Goal: Transaction & Acquisition: Purchase product/service

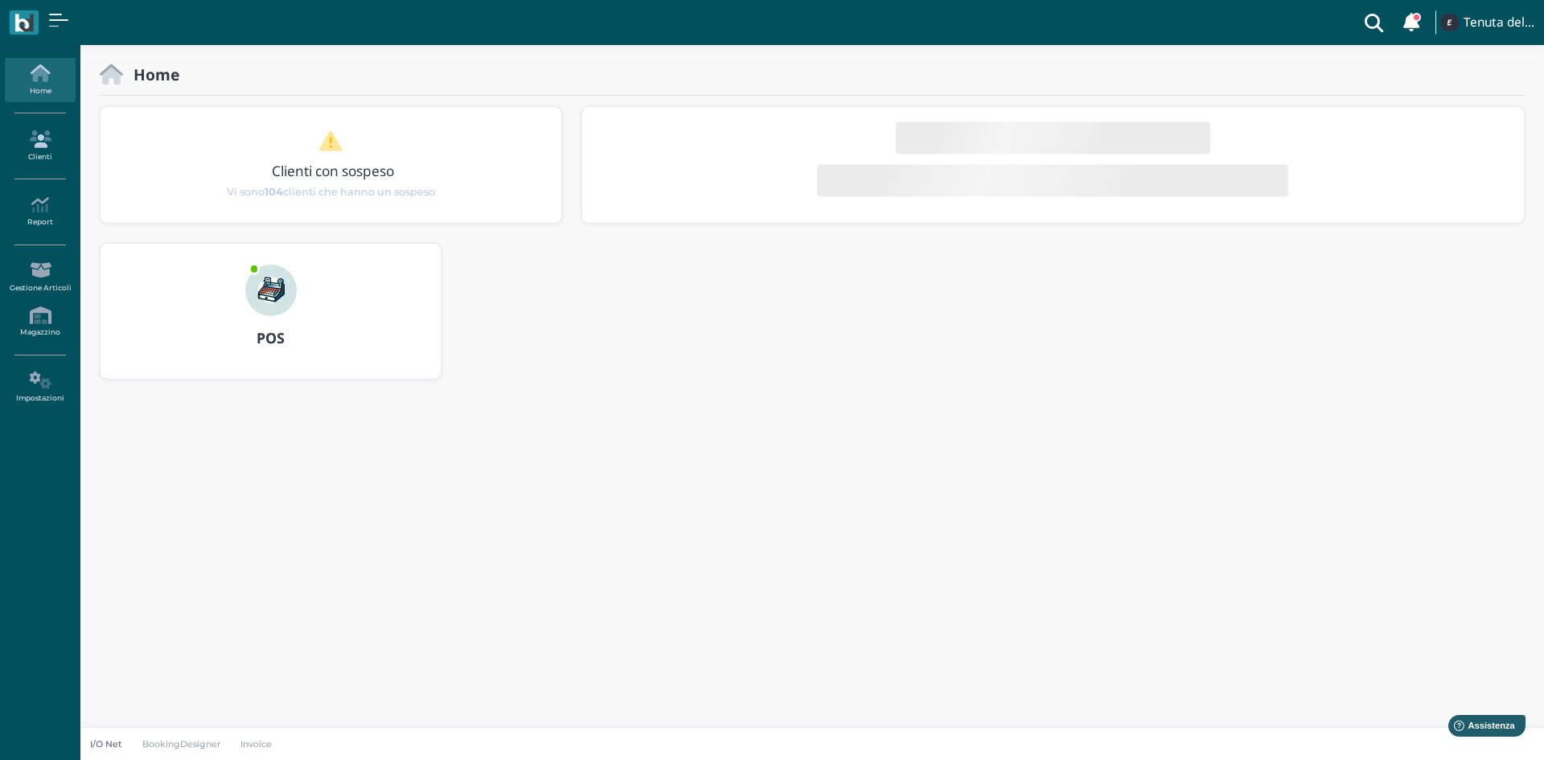
click at [48, 143] on icon at bounding box center [40, 139] width 70 height 18
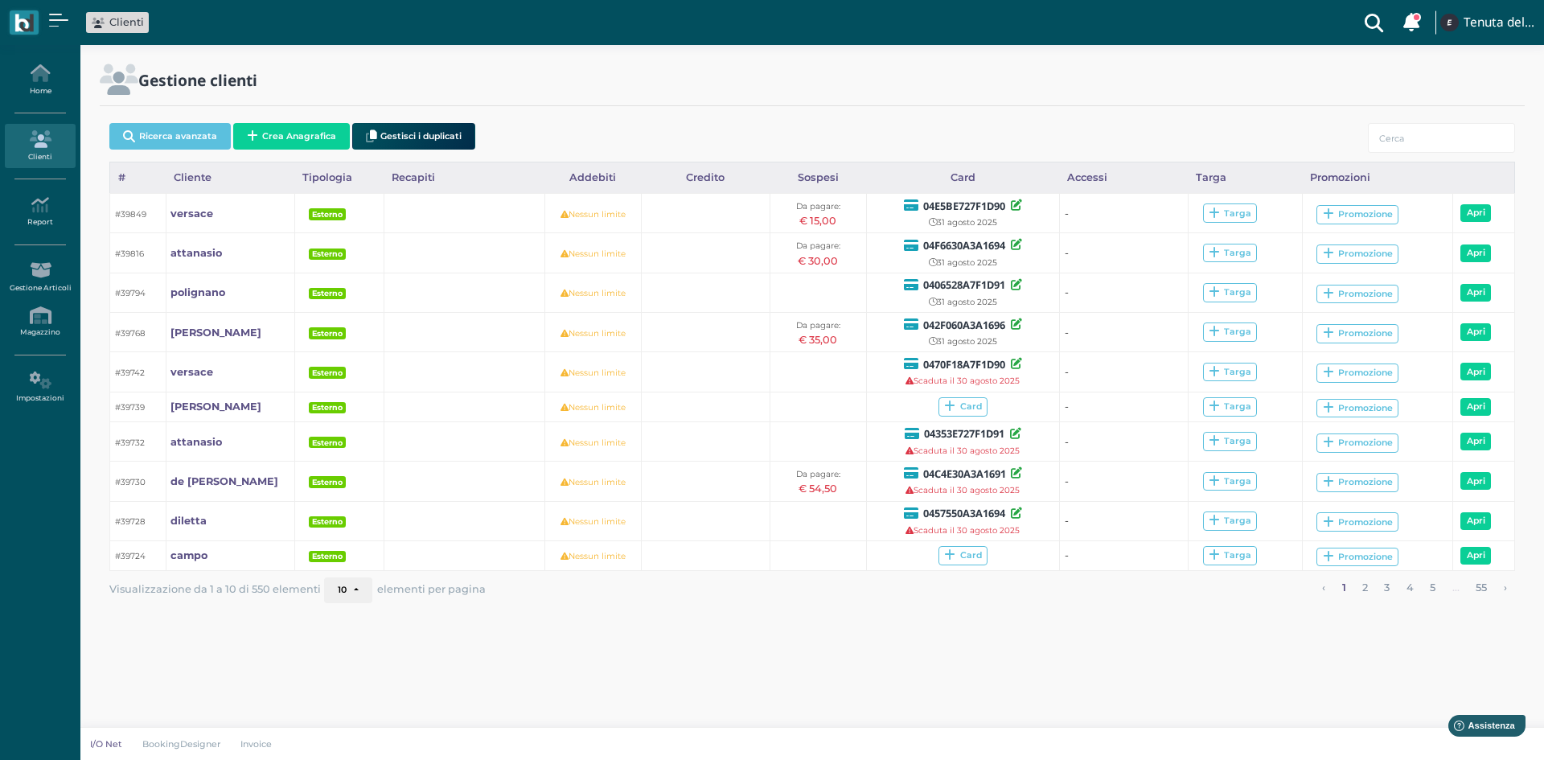
click at [1434, 121] on div "Ricerca avanzata Crea Anagrafica Gestisci i duplicati" at bounding box center [811, 139] width 1405 height 45
click at [1427, 133] on input "search" at bounding box center [1440, 138] width 147 height 30
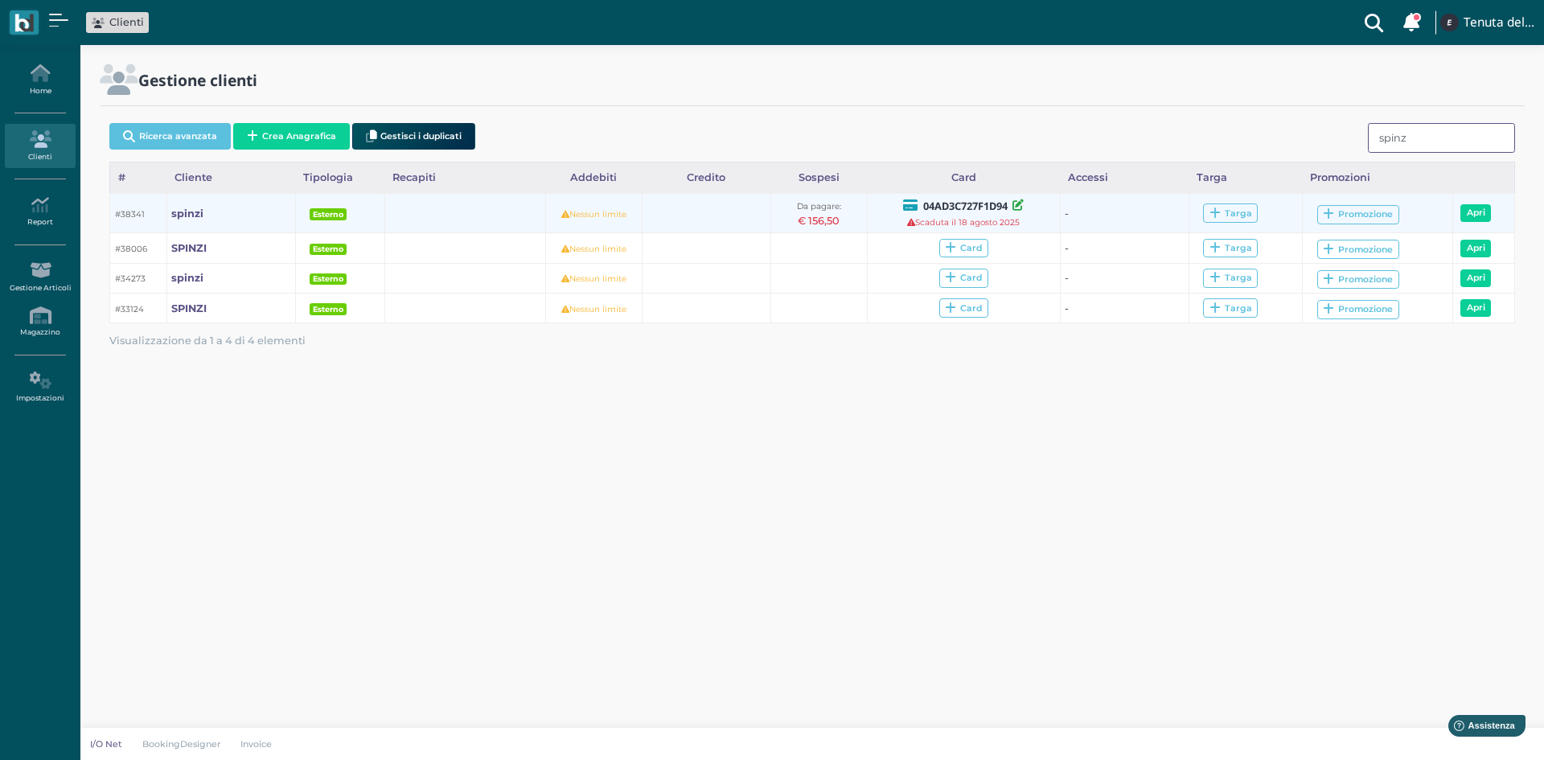
type input "spinz"
click at [1016, 208] on icon at bounding box center [1017, 204] width 11 height 11
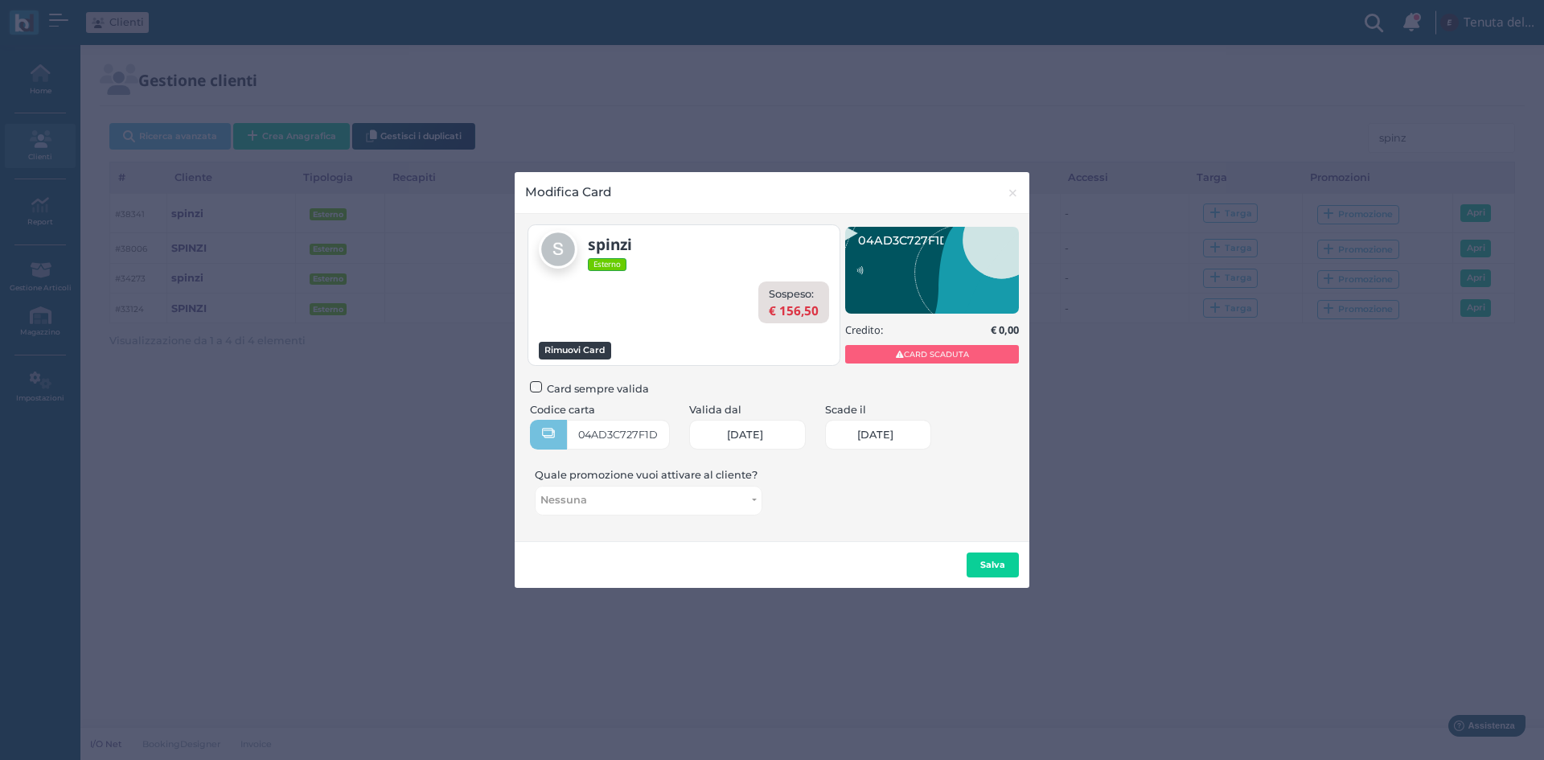
click at [597, 344] on button "Rimuovi Card" at bounding box center [575, 351] width 72 height 18
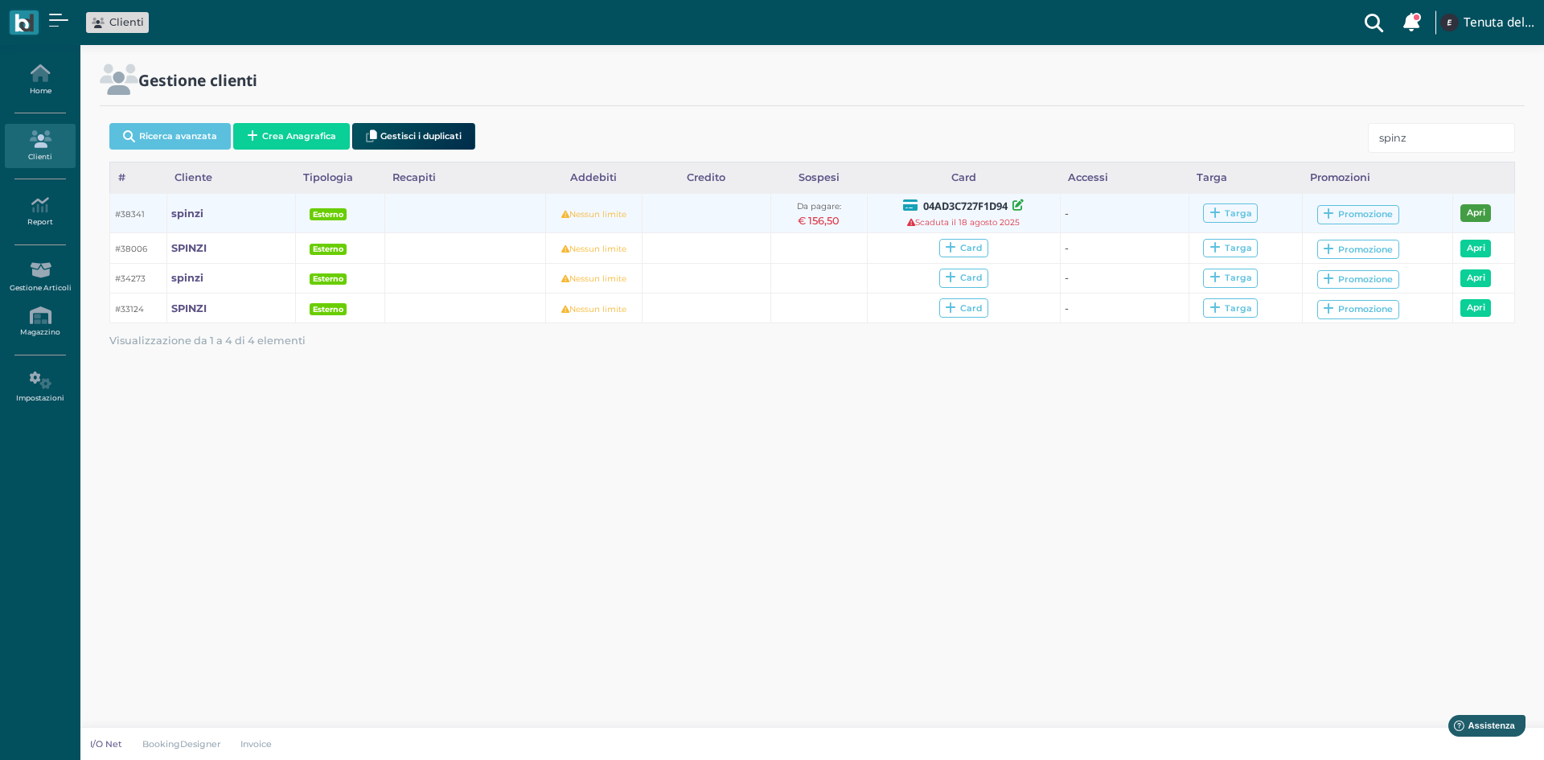
click at [1476, 213] on link "Apri" at bounding box center [1475, 213] width 31 height 18
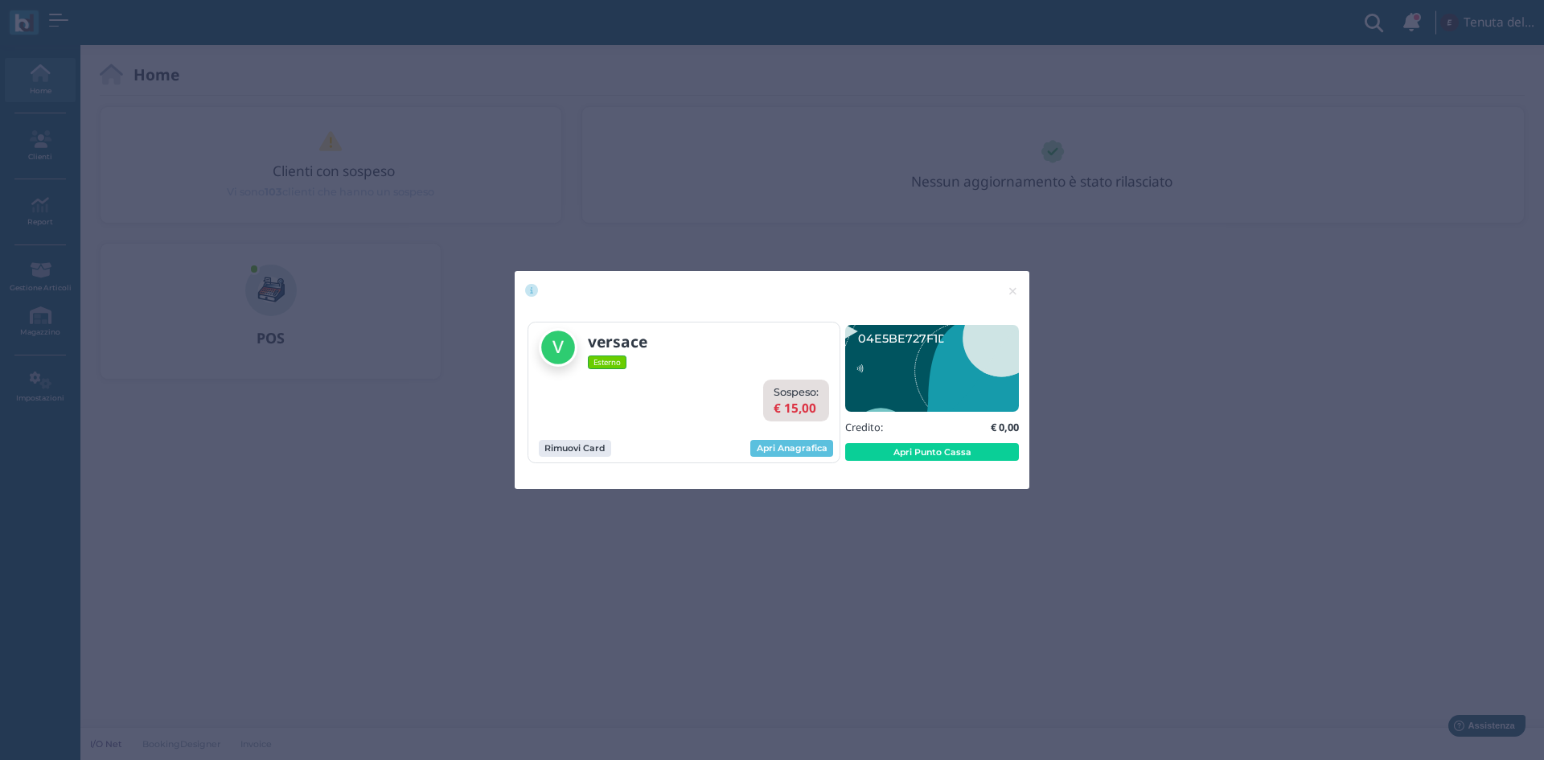
click at [990, 461] on div "04E5BE727F1D90 Credito: € 0,00 Apri Punto Cassa" at bounding box center [932, 392] width 163 height 141
click at [982, 454] on button "Apri Punto Cassa" at bounding box center [932, 452] width 174 height 18
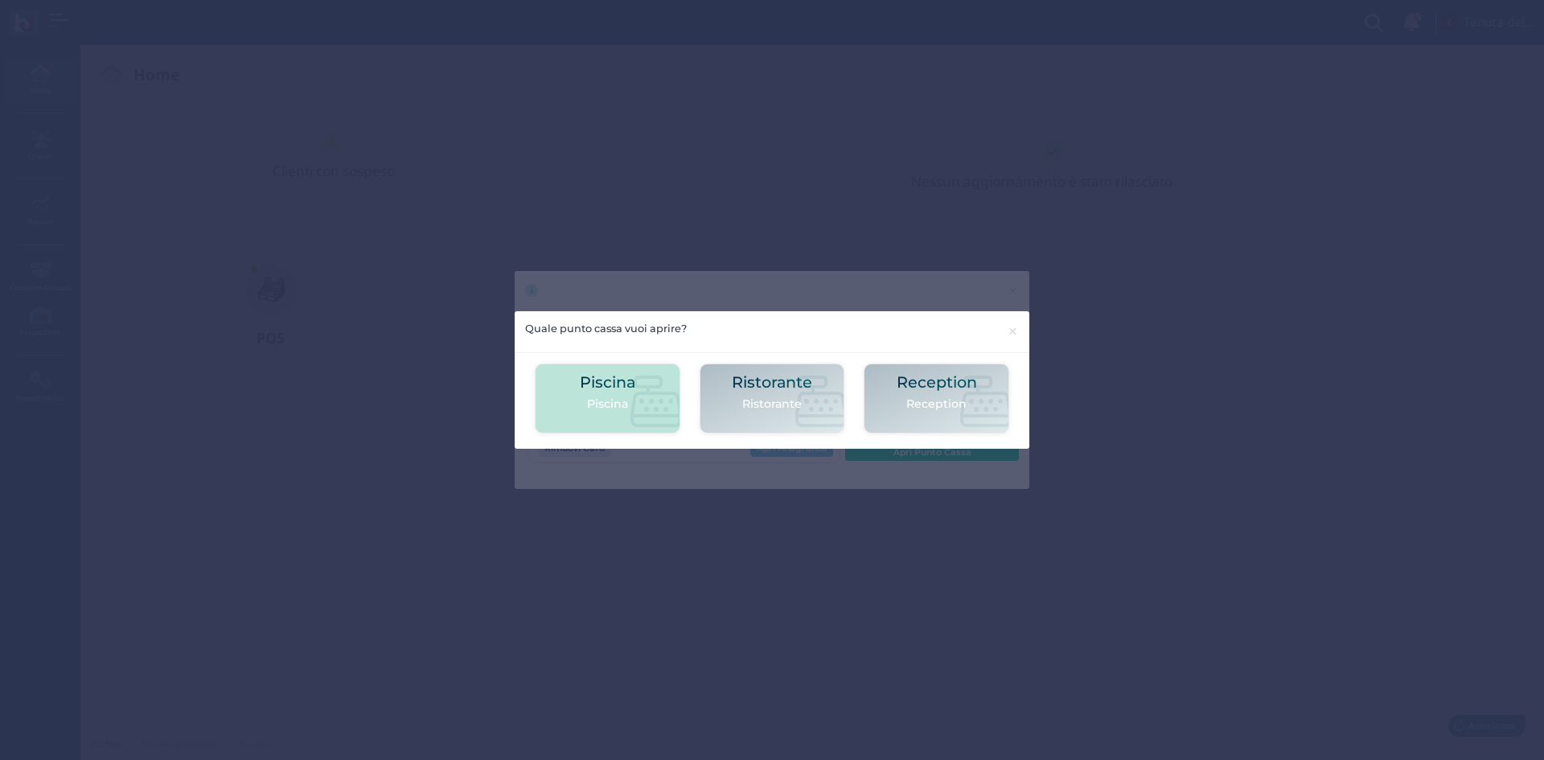
click at [643, 400] on icon at bounding box center [655, 400] width 51 height 51
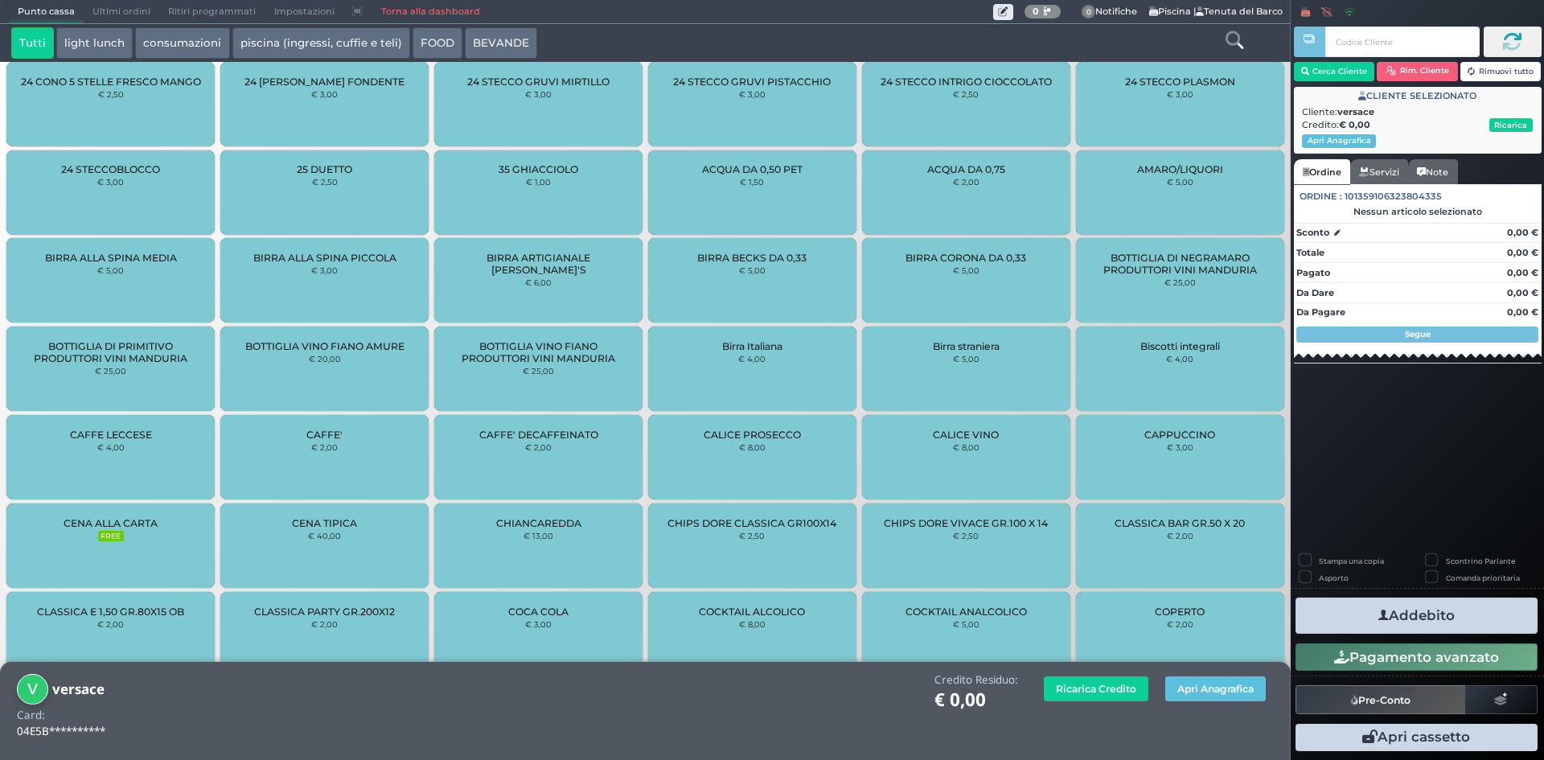
scroll to position [229, 0]
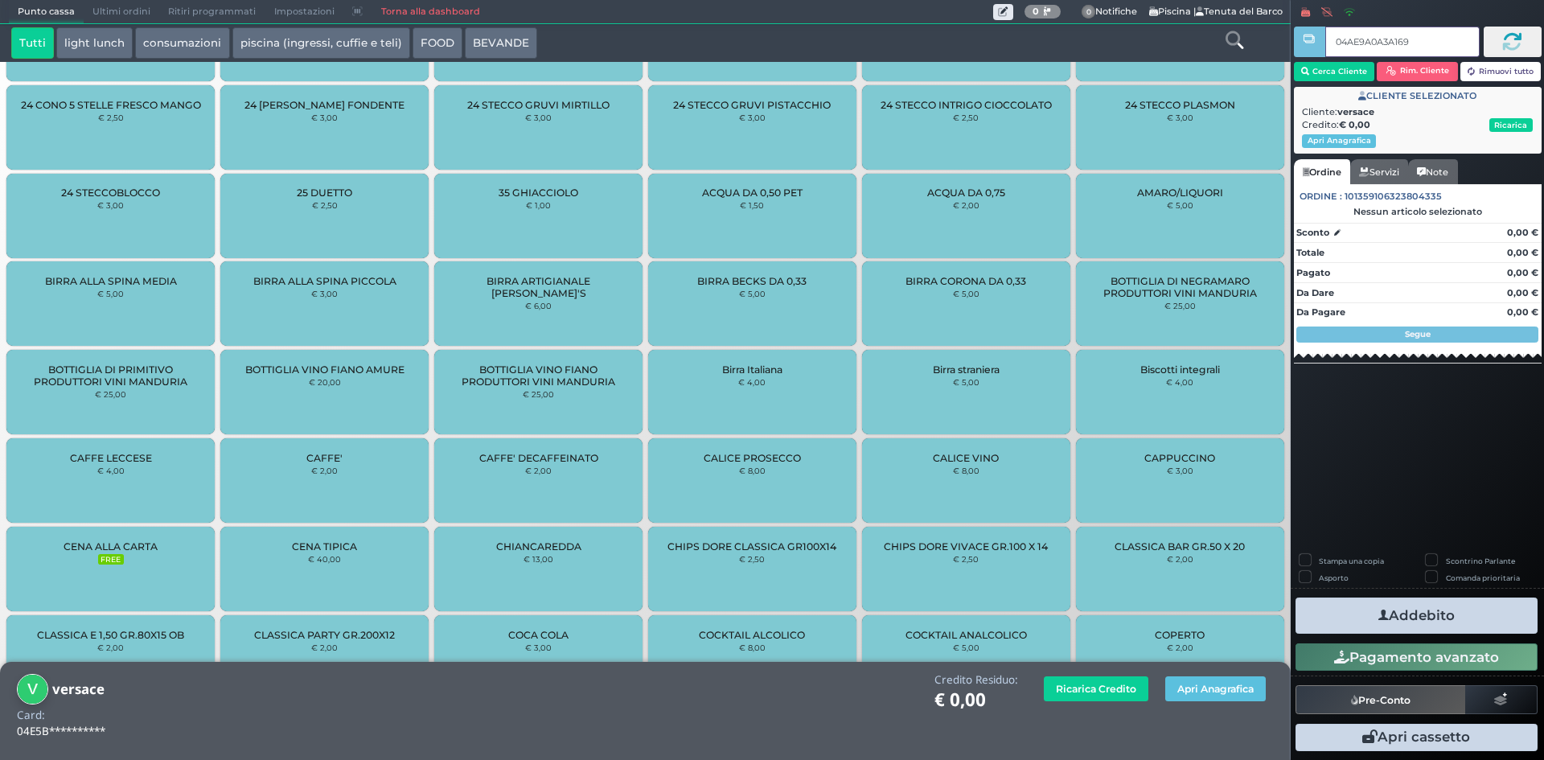
type input "04AE9A0A3A1695"
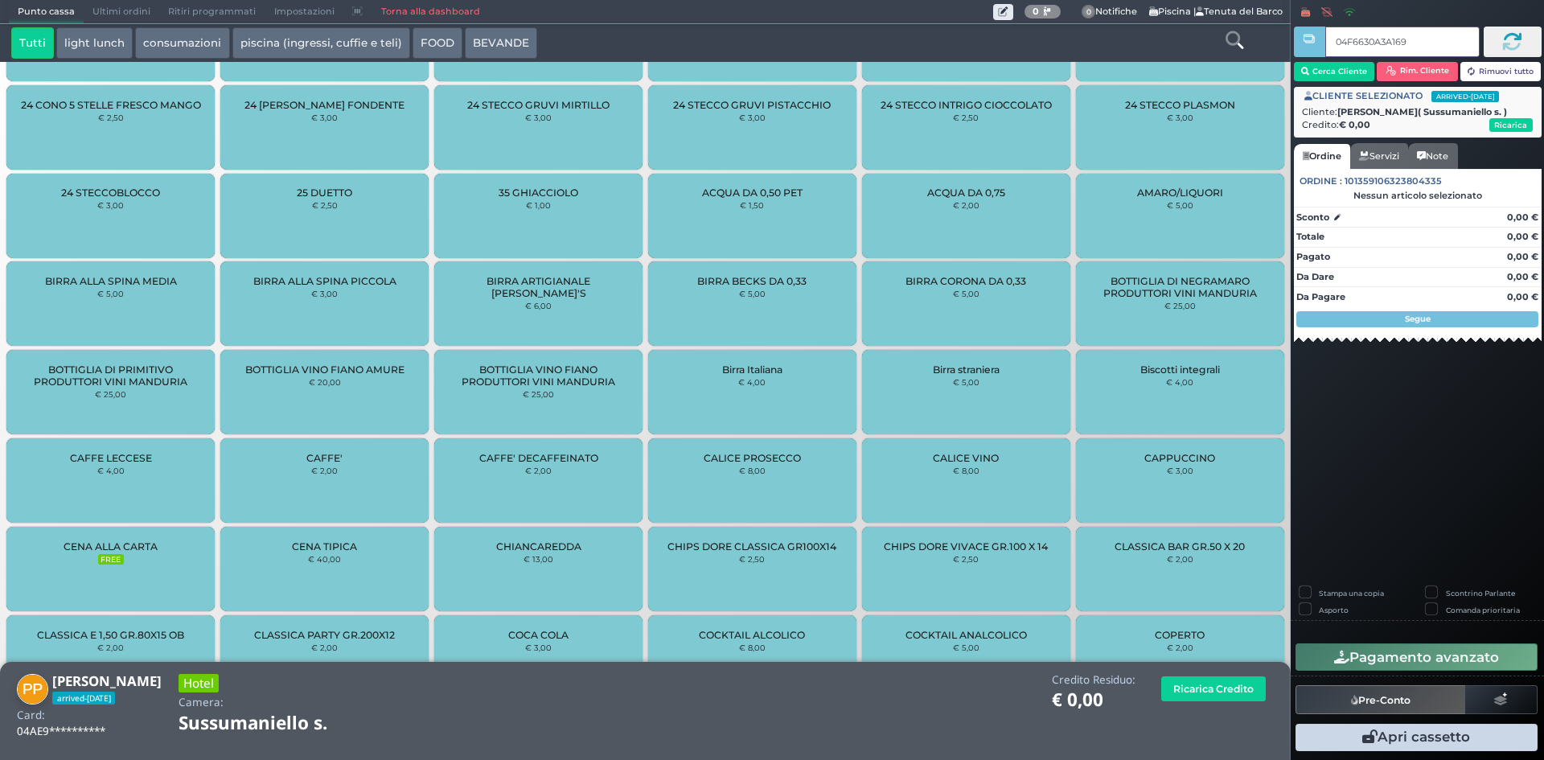
type input "04F6630A3A1694"
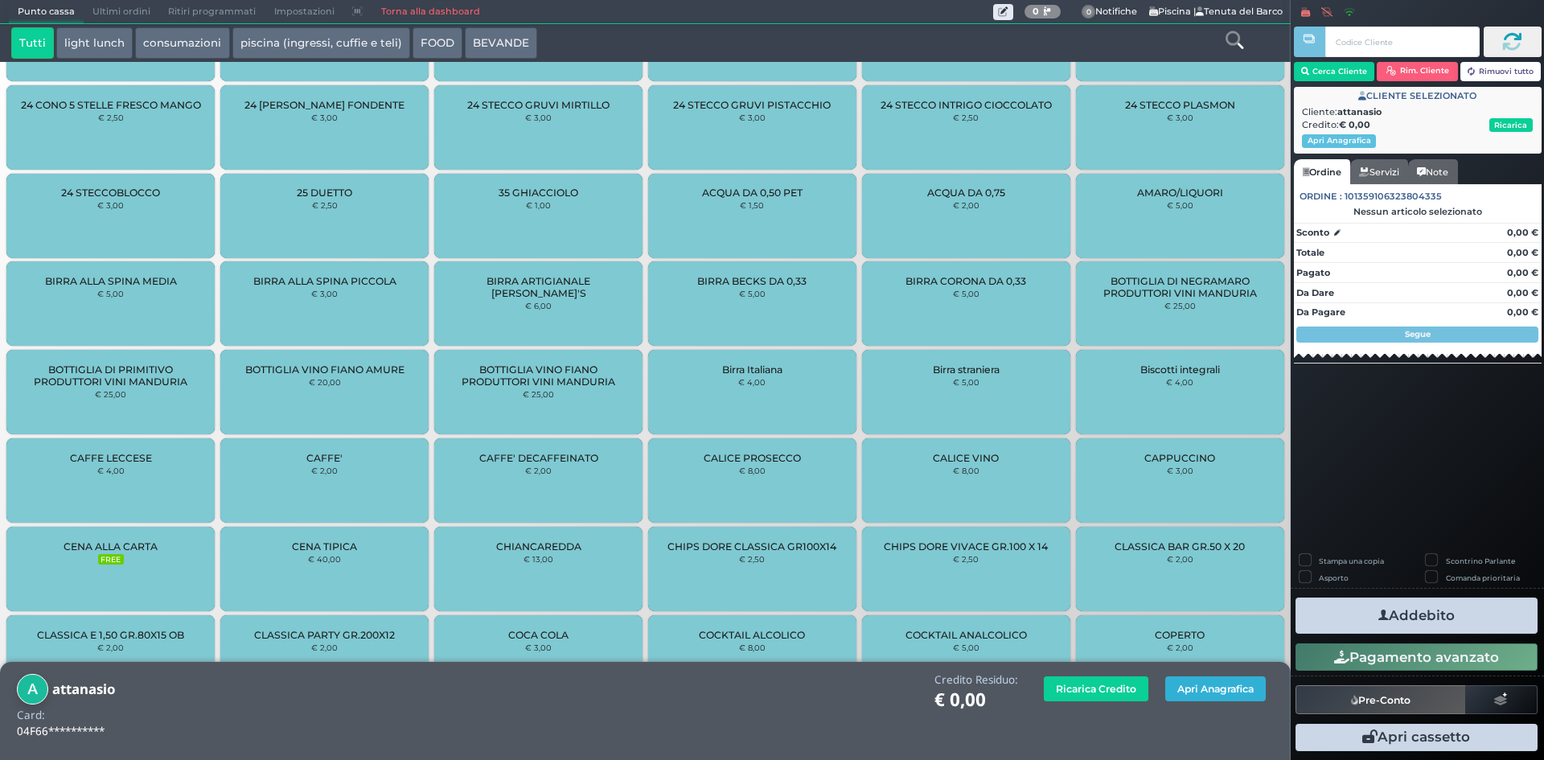
click at [1229, 683] on button "Apri Anagrafica" at bounding box center [1215, 688] width 100 height 25
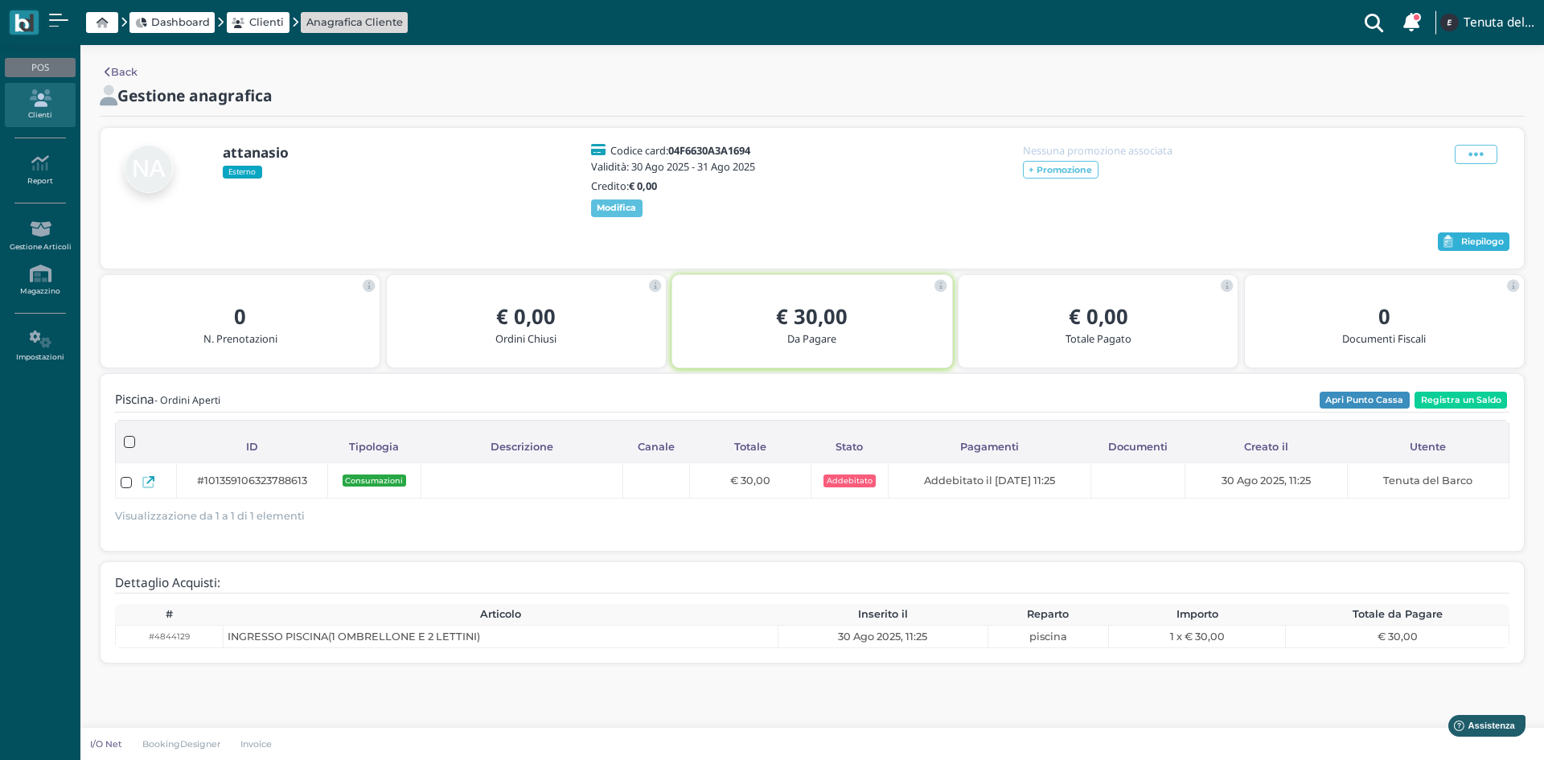
click at [1449, 248] on icon "button" at bounding box center [1448, 242] width 10 height 12
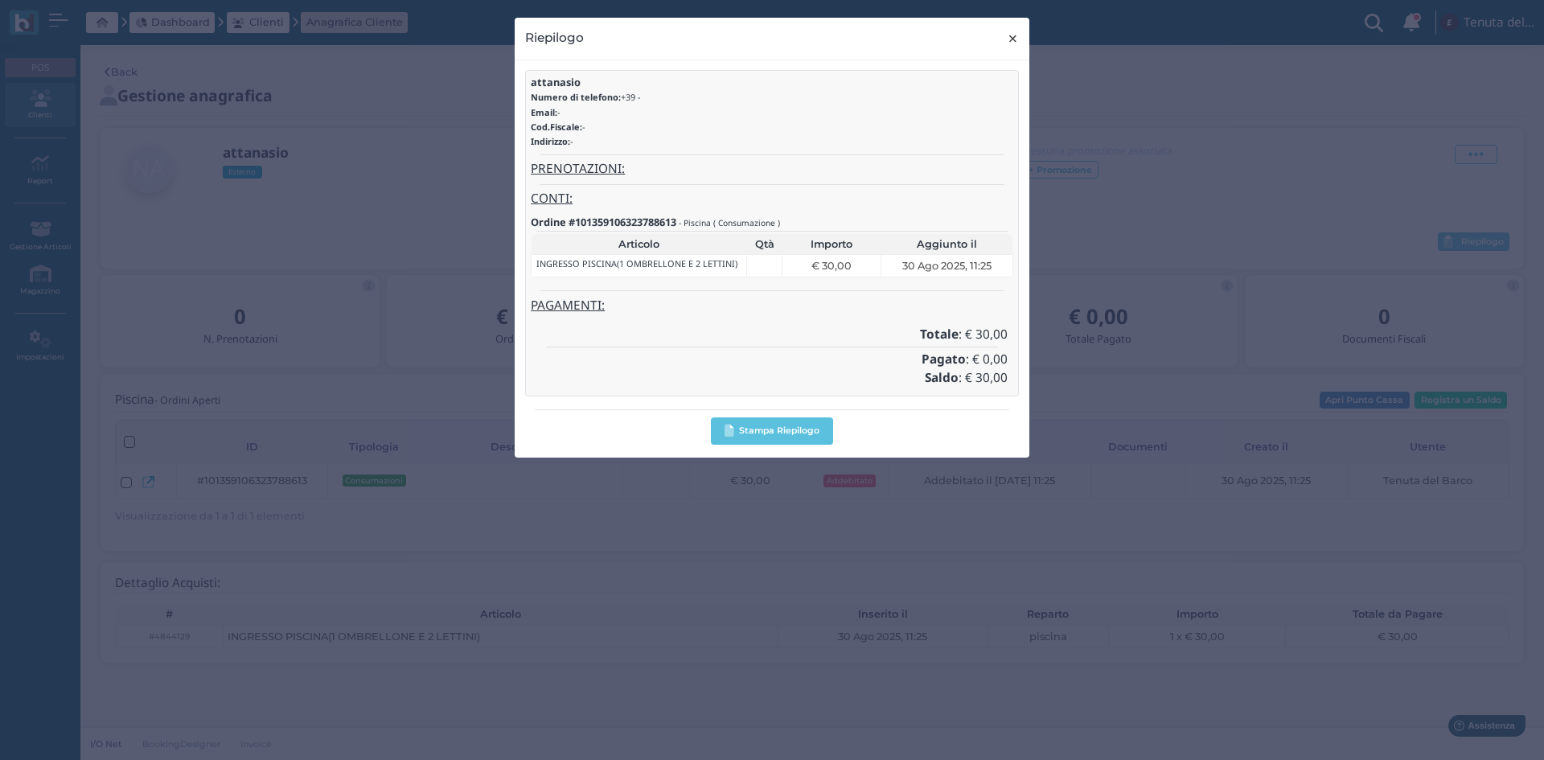
click at [1011, 35] on span "×" at bounding box center [1013, 38] width 12 height 21
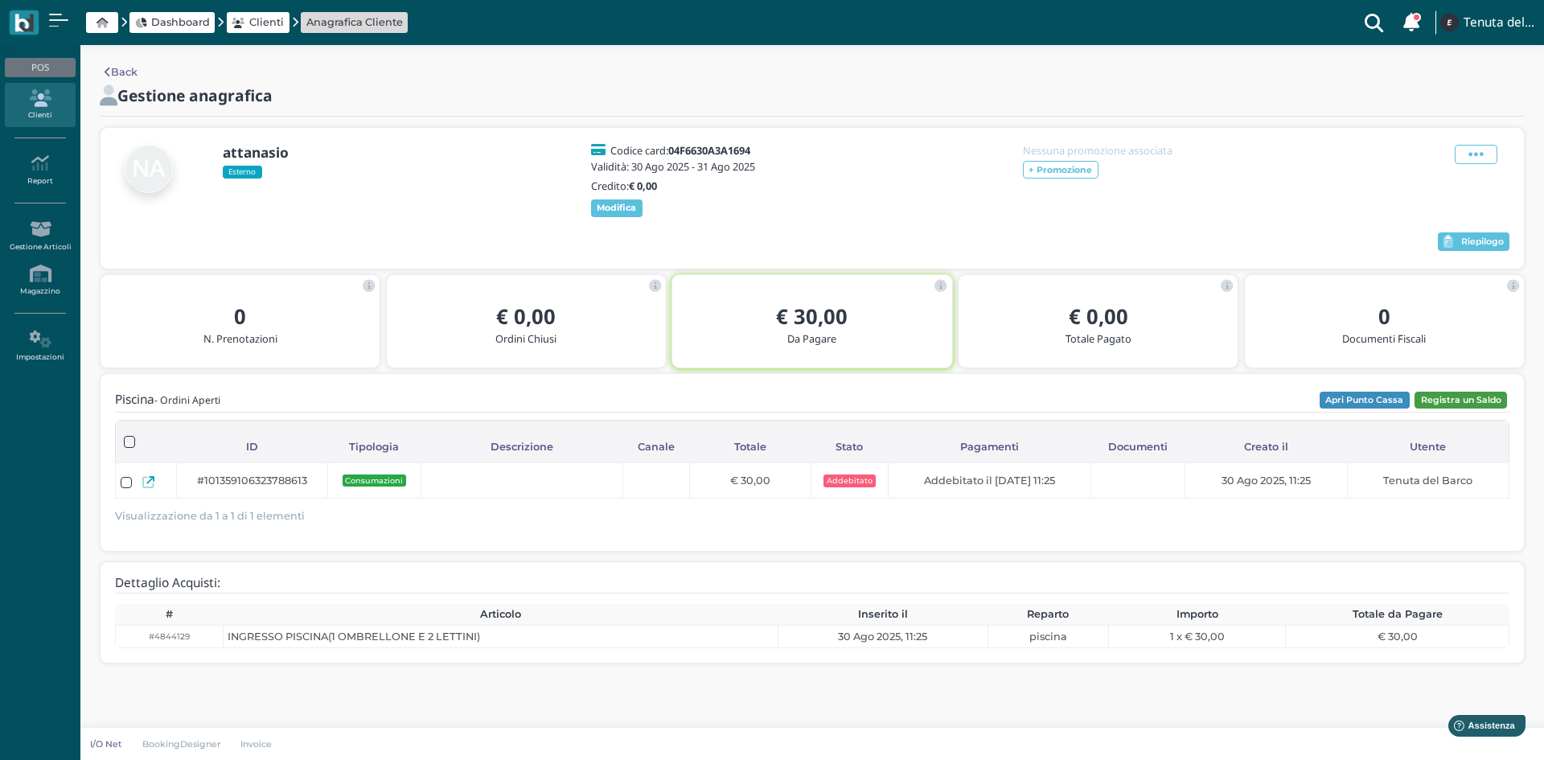
click at [1470, 409] on button "Registra un Saldo" at bounding box center [1460, 401] width 92 height 18
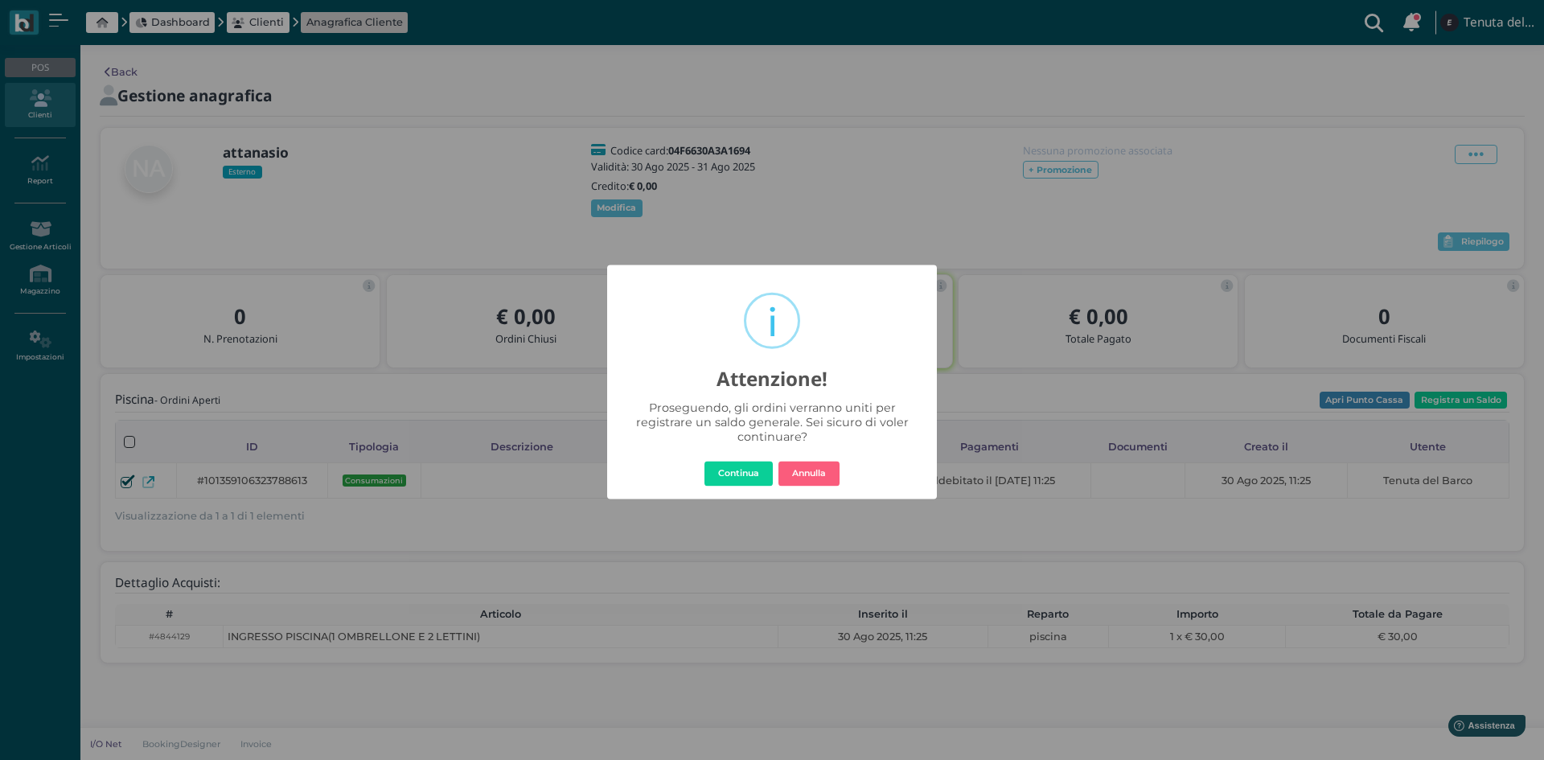
click at [757, 489] on div "× i Attenzione! Proseguendo, gli ordini verranno uniti per registrare un saldo …" at bounding box center [772, 381] width 330 height 235
click at [744, 469] on button "Continua" at bounding box center [738, 474] width 68 height 26
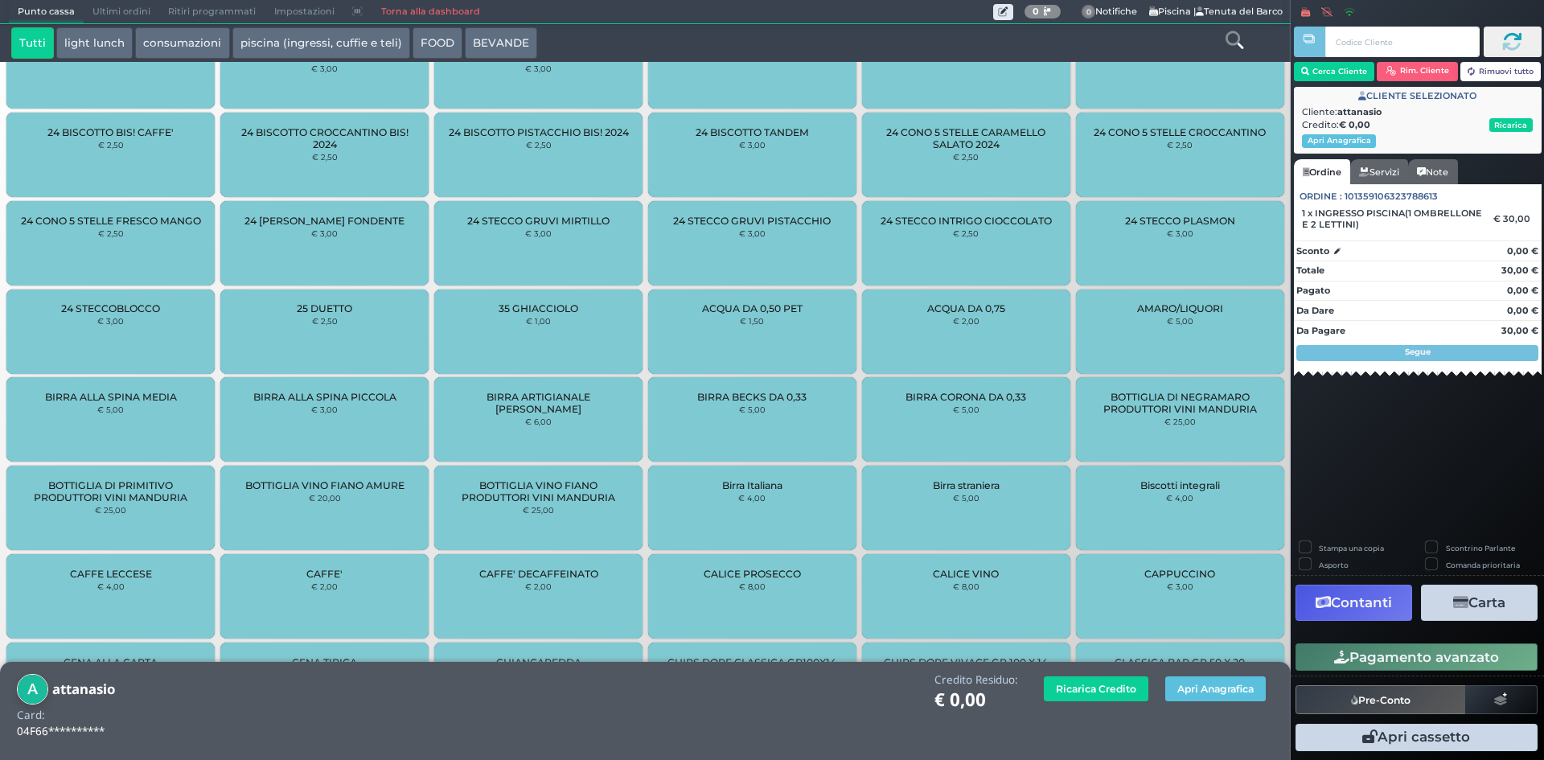
scroll to position [114, 0]
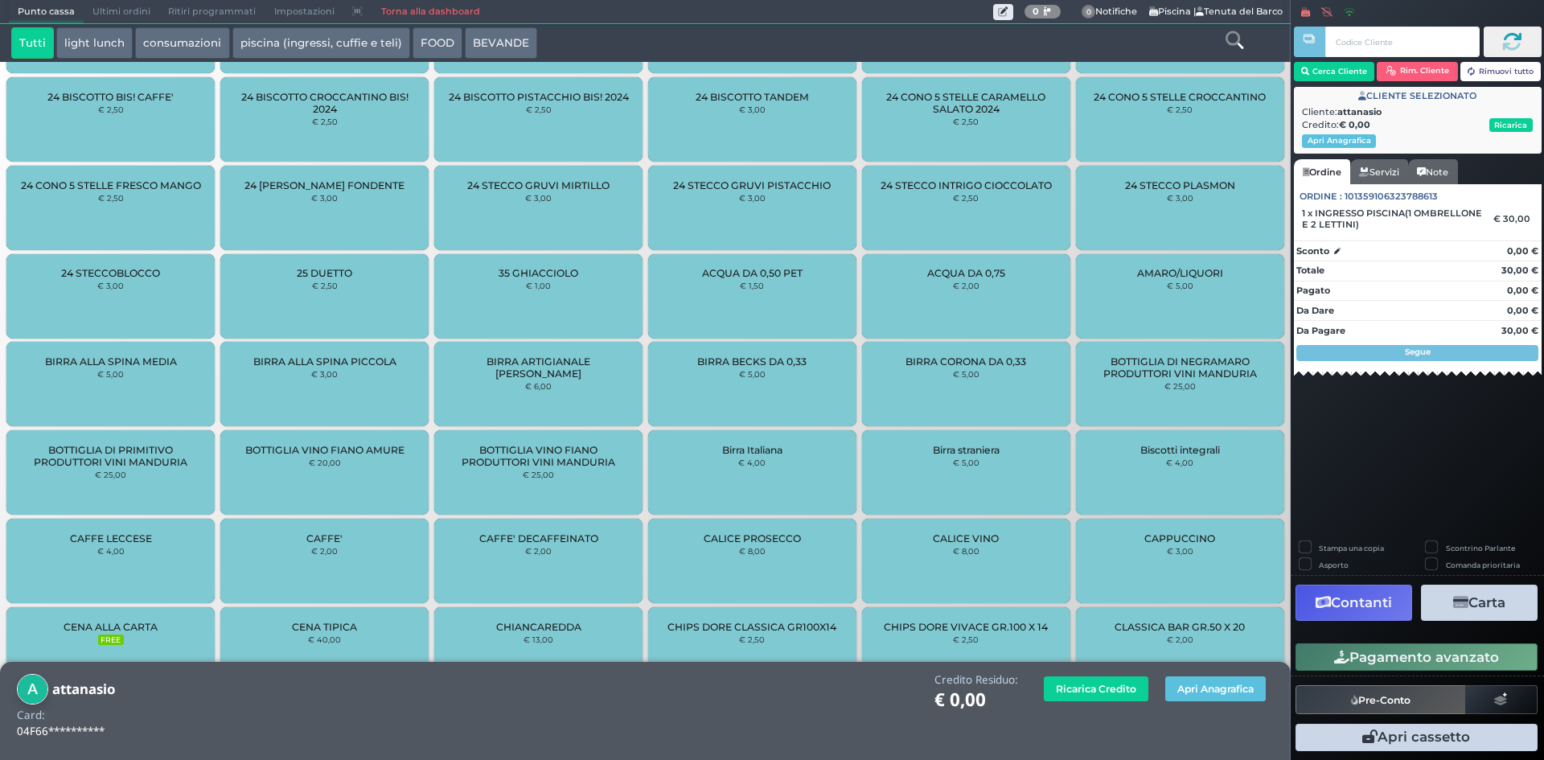
click at [1314, 588] on button "Contanti" at bounding box center [1353, 602] width 117 height 36
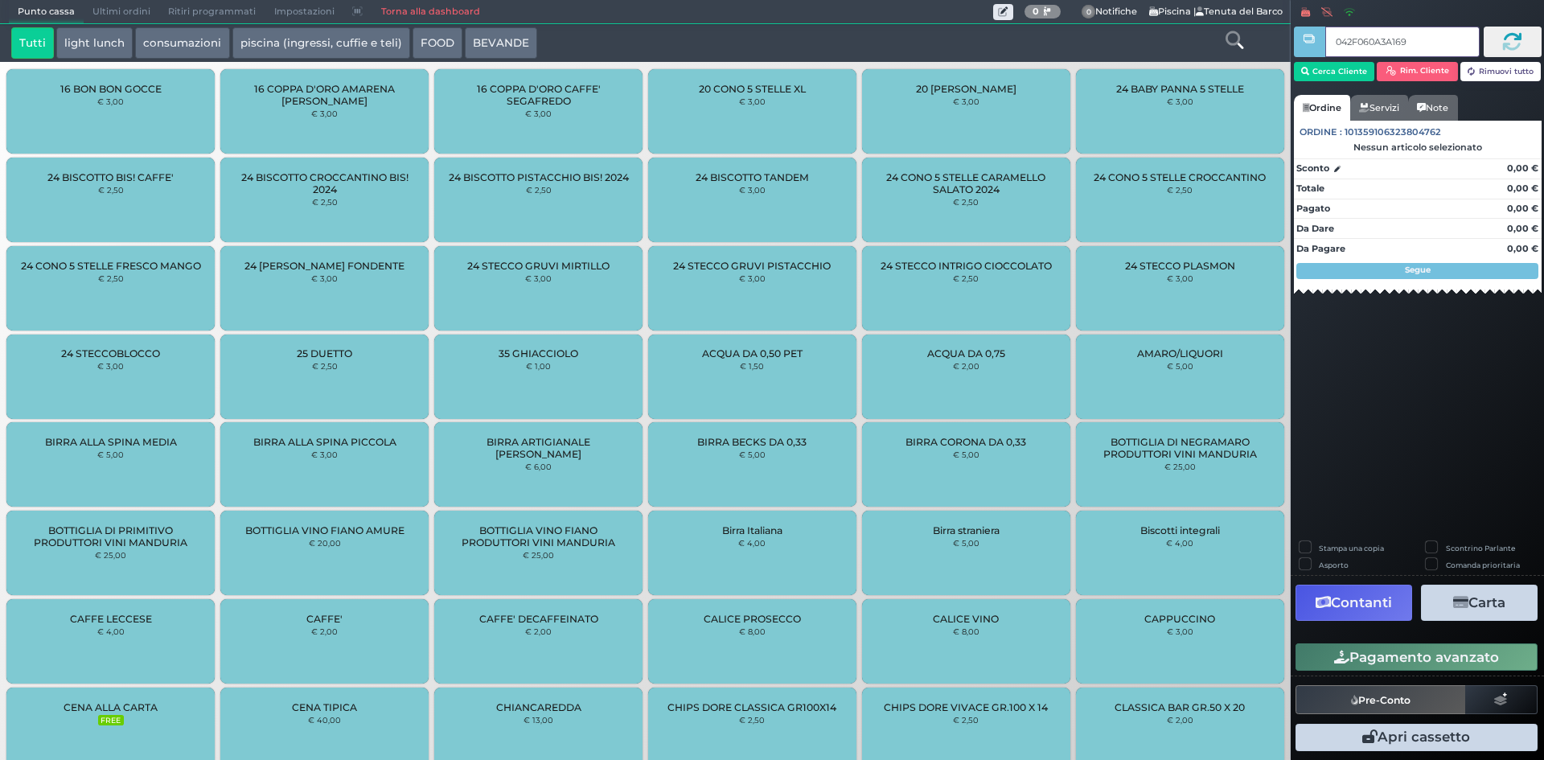
type input "042F060A3A1696"
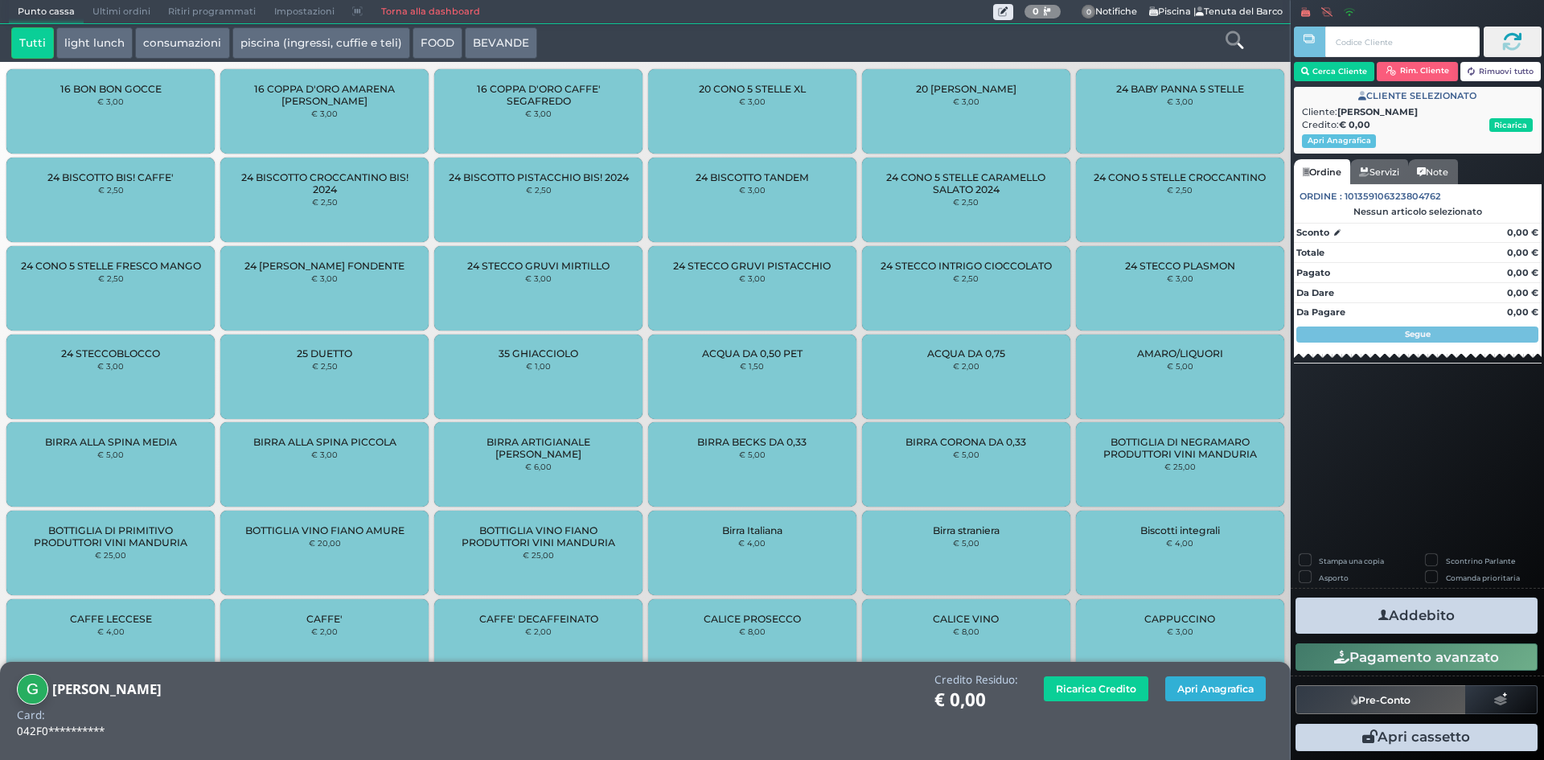
click at [1223, 685] on button "Apri Anagrafica" at bounding box center [1215, 688] width 100 height 25
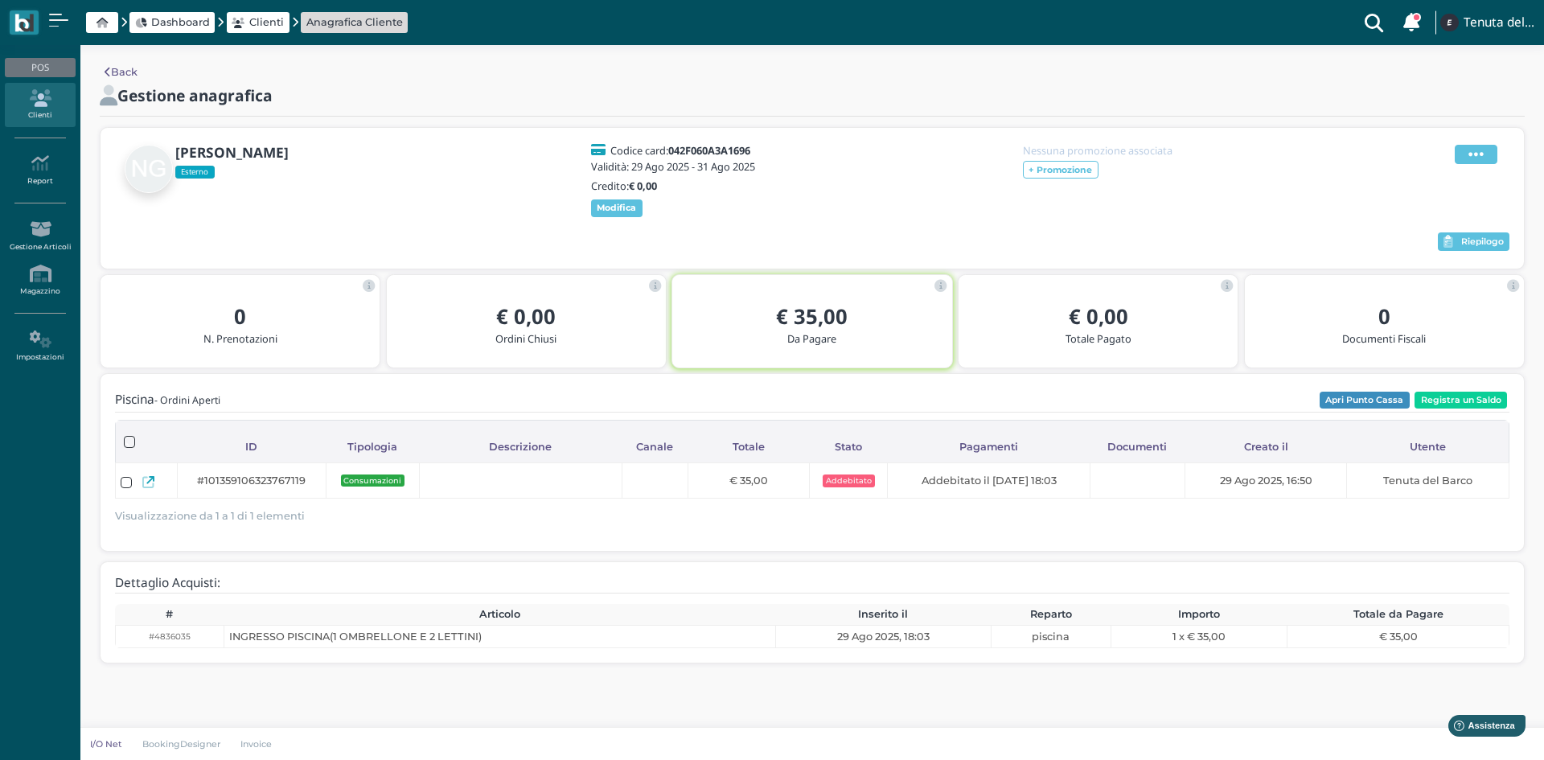
click at [1472, 162] on icon at bounding box center [1475, 155] width 15 height 18
click at [1424, 236] on span "Elimina" at bounding box center [1424, 242] width 42 height 15
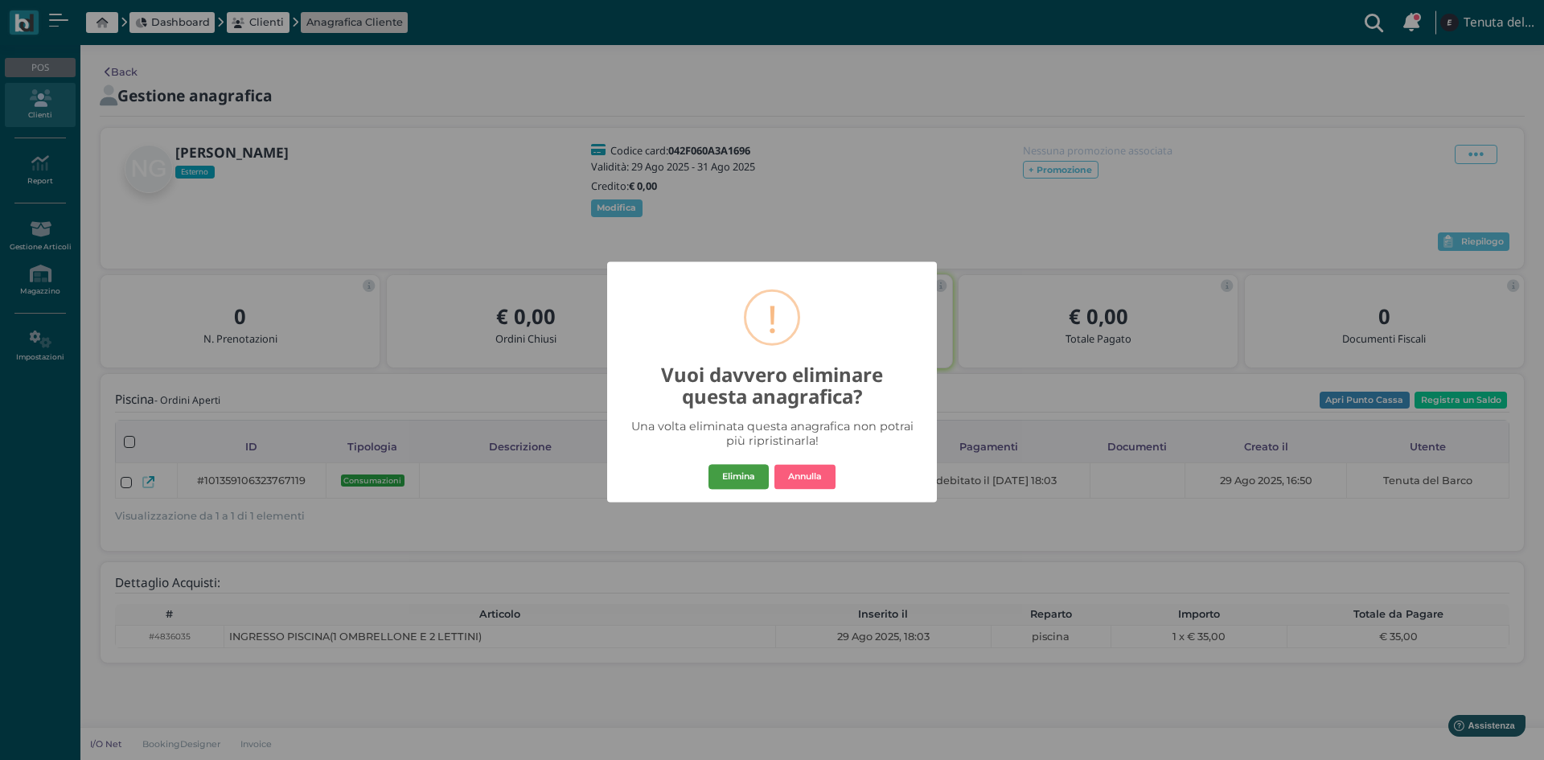
click at [754, 474] on button "Elimina" at bounding box center [738, 477] width 60 height 26
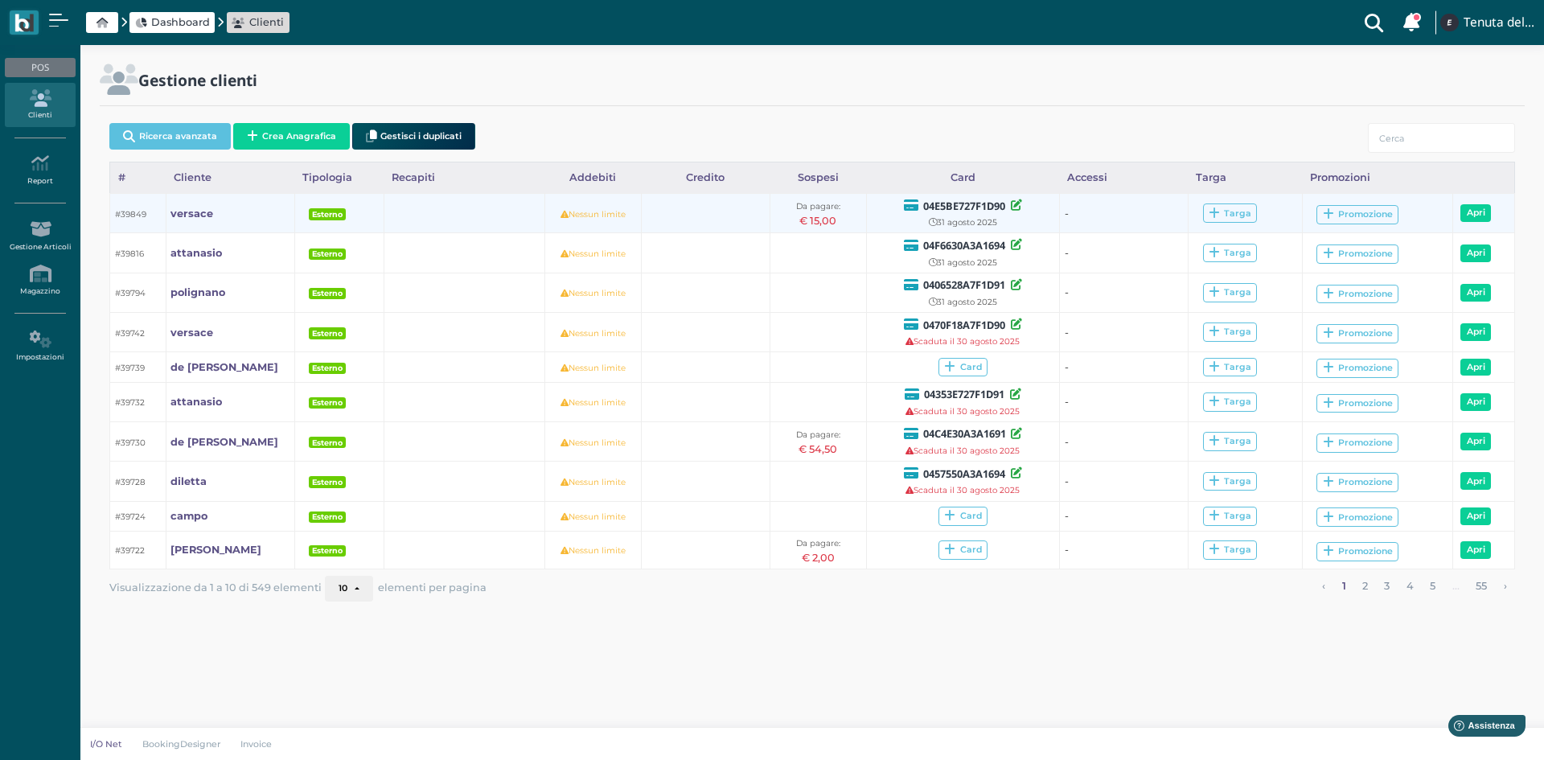
click at [820, 214] on div "€ 15,00" at bounding box center [818, 220] width 87 height 15
click at [1487, 215] on link "Apri" at bounding box center [1475, 213] width 31 height 18
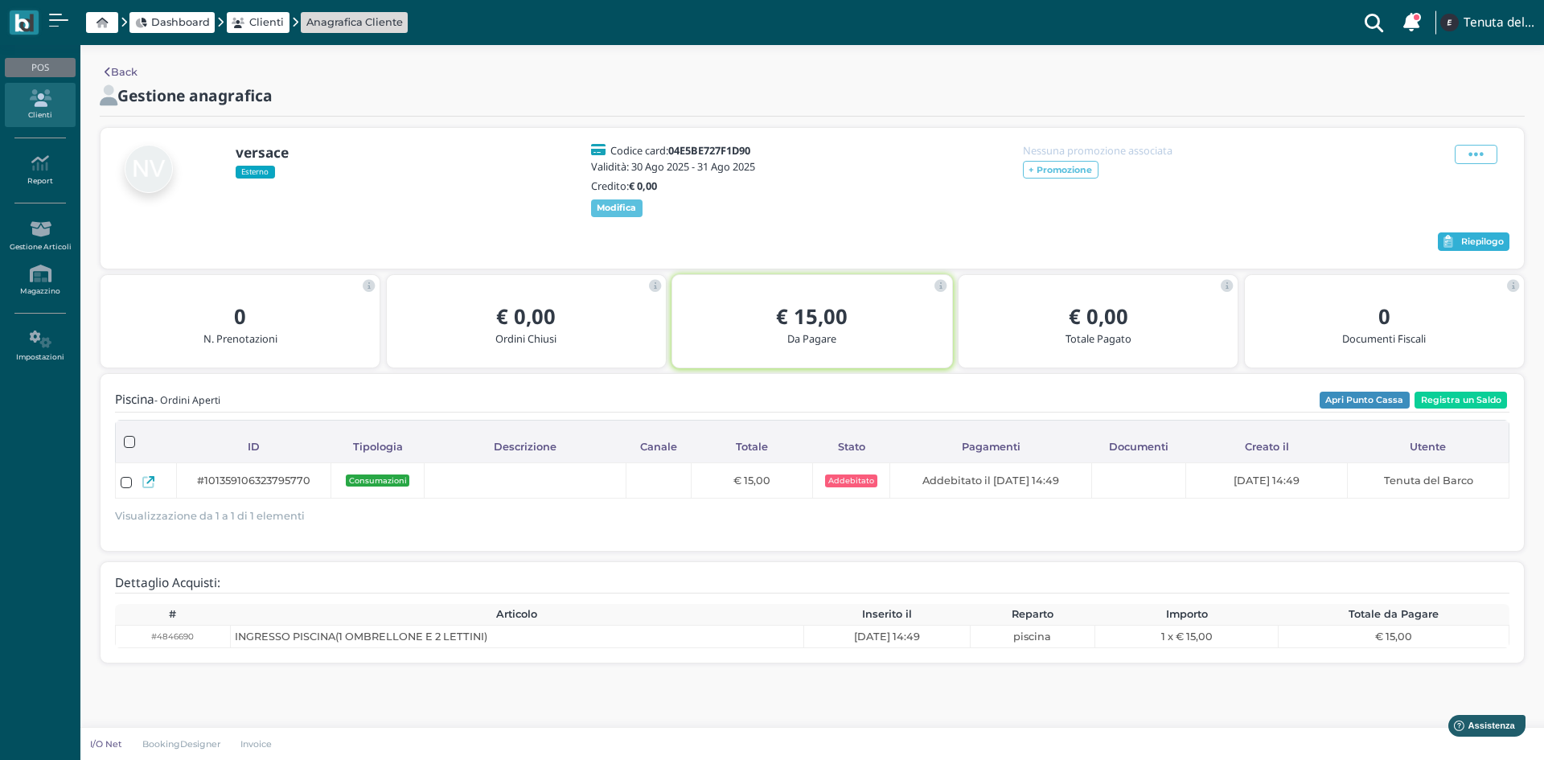
click at [1482, 248] on span "Riepilogo" at bounding box center [1482, 241] width 43 height 11
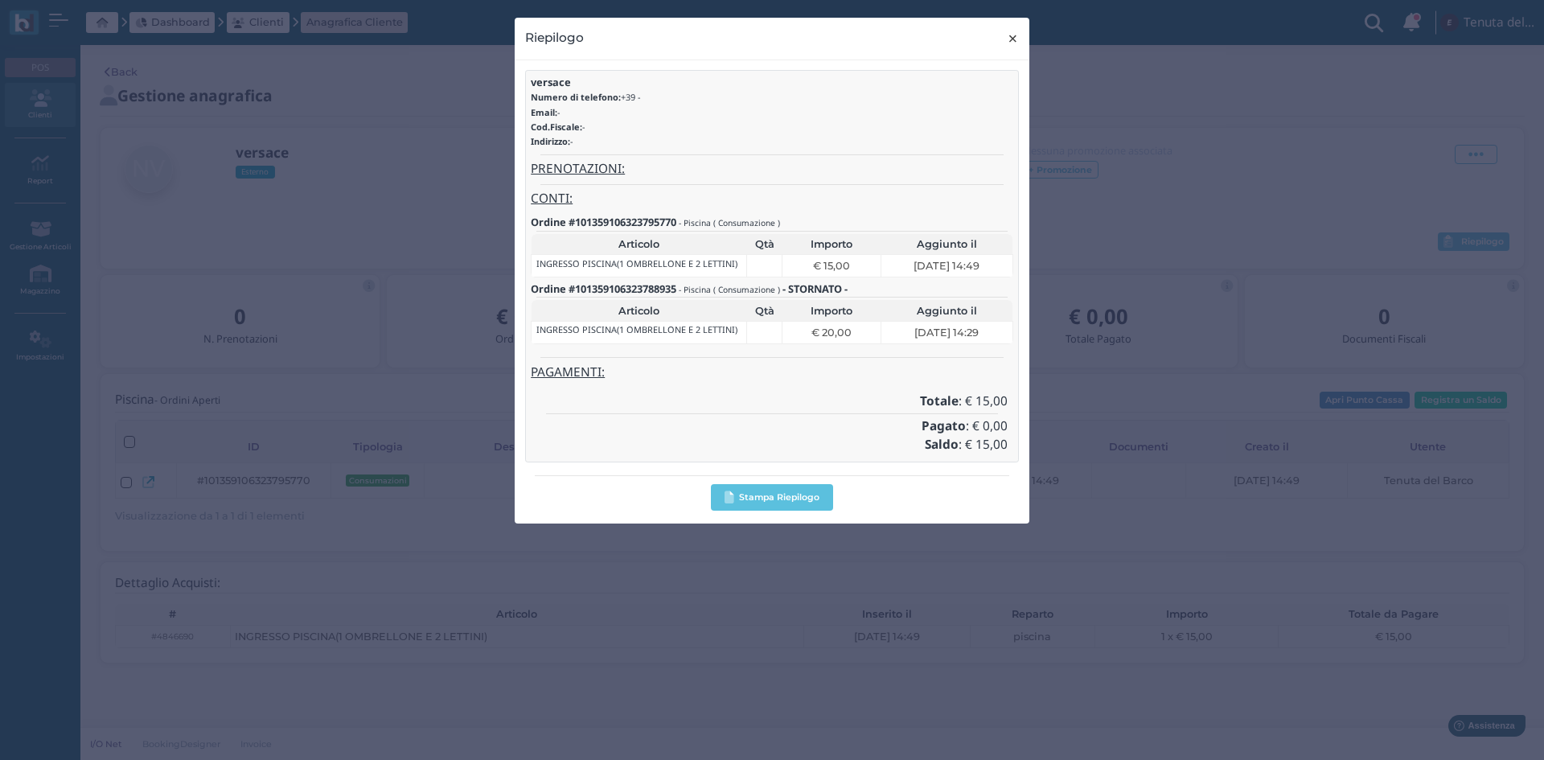
click at [1012, 42] on span "×" at bounding box center [1013, 38] width 12 height 21
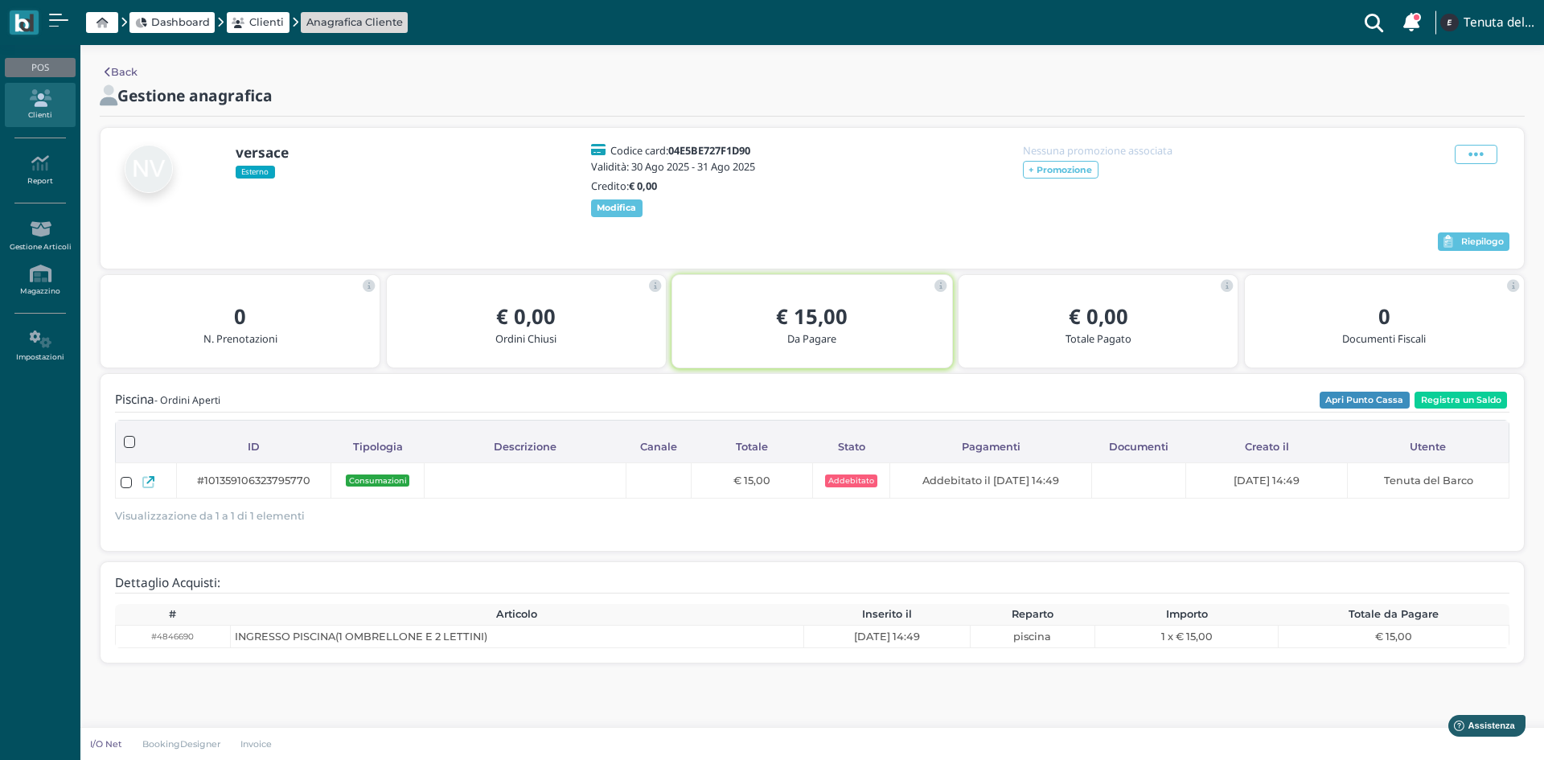
click at [1440, 400] on div "Piscina - Ordini Aperti Apri Punto Cassa Registra un Saldo Caricamento in corso…" at bounding box center [812, 461] width 1394 height 147
click at [1446, 409] on button "Registra un Saldo" at bounding box center [1460, 401] width 92 height 18
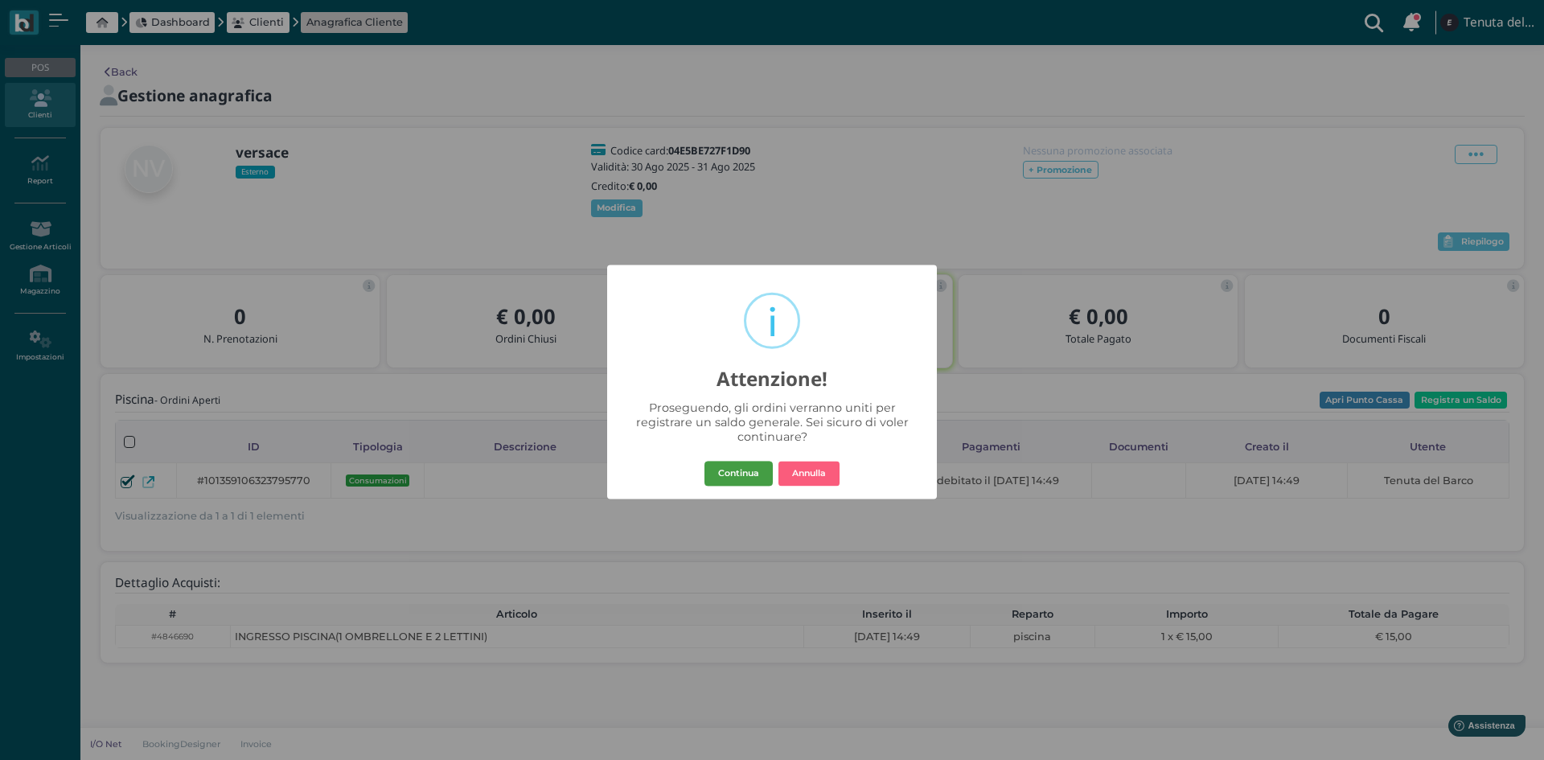
click at [744, 468] on button "Continua" at bounding box center [738, 474] width 68 height 26
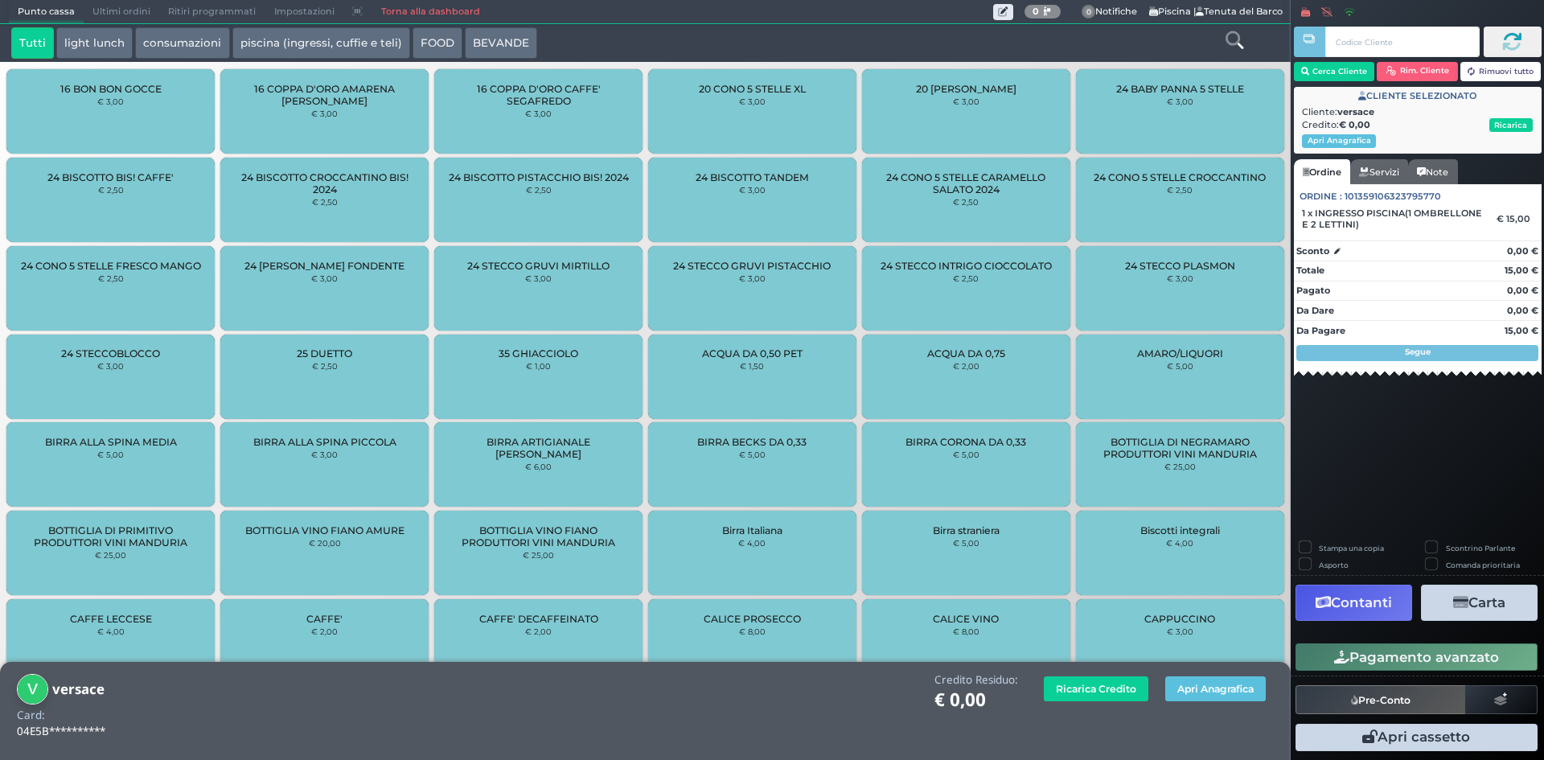
click at [1490, 604] on button "Carta" at bounding box center [1479, 602] width 117 height 36
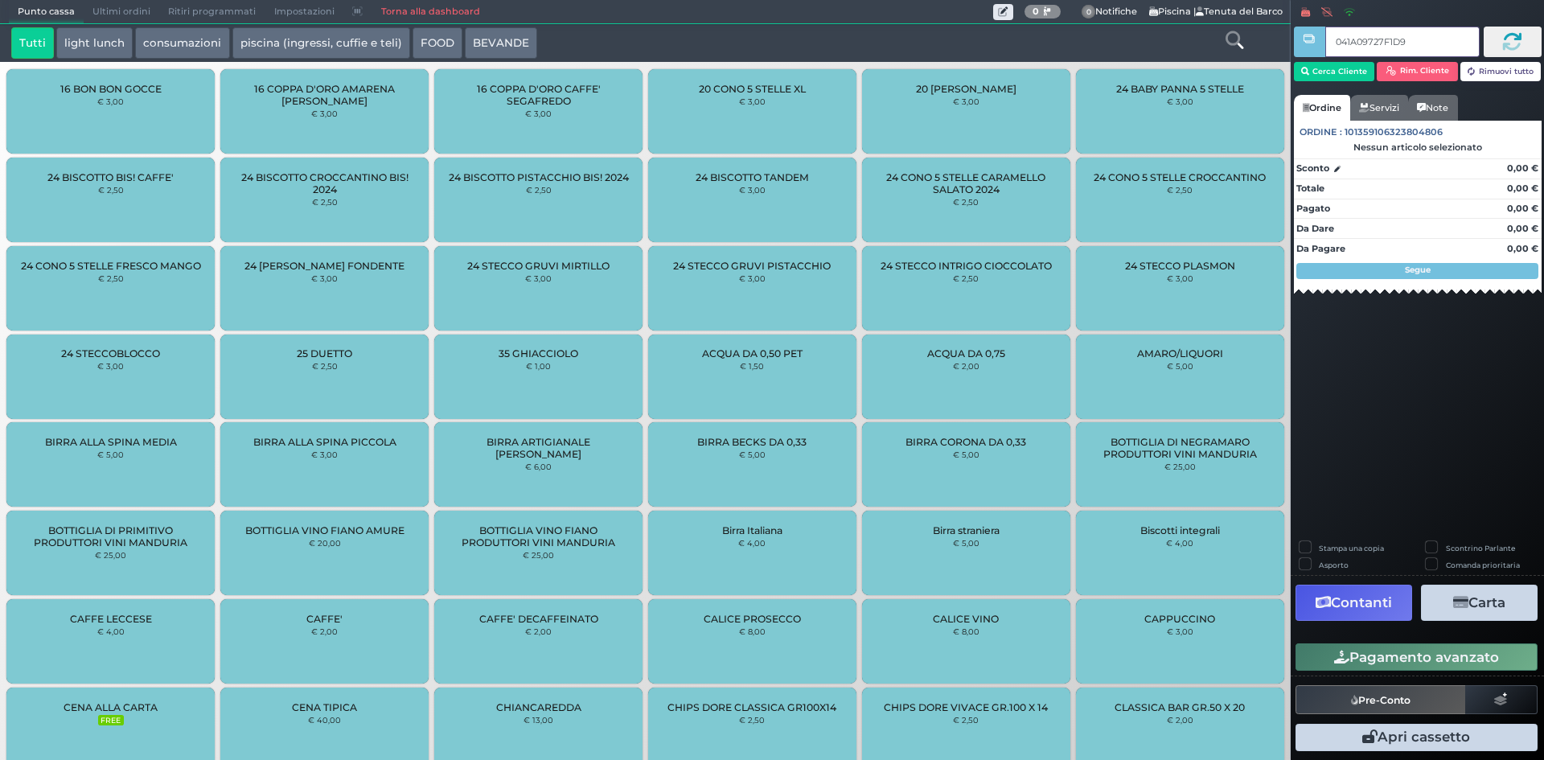
type input "041A09727F1D95"
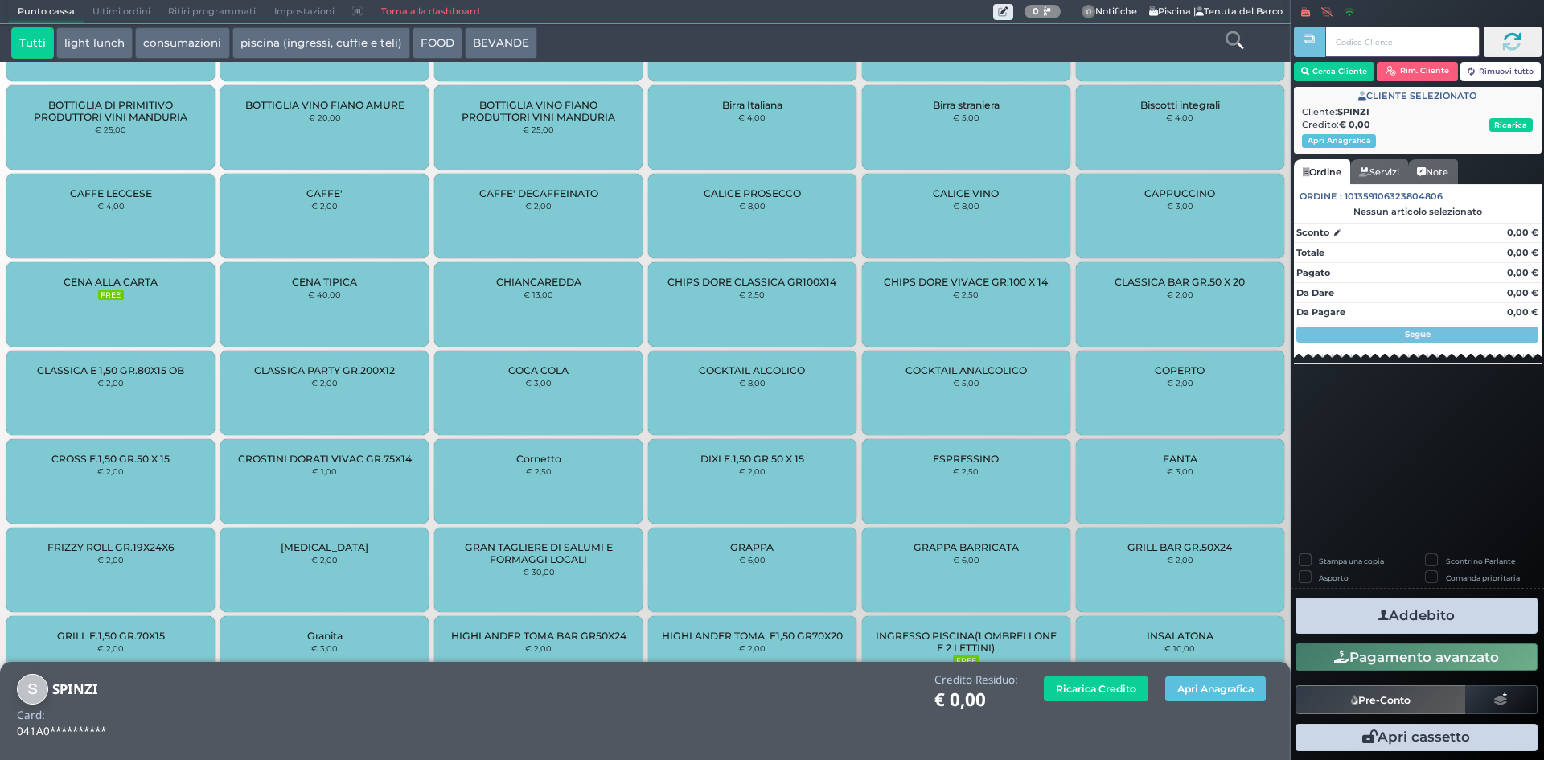
scroll to position [918, 0]
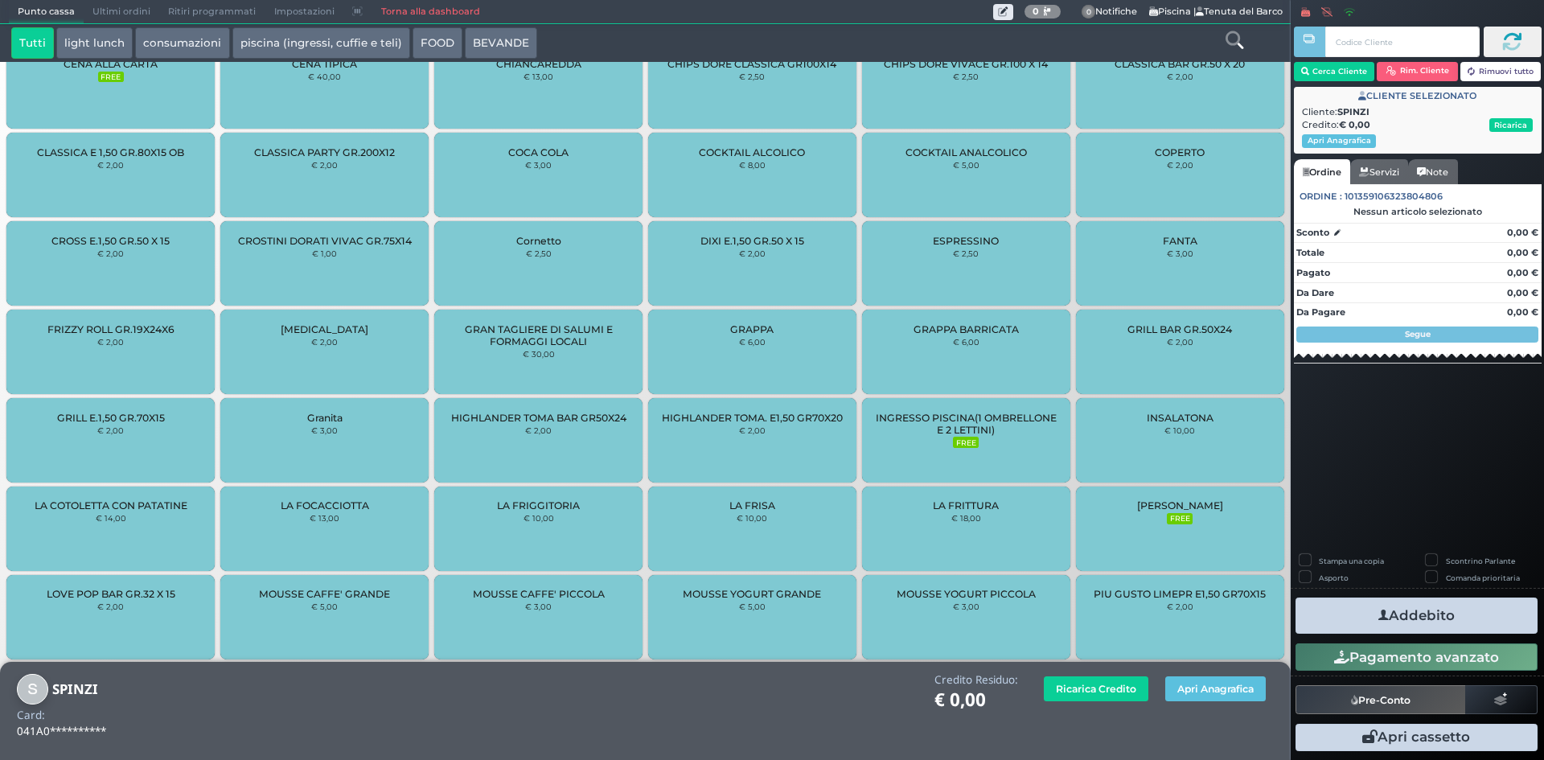
click at [982, 427] on span "INGRESSO PISCINA(1 OMBRELLONE E 2 LETTINI)" at bounding box center [965, 424] width 181 height 24
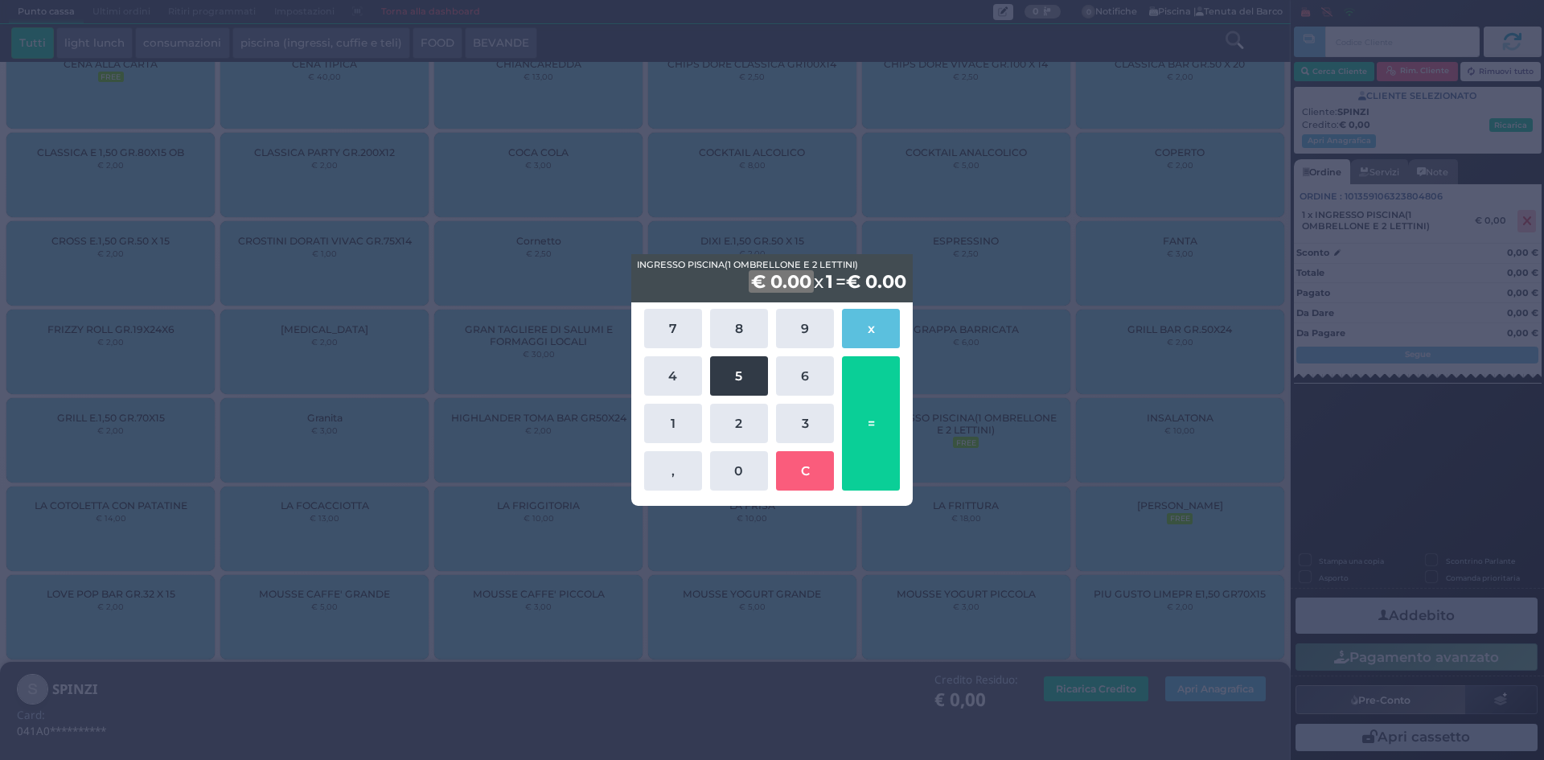
click at [749, 387] on button "5" at bounding box center [739, 375] width 58 height 39
click at [747, 468] on button "0" at bounding box center [739, 470] width 58 height 39
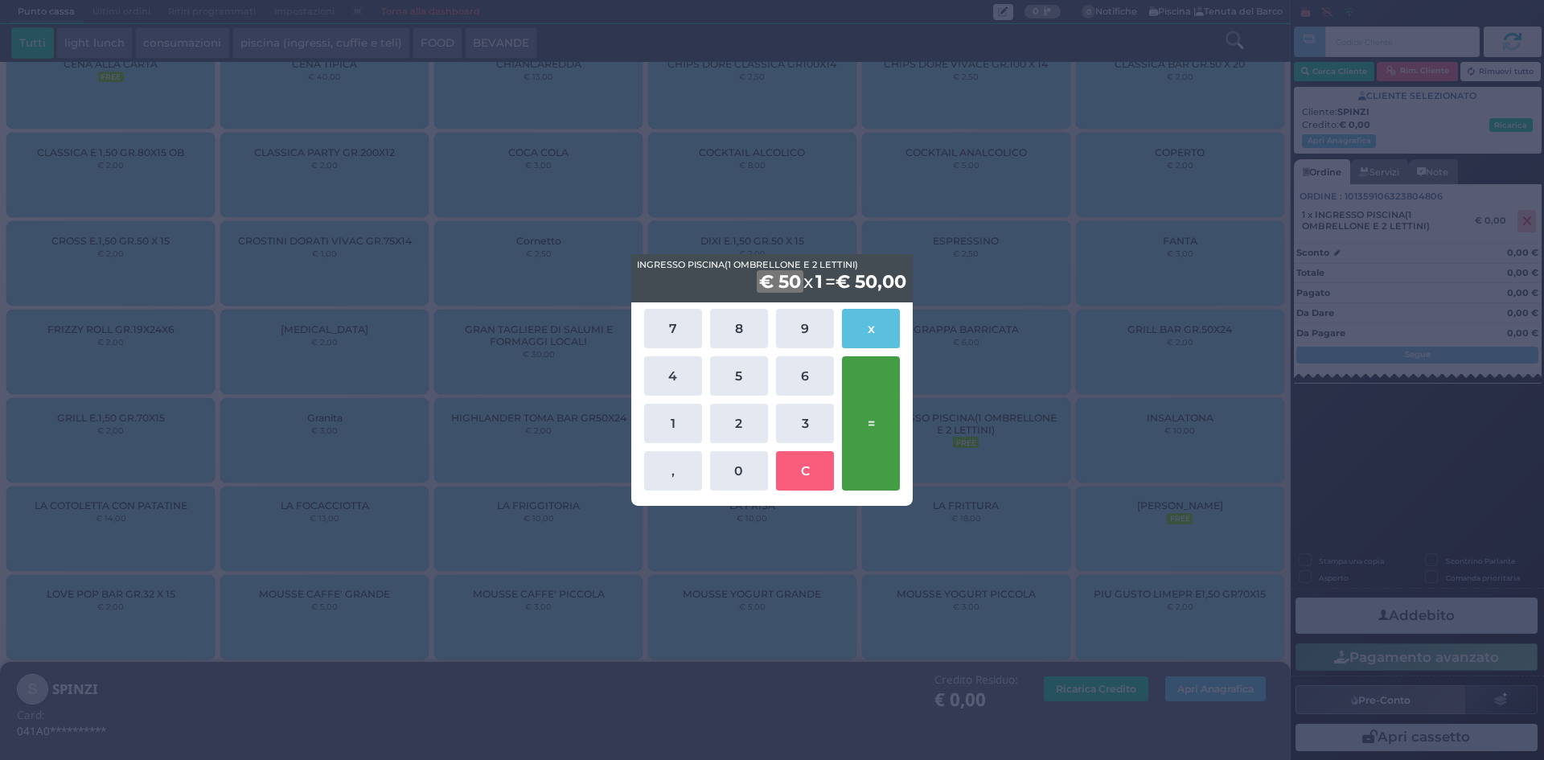
click at [870, 405] on button "=" at bounding box center [871, 423] width 58 height 134
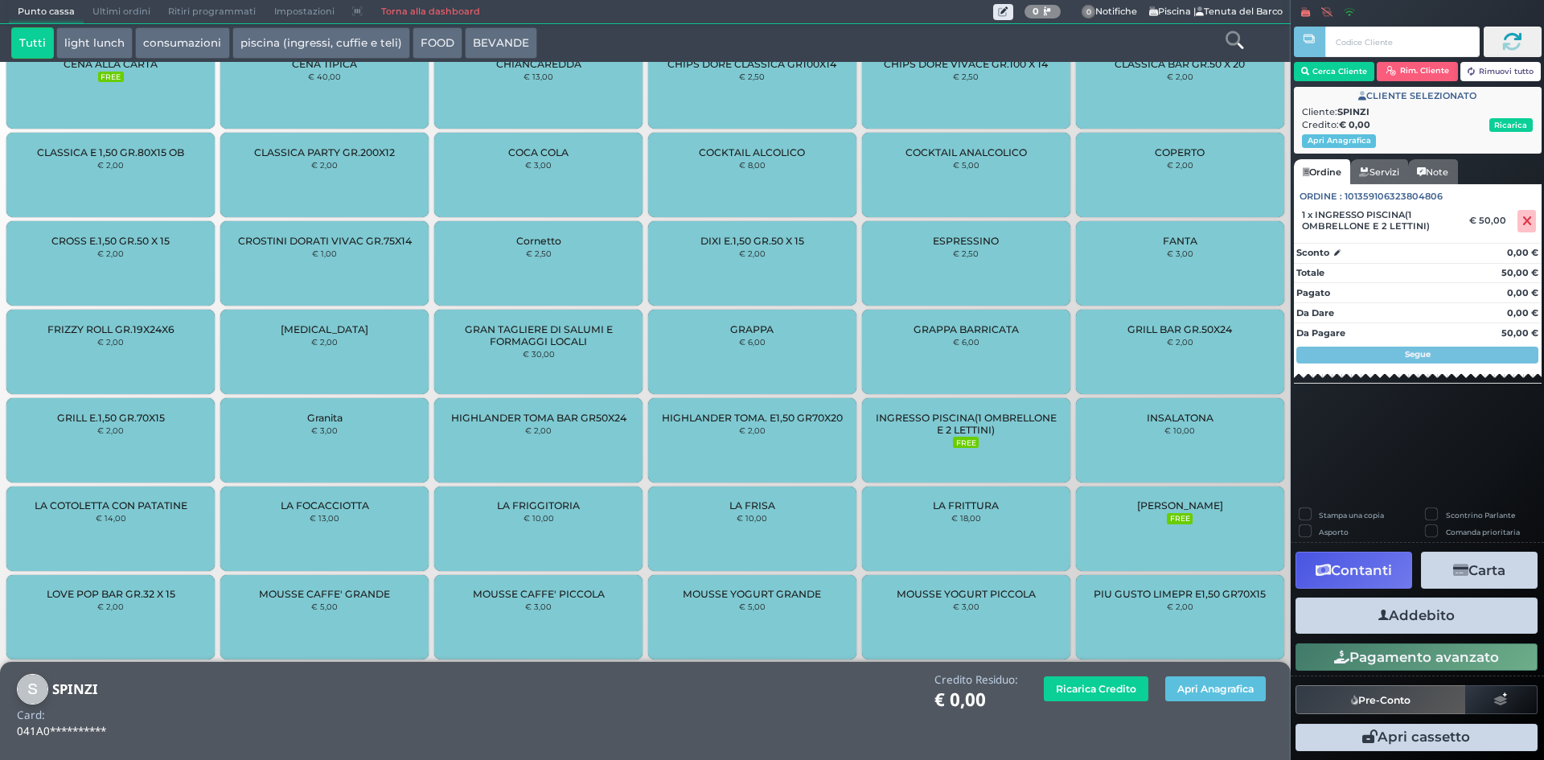
click at [1445, 624] on button "Addebito" at bounding box center [1416, 615] width 242 height 36
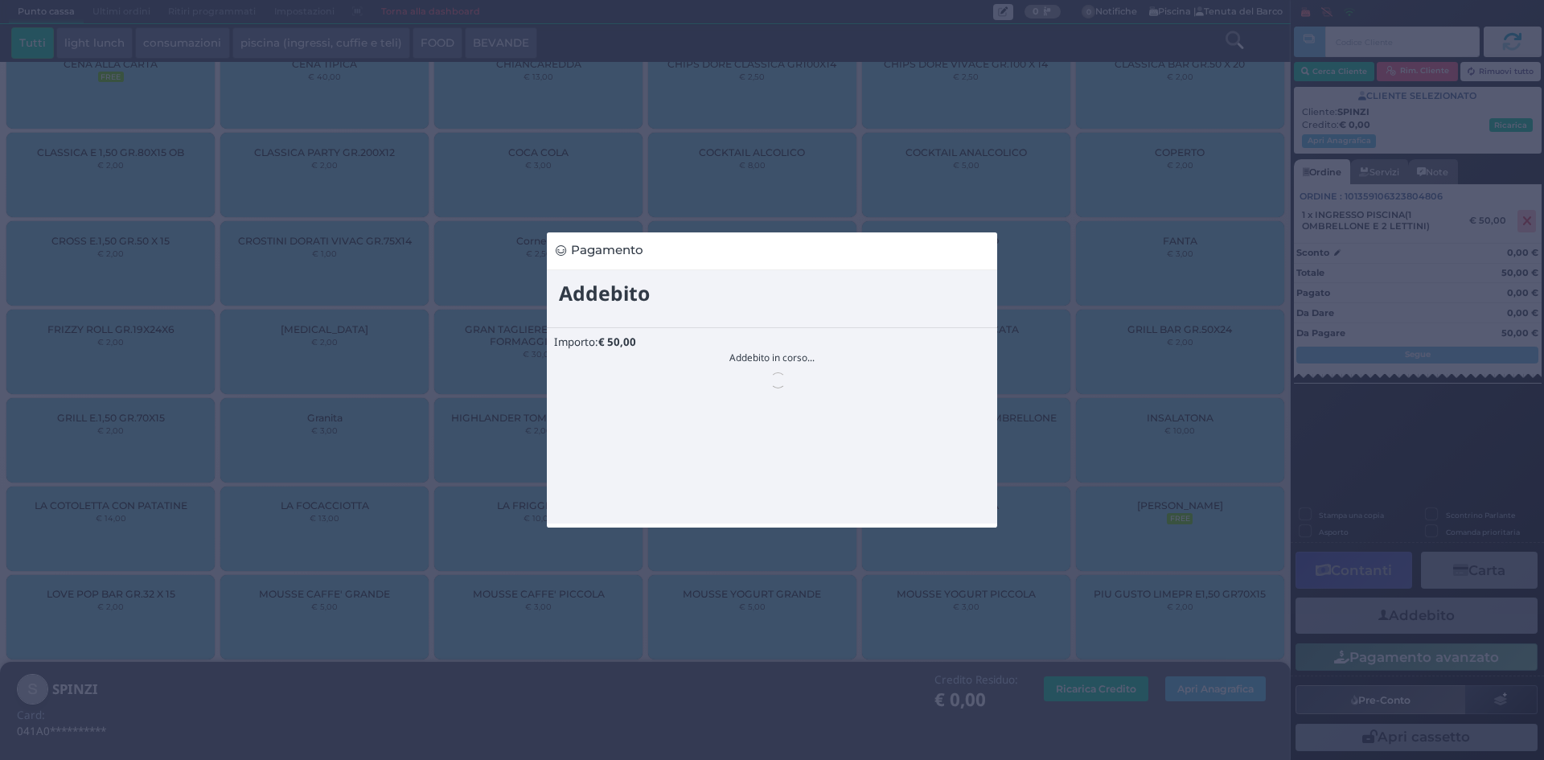
scroll to position [0, 0]
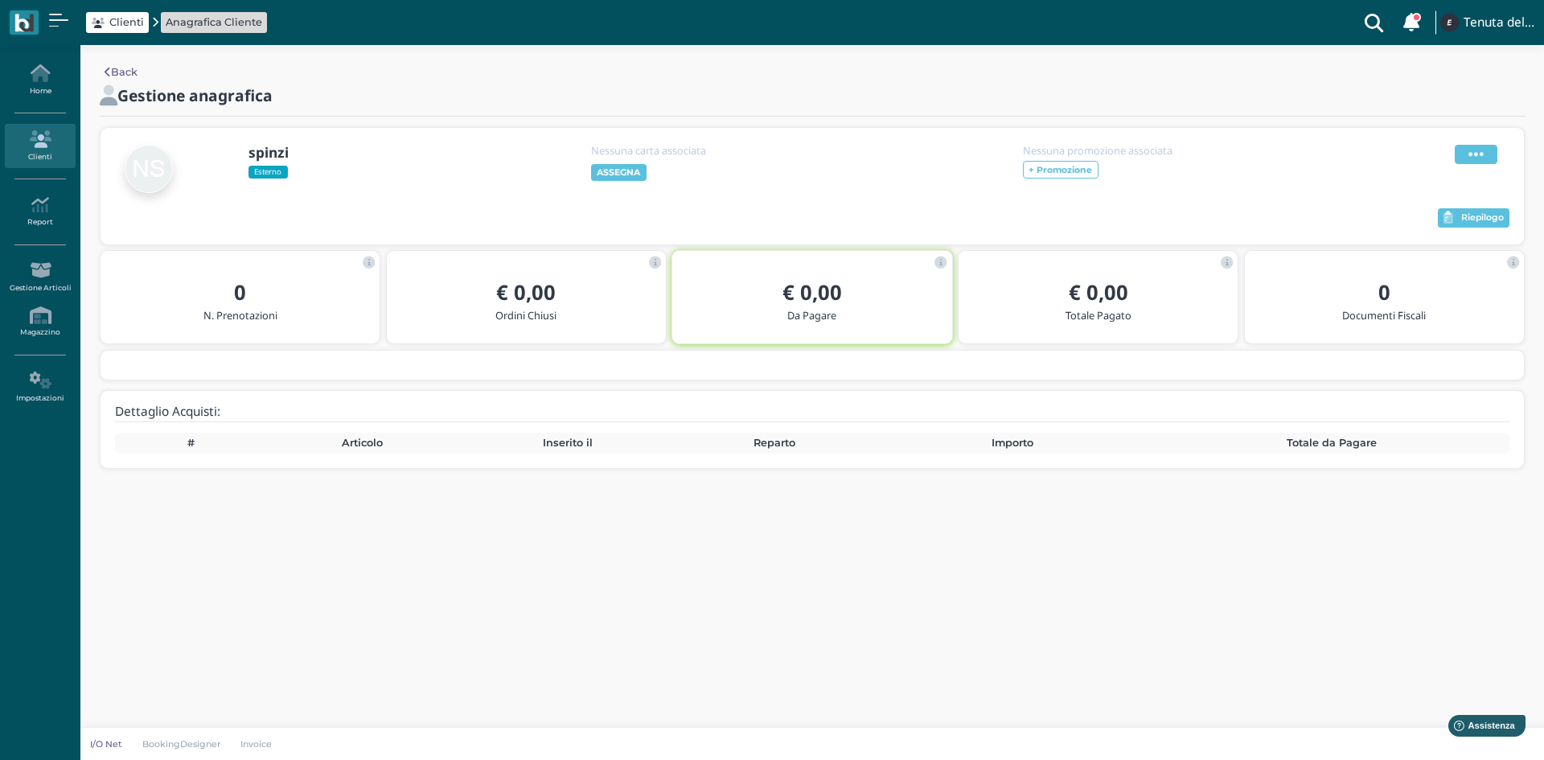
click at [1466, 160] on span at bounding box center [1475, 154] width 43 height 19
click at [1424, 239] on span "Elimina" at bounding box center [1424, 242] width 42 height 15
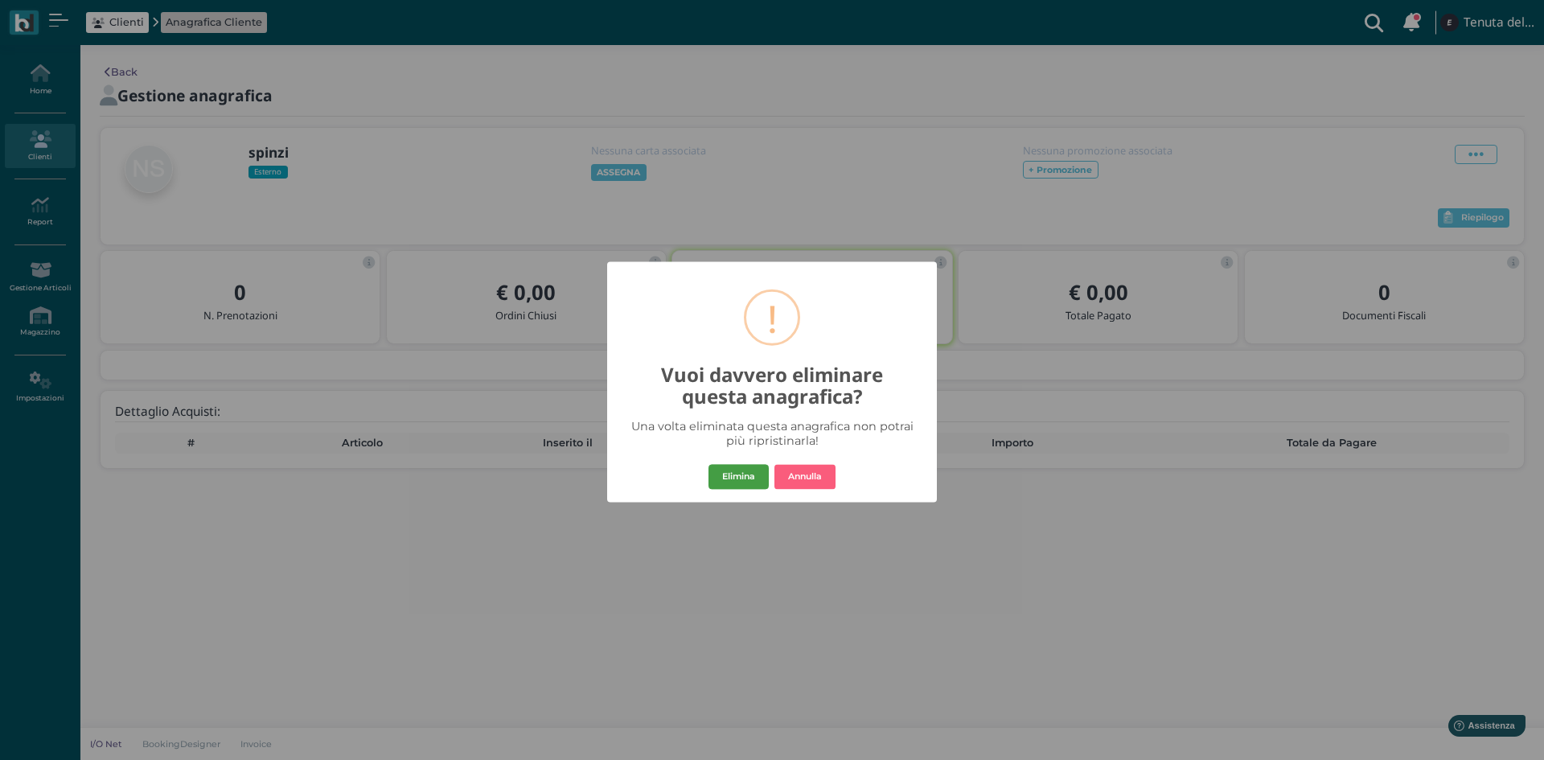
click at [747, 469] on button "Elimina" at bounding box center [738, 477] width 60 height 26
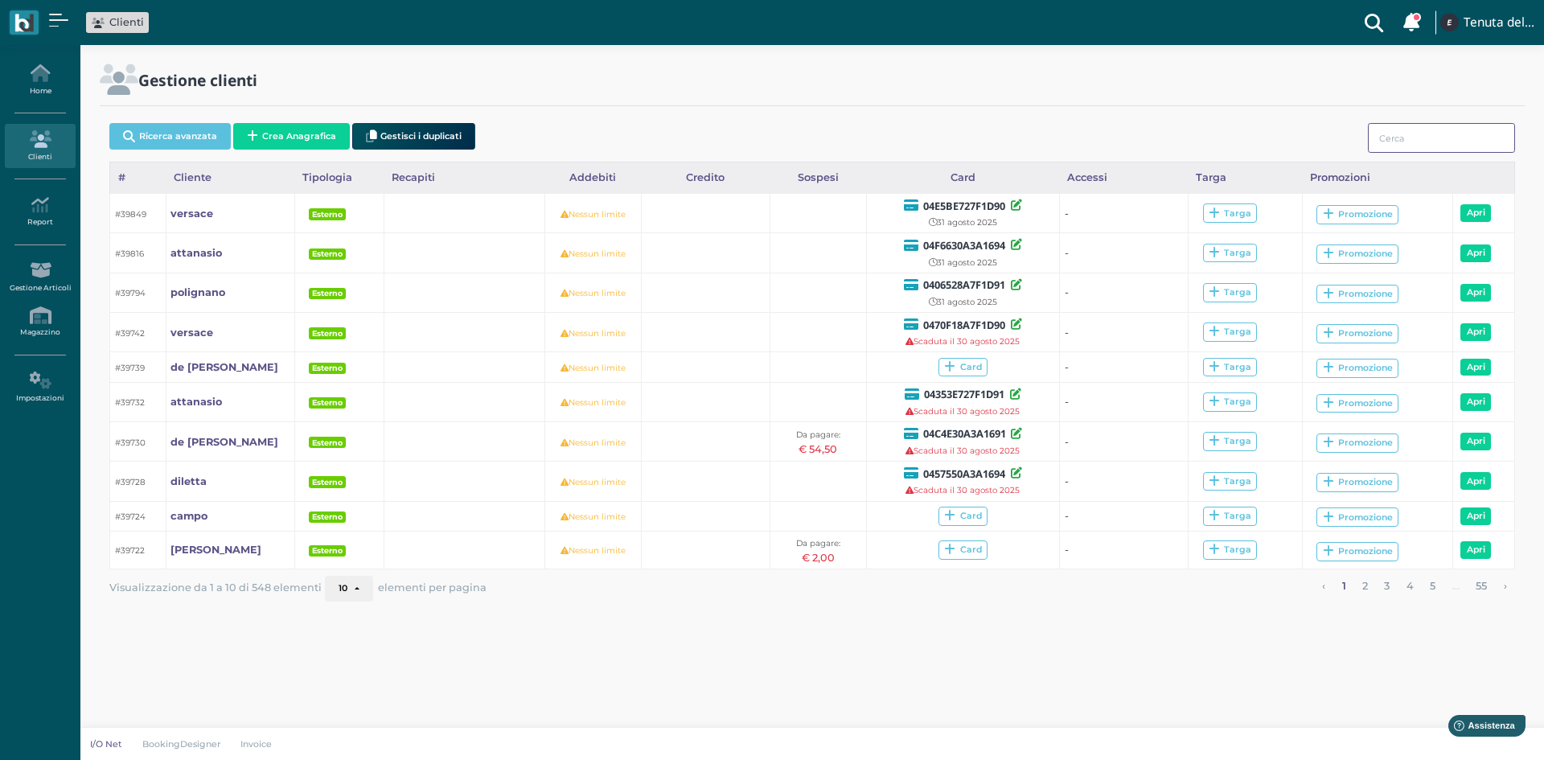
click at [1384, 137] on input "search" at bounding box center [1440, 138] width 147 height 30
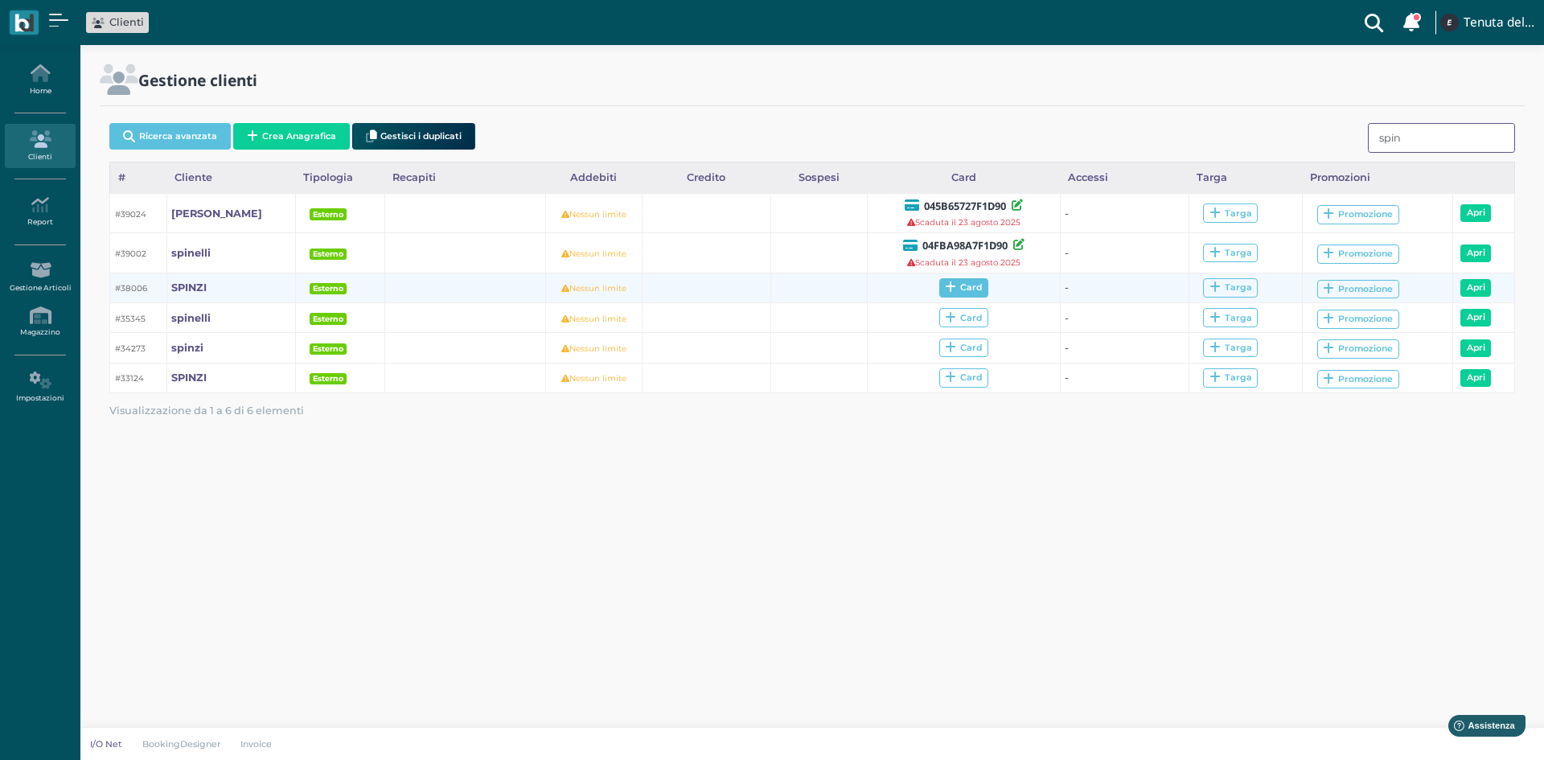
type input "spin"
click at [974, 290] on span "Card" at bounding box center [963, 287] width 49 height 19
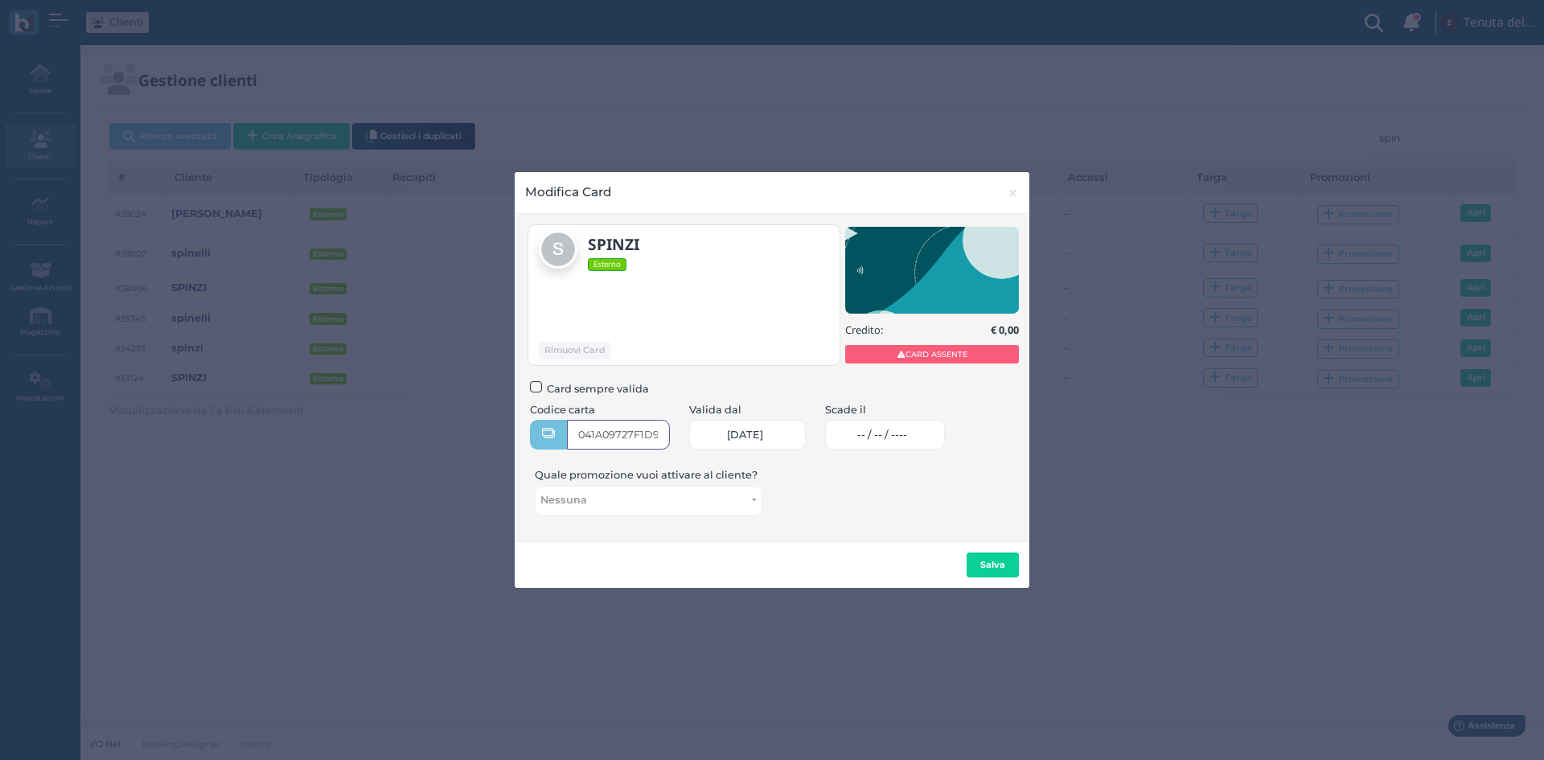
type input "041A09727F1D95"
click at [886, 441] on link "-- / -- / ----" at bounding box center [885, 435] width 120 height 30
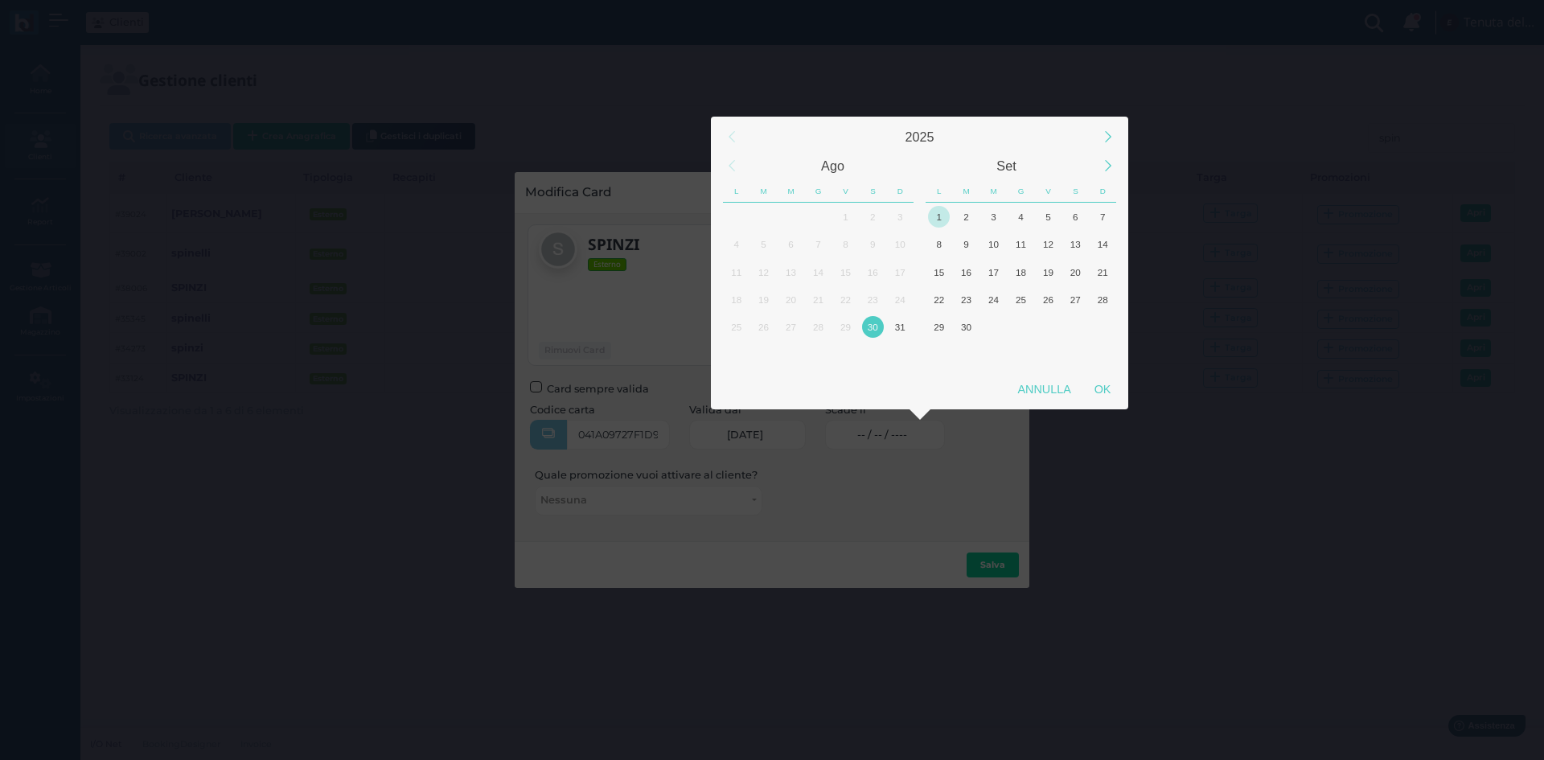
click at [942, 224] on div "1" at bounding box center [939, 217] width 22 height 22
click at [1093, 387] on div "OK" at bounding box center [1102, 389] width 40 height 29
type input "01/09/2025"
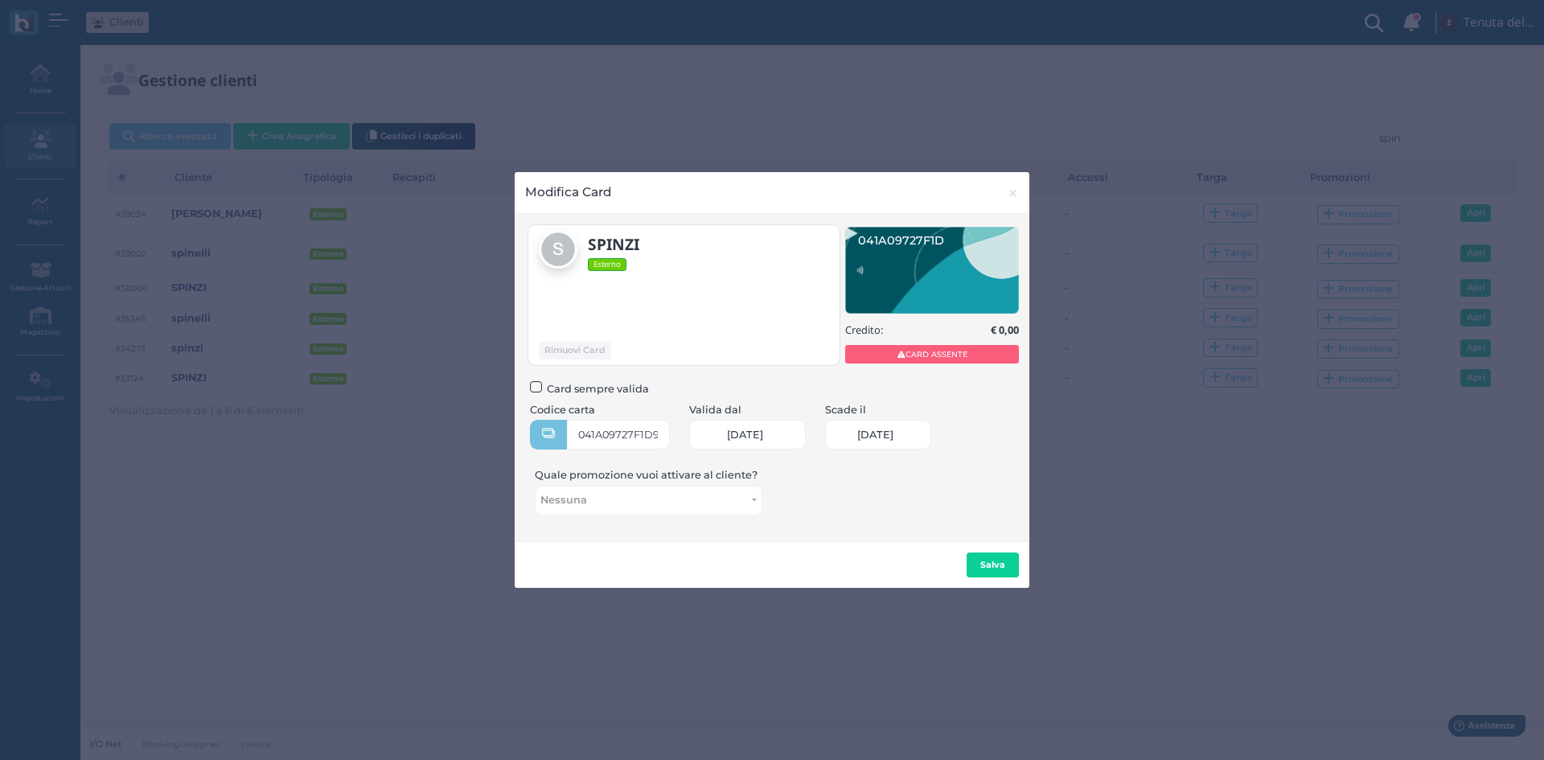
scroll to position [0, 66]
click at [996, 560] on b "Salva" at bounding box center [992, 564] width 25 height 11
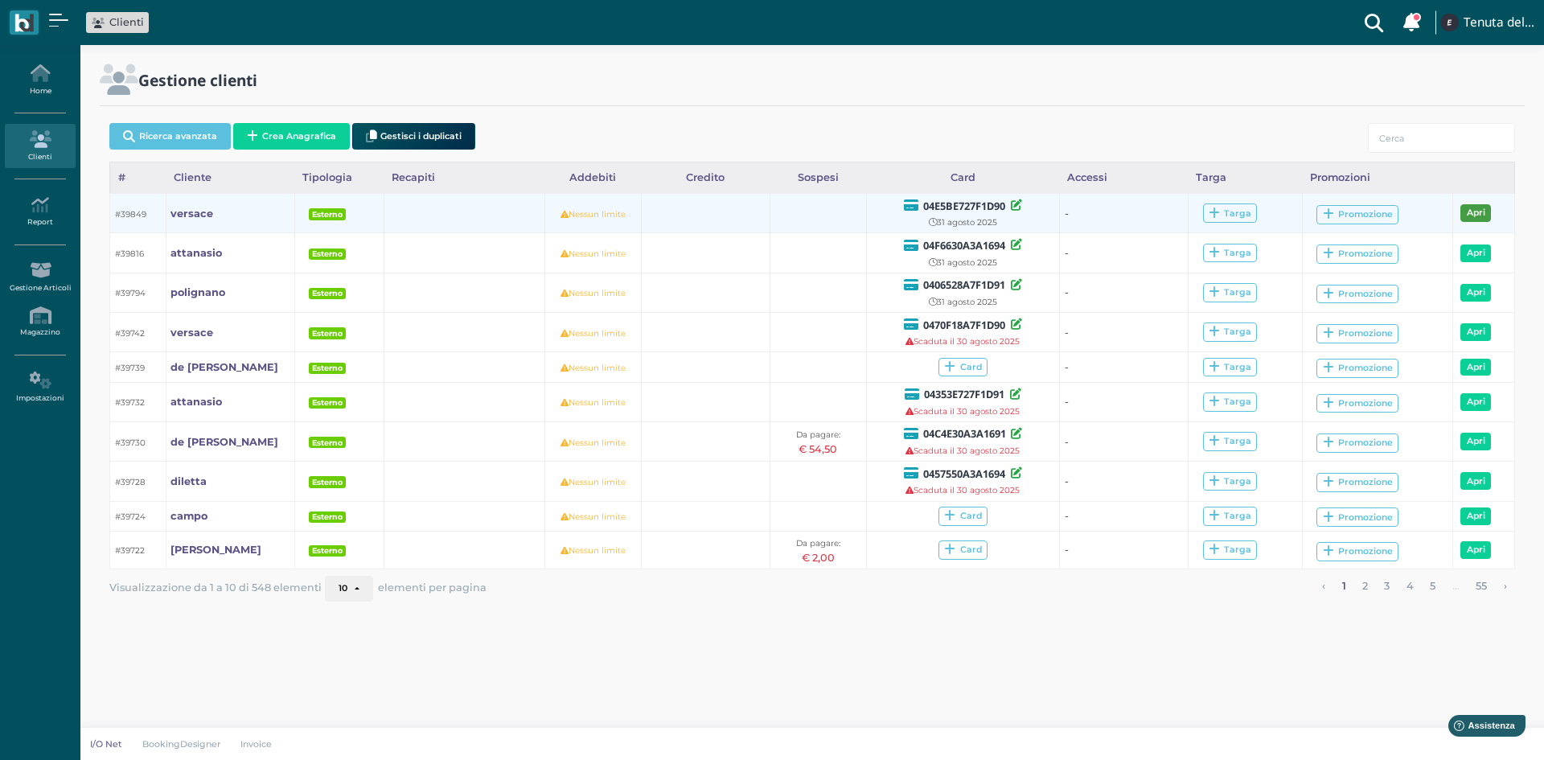
click at [1466, 215] on link "Apri" at bounding box center [1475, 213] width 31 height 18
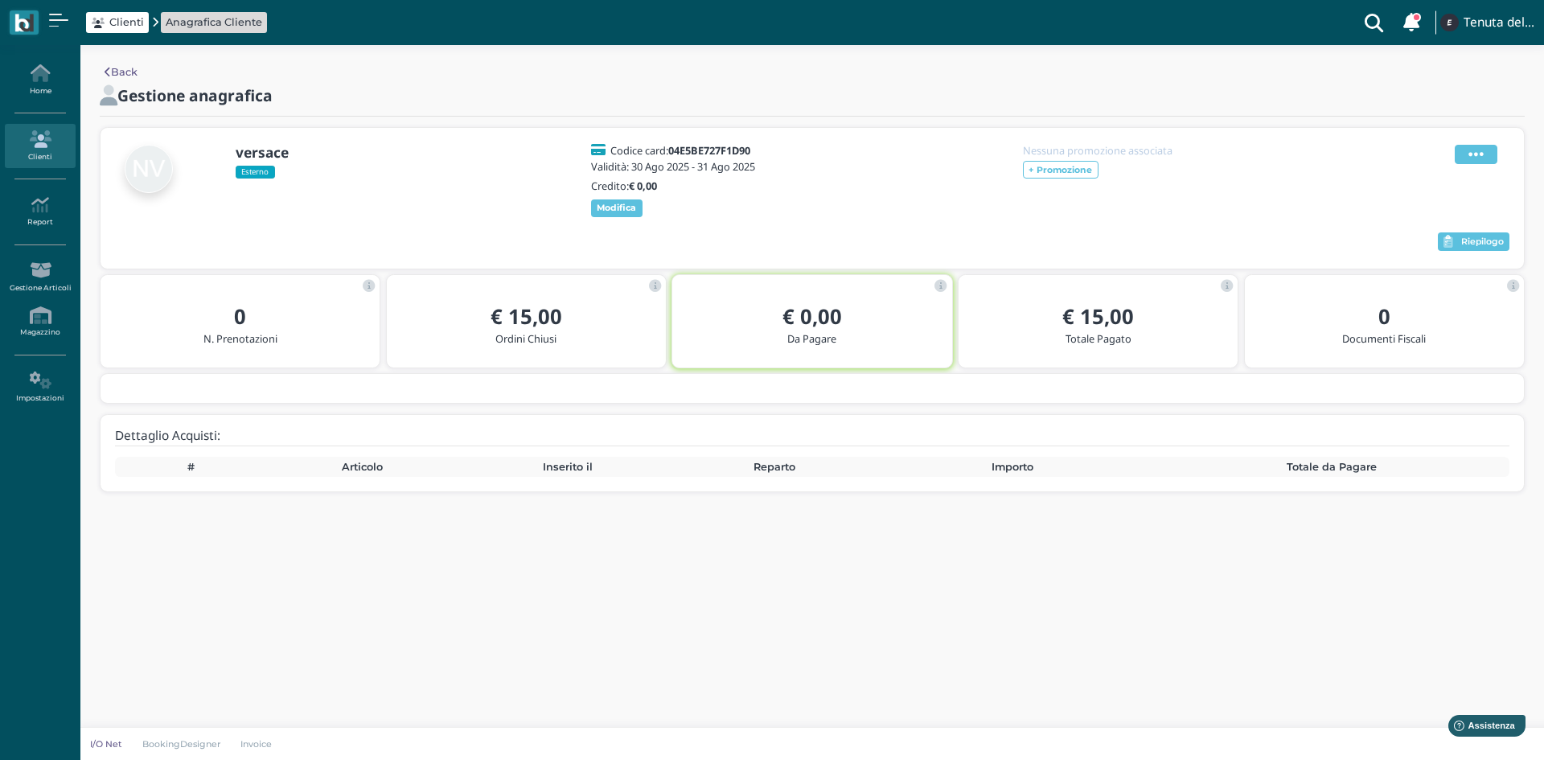
click at [1476, 163] on span at bounding box center [1475, 154] width 43 height 19
click at [1117, 210] on div "Nessuna promozione associata + Promozione" at bounding box center [1107, 181] width 193 height 72
click at [40, 136] on icon at bounding box center [40, 139] width 70 height 18
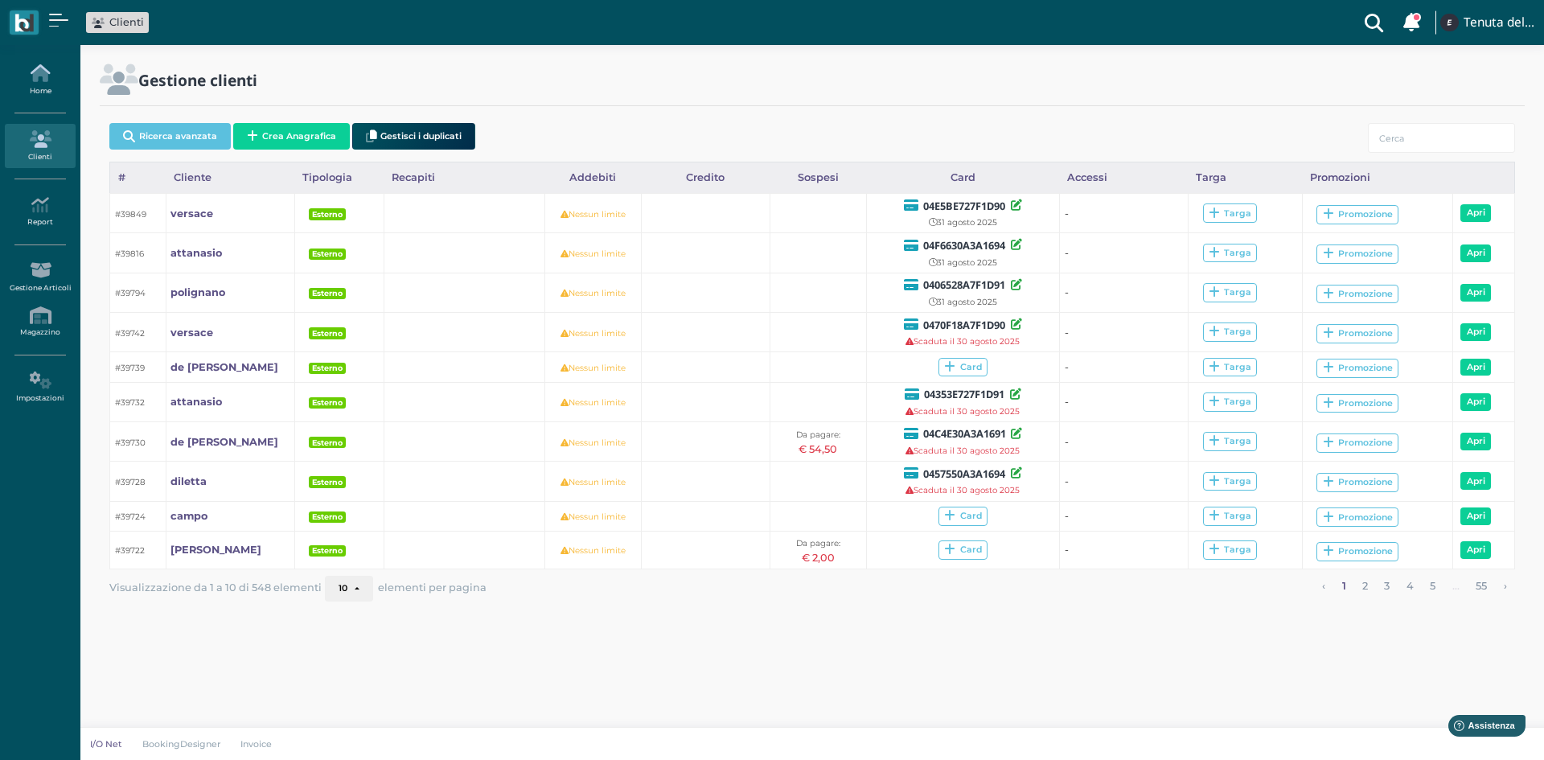
click at [46, 77] on icon at bounding box center [40, 73] width 70 height 18
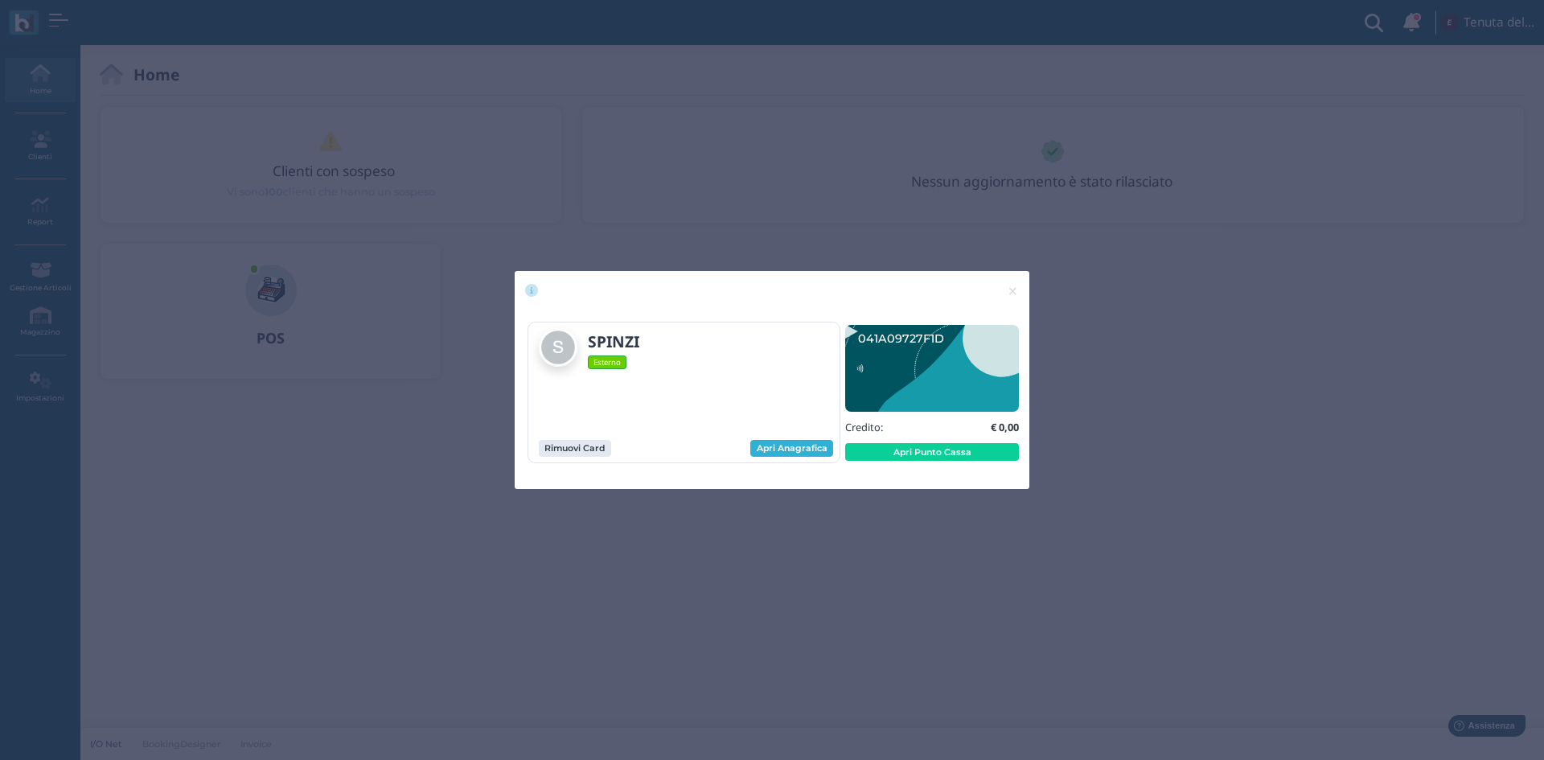
click at [798, 449] on link "Apri Anagrafica" at bounding box center [791, 449] width 83 height 18
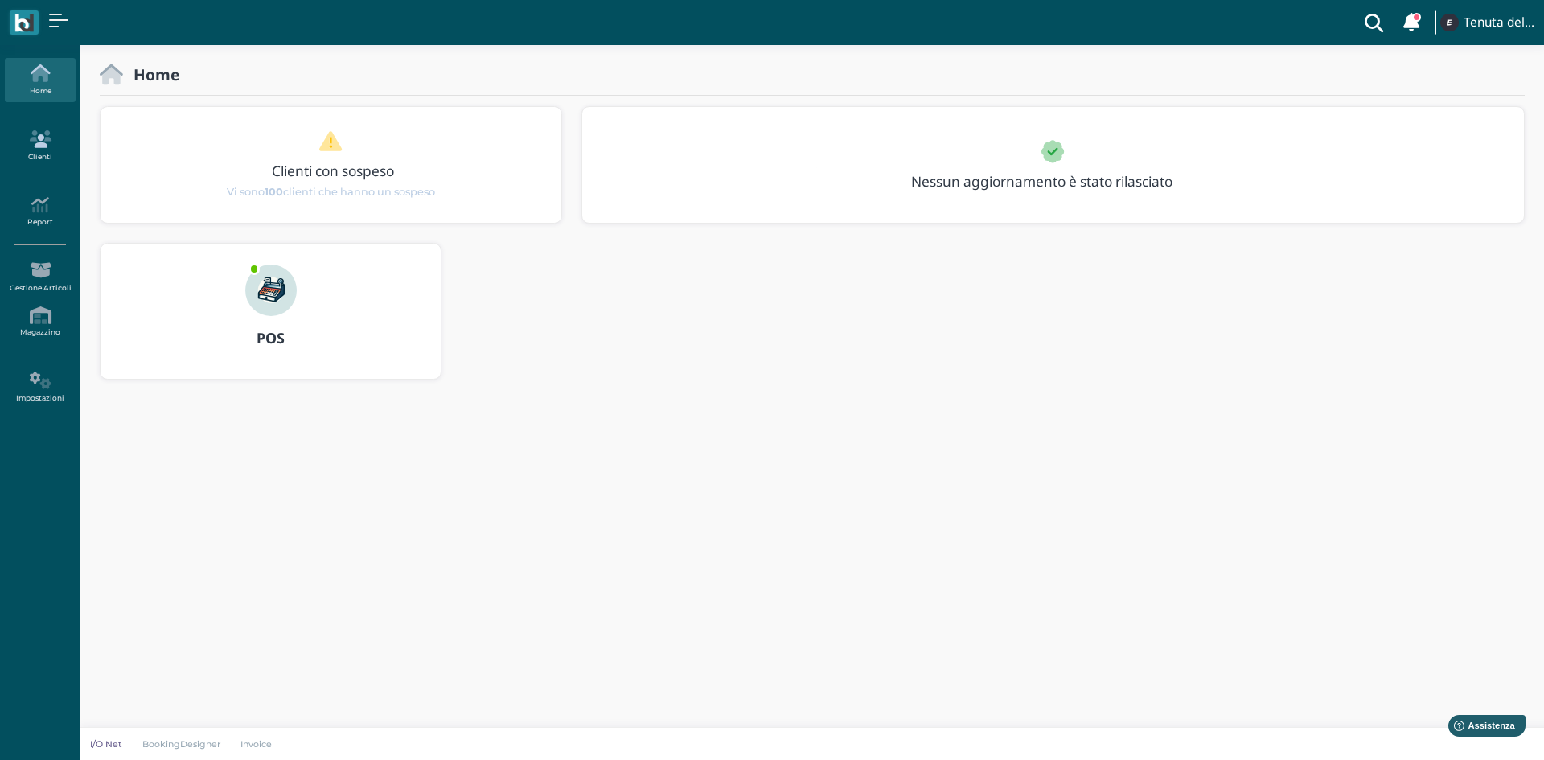
click at [39, 142] on icon at bounding box center [40, 139] width 70 height 18
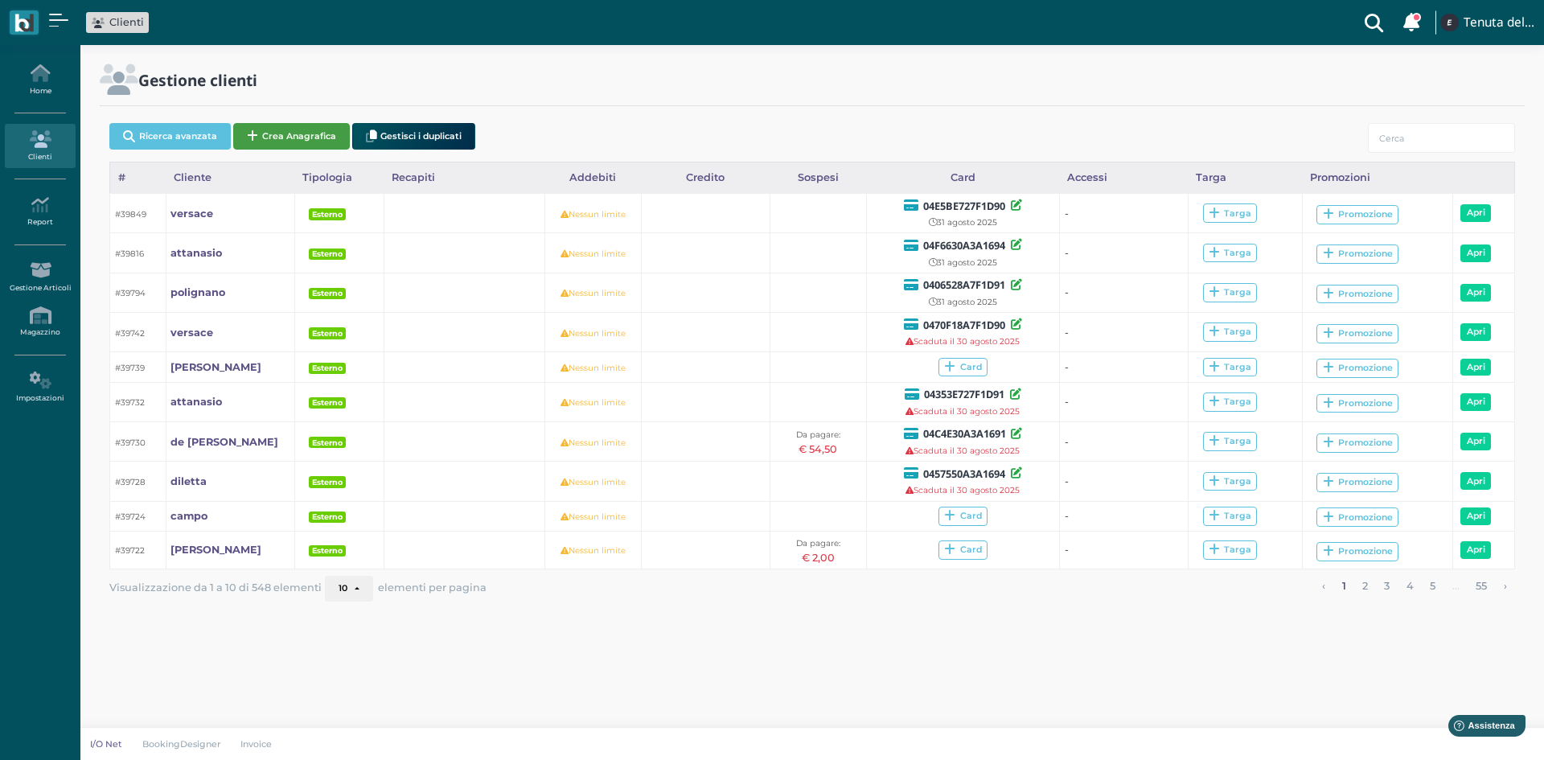
click at [278, 145] on button "Crea Anagrafica" at bounding box center [291, 136] width 117 height 27
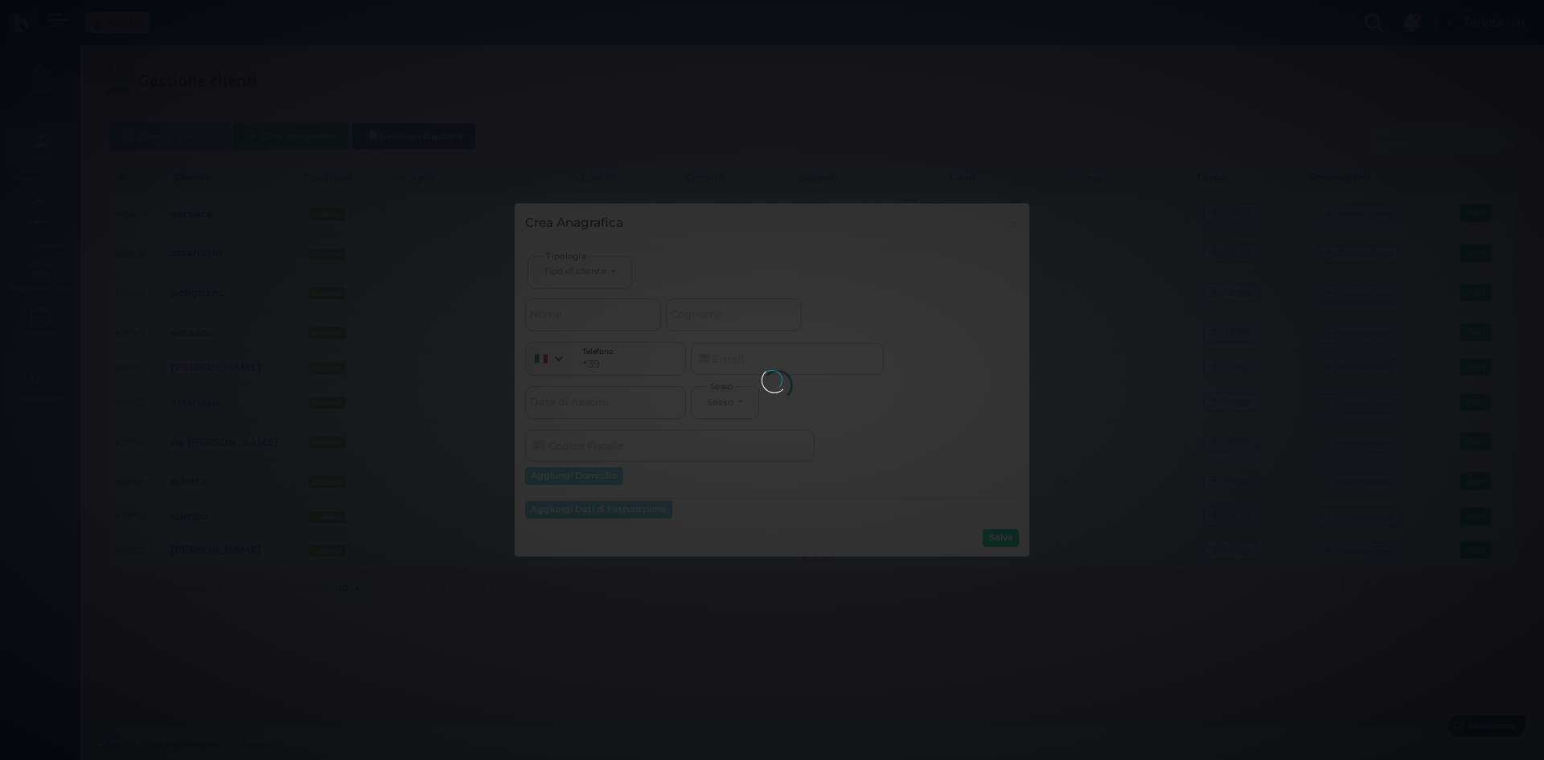
select select
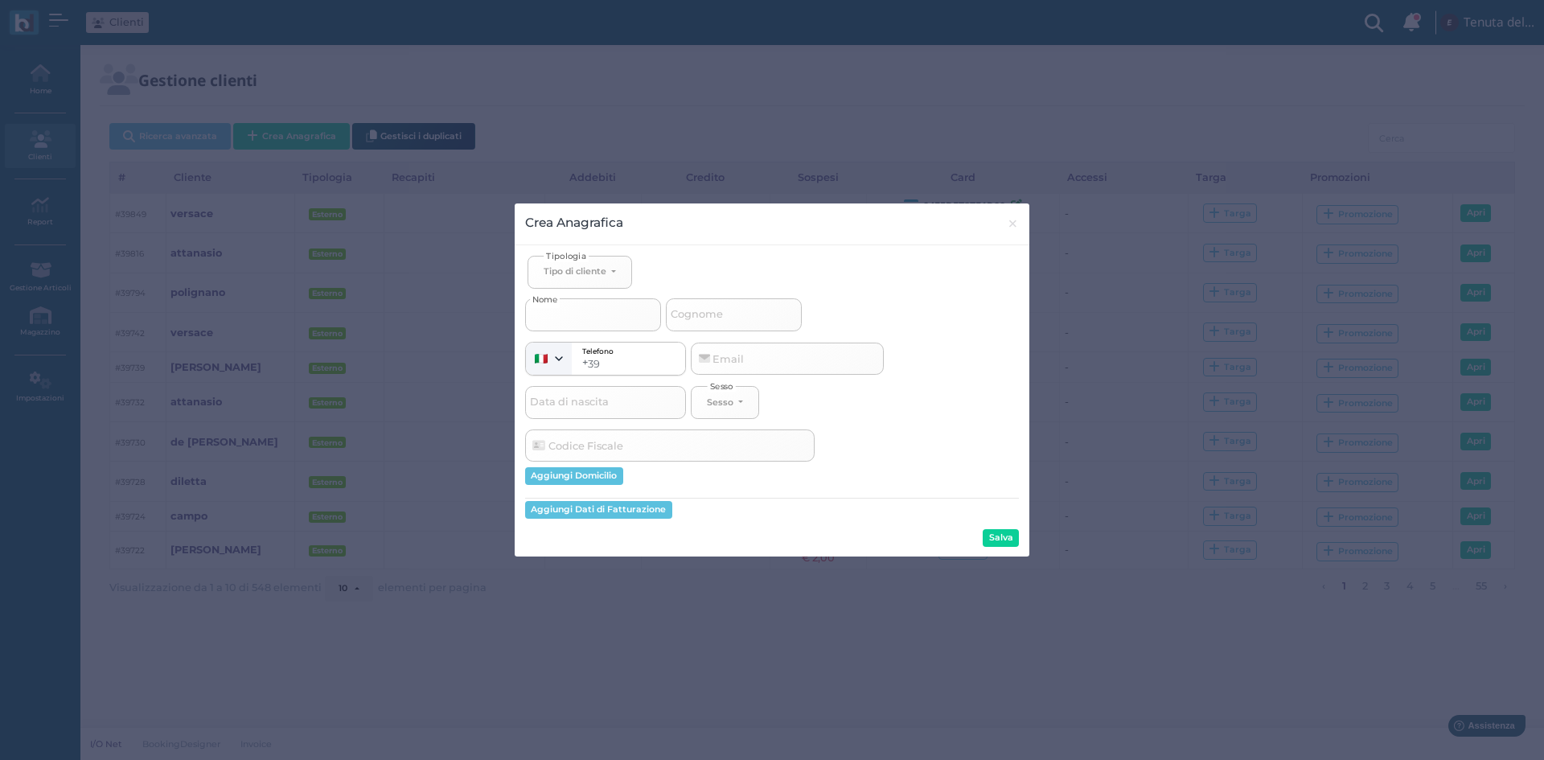
click at [585, 301] on input "Nome" at bounding box center [593, 314] width 136 height 32
select select
type input "d"
select select
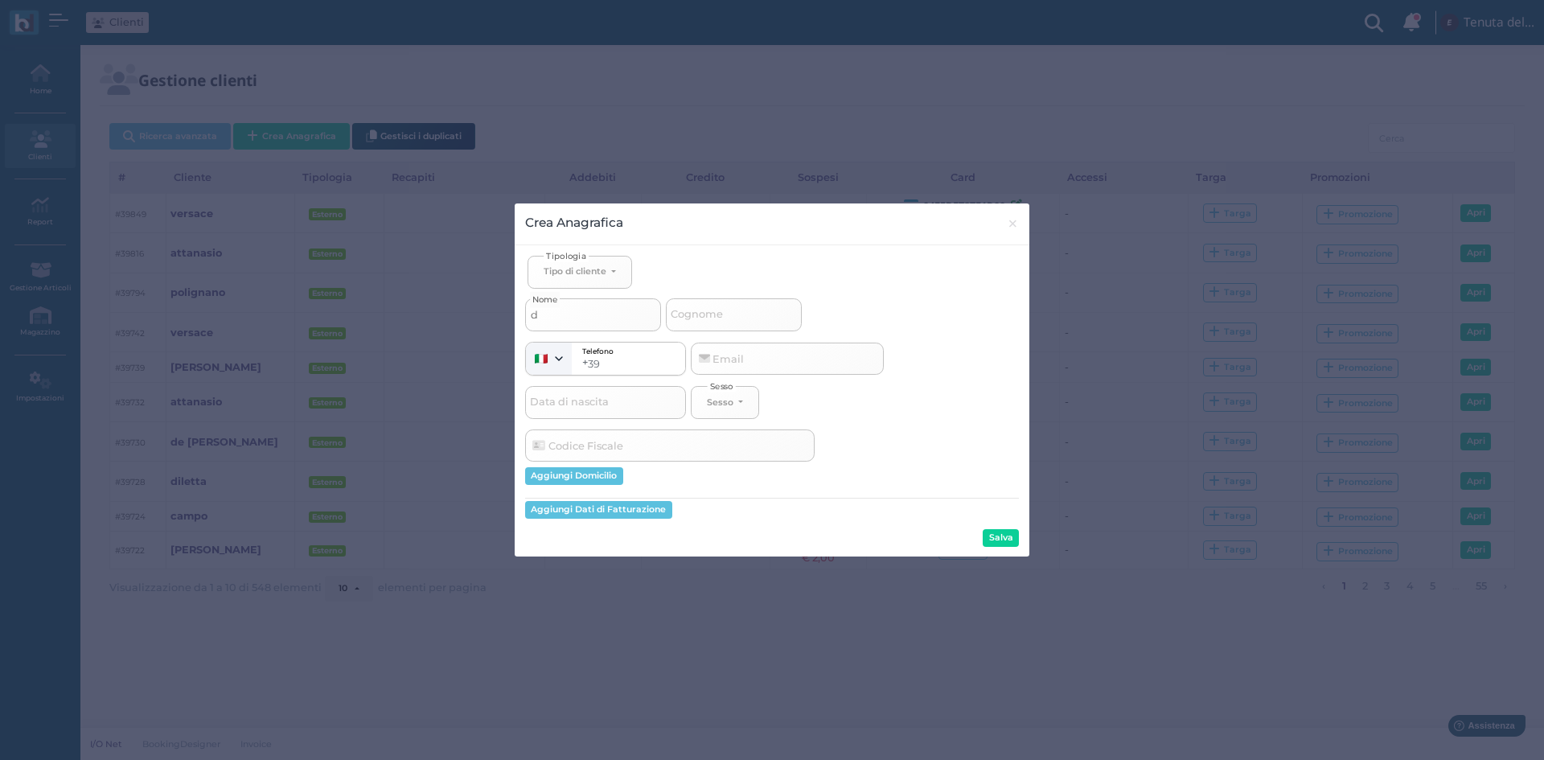
type input "di"
select select
type input "di"
select select
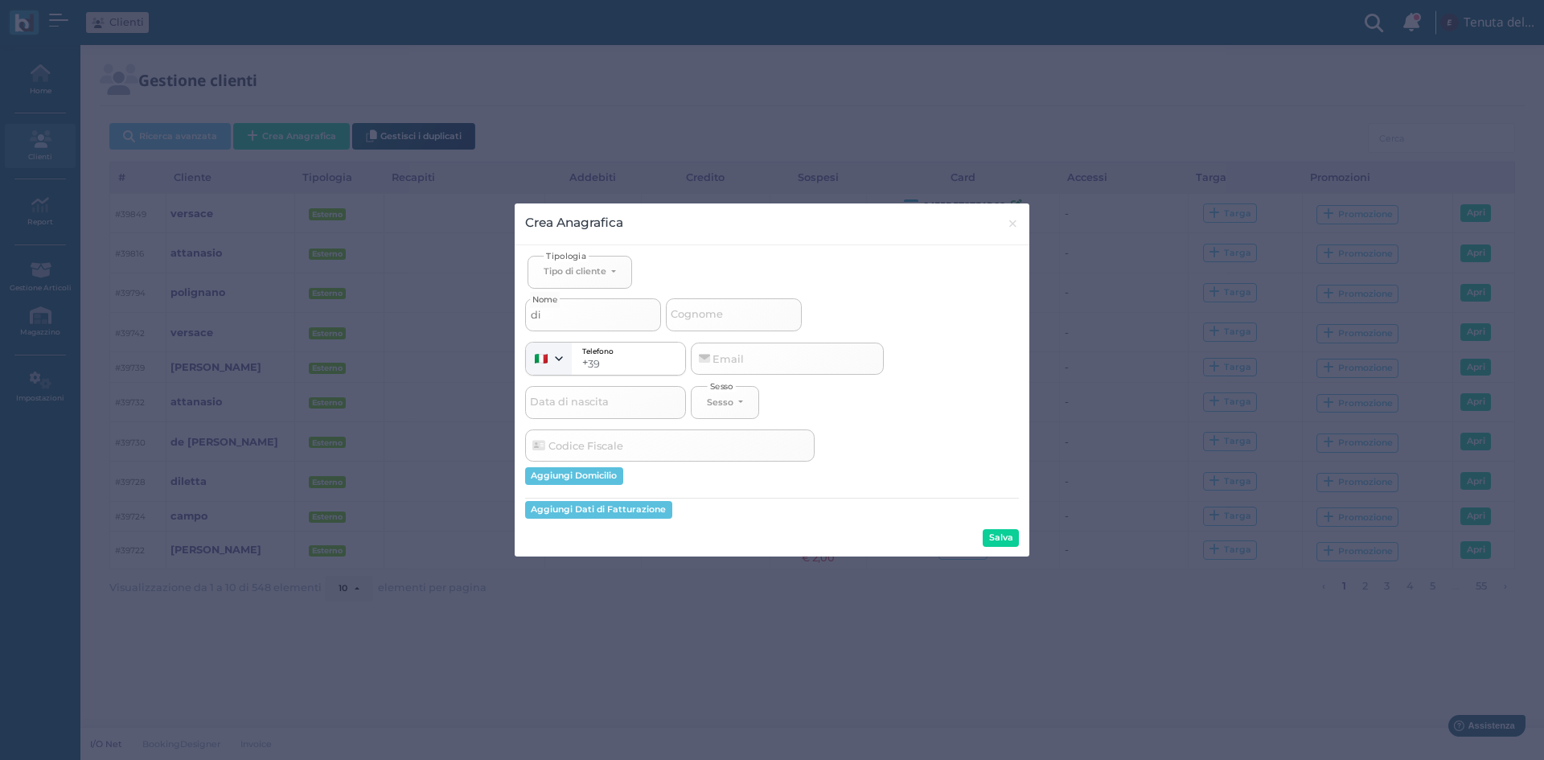
select select
type input "di g"
select select
type input "di gi"
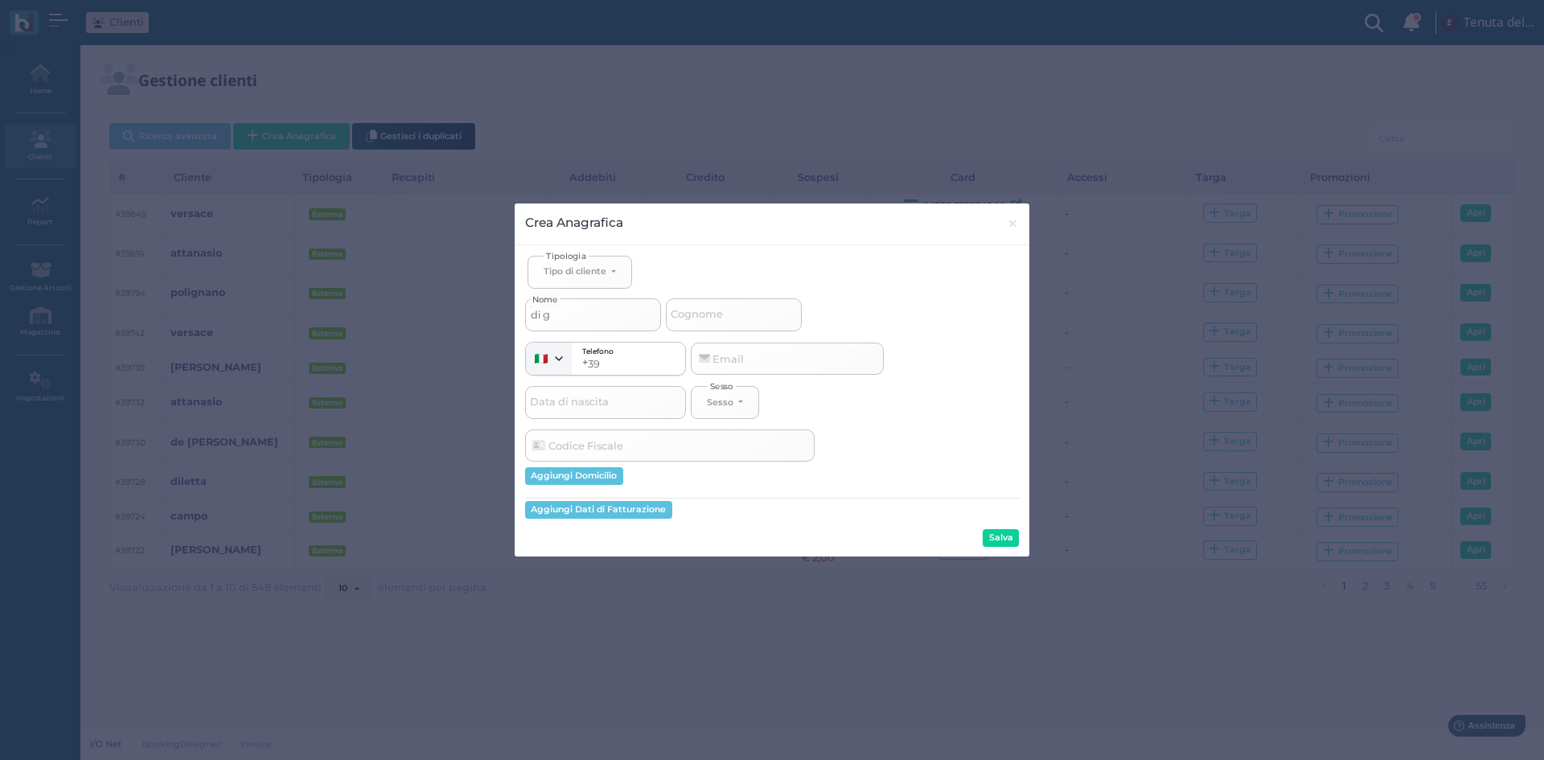
select select
type input "di gio"
select select
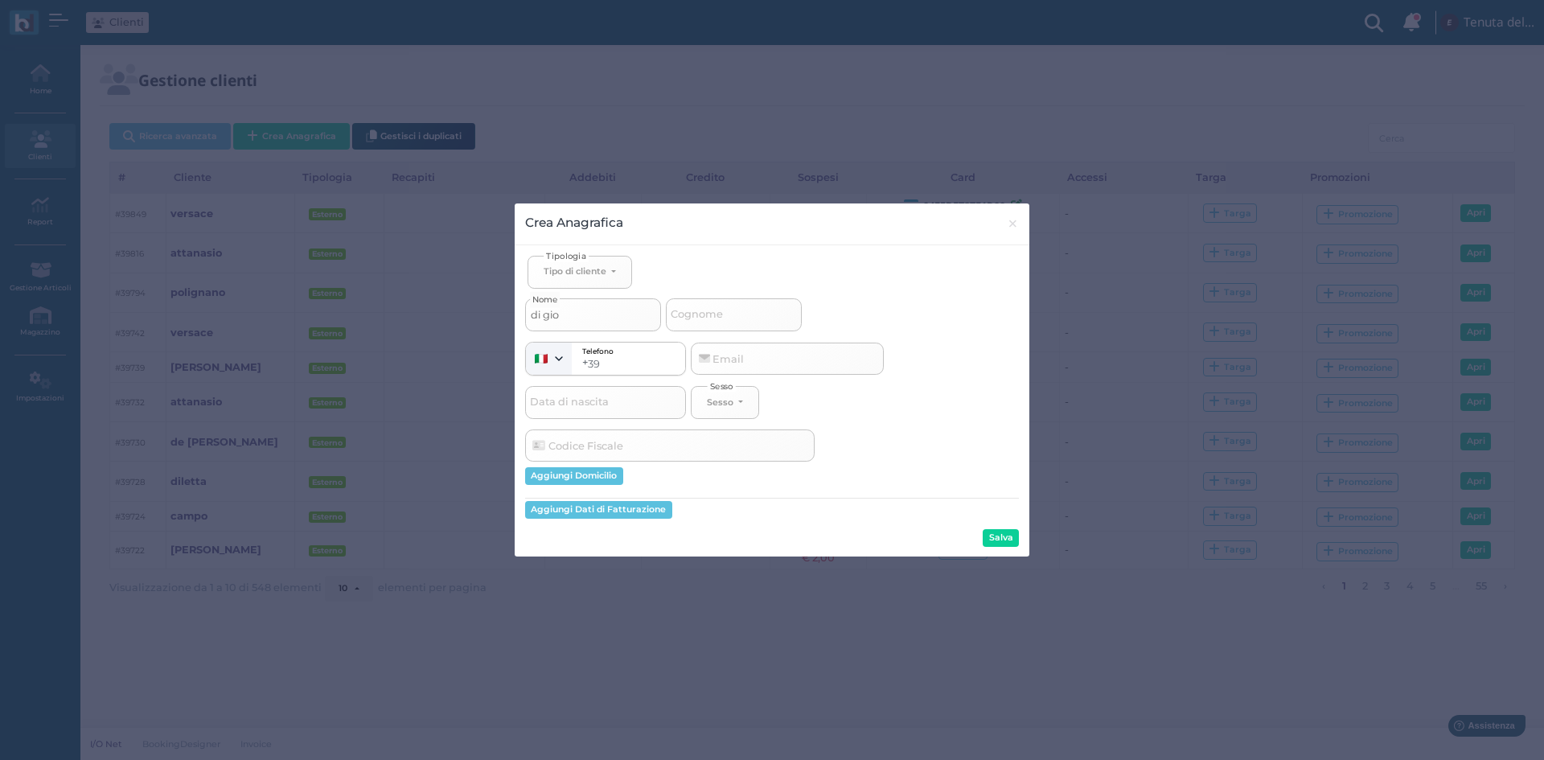
type input "di gior"
select select
type input "di giorg"
select select
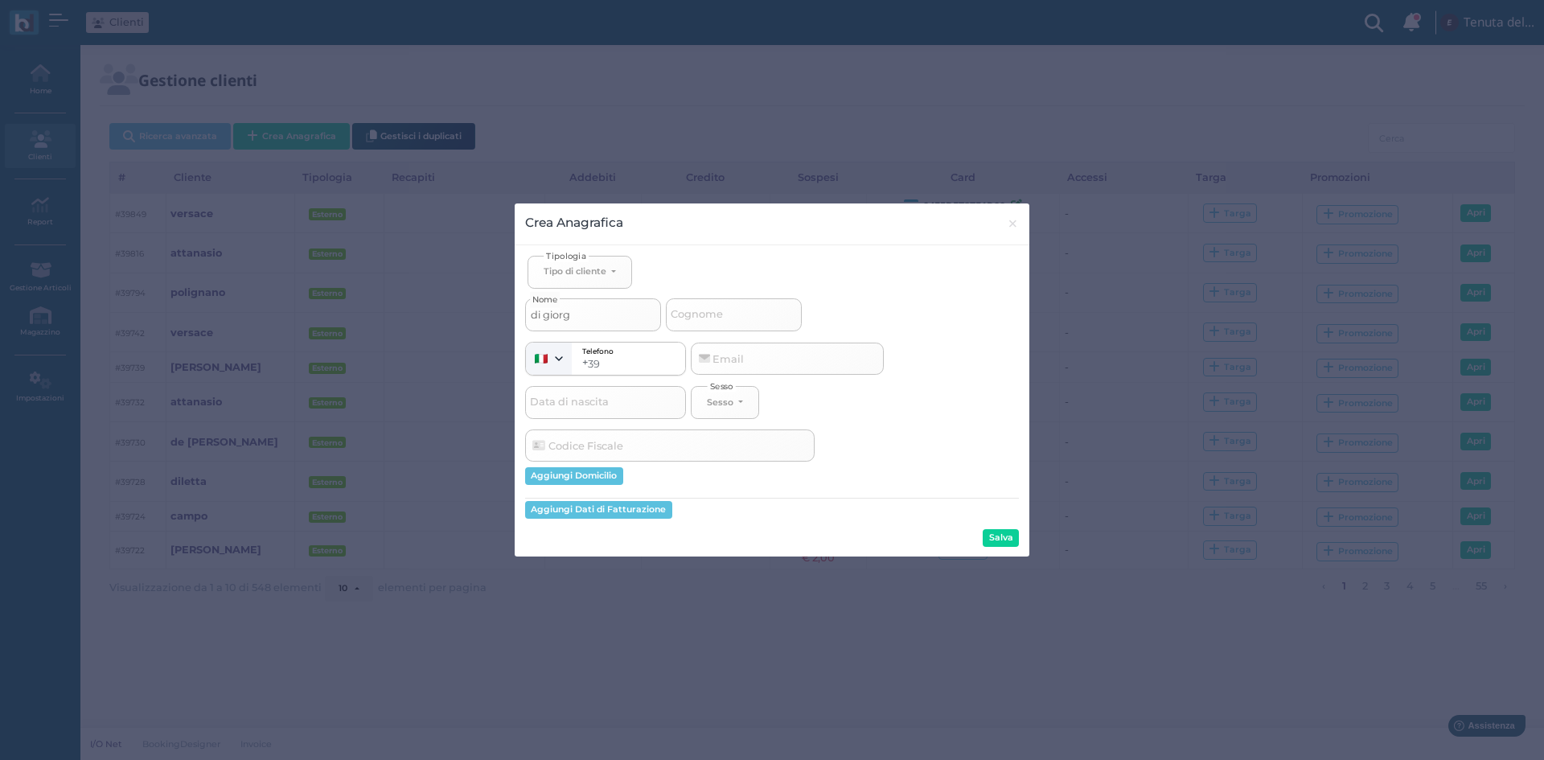
select select
type input "di giorgi"
select select
type input "di [PERSON_NAME]"
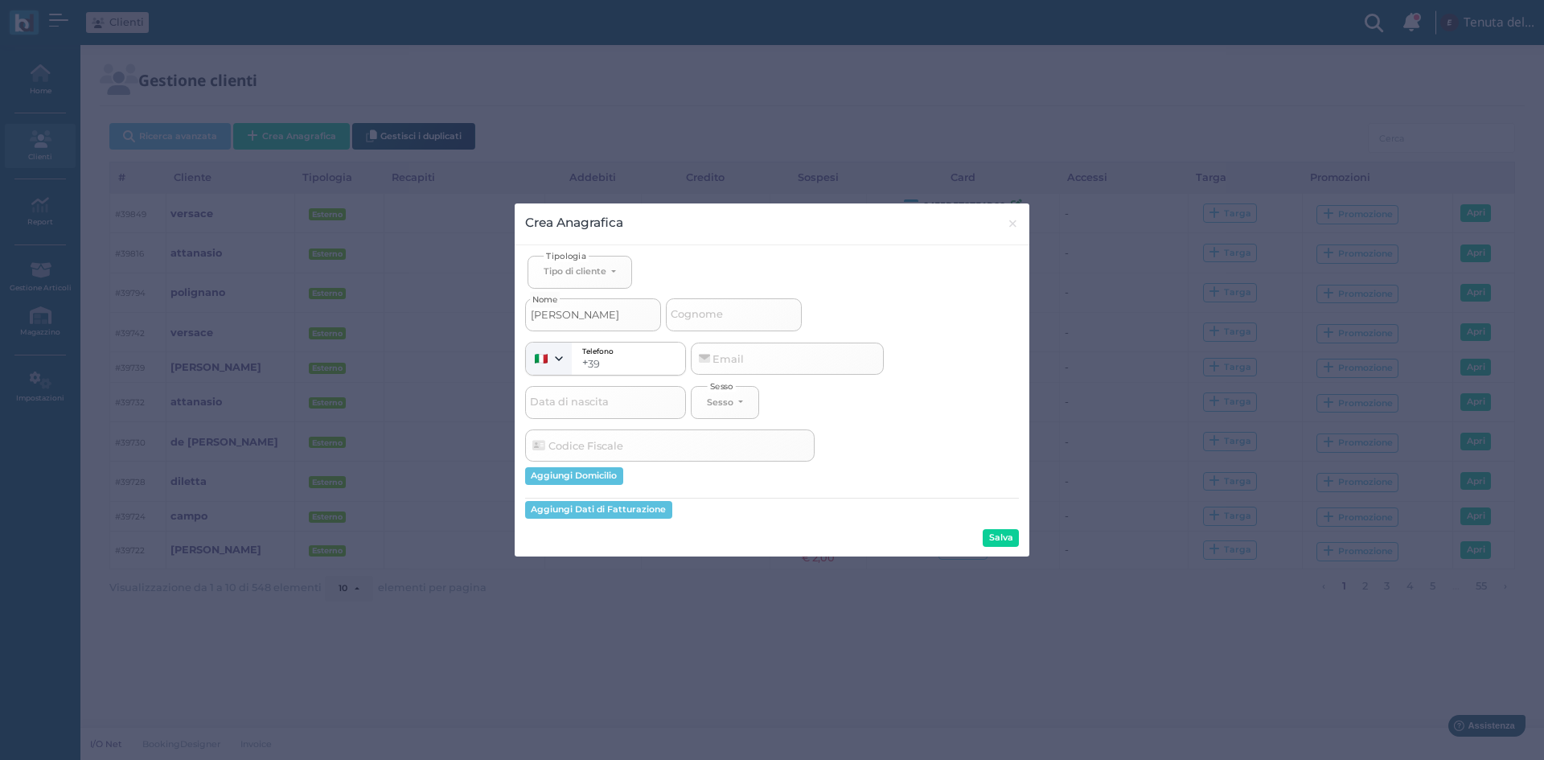
select select
type input "di [PERSON_NAME]"
click at [584, 280] on button "Tipo di cliente" at bounding box center [579, 272] width 105 height 33
click at [568, 326] on span "Esterno" at bounding box center [563, 324] width 40 height 13
select select "[object Object]"
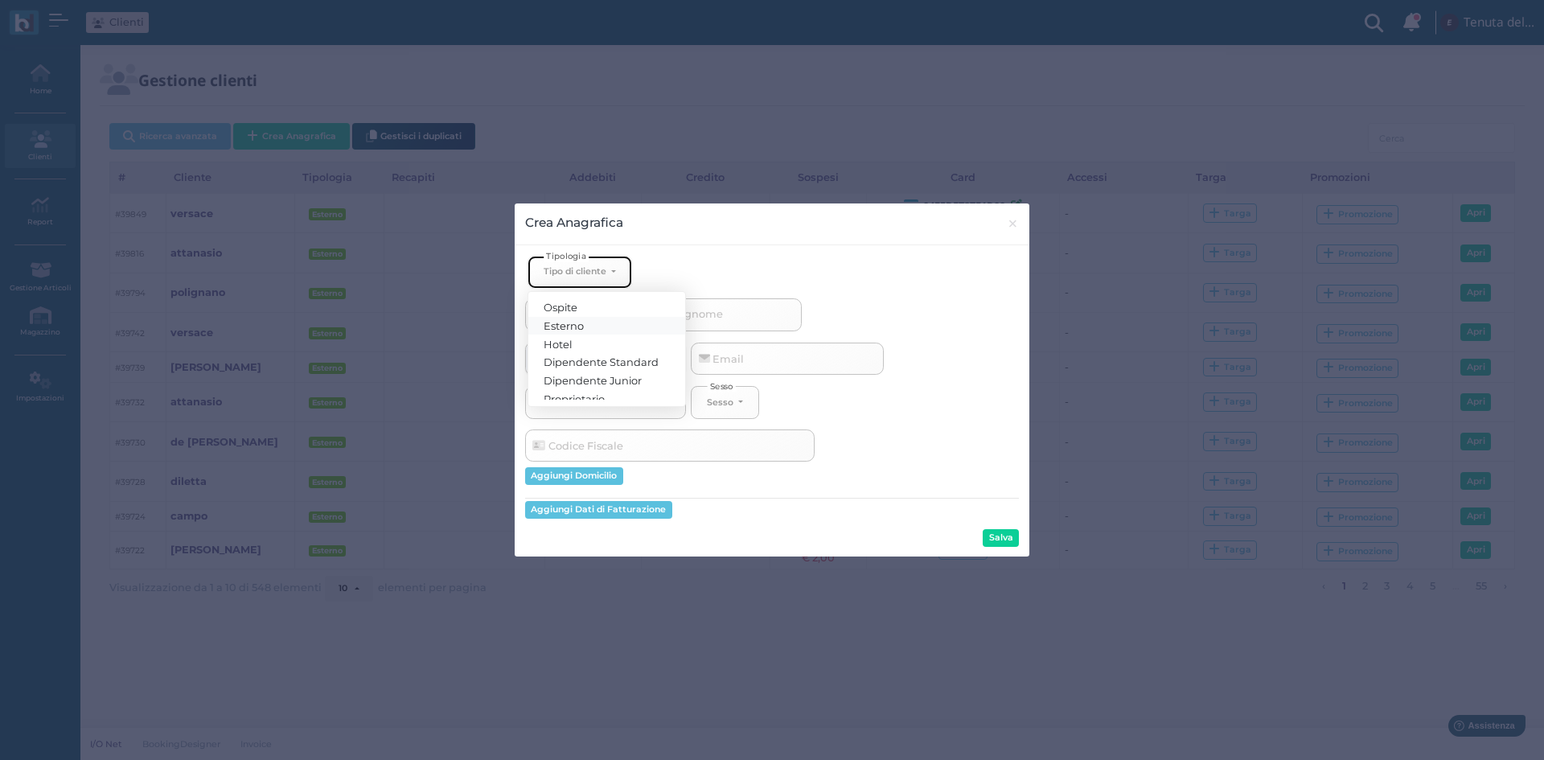
select select
click at [993, 536] on button "Salva" at bounding box center [1000, 538] width 36 height 18
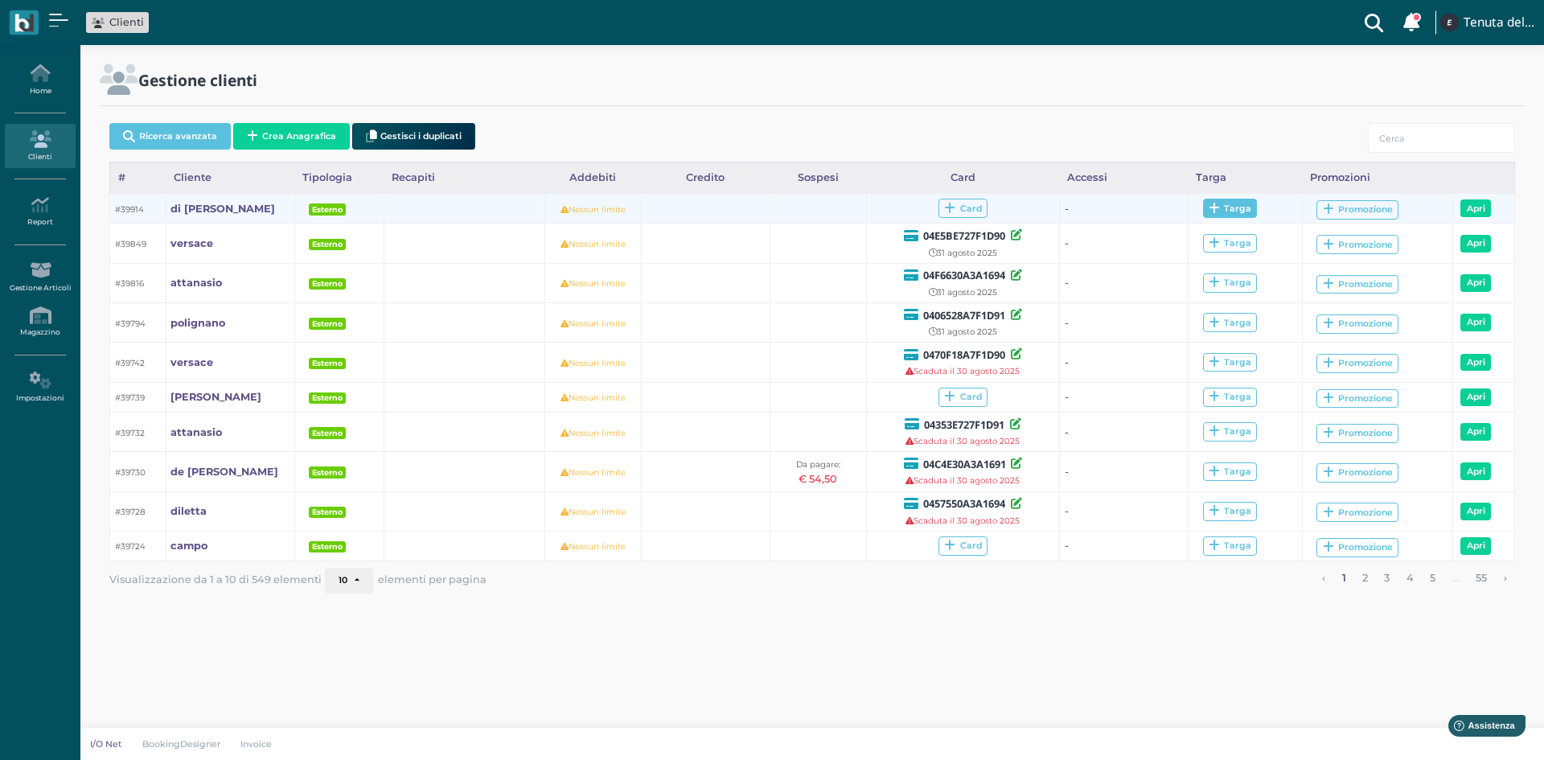
click at [1244, 207] on div "Targa" at bounding box center [1229, 209] width 43 height 12
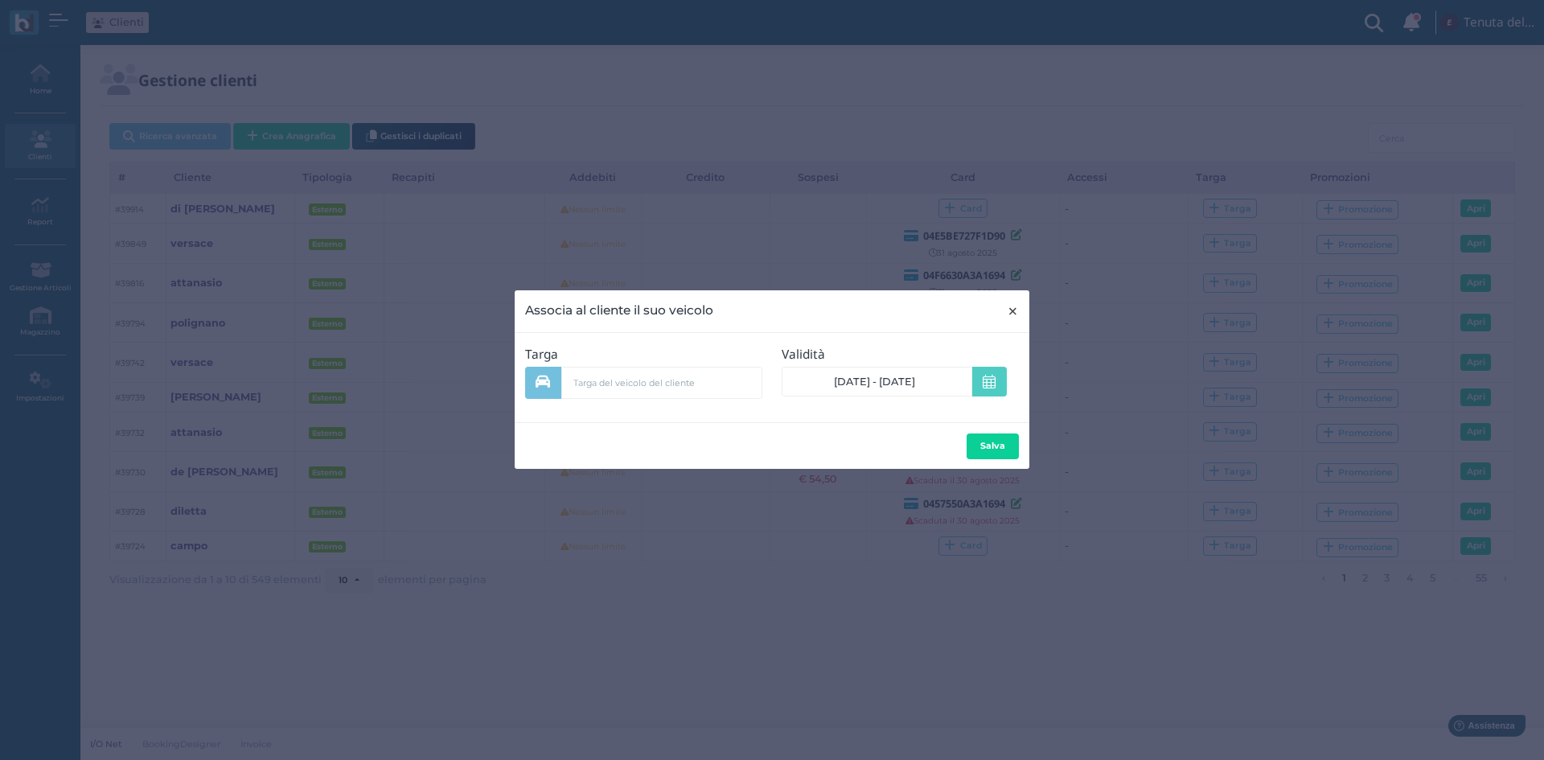
click at [1018, 308] on span "×" at bounding box center [1013, 311] width 12 height 21
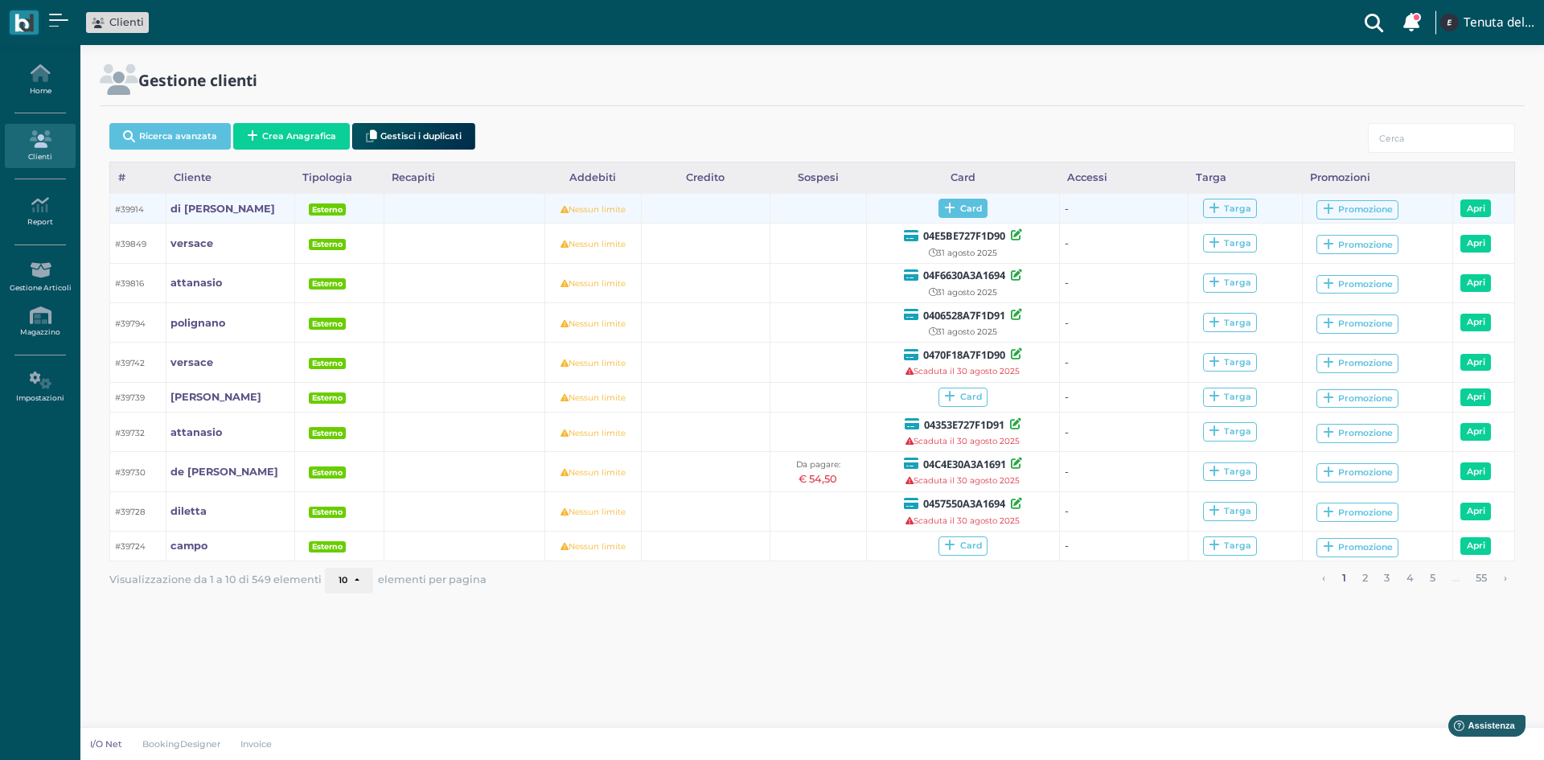
click at [975, 208] on span "Card" at bounding box center [962, 208] width 49 height 19
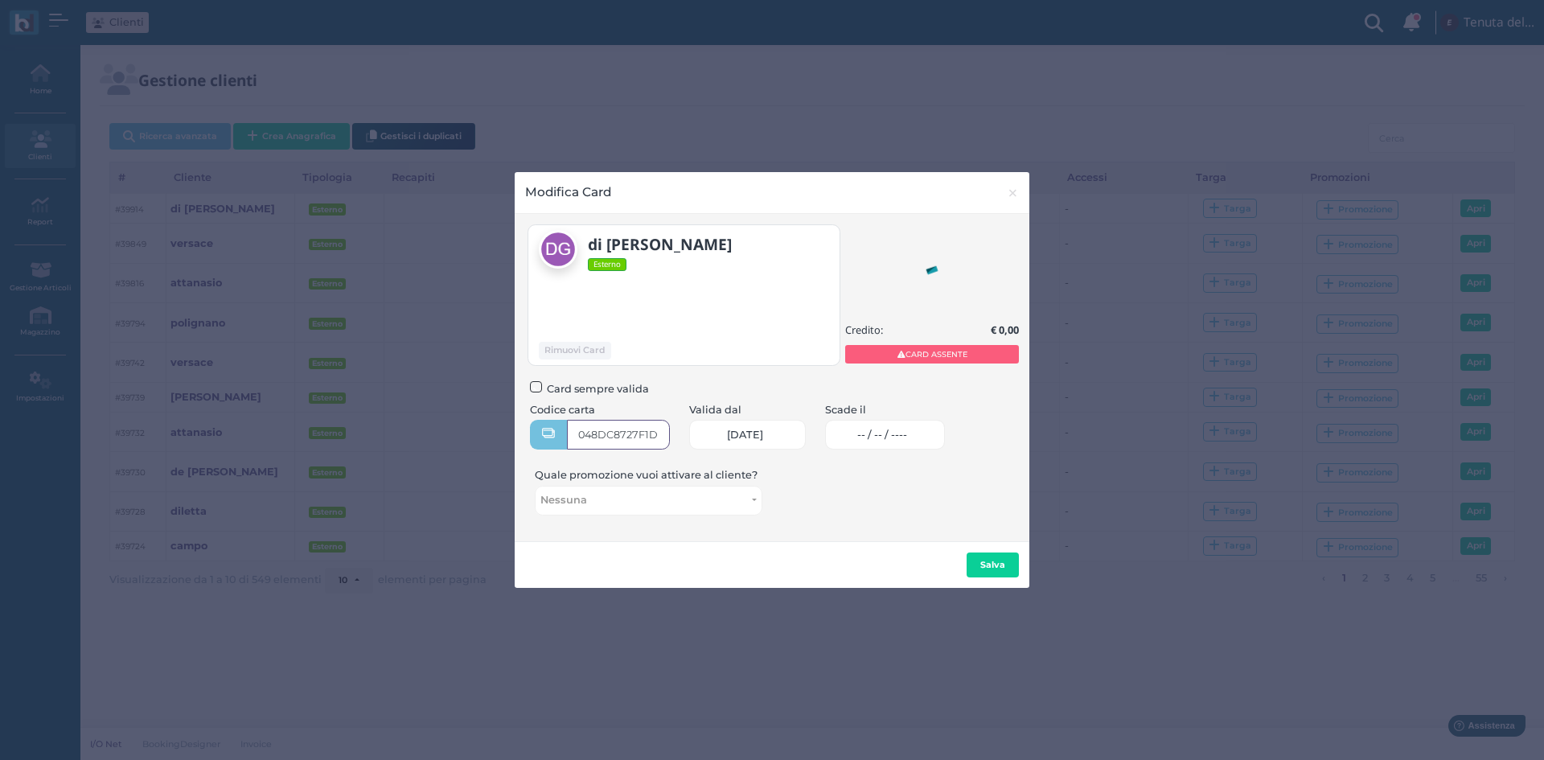
type input "048DC8727F1D90"
click at [928, 445] on link "-- / -- / ----" at bounding box center [885, 435] width 120 height 30
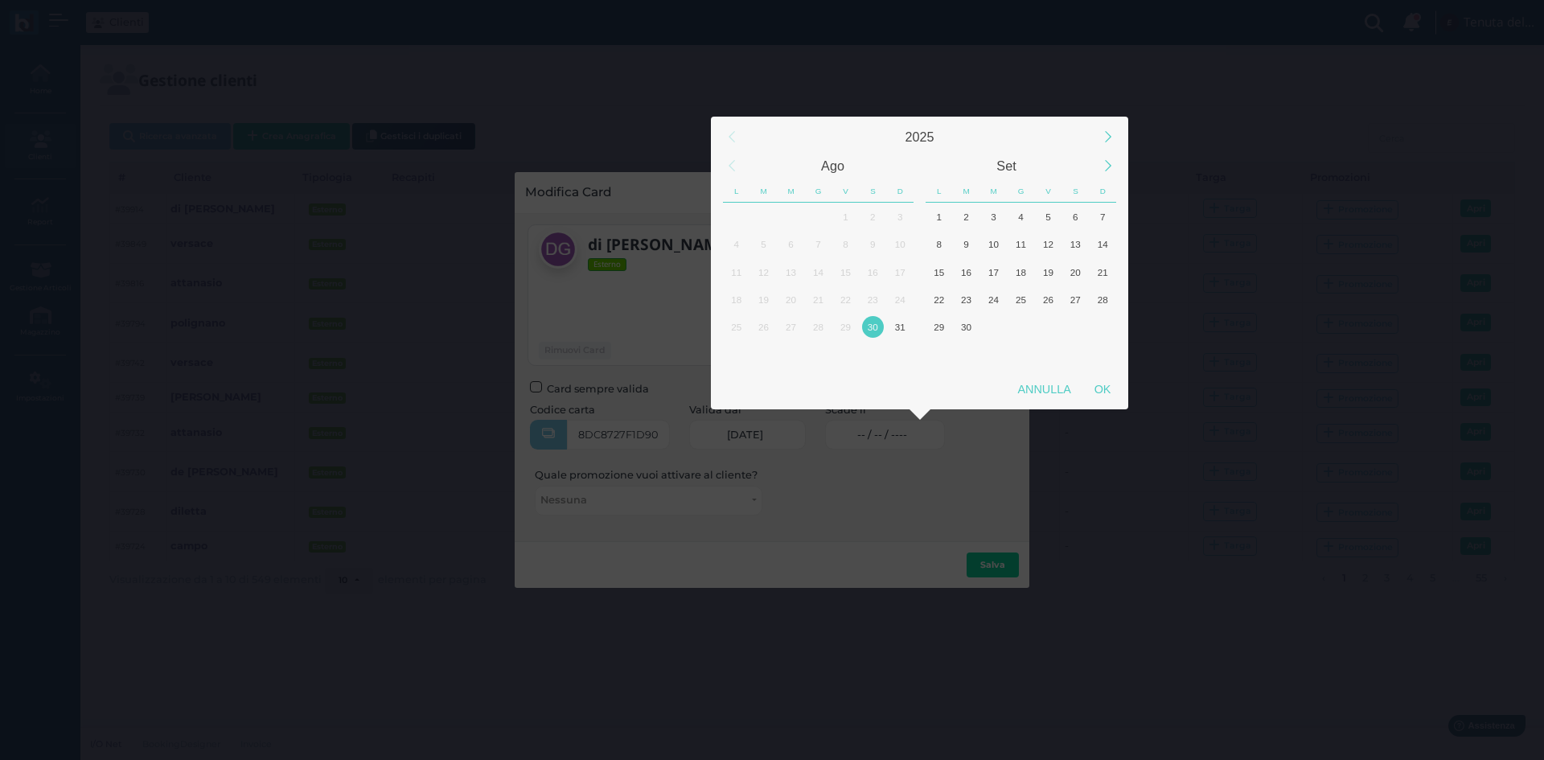
scroll to position [0, 0]
click at [943, 215] on div "1" at bounding box center [939, 217] width 22 height 22
click at [1099, 400] on div "OK" at bounding box center [1102, 389] width 40 height 29
type input "01/09/2025"
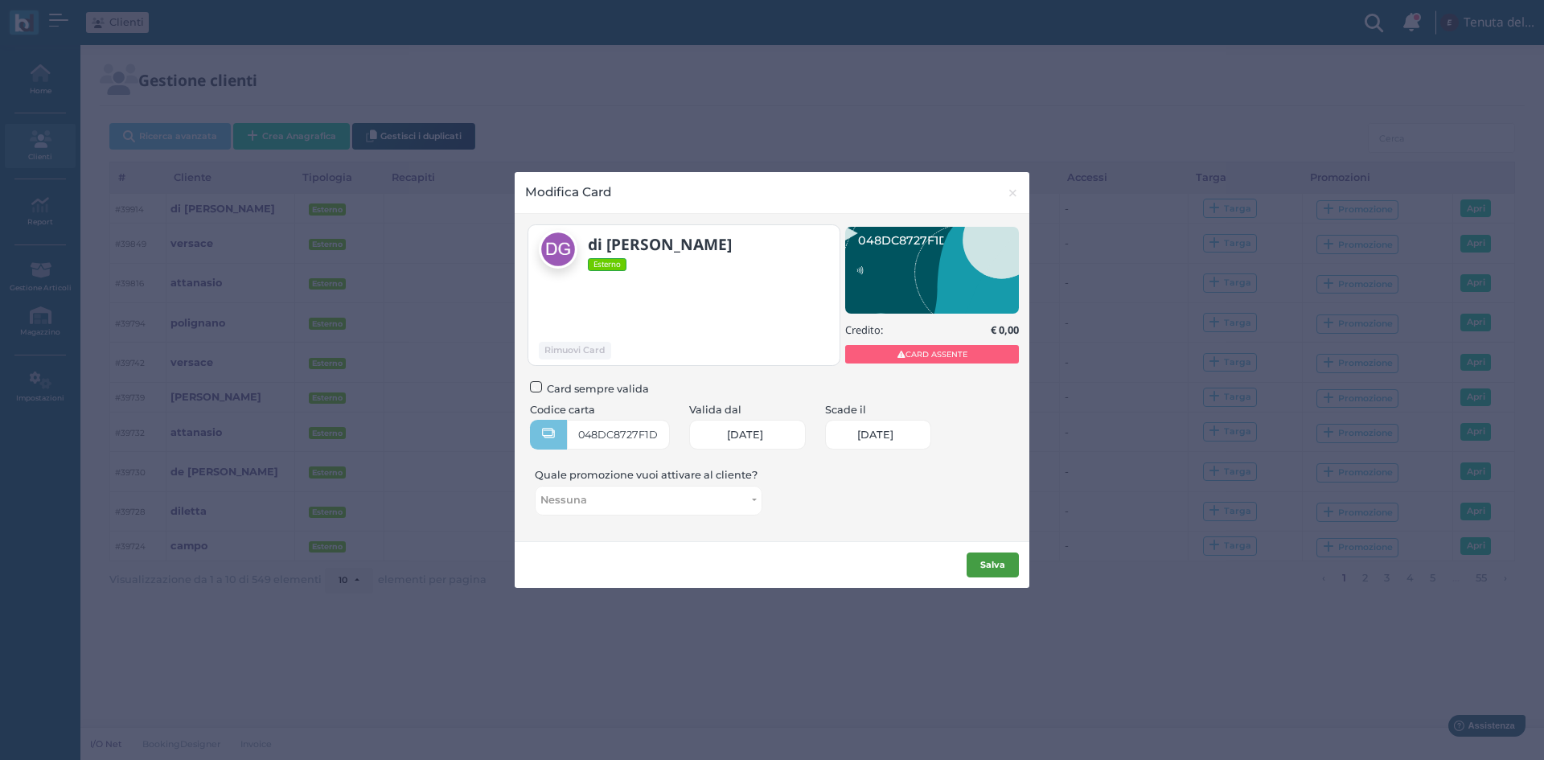
scroll to position [0, 66]
click at [992, 562] on b "Salva" at bounding box center [992, 564] width 25 height 11
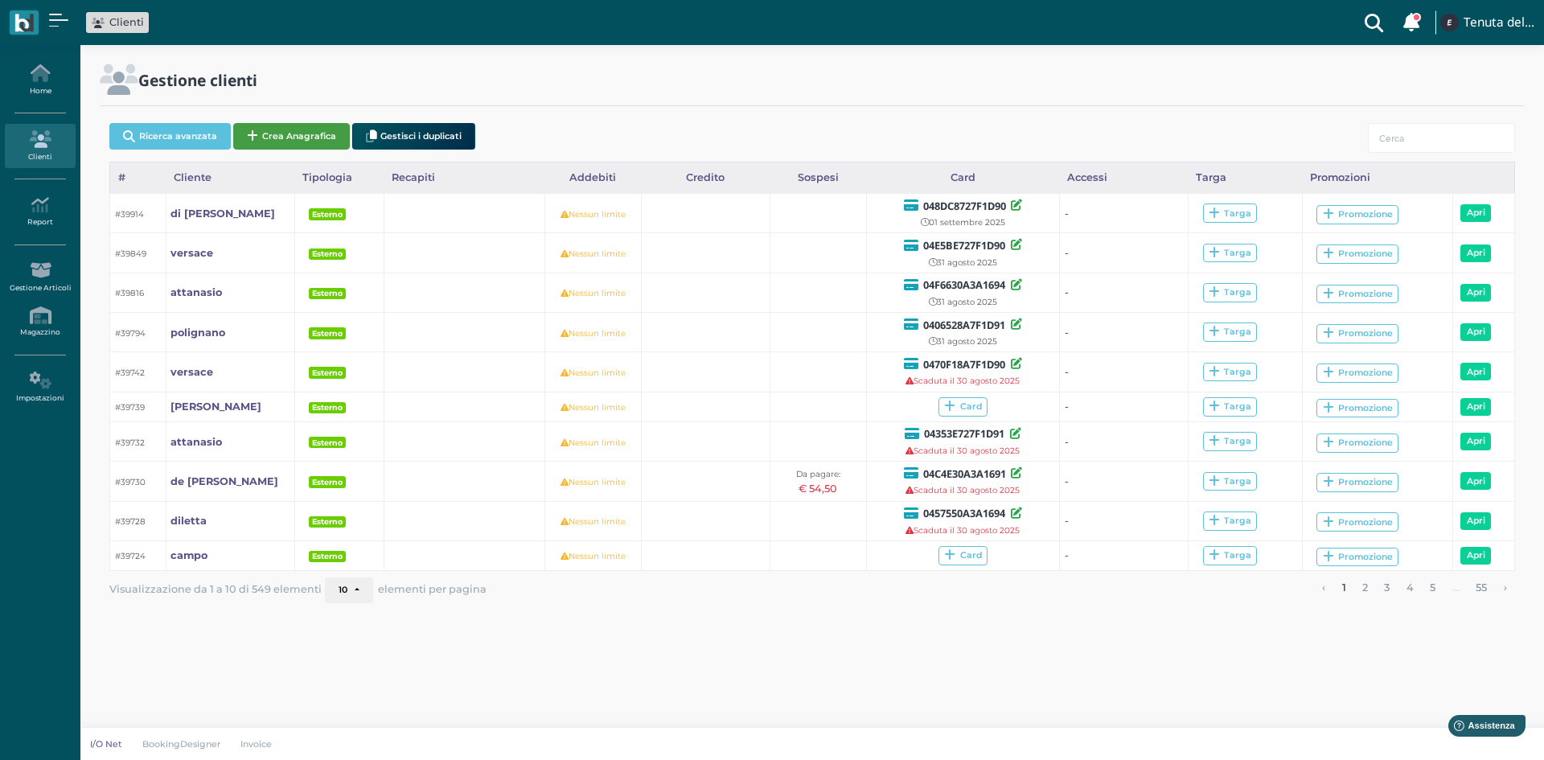
click at [299, 128] on button "Crea Anagrafica" at bounding box center [291, 136] width 117 height 27
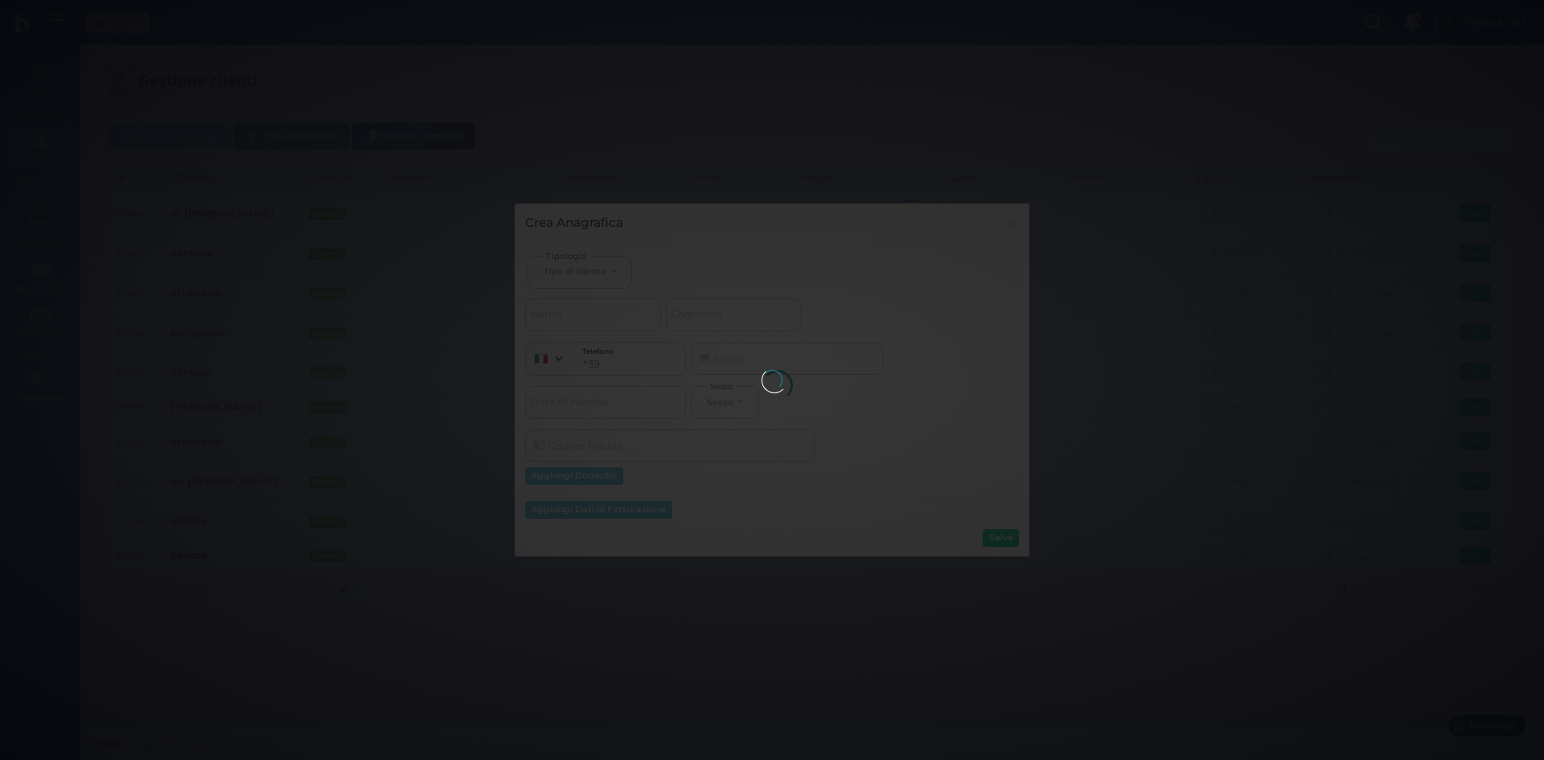
select select
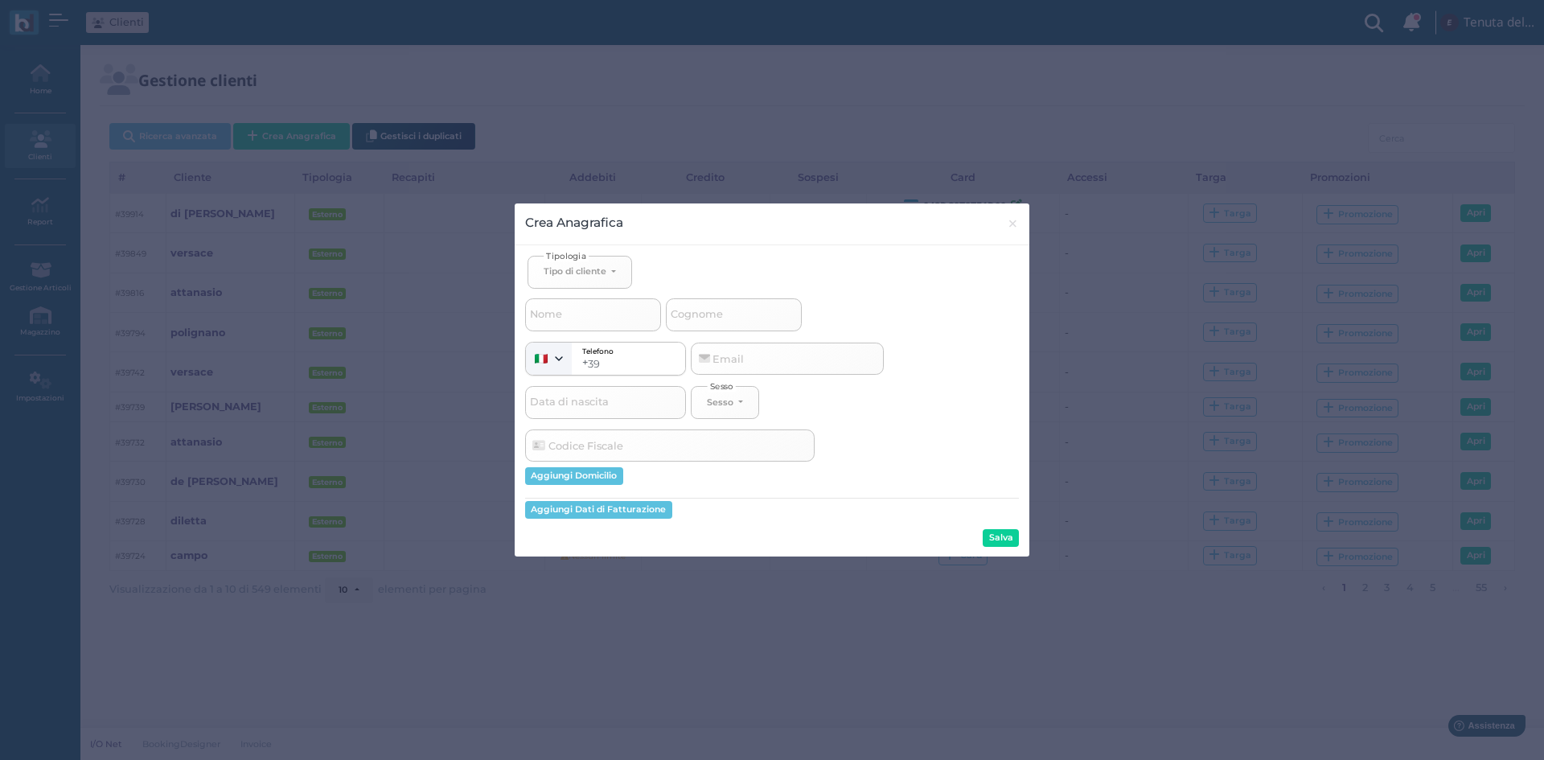
click at [233, 123] on button "Crea Anagrafica" at bounding box center [291, 136] width 117 height 27
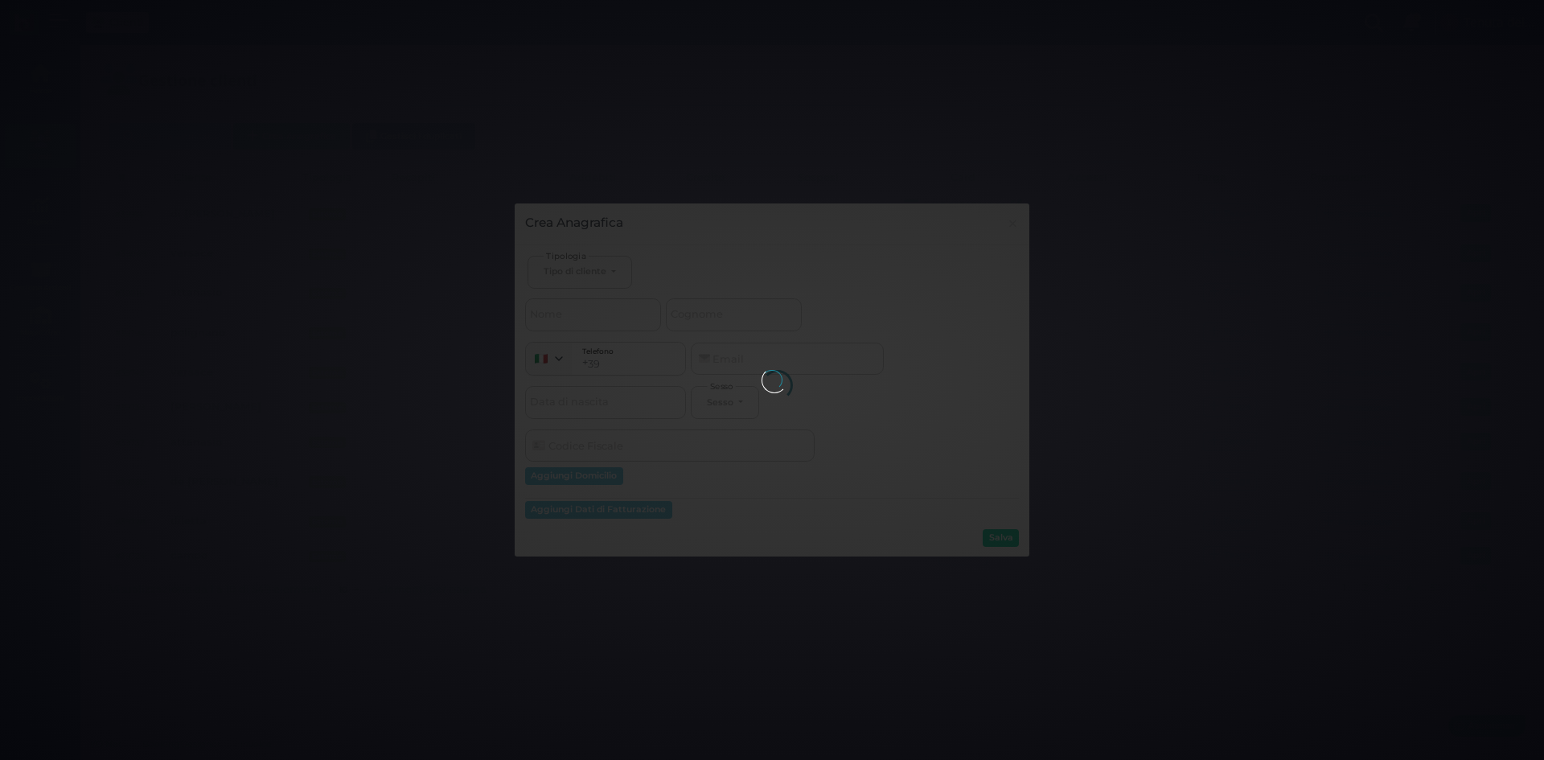
select select
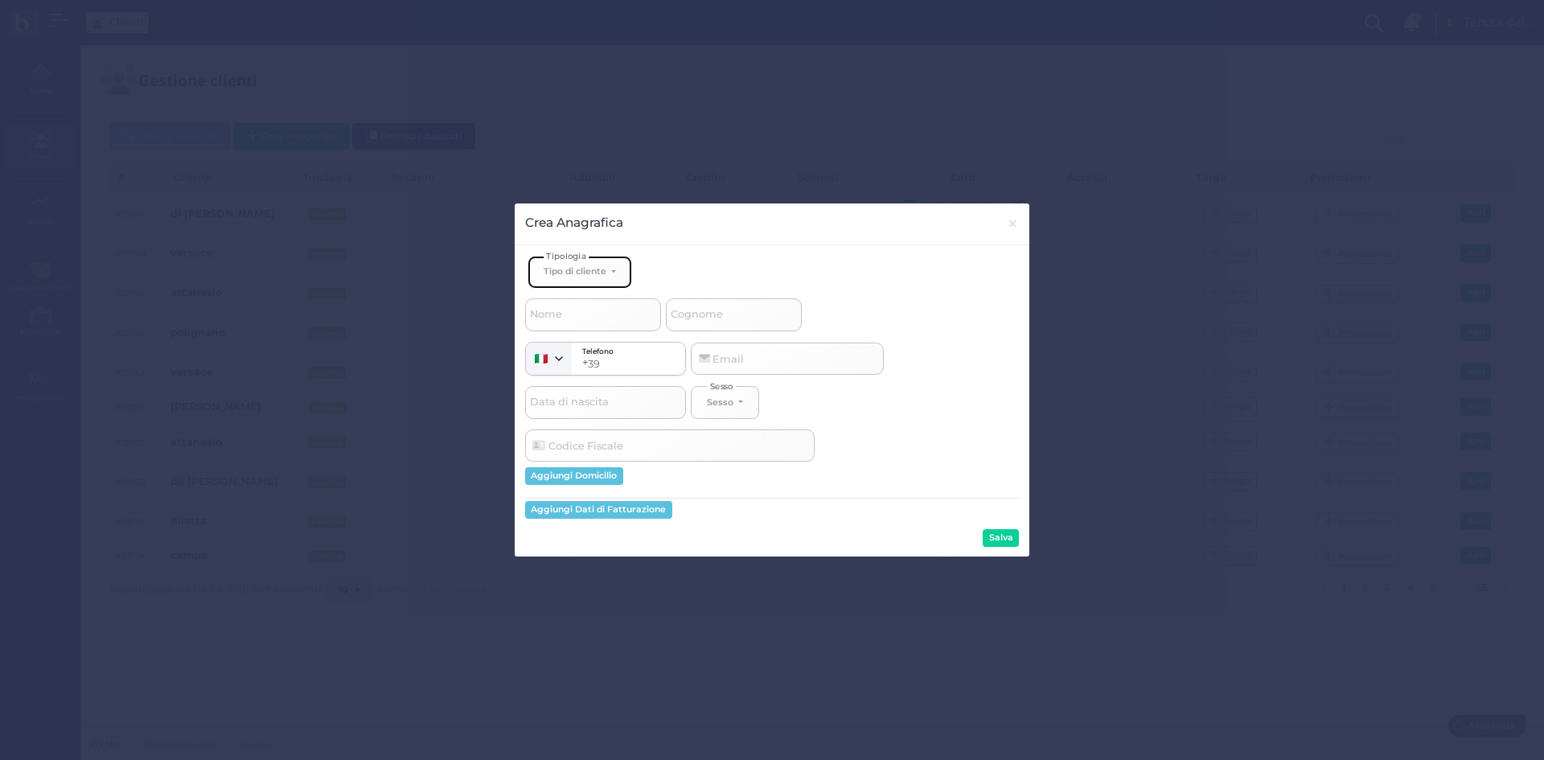
click at [583, 263] on button "Tipo di cliente" at bounding box center [579, 272] width 105 height 33
click at [576, 324] on span "Esterno" at bounding box center [563, 324] width 40 height 13
select select "[object Object]"
select select
click at [570, 319] on input "Nome" at bounding box center [593, 314] width 136 height 32
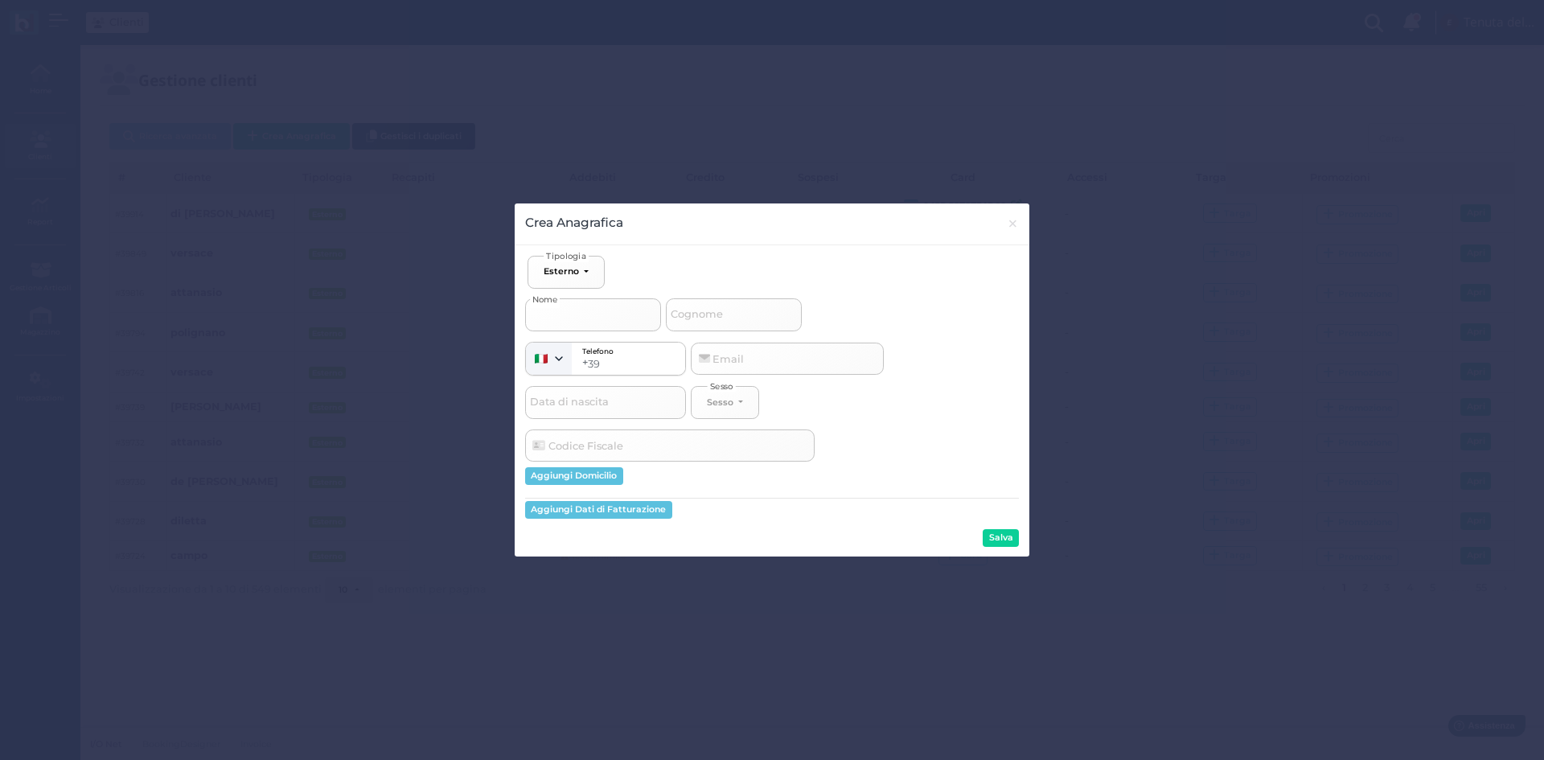
type input "f"
select select
type input "fi"
select select
type input "fio"
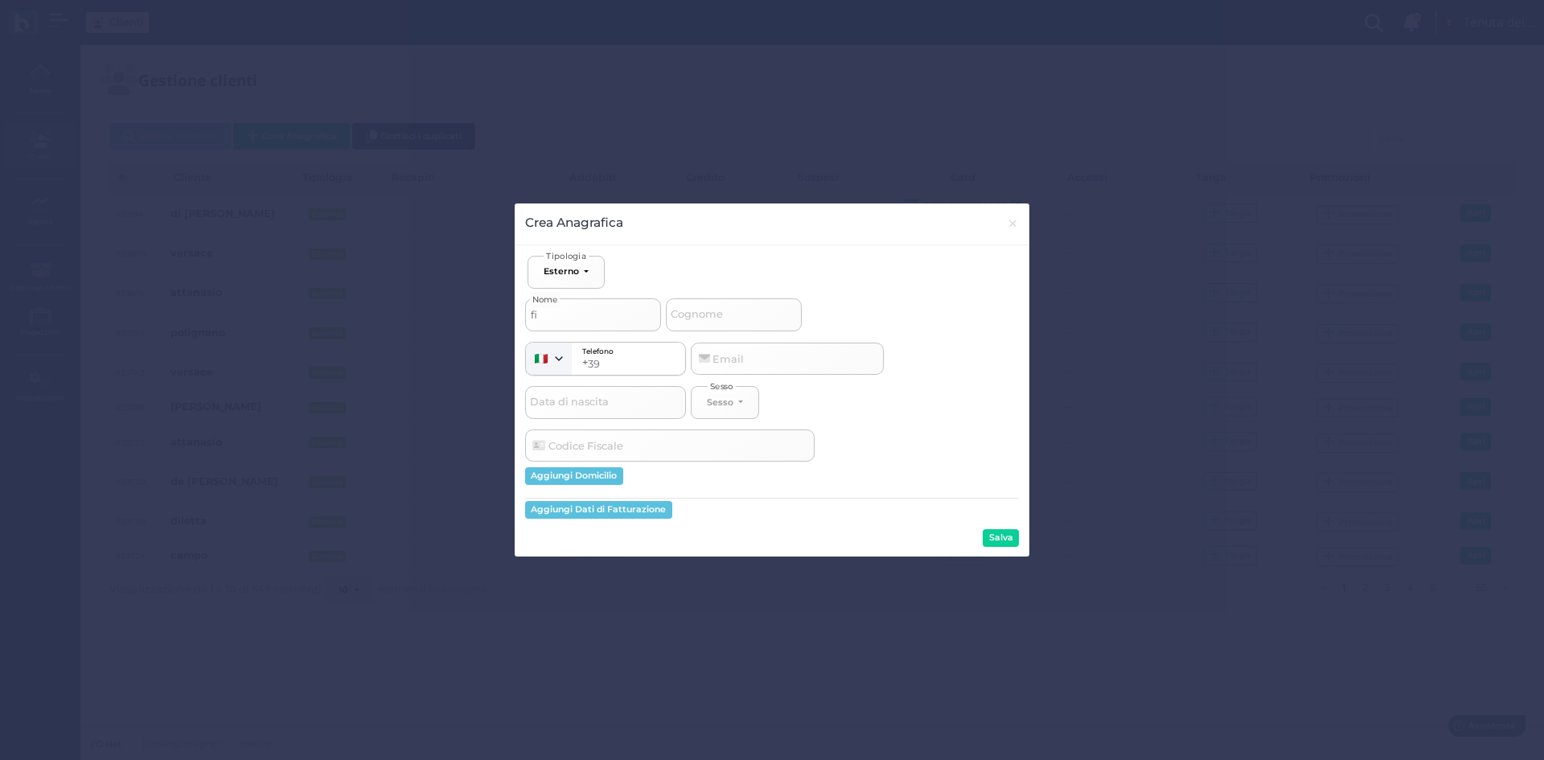
select select
type input "fior"
select select
type input "fiori"
select select
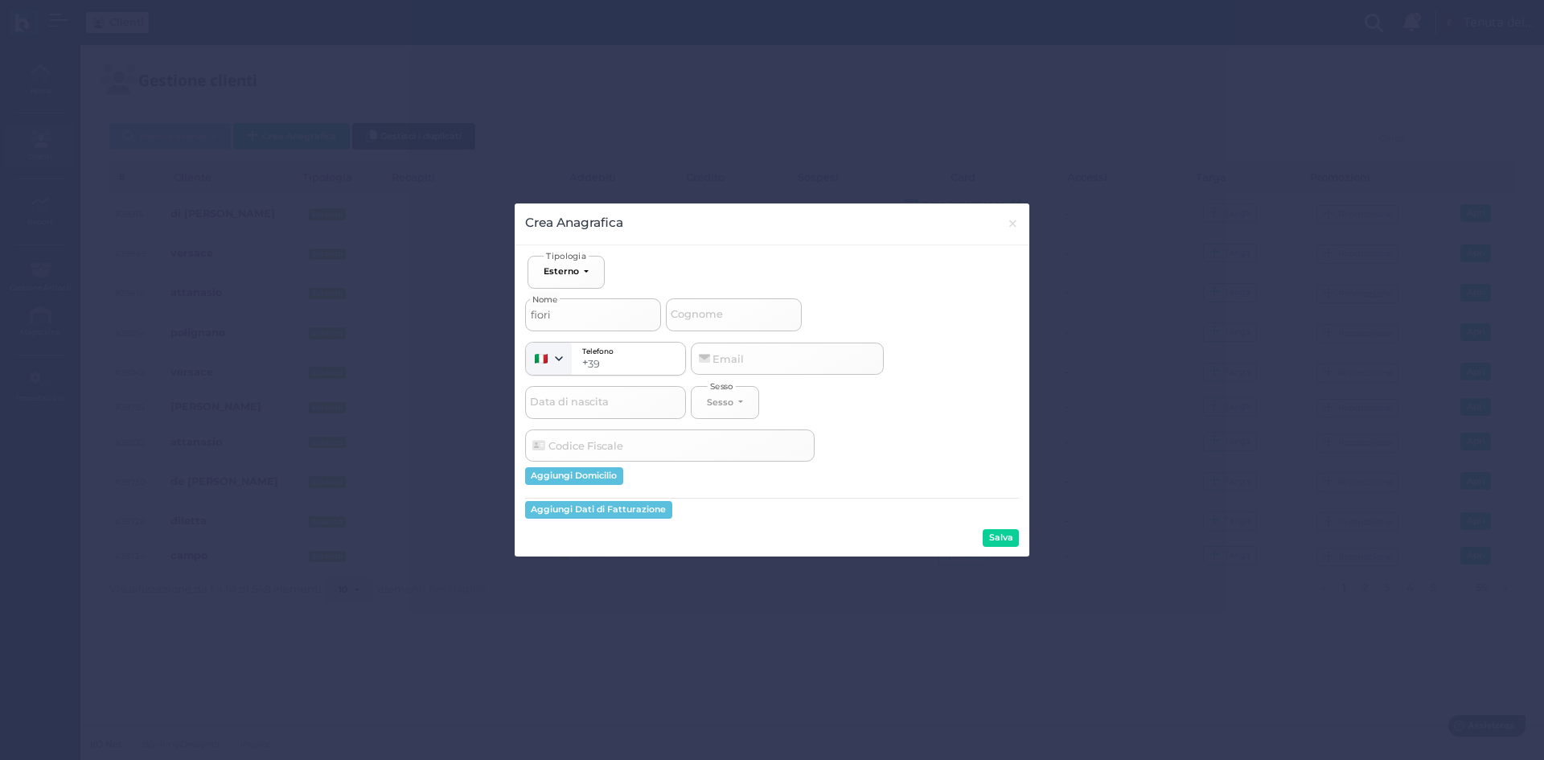
type input "fiorin"
select select
type input "[PERSON_NAME]"
select select
type input "[PERSON_NAME]"
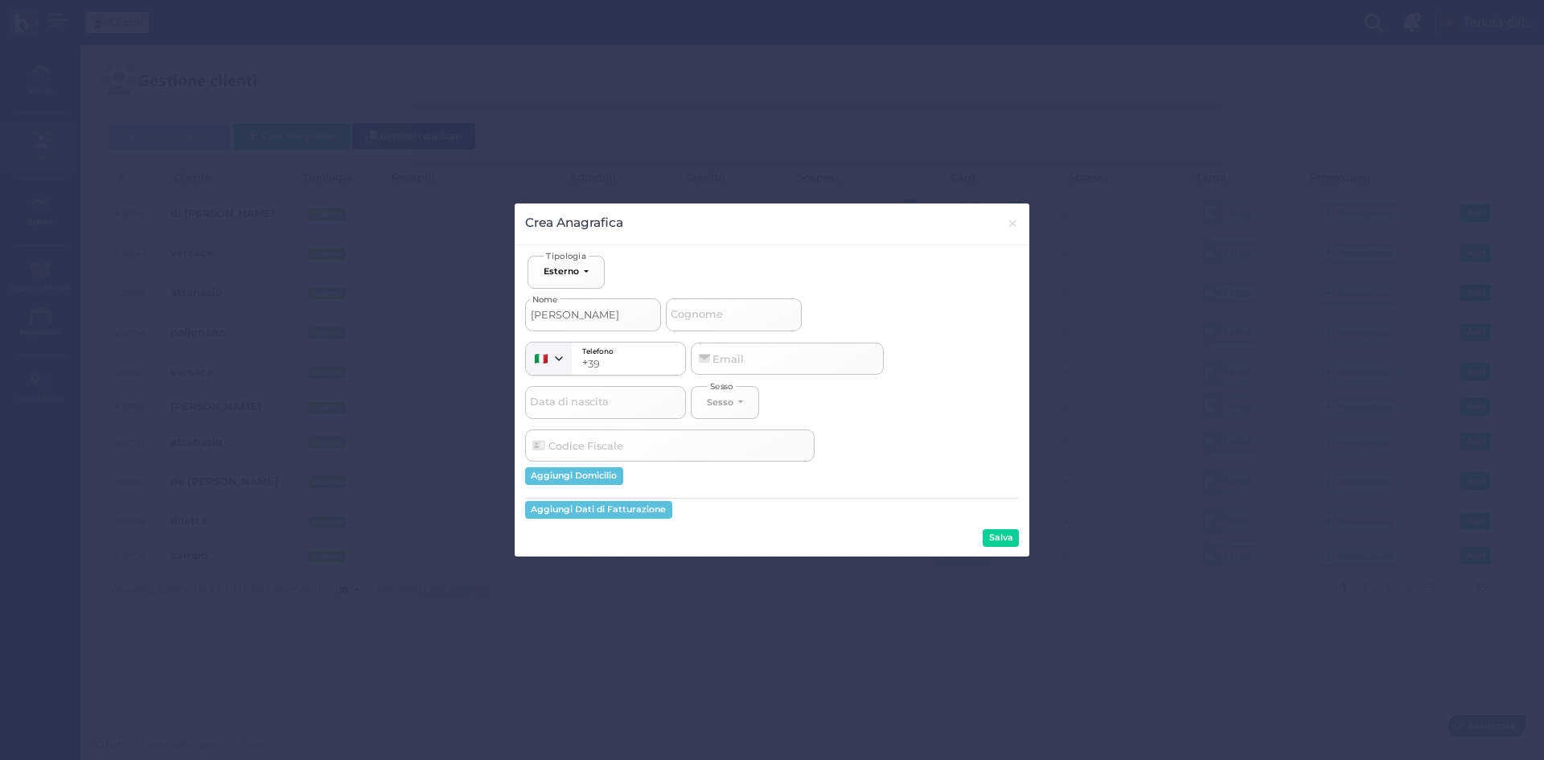
select select
type input "[PERSON_NAME] 1"
select select
type input "[PERSON_NAME] 1"
click at [728, 319] on input "Cognome" at bounding box center [734, 314] width 136 height 32
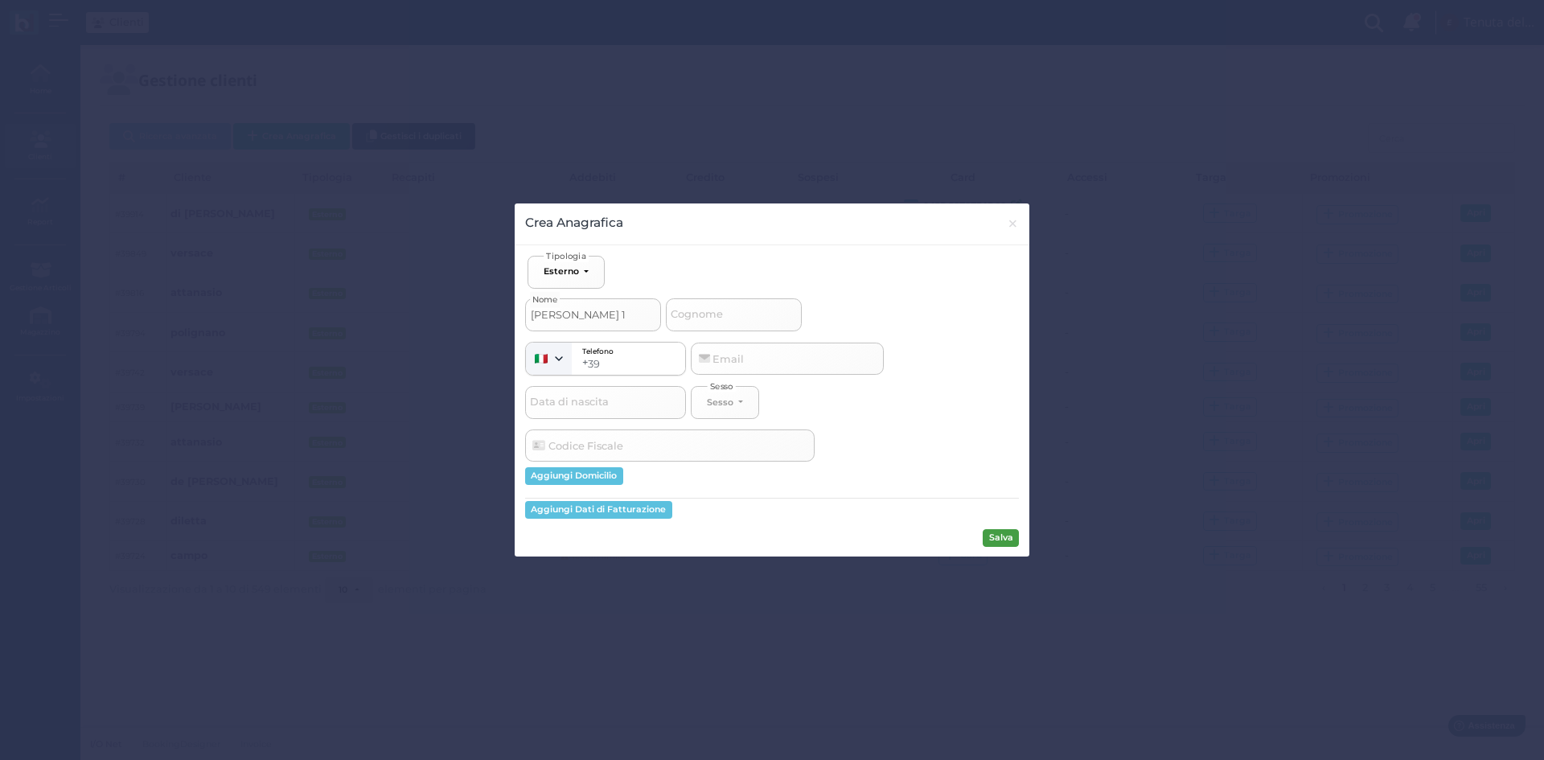
click at [991, 540] on button "Salva" at bounding box center [1000, 538] width 36 height 18
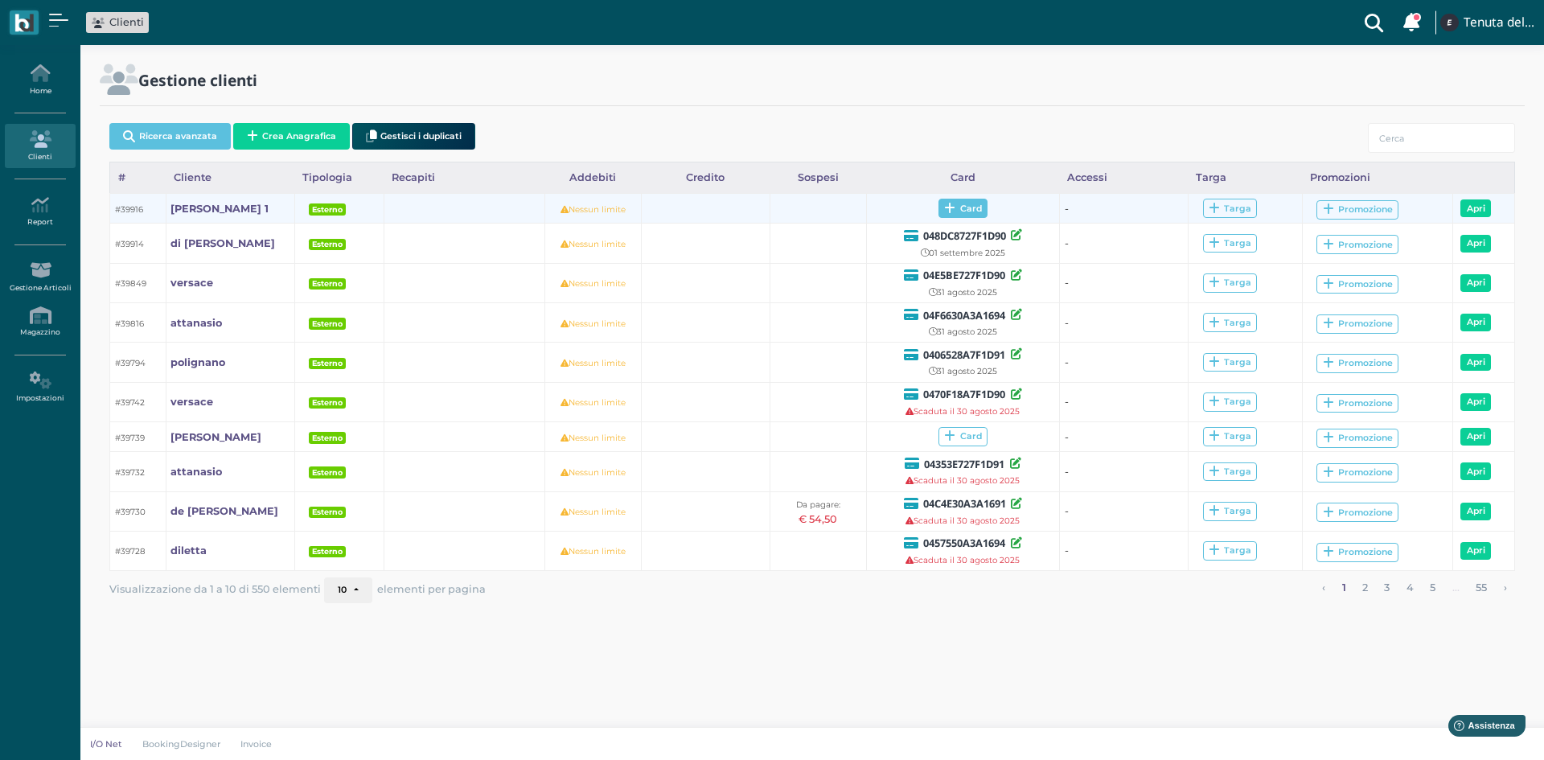
click at [977, 203] on span "Card" at bounding box center [962, 208] width 49 height 19
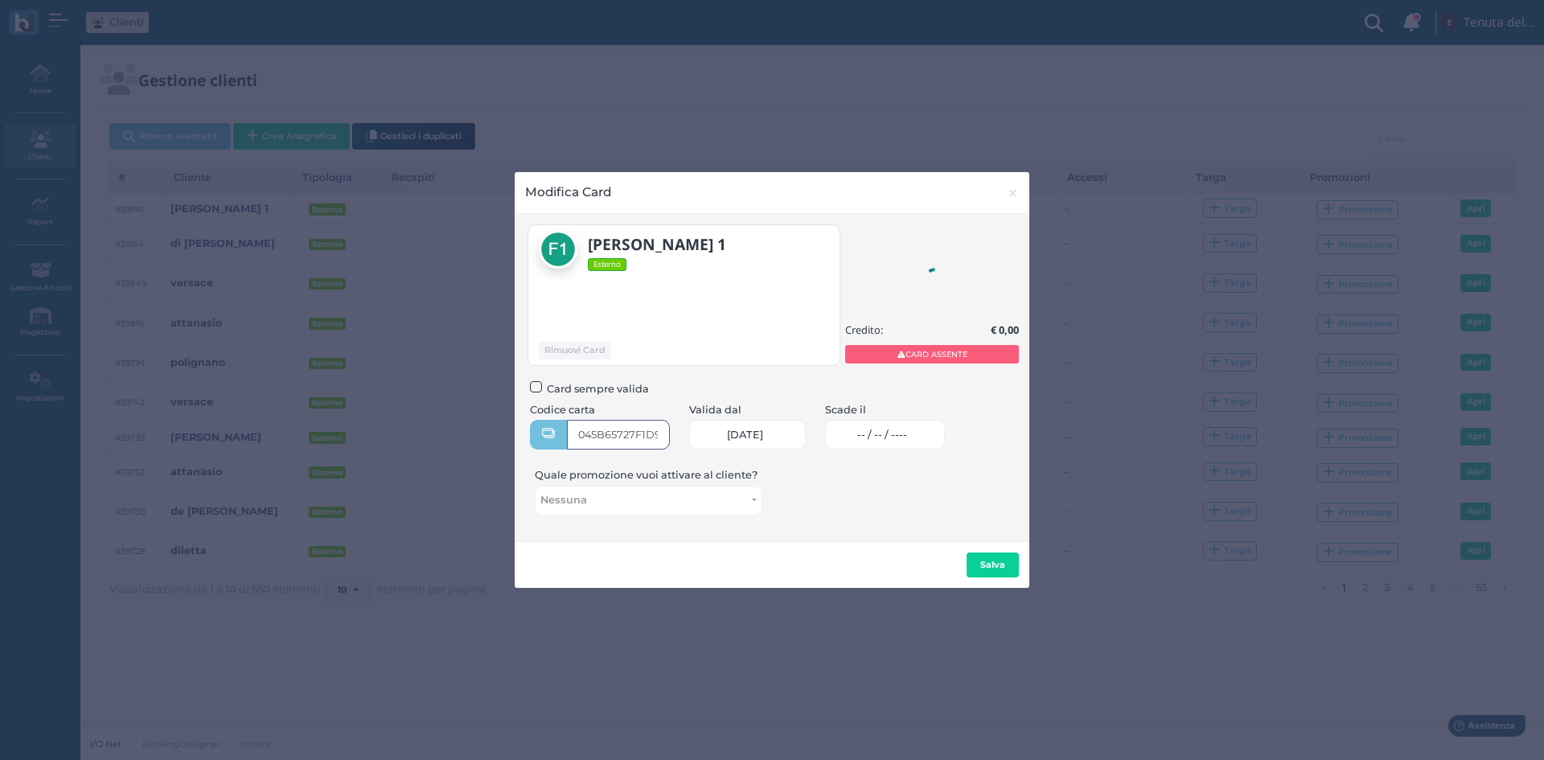
type input "045B65727F1D90"
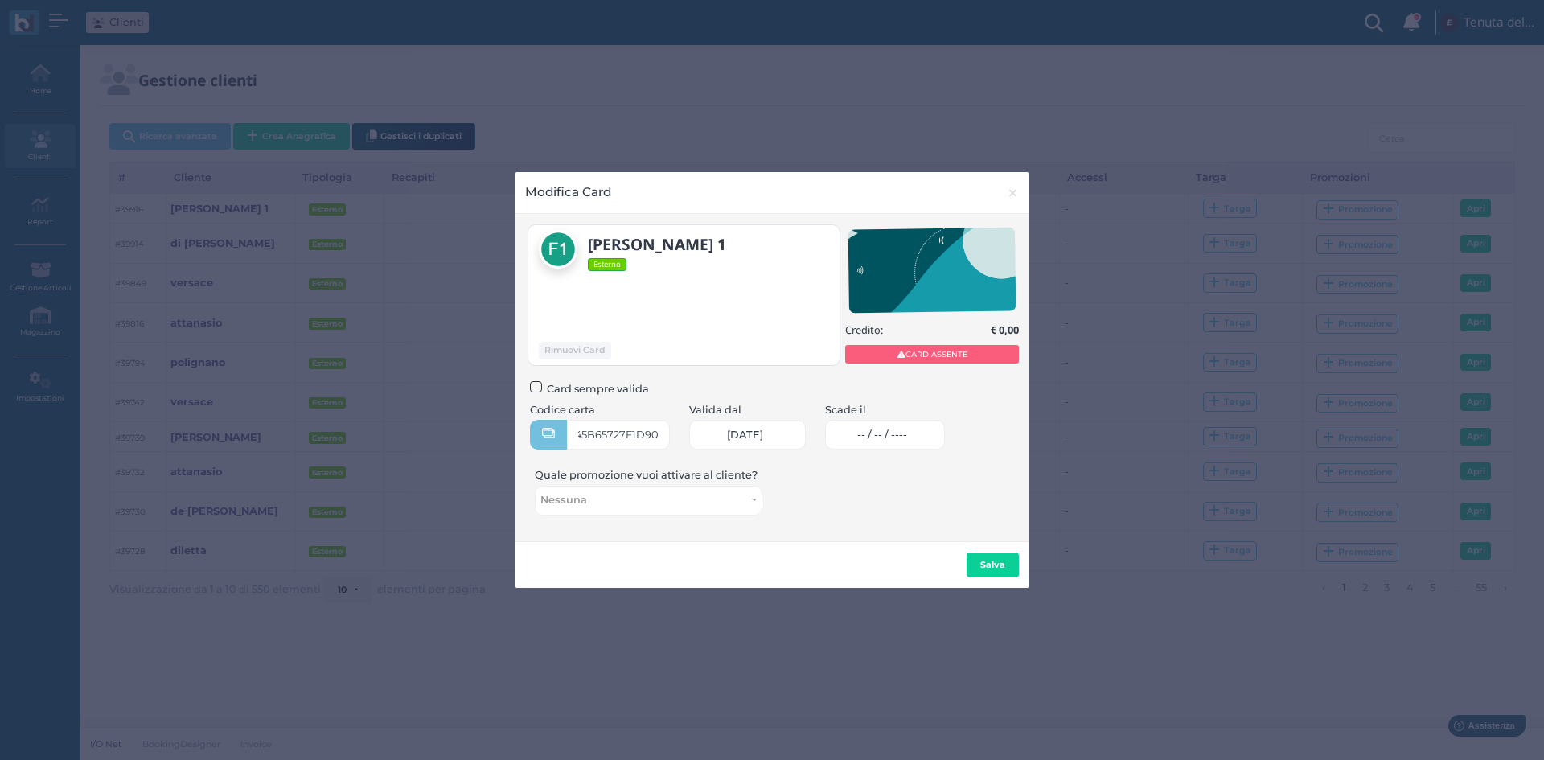
click at [933, 439] on link "-- / -- / ----" at bounding box center [885, 435] width 120 height 30
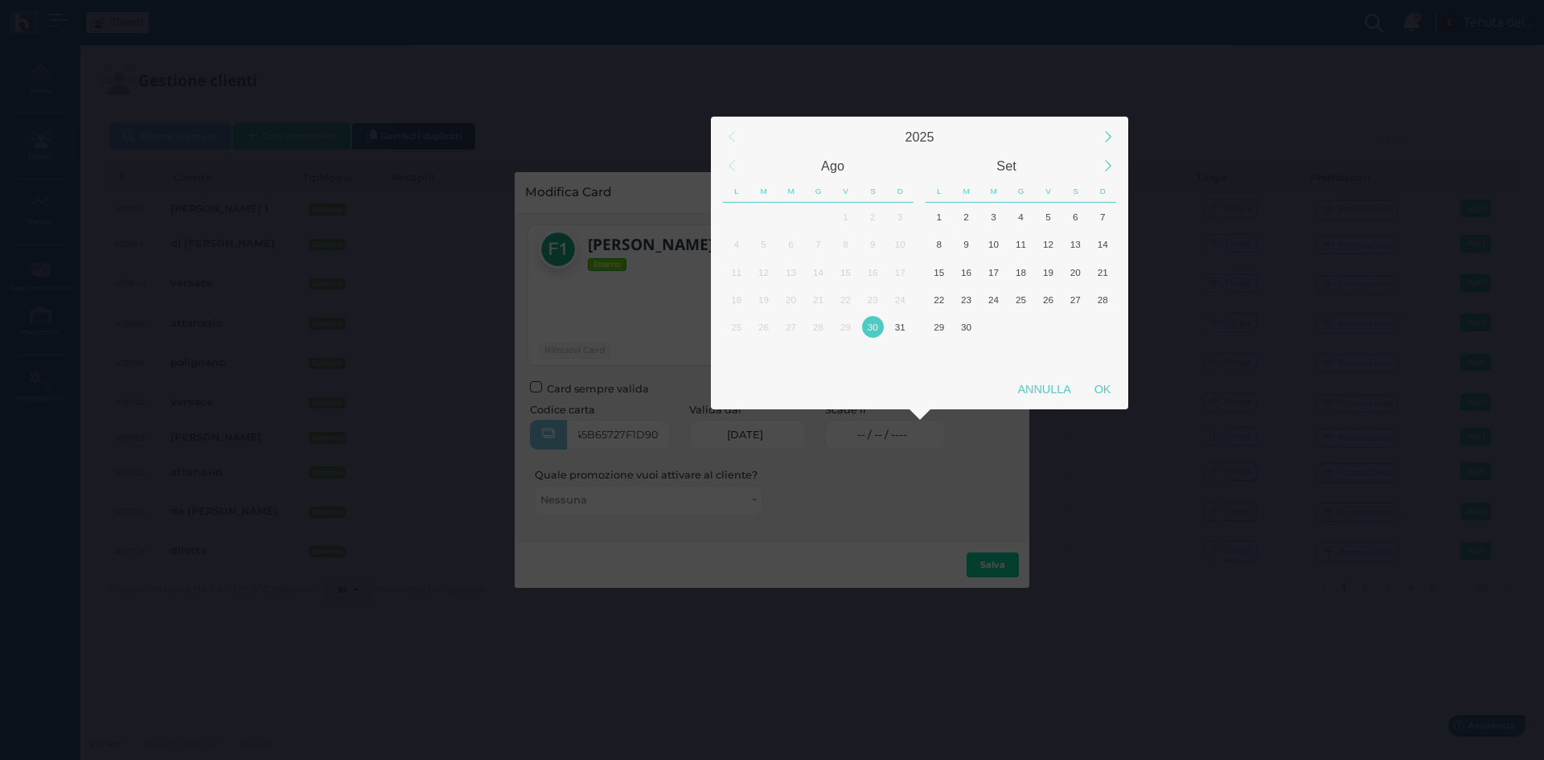
scroll to position [0, 0]
click at [941, 215] on div "1" at bounding box center [939, 217] width 22 height 22
click at [1095, 392] on div "OK" at bounding box center [1102, 389] width 40 height 29
type input "01/09/2025"
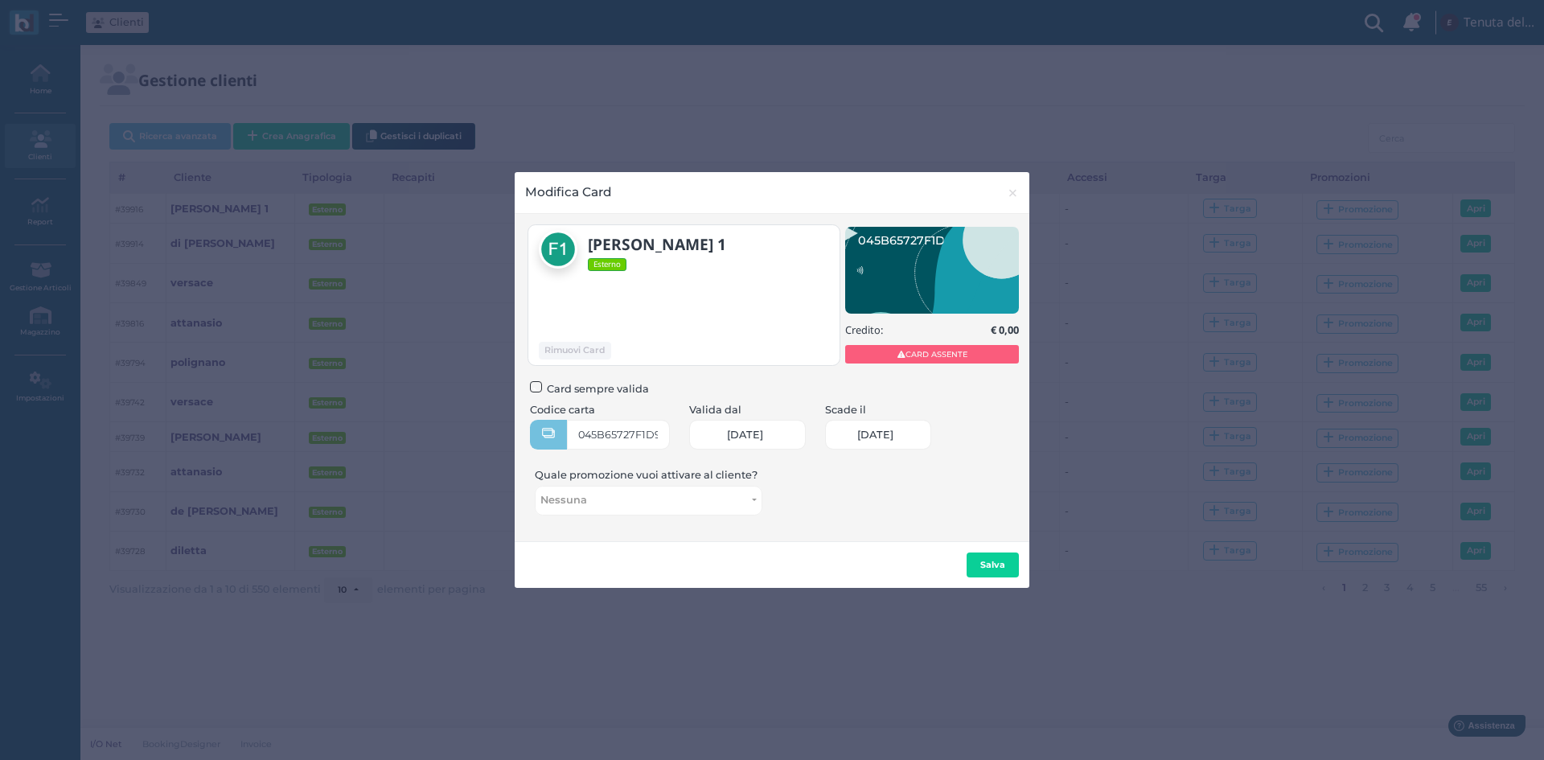
scroll to position [0, 66]
click at [996, 575] on button "Salva" at bounding box center [992, 565] width 52 height 26
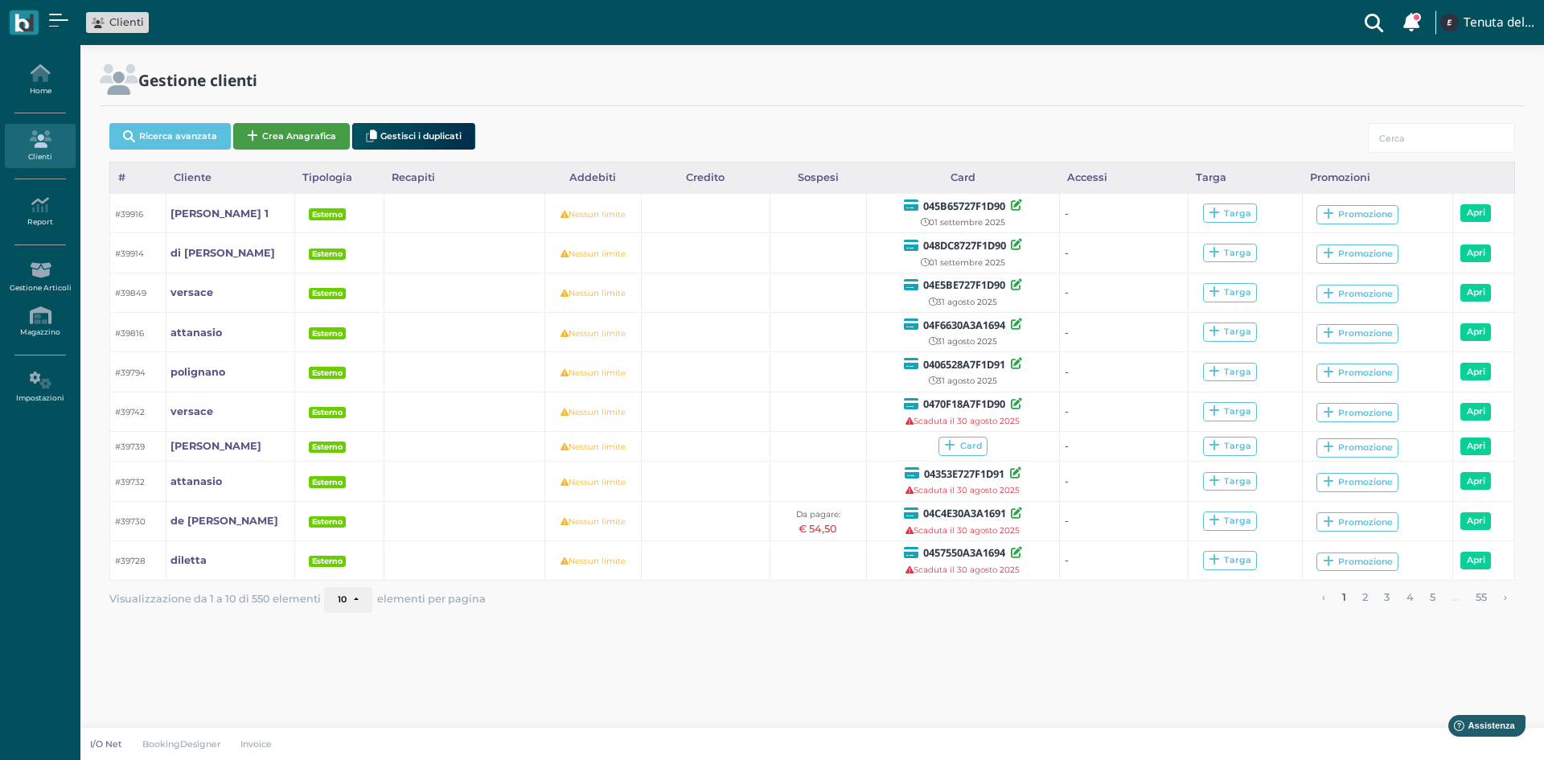
click at [269, 135] on button "Crea Anagrafica" at bounding box center [291, 136] width 117 height 27
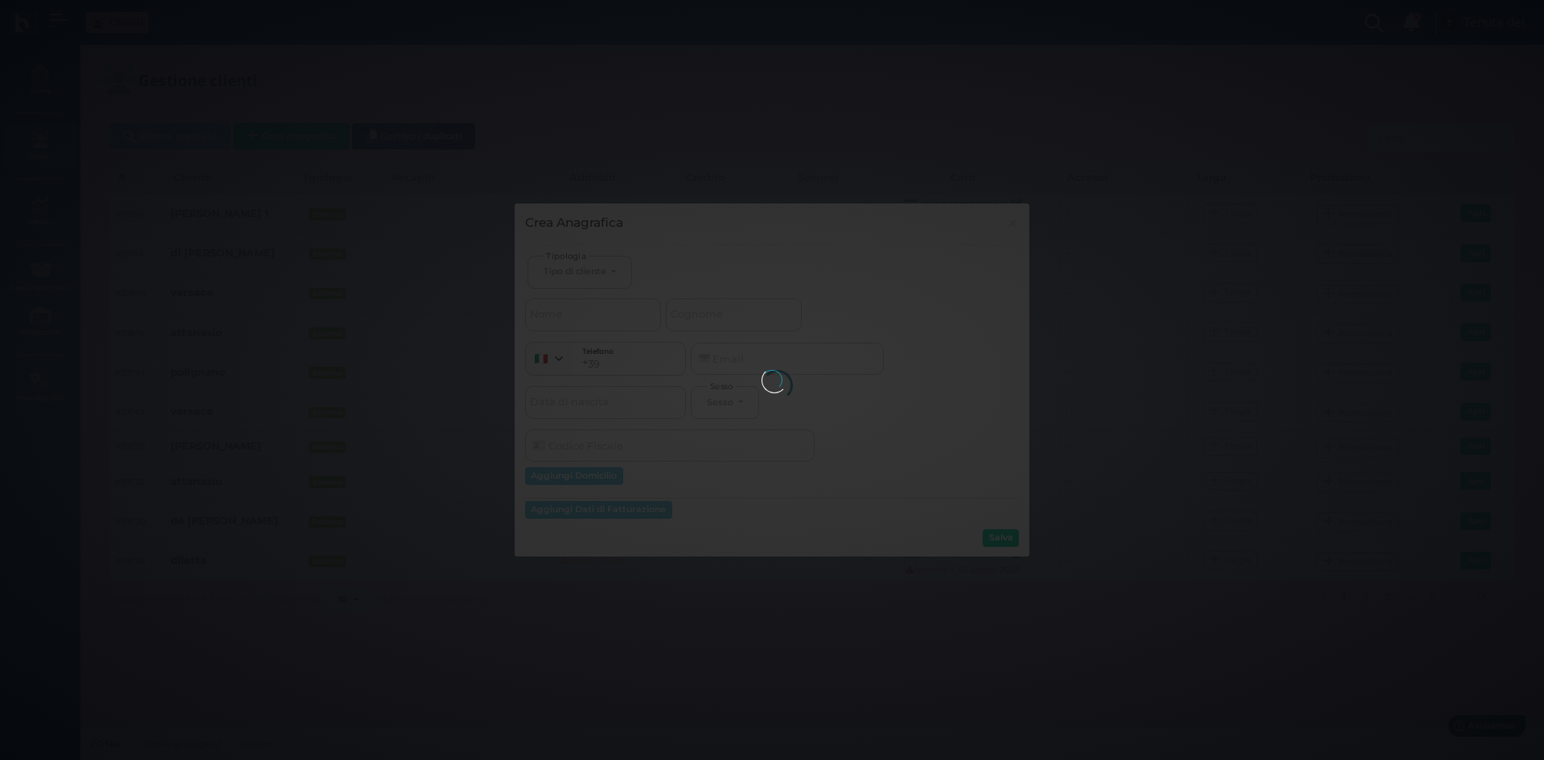
select select
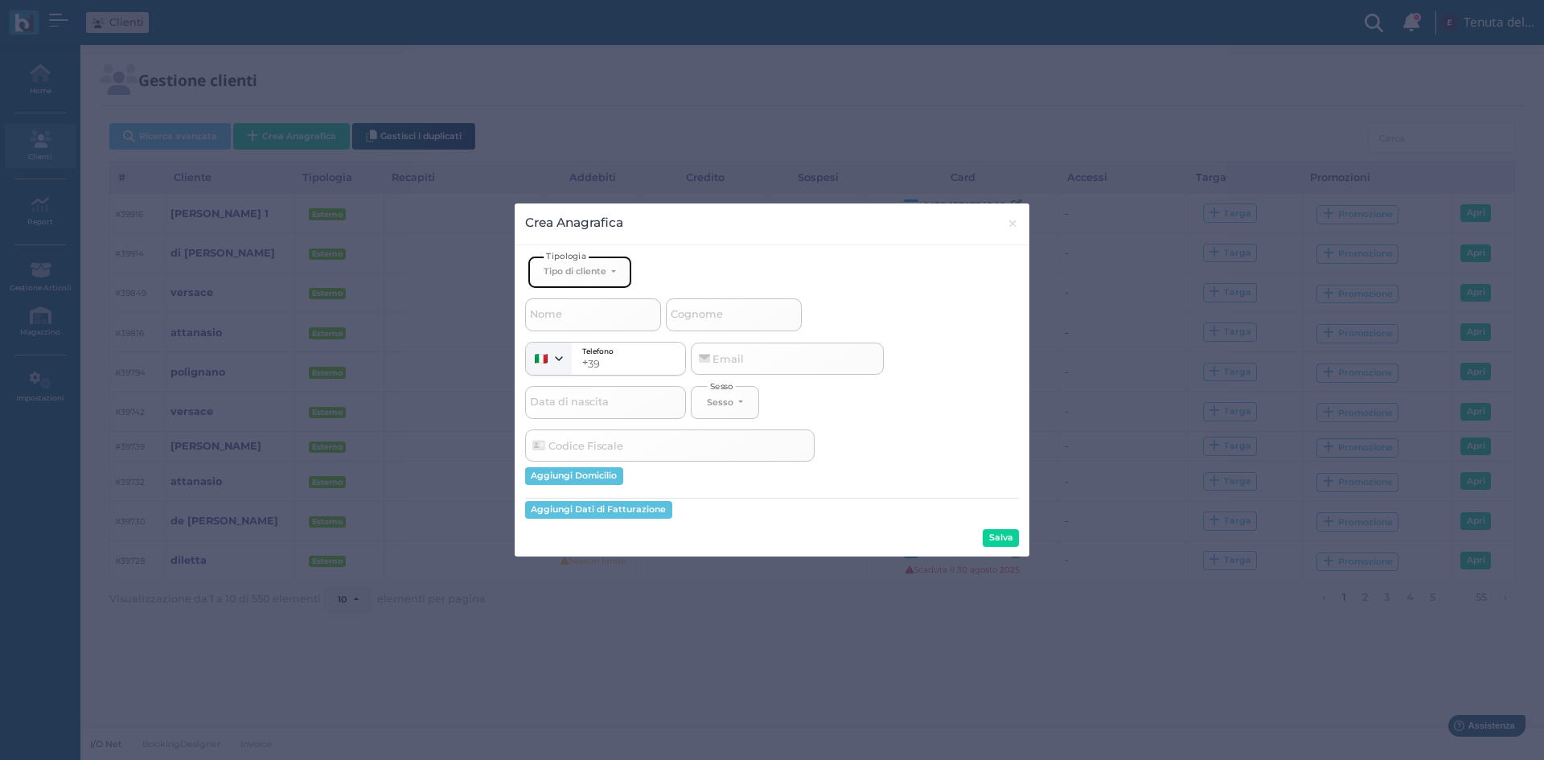
click at [535, 269] on button "Tipo di cliente" at bounding box center [579, 272] width 105 height 33
click at [574, 326] on span "Esterno" at bounding box center [563, 324] width 40 height 13
select select "[object Object]"
select select
click at [571, 323] on input "Nome" at bounding box center [593, 314] width 136 height 32
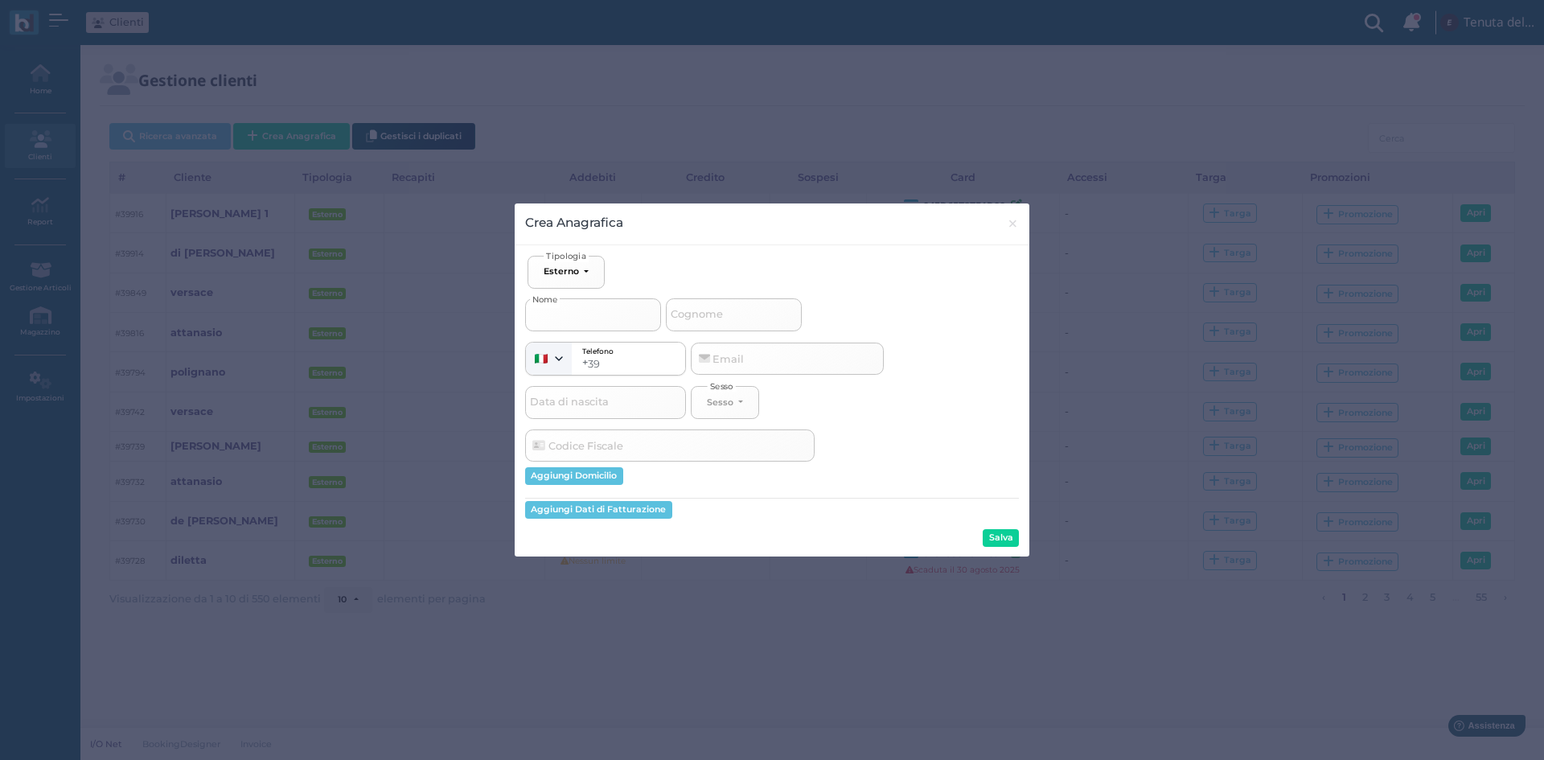
type input "f"
select select
type input "fi"
select select
type input "fio"
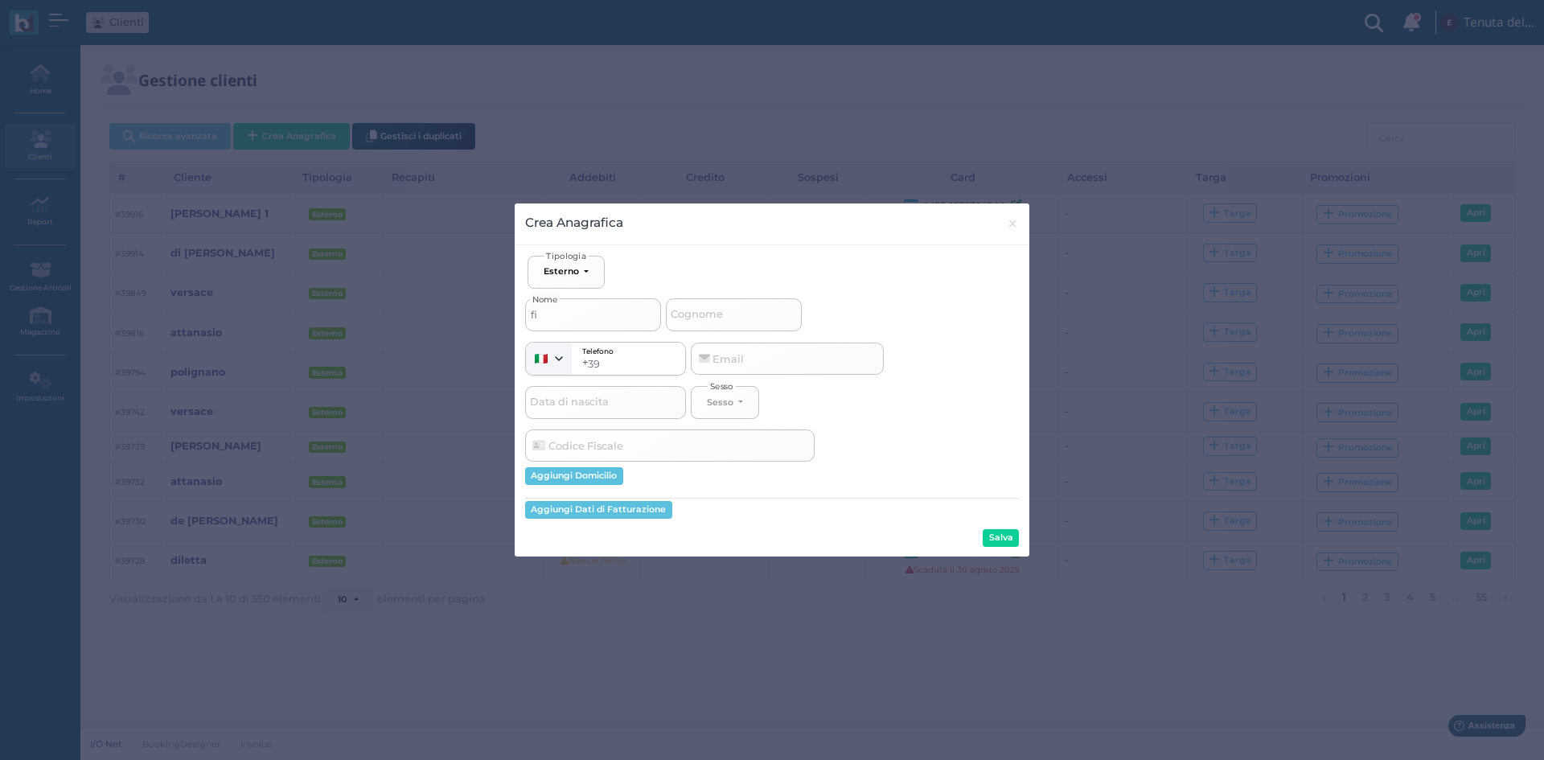
select select
type input "fior"
select select
type input "fiori"
select select
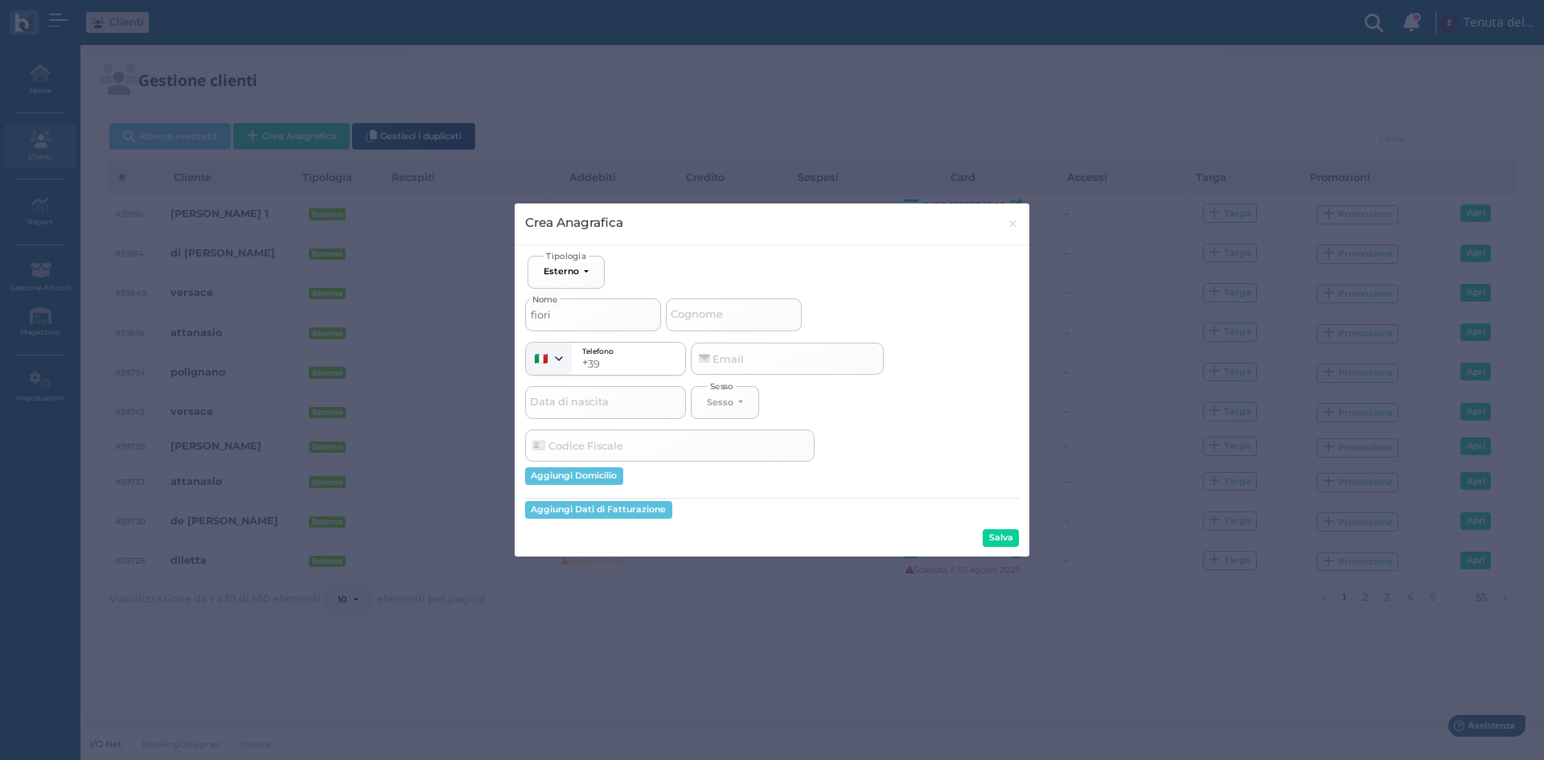
type input "fiorin"
select select
type input "fiorino"
select select
type input "fiorino"
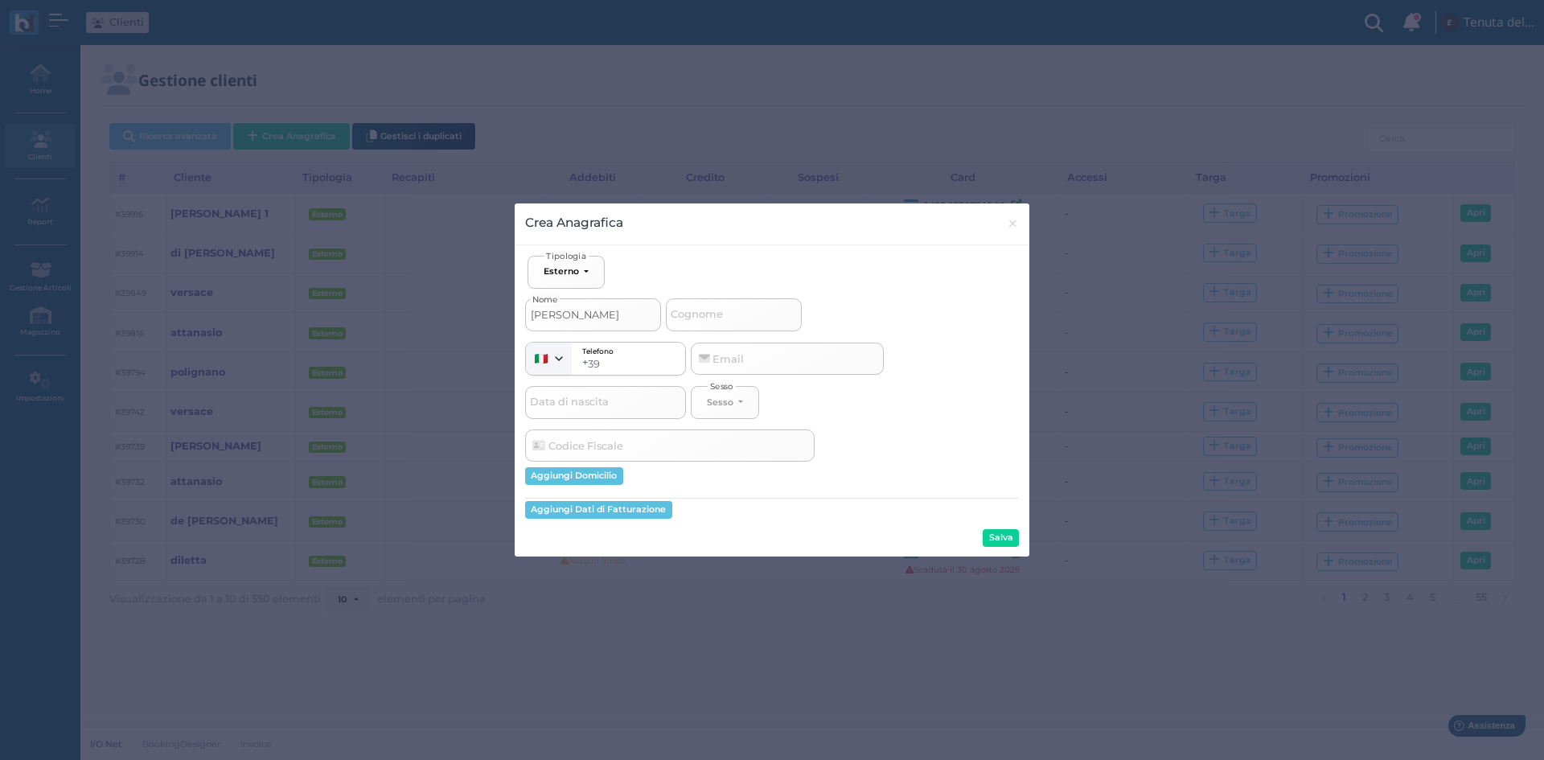
select select
type input "[PERSON_NAME] 2"
select select
type input "[PERSON_NAME] 2"
click at [1013, 539] on button "Salva" at bounding box center [1000, 538] width 36 height 18
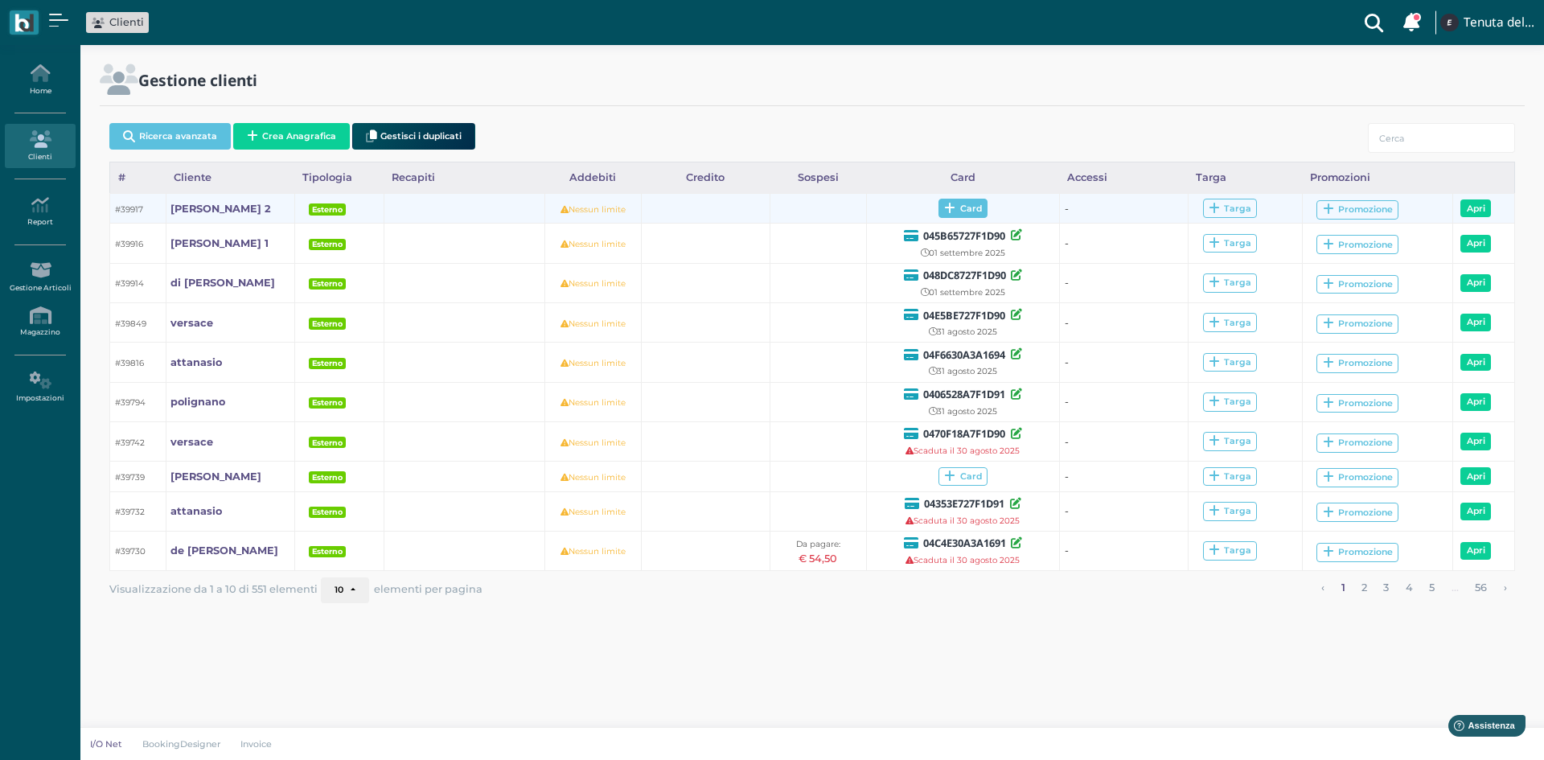
click at [980, 210] on span "Card" at bounding box center [962, 208] width 49 height 19
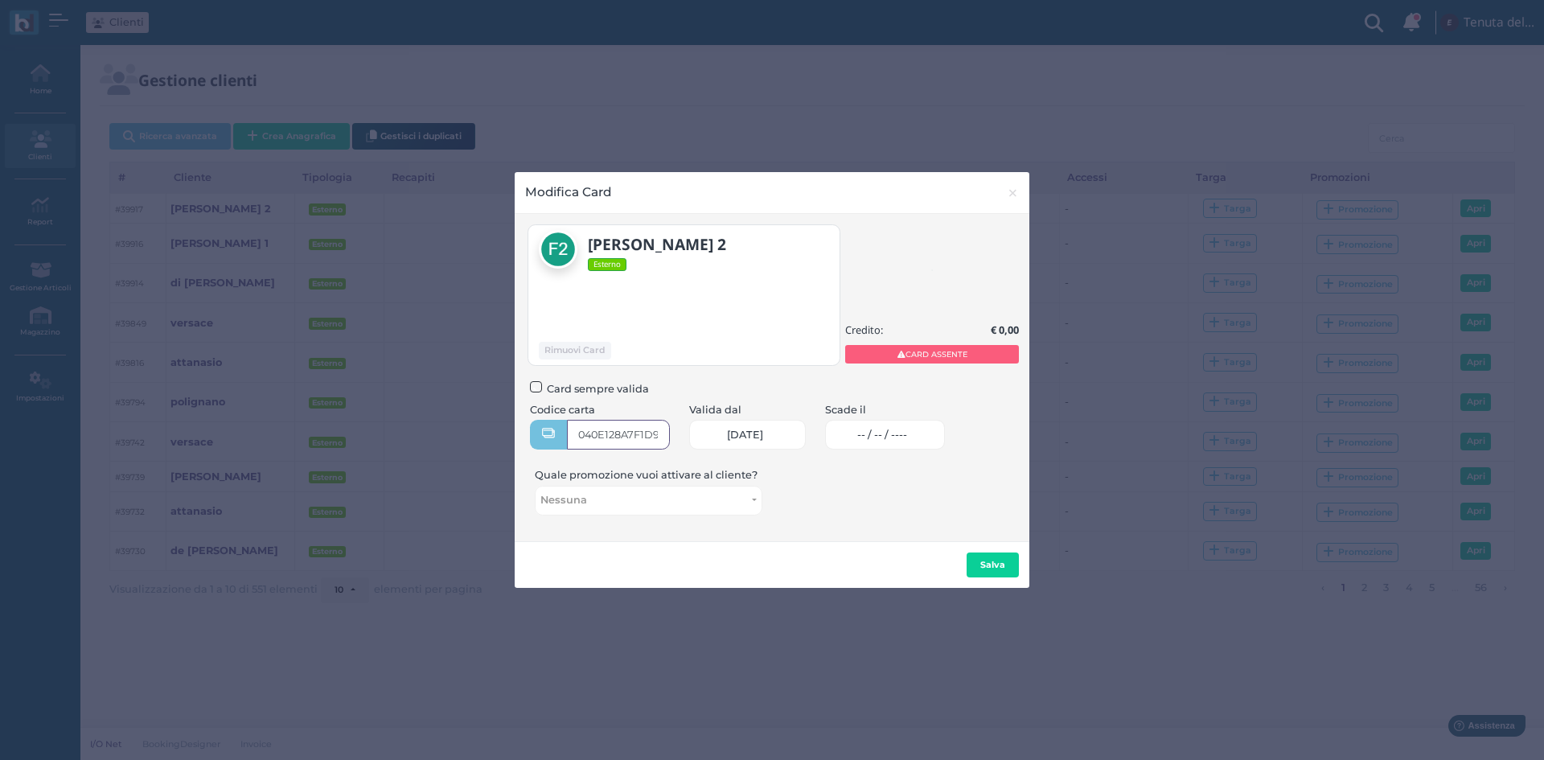
type input "040E128A7F1D95"
click at [907, 433] on span "-- / -- / ----" at bounding box center [882, 434] width 50 height 13
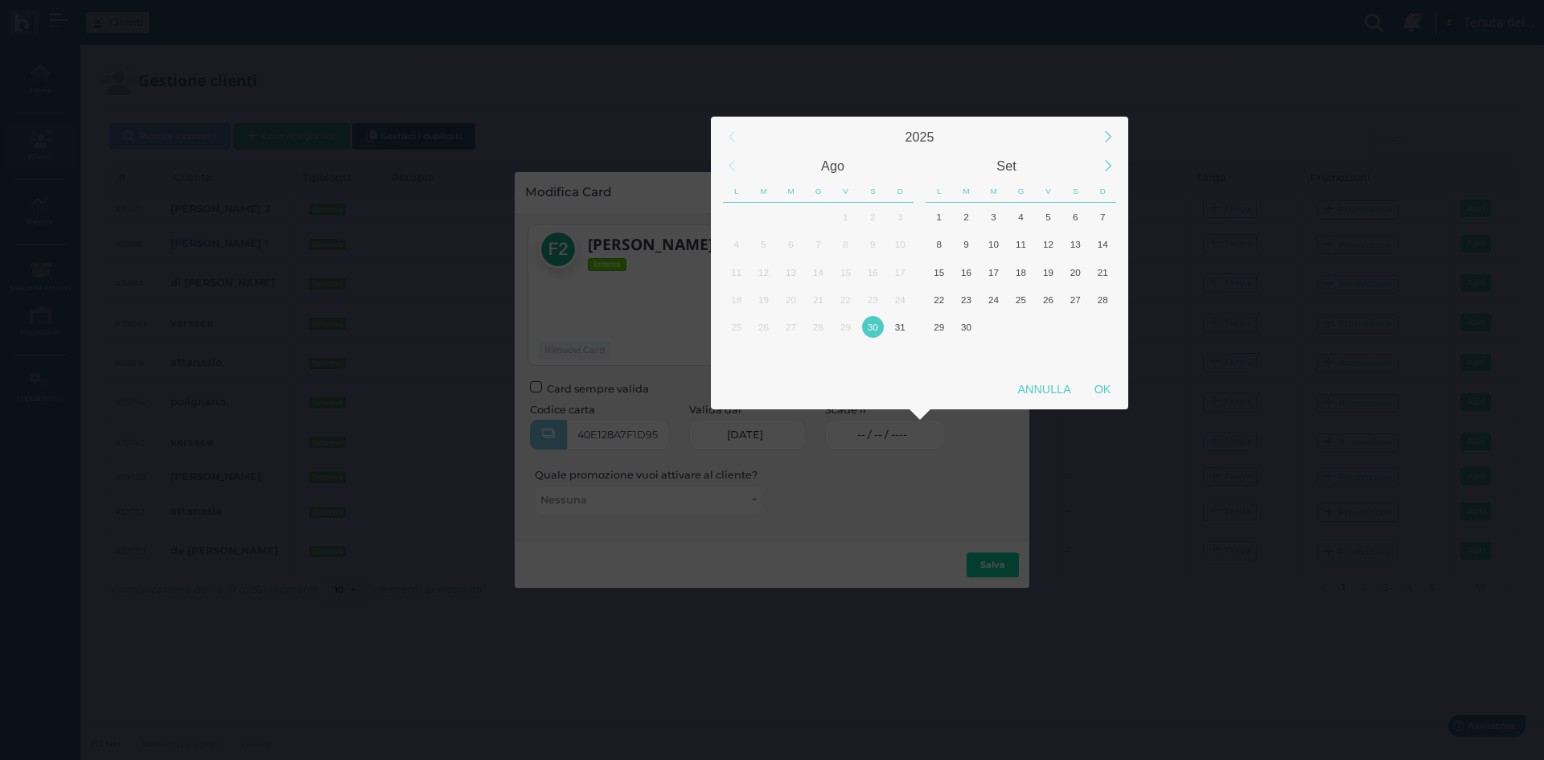
scroll to position [0, 0]
click at [945, 219] on div "1" at bounding box center [939, 217] width 22 height 22
click at [1104, 389] on div "OK" at bounding box center [1102, 389] width 40 height 29
type input "[DATE]"
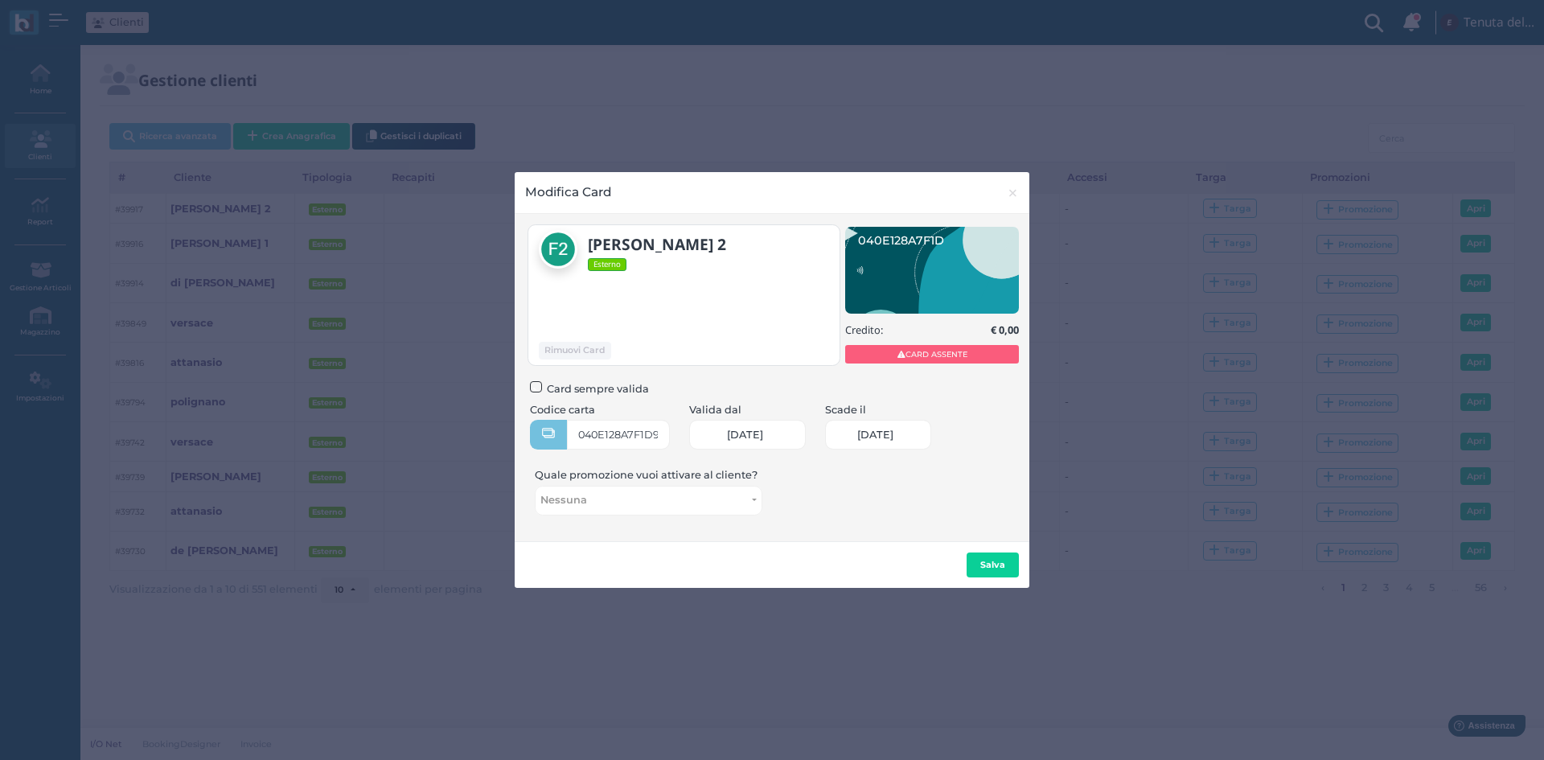
scroll to position [0, 66]
click at [982, 559] on b "Salva" at bounding box center [992, 564] width 25 height 11
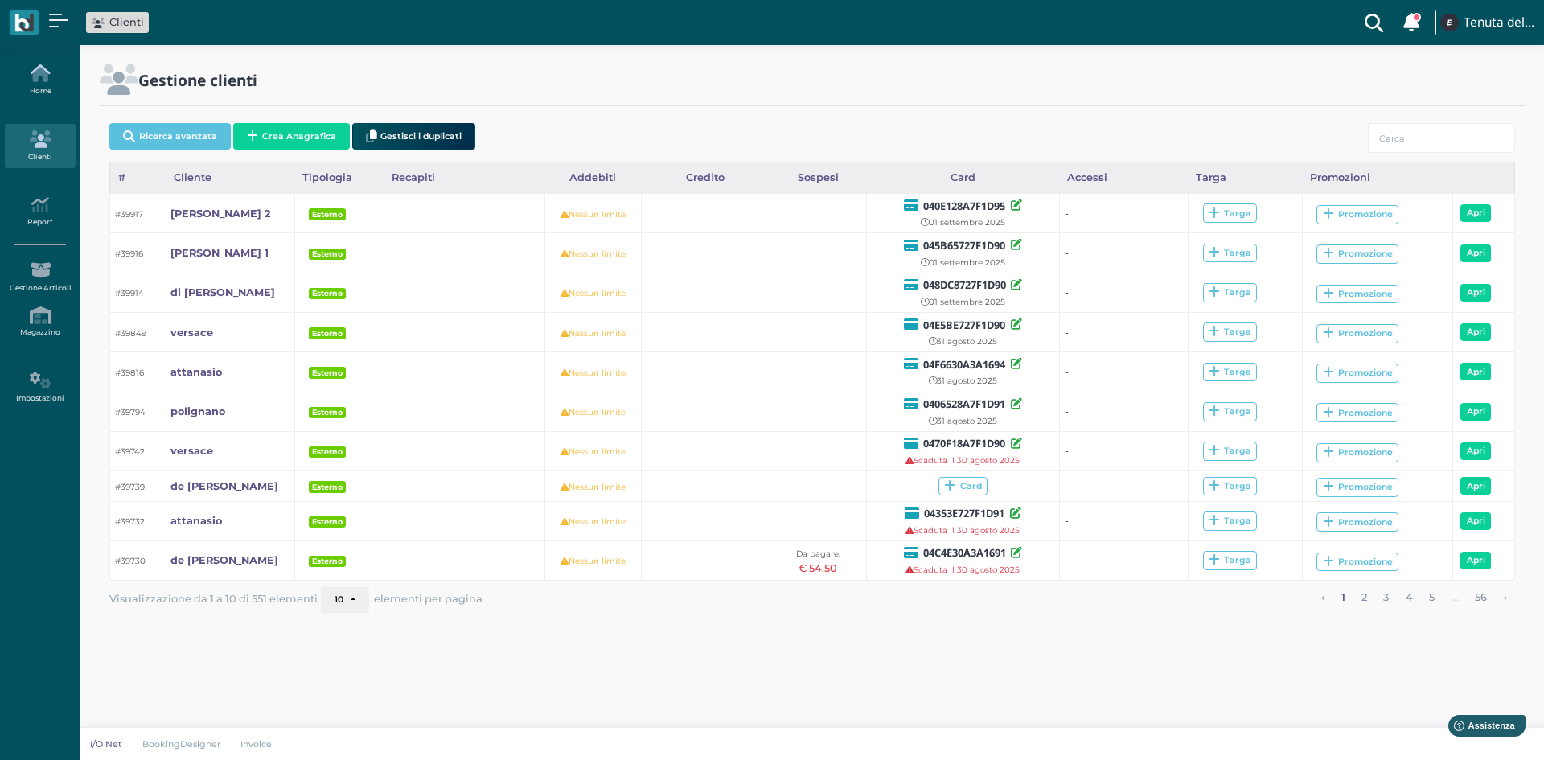
click at [35, 73] on icon at bounding box center [40, 73] width 70 height 18
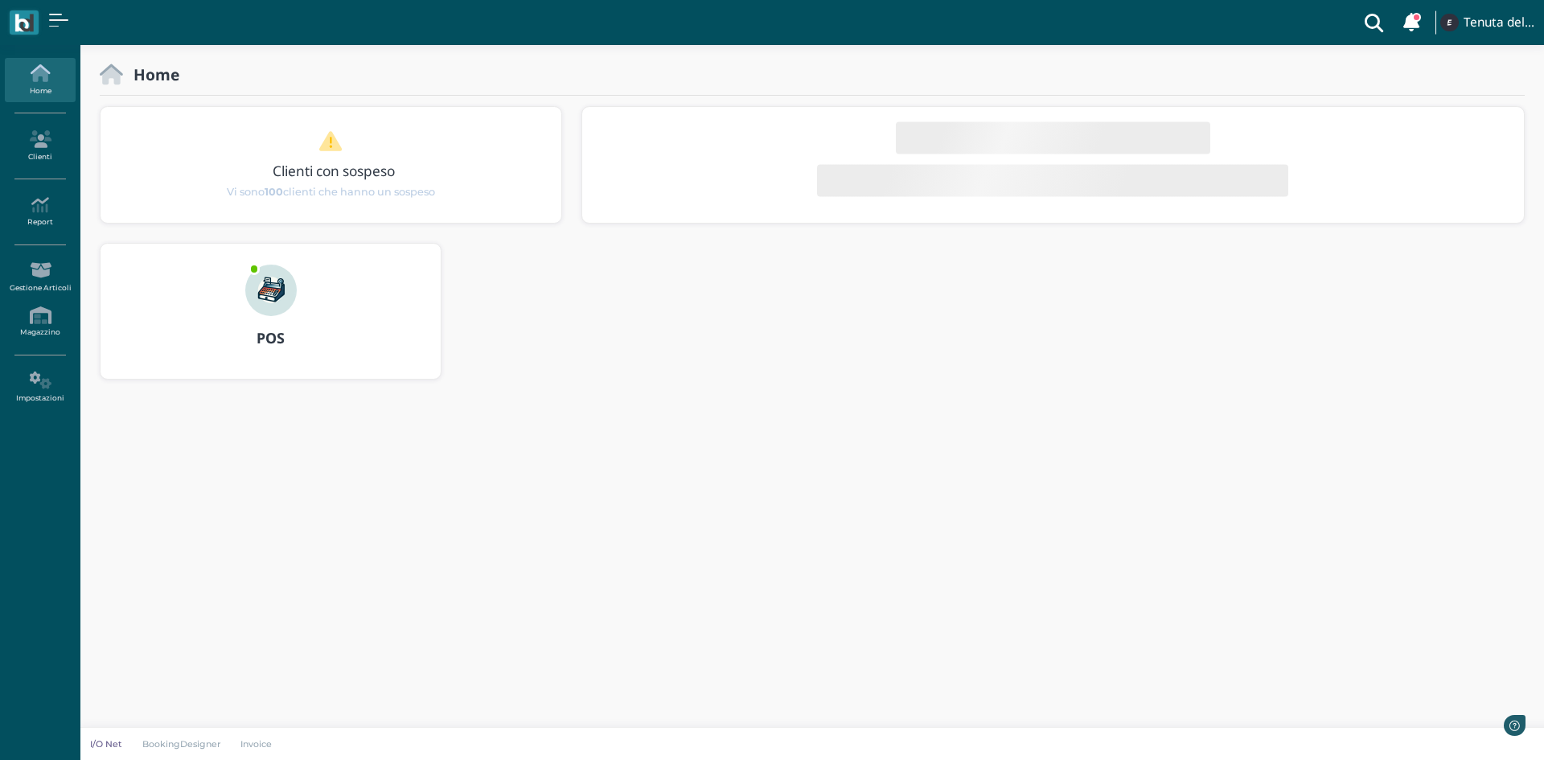
click at [248, 291] on img at bounding box center [270, 289] width 51 height 51
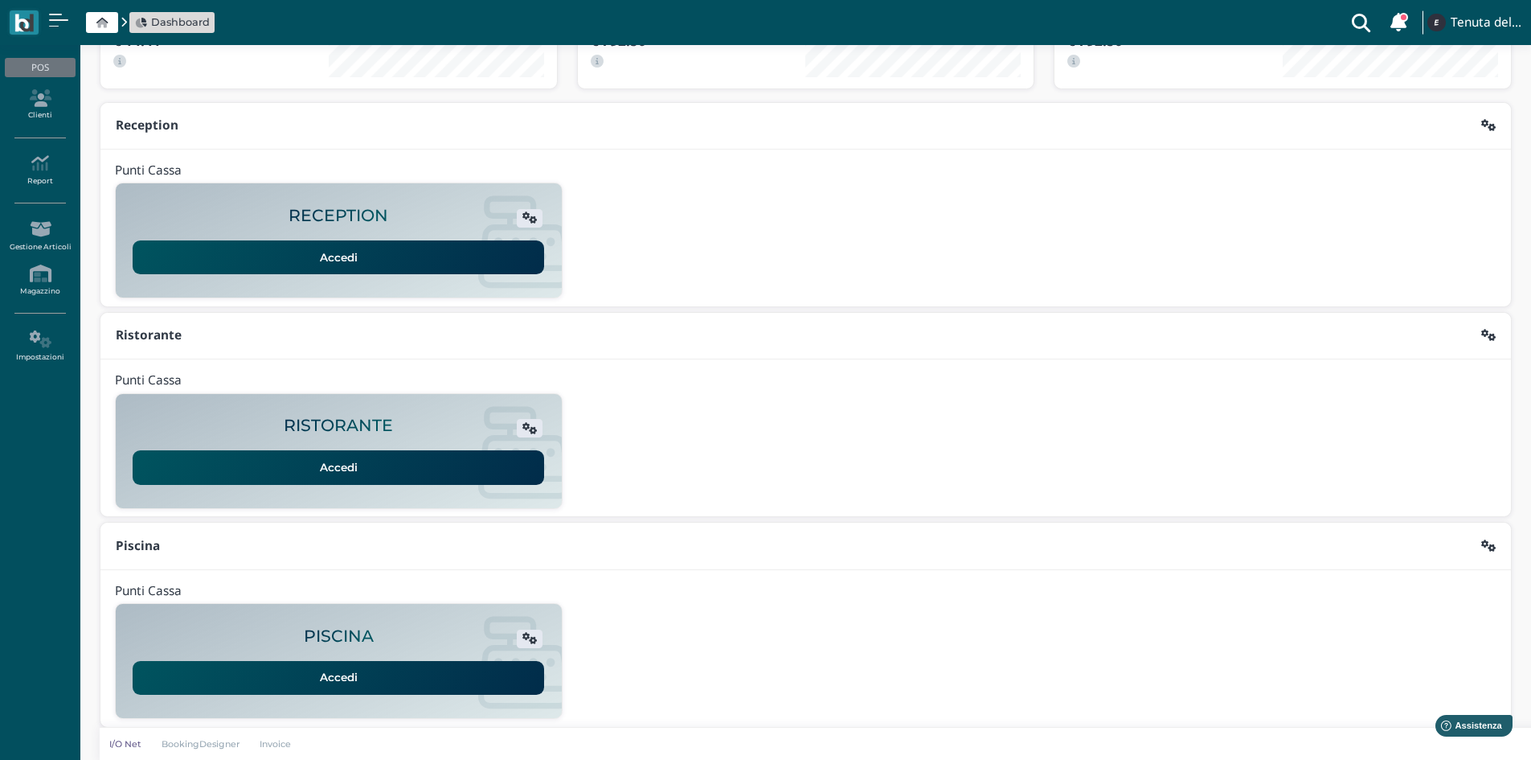
scroll to position [131, 0]
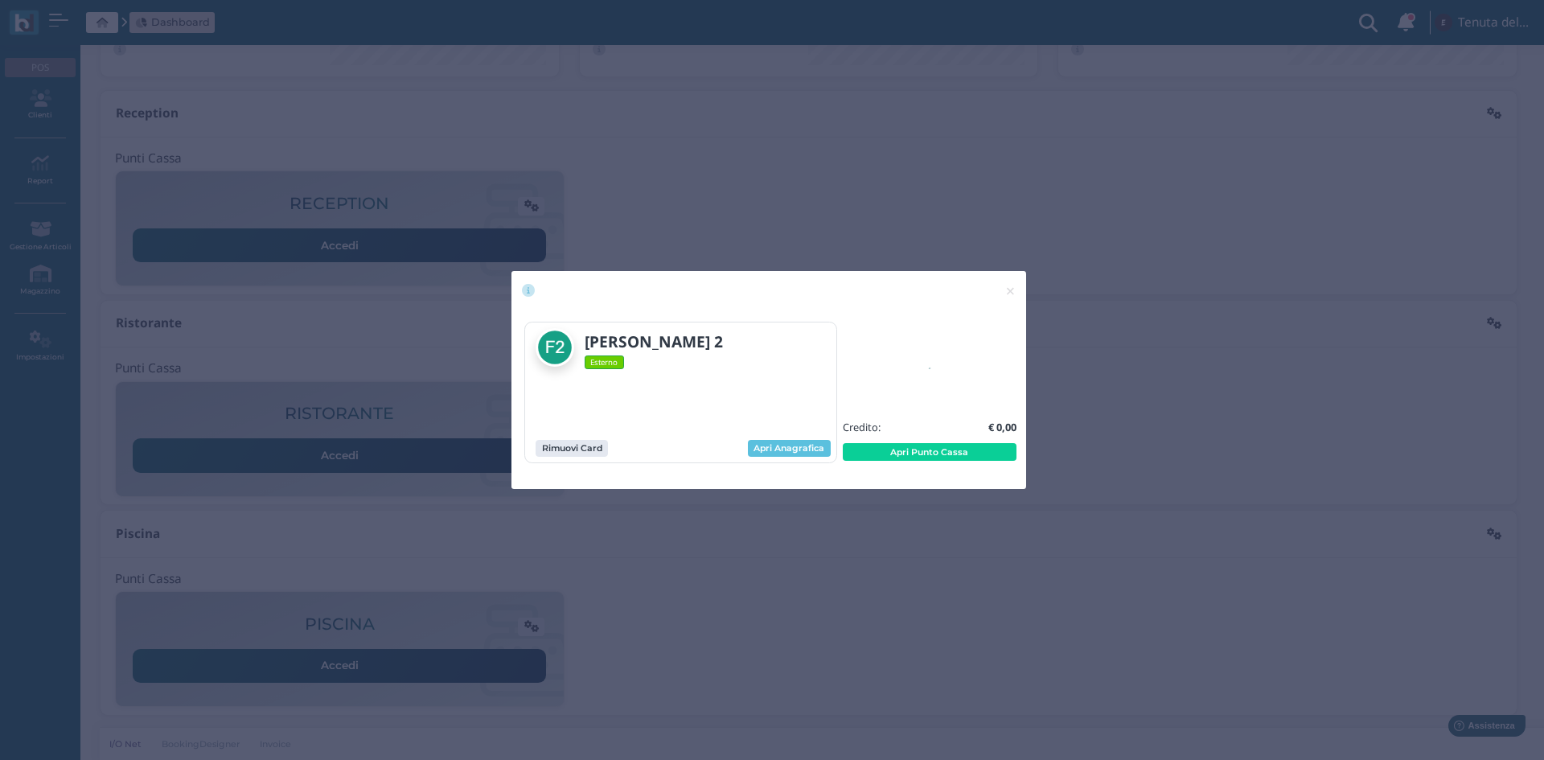
click at [55, 339] on div "× close fiorino 2 Esterno Rimuovi Card Apri Anagrafica" at bounding box center [772, 380] width 1544 height 760
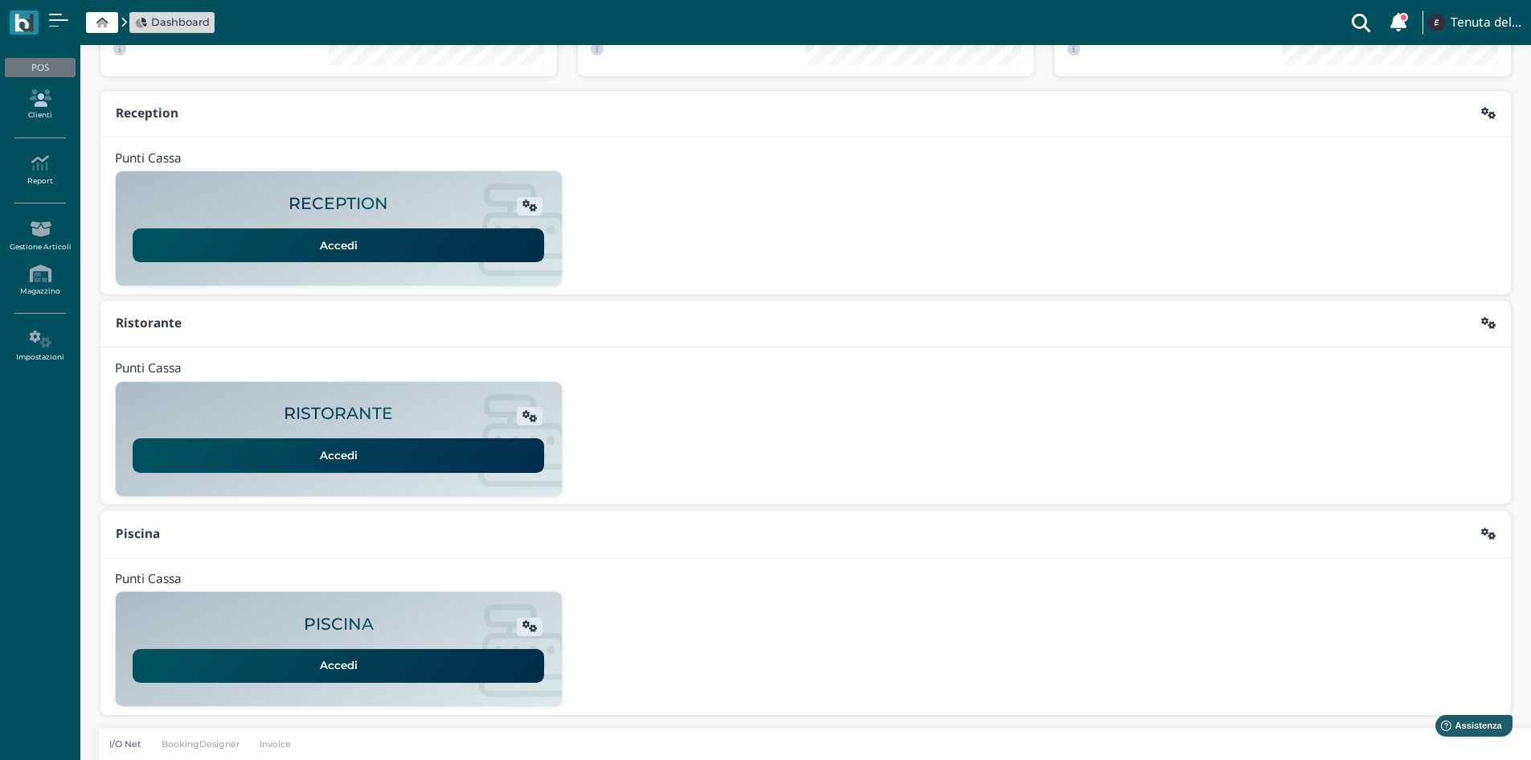
click at [47, 89] on icon at bounding box center [40, 98] width 70 height 18
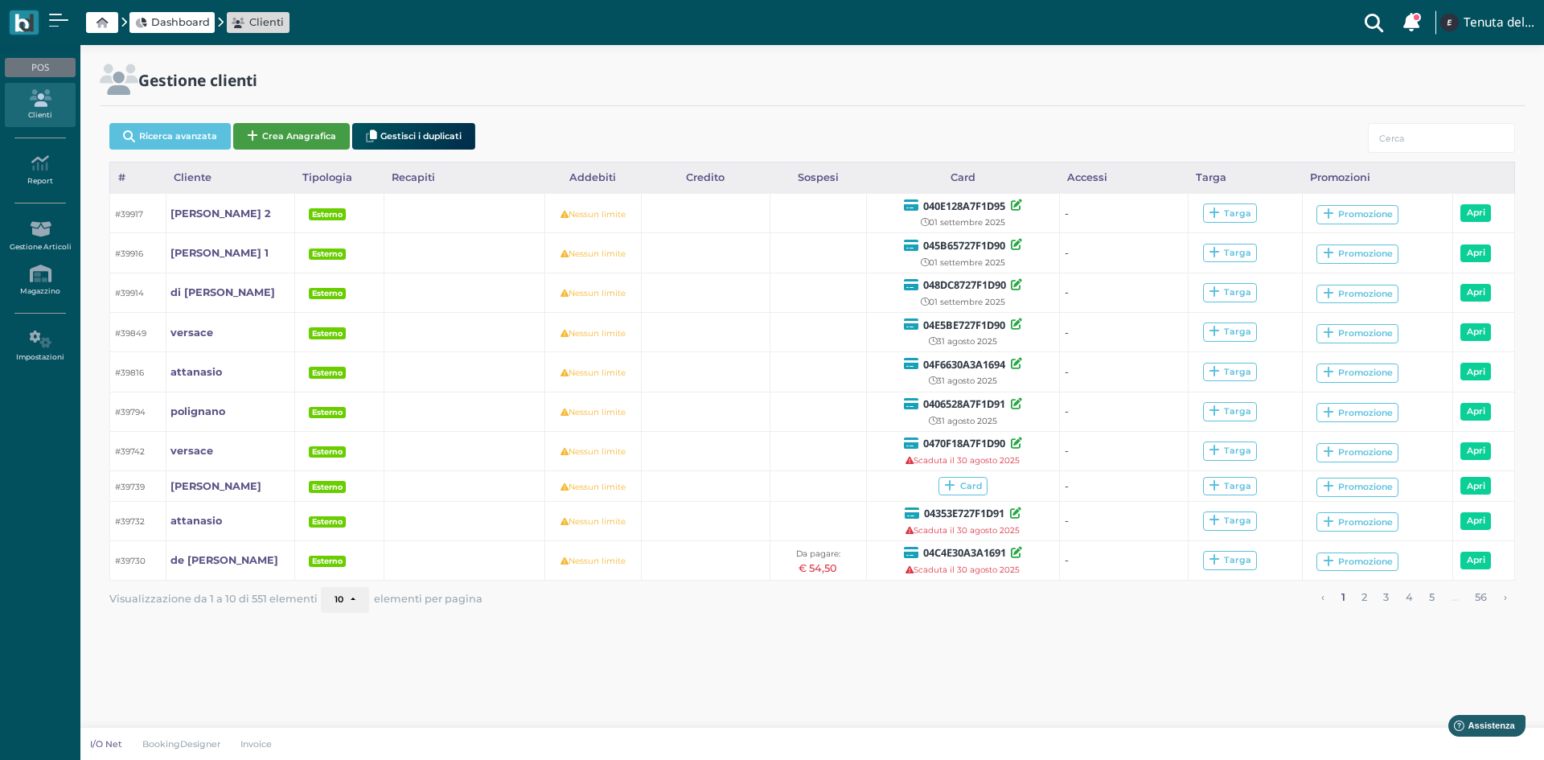
click at [308, 141] on button "Crea Anagrafica" at bounding box center [291, 136] width 117 height 27
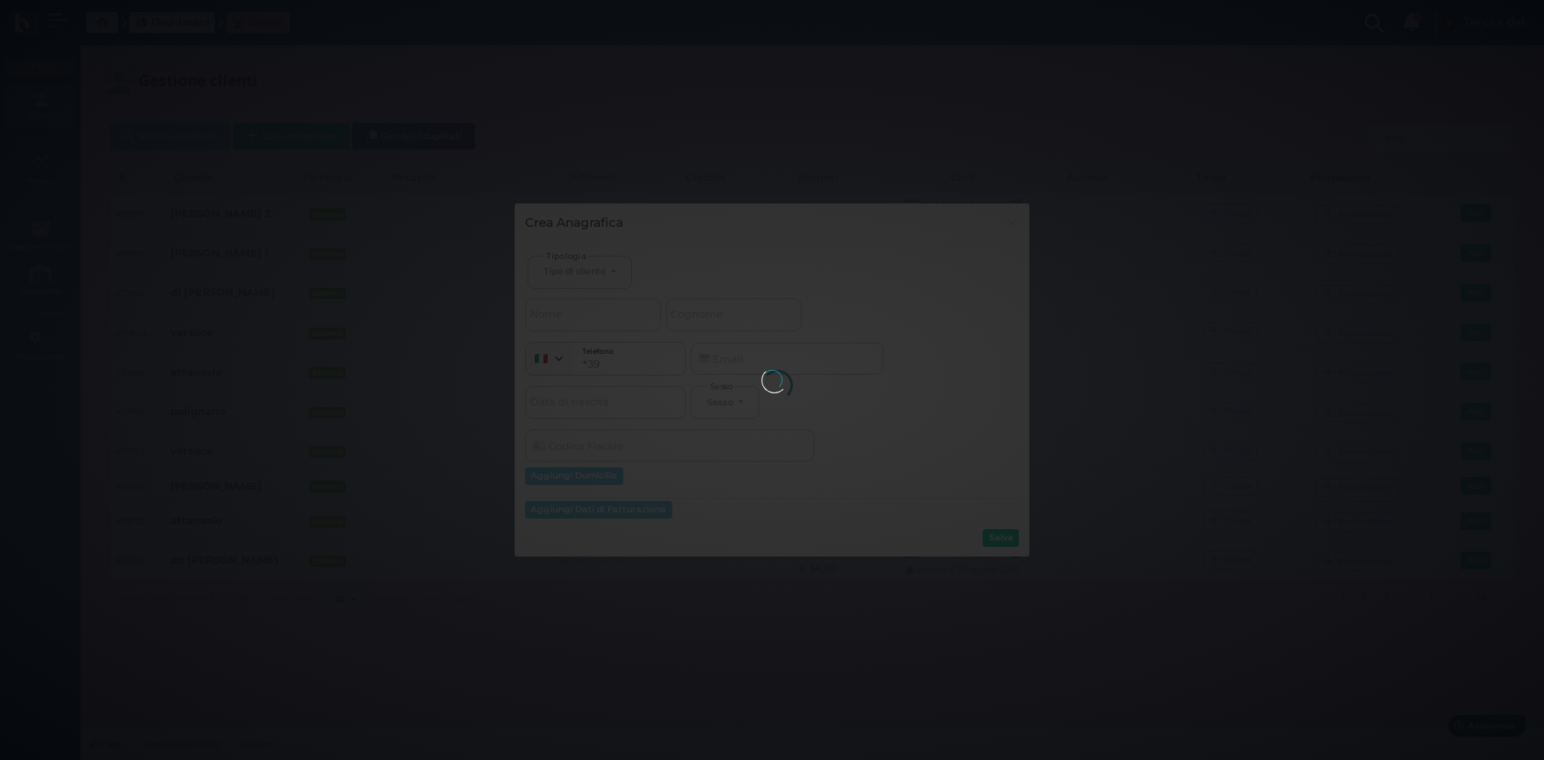
select select
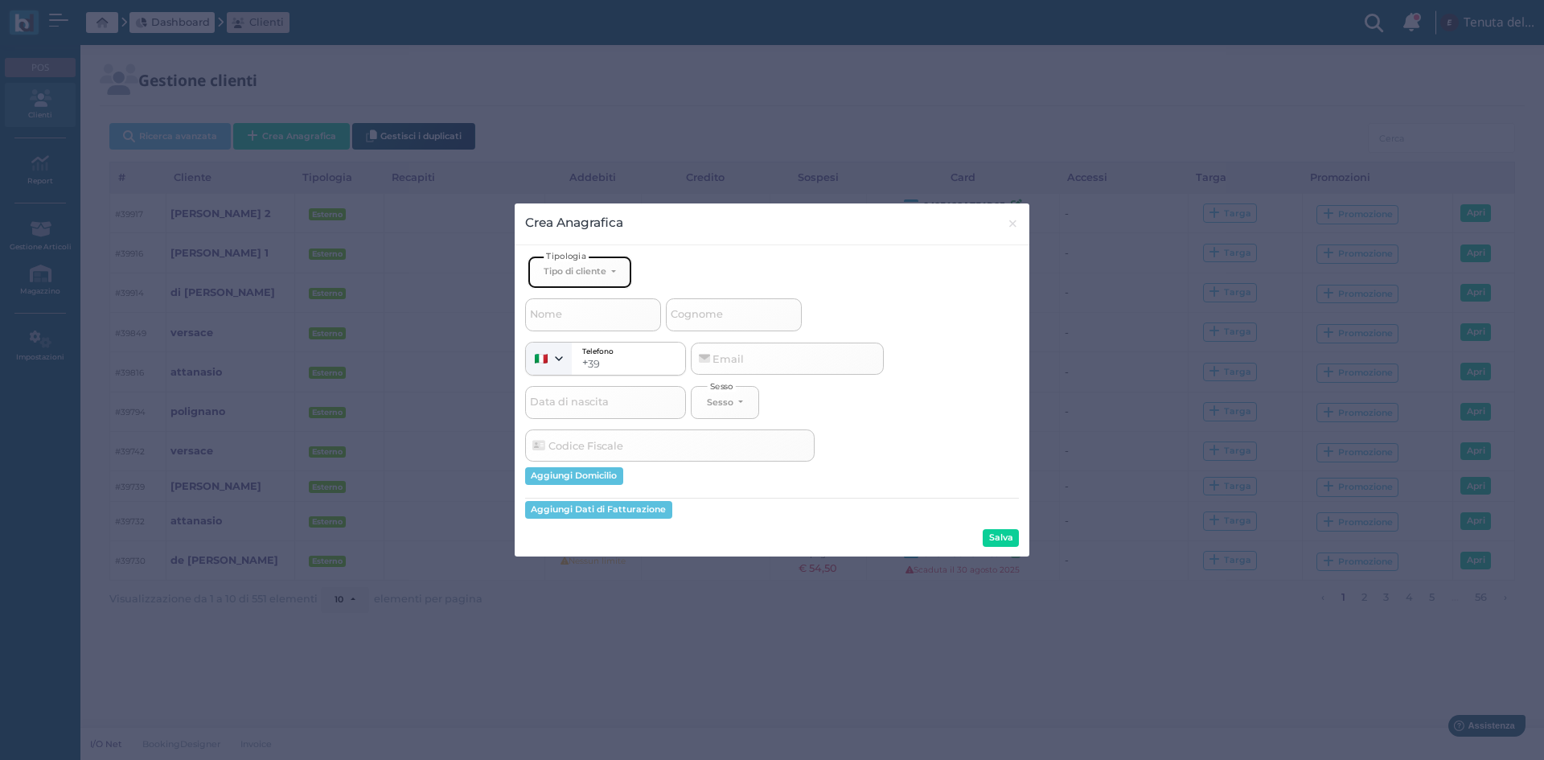
click at [585, 269] on div "Tipo di cliente" at bounding box center [574, 270] width 63 height 11
click at [567, 323] on span "Esterno" at bounding box center [563, 324] width 40 height 13
select select "[object Object]"
select select
click at [564, 317] on span "Nome" at bounding box center [545, 315] width 37 height 20
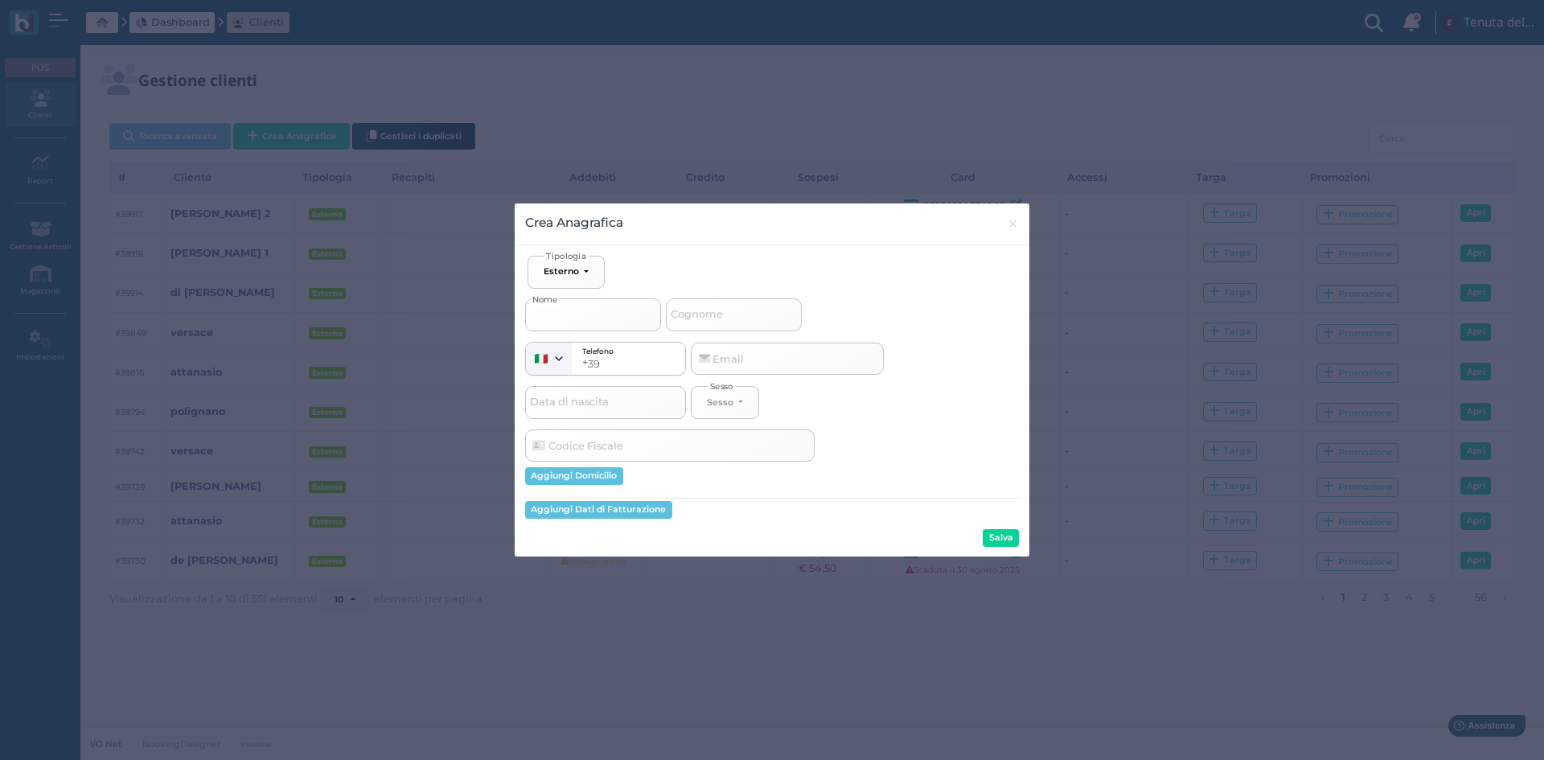
click at [564, 317] on input "Nome" at bounding box center [593, 314] width 136 height 32
type input "f"
select select
type input "fi"
select select
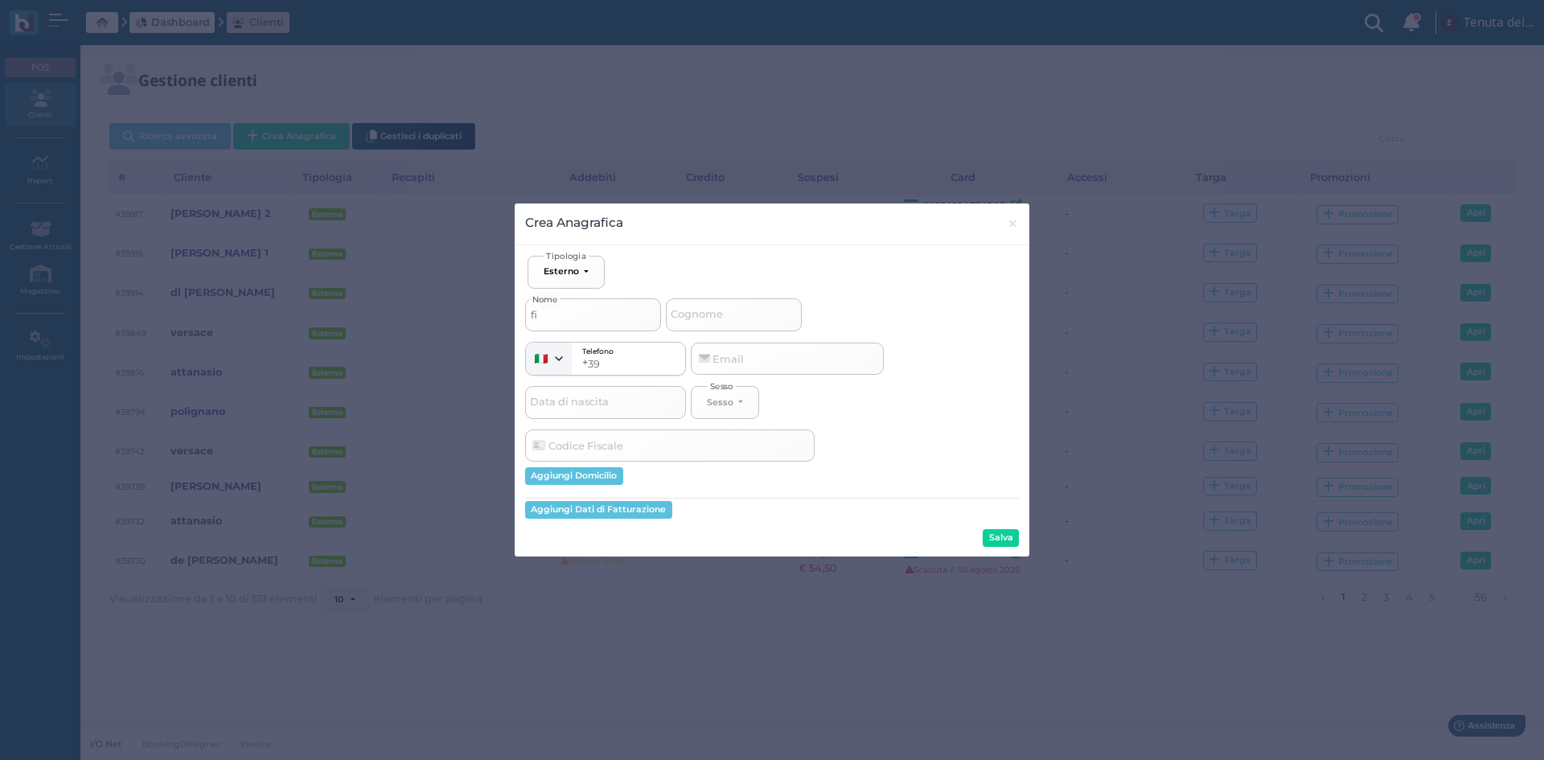
type input "fio"
select select
type input "fior"
select select
type input "fiori"
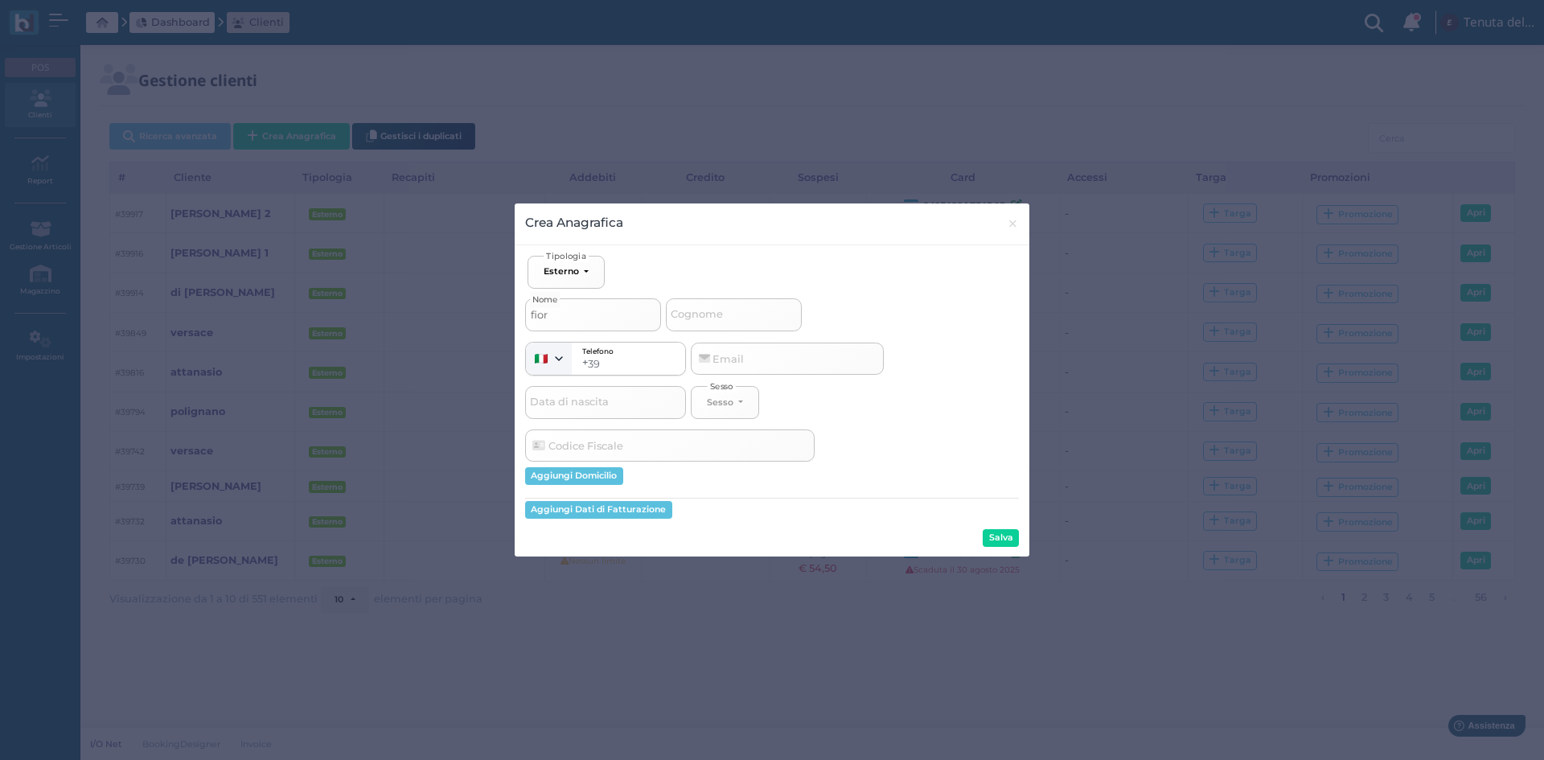
select select
type input "fiorin"
select select
type input "fiorino"
select select
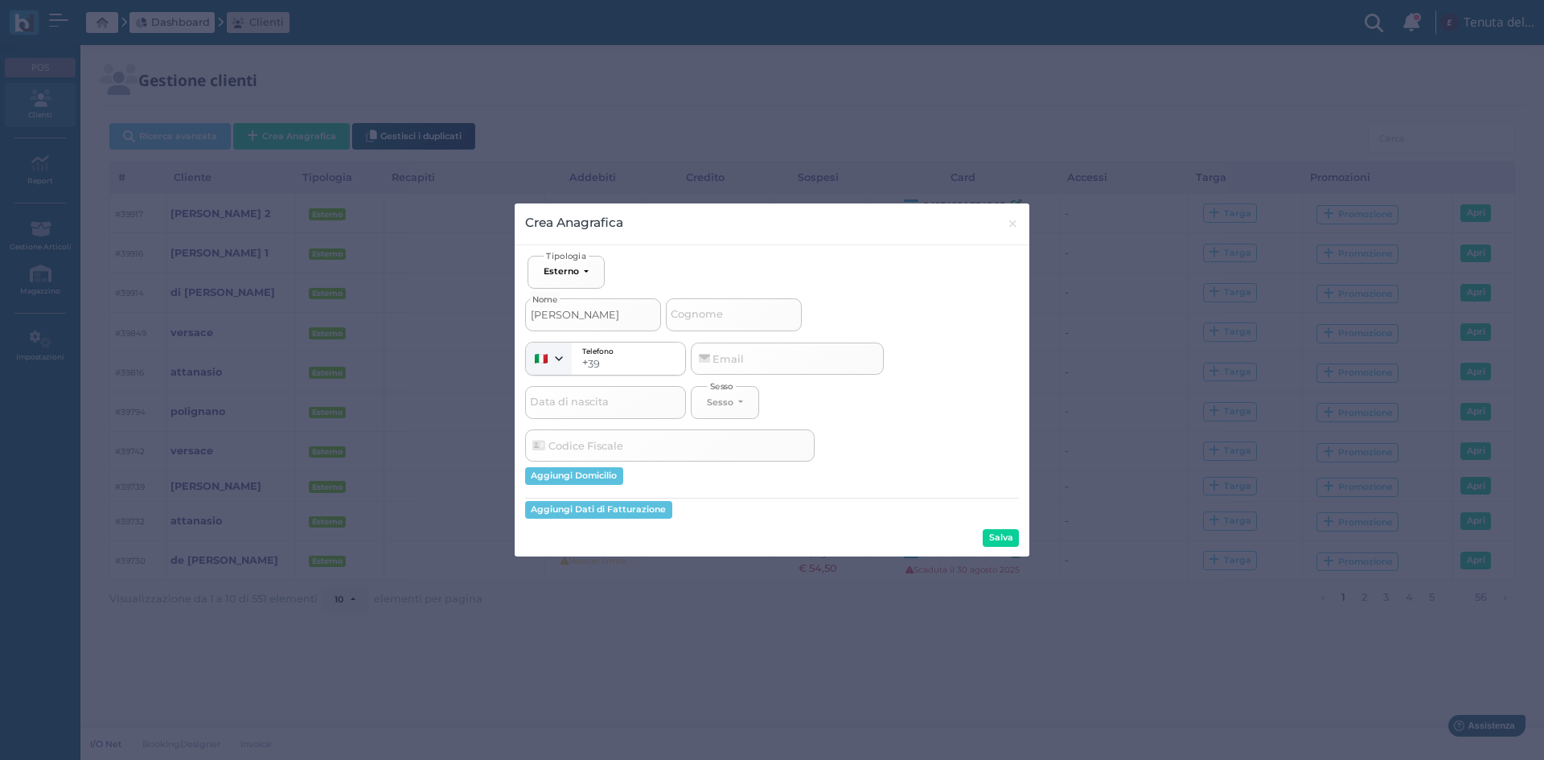
type input "fiorino"
select select
type input "[PERSON_NAME] 3"
select select
type input "[PERSON_NAME] 3"
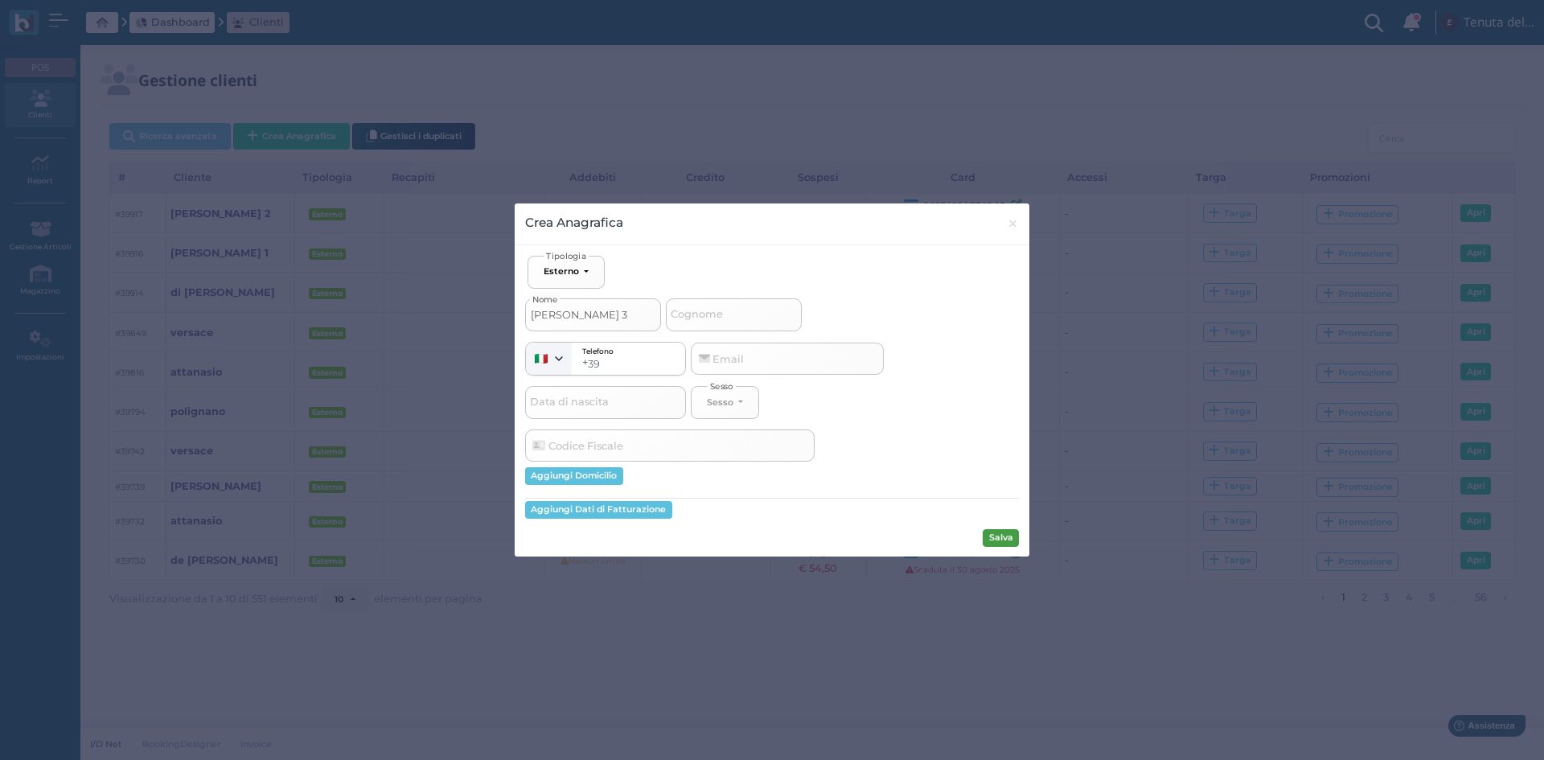
click at [990, 532] on button "Salva" at bounding box center [1000, 538] width 36 height 18
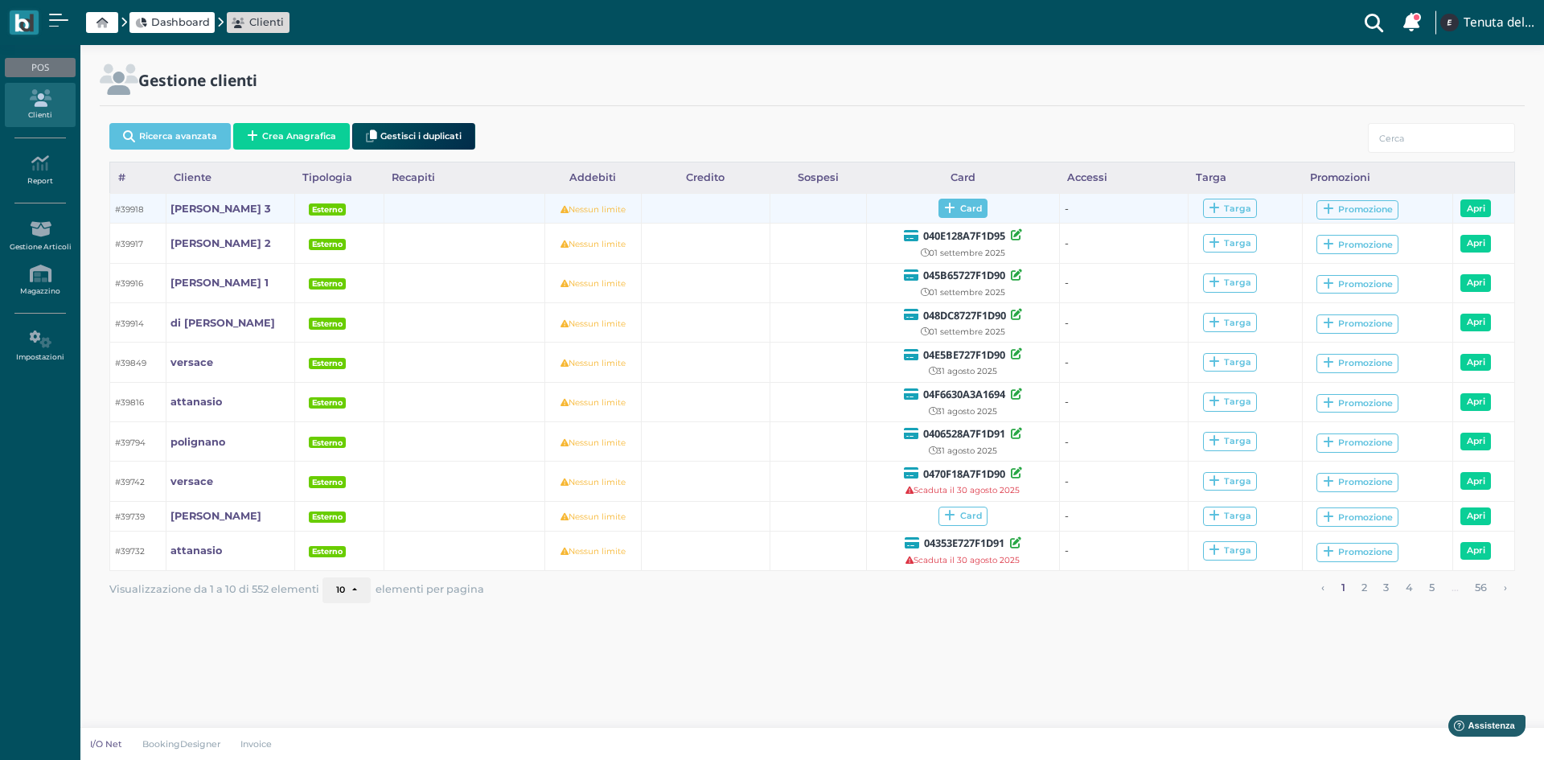
click at [959, 208] on span "Card" at bounding box center [962, 208] width 49 height 19
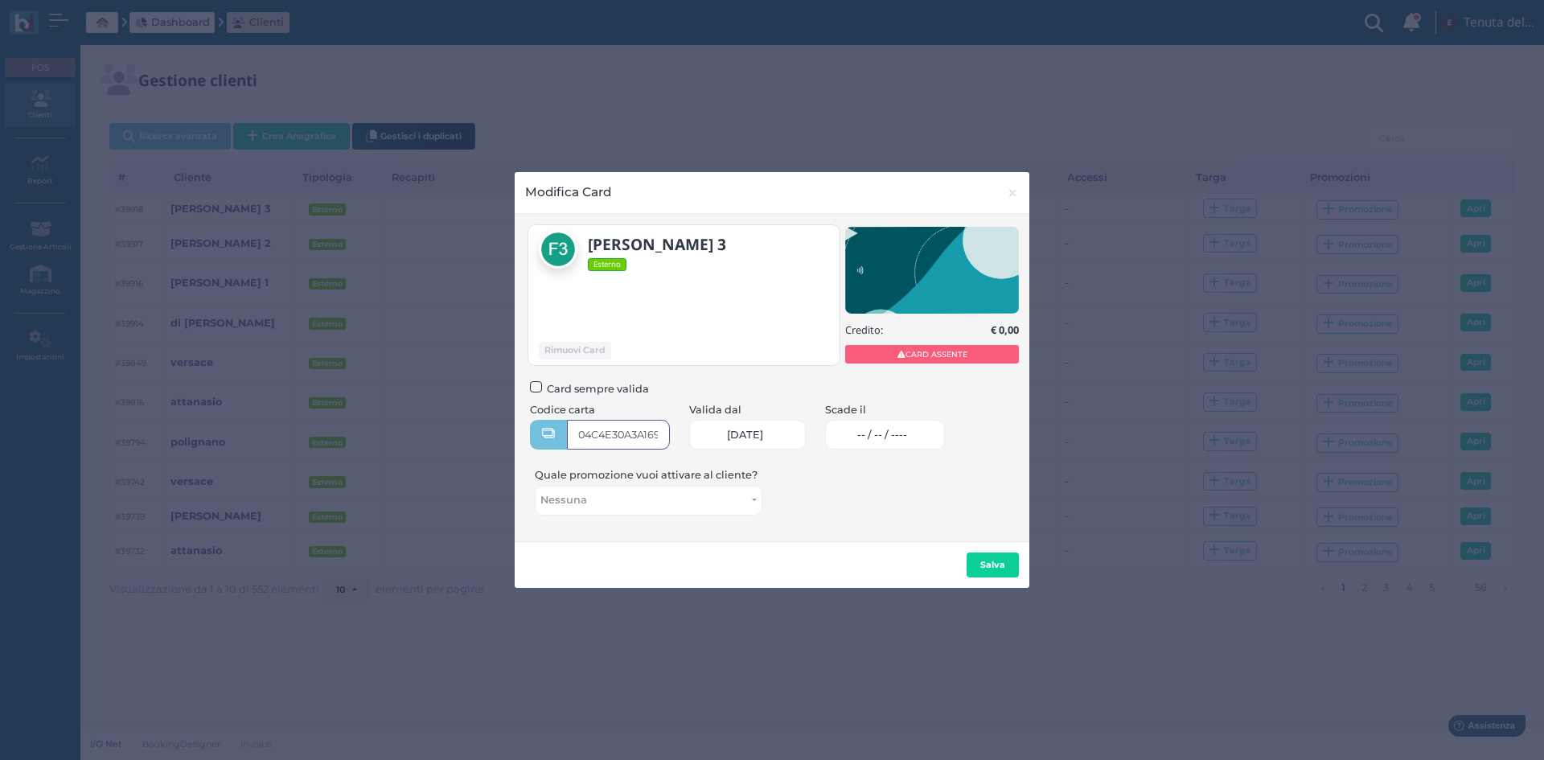
type input "04C4E30A3A1691"
click at [881, 444] on link "-- / -- / ----" at bounding box center [885, 435] width 120 height 30
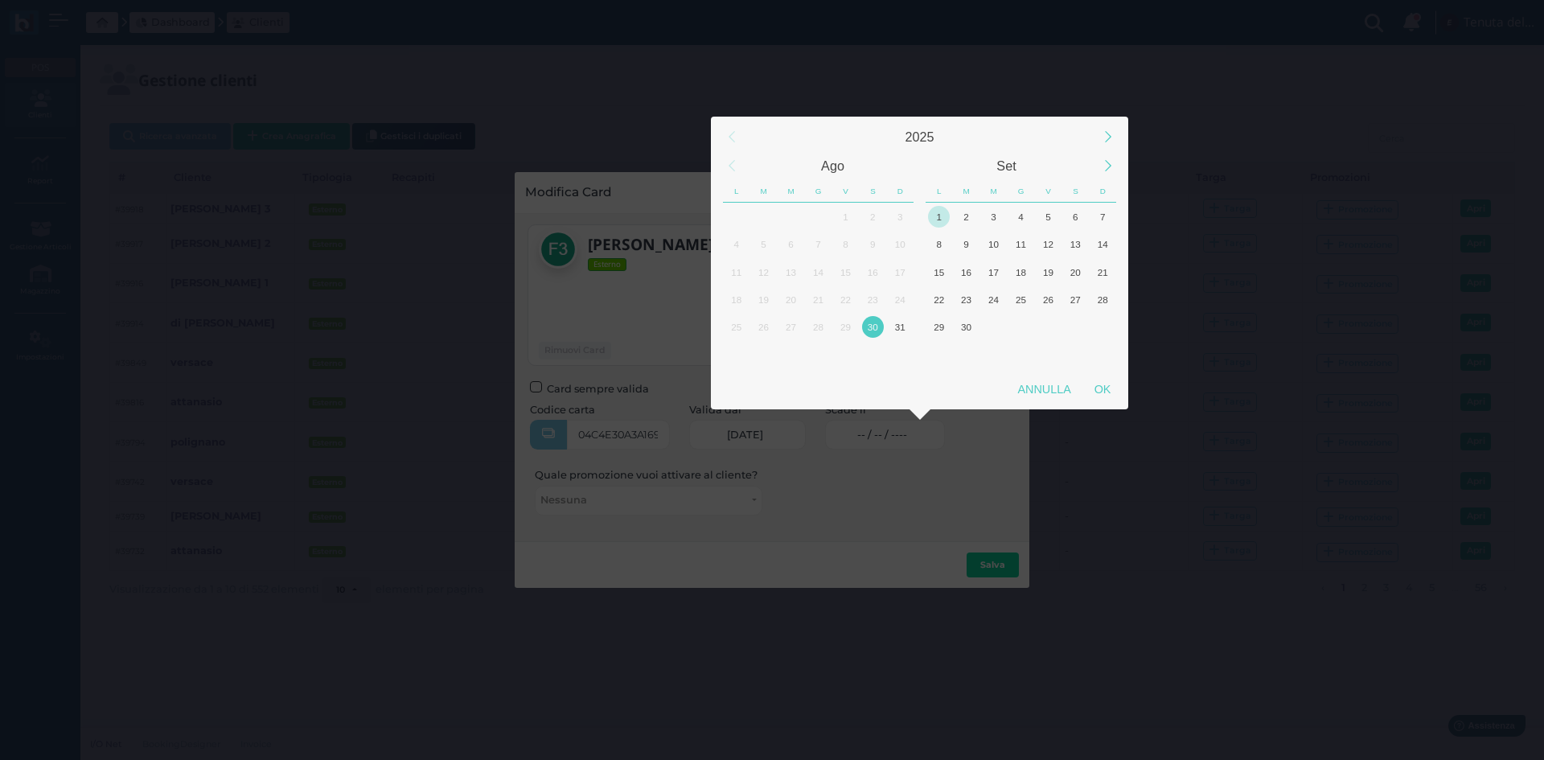
click at [949, 223] on div "1" at bounding box center [938, 216] width 27 height 27
click at [1101, 383] on div "OK" at bounding box center [1102, 389] width 40 height 29
type input "[DATE]"
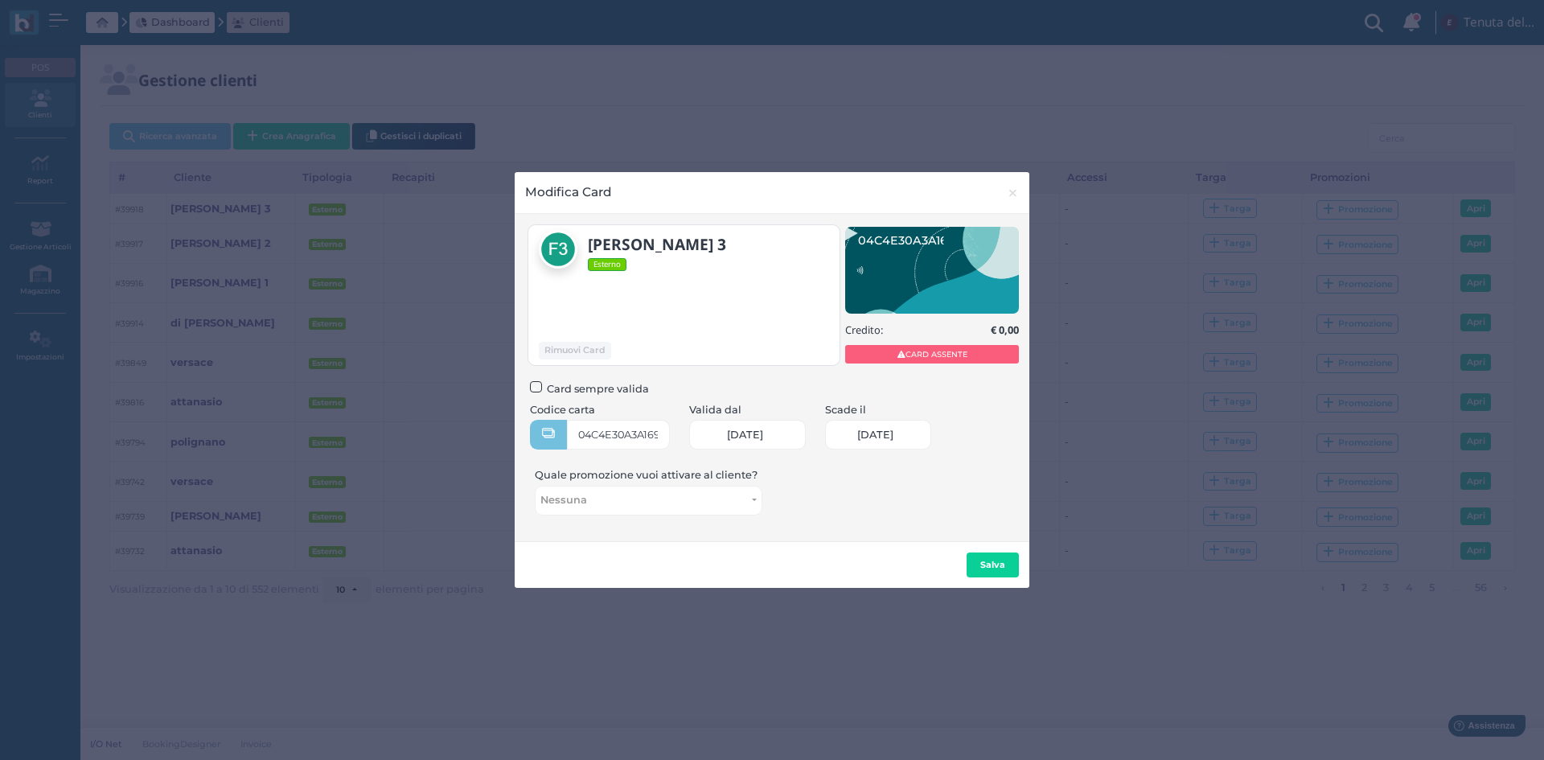
scroll to position [0, 66]
click at [997, 559] on b "Salva" at bounding box center [992, 564] width 25 height 11
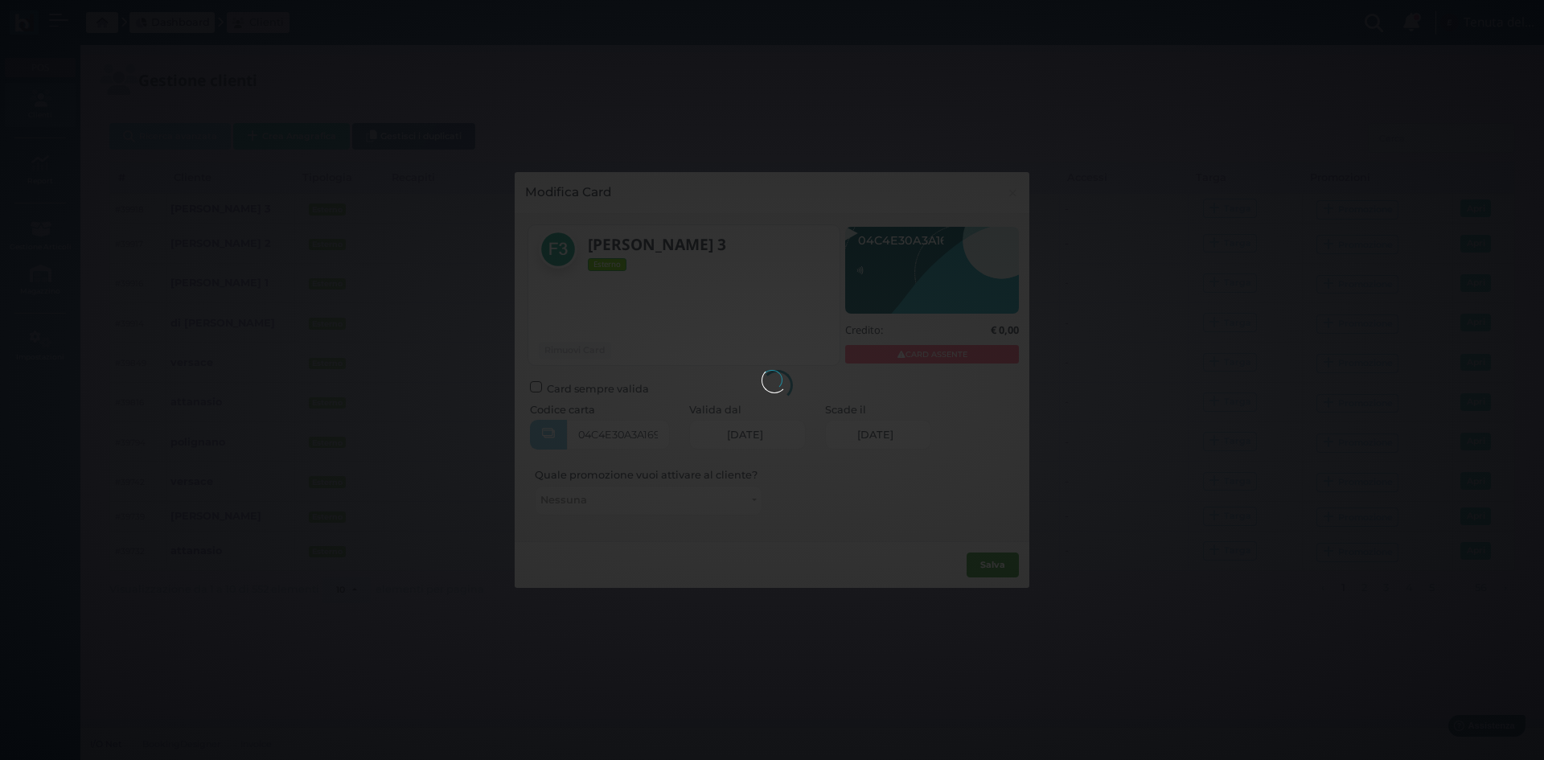
scroll to position [0, 0]
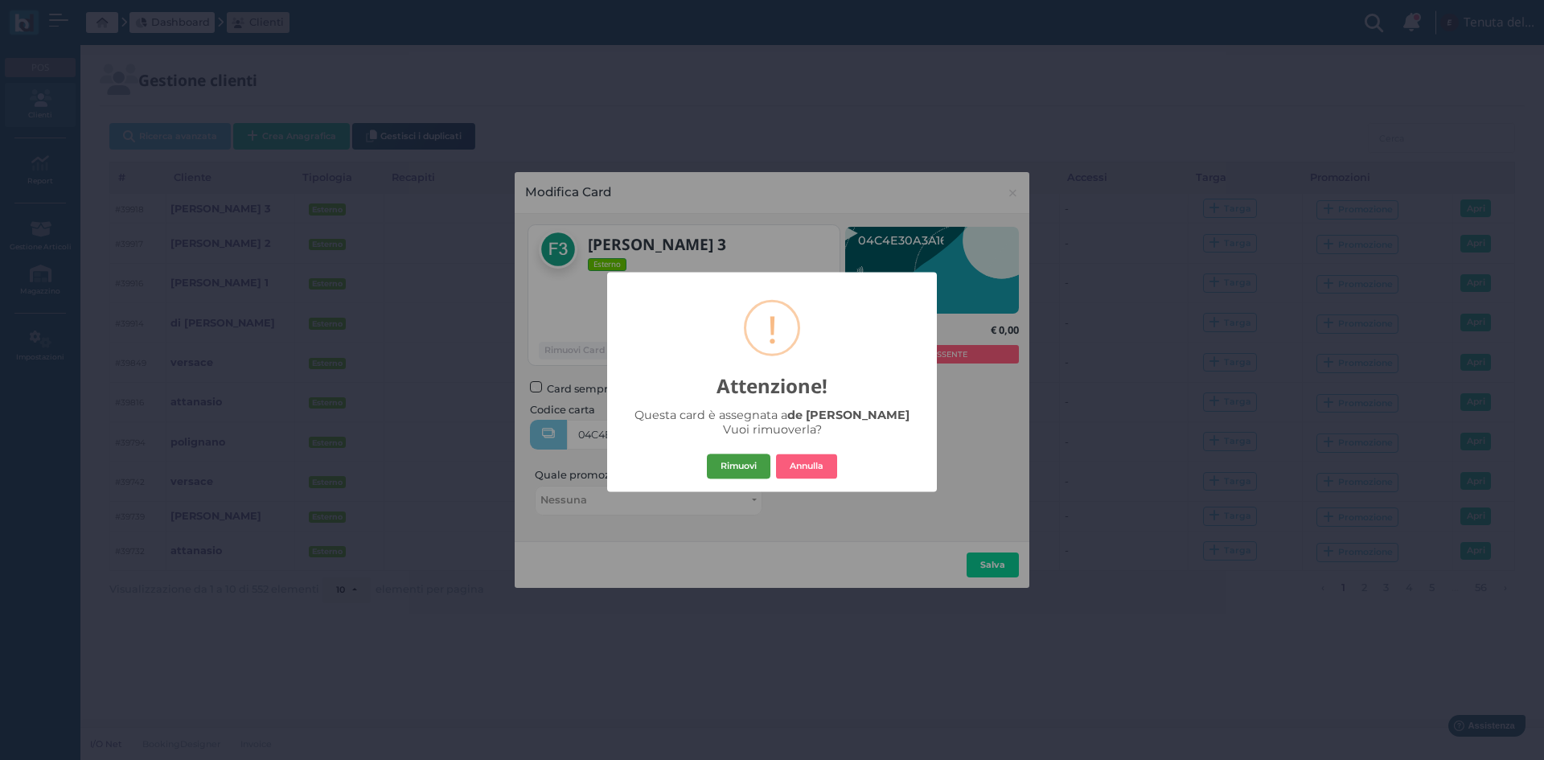
click at [757, 462] on button "Rimuovi" at bounding box center [739, 466] width 64 height 26
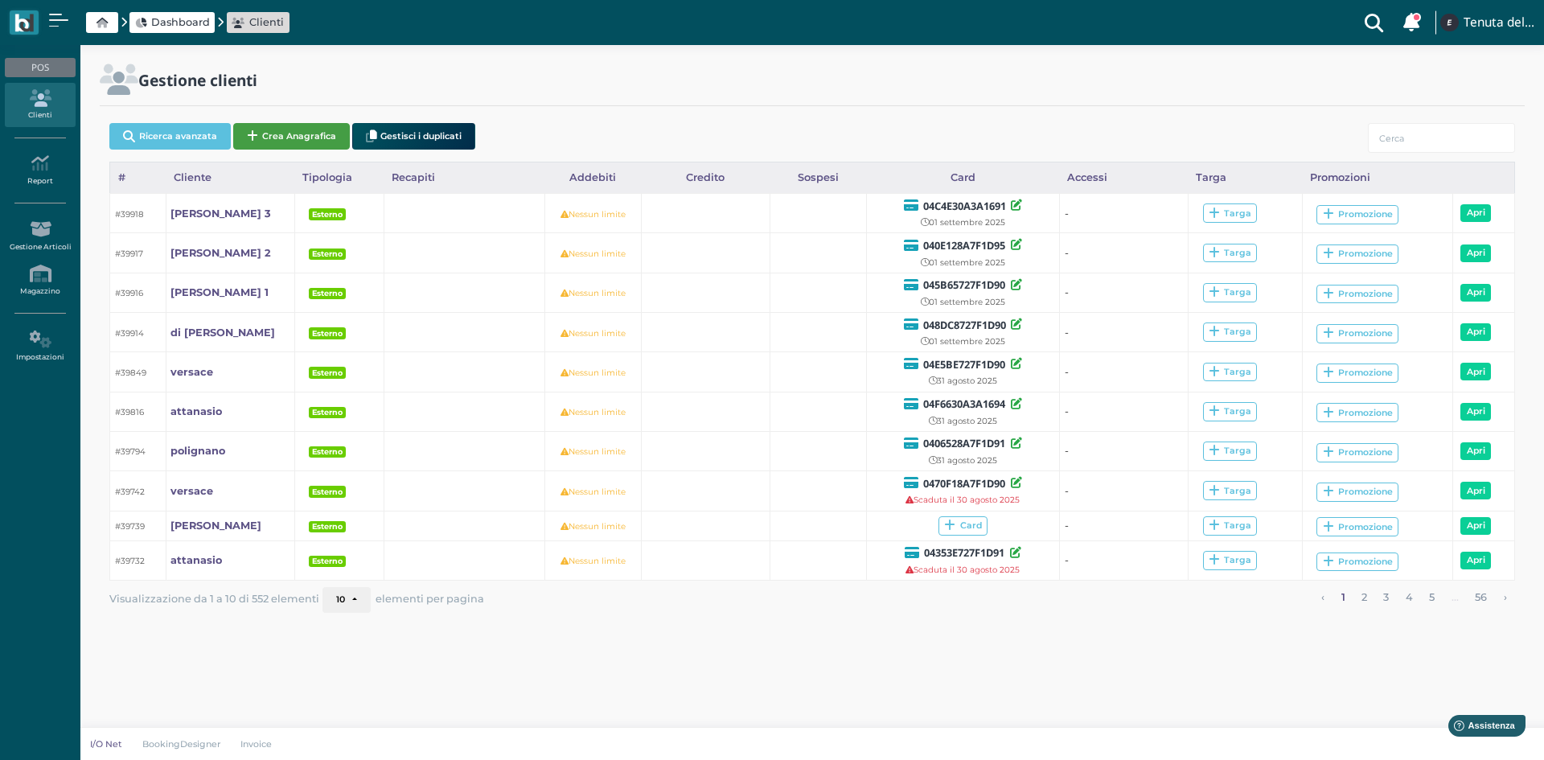
click at [282, 137] on button "Crea Anagrafica" at bounding box center [291, 136] width 117 height 27
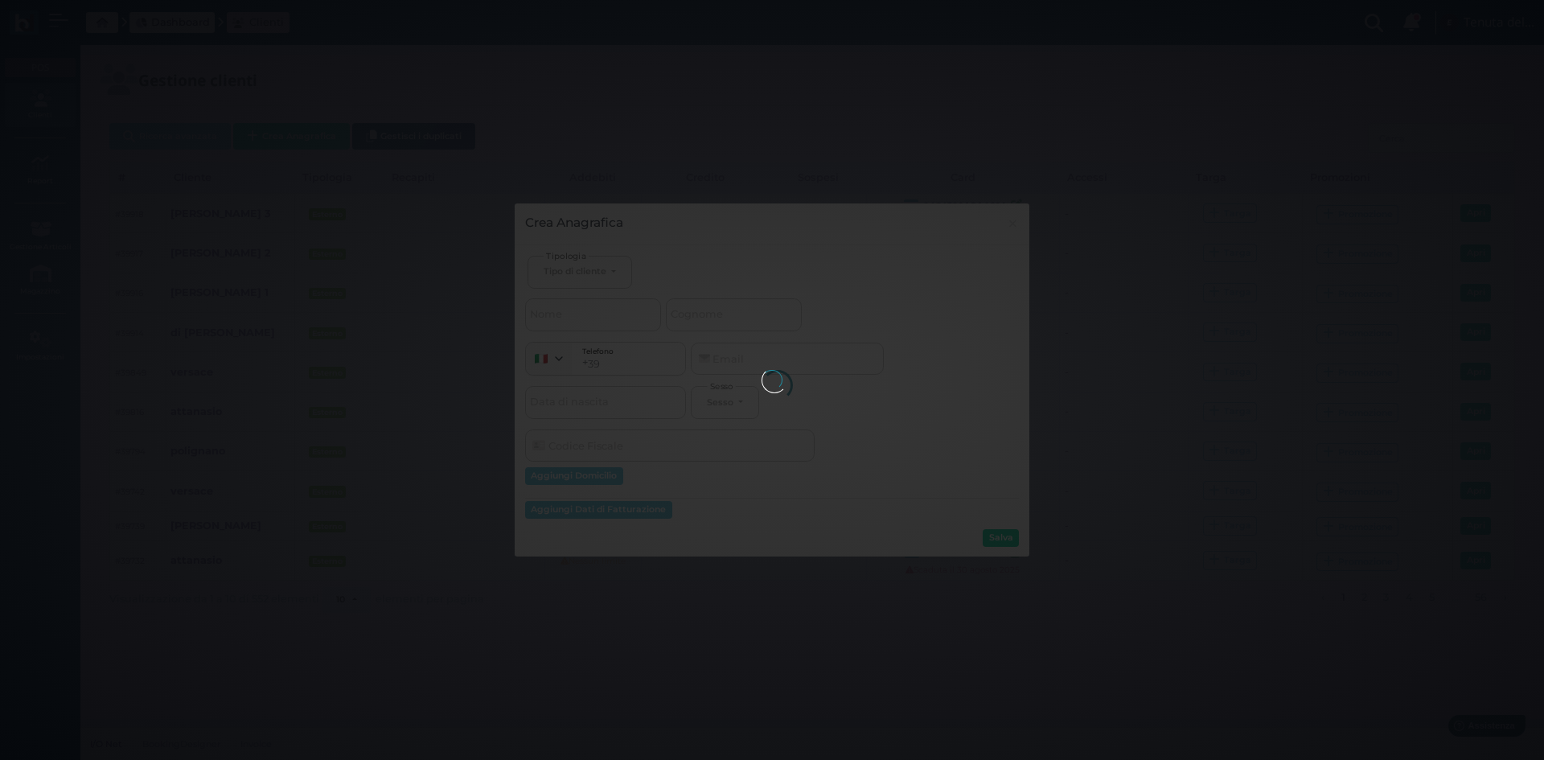
select select
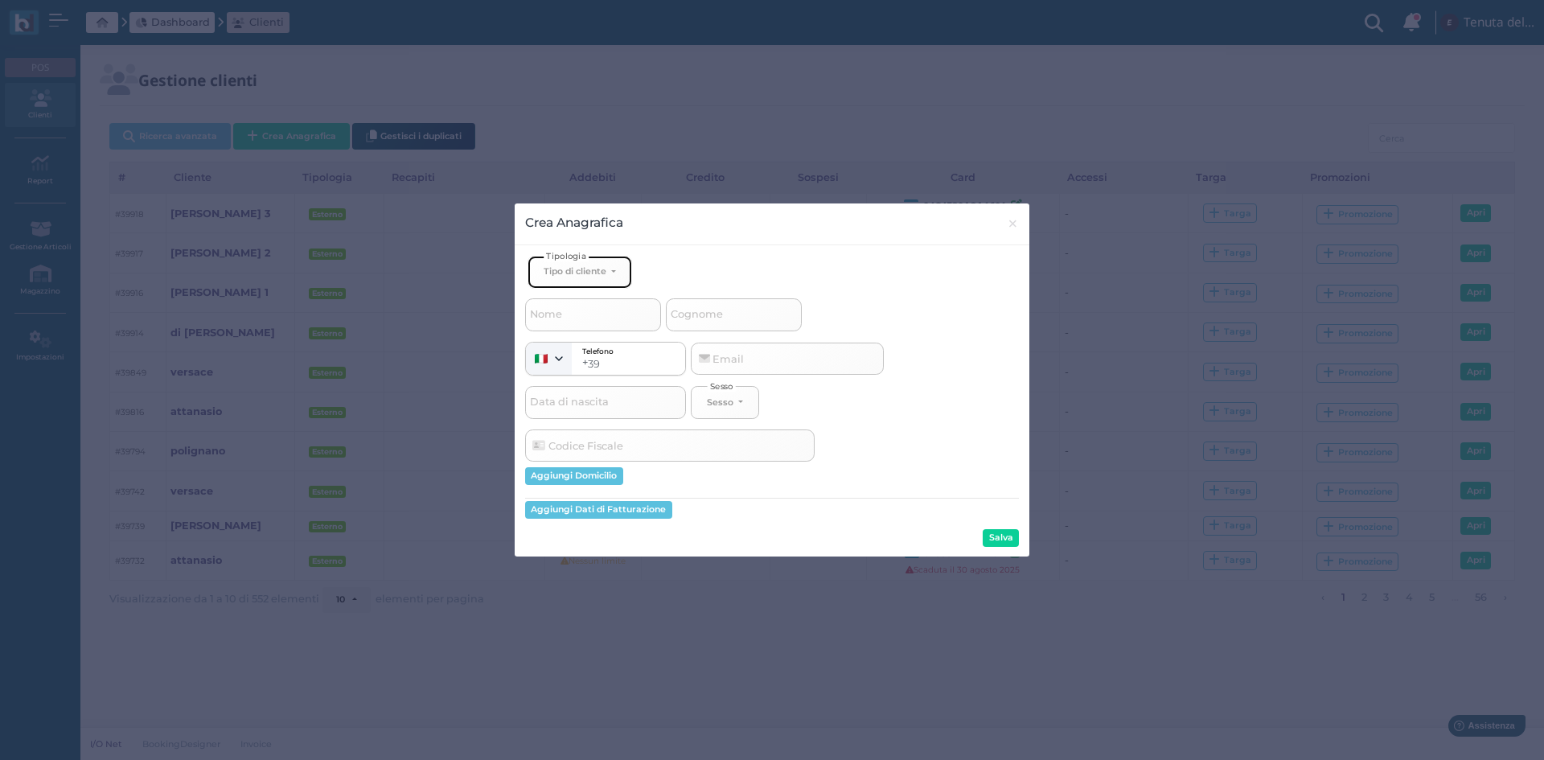
click at [578, 264] on button "Tipo di cliente" at bounding box center [579, 272] width 105 height 33
click at [580, 323] on span "Esterno" at bounding box center [563, 324] width 40 height 13
select select "[object Object]"
select select
click at [576, 308] on input "Nome" at bounding box center [593, 314] width 136 height 32
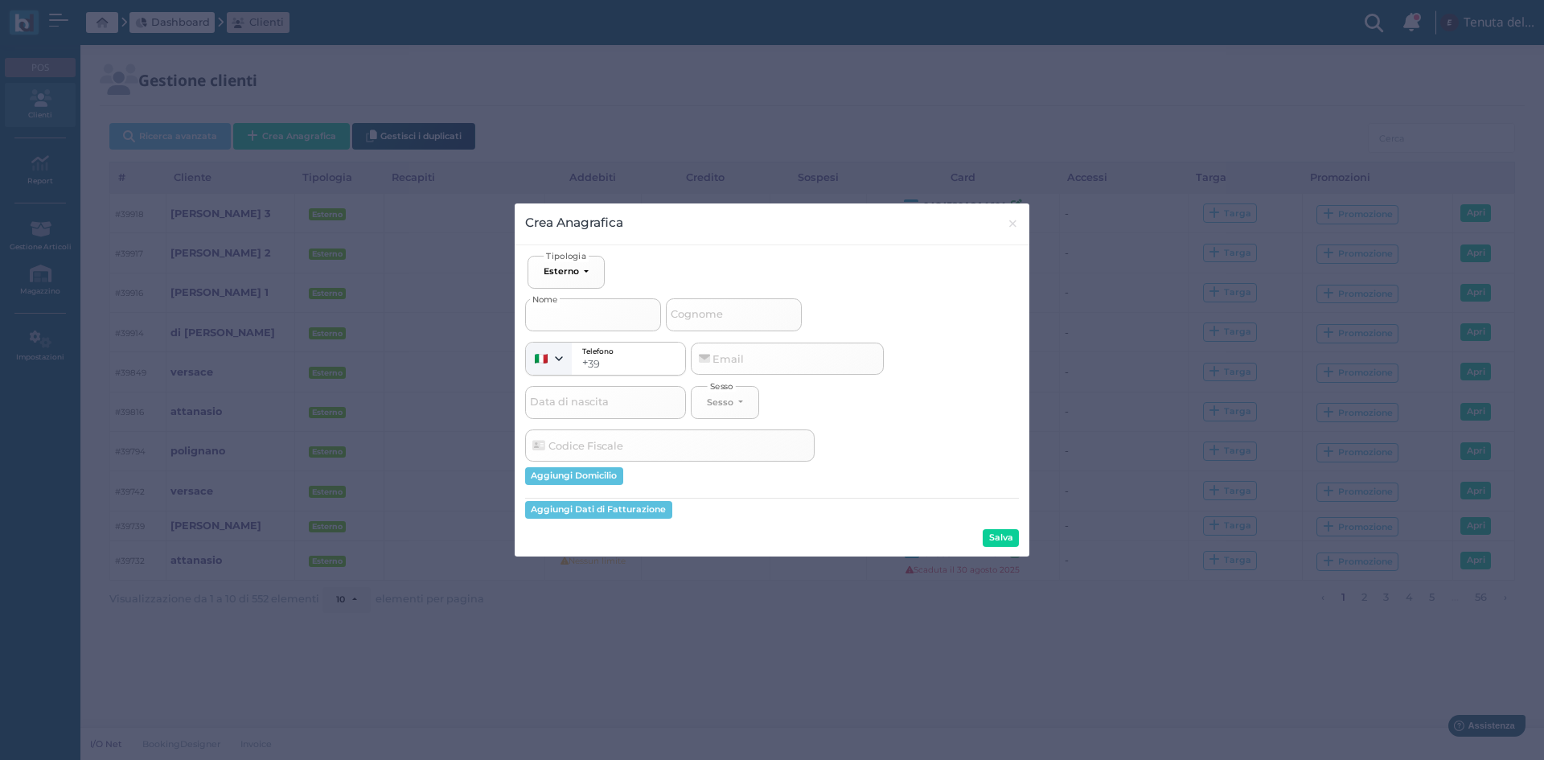
type input "f"
select select
type input "fi"
select select
type input "fio"
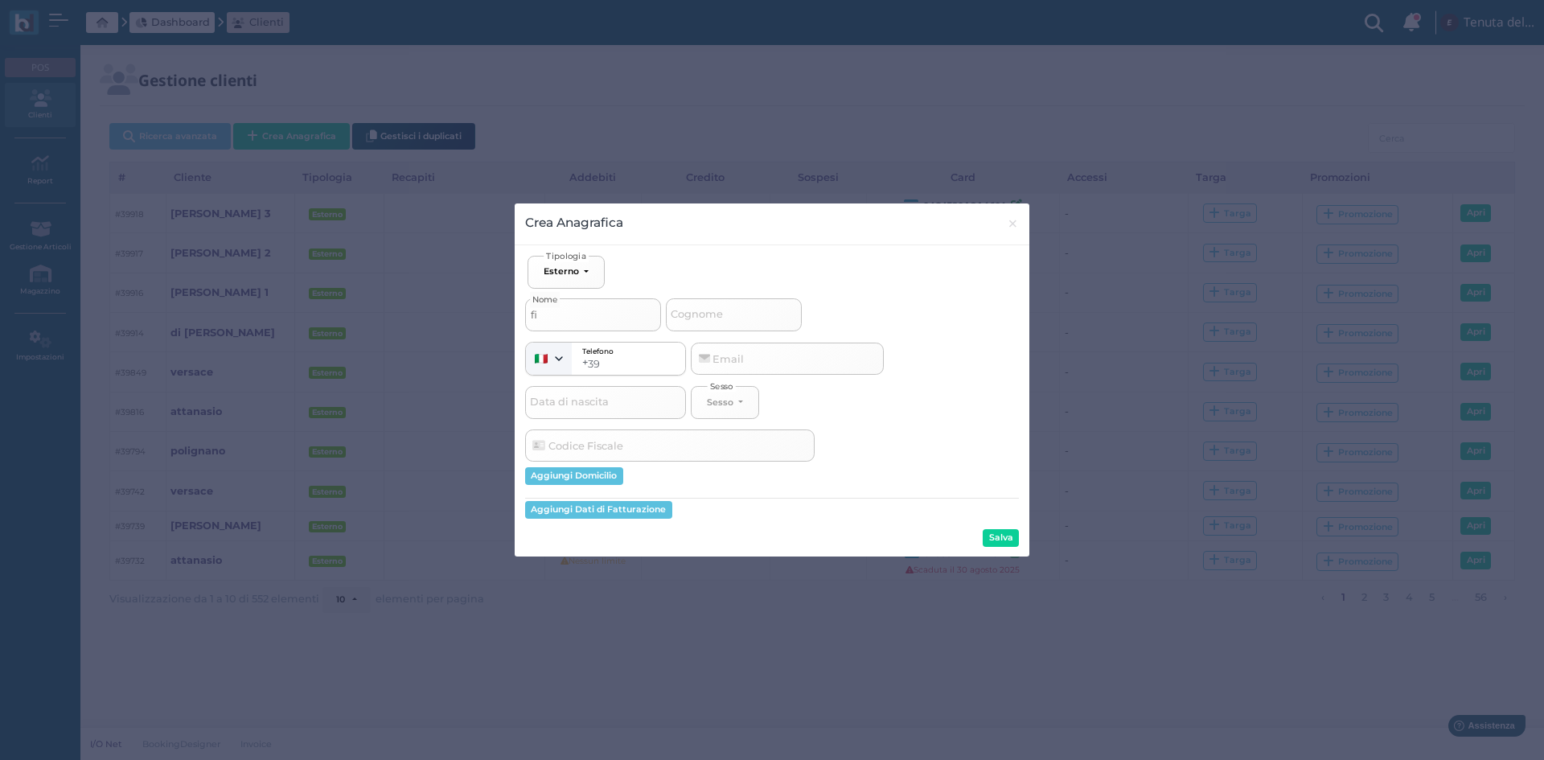
select select
type input "fior"
select select
type input "fiori"
select select
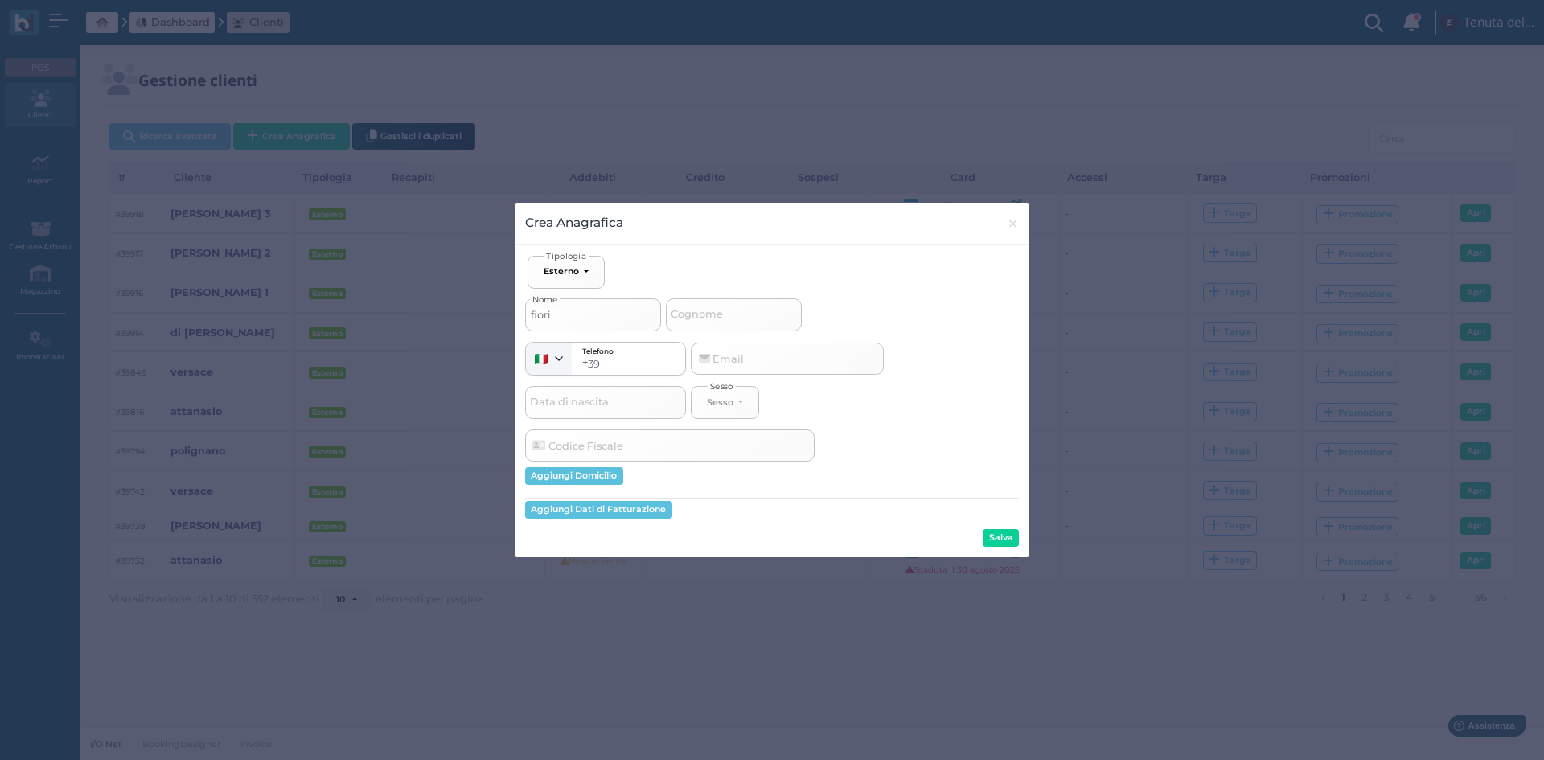
type input "fiorin"
select select
type input "fiorino"
select select
type input "fiorino"
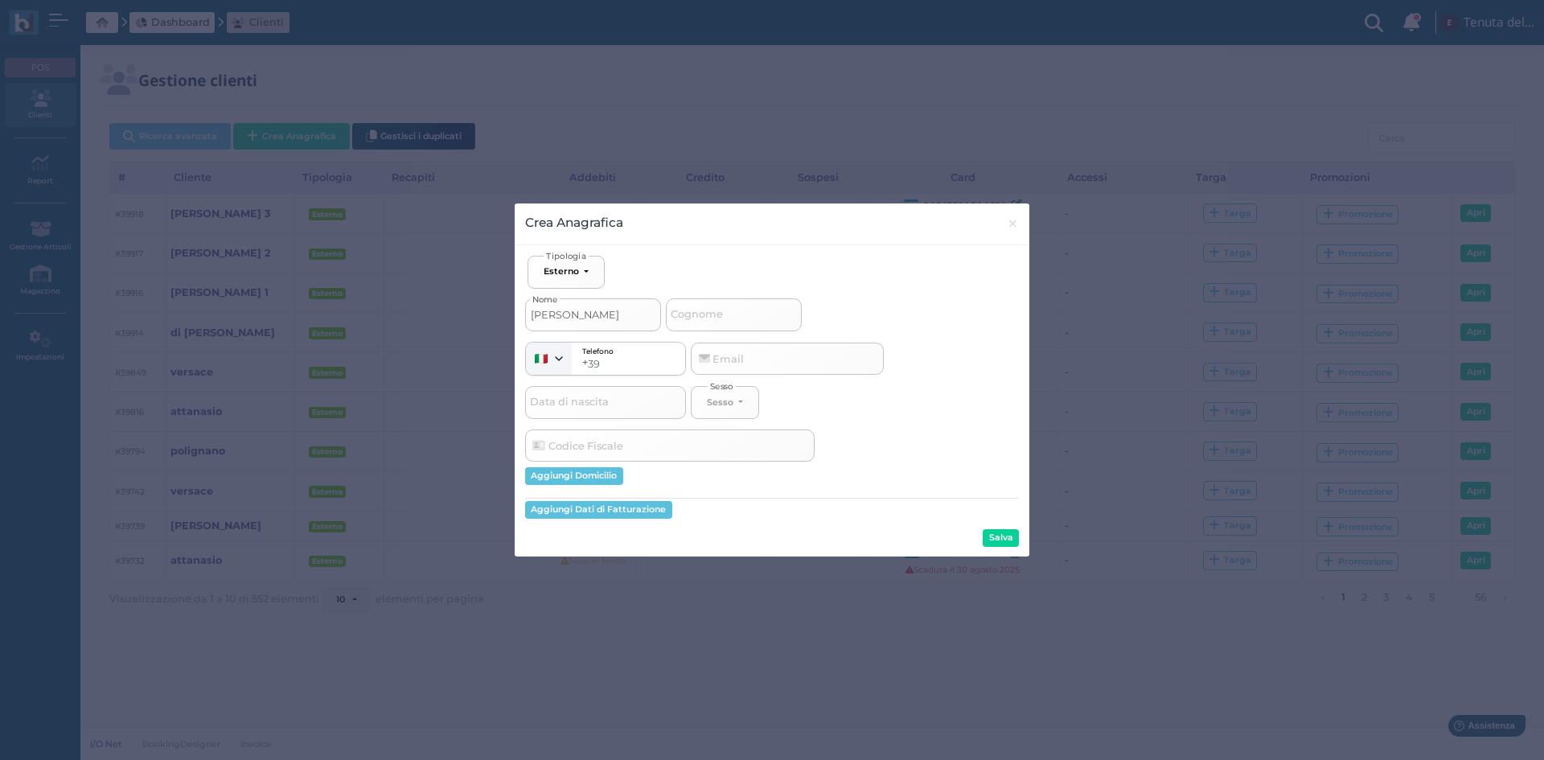
select select
type input "[PERSON_NAME] 4"
select select
type input "[PERSON_NAME] 4"
click at [998, 525] on div "Ospite Esterno Hotel Dipendente Standard Dipendente Junior Proprietario Esterno…" at bounding box center [772, 401] width 494 height 291
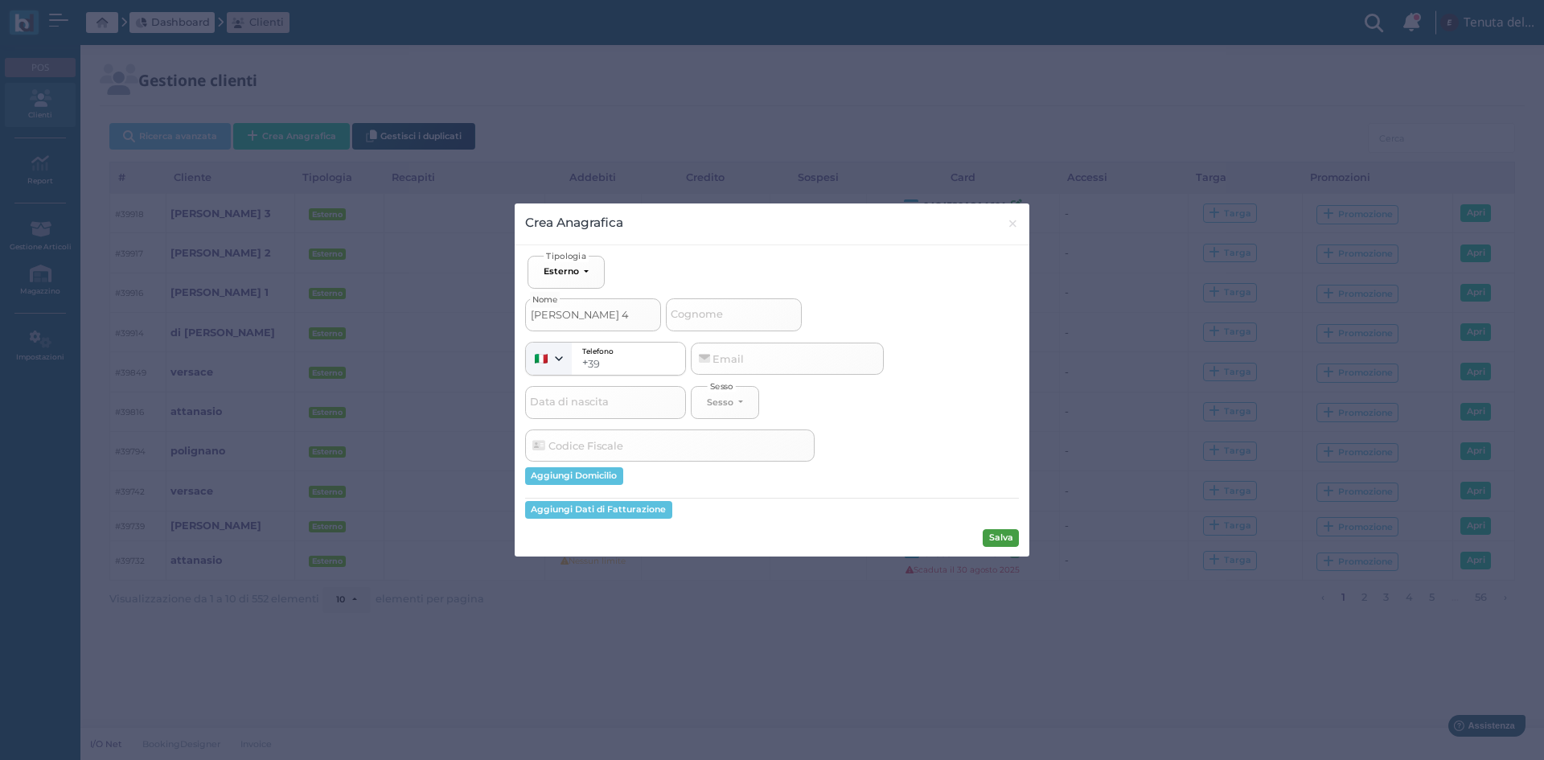
click at [998, 542] on button "Salva" at bounding box center [1000, 538] width 36 height 18
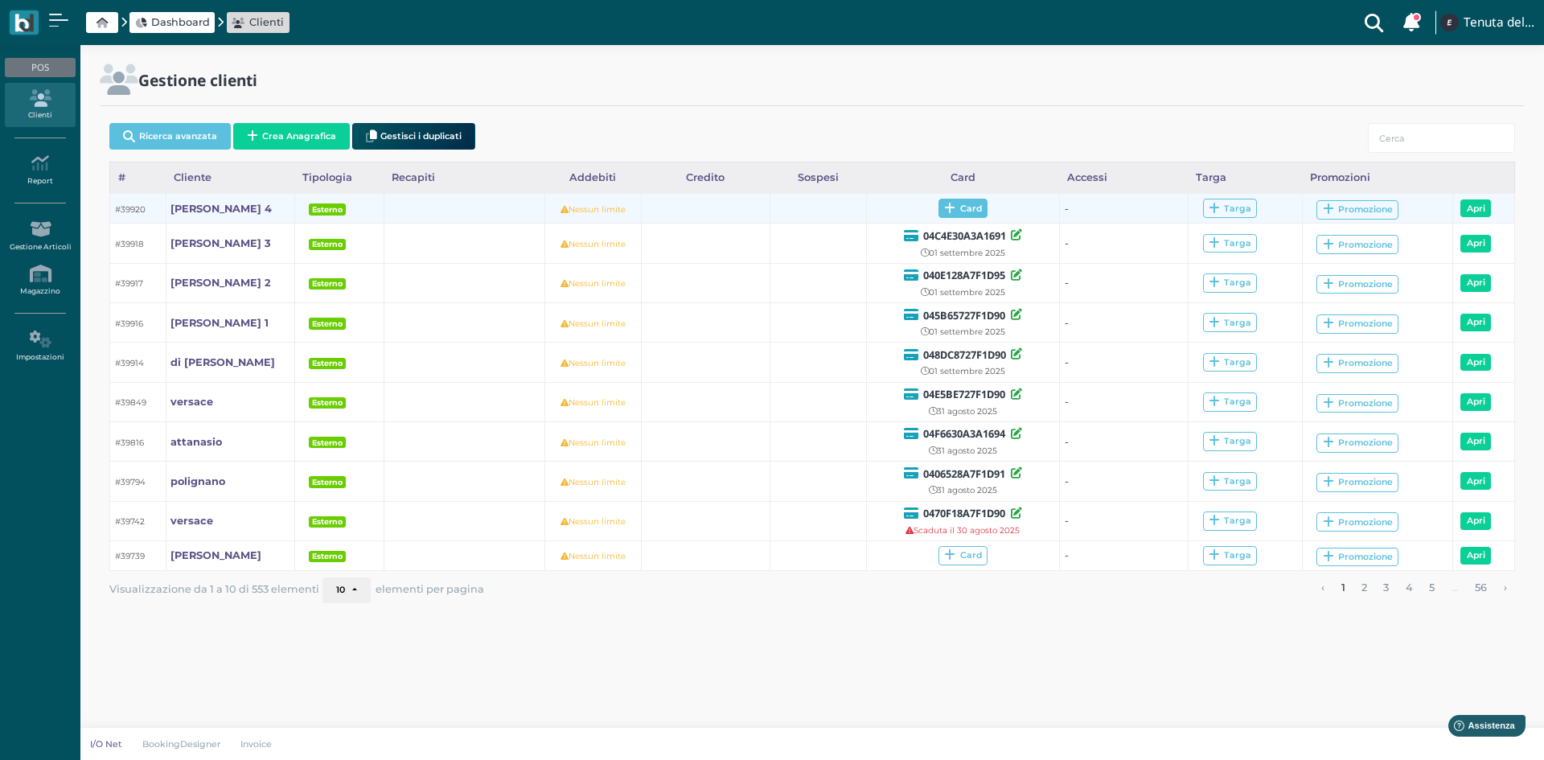
click at [941, 215] on span "Card" at bounding box center [962, 208] width 49 height 19
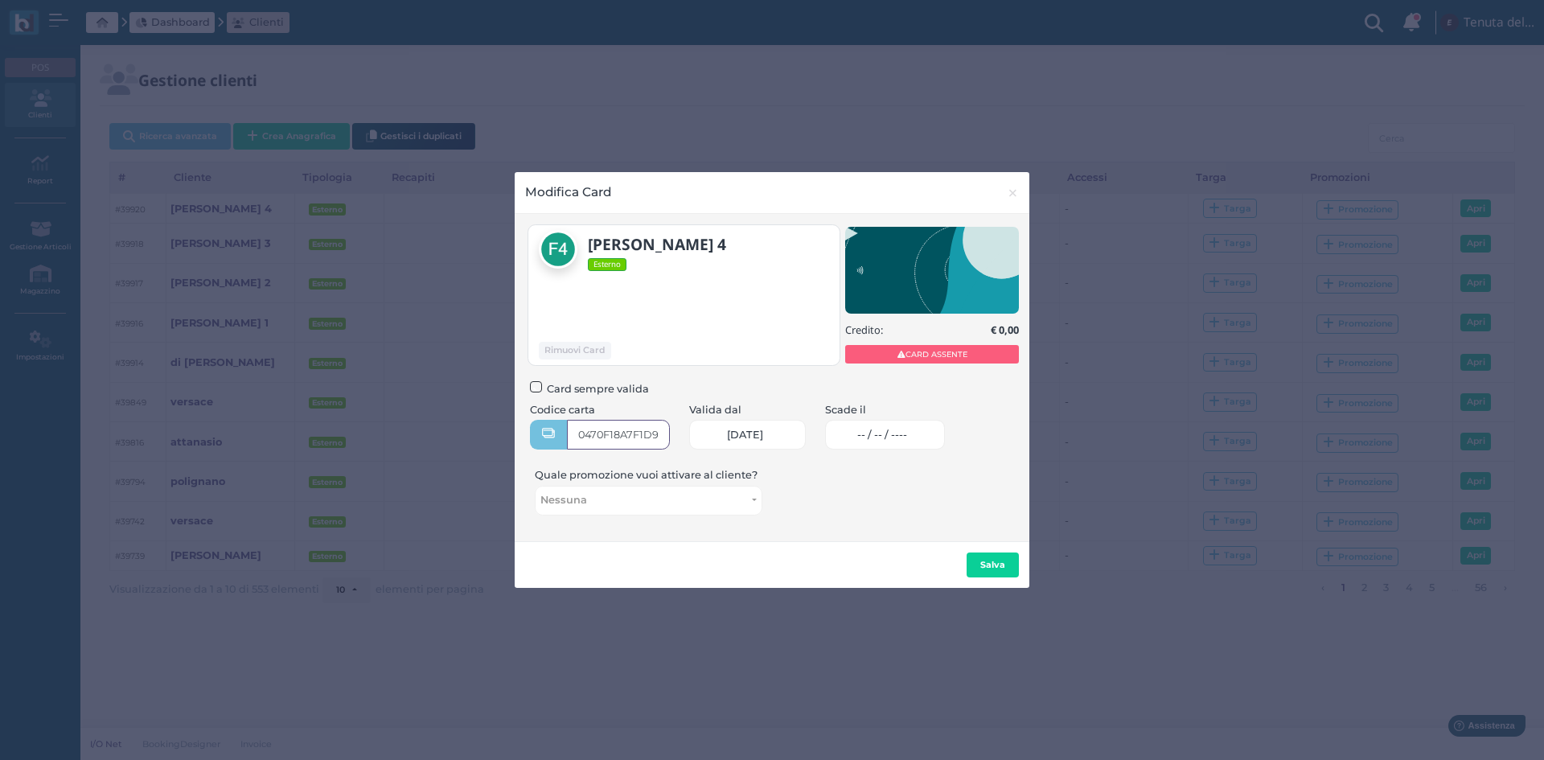
type input "0470F18A7F1D90"
click at [902, 432] on span "-- / -- / ----" at bounding box center [882, 434] width 50 height 13
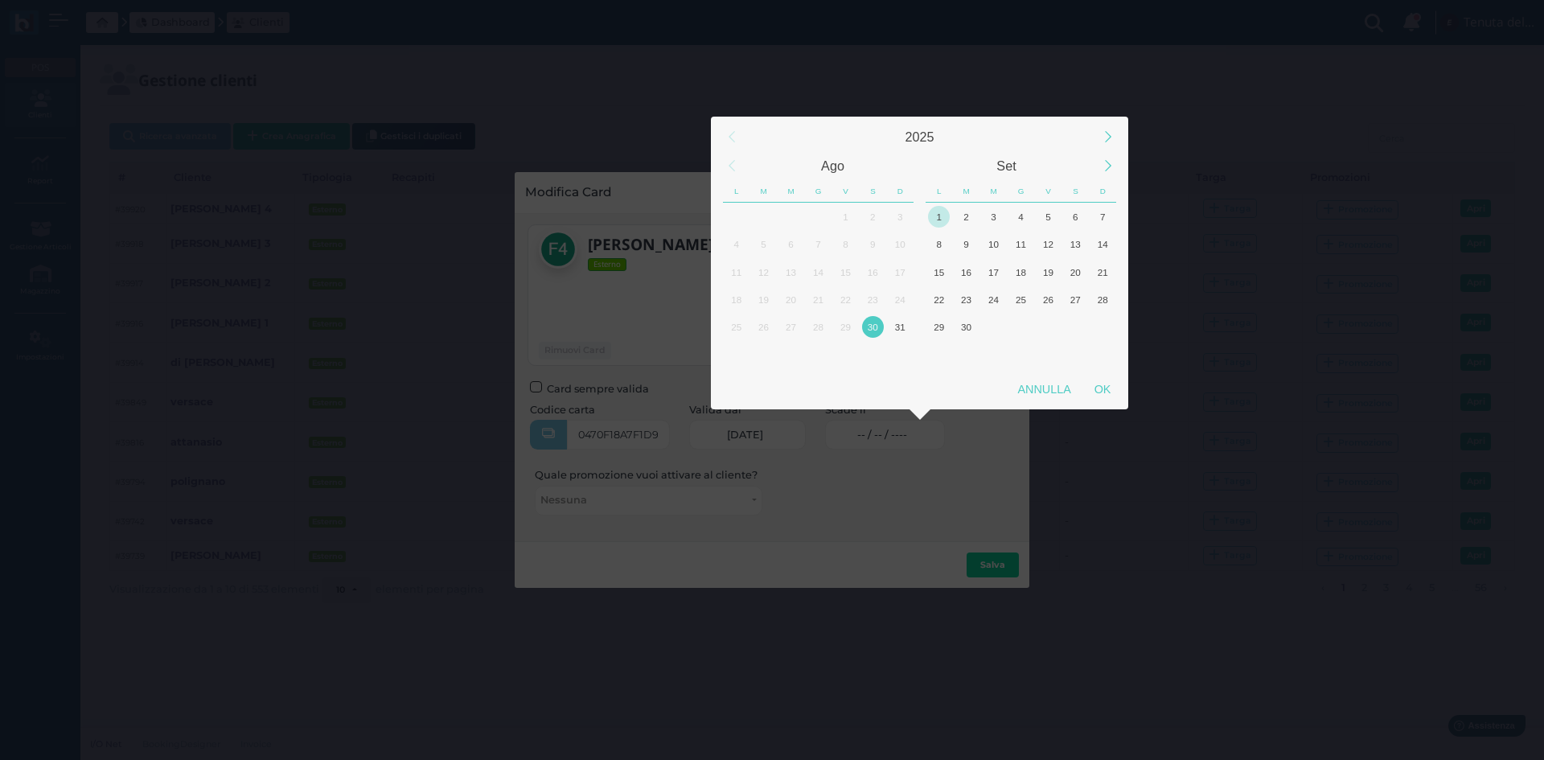
click at [940, 223] on div "1" at bounding box center [939, 217] width 22 height 22
click at [1105, 380] on div "OK" at bounding box center [1102, 389] width 40 height 29
type input "[DATE]"
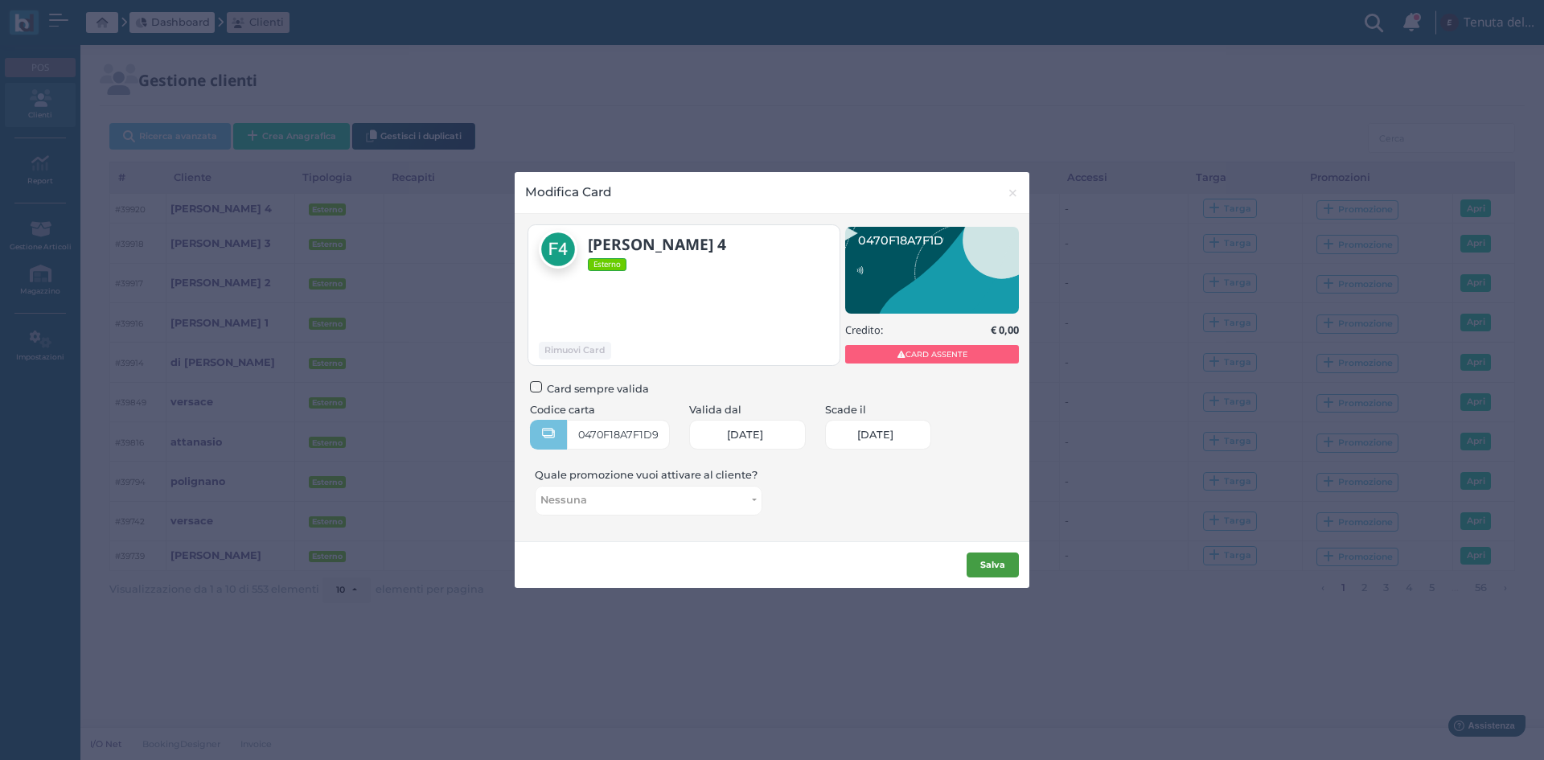
click at [984, 563] on b "Salva" at bounding box center [992, 564] width 25 height 11
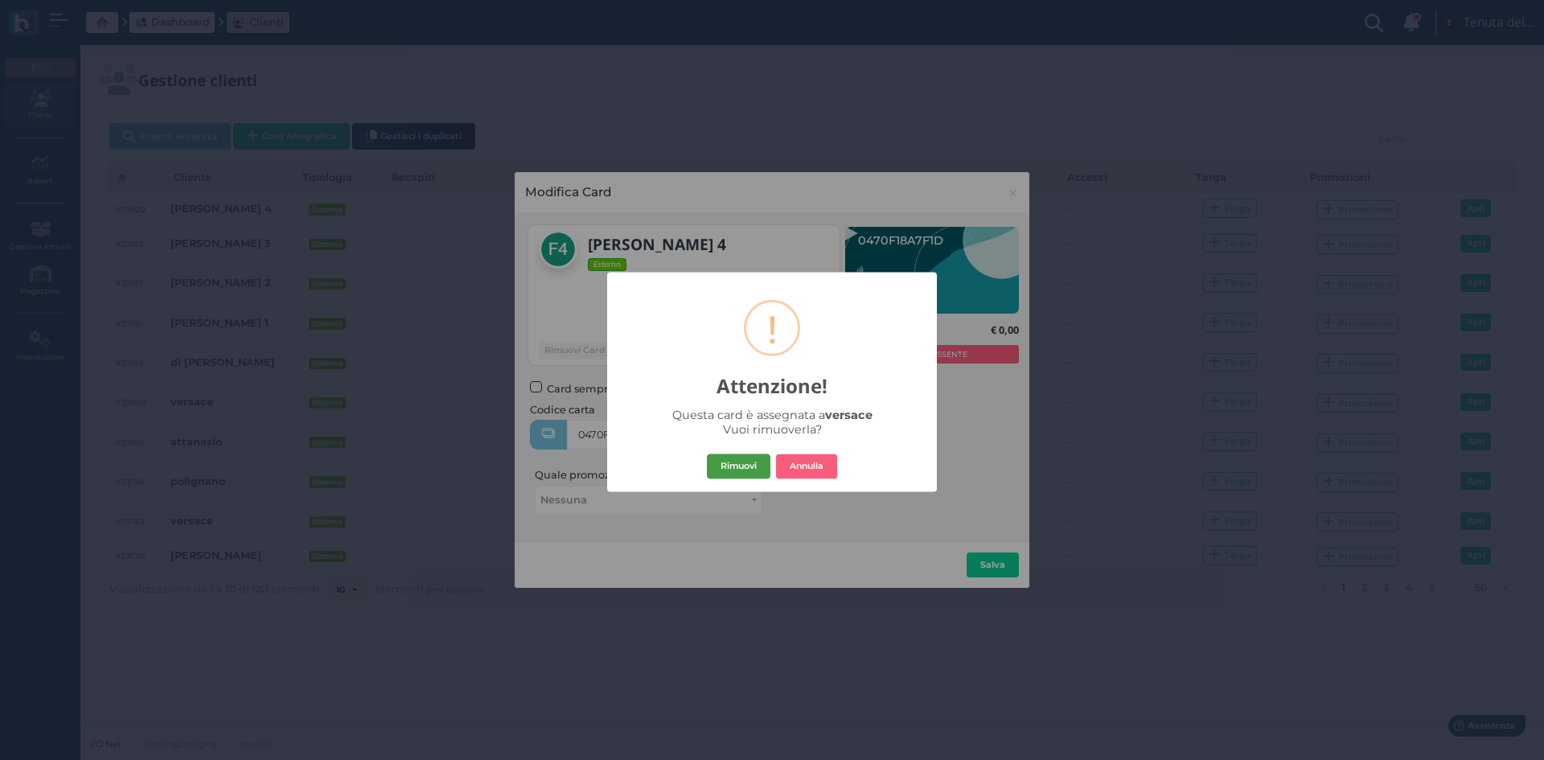
click at [752, 460] on button "Rimuovi" at bounding box center [739, 466] width 64 height 26
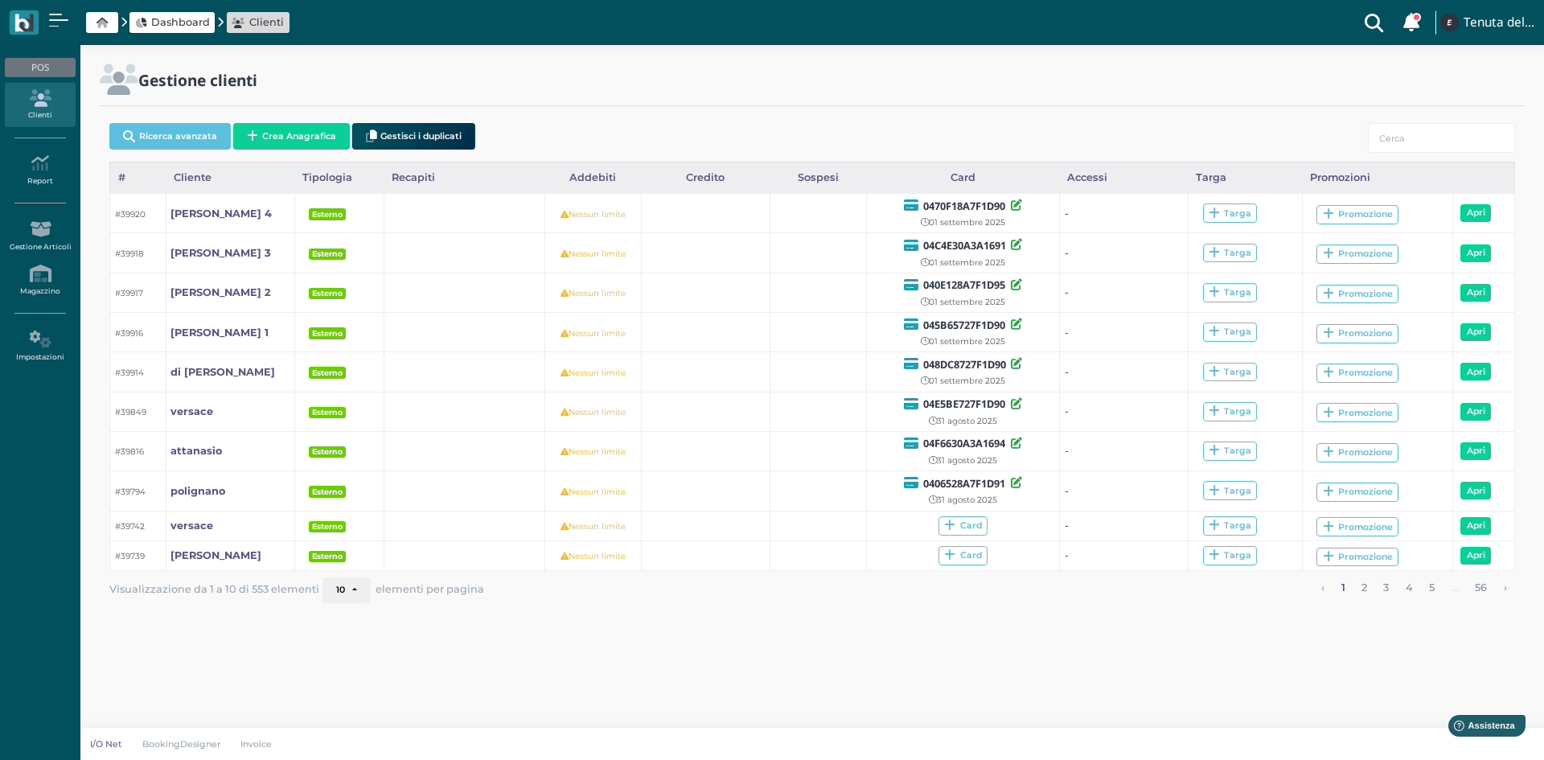
click at [315, 151] on div "Ricerca avanzata Crea Anagrafica Gestisci i duplicati" at bounding box center [292, 139] width 366 height 32
click at [300, 138] on button "Crea Anagrafica" at bounding box center [291, 136] width 117 height 27
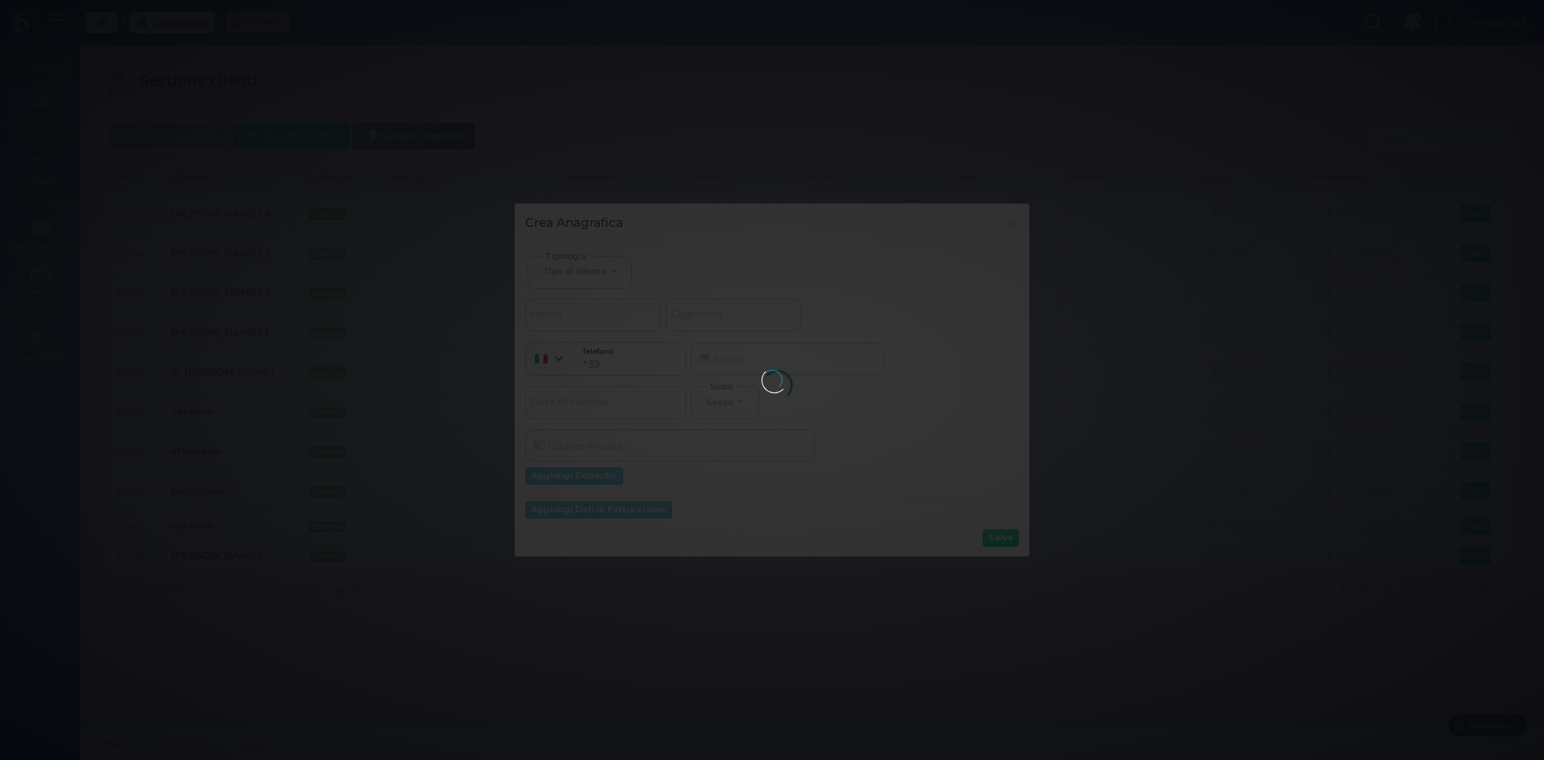
select select
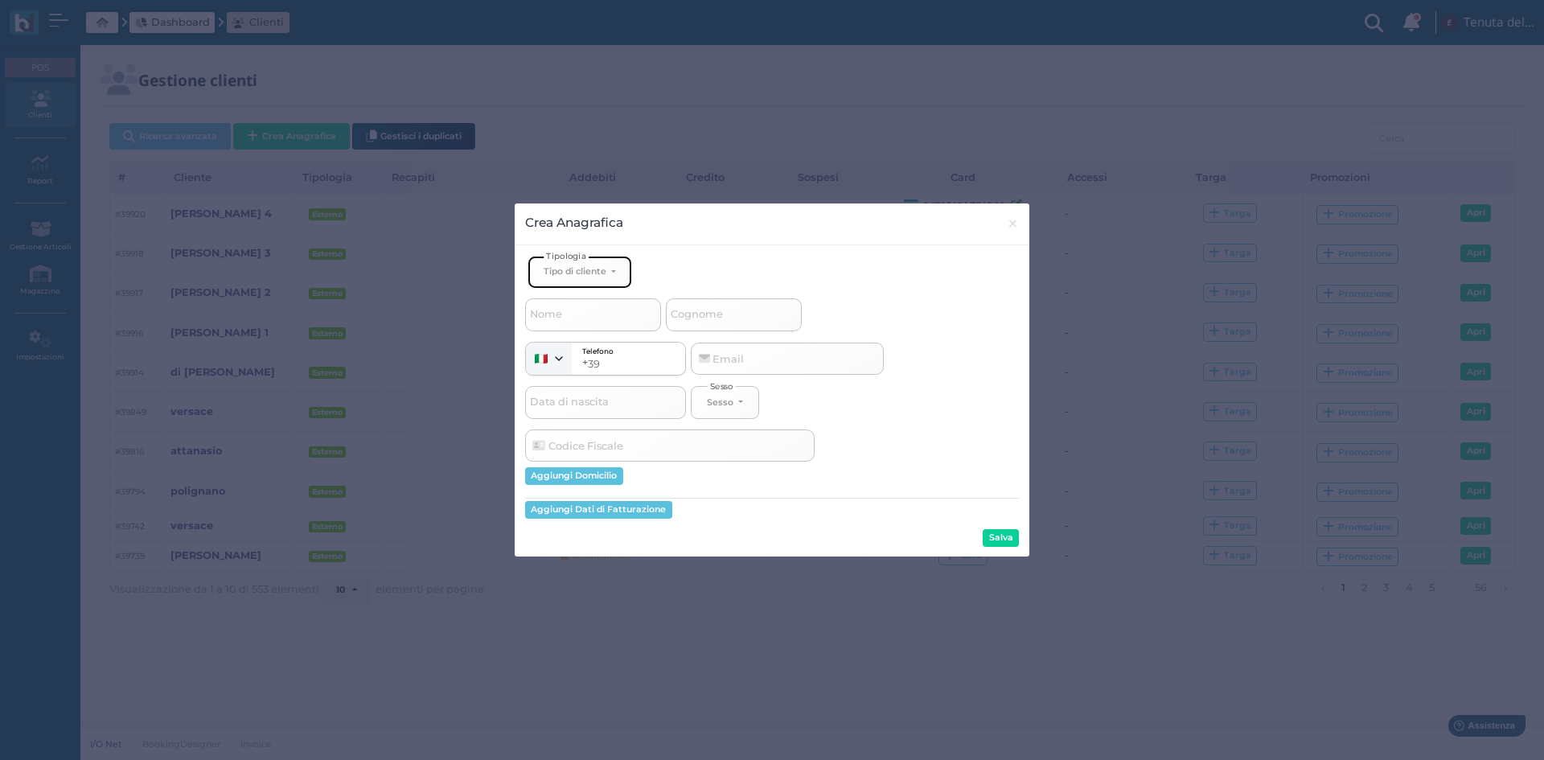
click at [587, 281] on button "Tipo di cliente" at bounding box center [579, 272] width 105 height 33
click at [565, 323] on span "Esterno" at bounding box center [563, 324] width 40 height 13
select select "[object Object]"
select select
click at [564, 314] on span "Nome" at bounding box center [545, 315] width 37 height 20
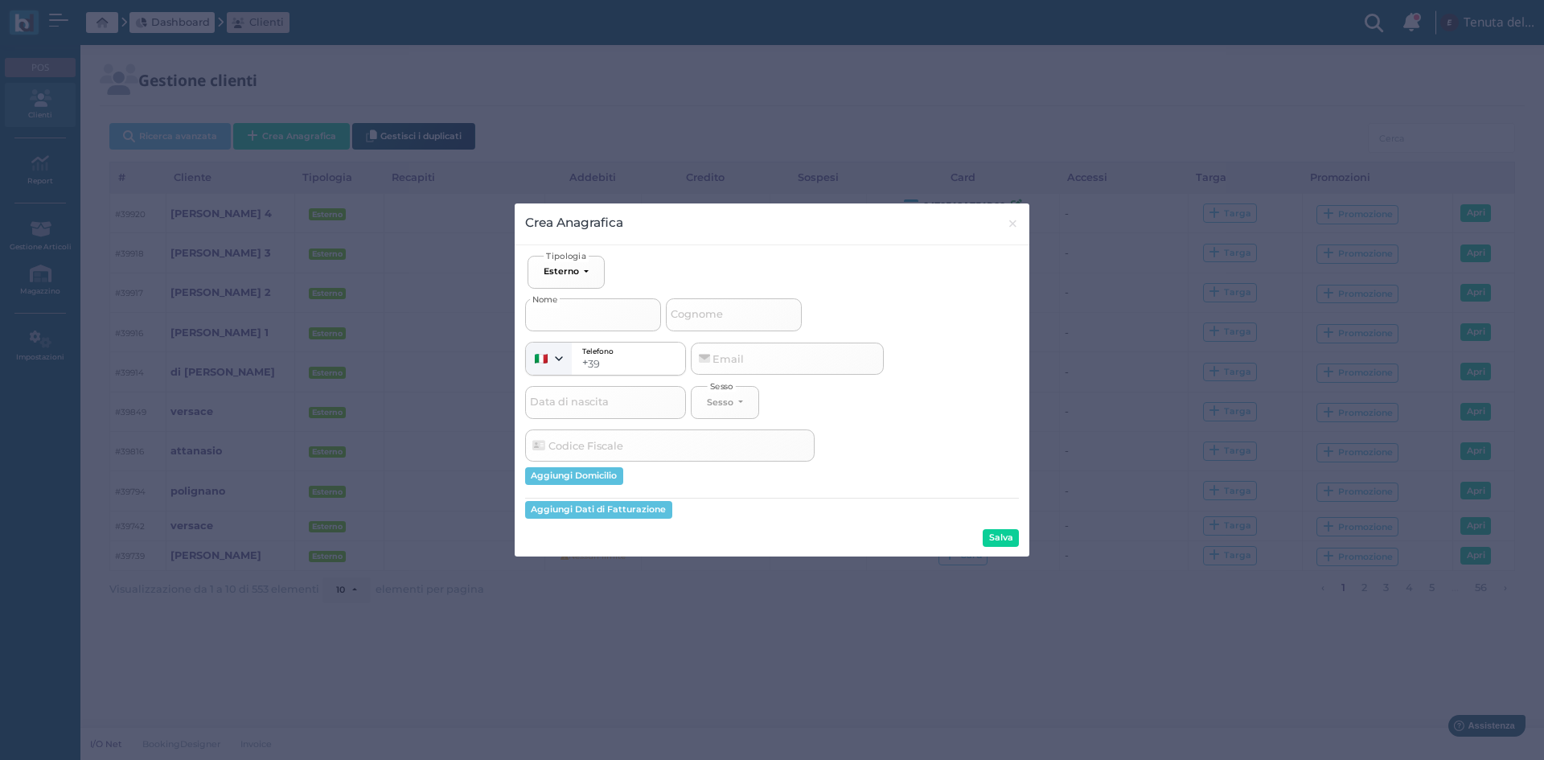
click at [564, 314] on input "Nome" at bounding box center [593, 314] width 136 height 32
type input "f"
select select
type input "fi"
select select
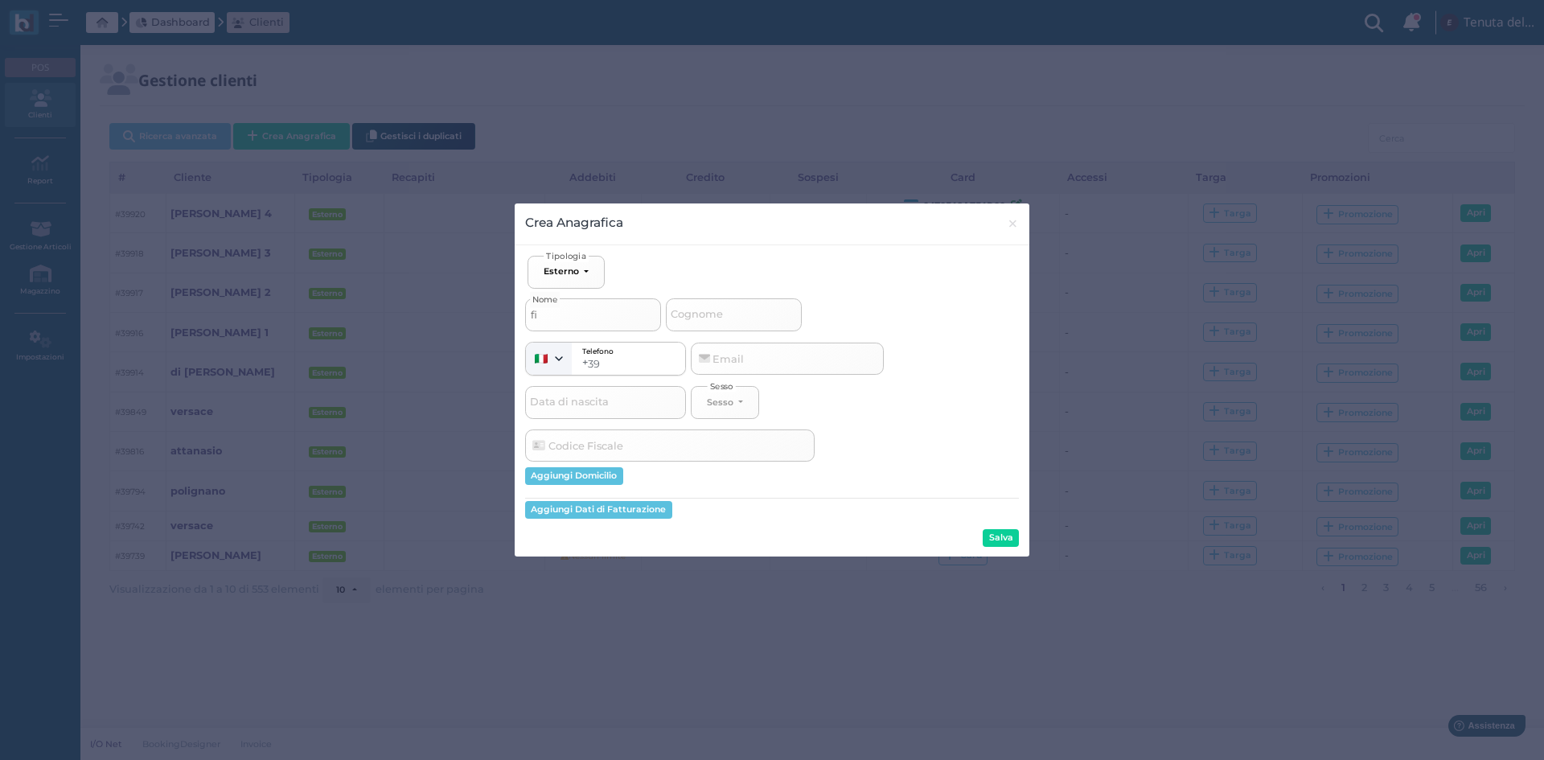
type input "fio"
select select
type input "fior"
select select
type input "fiori"
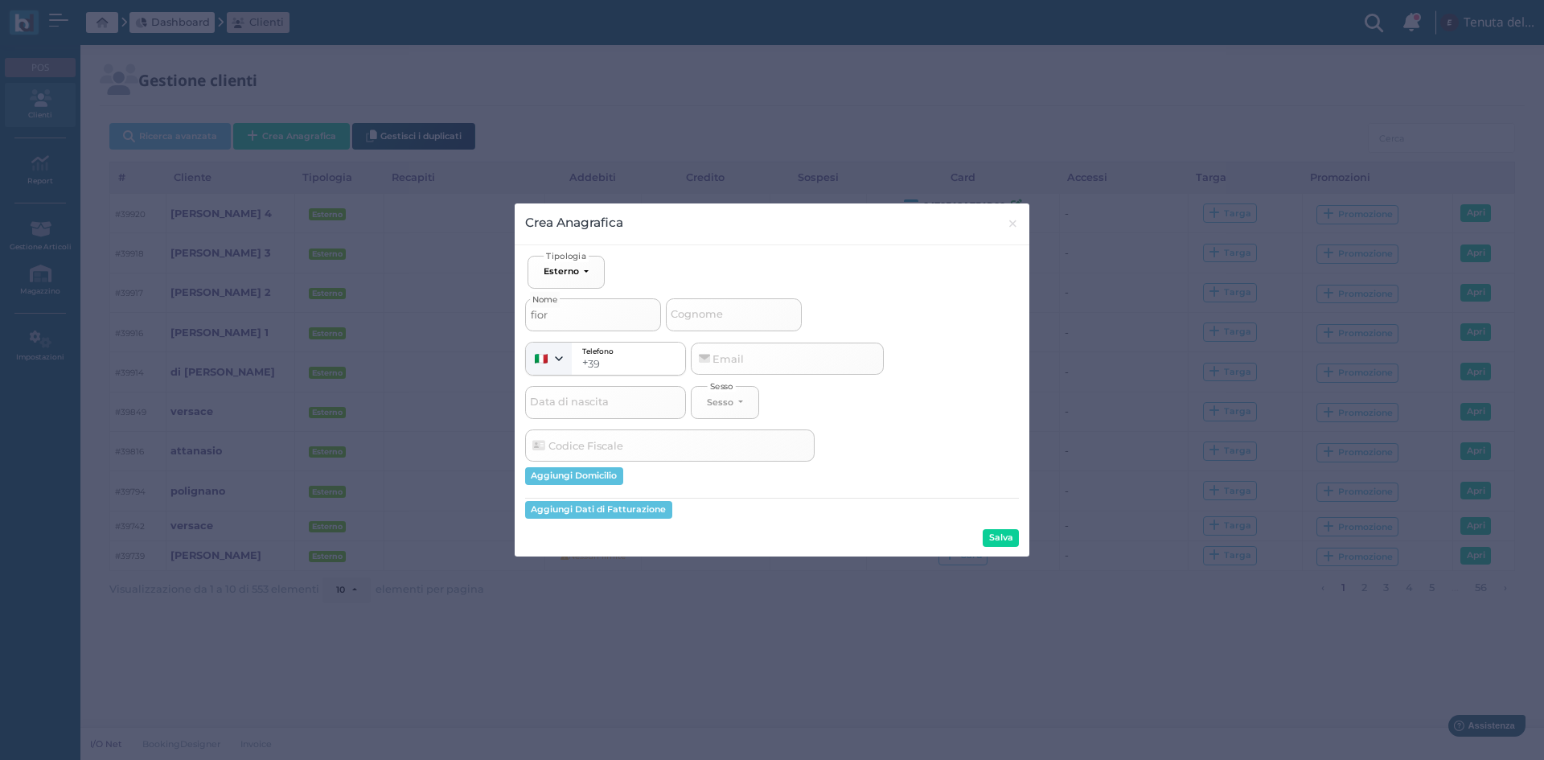
select select
type input "fiorin"
select select
type input "fiorino"
select select
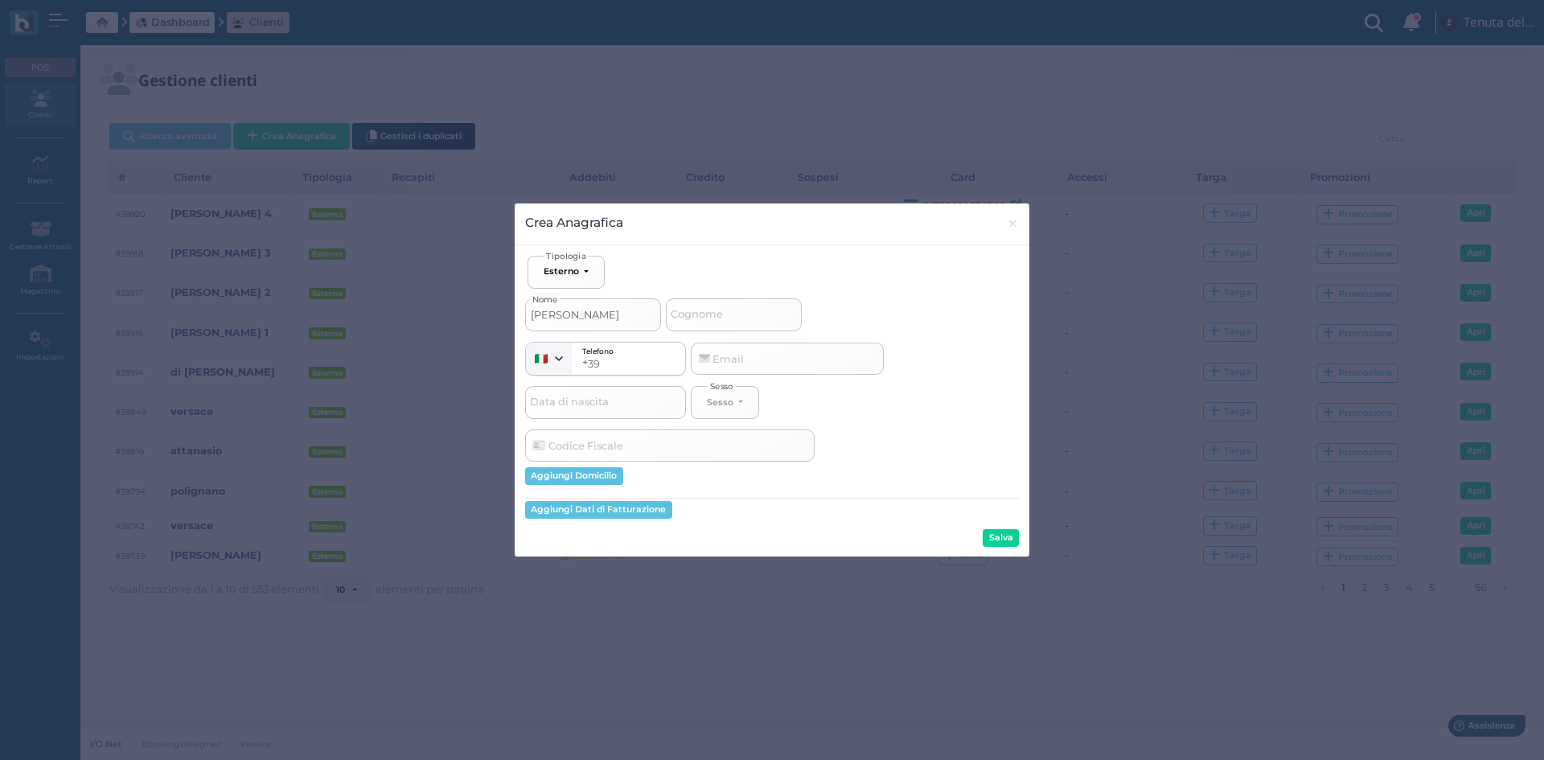
type input "fiorino"
select select
type input "[PERSON_NAME] 5"
select select
type input "[PERSON_NAME] 5"
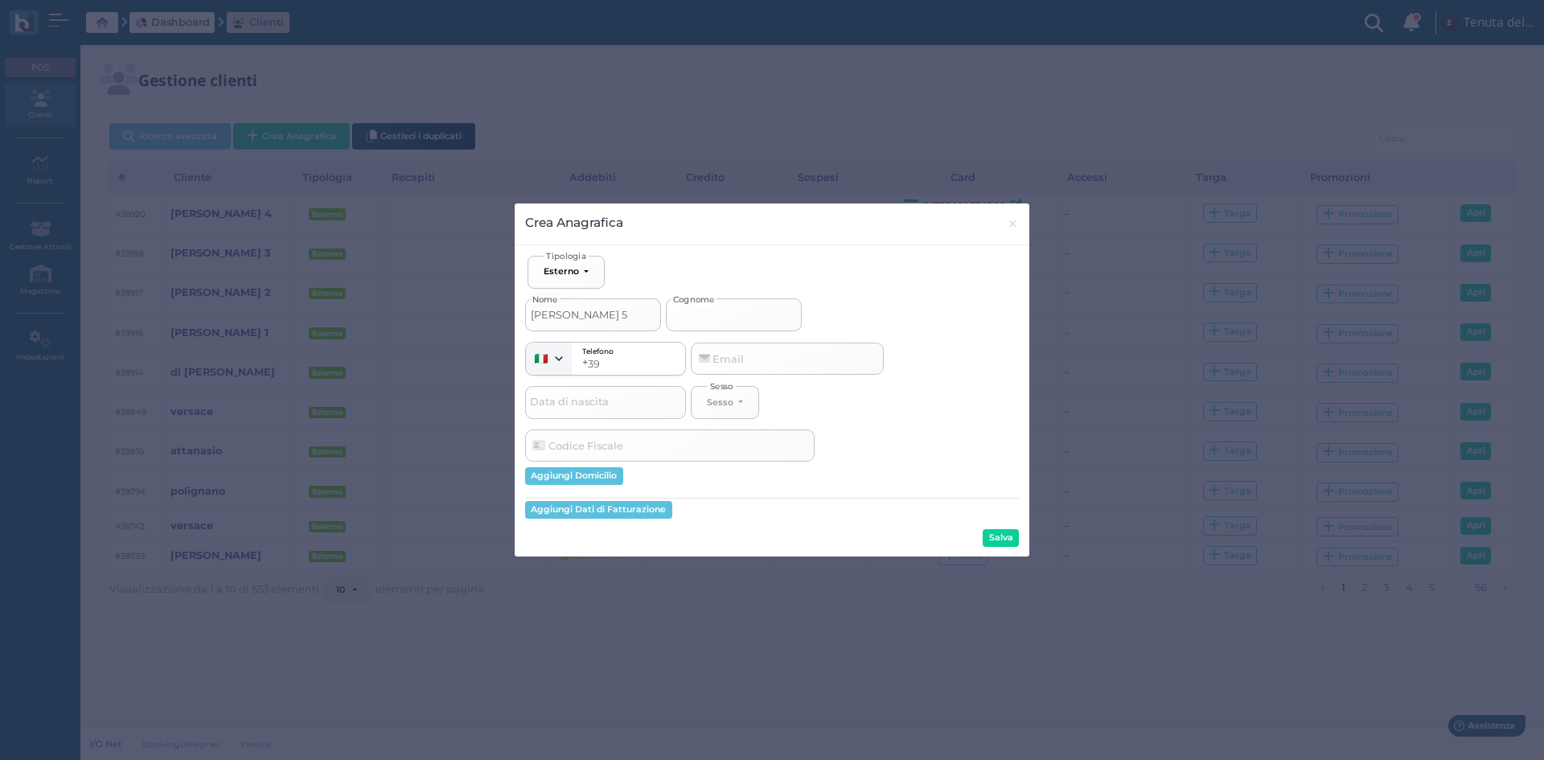
click at [744, 308] on input "Cognome" at bounding box center [734, 314] width 136 height 32
click at [993, 536] on button "Salva" at bounding box center [1000, 538] width 36 height 18
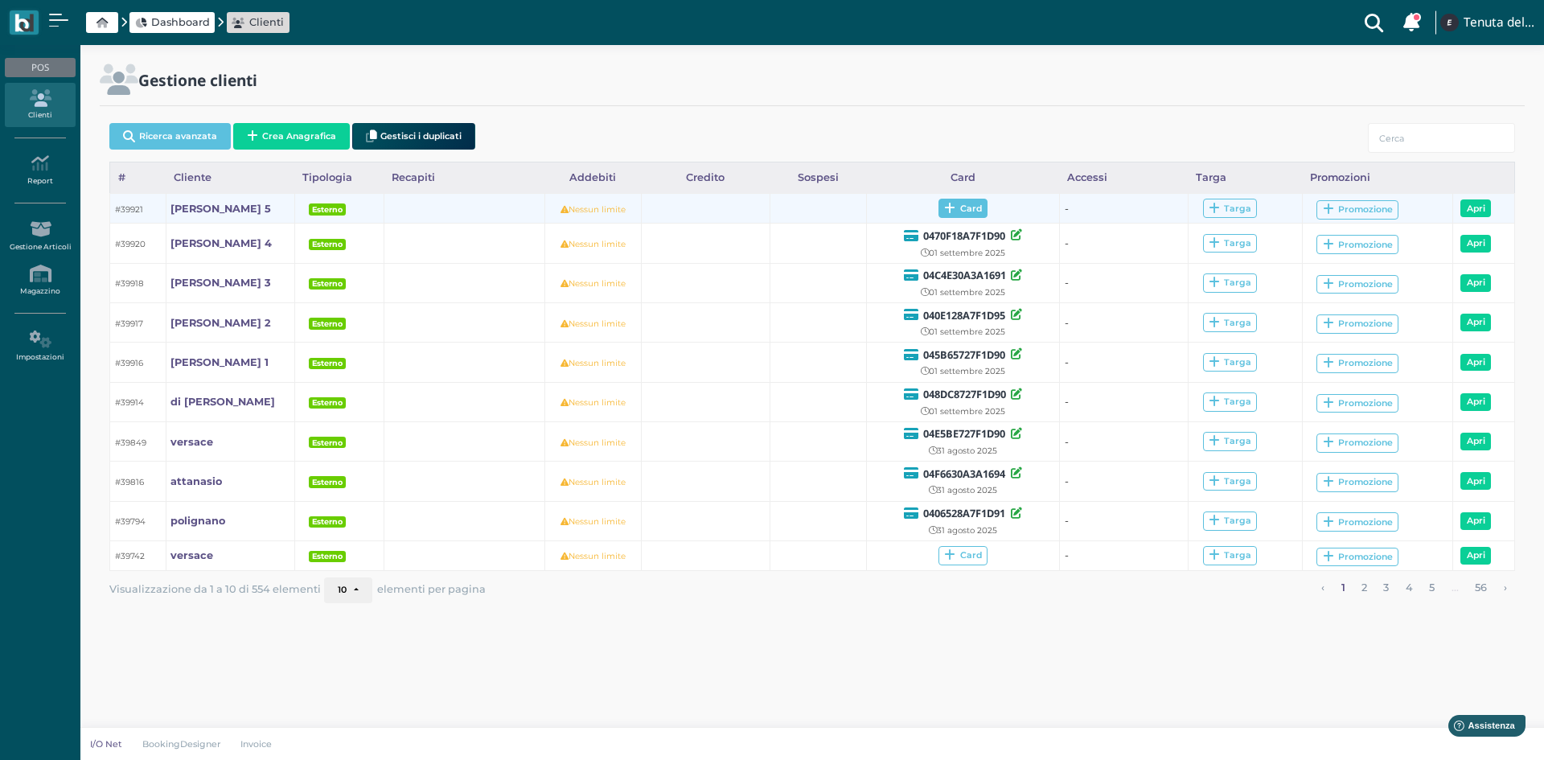
click at [955, 213] on span "Card" at bounding box center [962, 208] width 49 height 19
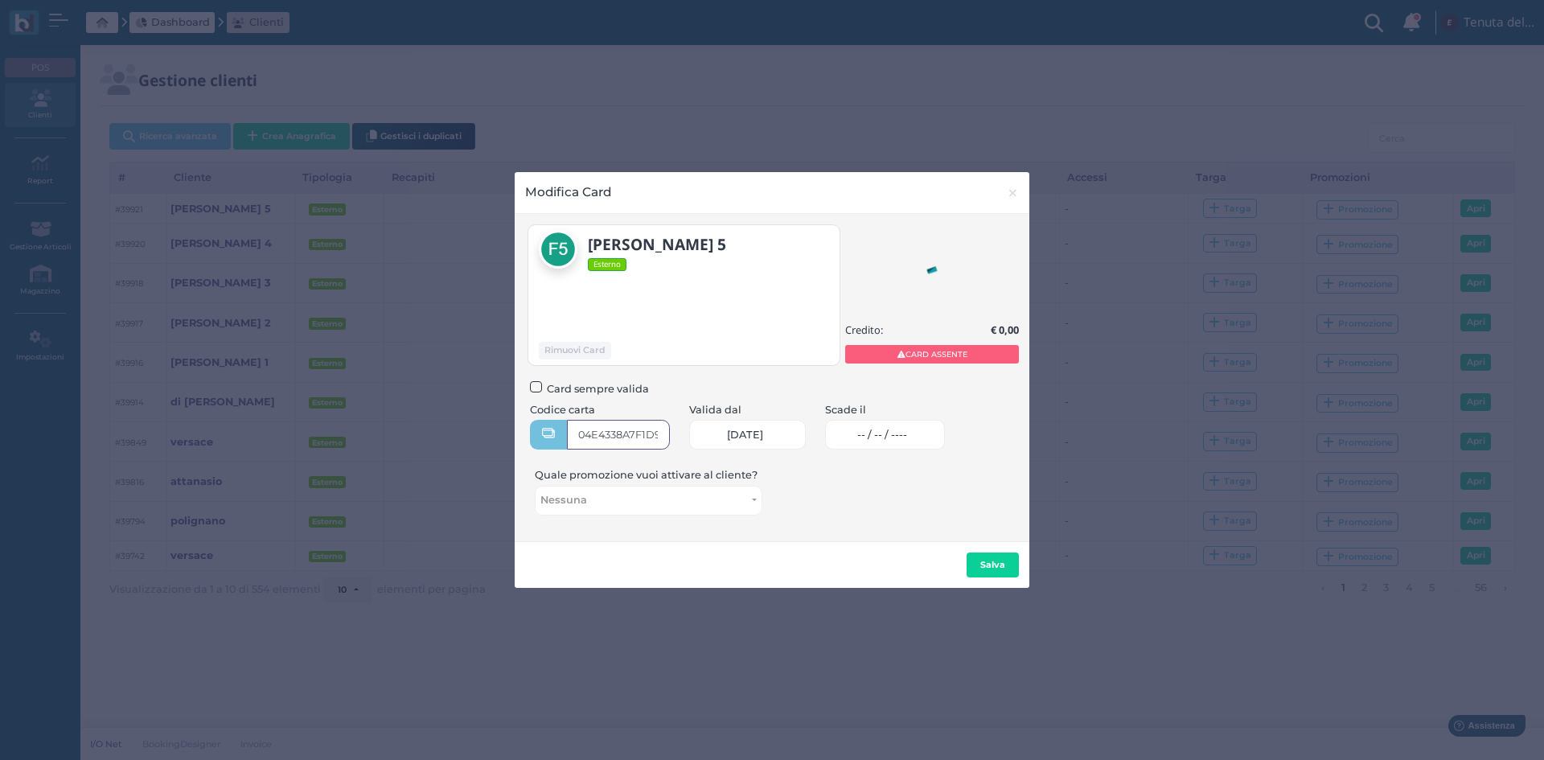
type input "04E4338A7F1D90"
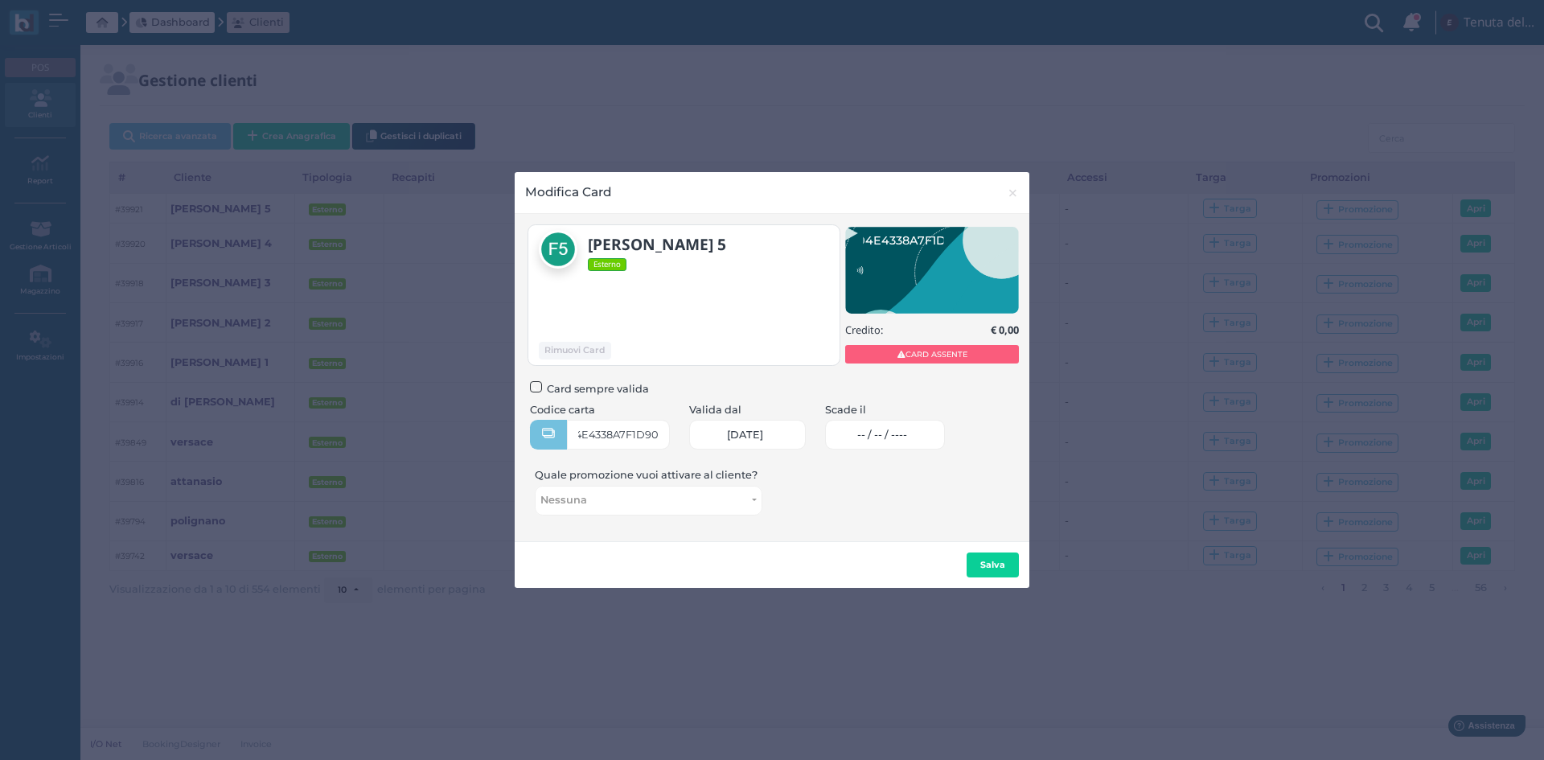
click at [907, 430] on span "-- / -- / ----" at bounding box center [882, 434] width 50 height 13
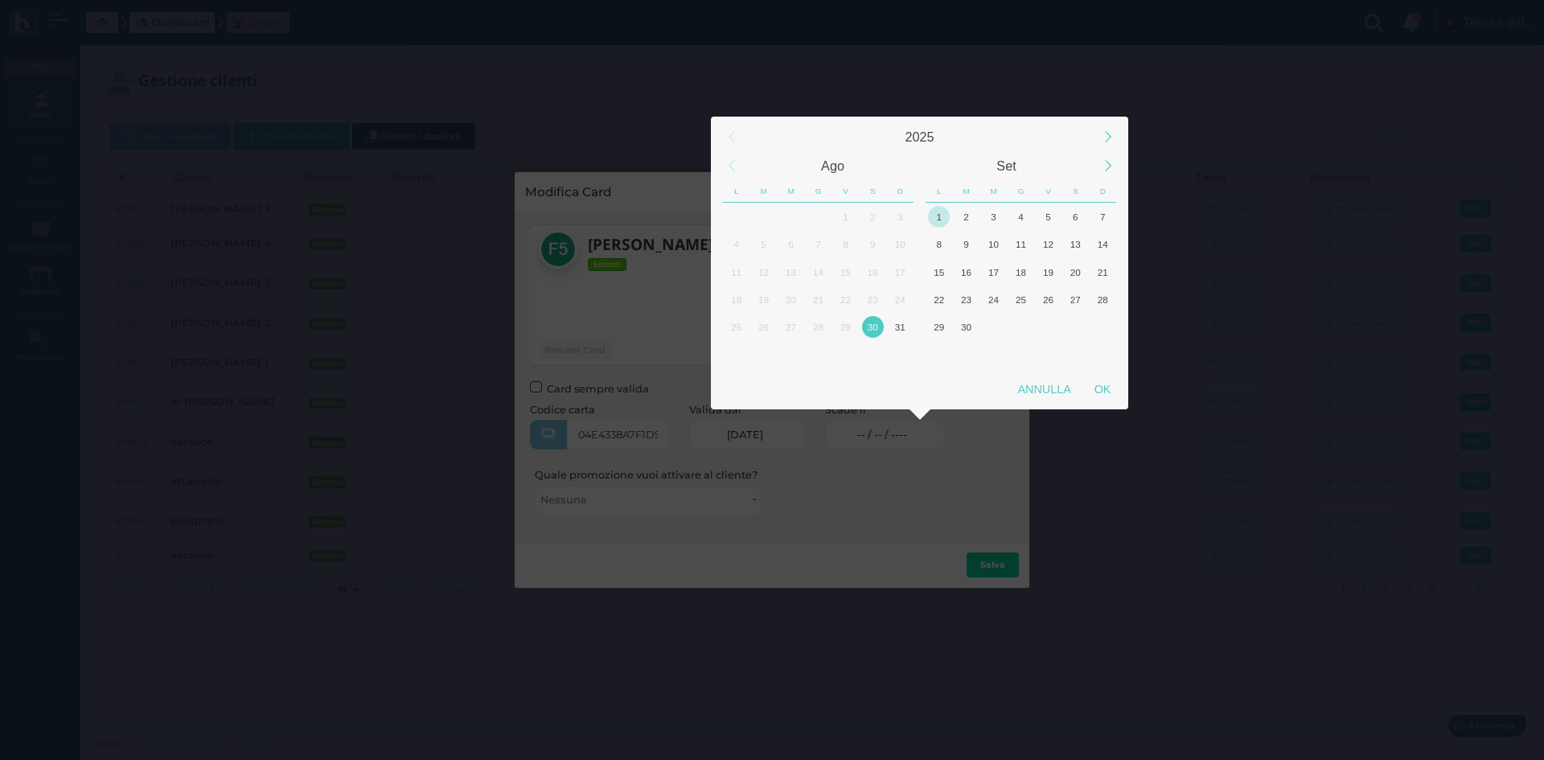
click at [948, 216] on div "1" at bounding box center [939, 217] width 22 height 22
click at [1107, 388] on div "OK" at bounding box center [1102, 389] width 40 height 29
type input "[DATE]"
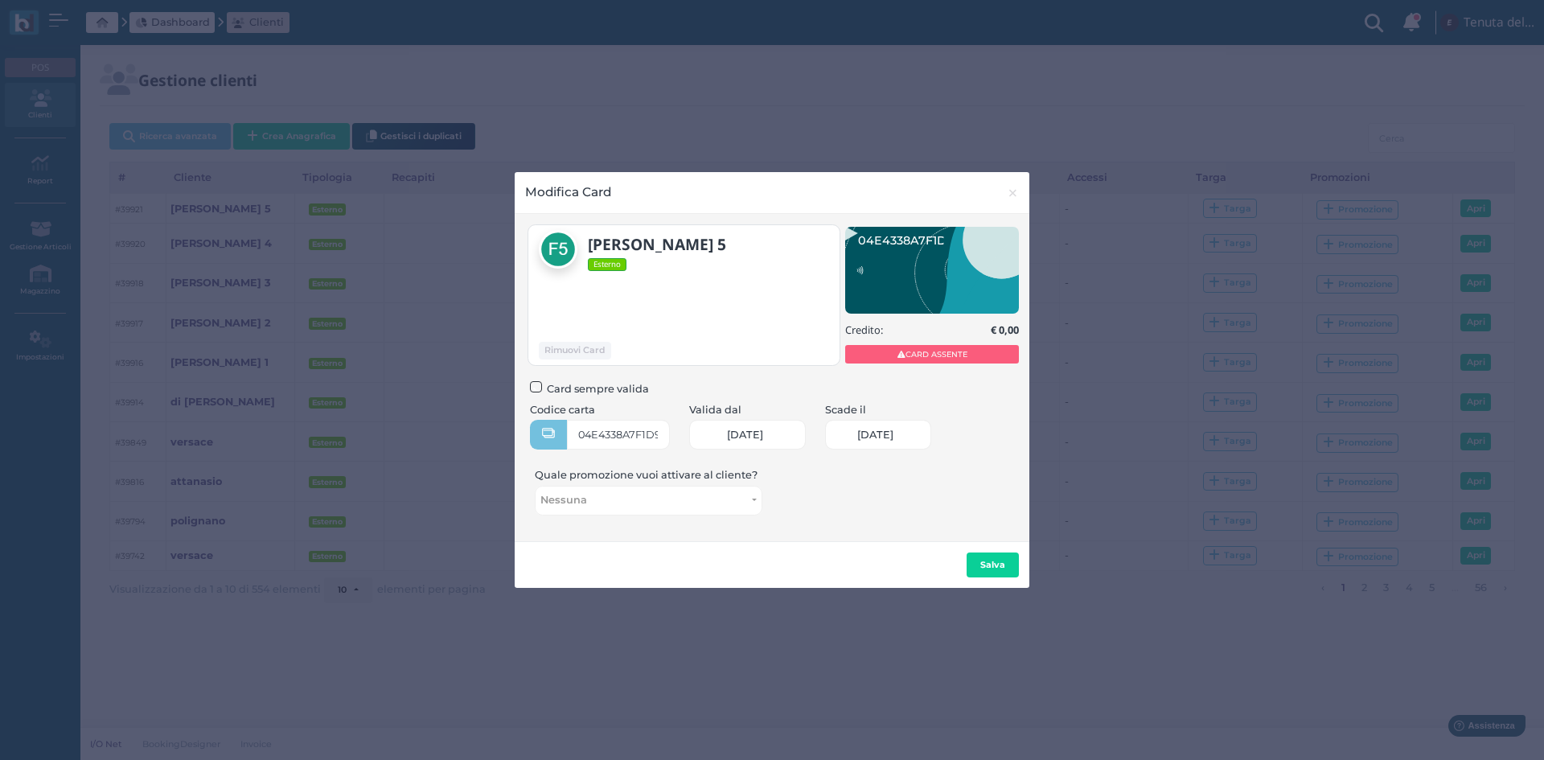
scroll to position [0, 66]
click at [1011, 570] on button "Salva" at bounding box center [992, 565] width 52 height 26
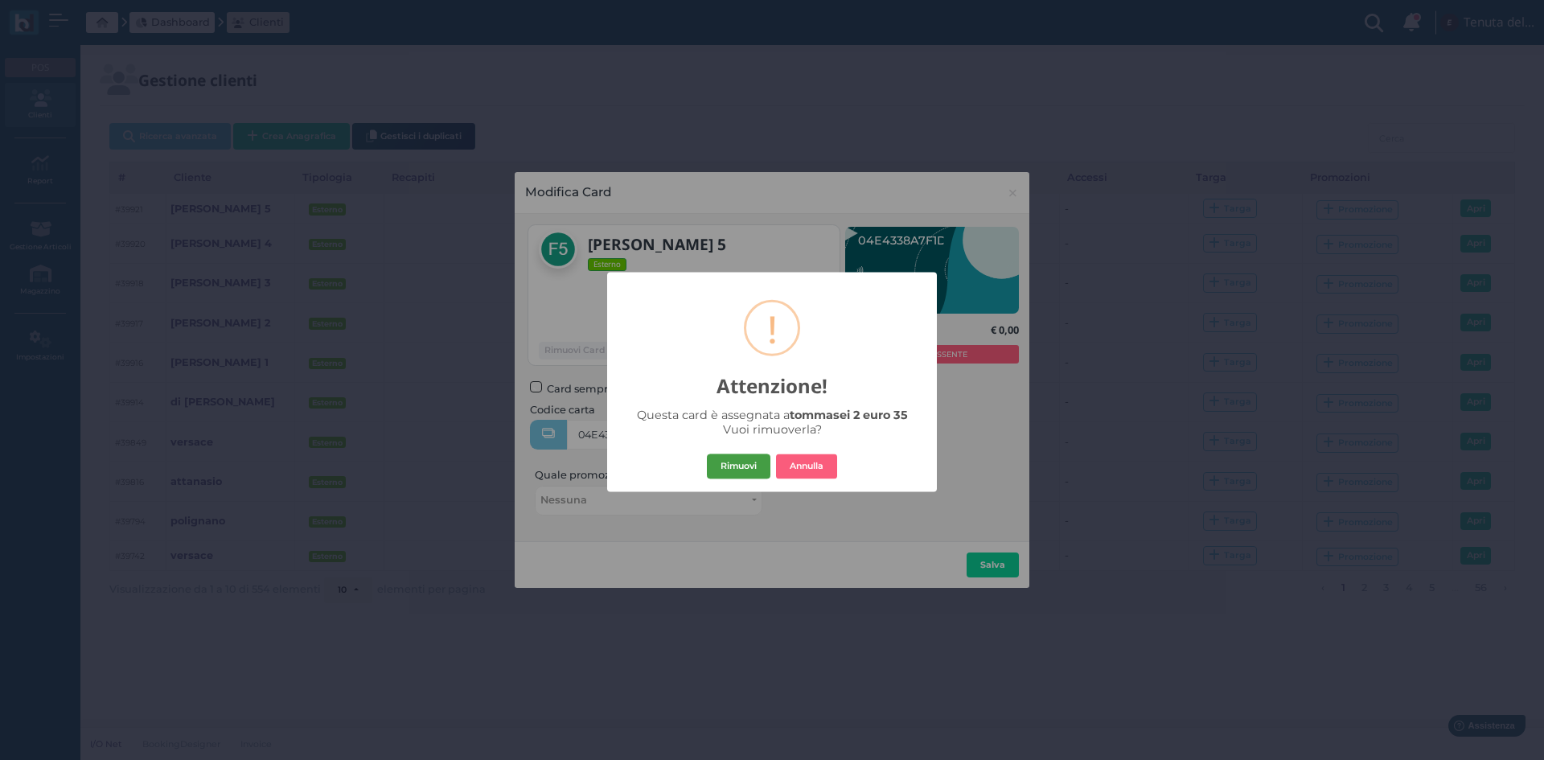
click at [740, 454] on button "Rimuovi" at bounding box center [739, 466] width 64 height 26
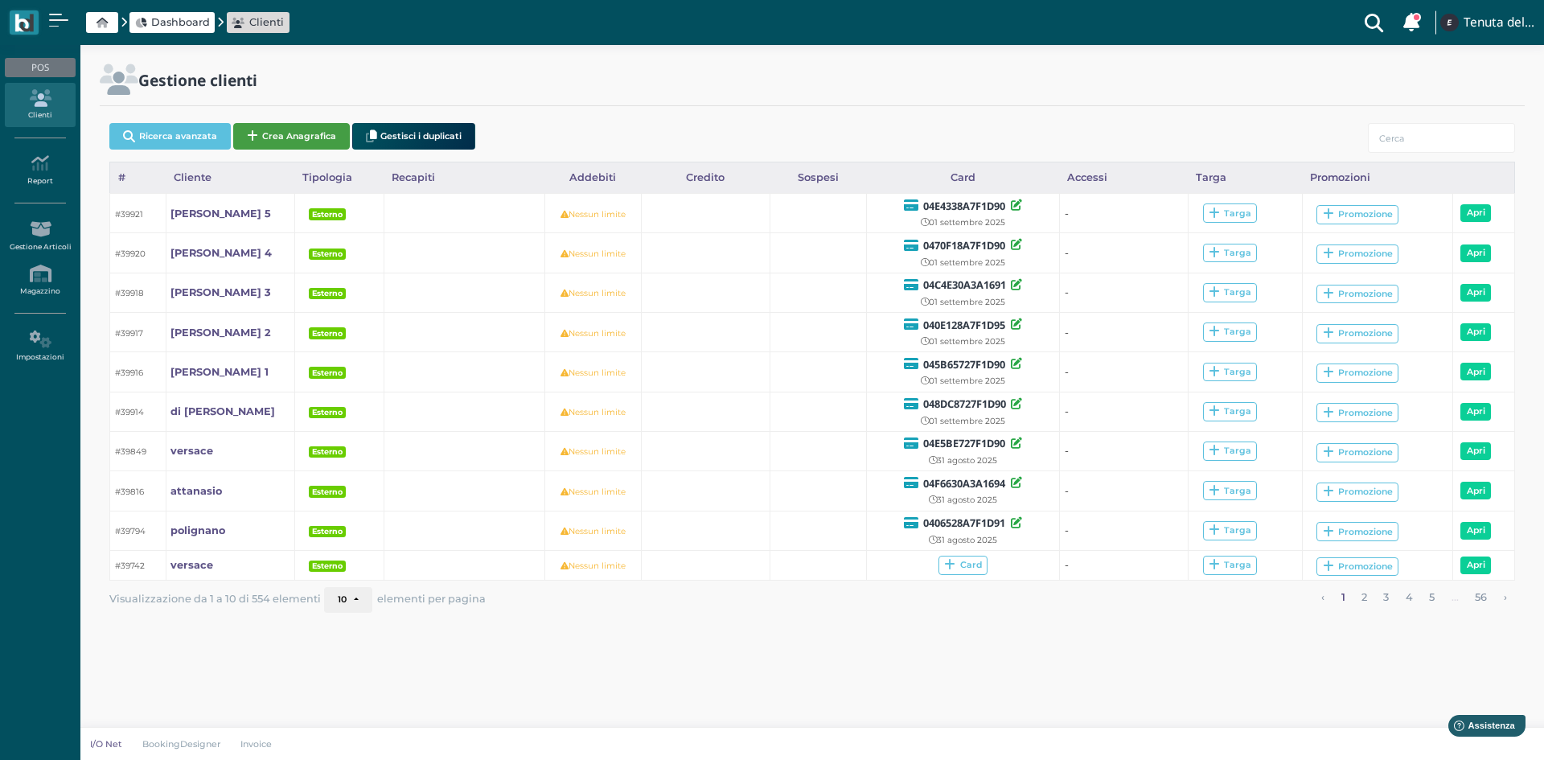
click at [302, 134] on button "Crea Anagrafica" at bounding box center [291, 136] width 117 height 27
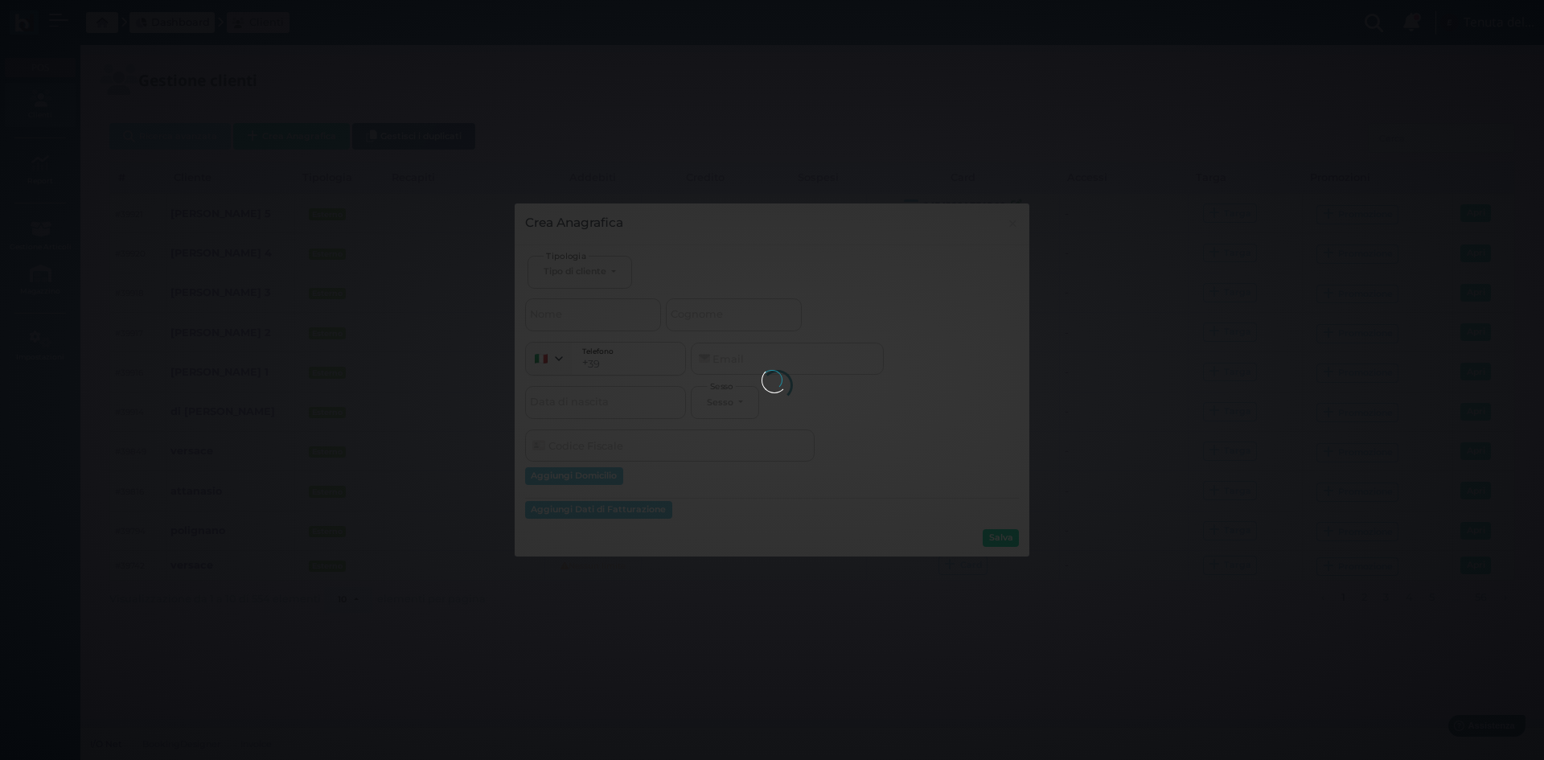
select select
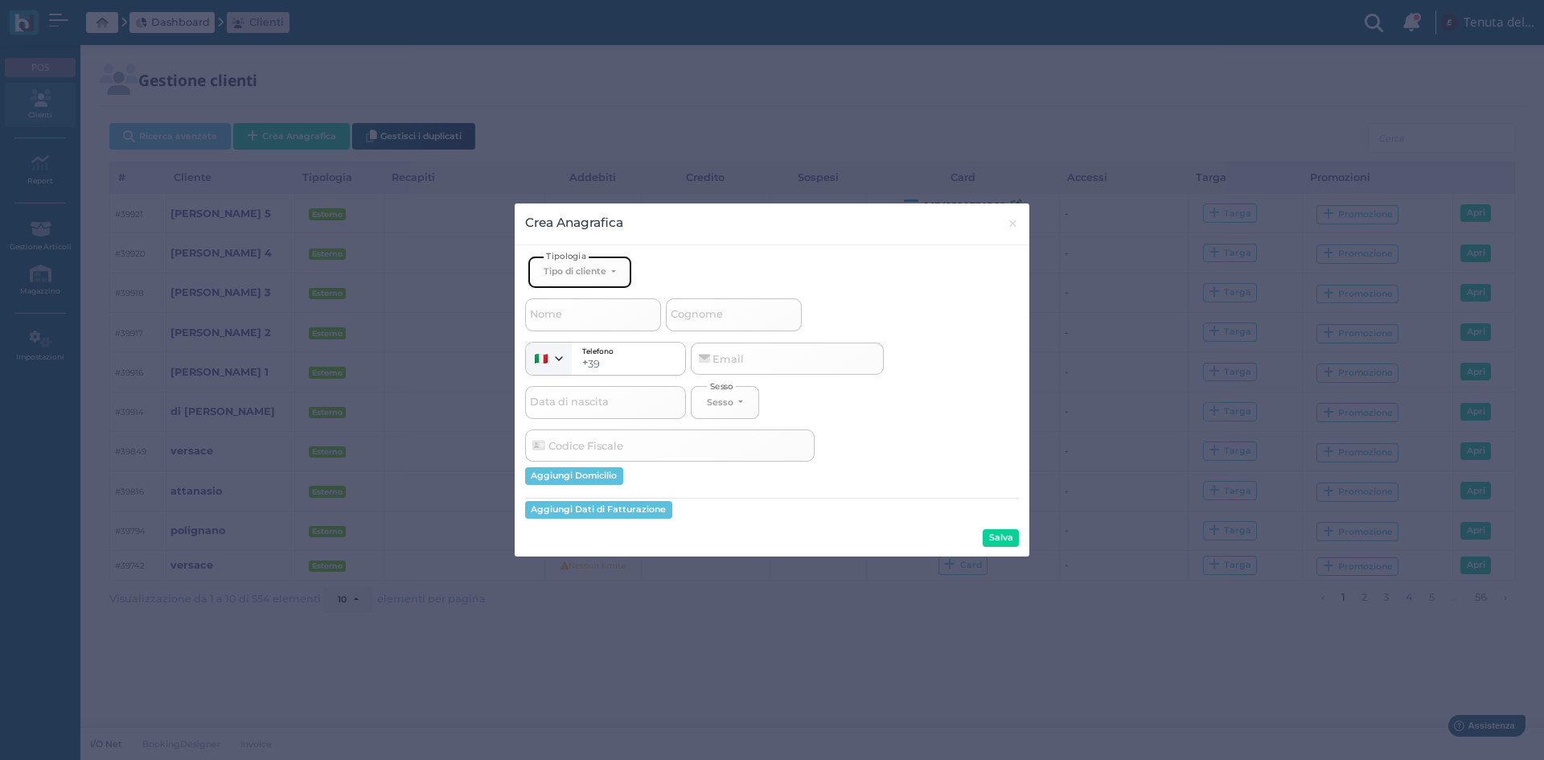
click at [603, 274] on div "Tipo di cliente" at bounding box center [574, 270] width 63 height 11
click at [574, 325] on span "Esterno" at bounding box center [563, 324] width 40 height 13
select select "[object Object]"
select select
click at [566, 321] on input "Nome" at bounding box center [593, 314] width 136 height 32
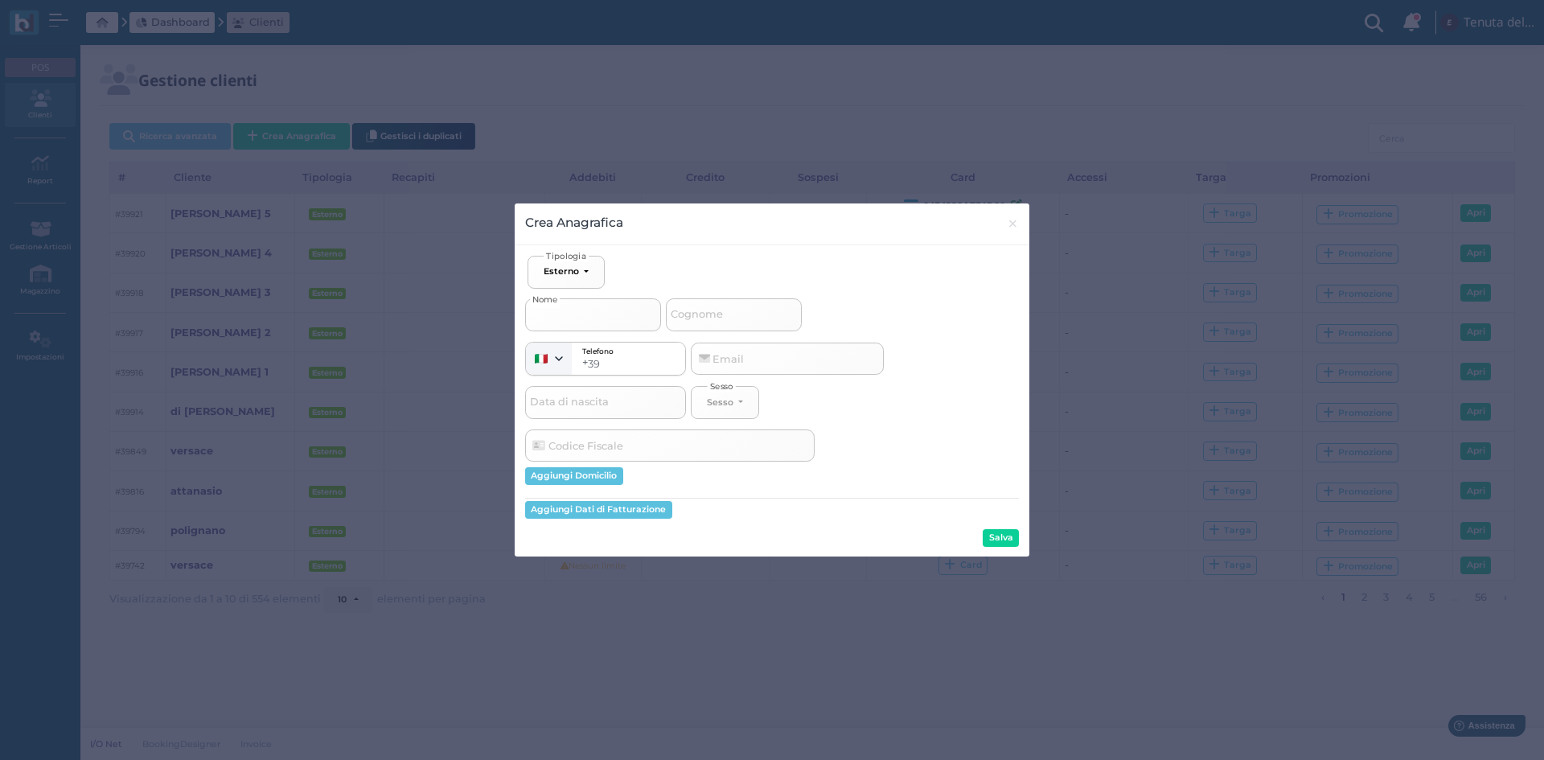
type input "r"
select select
type input "ri"
select select
type input "ric"
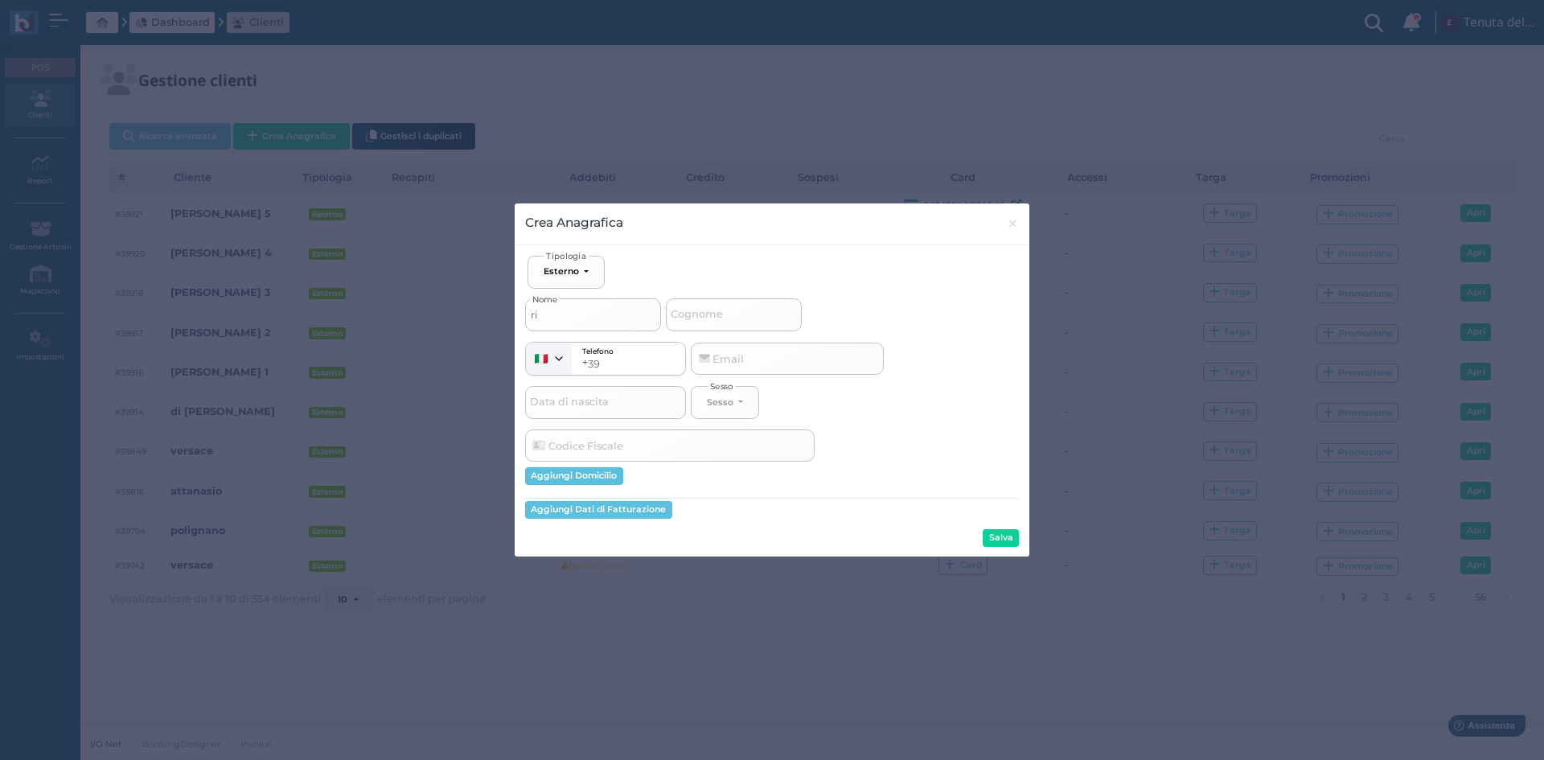
select select
type input "ricc"
select select
type input "ricci"
select select
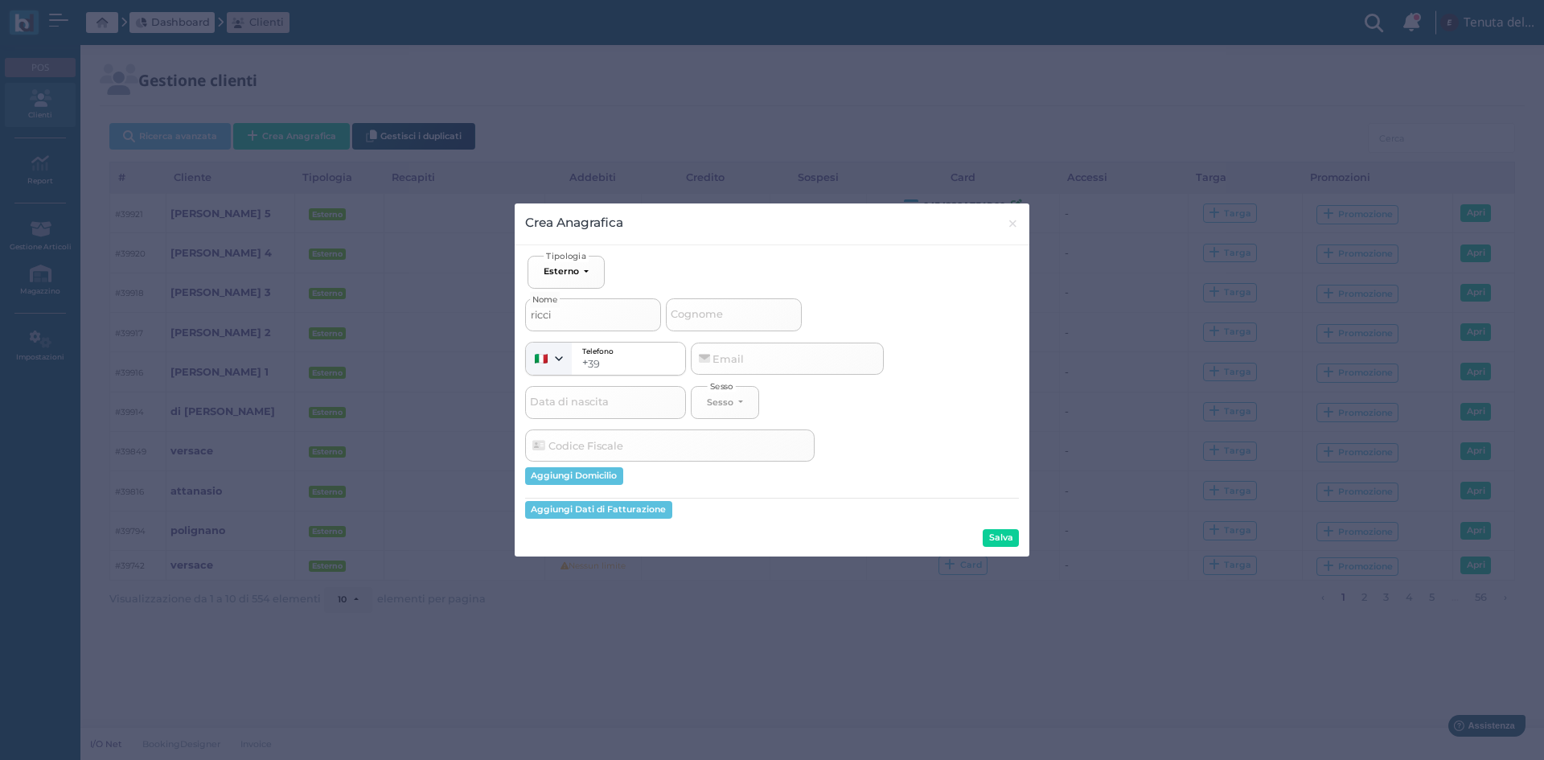
type input "ricci"
select select
type input "ricci 1"
select select
type input "ricci 1"
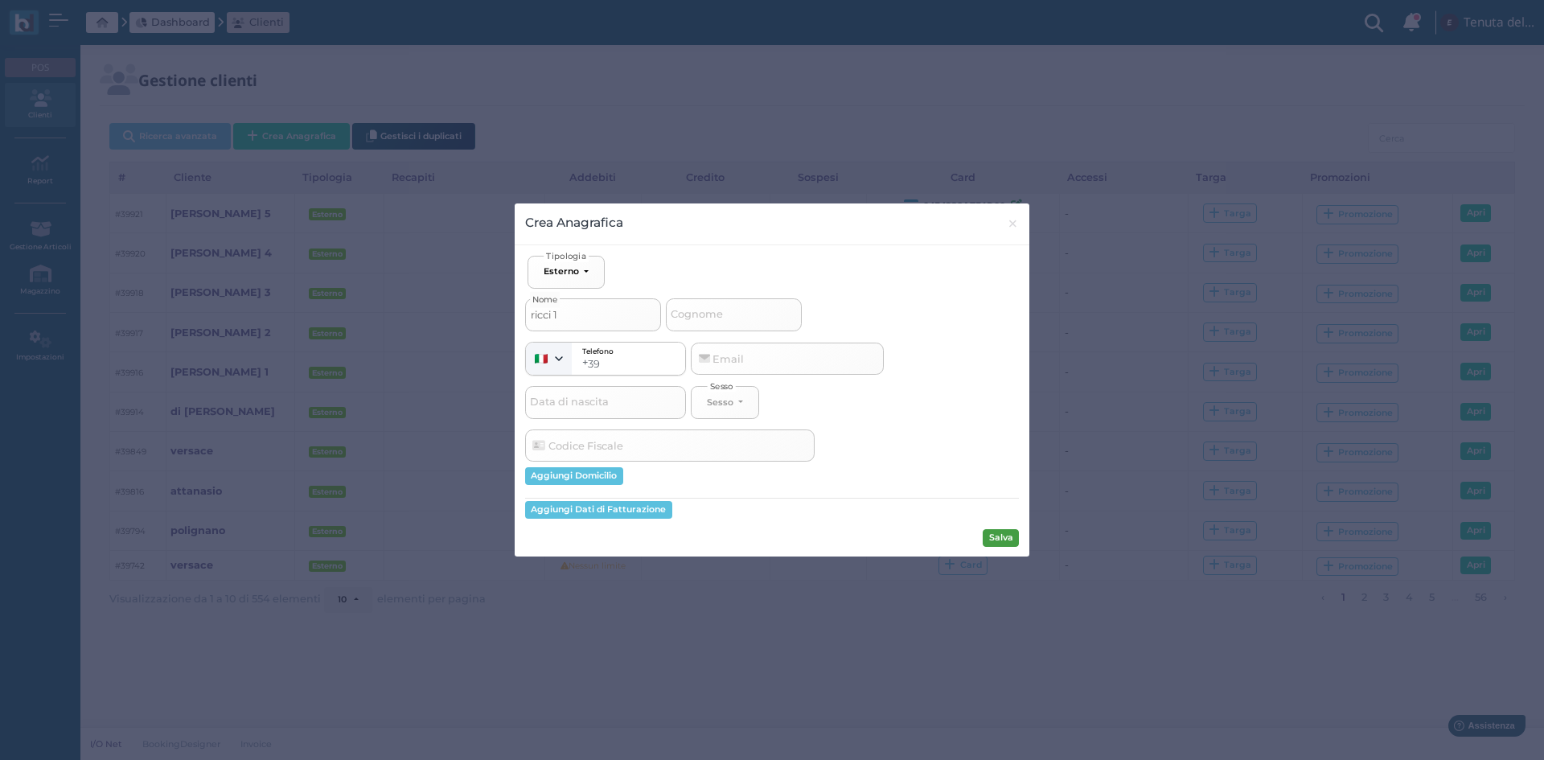
click at [997, 539] on button "Salva" at bounding box center [1000, 538] width 36 height 18
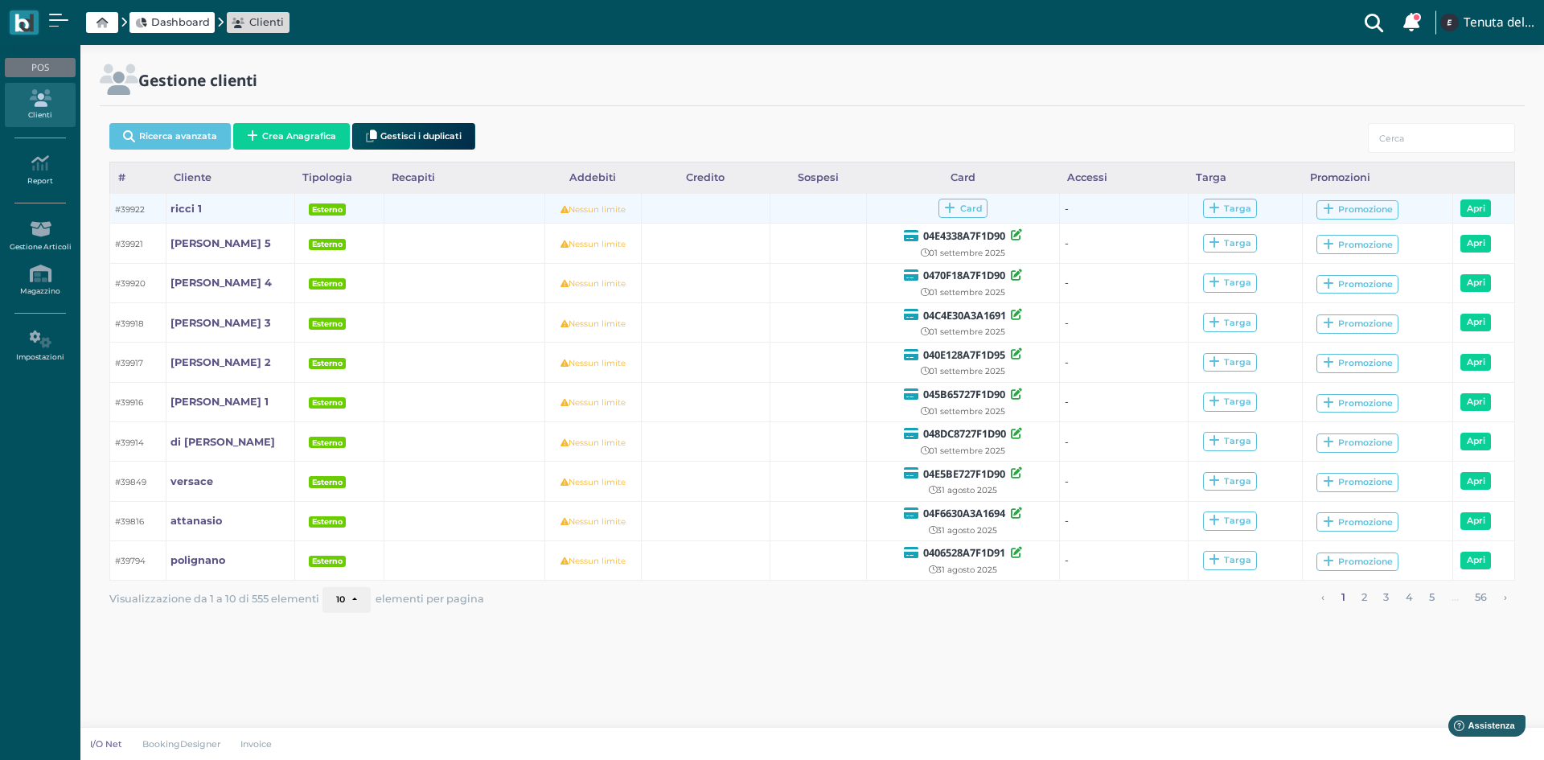
click at [966, 195] on td "Card" at bounding box center [962, 209] width 193 height 30
click at [970, 200] on span "Card" at bounding box center [962, 208] width 49 height 19
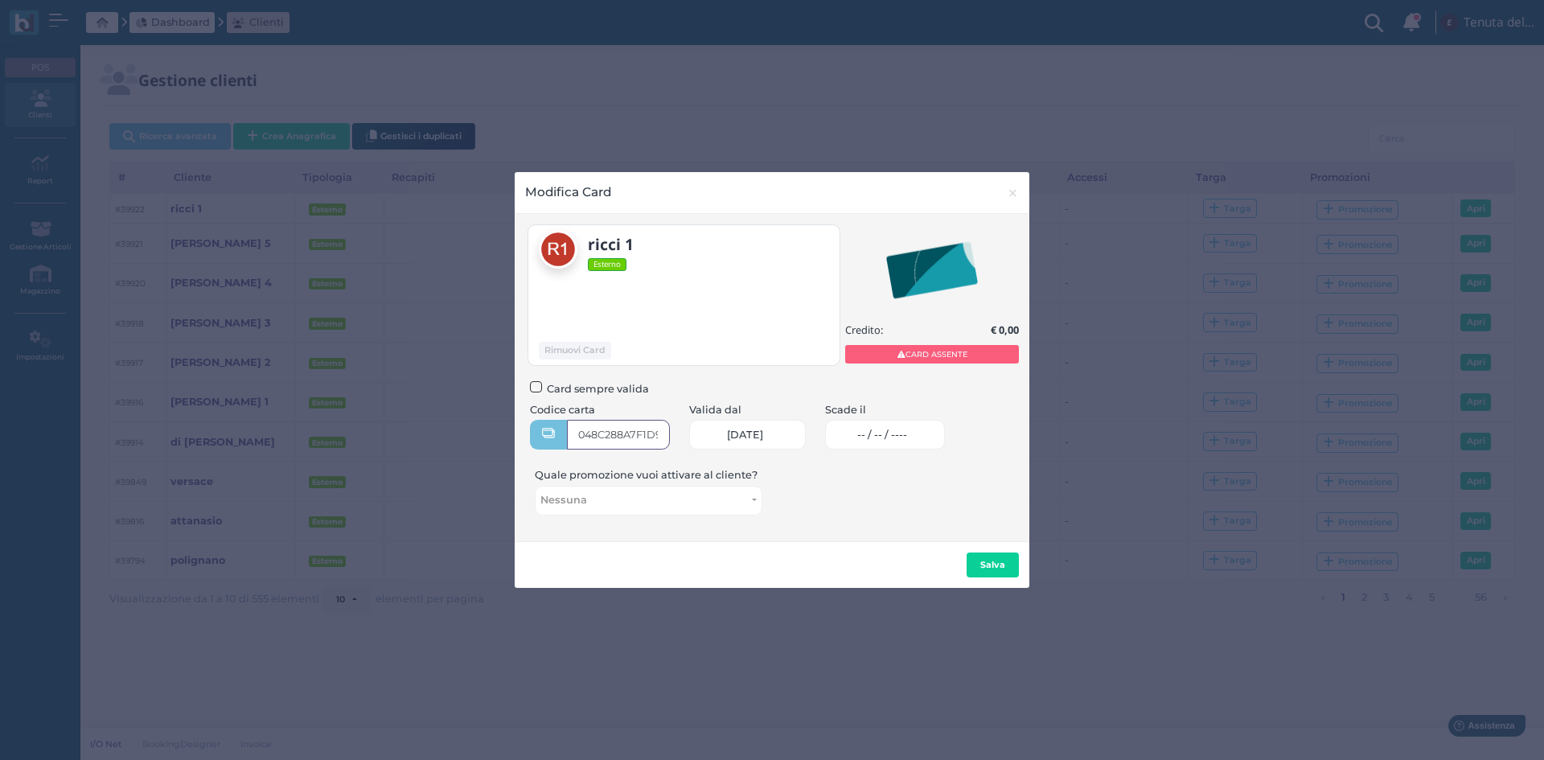
type input "048C288A7F1D90"
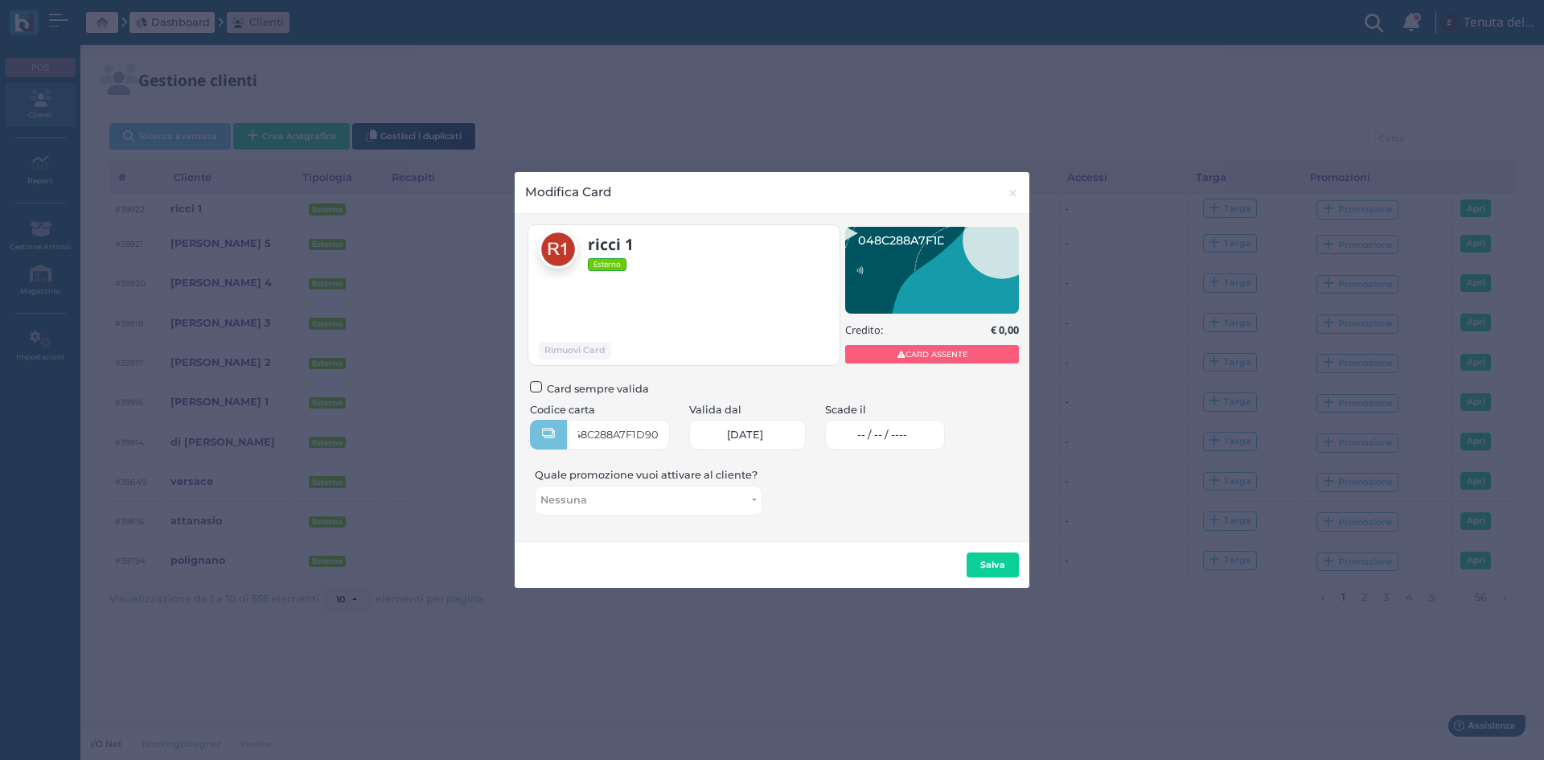
click at [875, 428] on link "-- / -- / ----" at bounding box center [885, 435] width 120 height 30
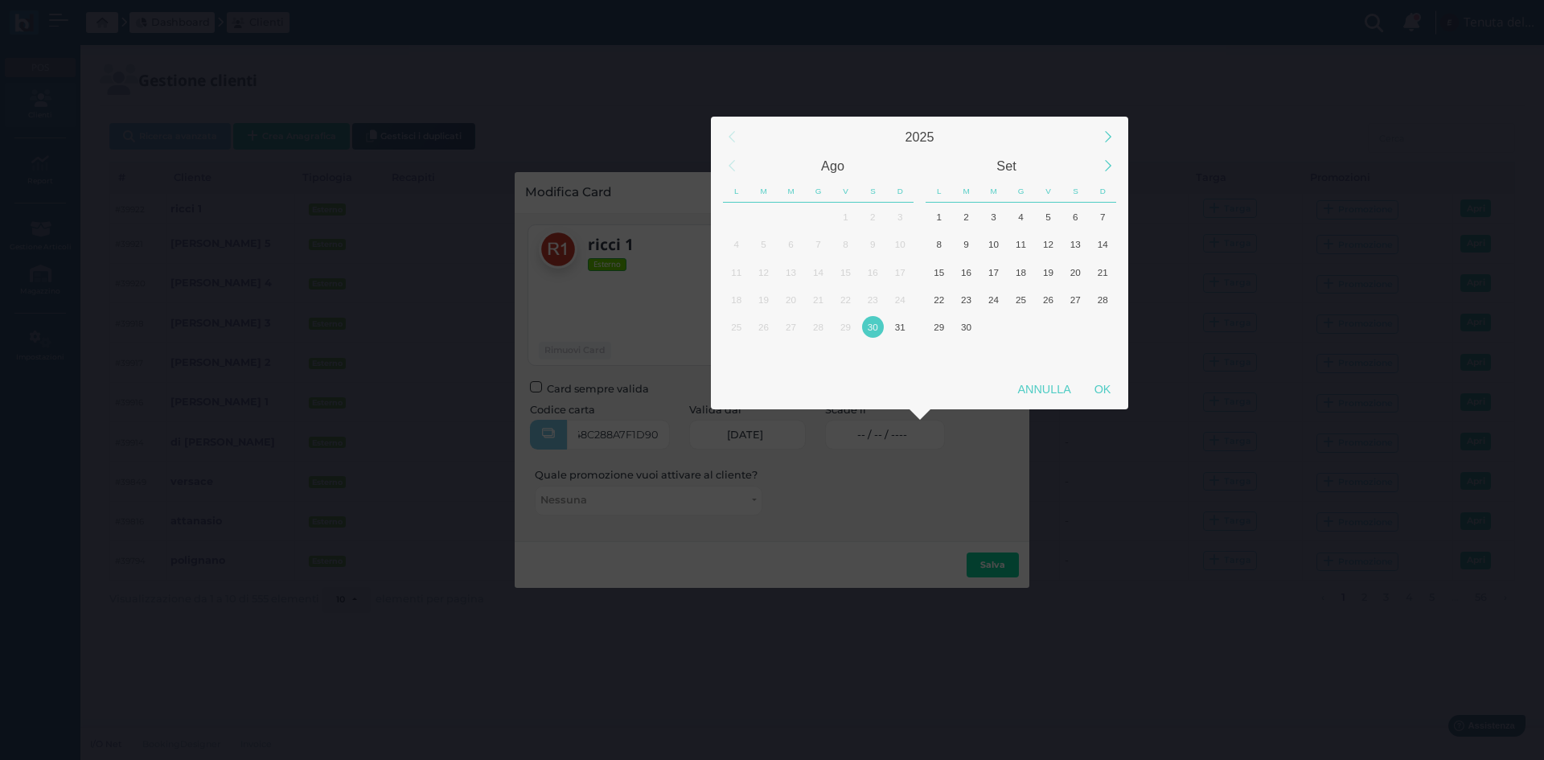
scroll to position [0, 0]
click at [945, 222] on div "1" at bounding box center [939, 217] width 22 height 22
click at [1088, 375] on div "OK" at bounding box center [1102, 389] width 40 height 29
type input "01/09/2025"
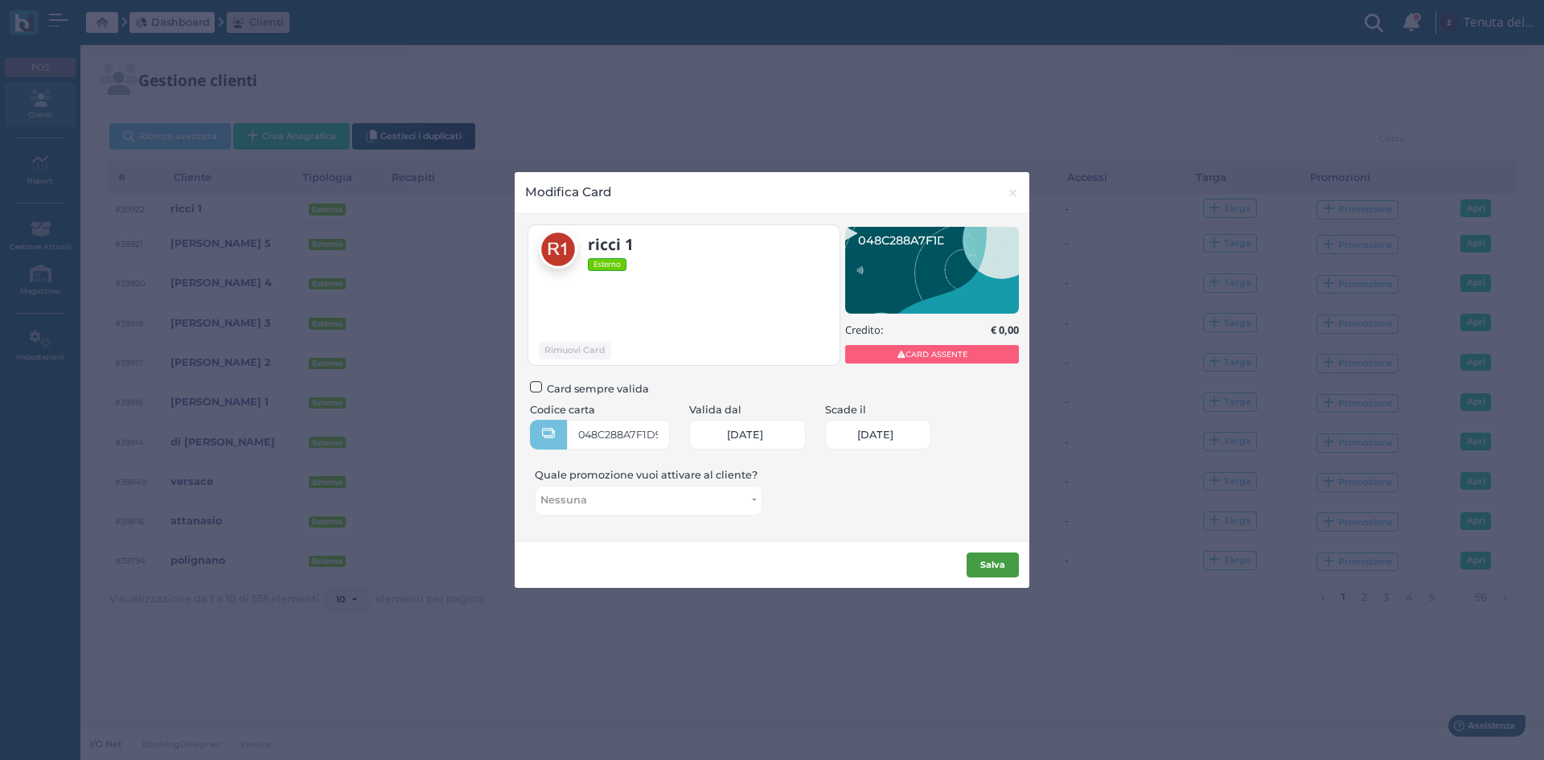
scroll to position [0, 66]
click at [980, 555] on button "Salva" at bounding box center [992, 565] width 52 height 26
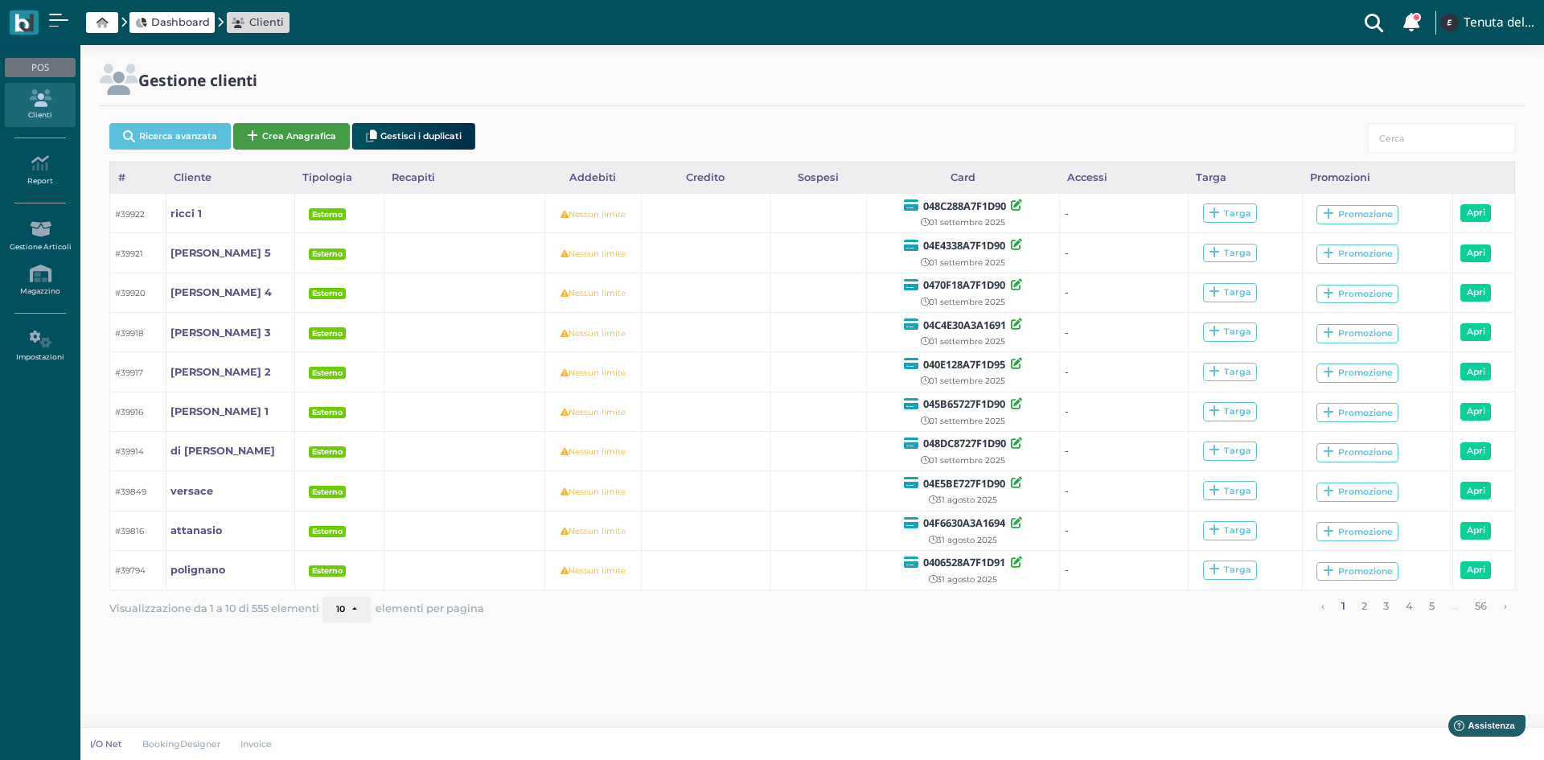
click at [272, 134] on button "Crea Anagrafica" at bounding box center [291, 136] width 117 height 27
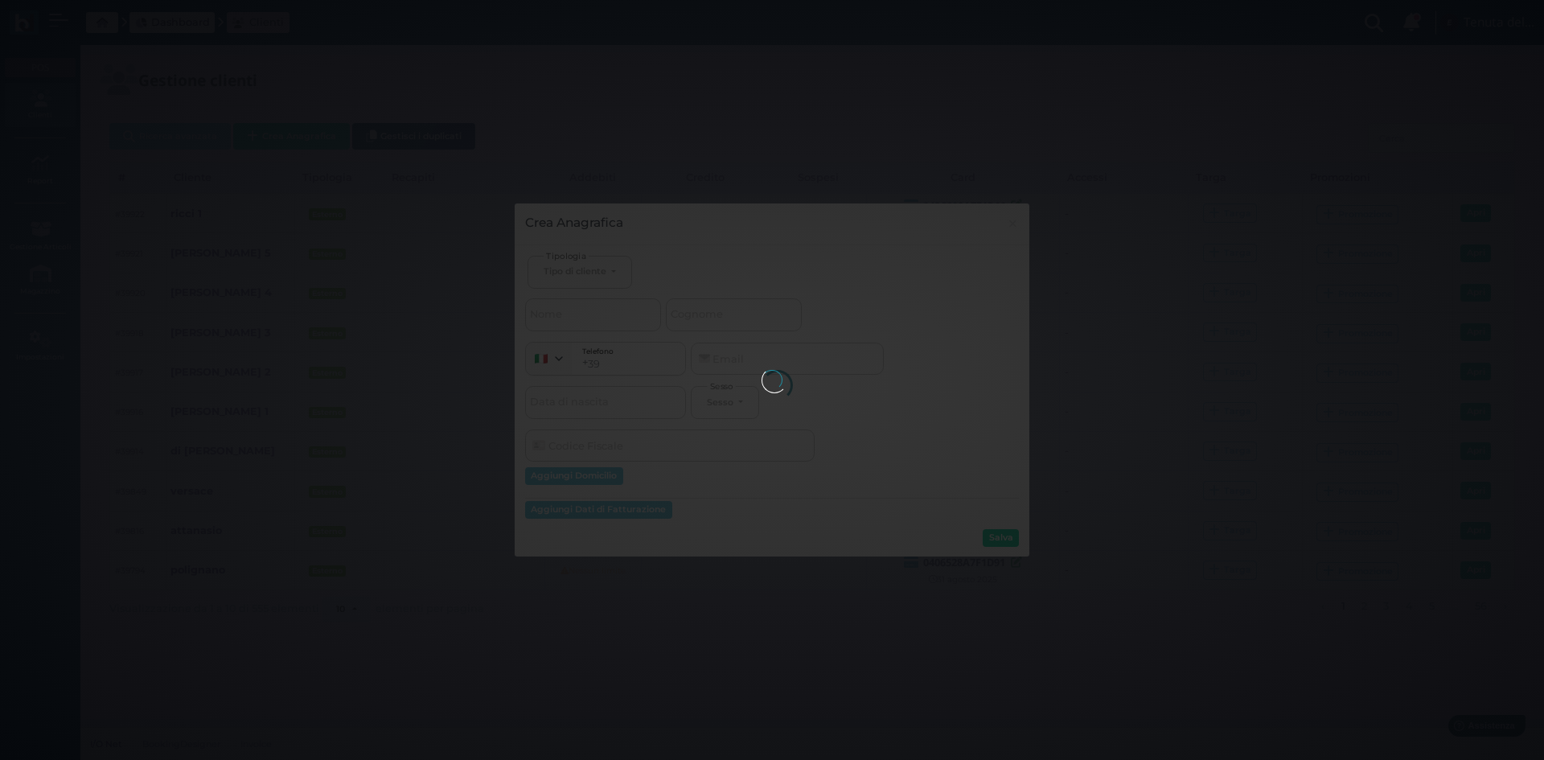
select select
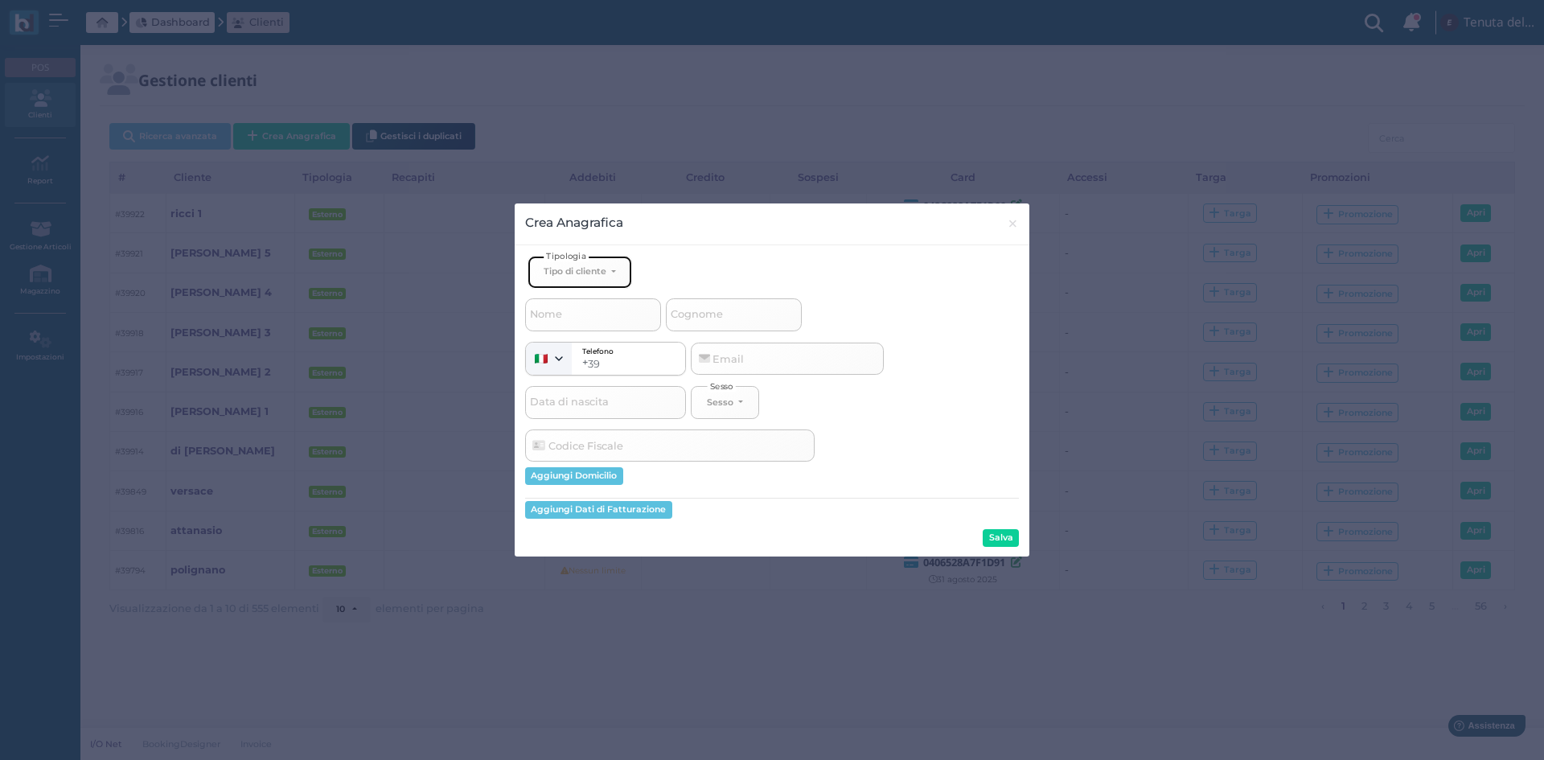
click at [577, 267] on div "Tipo di cliente" at bounding box center [574, 270] width 63 height 11
click at [584, 324] on span "Esterno" at bounding box center [563, 324] width 40 height 13
select select "[object Object]"
select select
click at [571, 312] on input "Nome" at bounding box center [593, 314] width 136 height 32
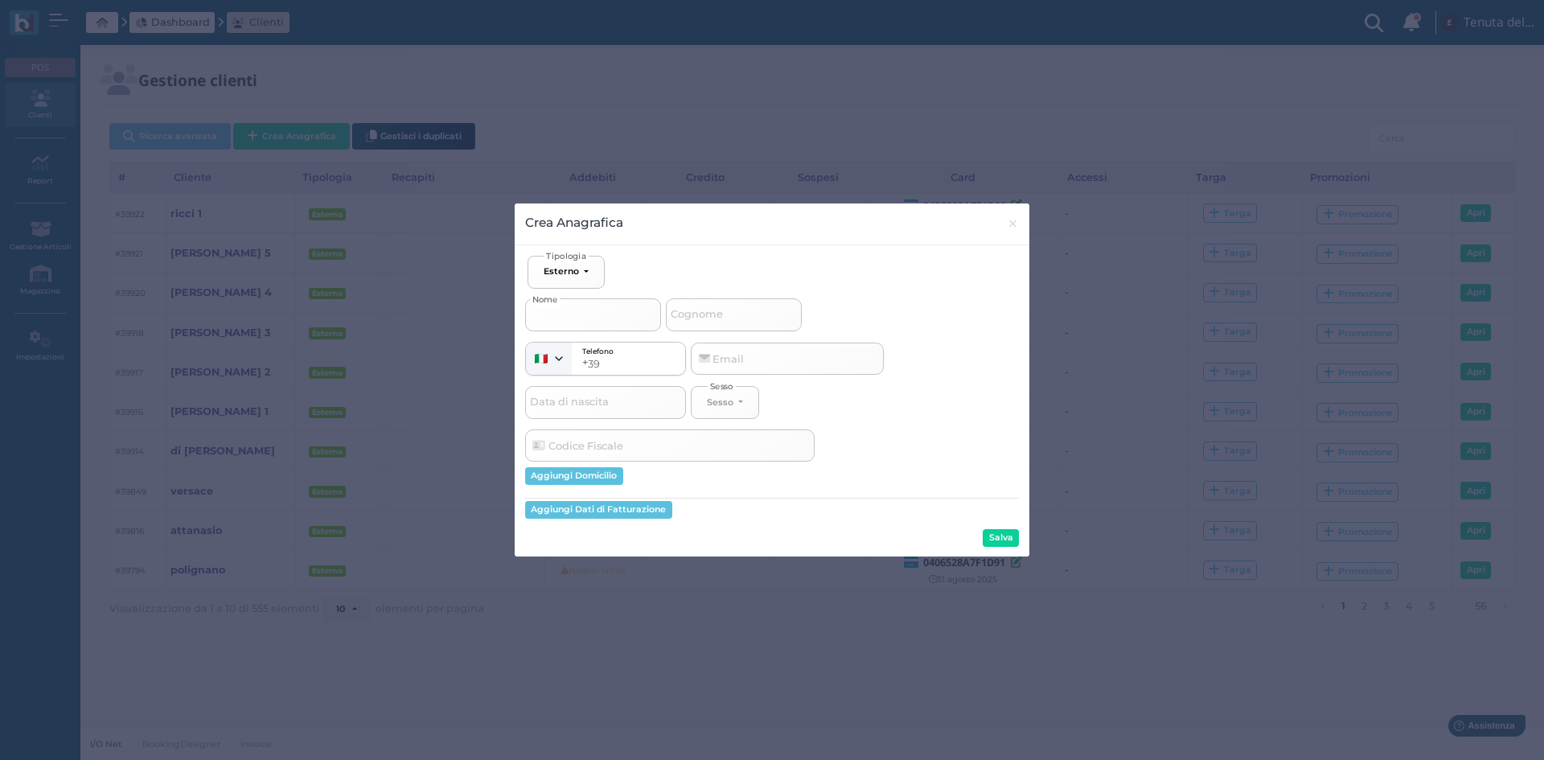
type input "r"
select select
type input "ri"
select select
type input "ric"
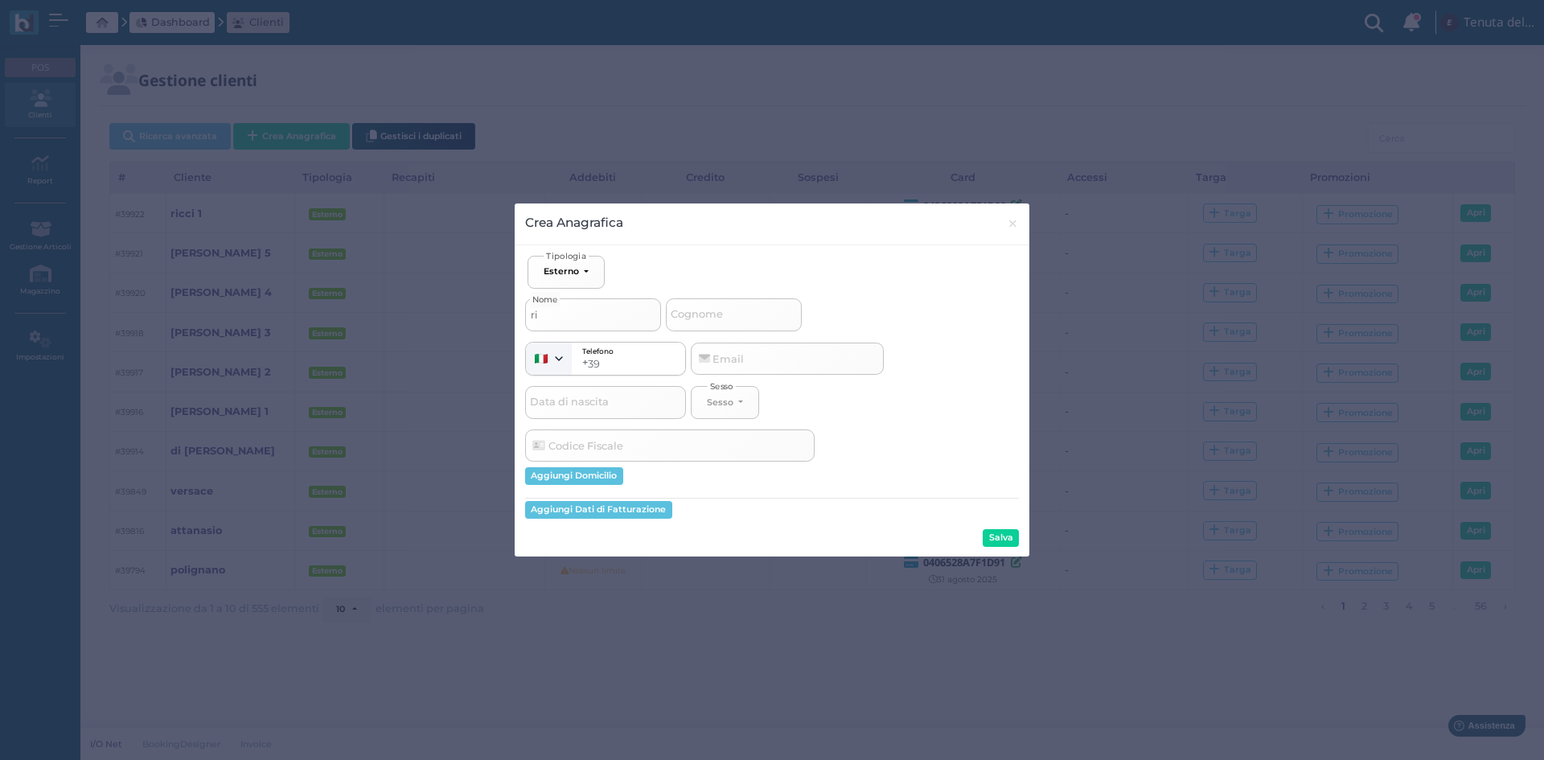
select select
type input "ricc"
select select
type input "ricci"
select select
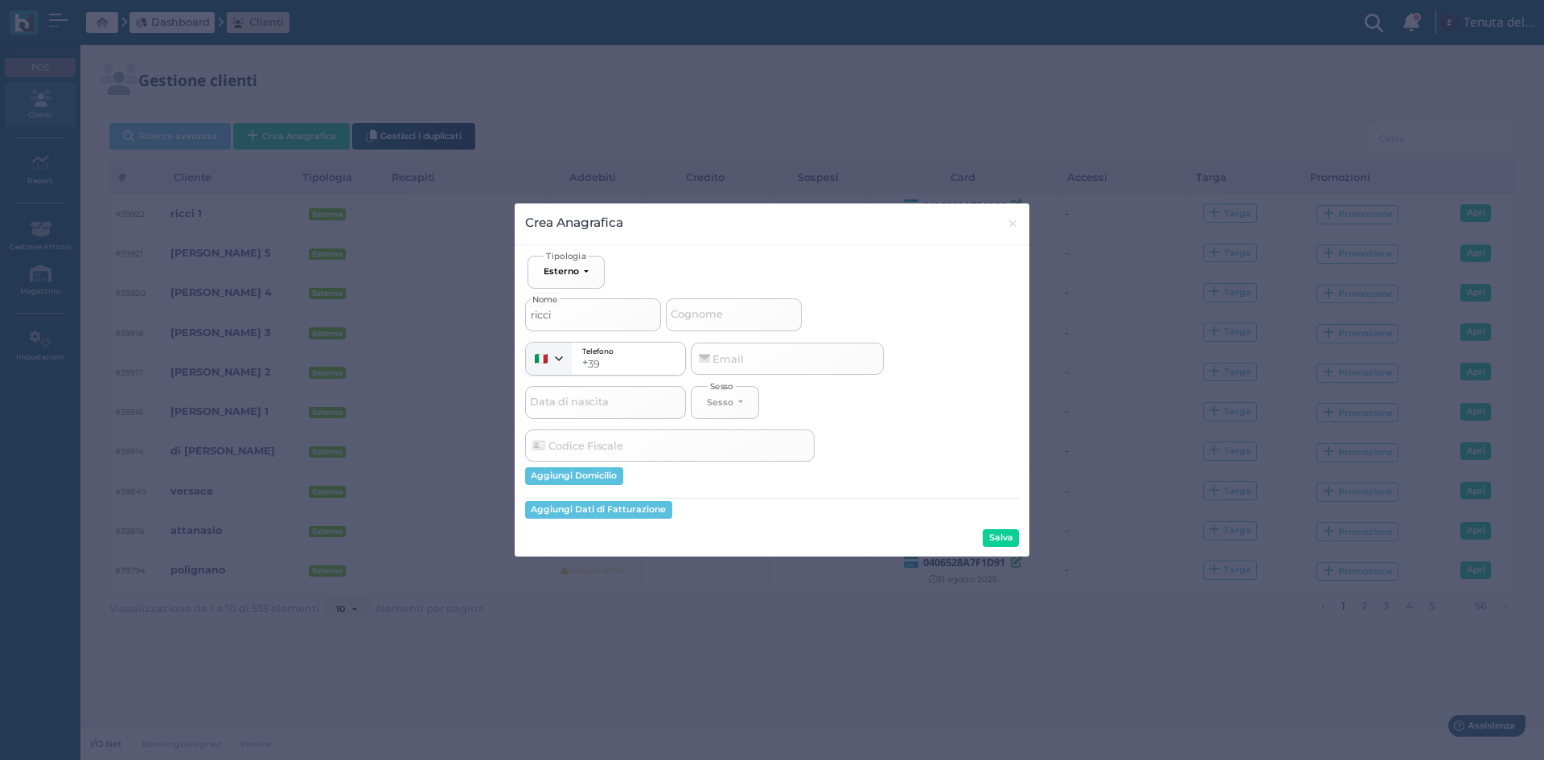
type input "ricci"
select select
type input "ricci 2"
select select
type input "ricci 2"
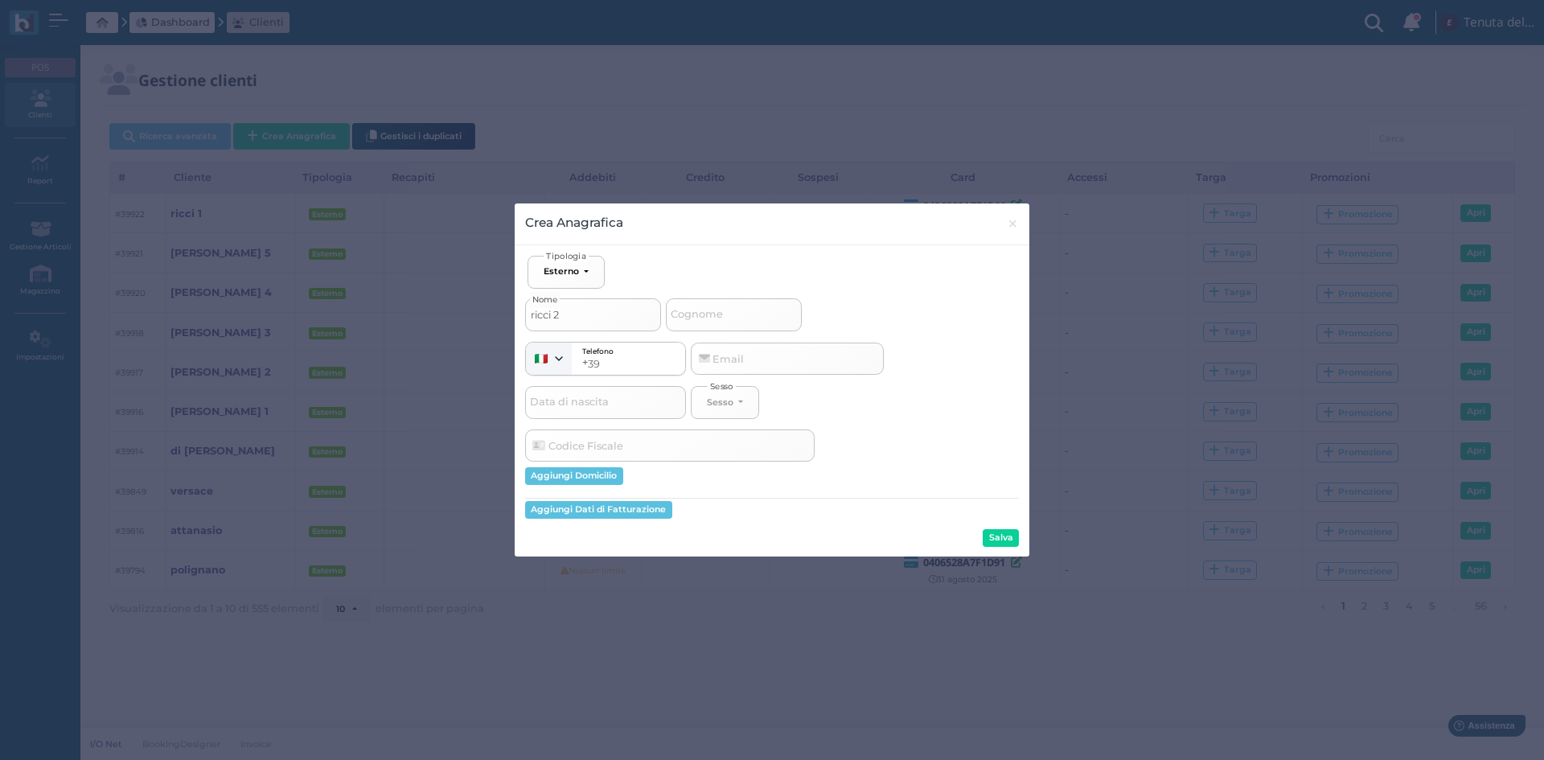
click at [1020, 539] on div "Ospite Esterno Hotel Dipendente Standard Dipendente Junior Proprietario Esterno…" at bounding box center [772, 401] width 515 height 312
click at [1009, 536] on button "Salva" at bounding box center [1000, 538] width 36 height 18
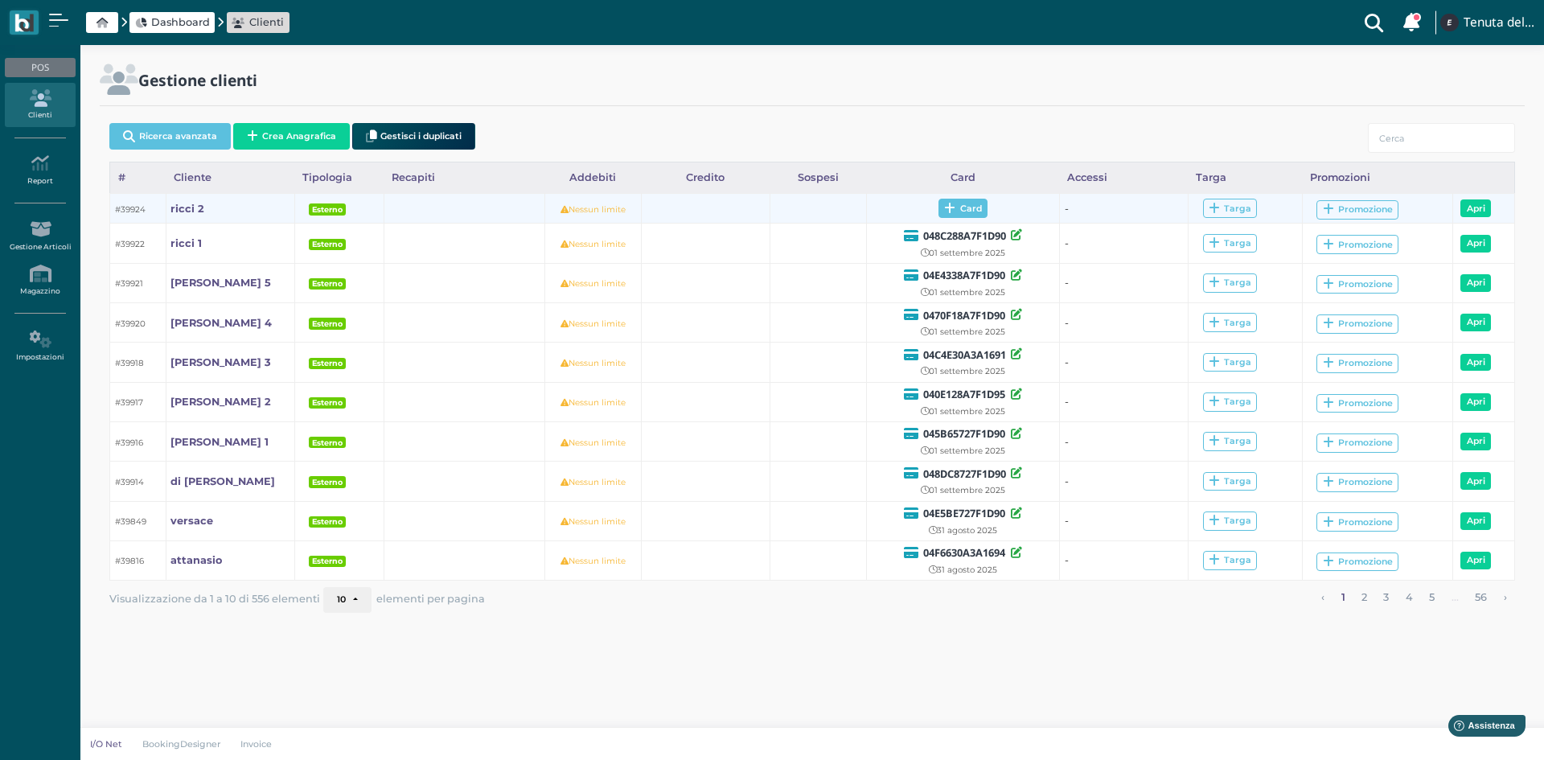
click at [949, 215] on span "Card" at bounding box center [962, 208] width 49 height 19
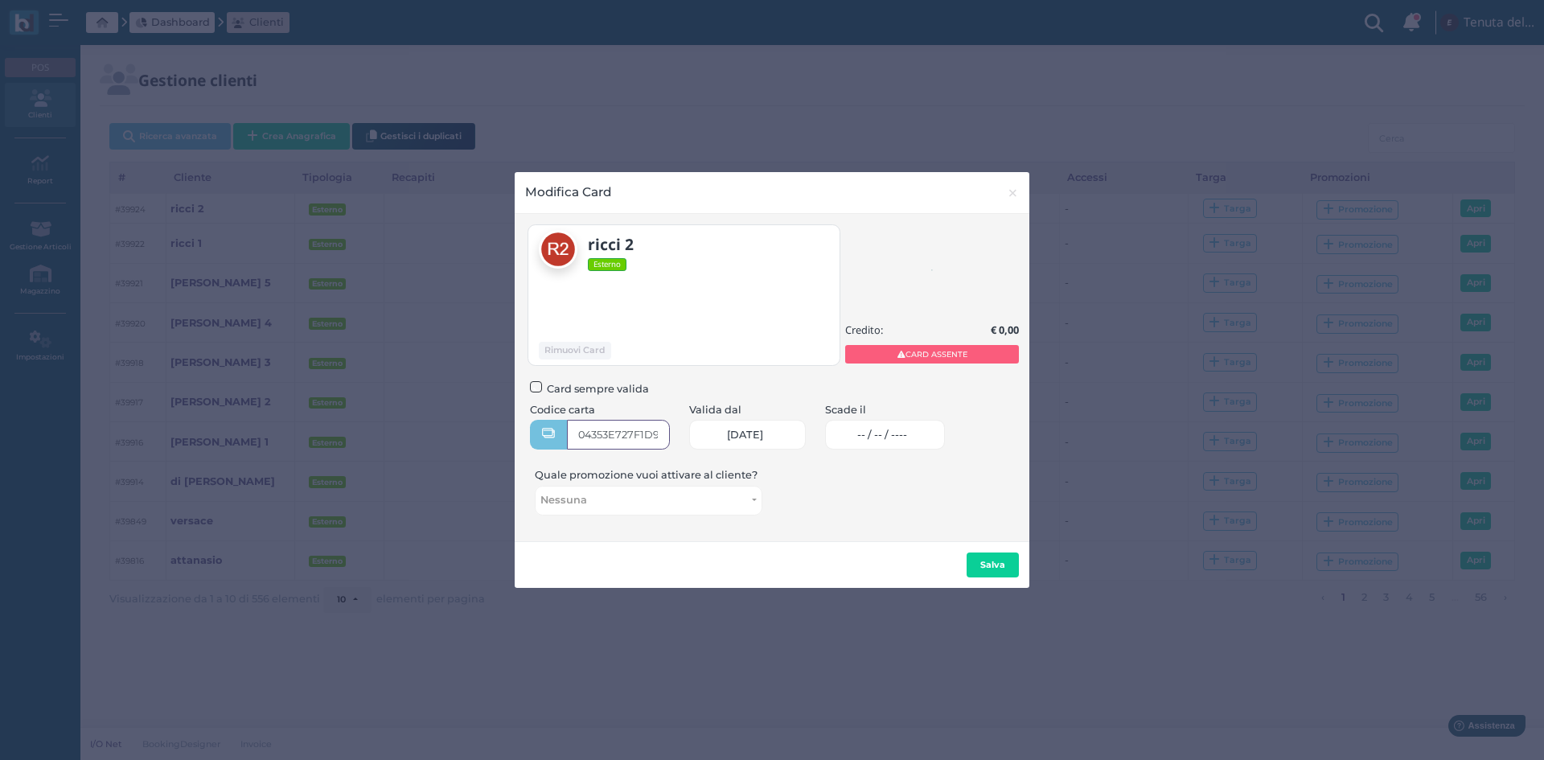
type input "04353E727F1D91"
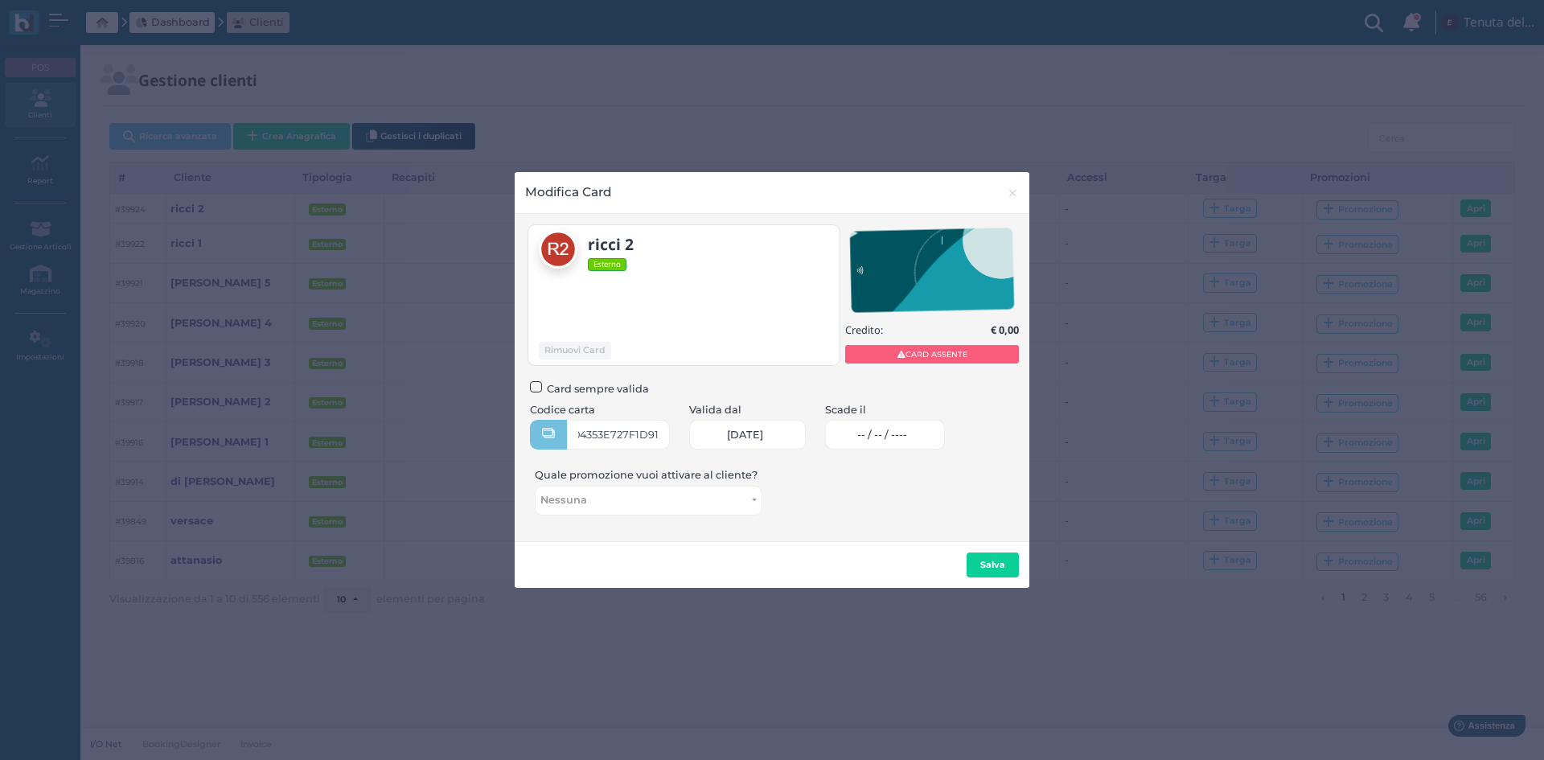
click at [907, 429] on span "-- / -- / ----" at bounding box center [882, 434] width 50 height 13
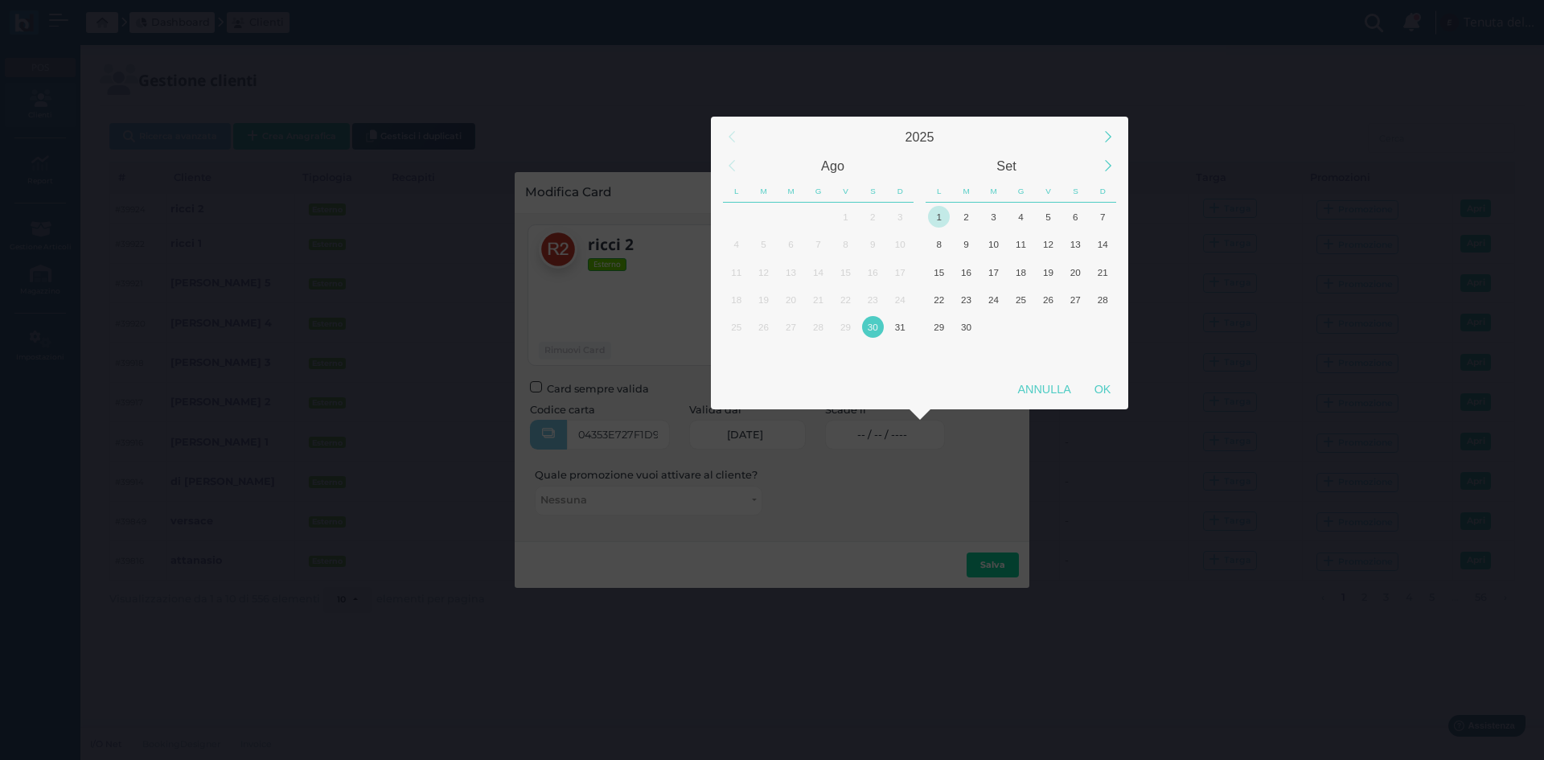
click at [950, 212] on div "1" at bounding box center [938, 216] width 27 height 27
click at [1097, 376] on div "OK" at bounding box center [1102, 389] width 40 height 29
type input "[DATE]"
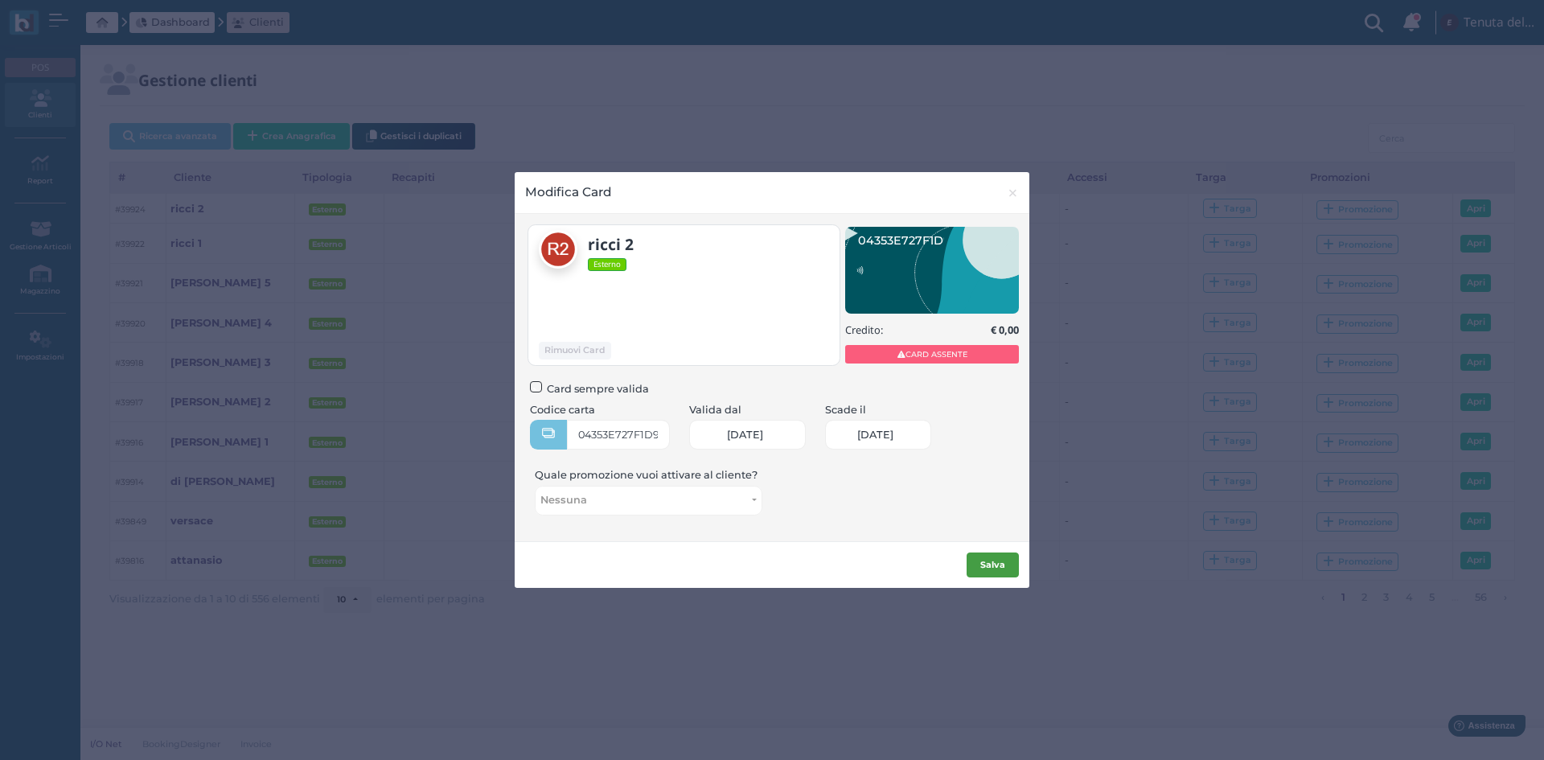
scroll to position [0, 66]
click at [985, 568] on b "Salva" at bounding box center [992, 564] width 25 height 11
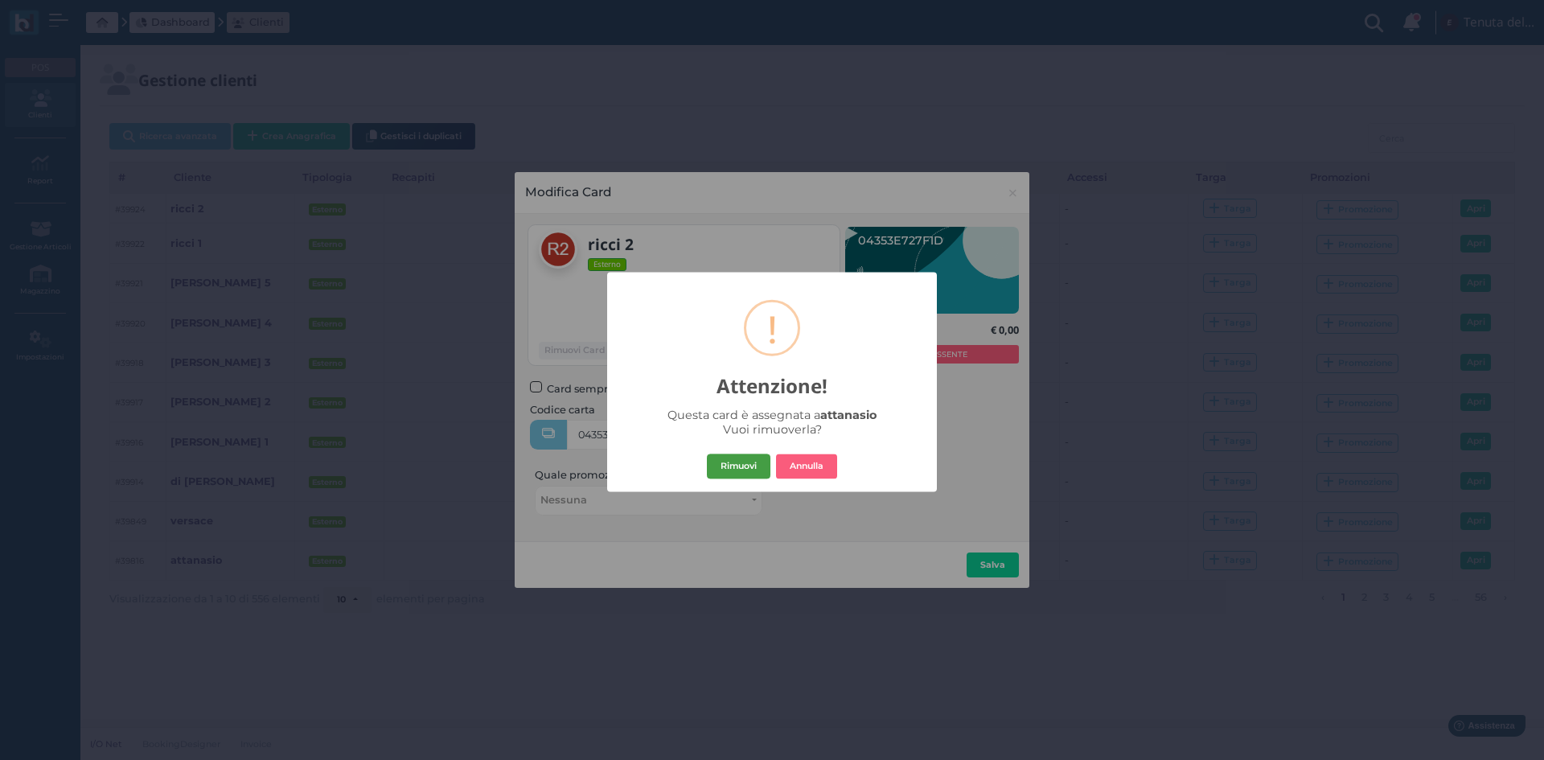
click at [755, 475] on button "Rimuovi" at bounding box center [739, 466] width 64 height 26
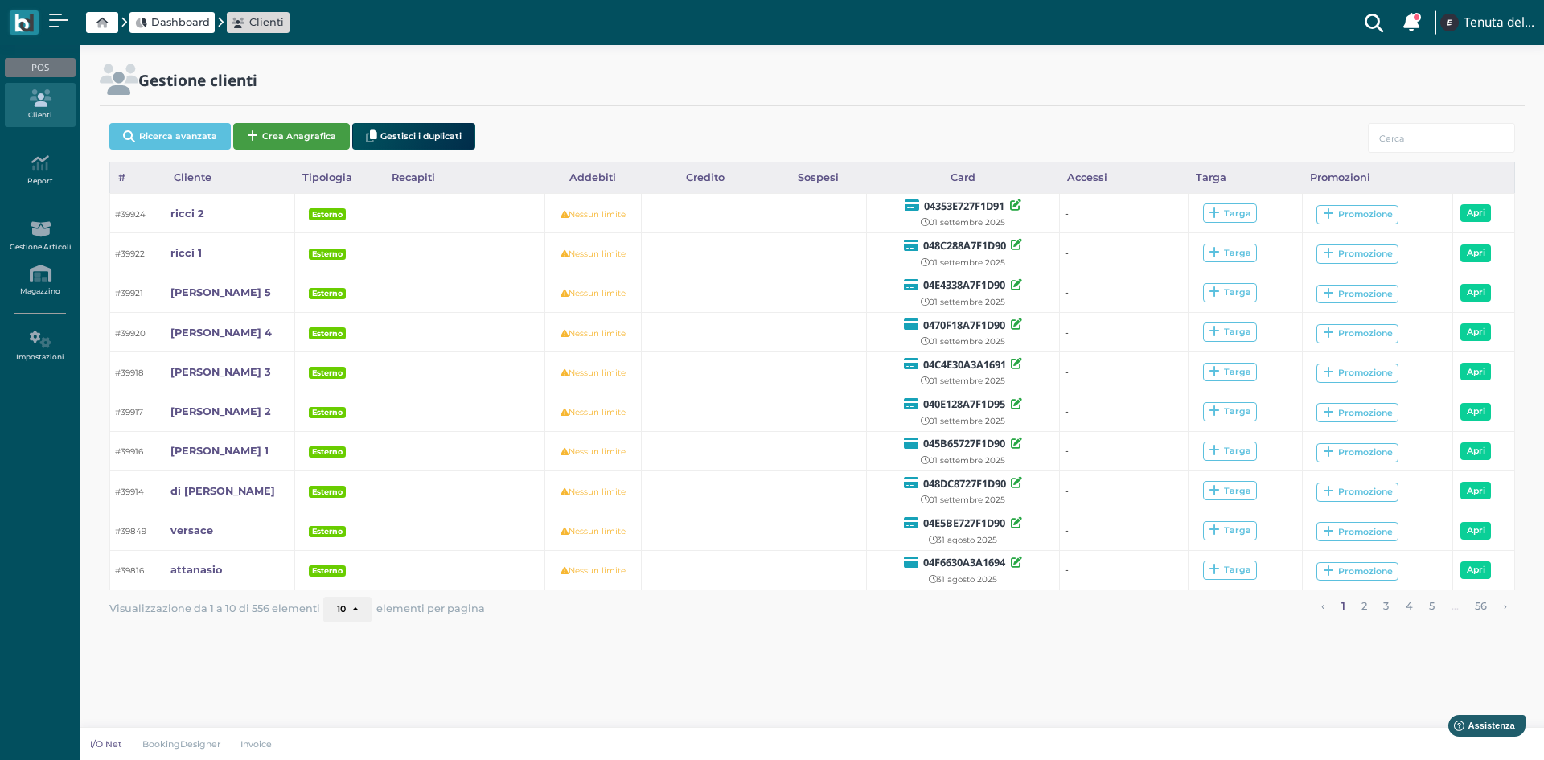
click at [285, 141] on button "Crea Anagrafica" at bounding box center [291, 136] width 117 height 27
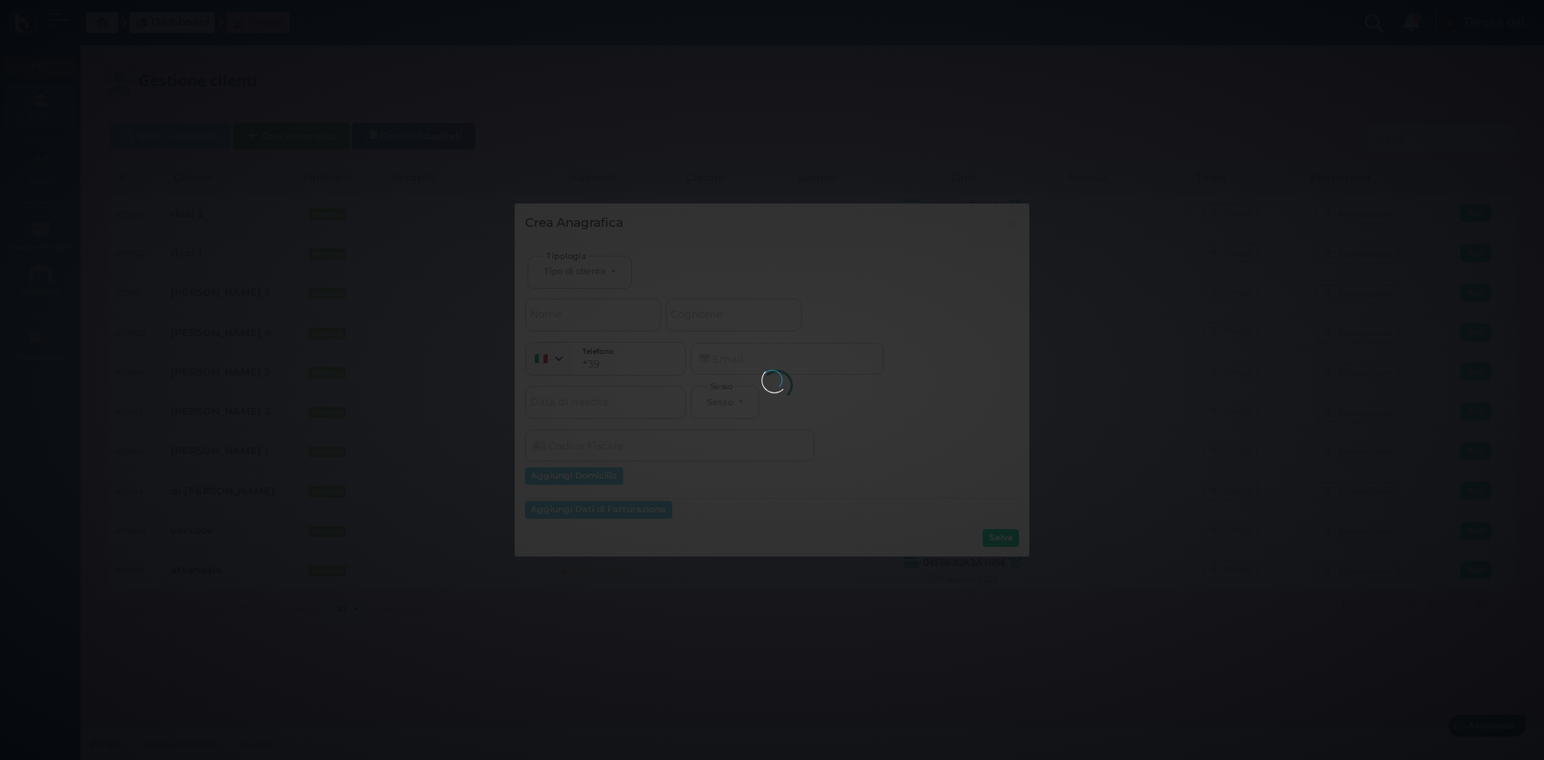
select select
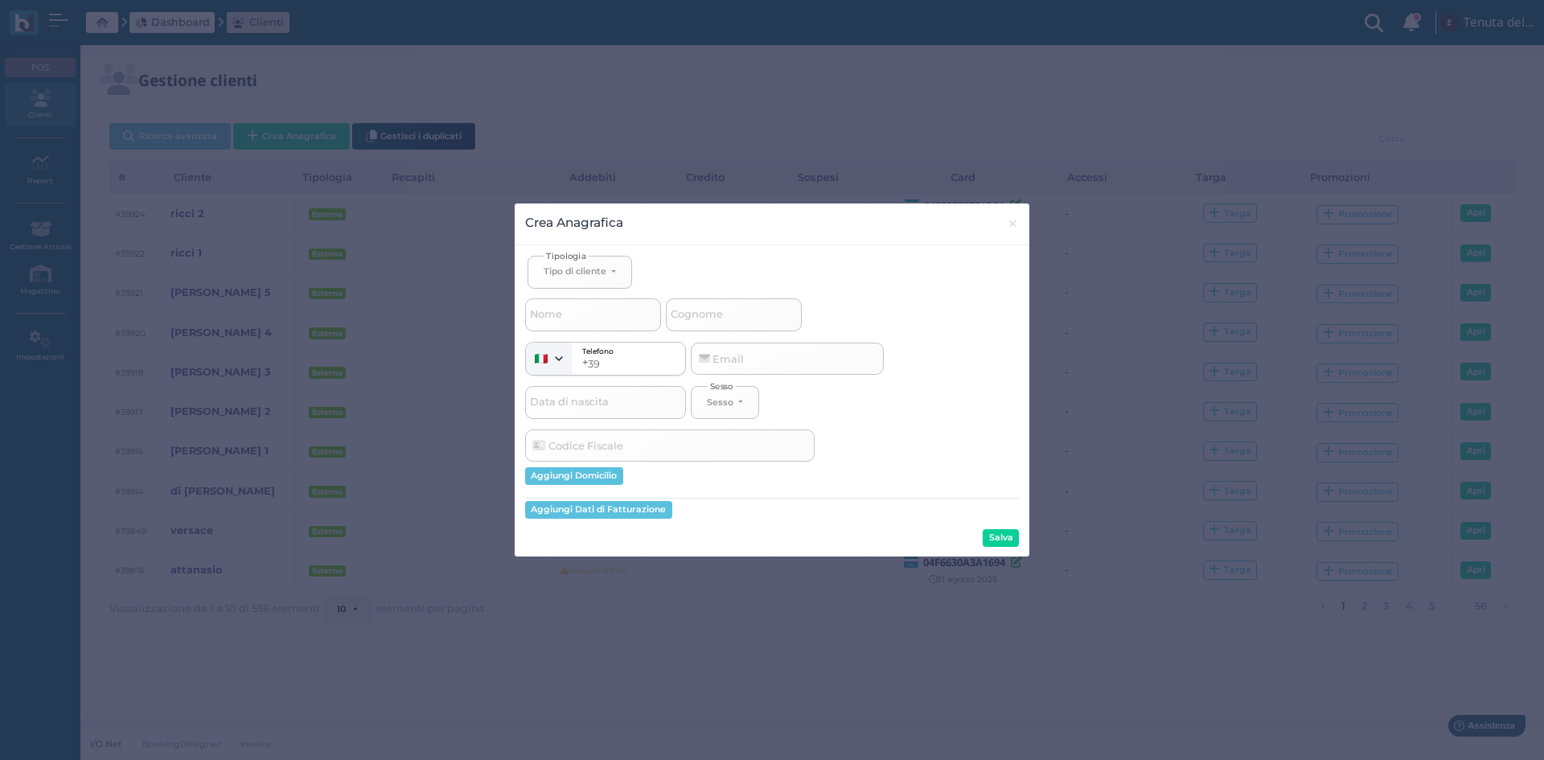
click at [560, 256] on span "Tipologia" at bounding box center [565, 255] width 45 height 12
click at [570, 278] on button "Tipo di cliente" at bounding box center [579, 272] width 105 height 33
click at [582, 321] on span "Esterno" at bounding box center [563, 324] width 40 height 13
select select "[object Object]"
select select
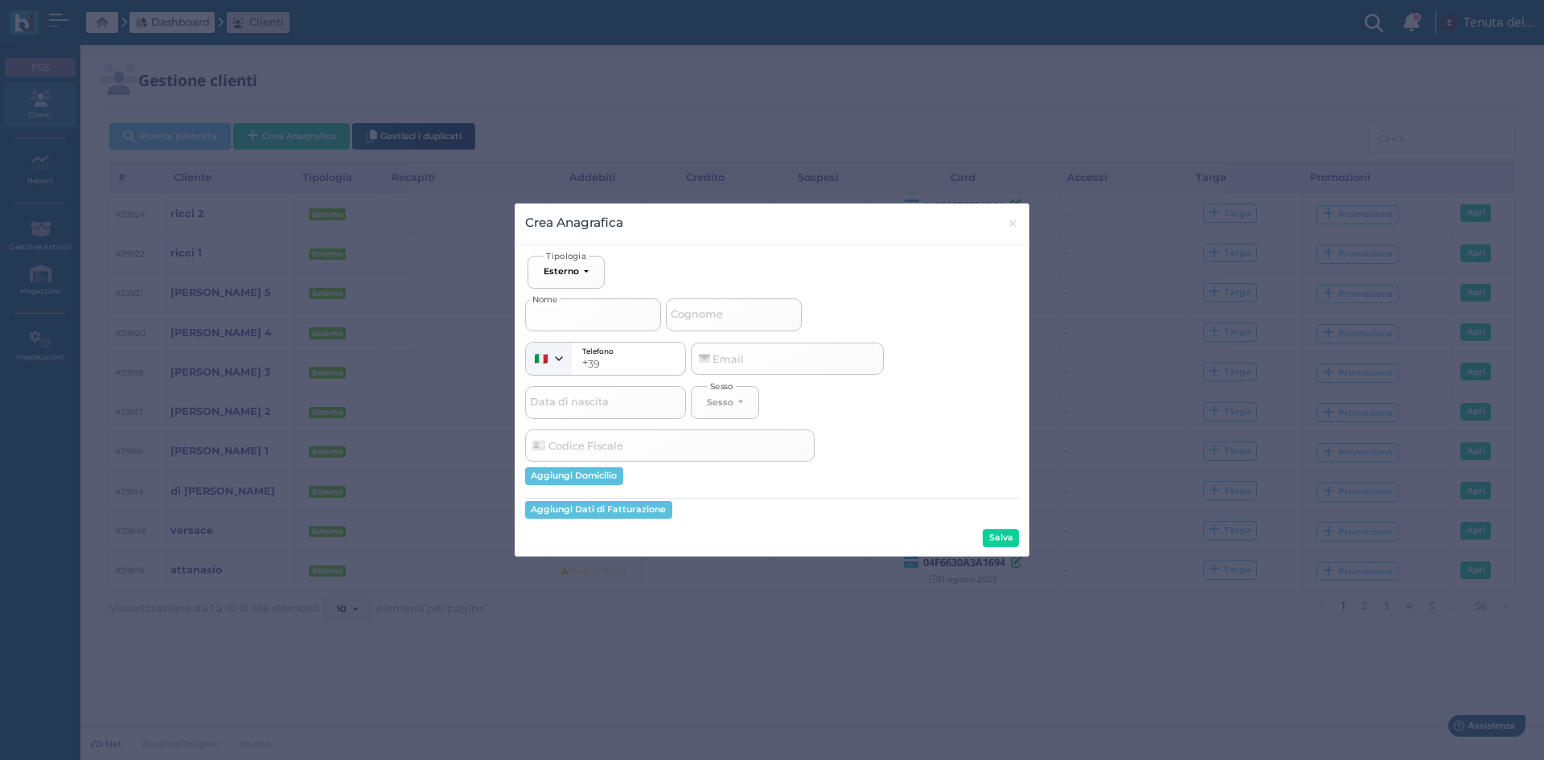
click at [576, 315] on input "Nome" at bounding box center [593, 314] width 136 height 32
type input "d"
select select
type input "de"
select select
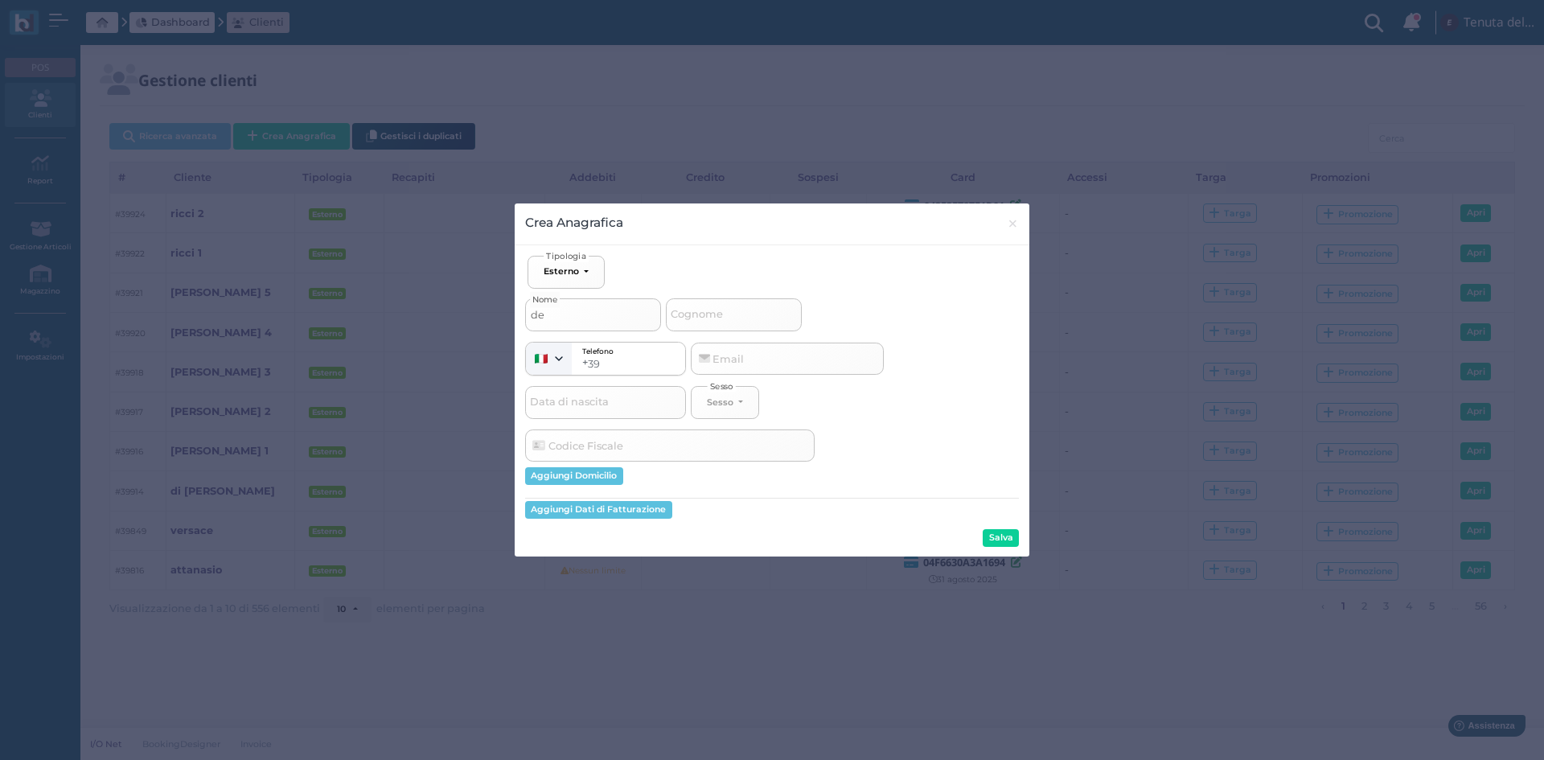
type input "de"
select select
type input "de l"
select select
type input "de lo"
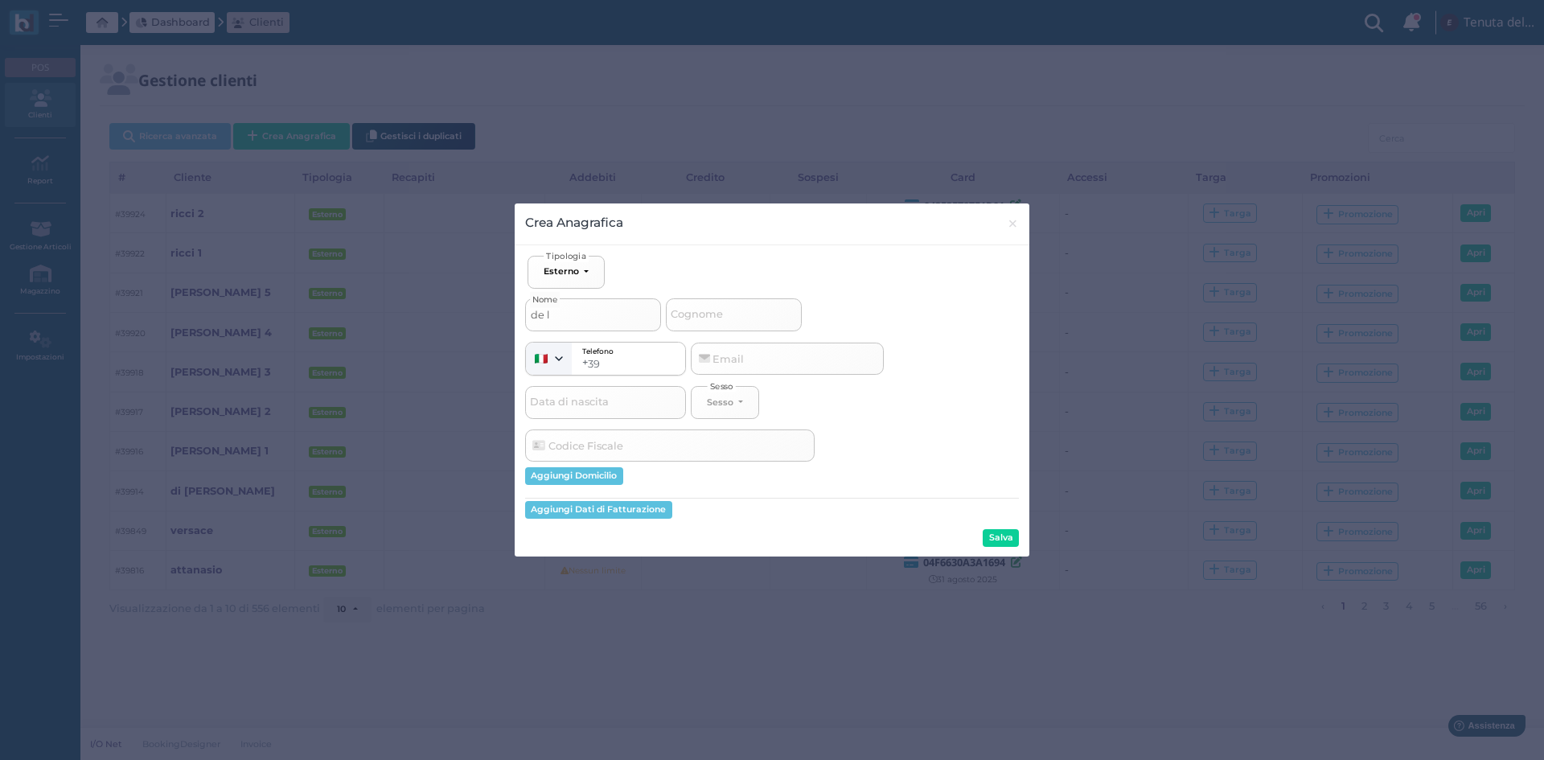
select select
type input "de lor"
select select
type input "de lore"
select select
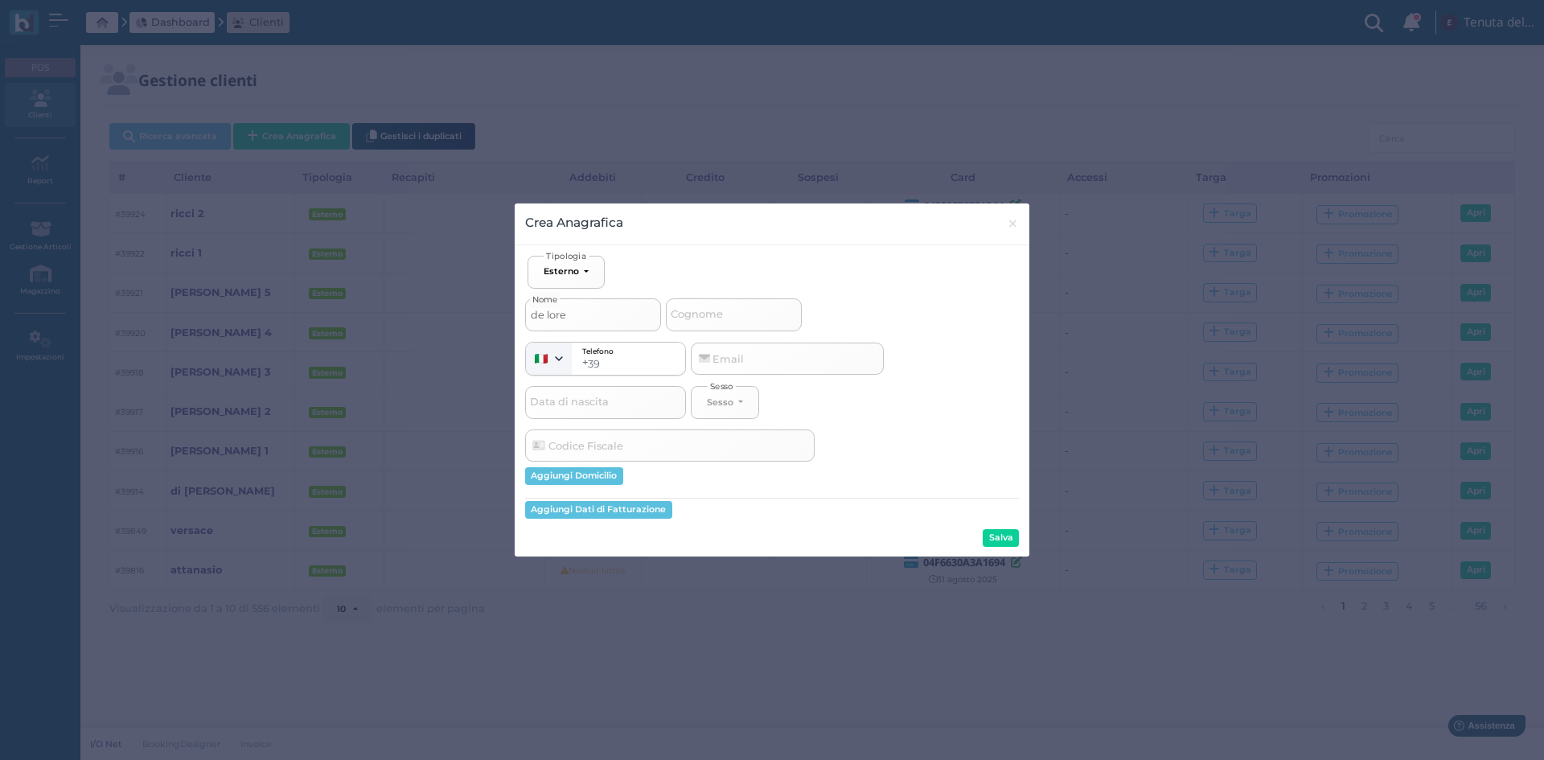
type input "de loren"
select select
type input "de lorenz"
select select
type input "[PERSON_NAME]"
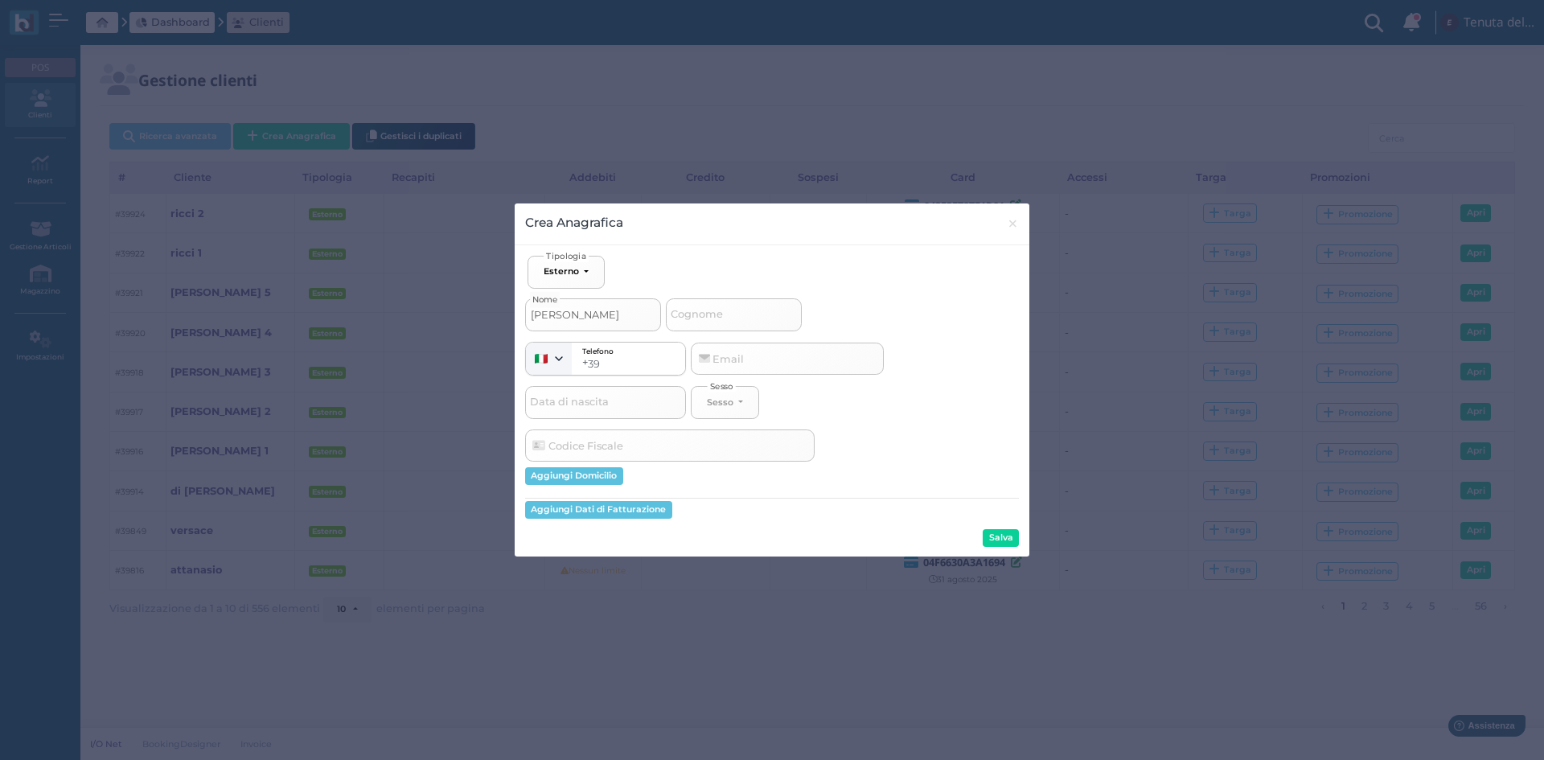
select select
type input "[PERSON_NAME]"
click at [1012, 535] on button "Salva" at bounding box center [1000, 538] width 36 height 18
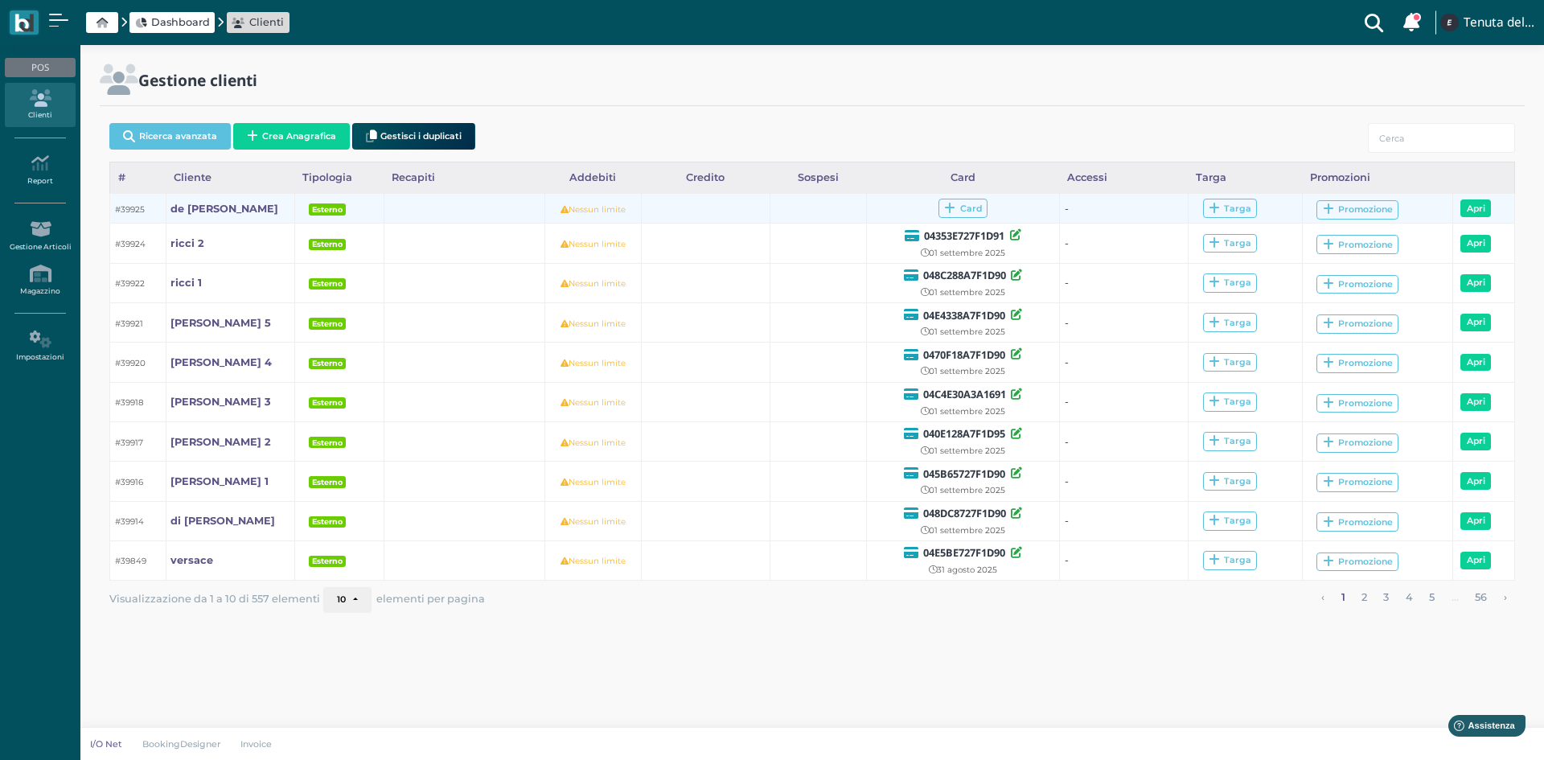
click at [967, 222] on td "Card" at bounding box center [962, 209] width 193 height 30
click at [957, 213] on span "Card" at bounding box center [962, 208] width 49 height 19
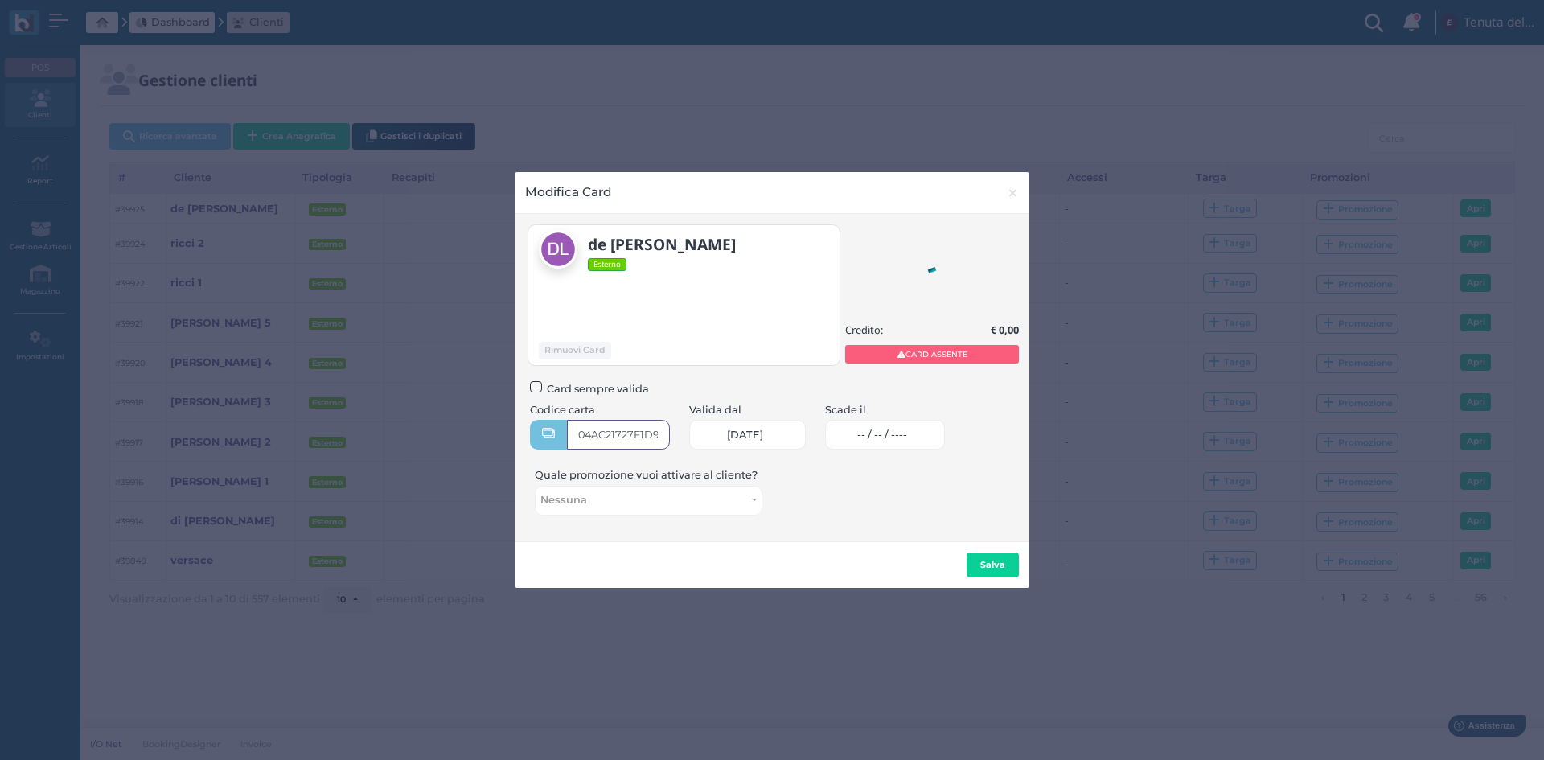
type input "04AC21727F1D94"
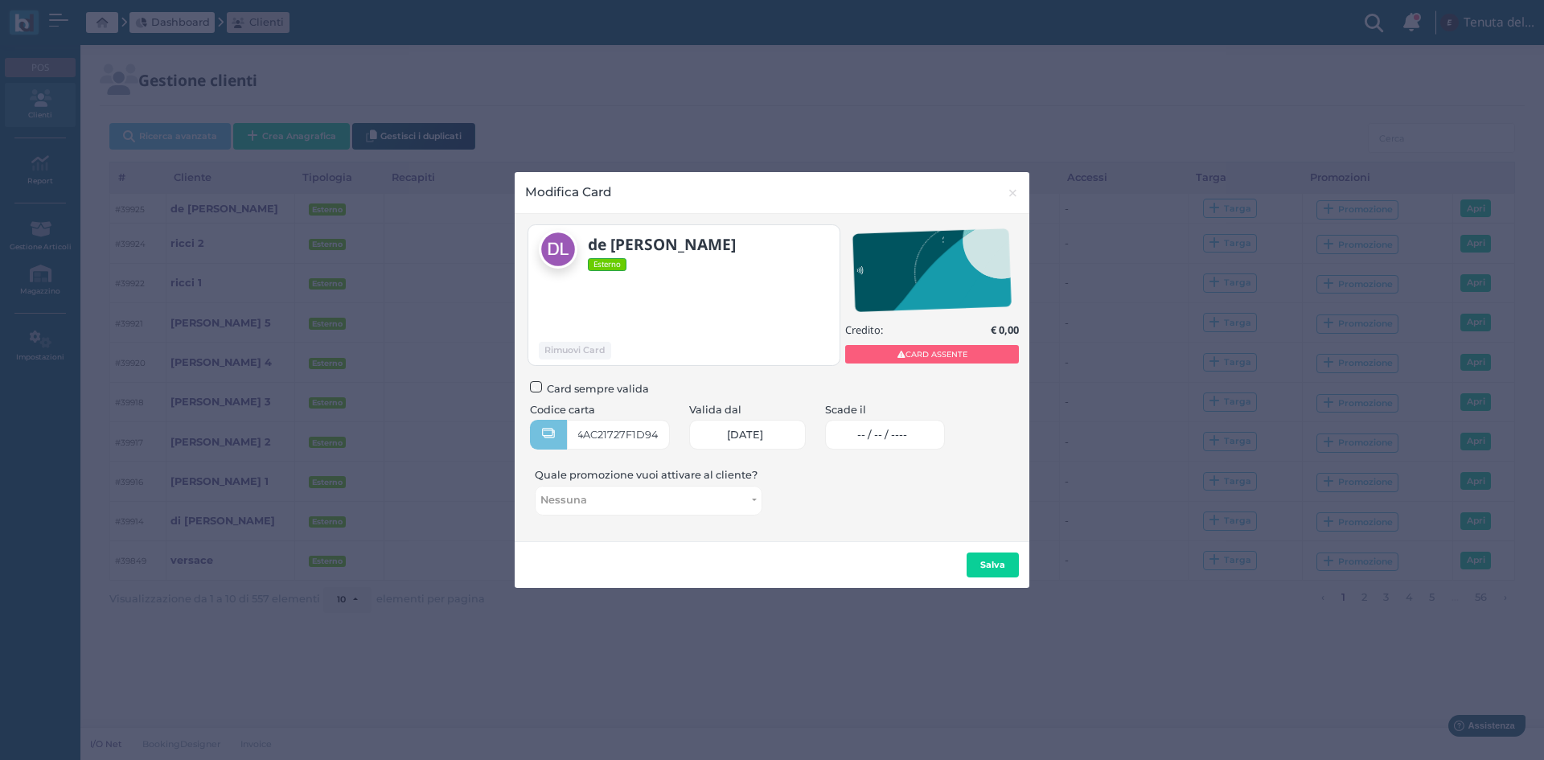
click at [929, 421] on link "-- / -- / ----" at bounding box center [885, 435] width 120 height 30
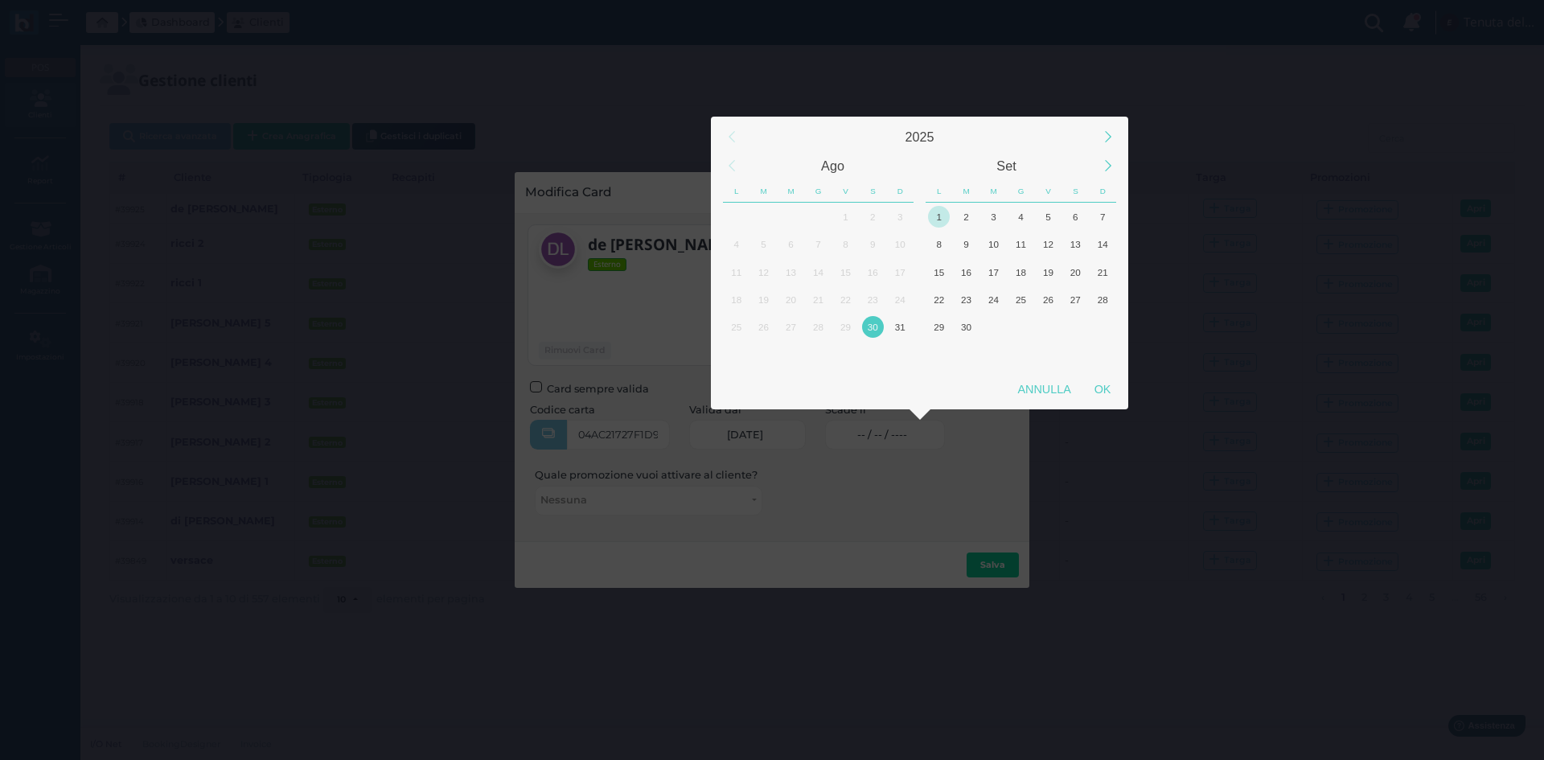
click at [950, 211] on div "1" at bounding box center [938, 216] width 27 height 27
click at [1104, 385] on div "OK" at bounding box center [1102, 389] width 40 height 29
type input "01/09/2025"
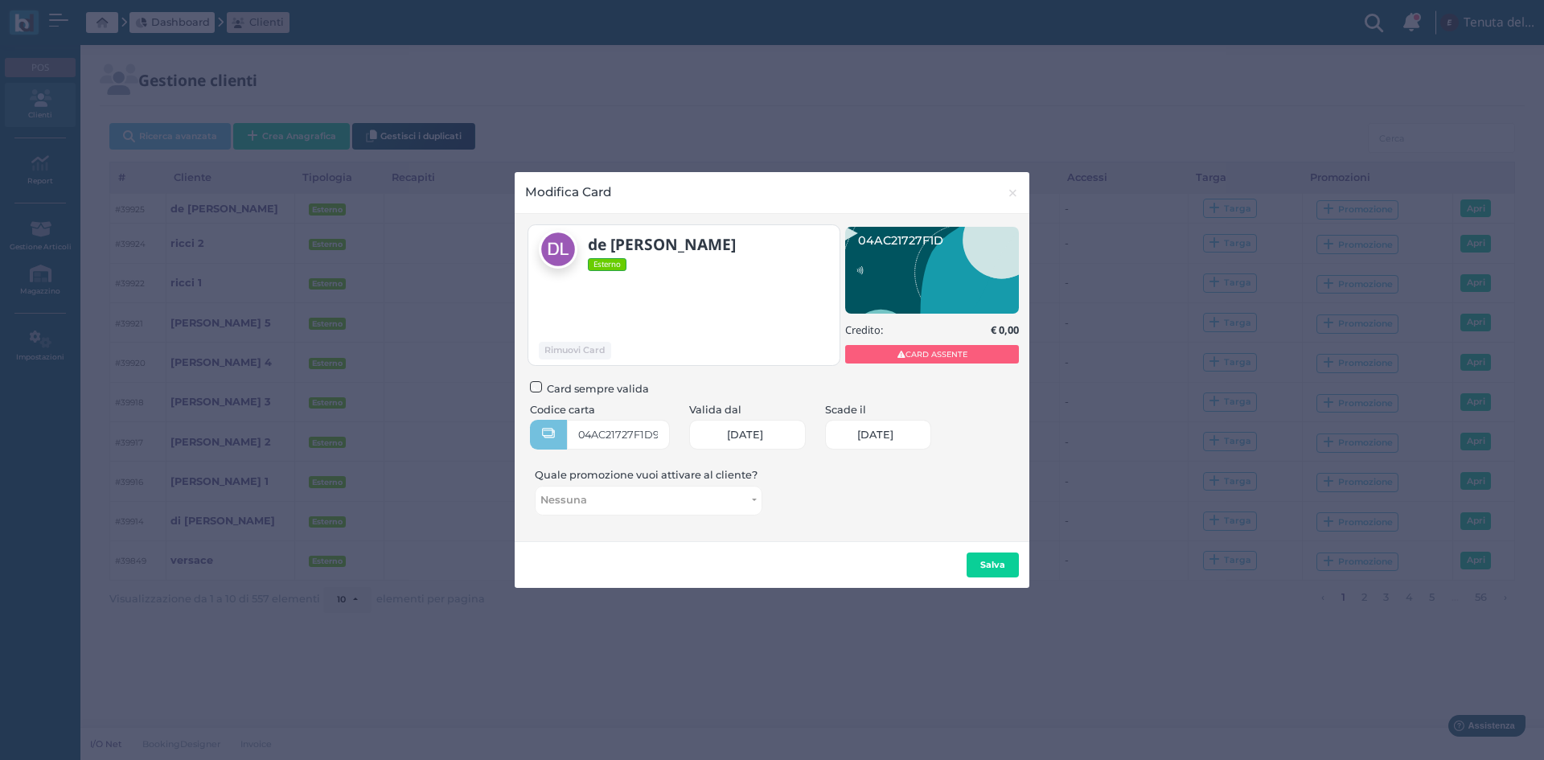
scroll to position [0, 66]
click at [998, 562] on b "Salva" at bounding box center [992, 564] width 25 height 11
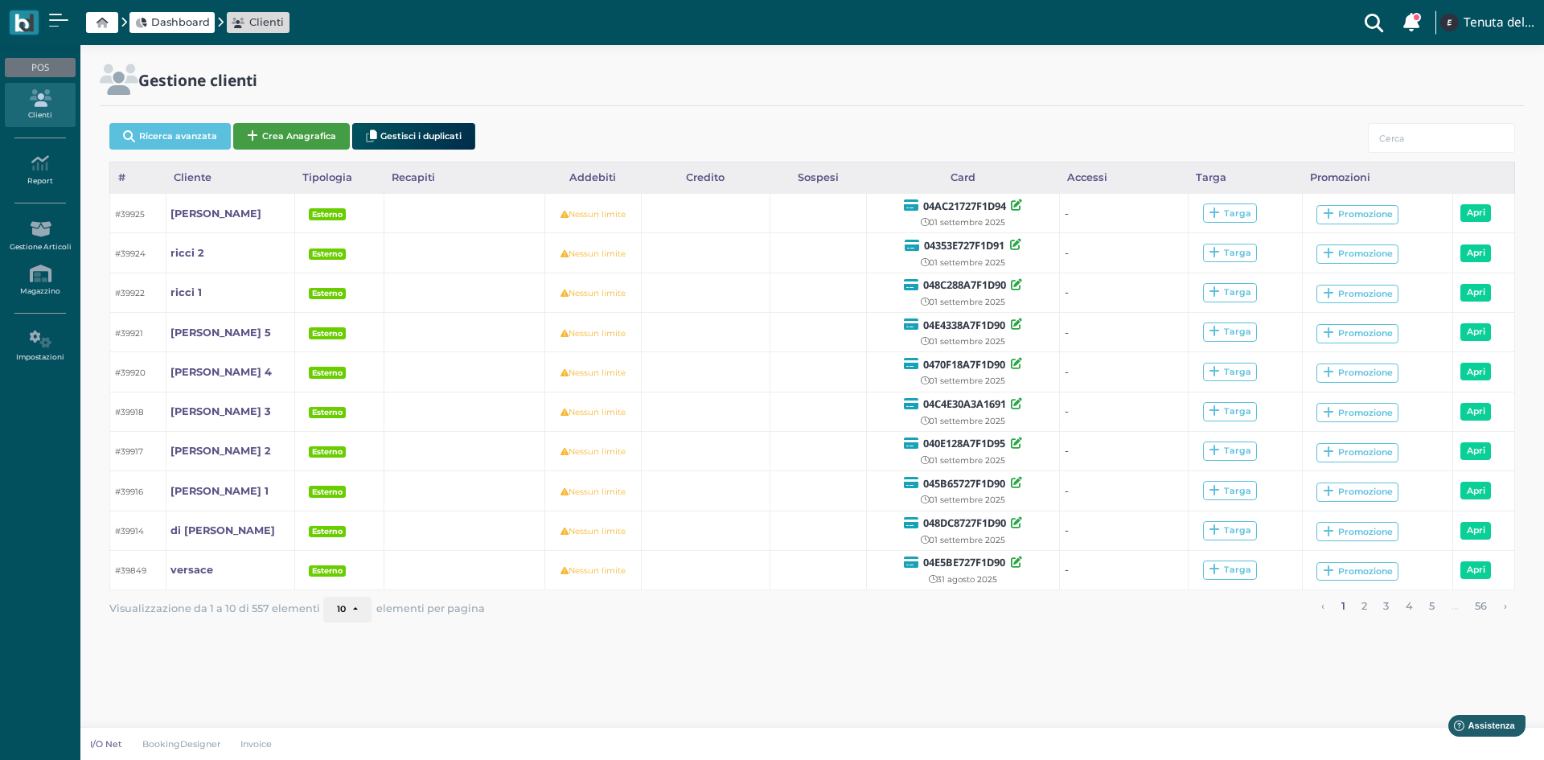
click at [297, 125] on button "Crea Anagrafica" at bounding box center [291, 136] width 117 height 27
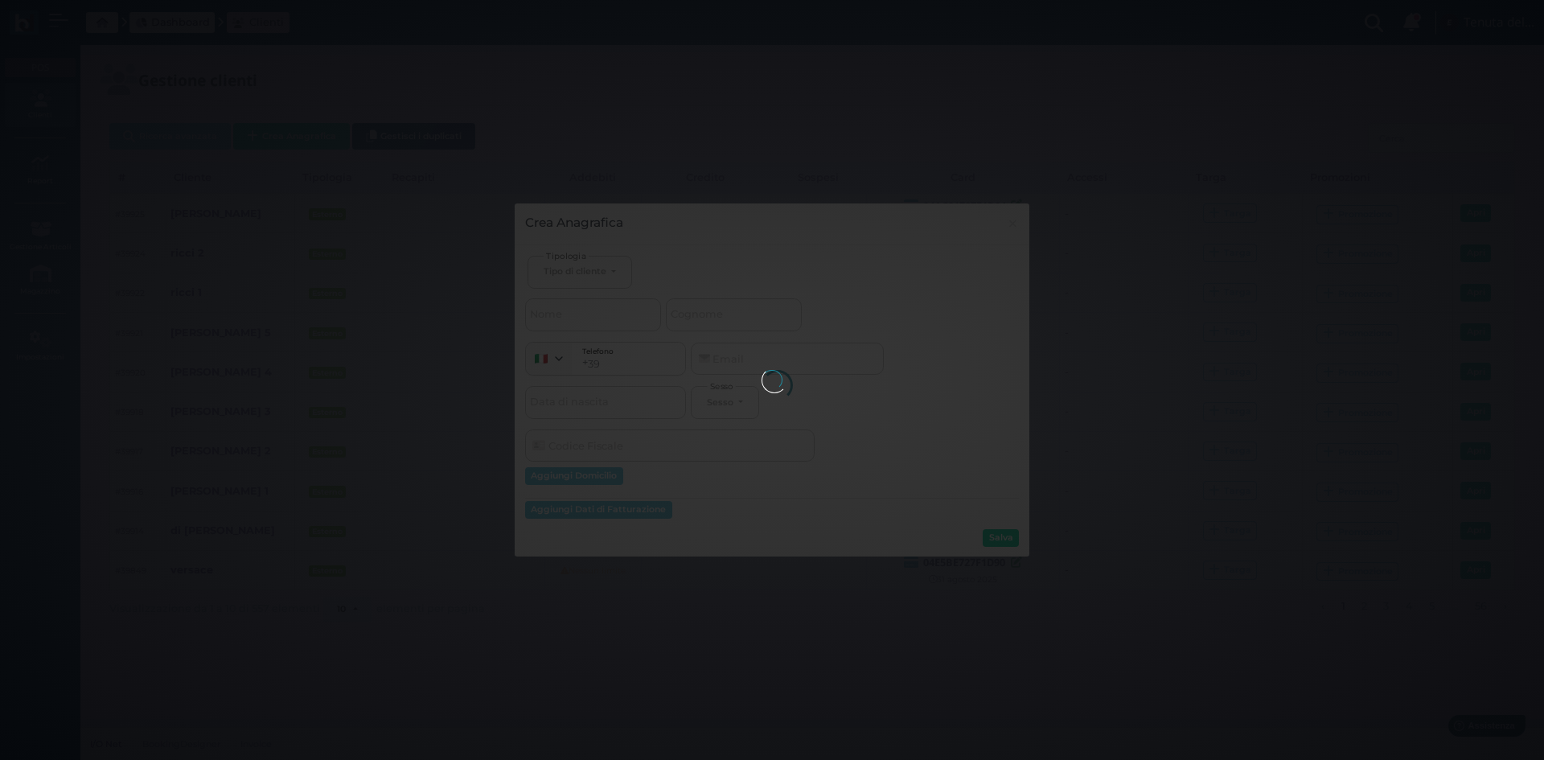
select select
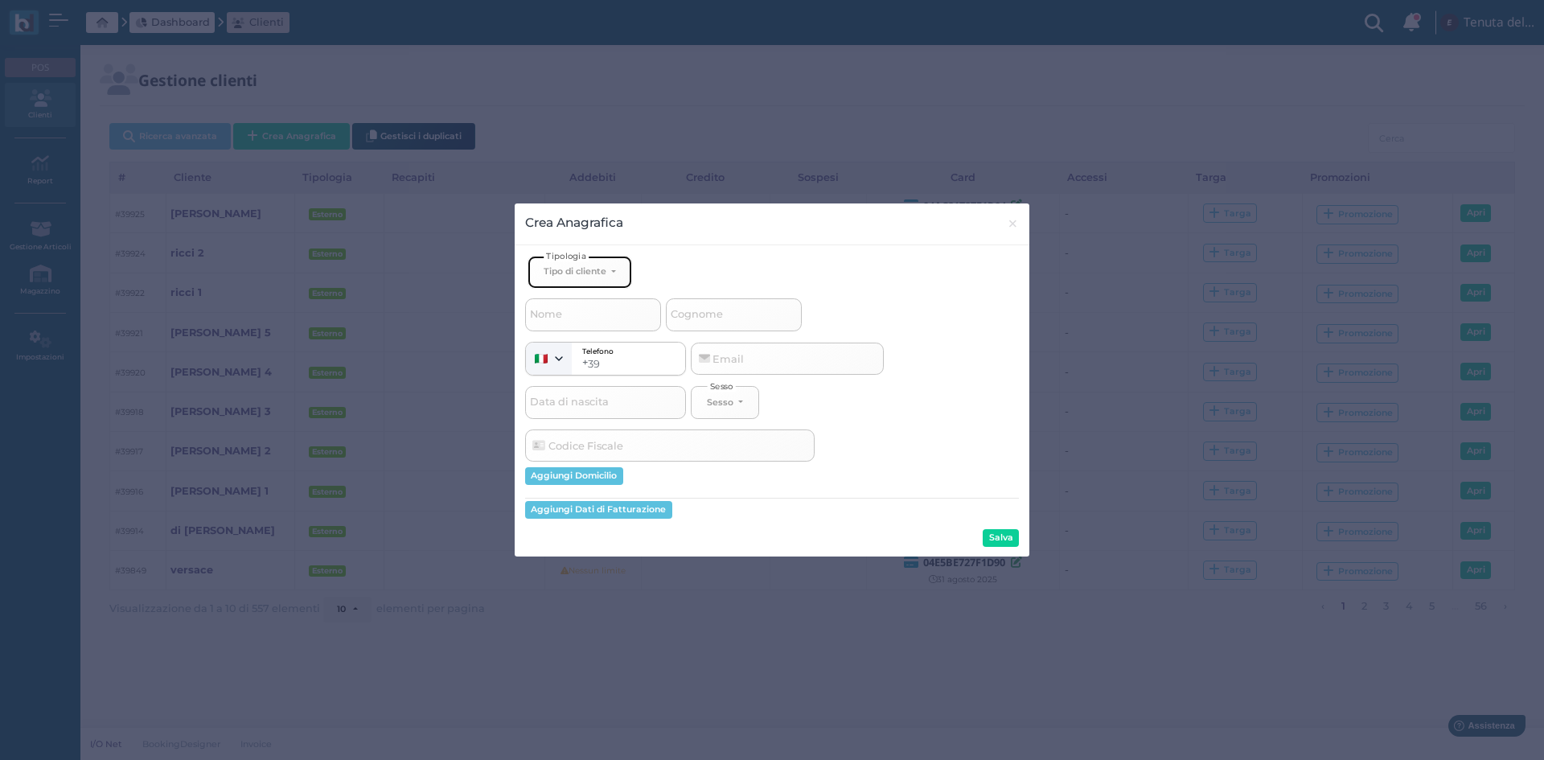
click at [577, 275] on div "Tipo di cliente" at bounding box center [574, 270] width 63 height 11
click at [584, 326] on span "Esterno" at bounding box center [563, 324] width 40 height 13
select select "[object Object]"
select select
click at [580, 326] on input "Nome" at bounding box center [593, 314] width 136 height 32
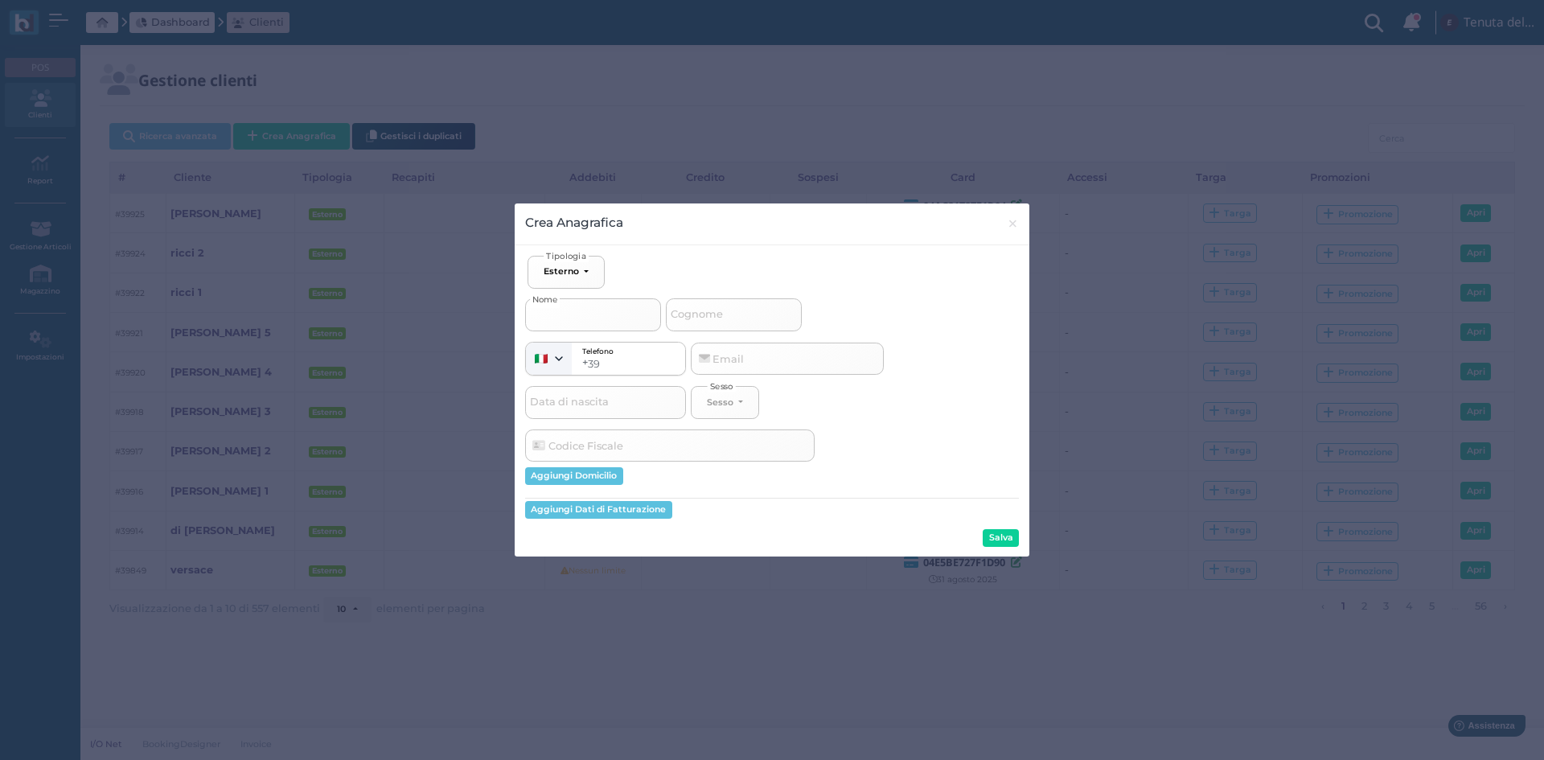
type input "m"
select select
type input "ma"
select select
type input "mar"
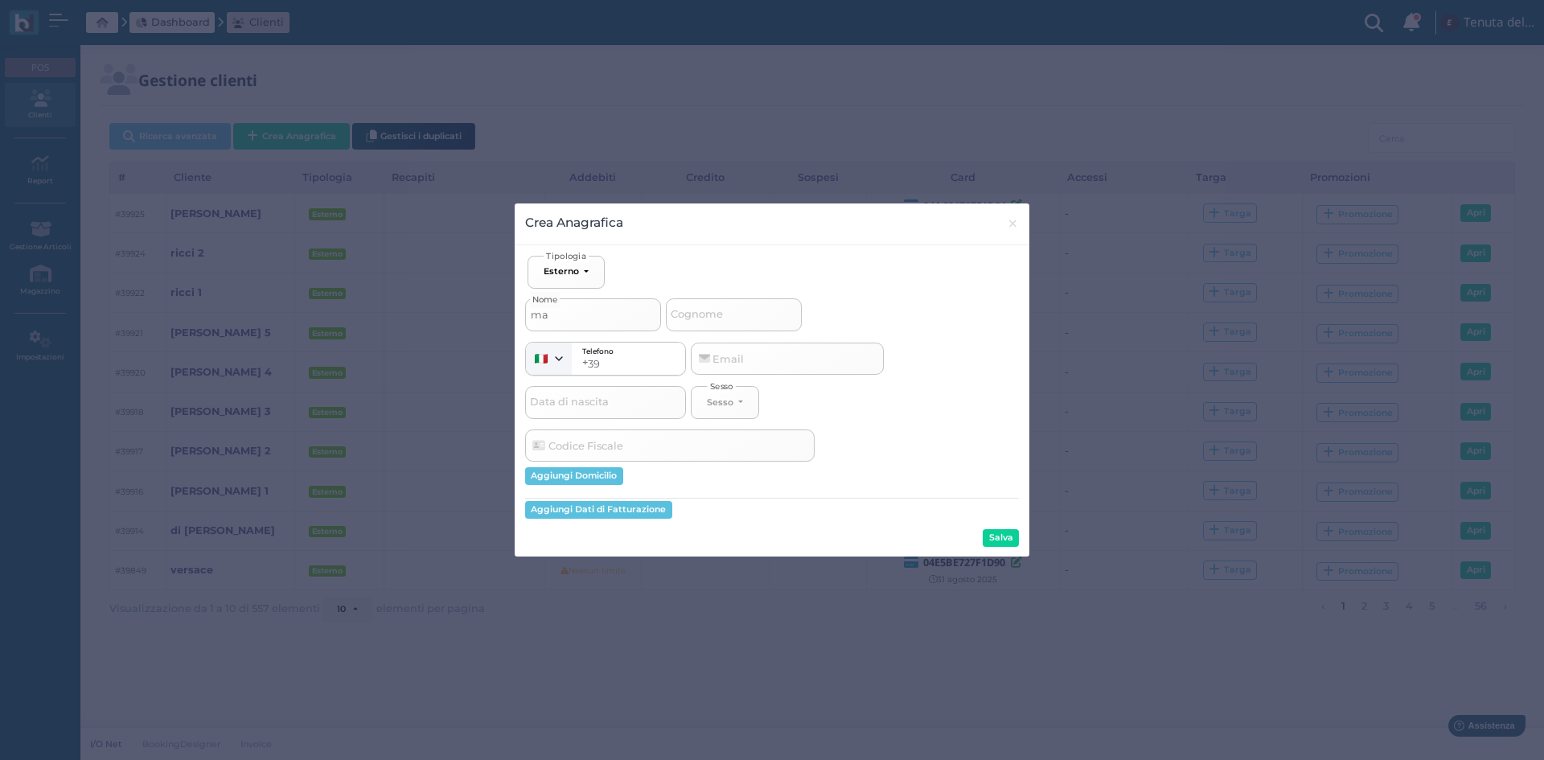
select select
type input "mari"
select select
type input "marin"
select select
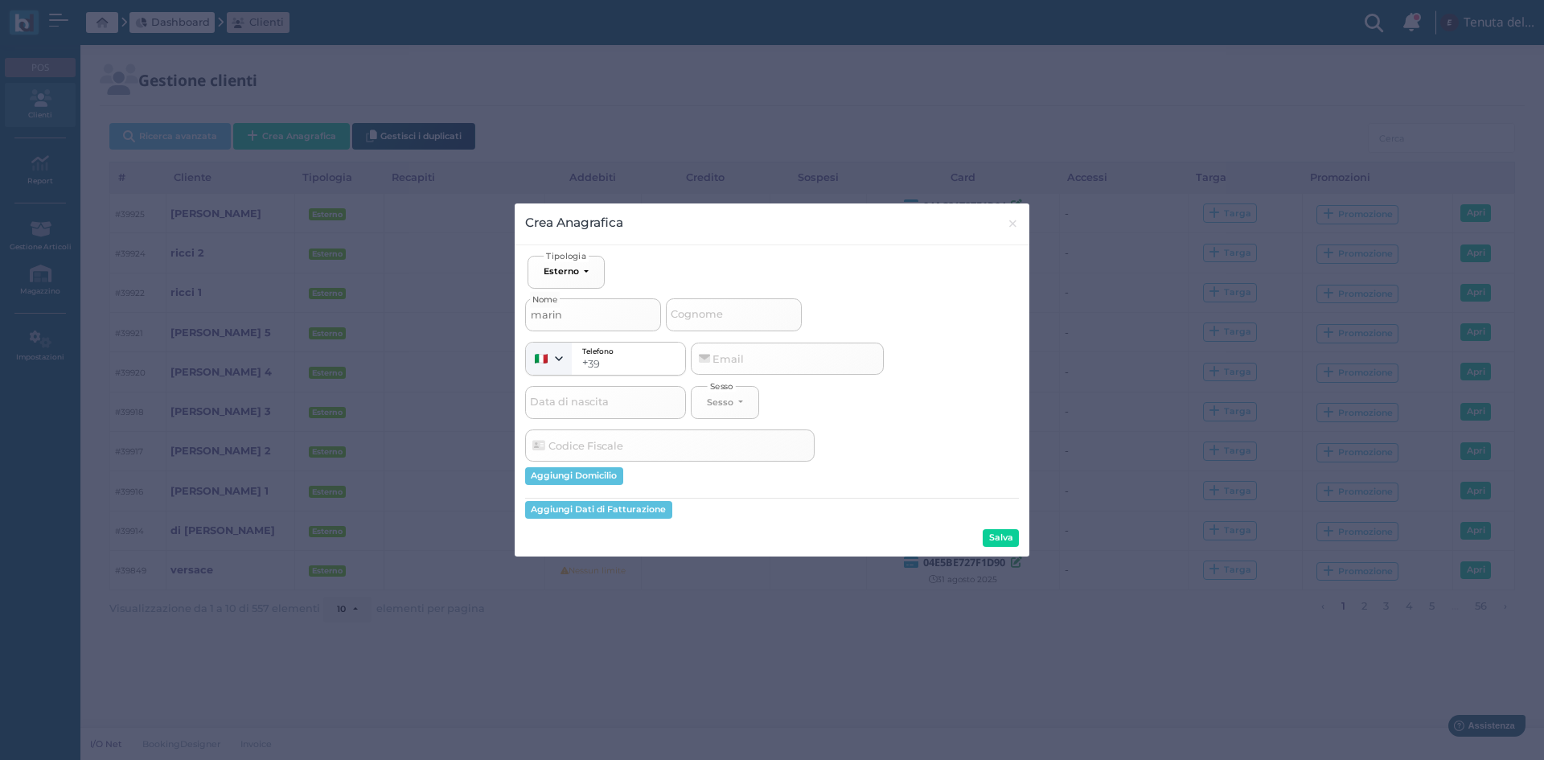
type input "marino"
select select
type input "marino"
click at [994, 535] on button "Salva" at bounding box center [1000, 538] width 36 height 18
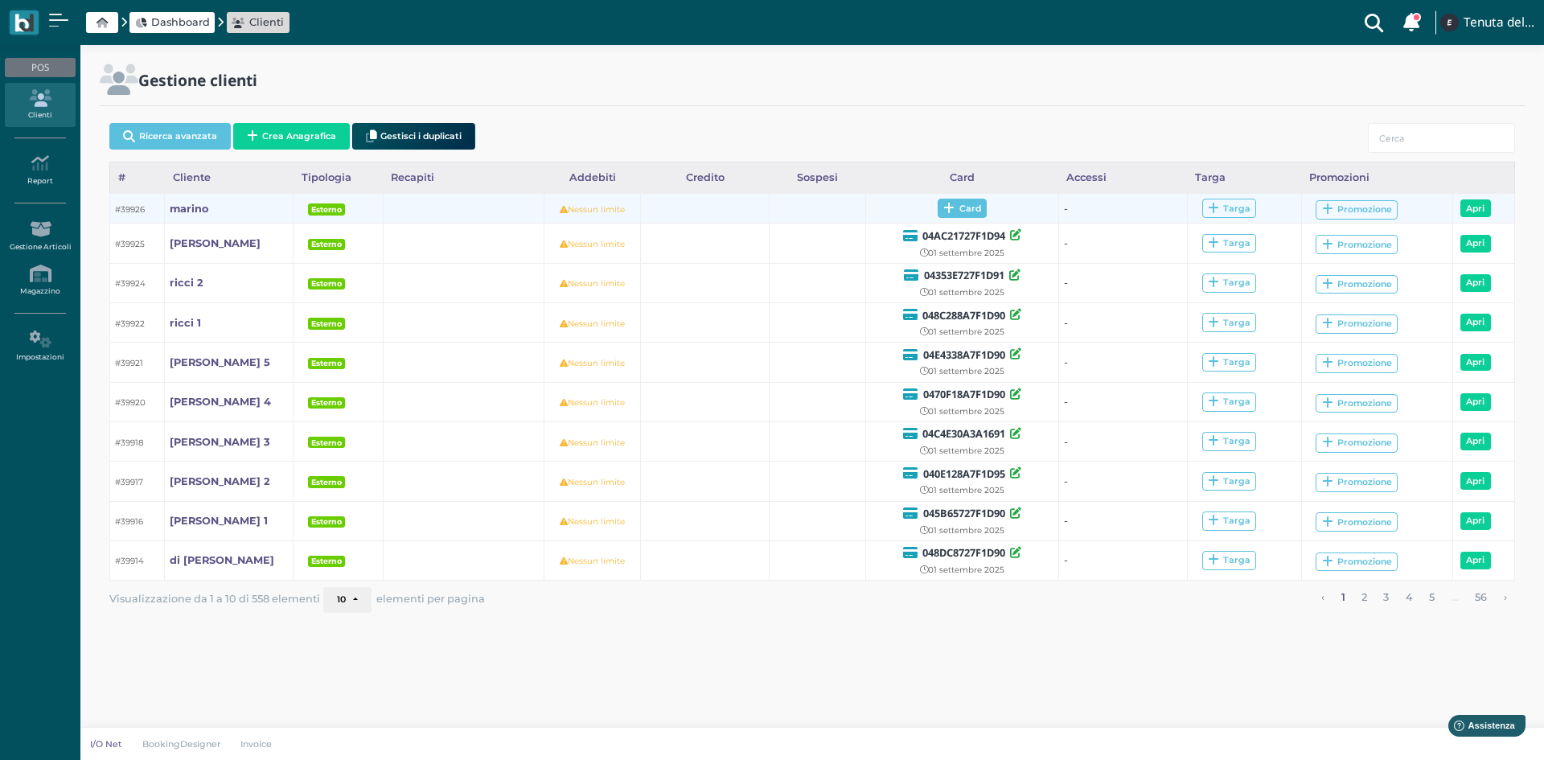
click at [981, 203] on span "Card" at bounding box center [961, 208] width 49 height 19
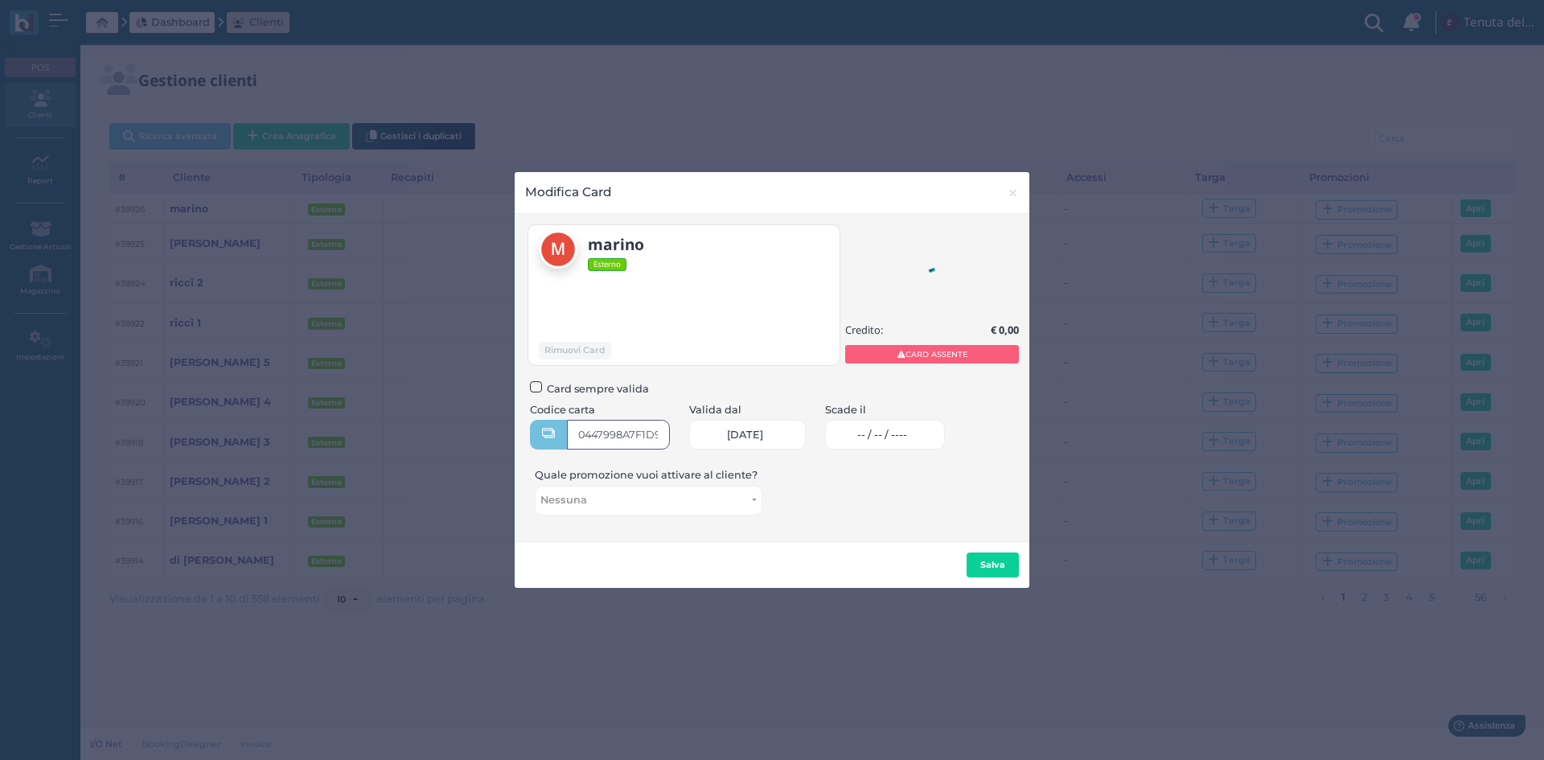
type input "0447998A7F1D91"
click at [900, 432] on span "-- / -- / ----" at bounding box center [882, 434] width 50 height 13
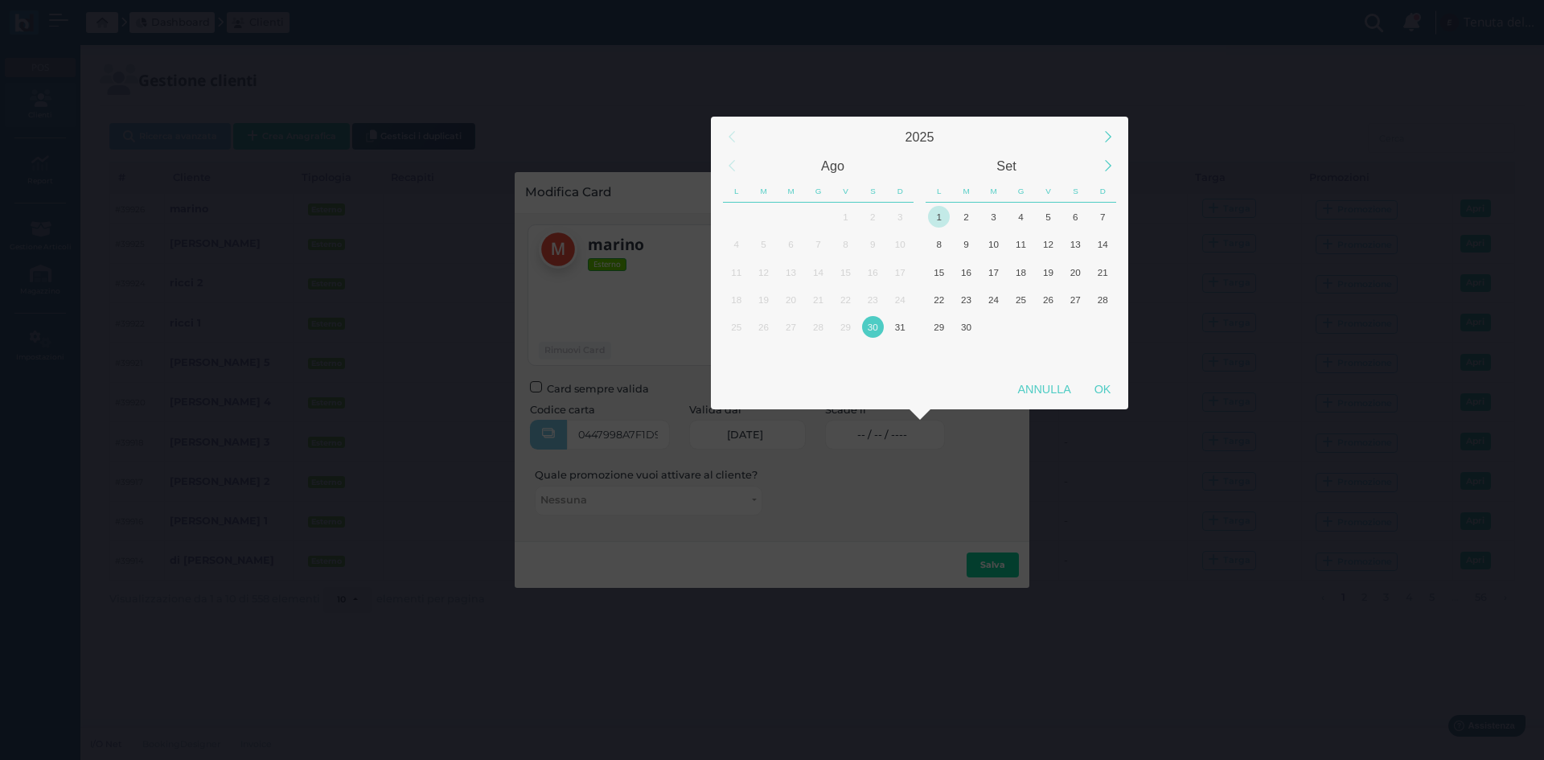
click at [933, 209] on div "1" at bounding box center [939, 217] width 22 height 22
click at [1103, 401] on div "OK" at bounding box center [1102, 389] width 40 height 29
type input "01/09/2025"
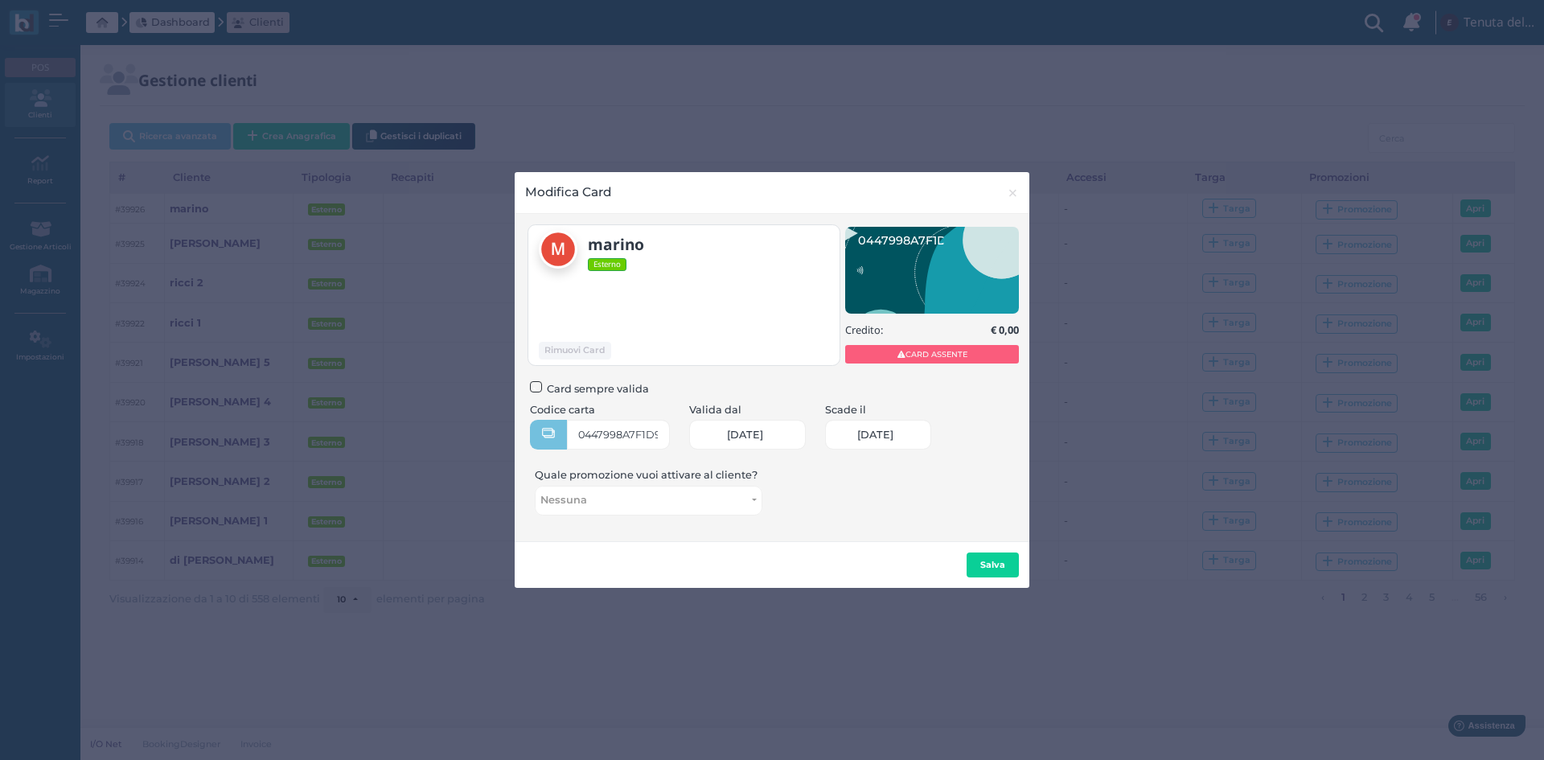
scroll to position [0, 66]
click at [998, 568] on b "Salva" at bounding box center [992, 564] width 25 height 11
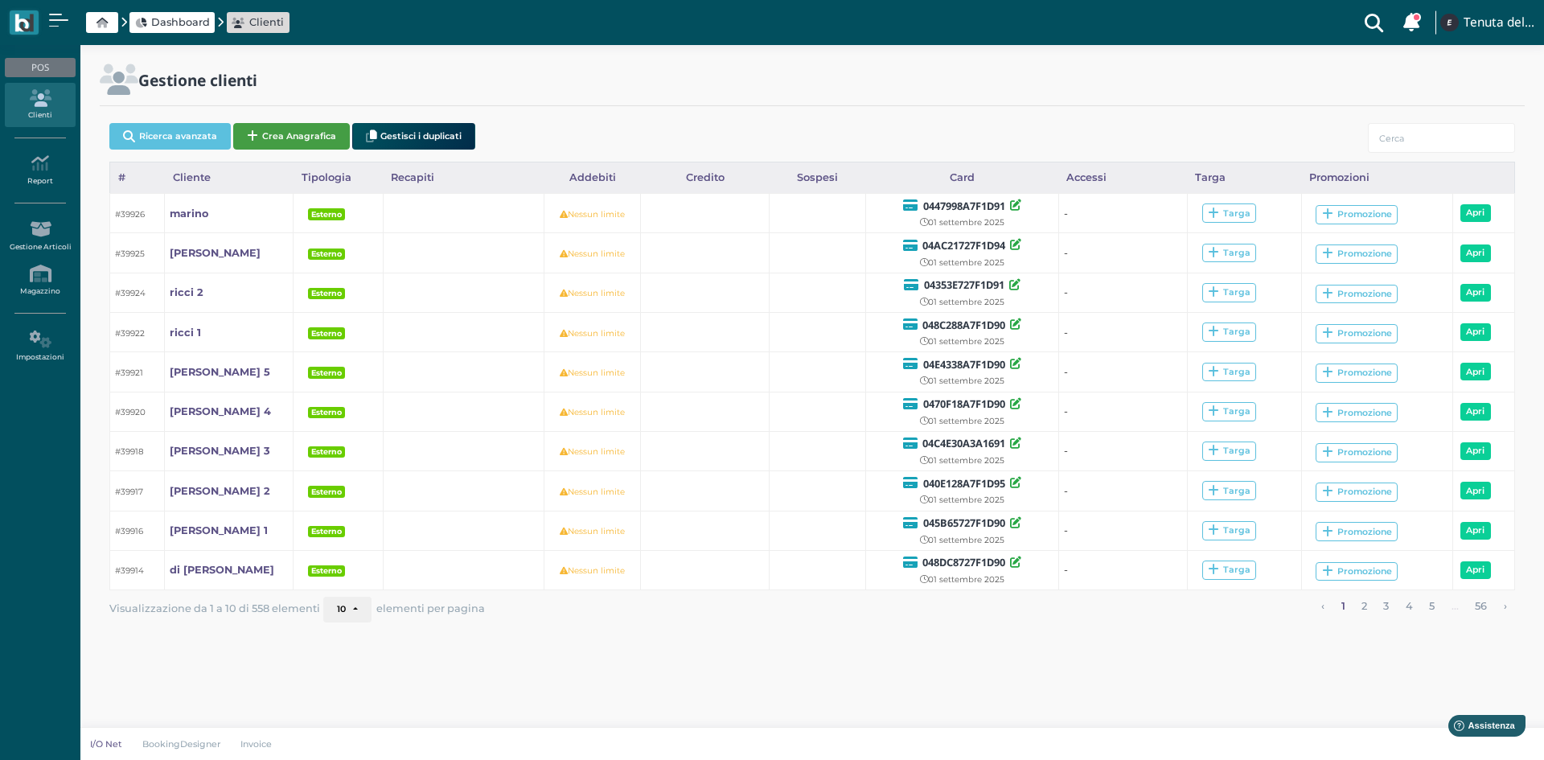
click at [266, 140] on button "Crea Anagrafica" at bounding box center [291, 136] width 117 height 27
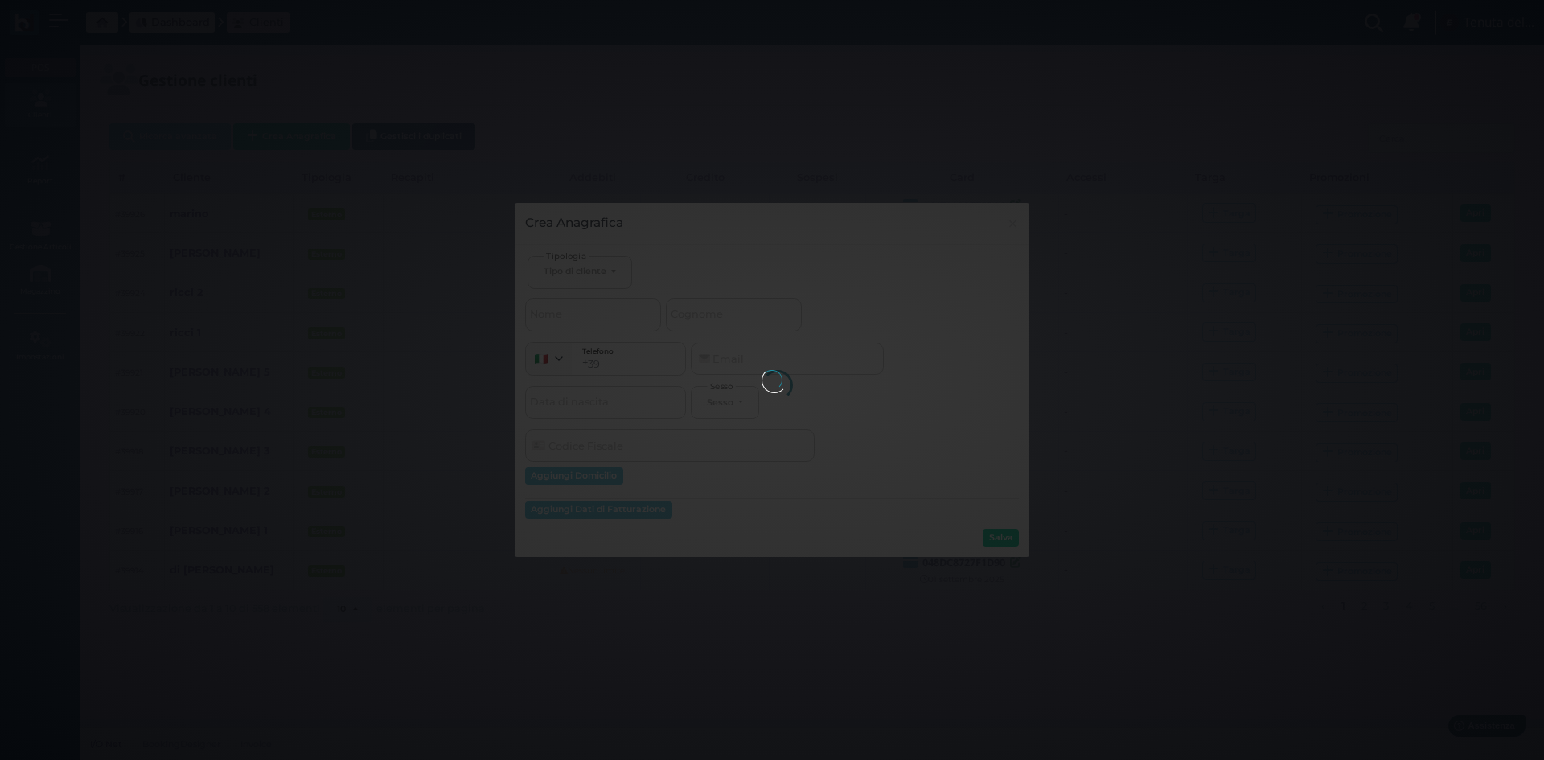
select select
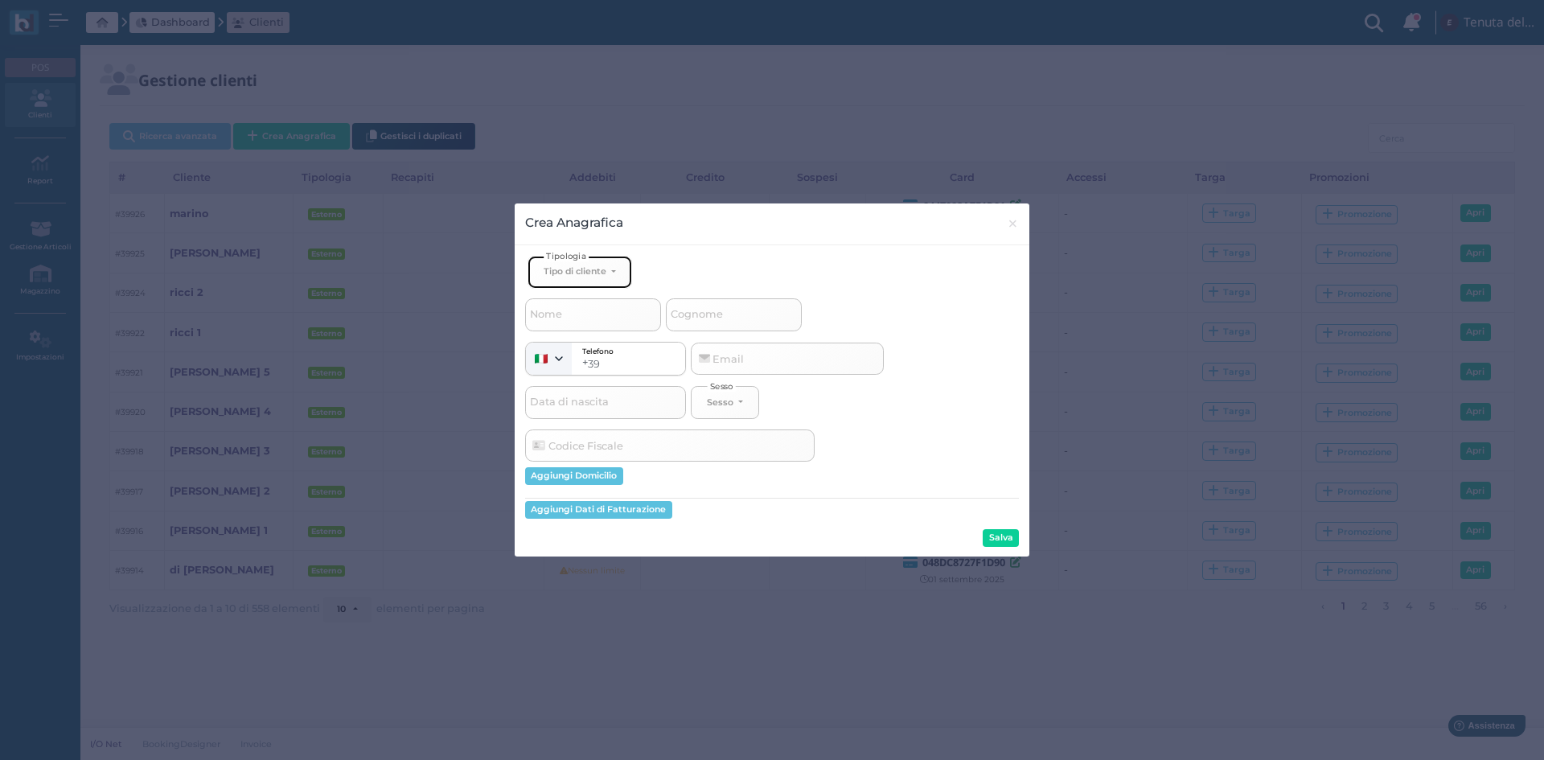
click at [577, 281] on button "Tipo di cliente" at bounding box center [579, 272] width 105 height 33
click at [574, 322] on span "Esterno" at bounding box center [563, 324] width 40 height 13
select select "[object Object]"
select select
click at [567, 311] on input "Nome" at bounding box center [593, 314] width 136 height 32
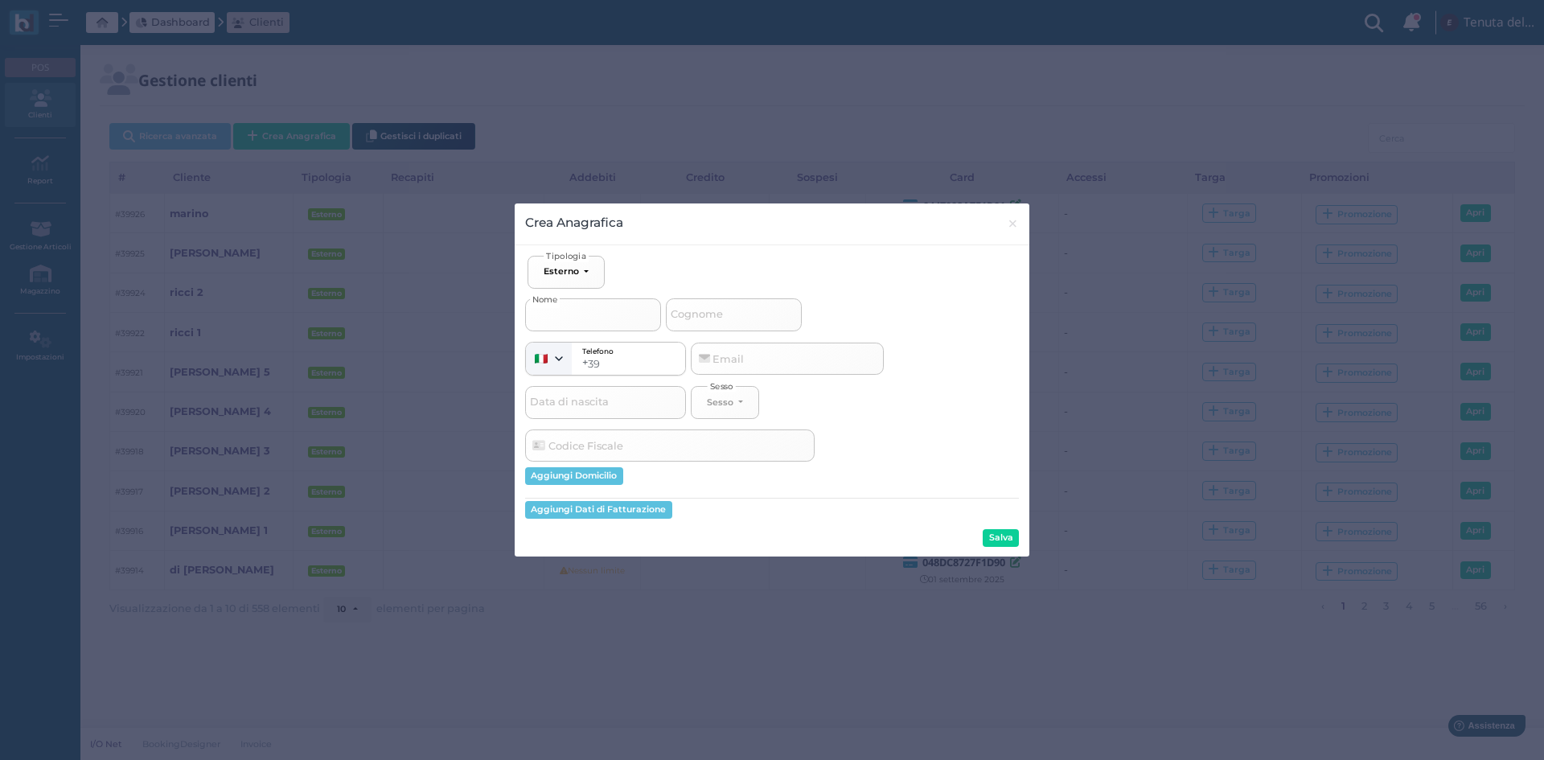
type input "s"
select select
type input "se"
select select
type input "ser"
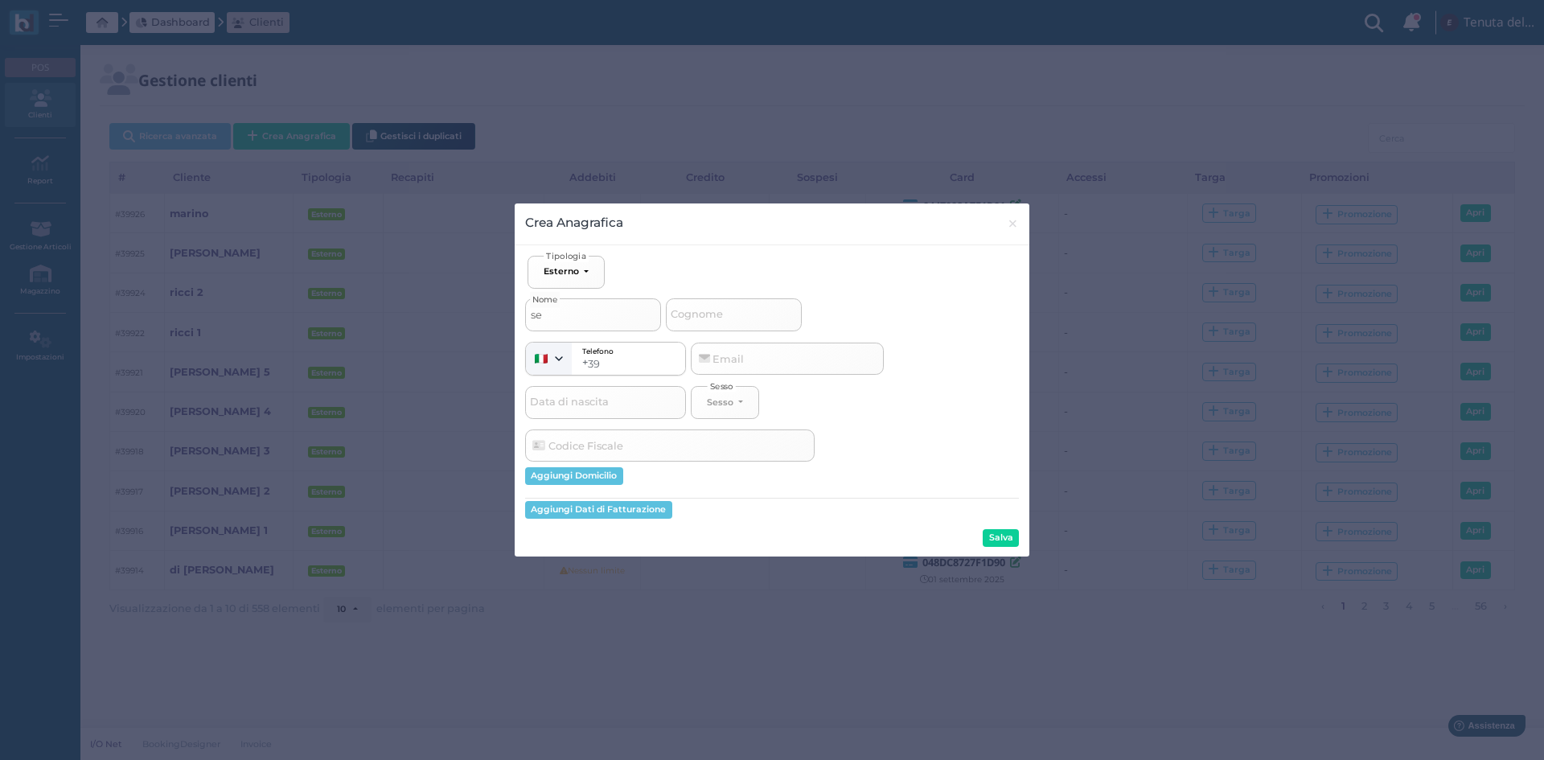
select select
type input "sera"
select select
type input "seraf"
select select
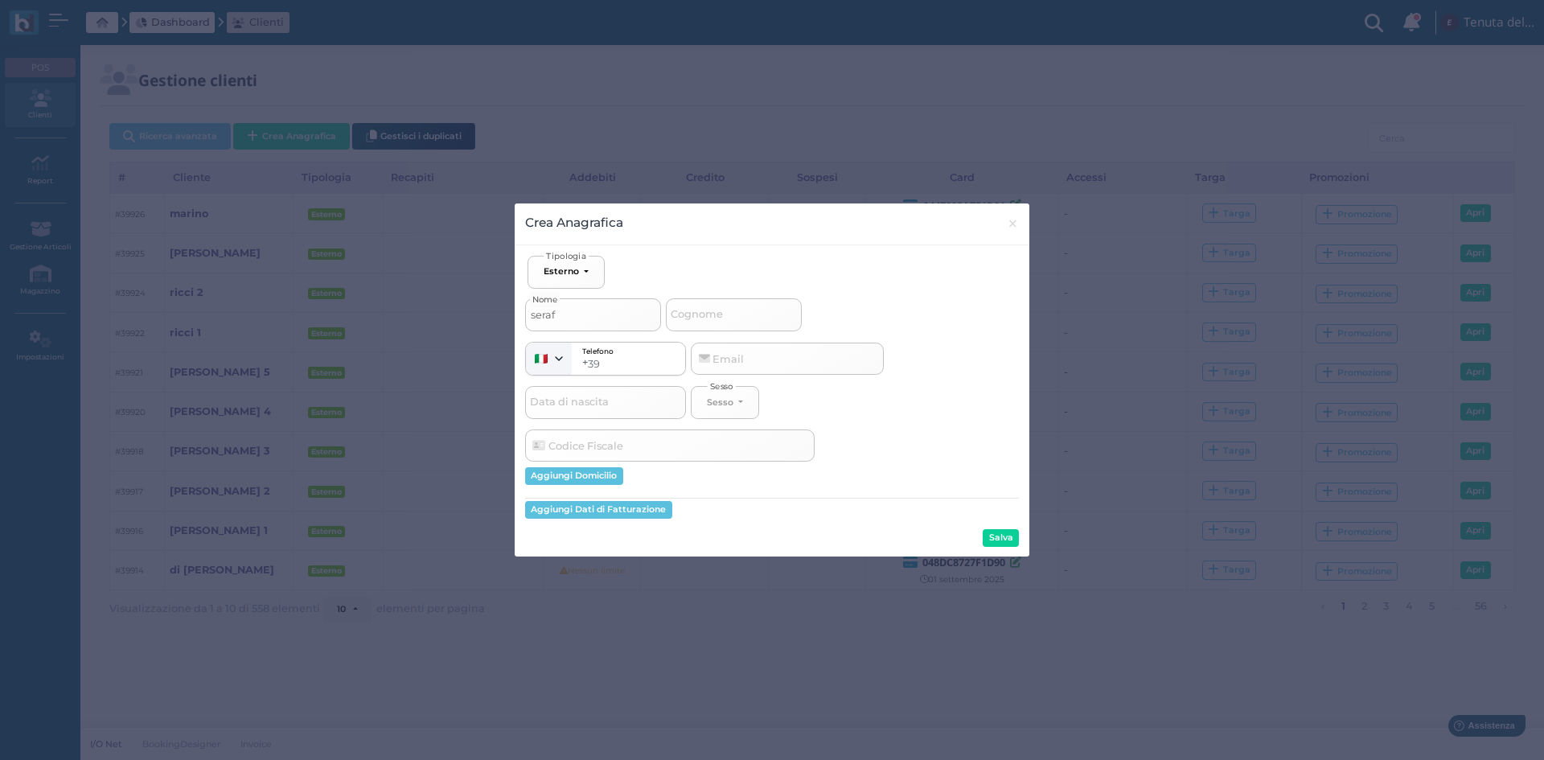
type input "serafi"
select select
type input "serafin"
select select
type input "serafino"
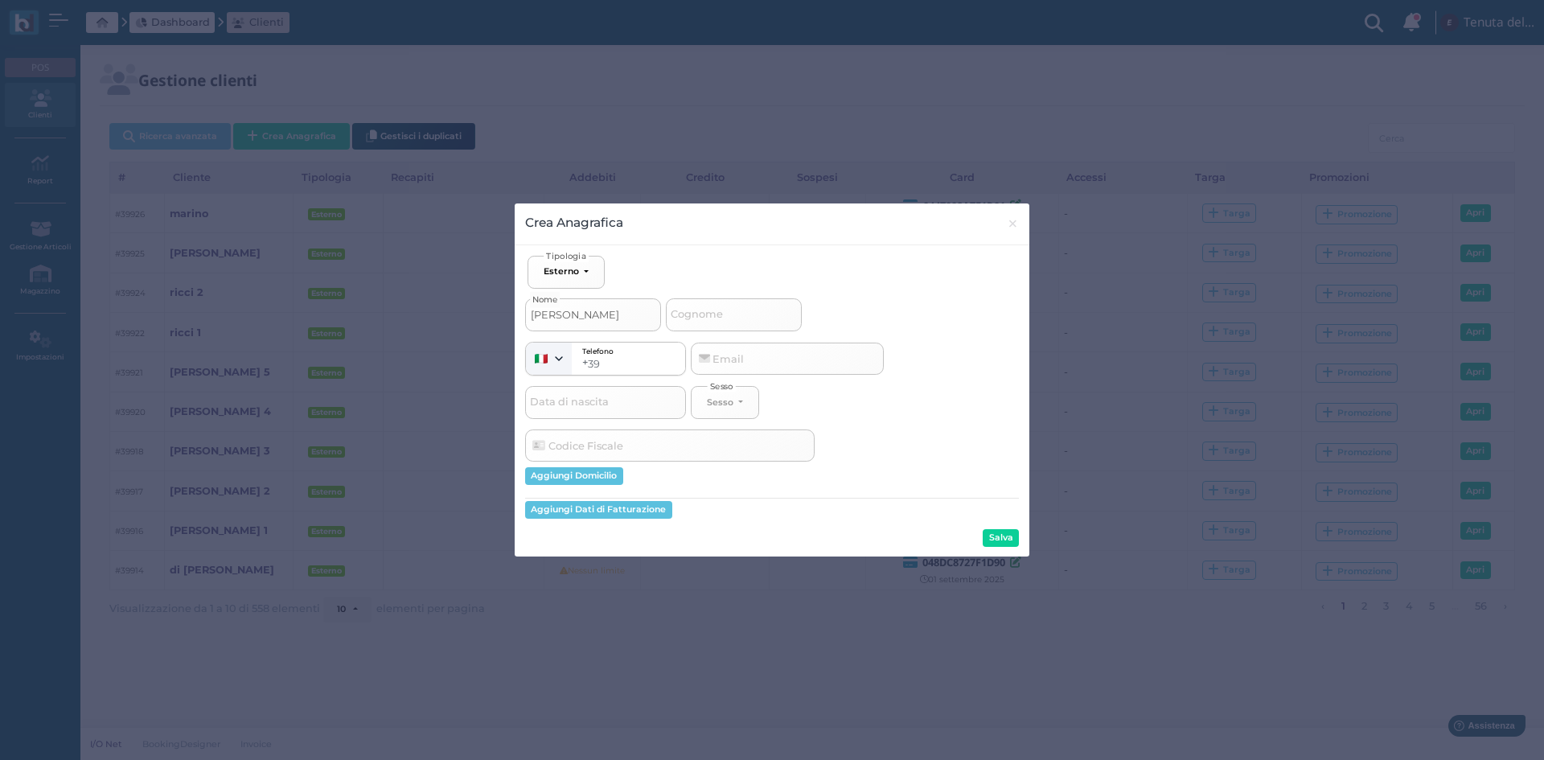
select select
type input "serafino"
click at [986, 545] on button "Salva" at bounding box center [1000, 538] width 36 height 18
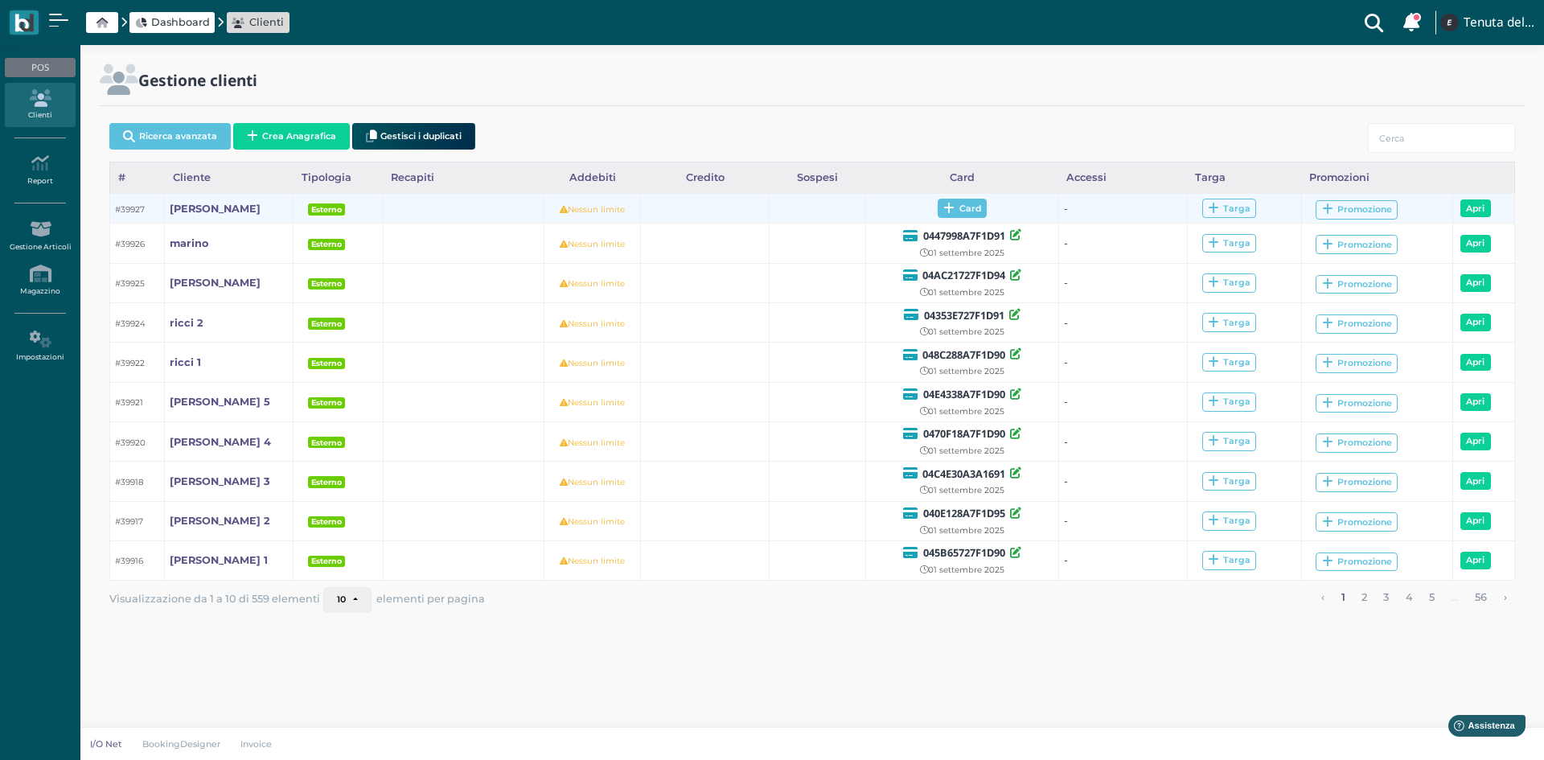
click at [945, 203] on icon at bounding box center [948, 209] width 11 height 12
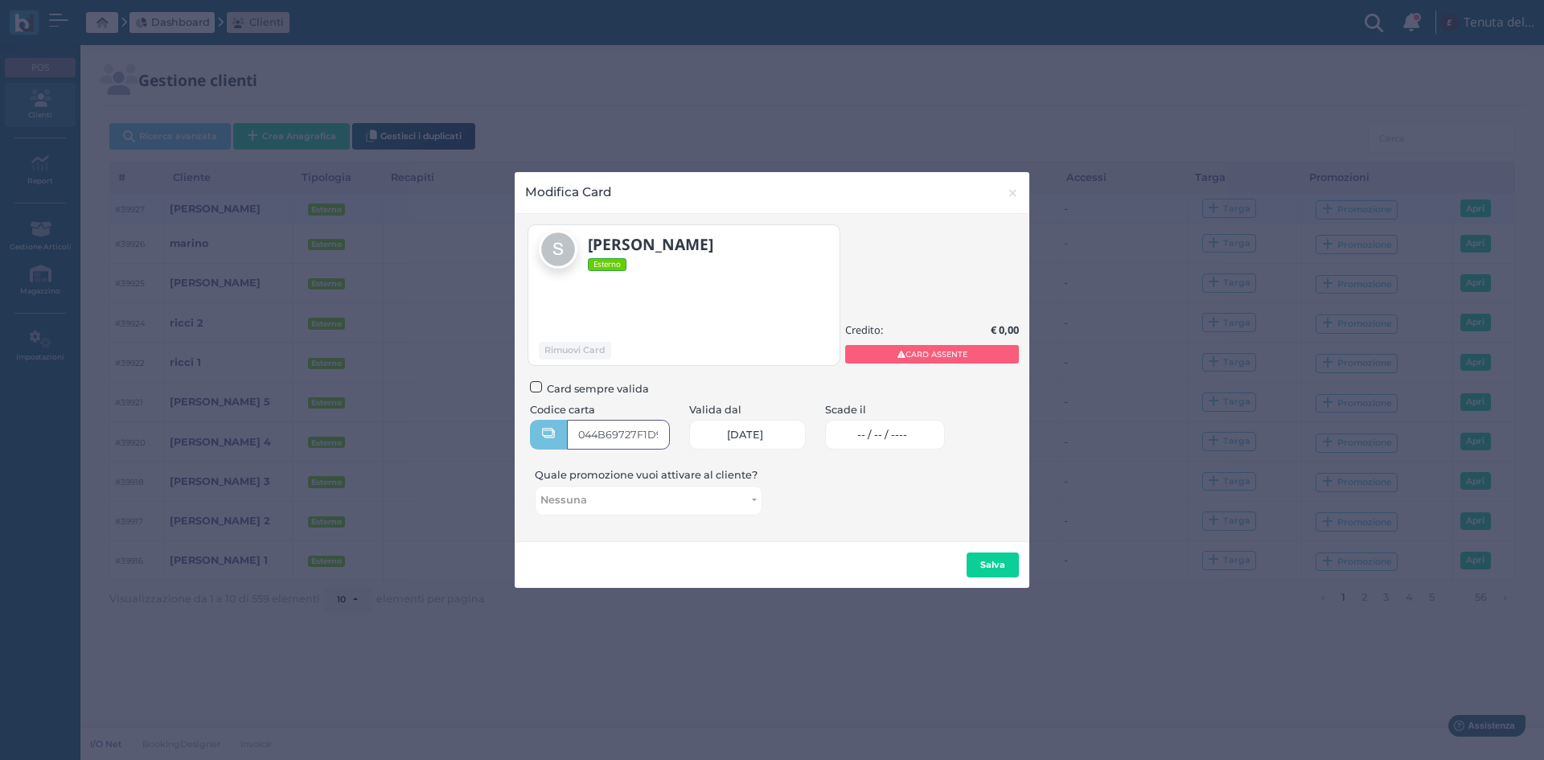
type input "044B69727F1D91"
click at [857, 438] on link "-- / -- / ----" at bounding box center [885, 435] width 120 height 30
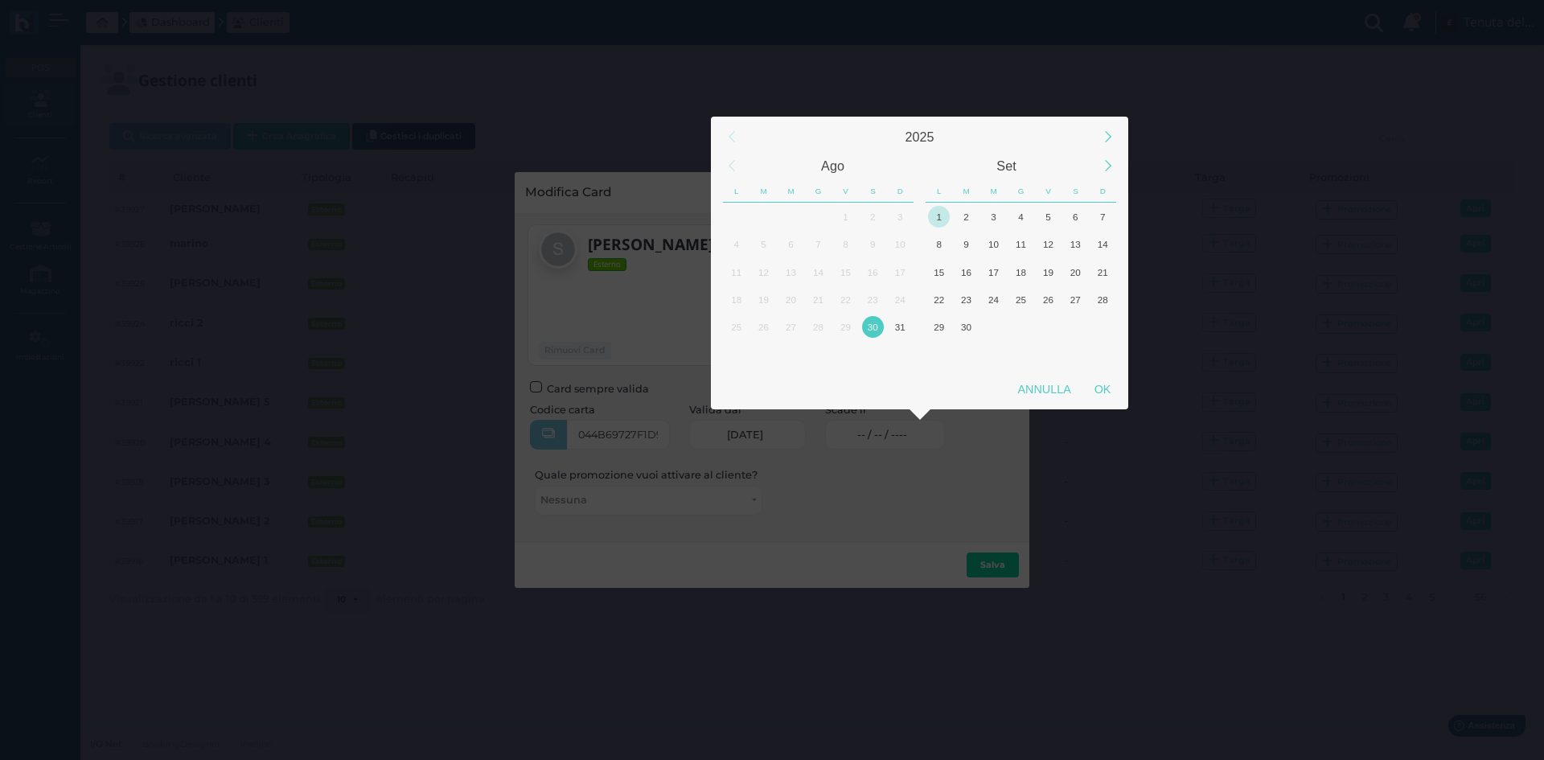
click at [931, 217] on div "1" at bounding box center [939, 217] width 22 height 22
click at [1105, 390] on div "OK" at bounding box center [1102, 389] width 40 height 29
type input "01/09/2025"
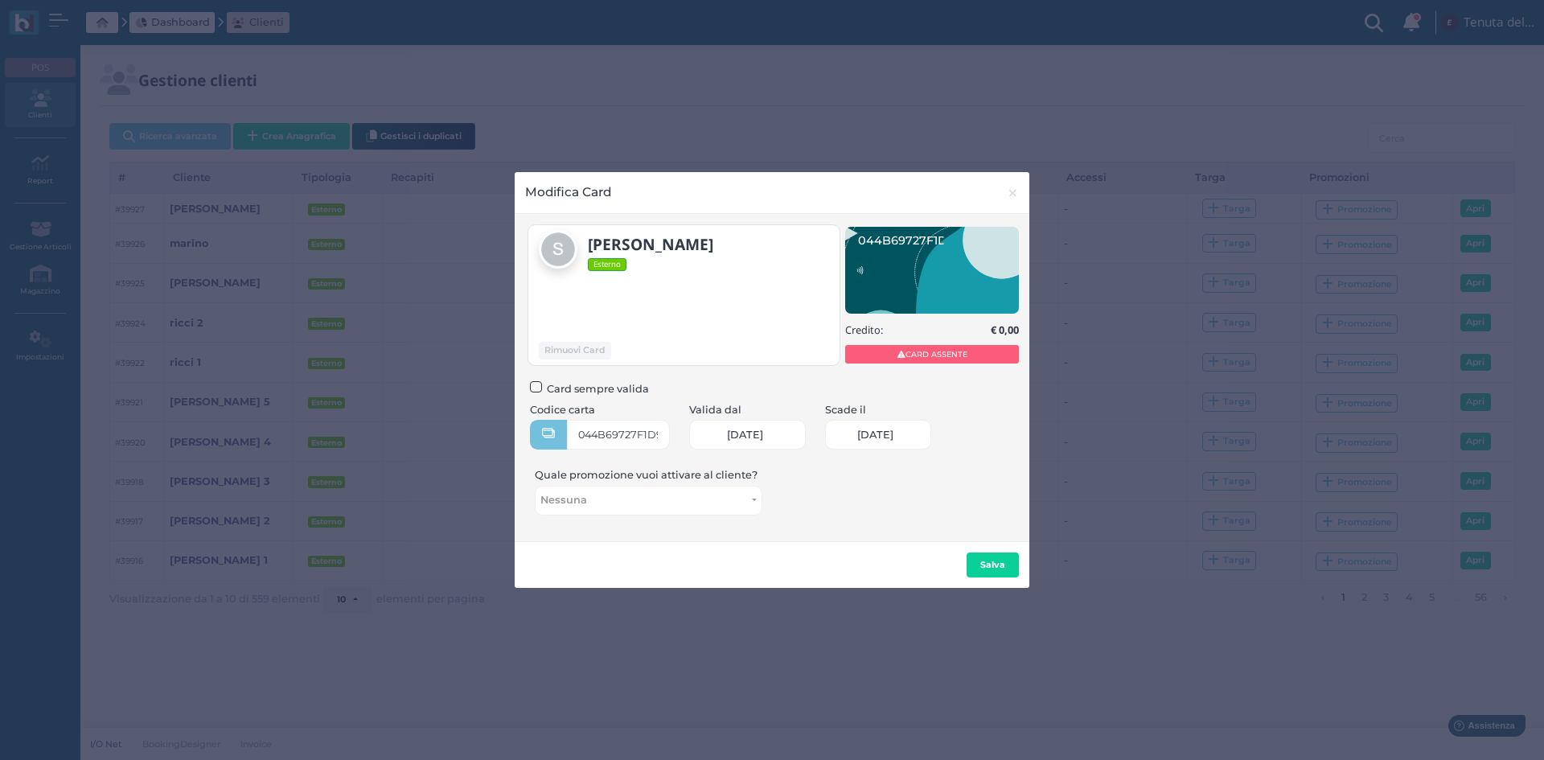
scroll to position [0, 66]
click at [982, 564] on b "Salva" at bounding box center [992, 564] width 25 height 11
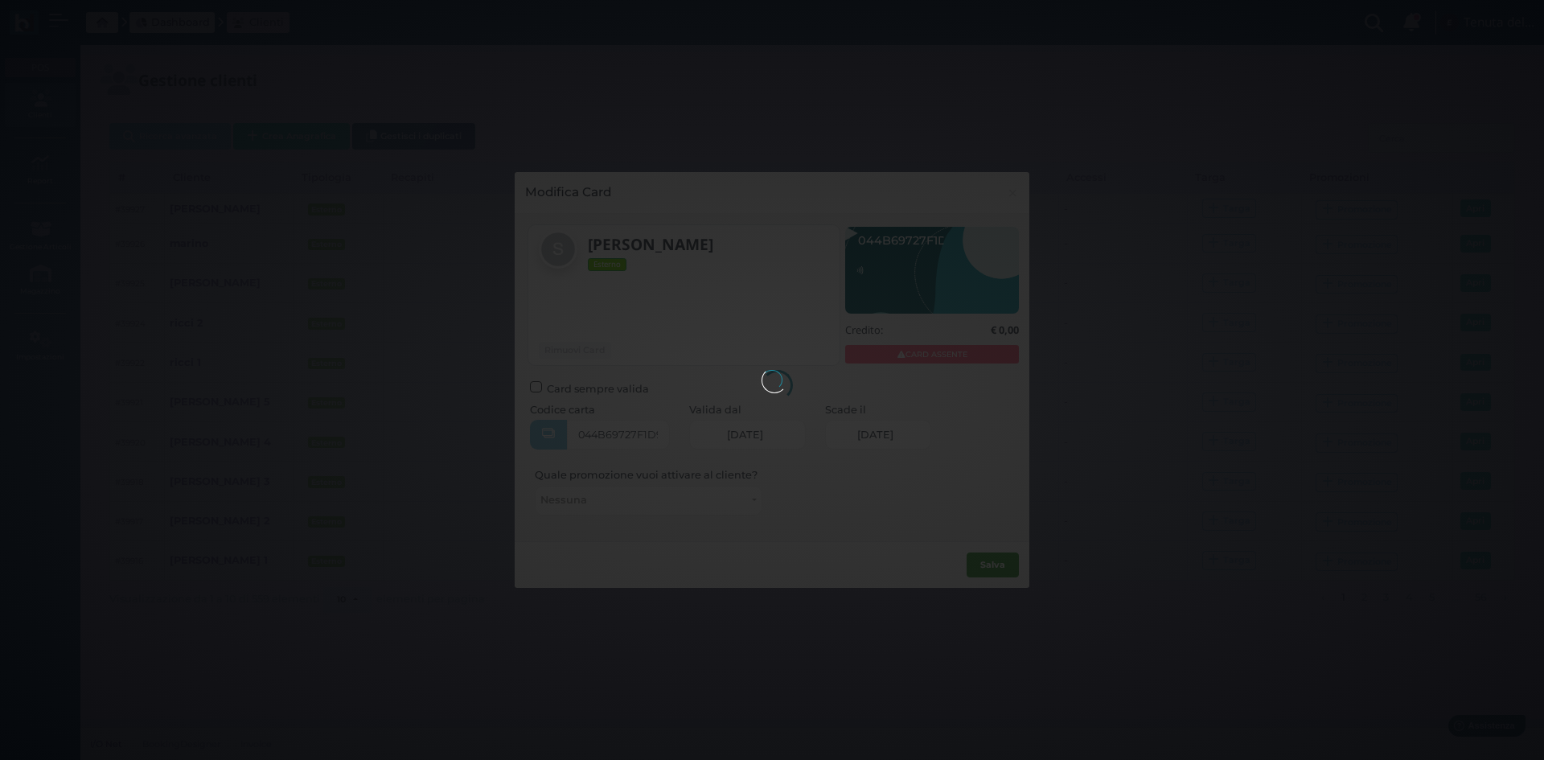
scroll to position [0, 0]
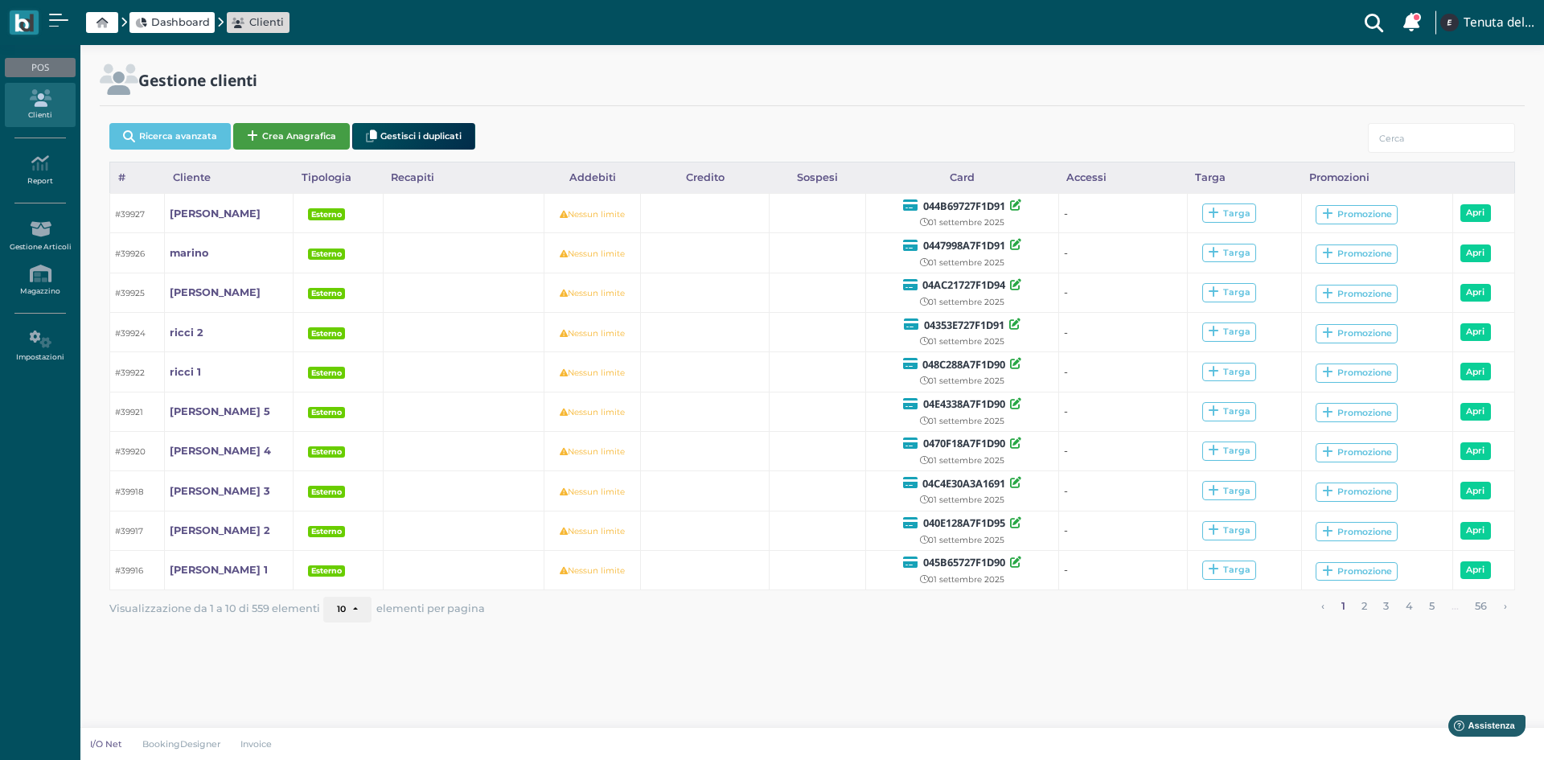
click at [299, 139] on button "Crea Anagrafica" at bounding box center [291, 136] width 117 height 27
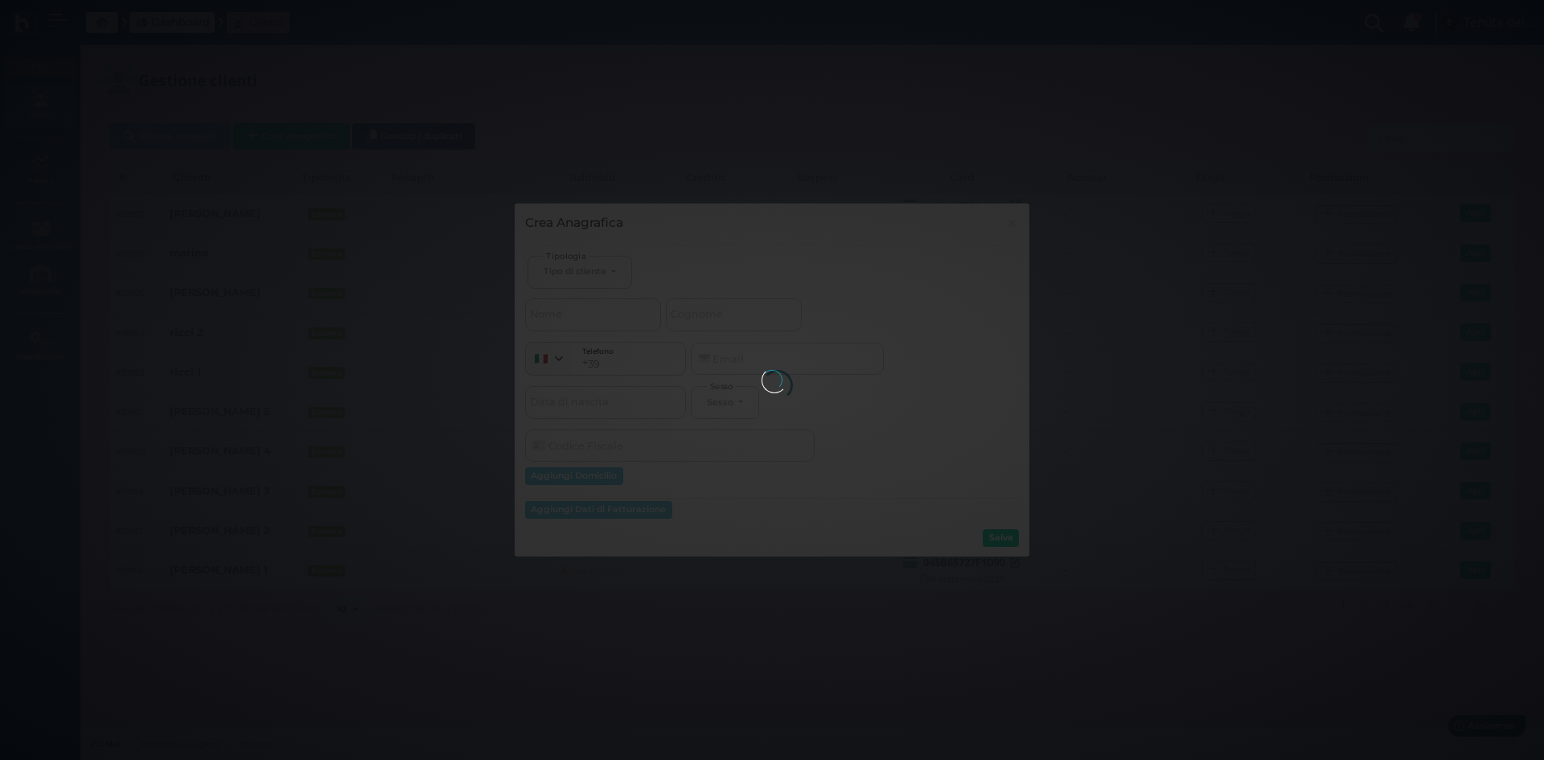
select select
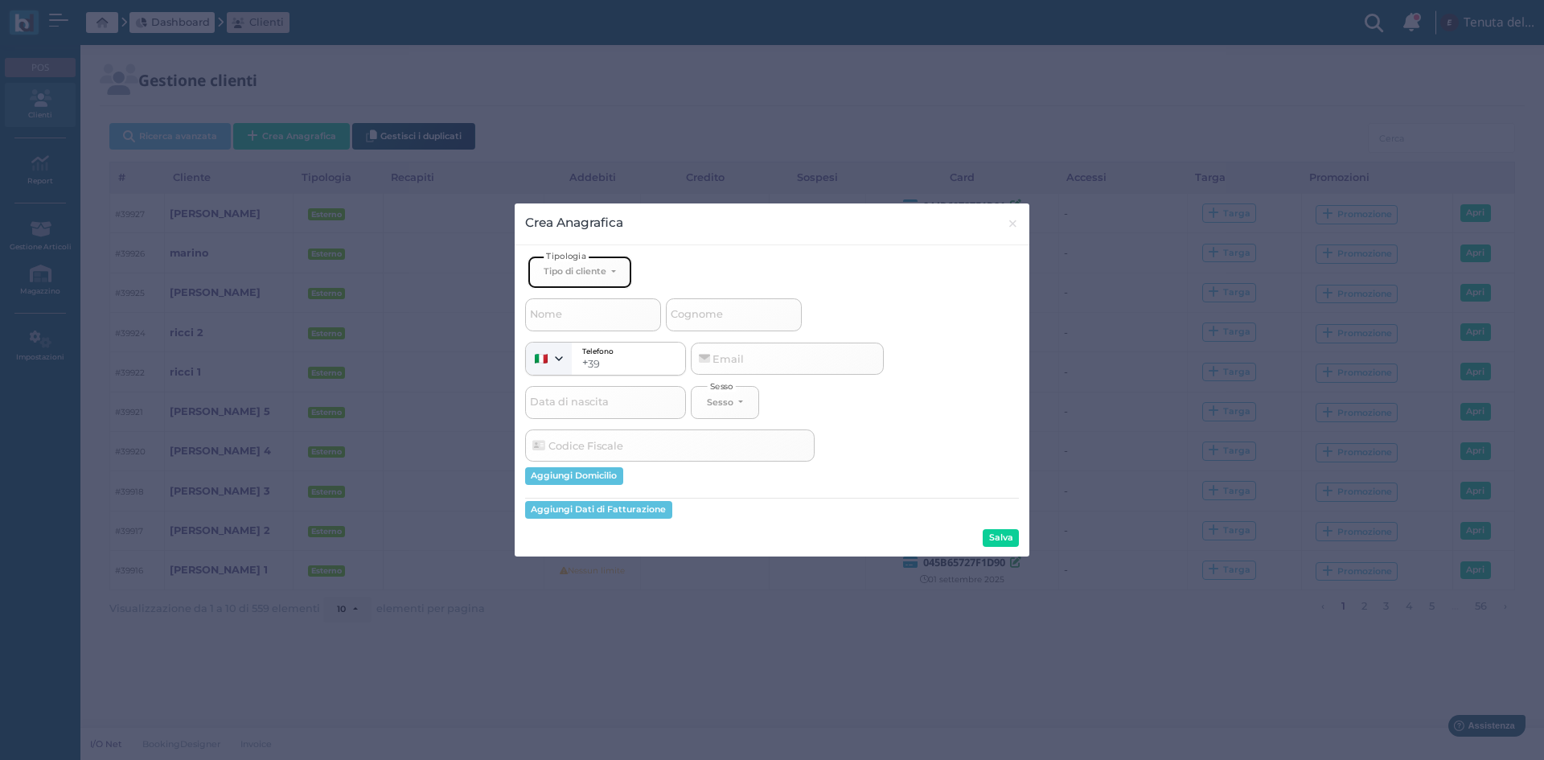
click at [579, 276] on div "Tipo di cliente" at bounding box center [574, 270] width 63 height 11
click at [568, 322] on span "Esterno" at bounding box center [563, 324] width 40 height 13
select select "[object Object]"
select select
click at [564, 310] on span "Nome" at bounding box center [545, 315] width 37 height 20
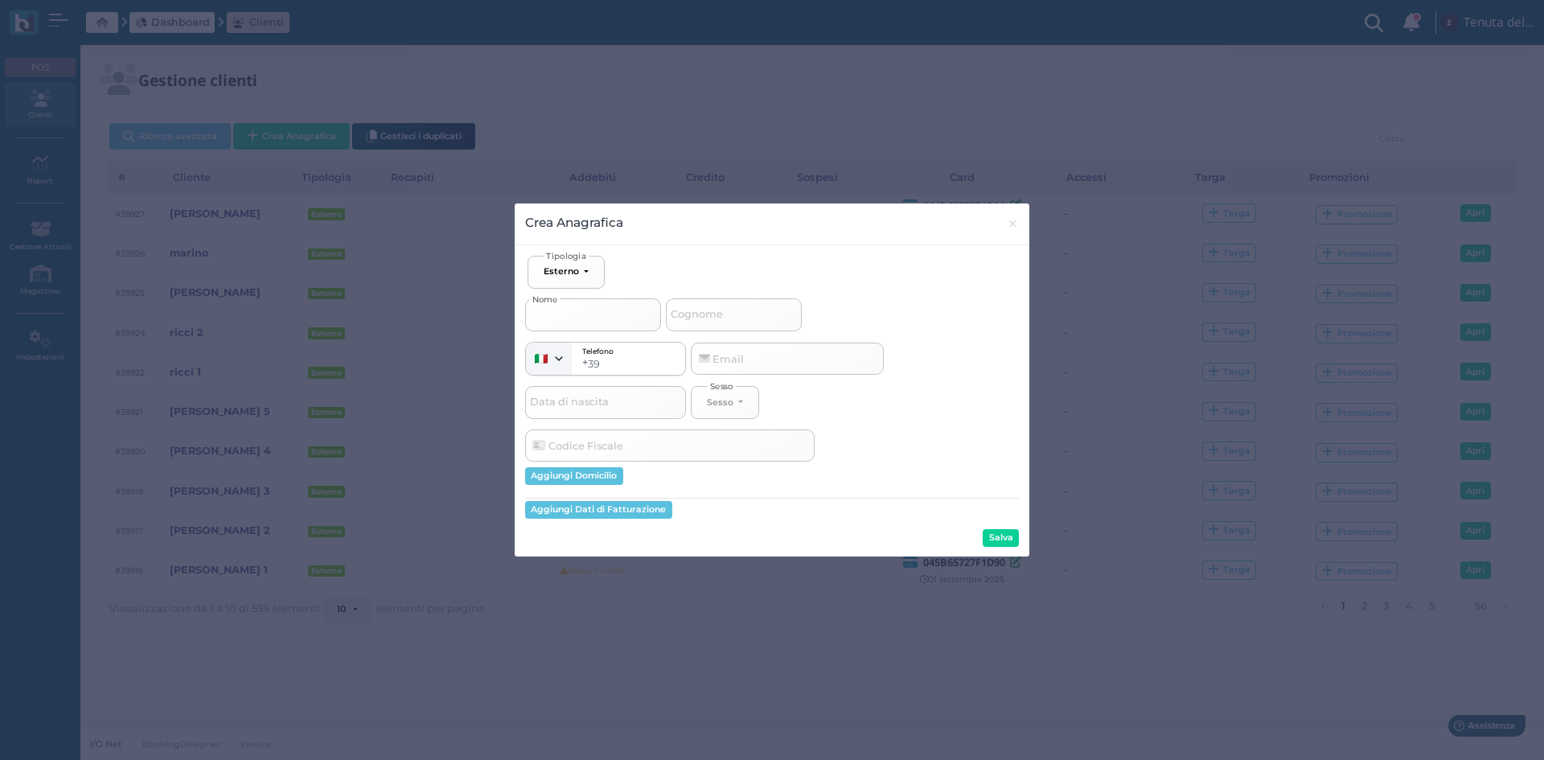
click at [564, 310] on input "Nome" at bounding box center [593, 314] width 136 height 32
type input "p"
select select
type input "pe"
select select
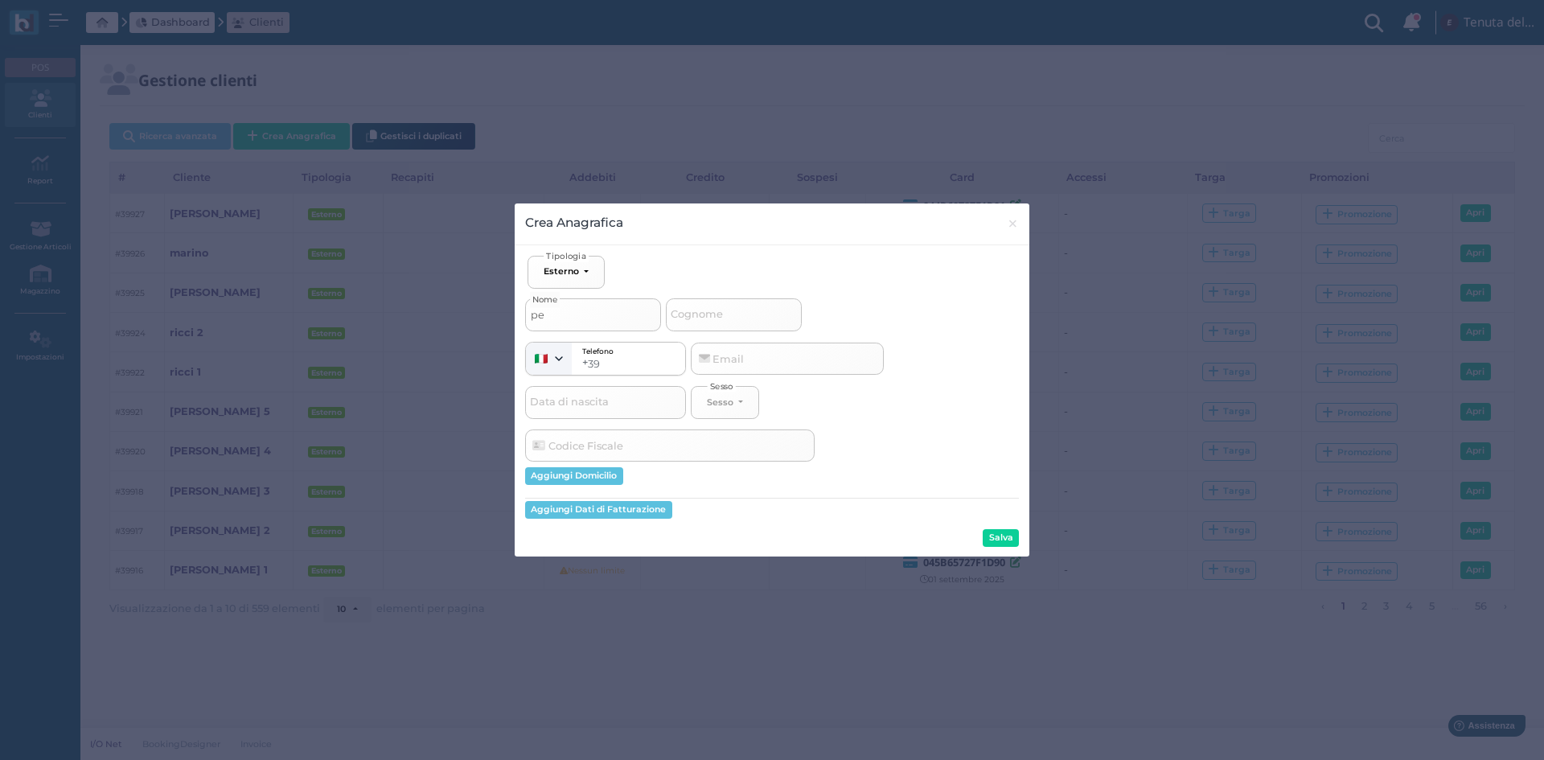
type input "per"
select select
type input "peri"
select select
type input "peril"
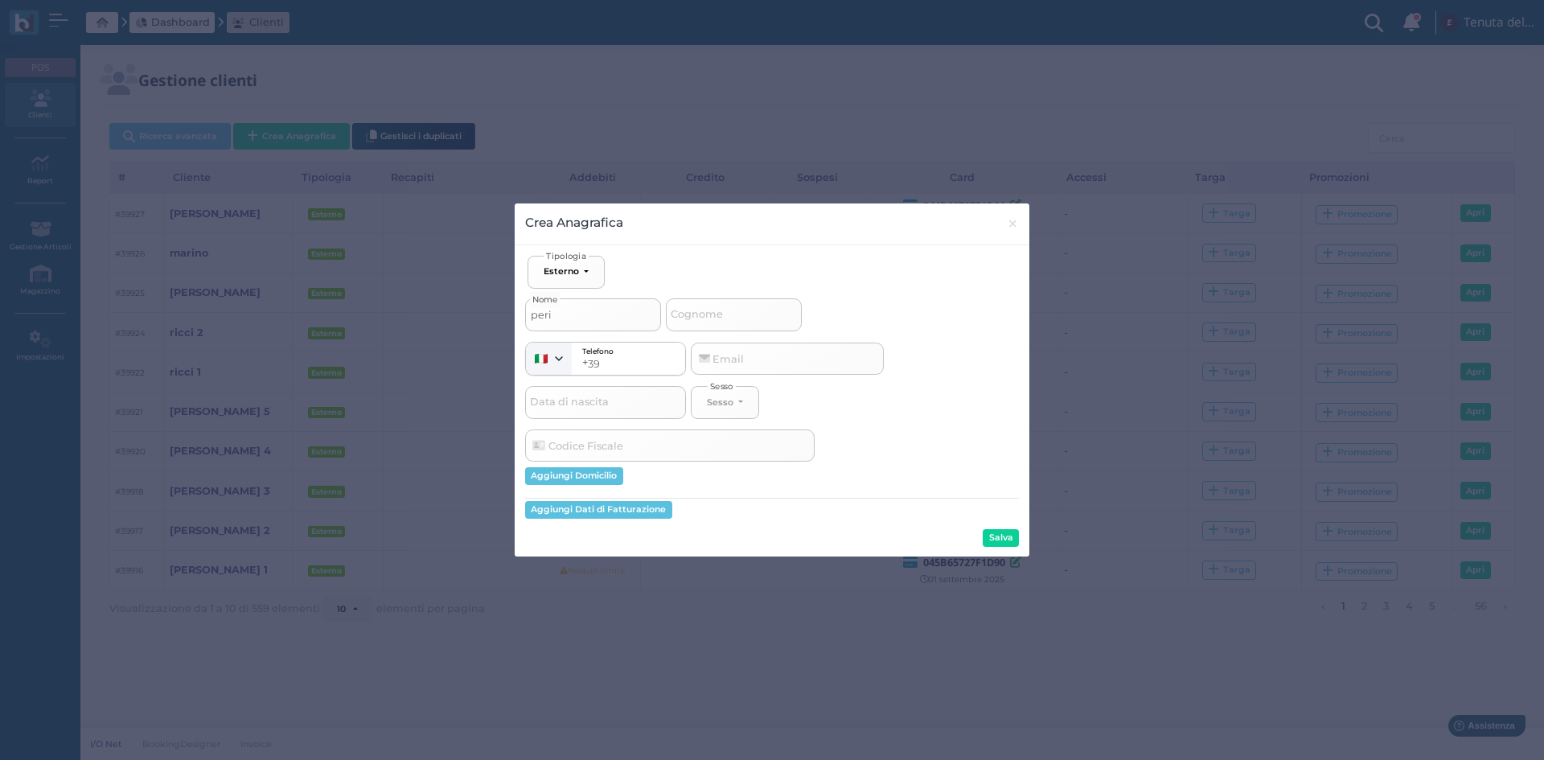
select select
type input "perill"
select select
type input "perillo"
select select
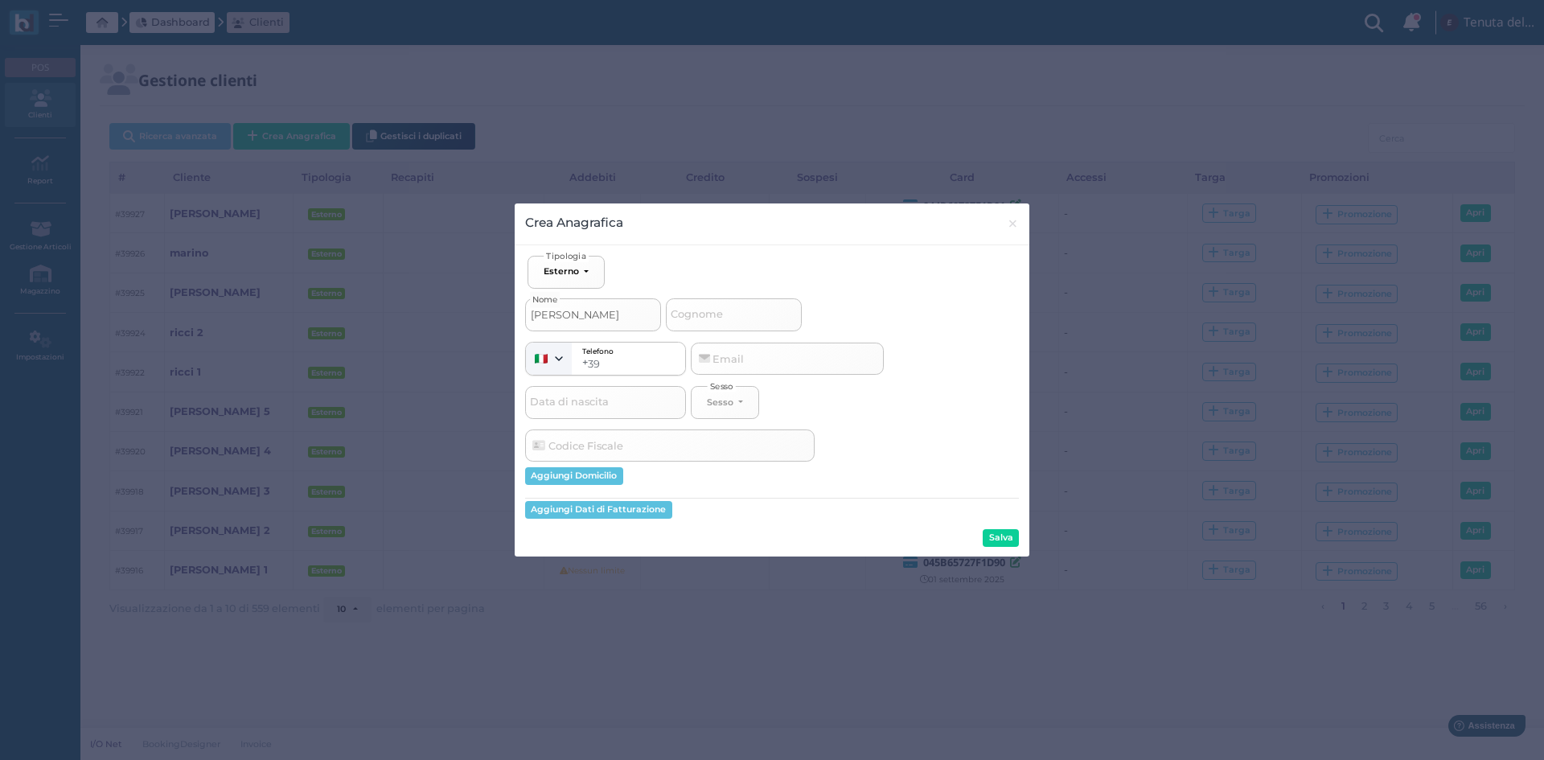
type input "perillo"
click at [982, 533] on div "Salva" at bounding box center [772, 538] width 494 height 18
click at [995, 537] on button "Salva" at bounding box center [1000, 538] width 36 height 18
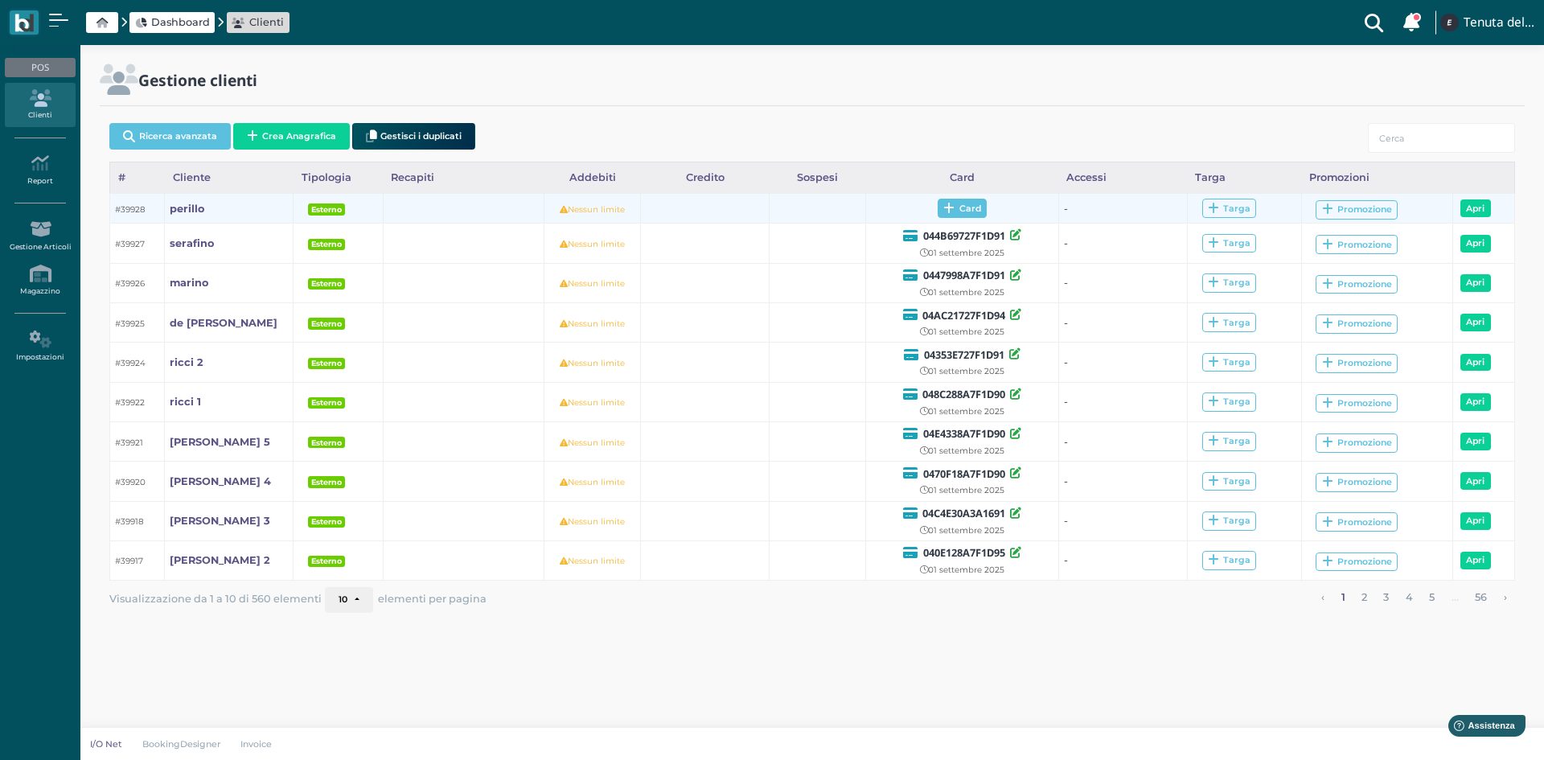
click at [951, 206] on icon at bounding box center [948, 209] width 11 height 12
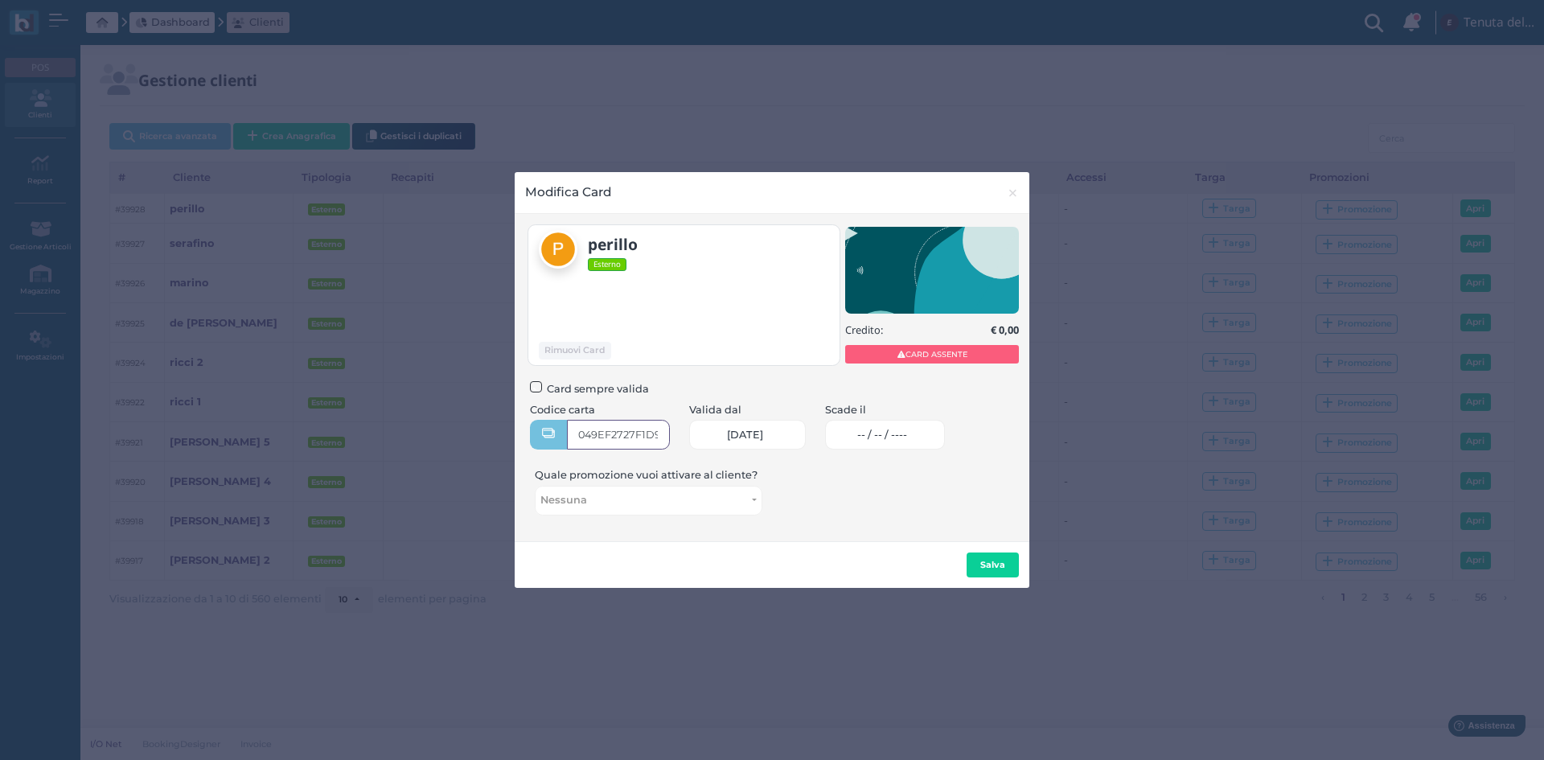
type input "049EF2727F1D90"
click at [878, 438] on span "-- / -- / ----" at bounding box center [882, 434] width 50 height 13
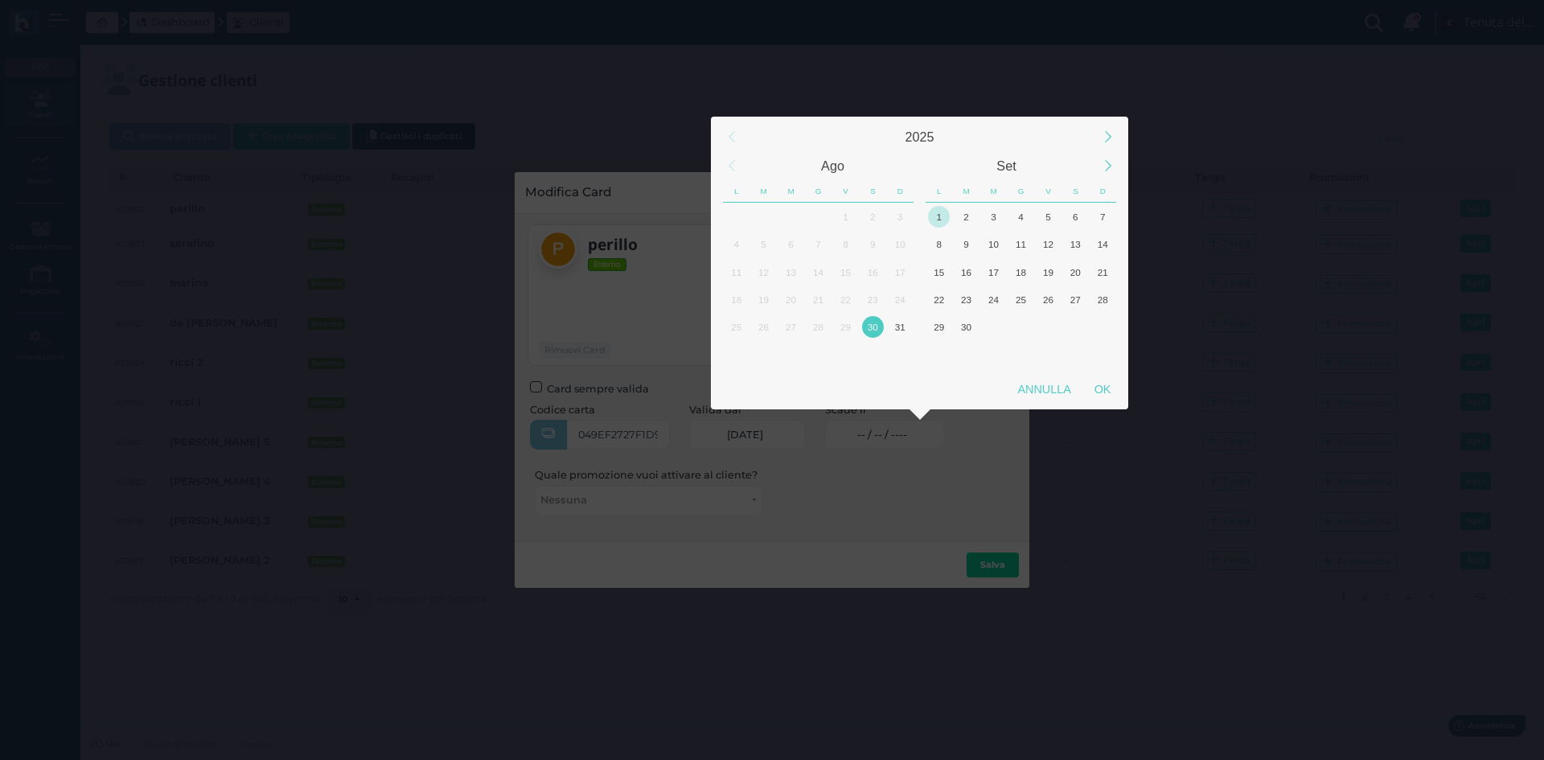
click at [944, 225] on div "1" at bounding box center [939, 217] width 22 height 22
click at [1120, 392] on div "OK" at bounding box center [1102, 389] width 40 height 29
type input "01/09/2025"
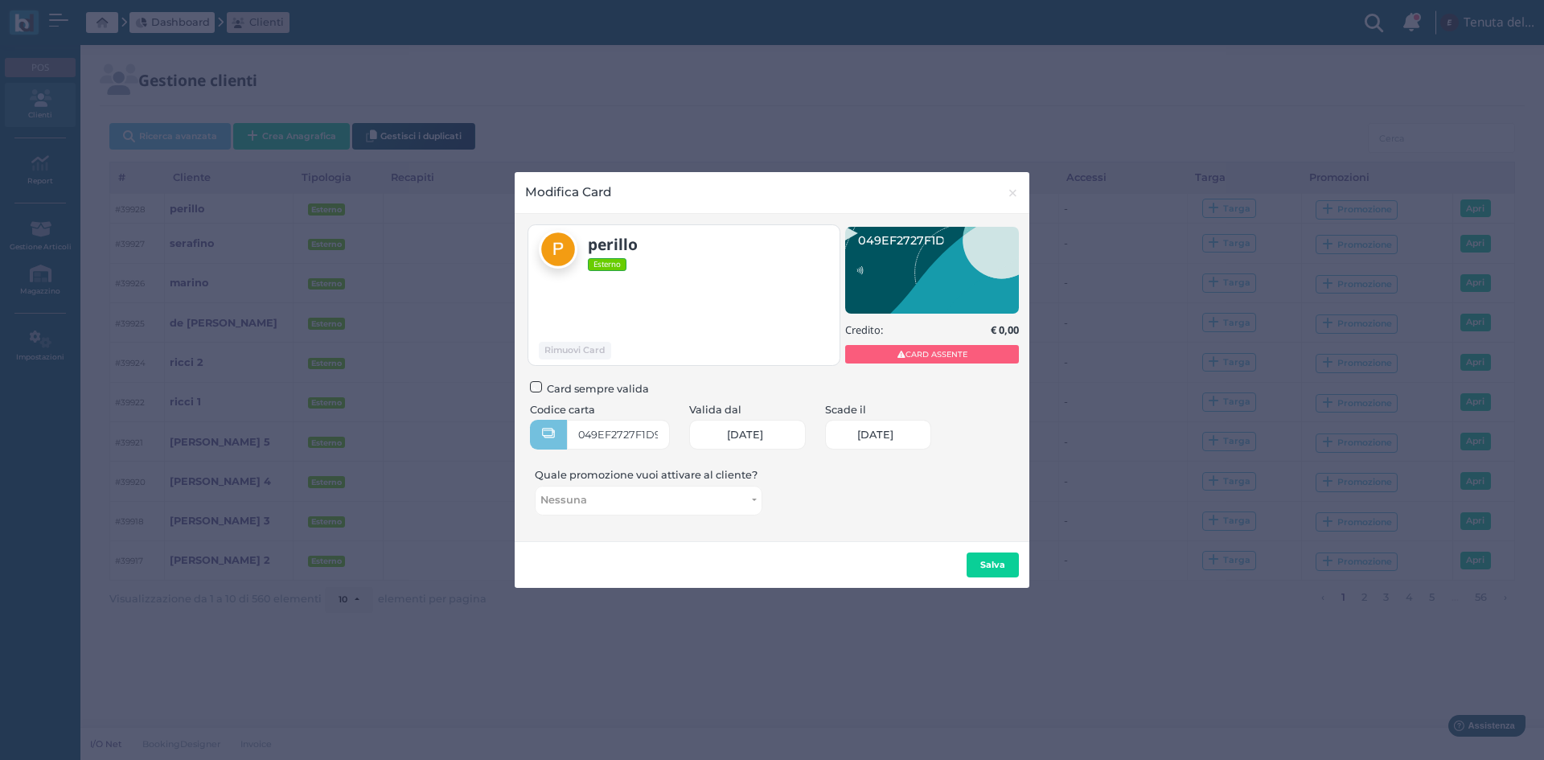
scroll to position [0, 66]
click at [994, 576] on button "Salva" at bounding box center [992, 565] width 52 height 26
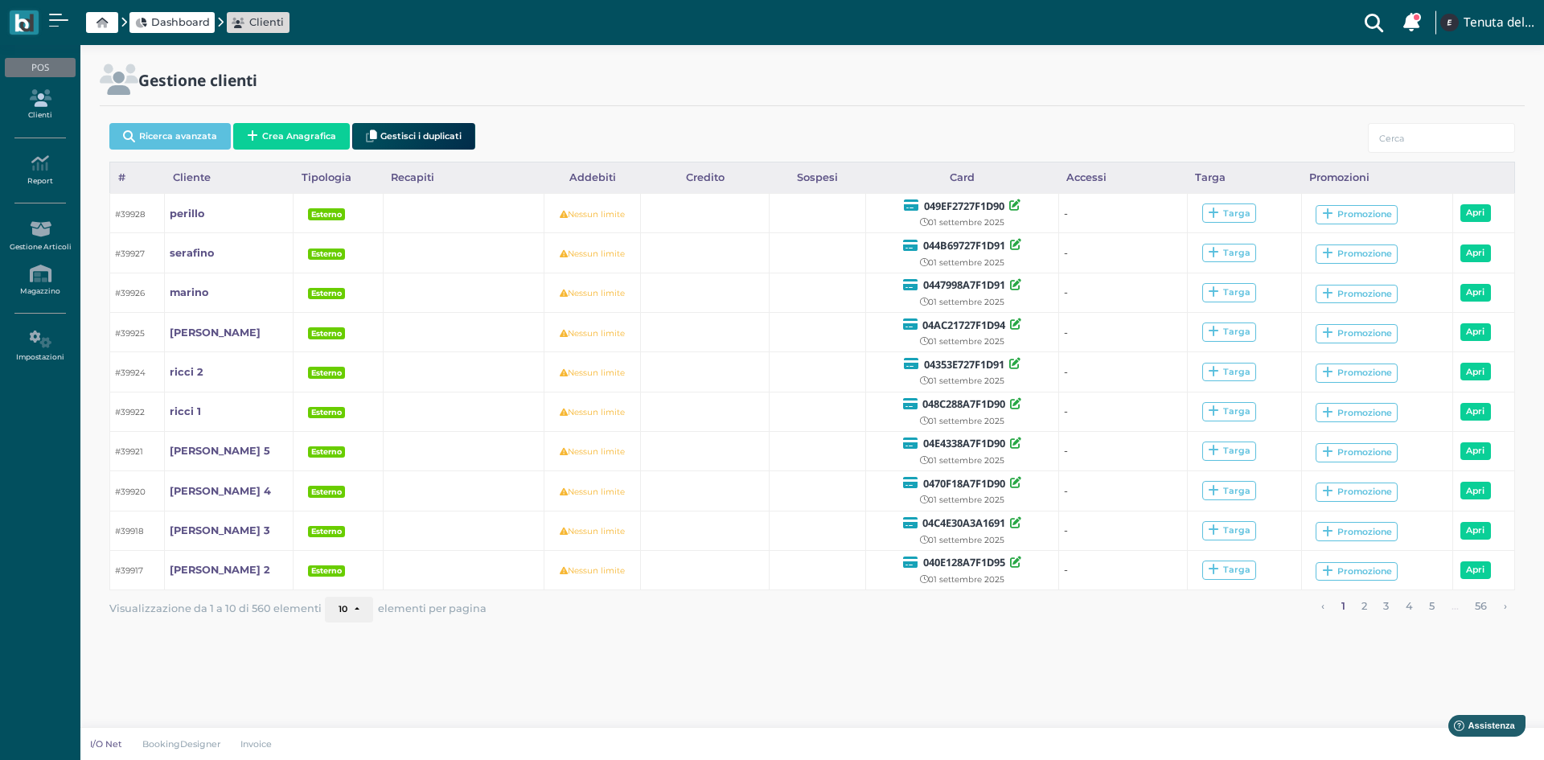
click at [51, 98] on icon at bounding box center [40, 98] width 70 height 18
click at [54, 66] on div "POS" at bounding box center [40, 67] width 70 height 19
click at [54, 64] on div "POS" at bounding box center [40, 67] width 70 height 19
click at [25, 3] on div "Dashboard Clienti Clienti con sospeso Vi sono 101 clienti che hanno un sospeso …" at bounding box center [772, 22] width 1524 height 45
click at [23, 16] on img at bounding box center [23, 23] width 18 height 18
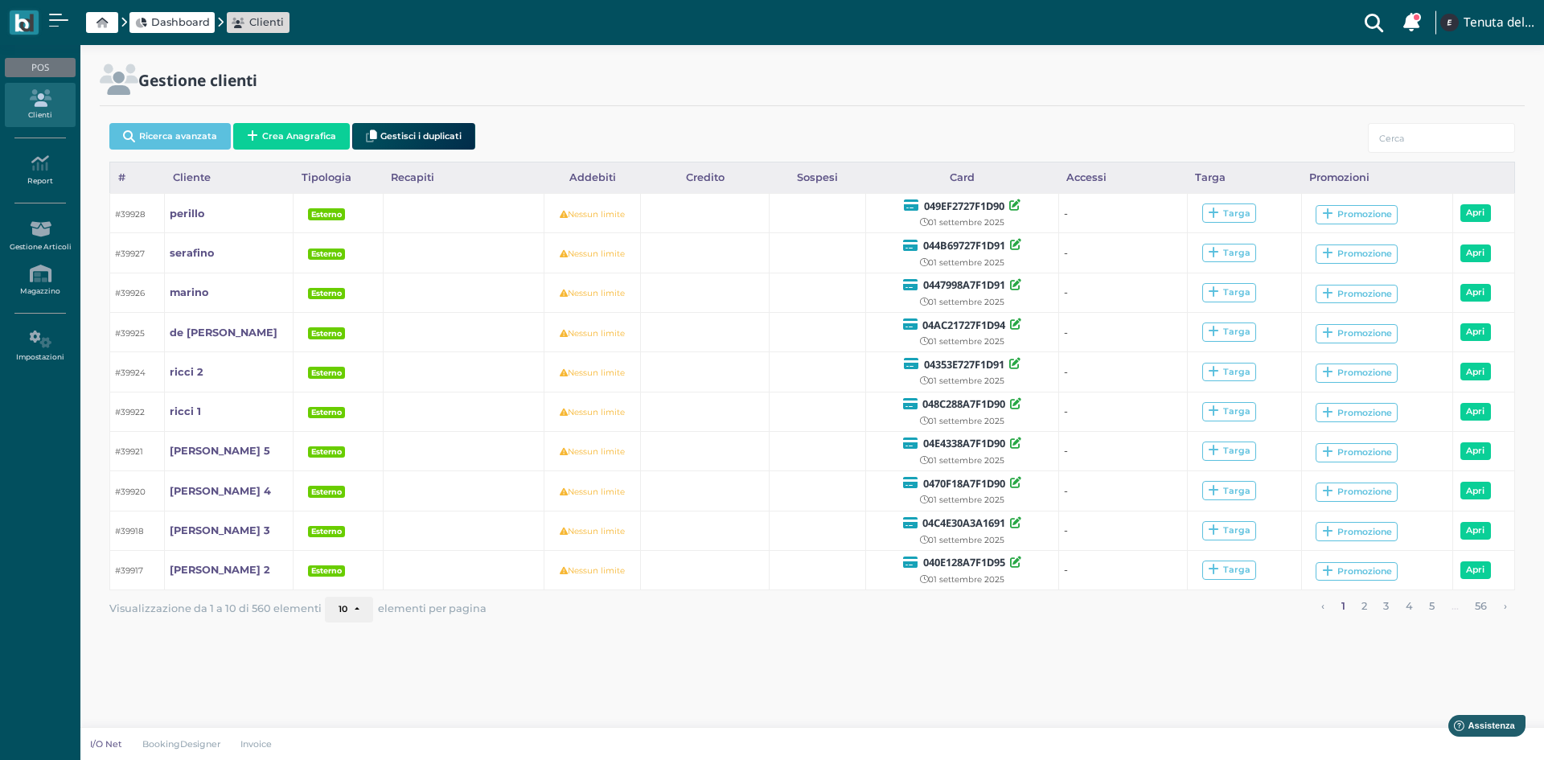
click at [166, 27] on span "Dashboard" at bounding box center [180, 21] width 59 height 15
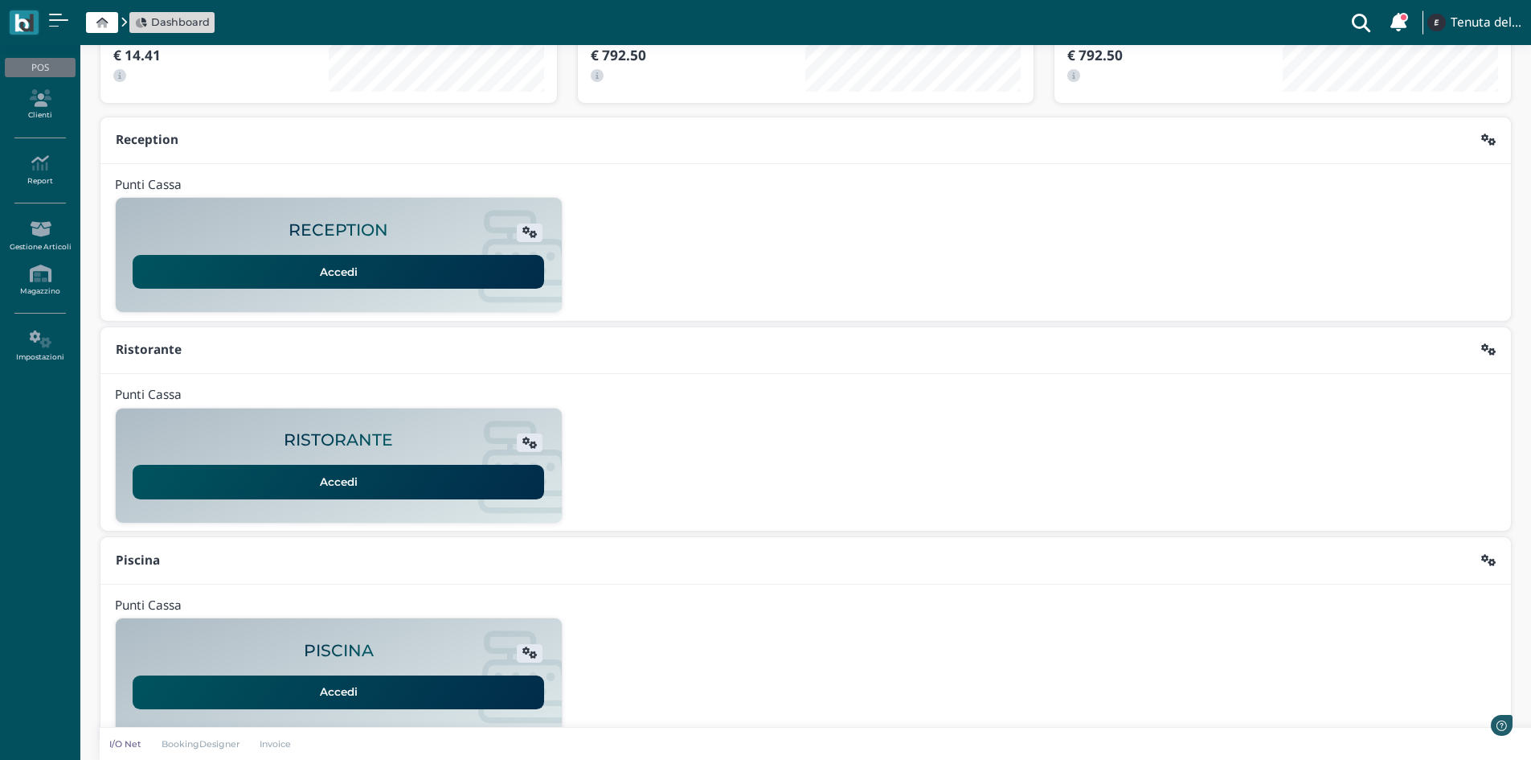
scroll to position [131, 0]
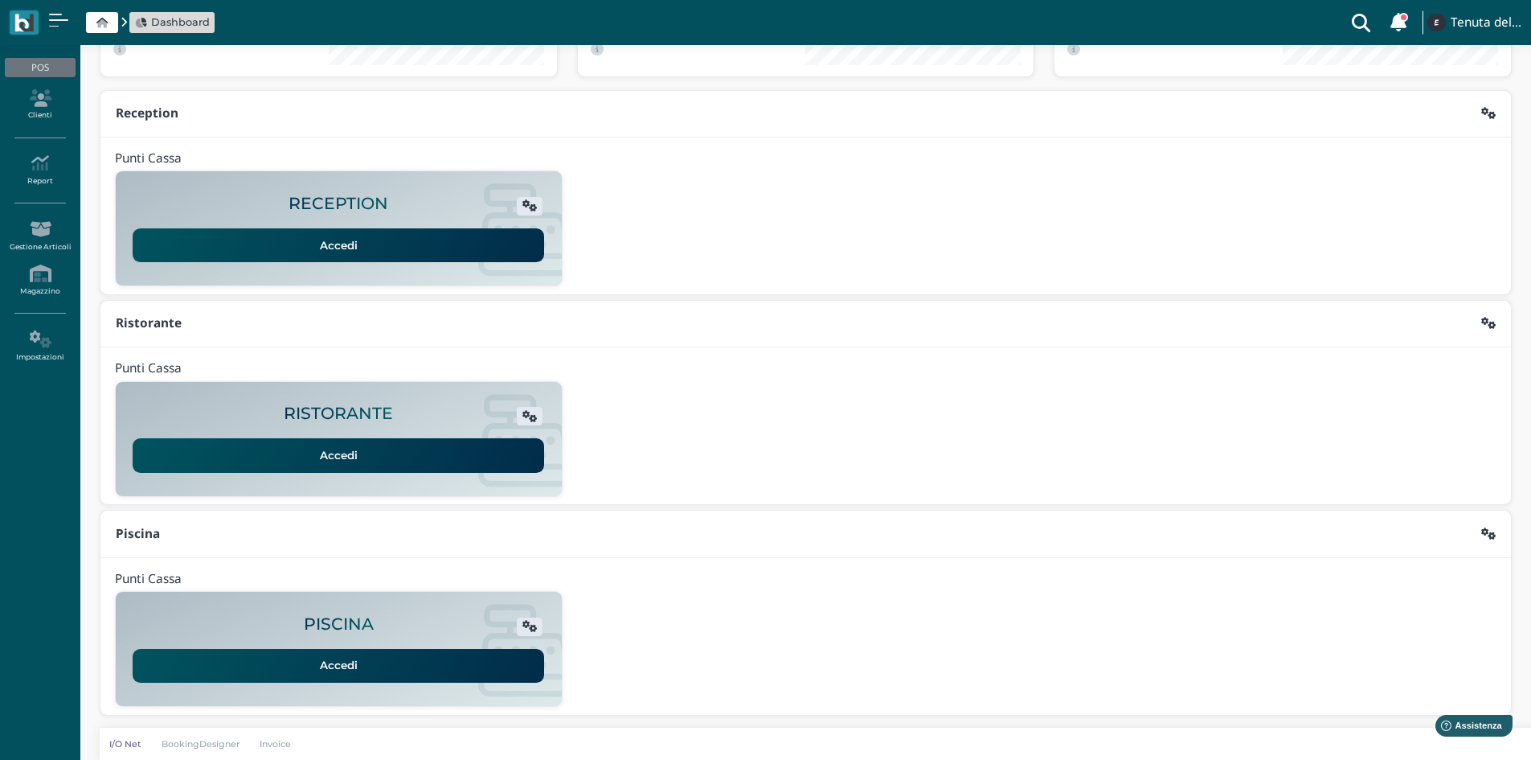
click at [346, 670] on link "Accedi" at bounding box center [339, 666] width 412 height 34
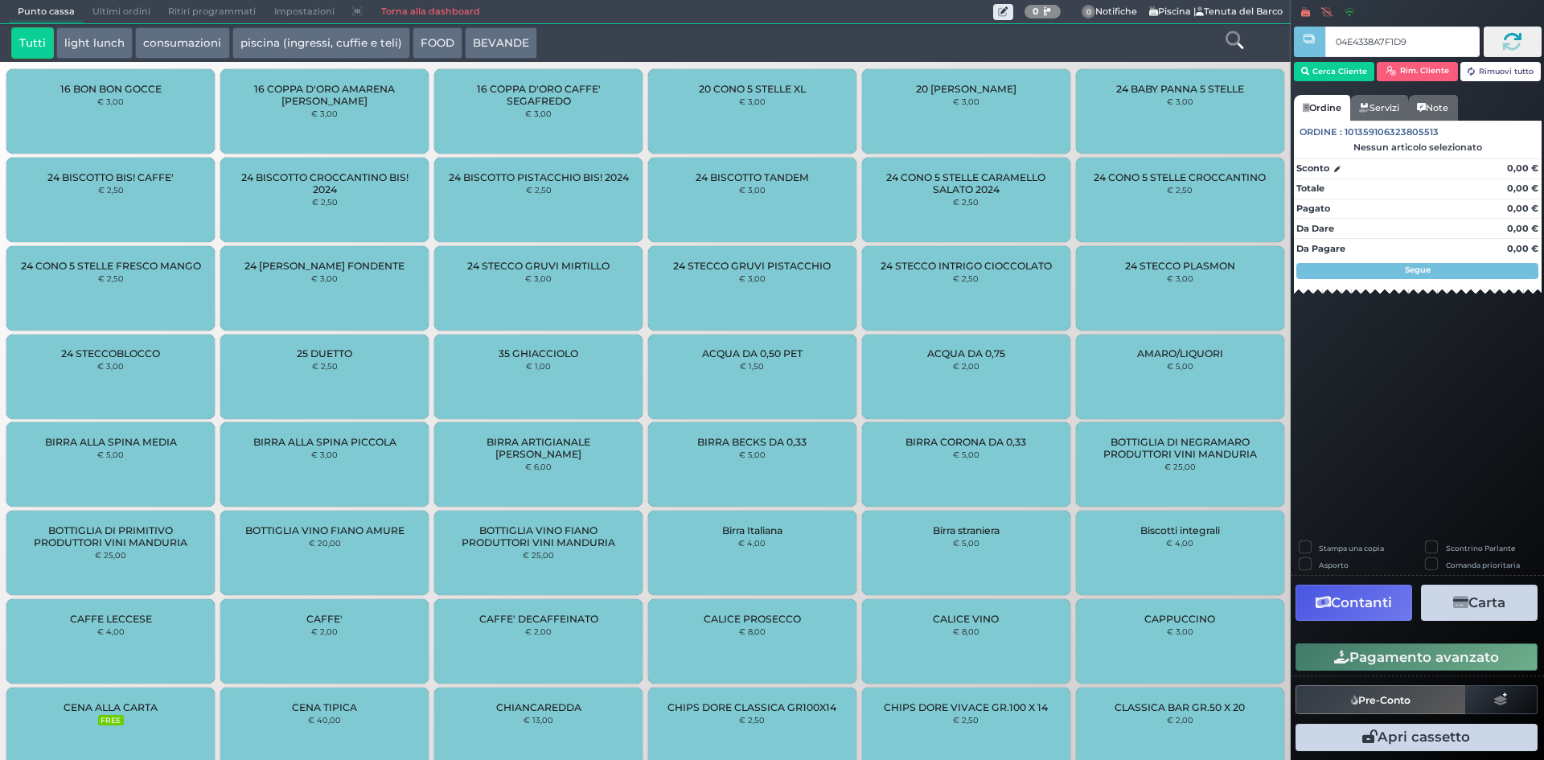
type input "04E4338A7F1D90"
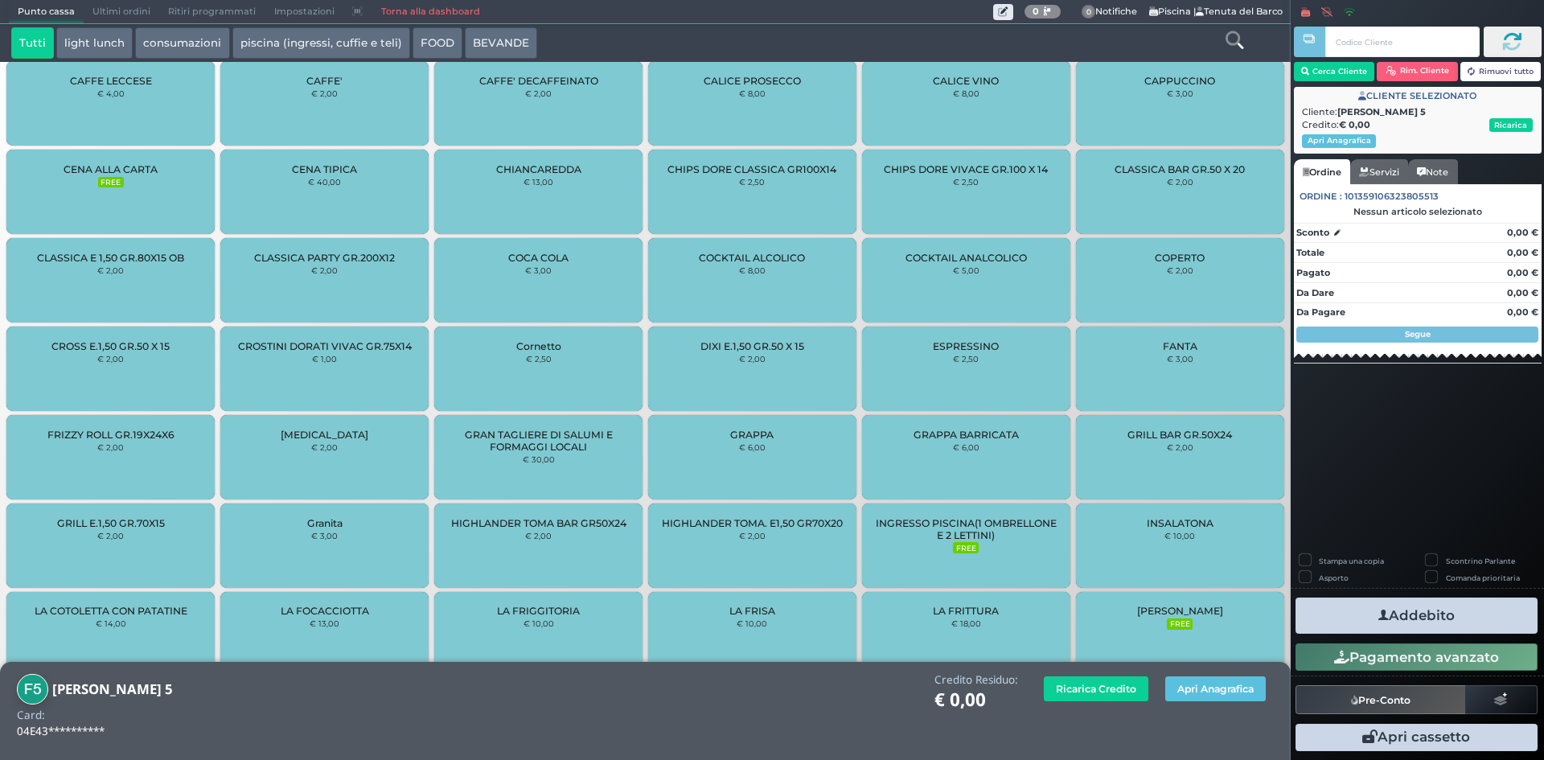
scroll to position [1148, 0]
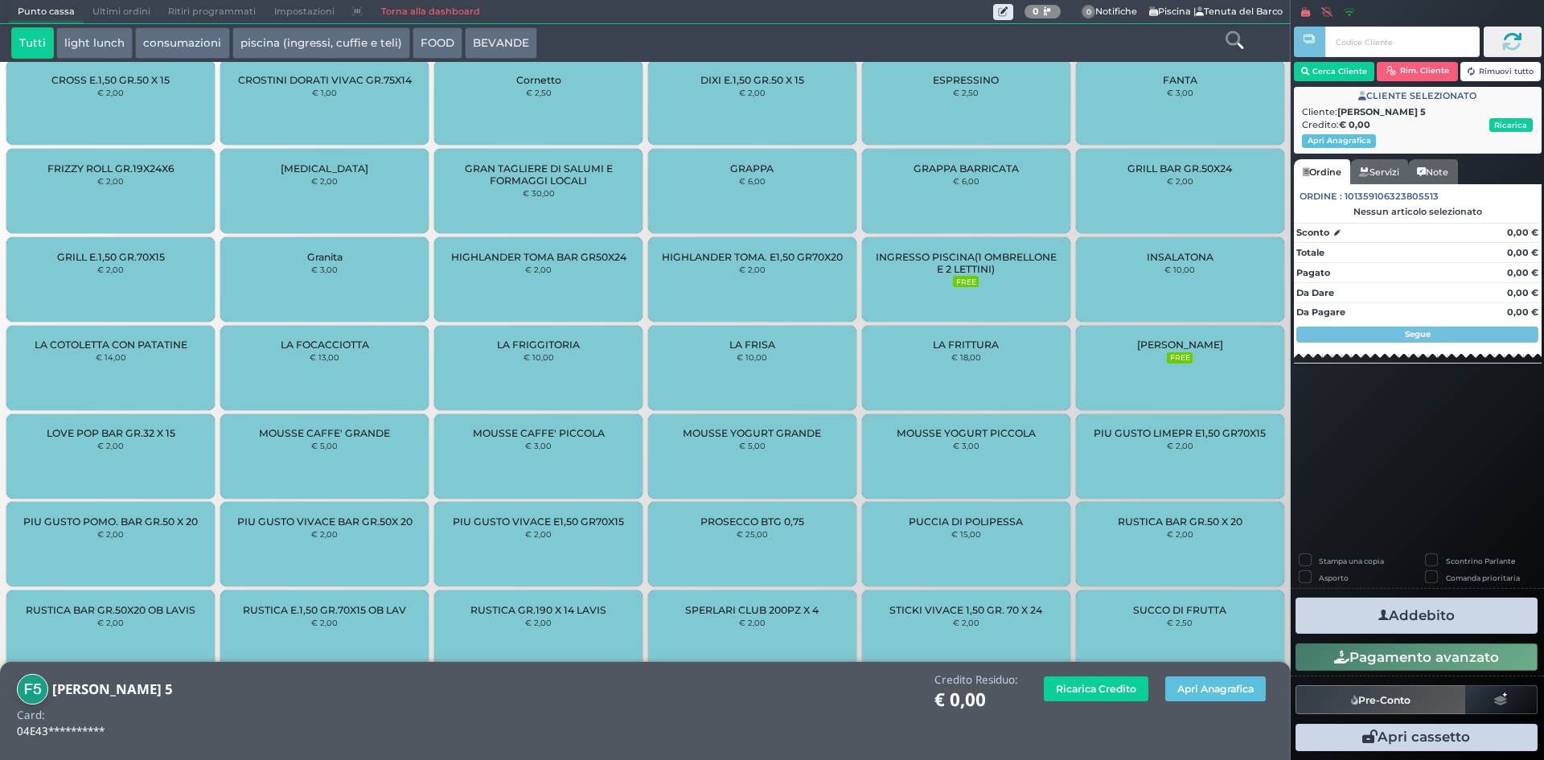
click at [929, 277] on div "INGRESSO PISCINA(1 OMBRELLONE E 2 LETTINI) FREE" at bounding box center [966, 279] width 208 height 84
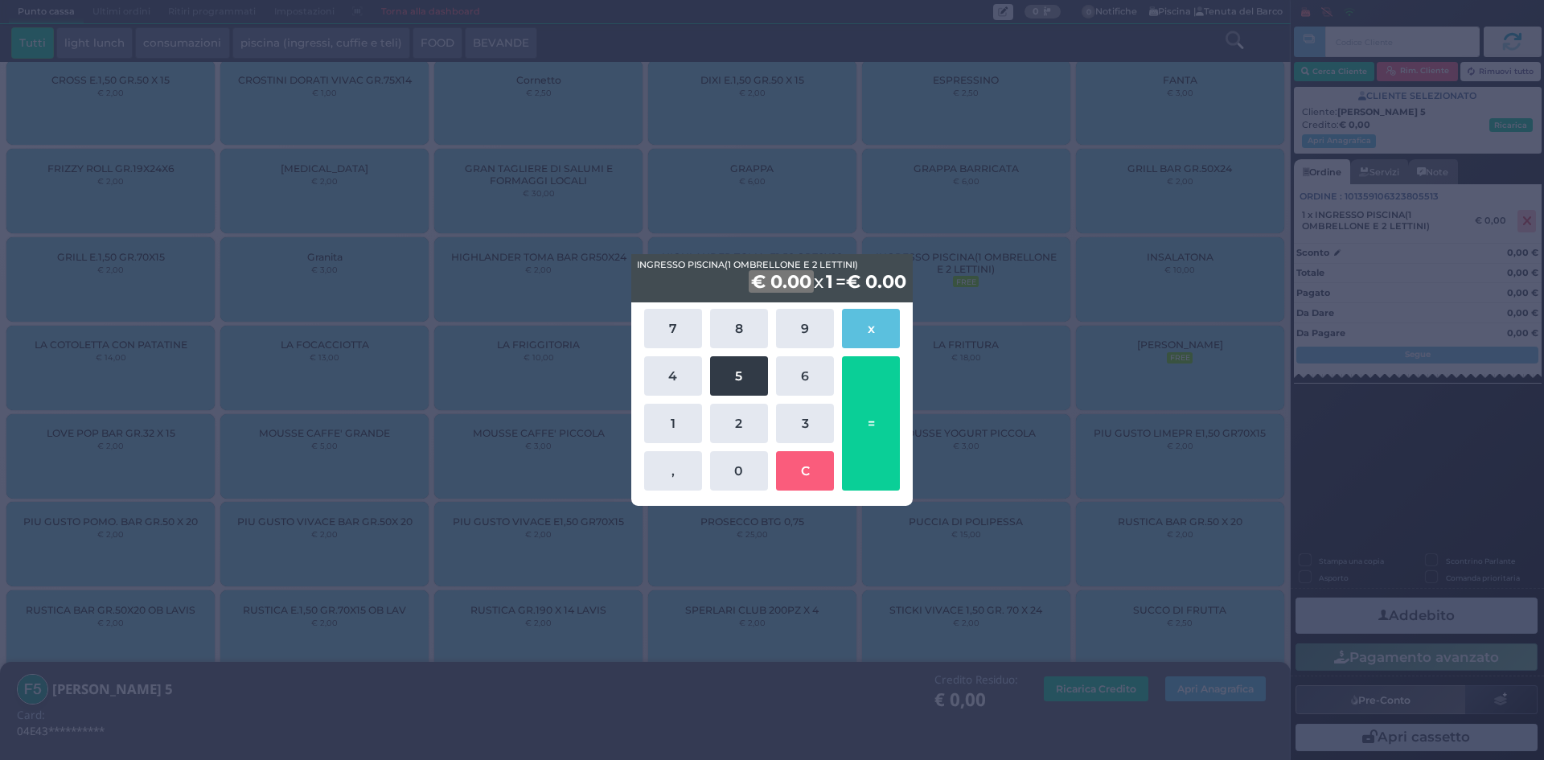
click at [732, 386] on button "5" at bounding box center [739, 375] width 58 height 39
click at [745, 466] on button "0" at bounding box center [739, 470] width 58 height 39
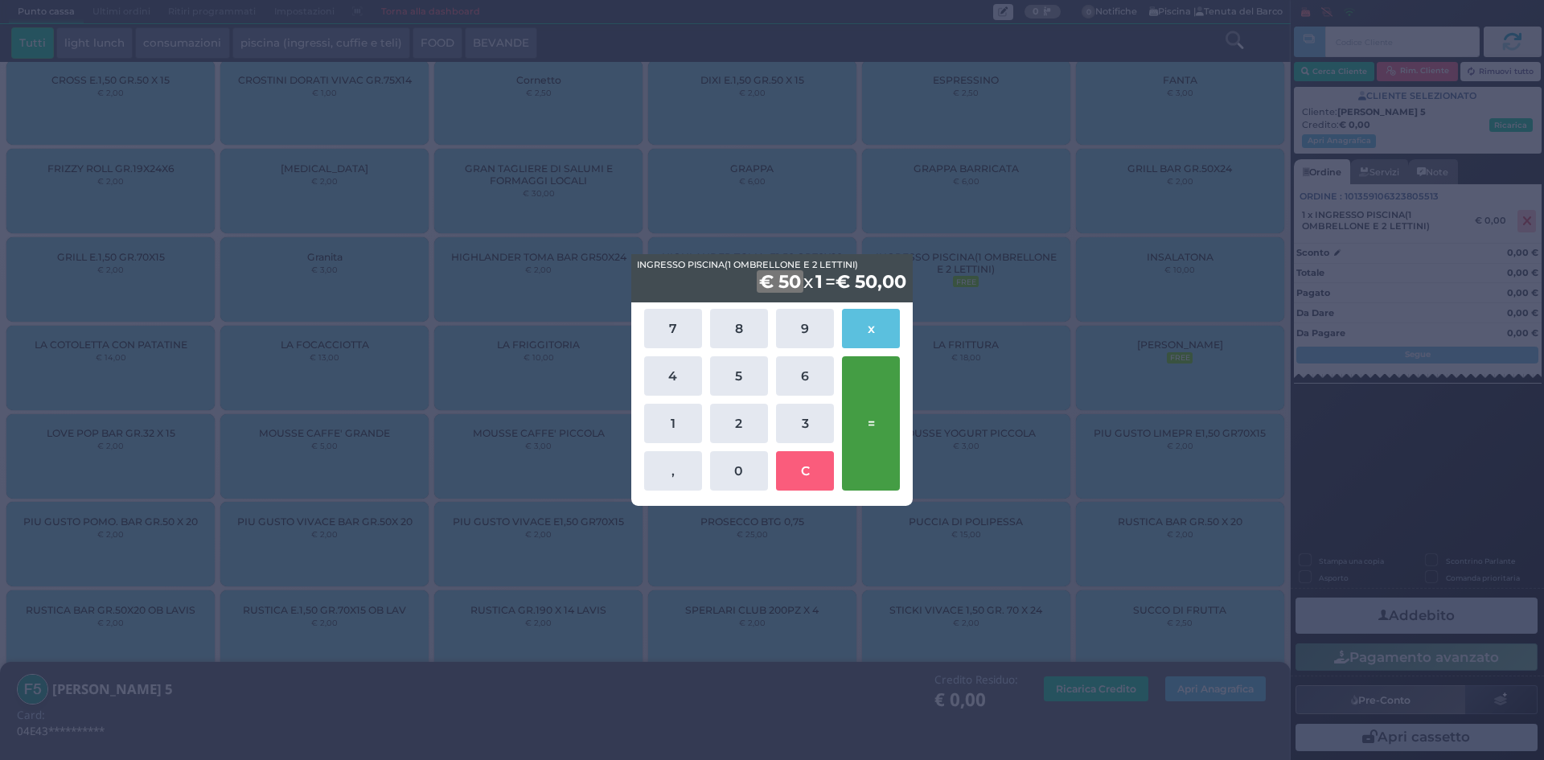
click at [864, 415] on button "=" at bounding box center [871, 423] width 58 height 134
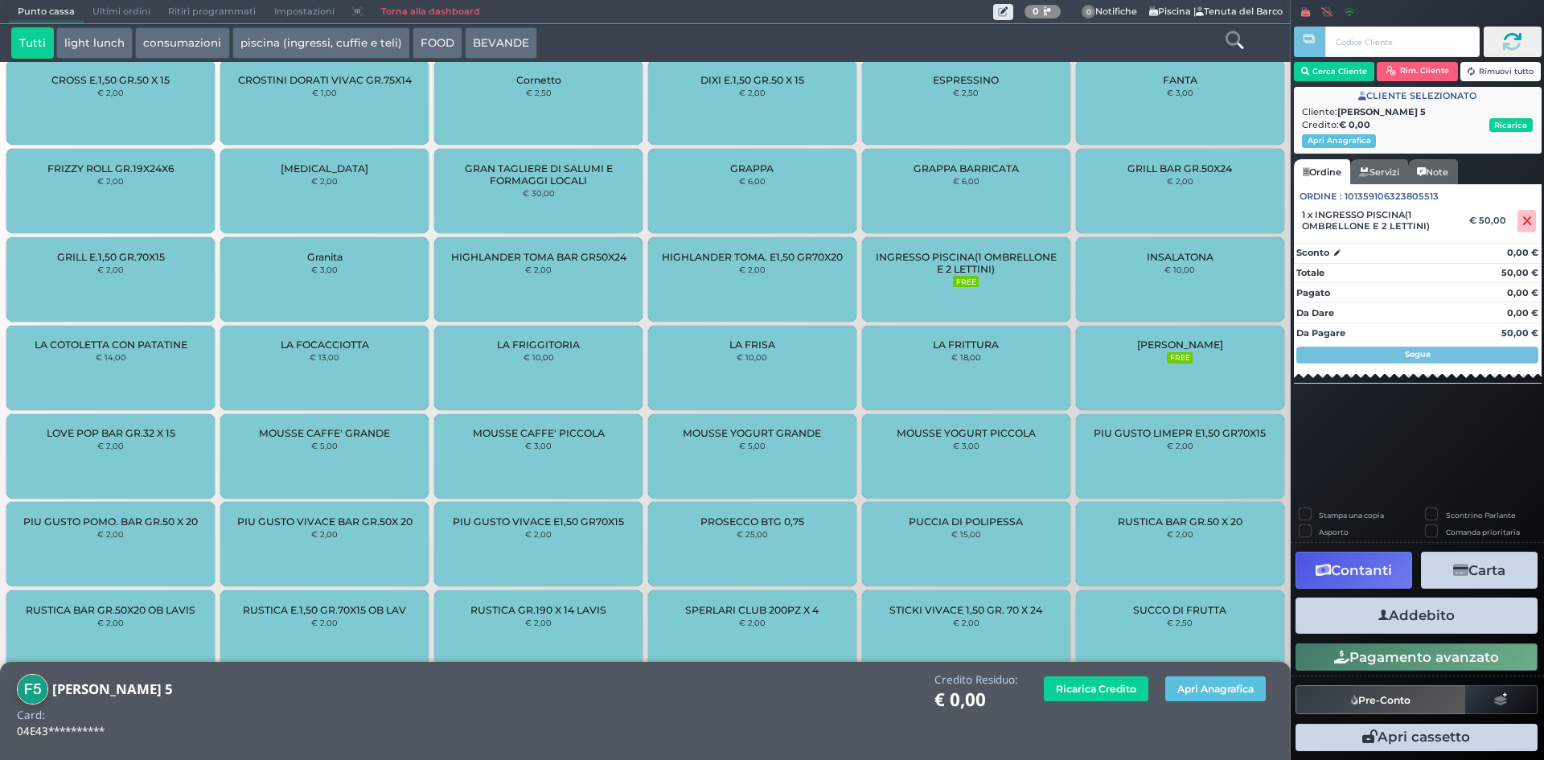
click at [1384, 612] on icon "button" at bounding box center [1383, 615] width 10 height 17
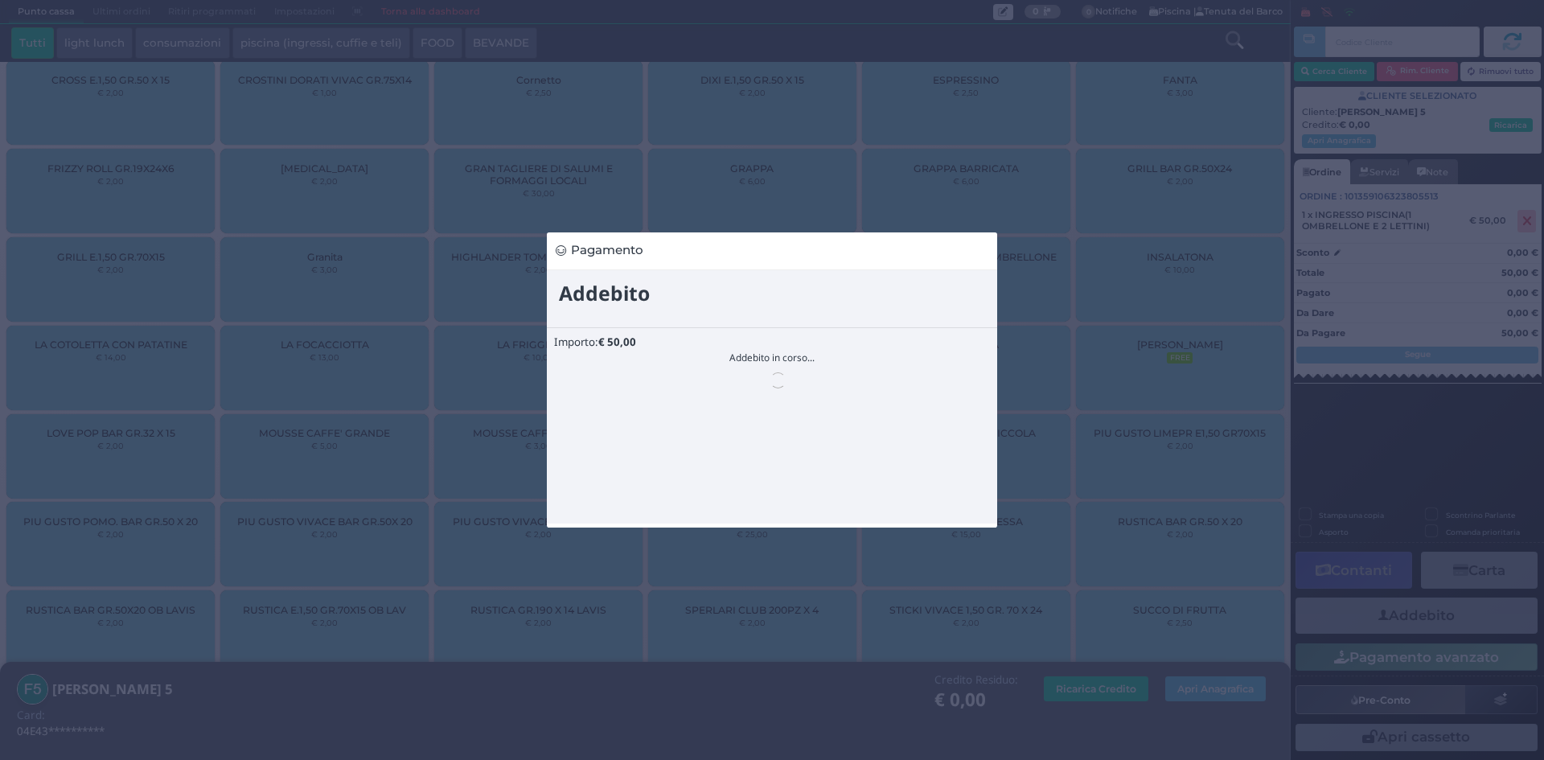
scroll to position [0, 0]
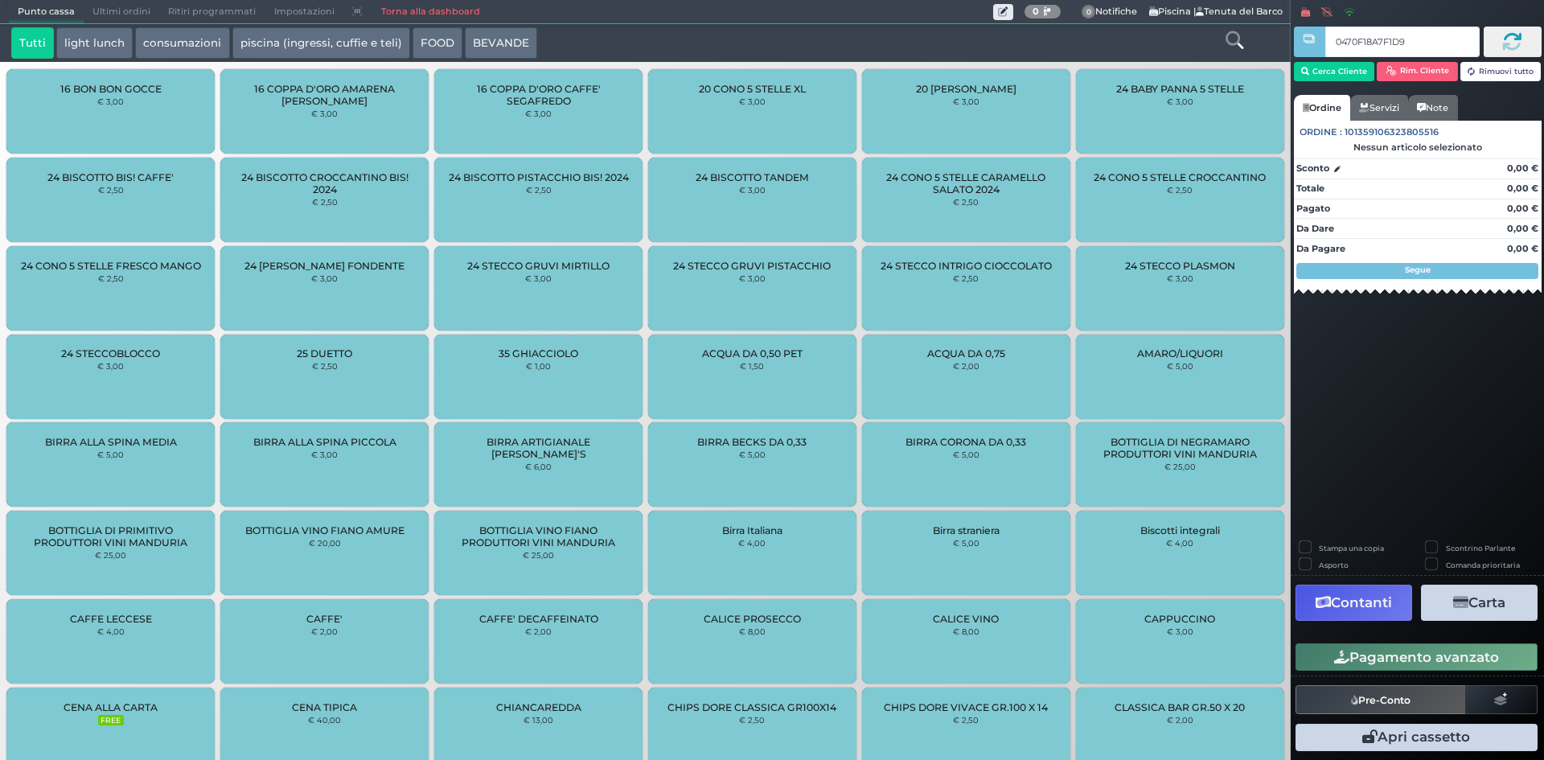
type input "0470F18A7F1D90"
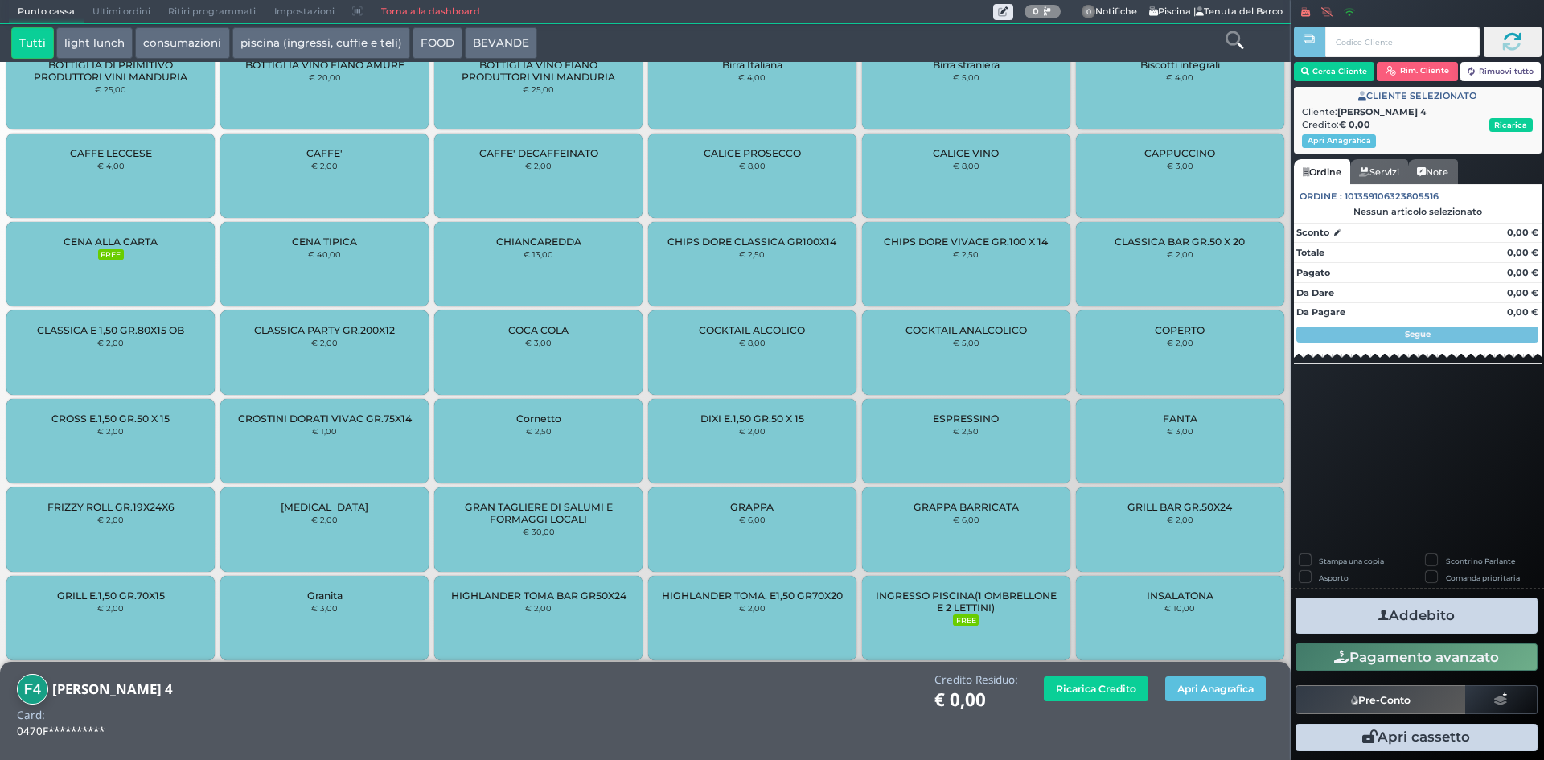
scroll to position [804, 0]
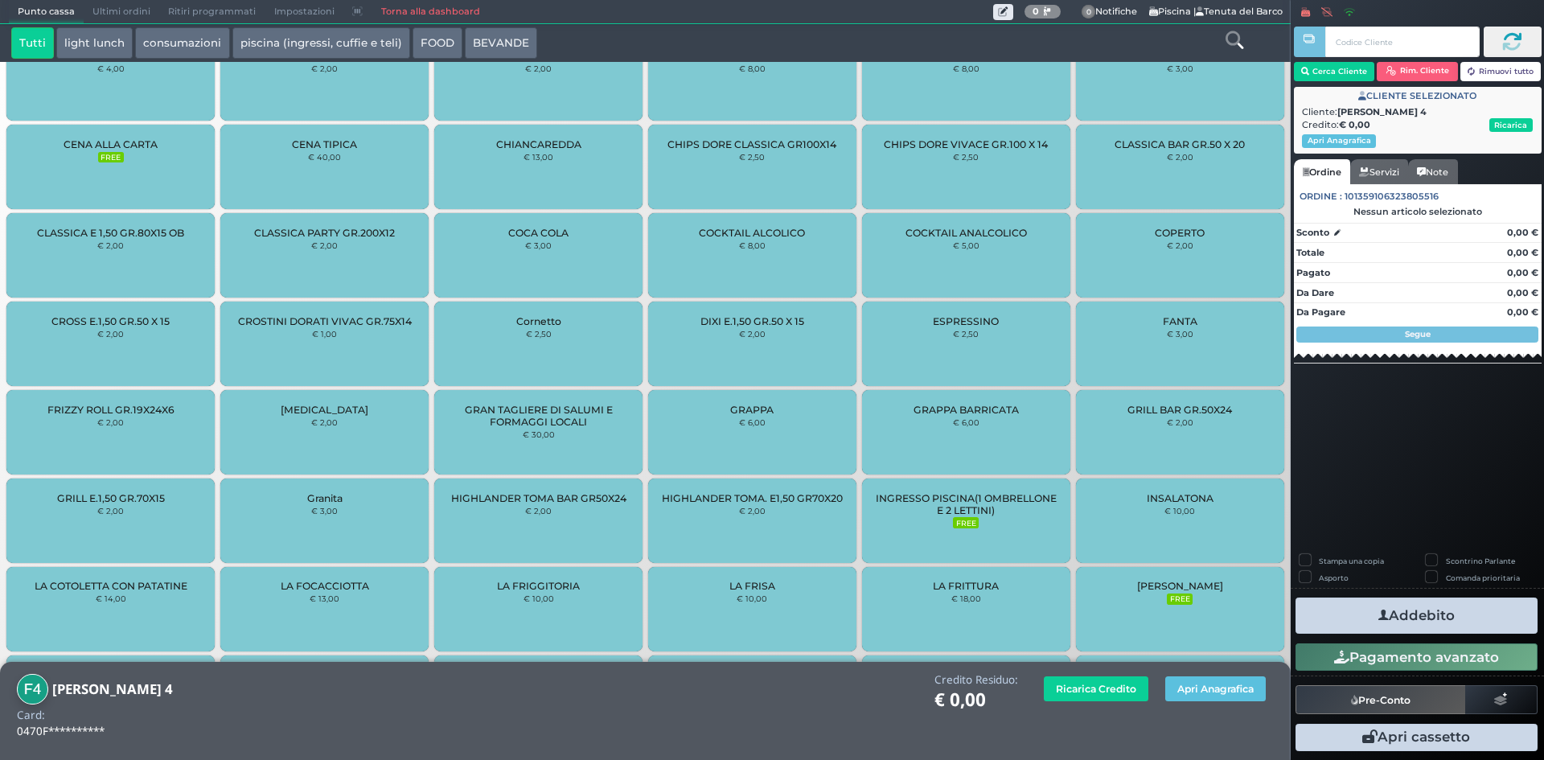
click at [957, 528] on div "INGRESSO PISCINA(1 OMBRELLONE E 2 LETTINI) FREE" at bounding box center [966, 520] width 208 height 84
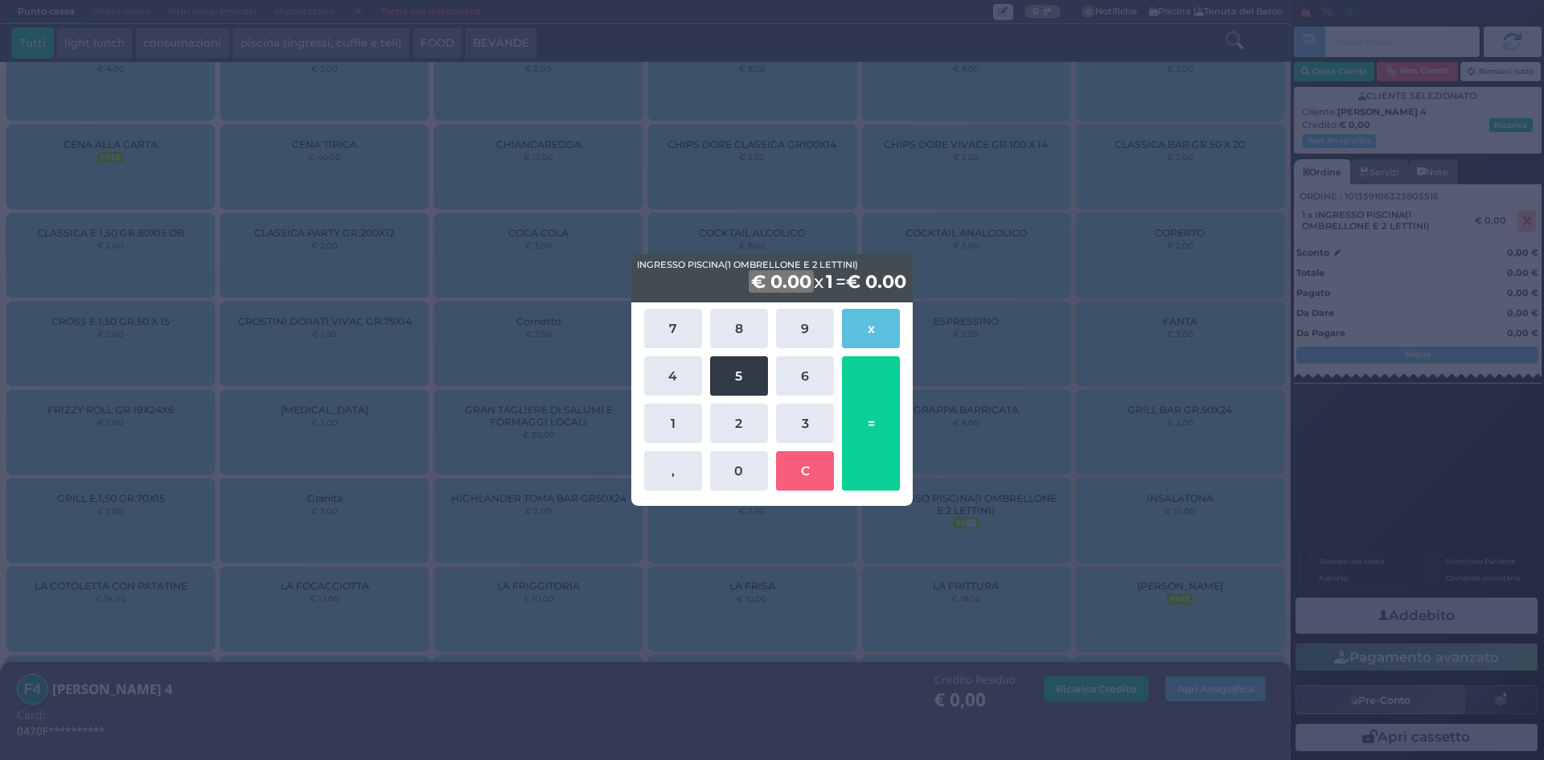
click at [736, 381] on button "5" at bounding box center [739, 375] width 58 height 39
click at [744, 456] on button "0" at bounding box center [739, 470] width 58 height 39
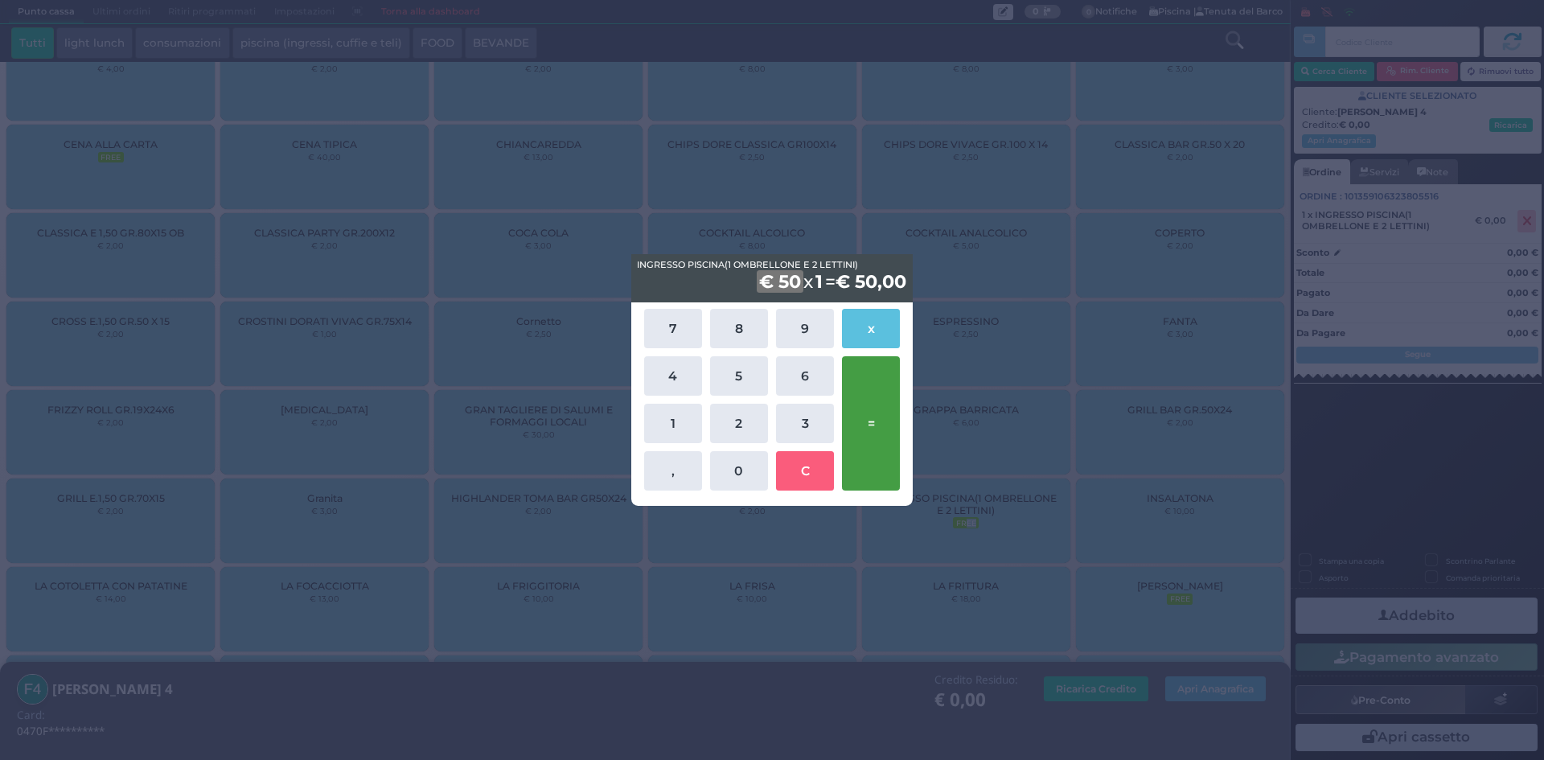
click at [892, 418] on button "=" at bounding box center [871, 423] width 58 height 134
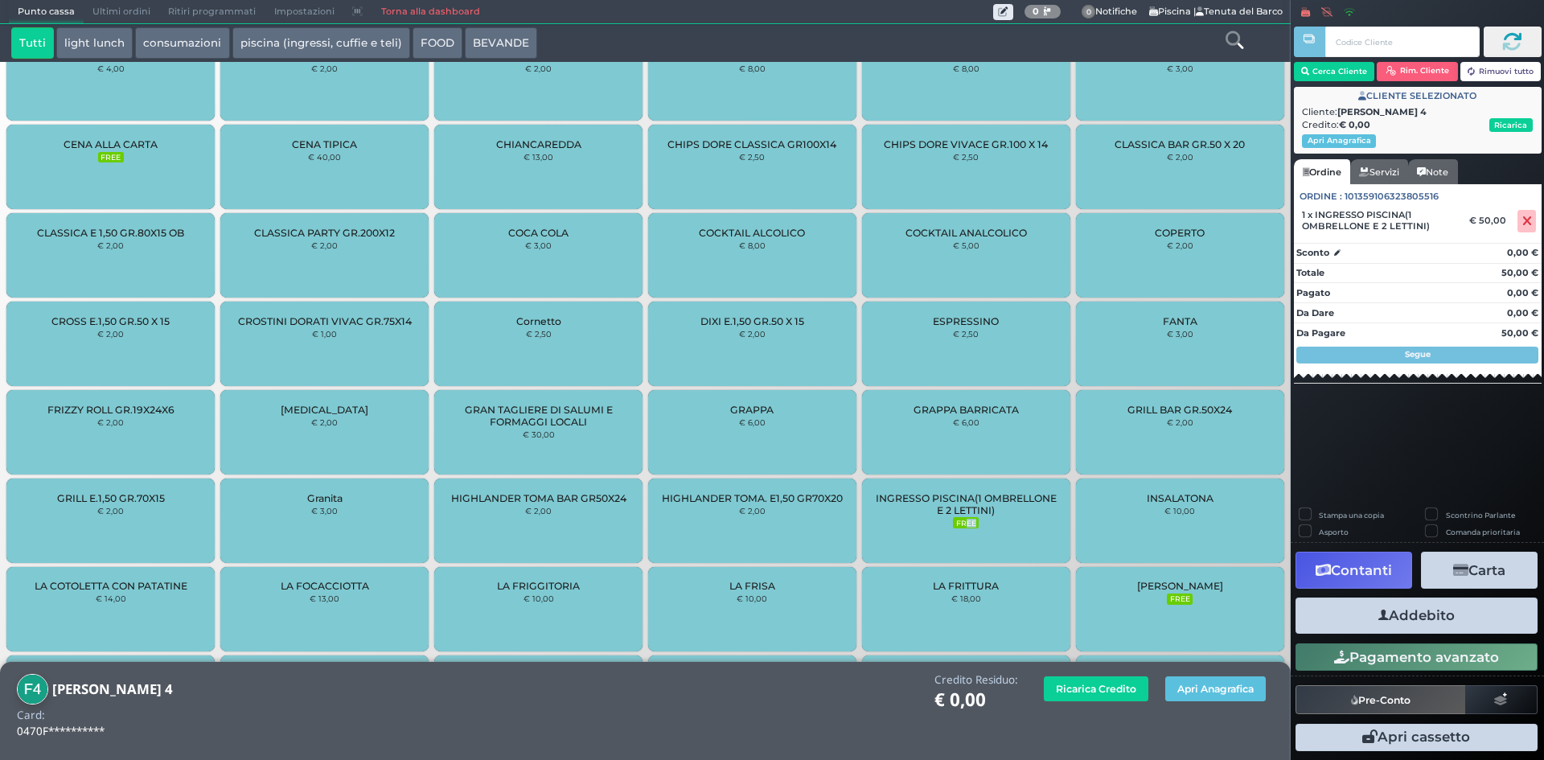
click at [1416, 613] on button "Addebito" at bounding box center [1416, 615] width 242 height 36
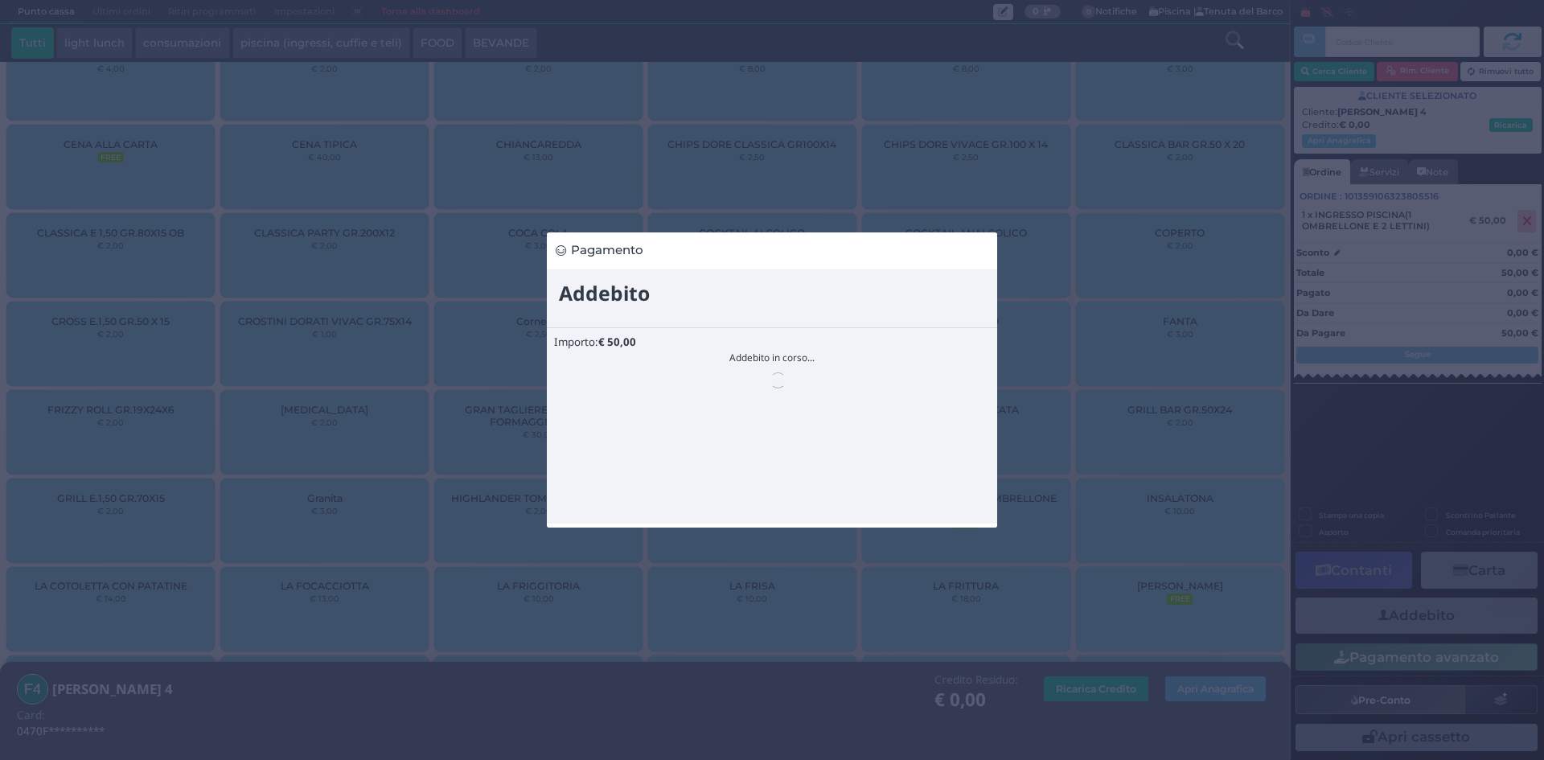
scroll to position [0, 0]
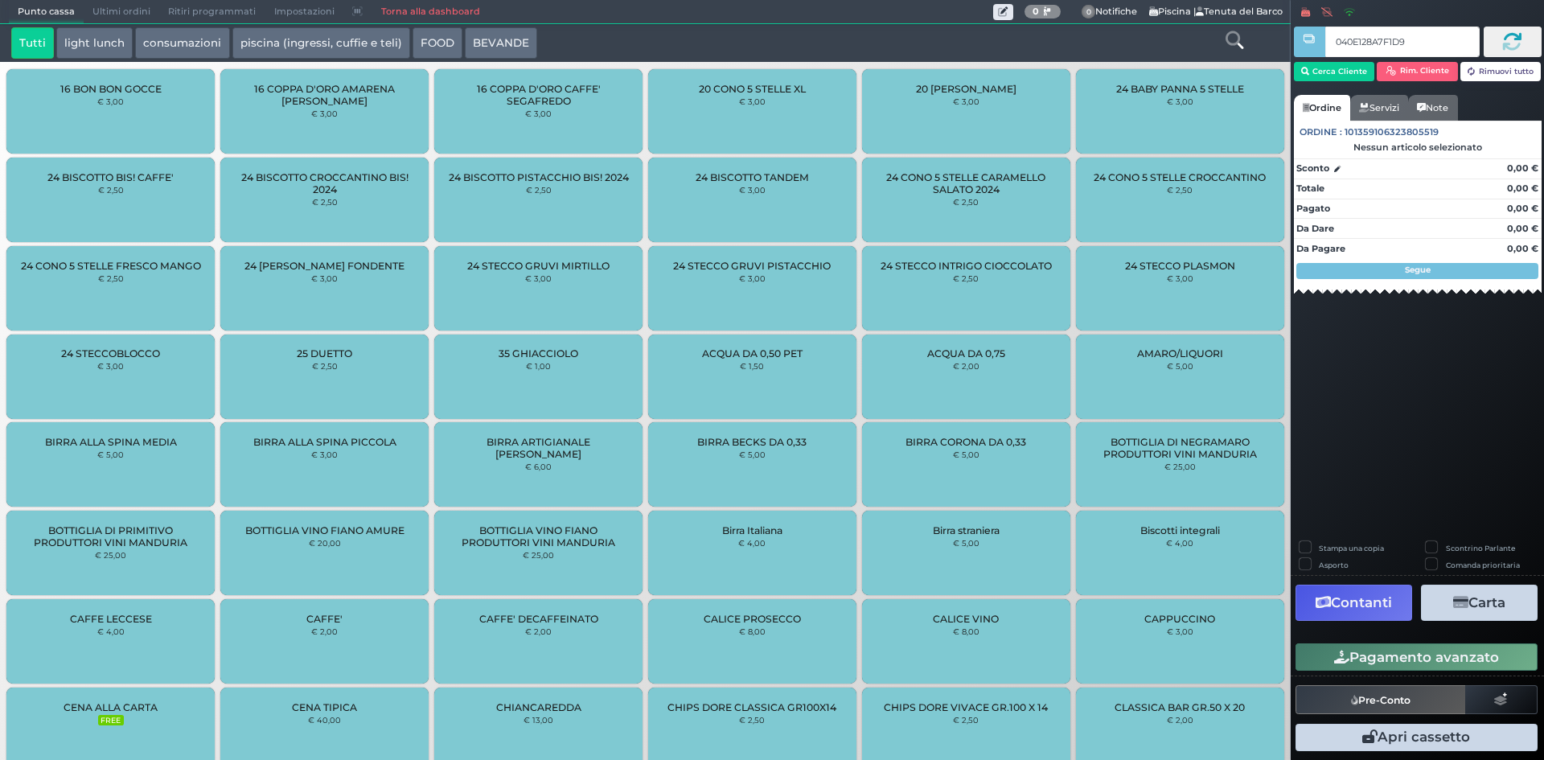
type input "040E128A7F1D95"
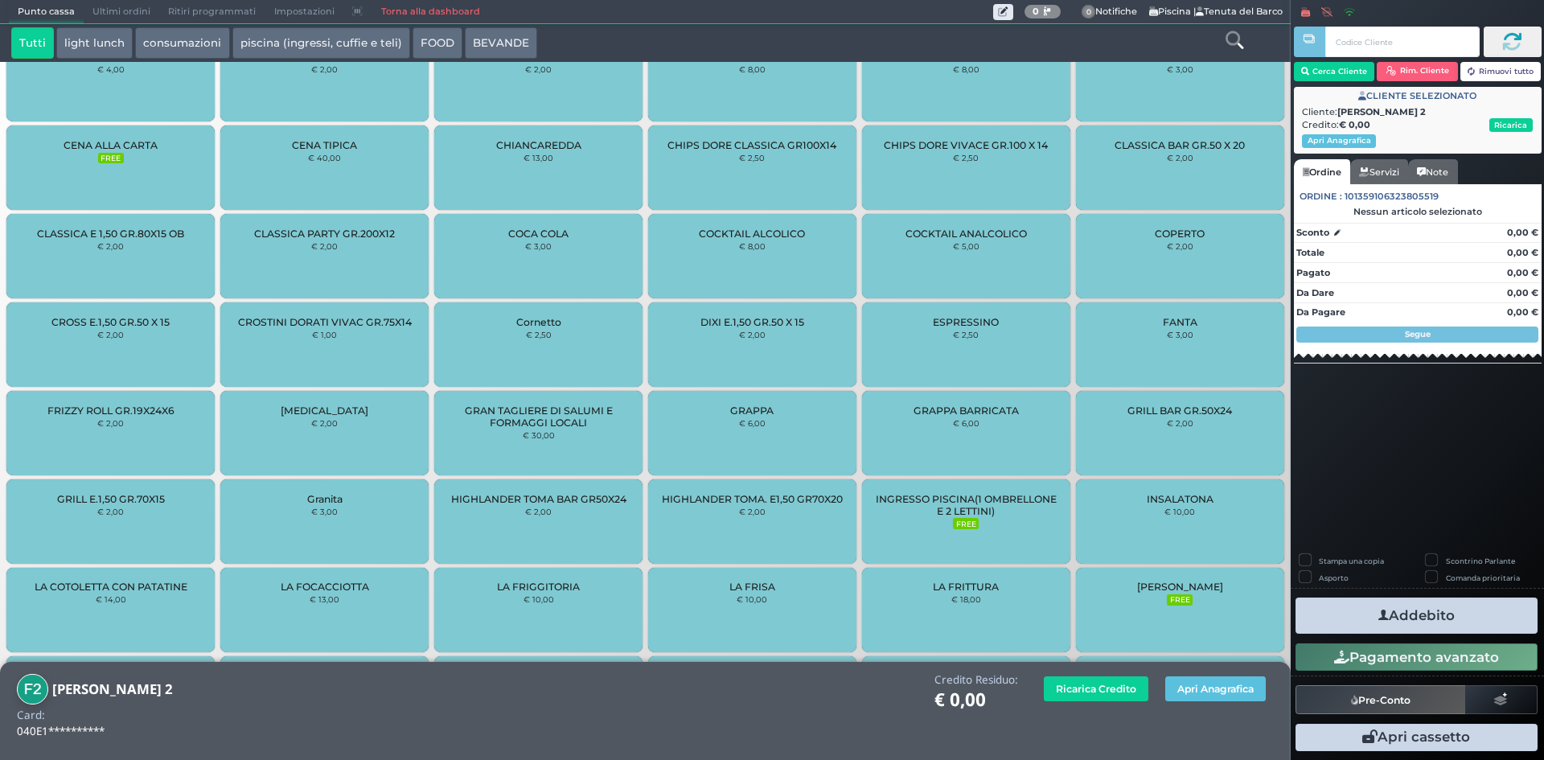
scroll to position [804, 0]
click at [951, 510] on span "INGRESSO PISCINA(1 OMBRELLONE E 2 LETTINI)" at bounding box center [965, 504] width 181 height 24
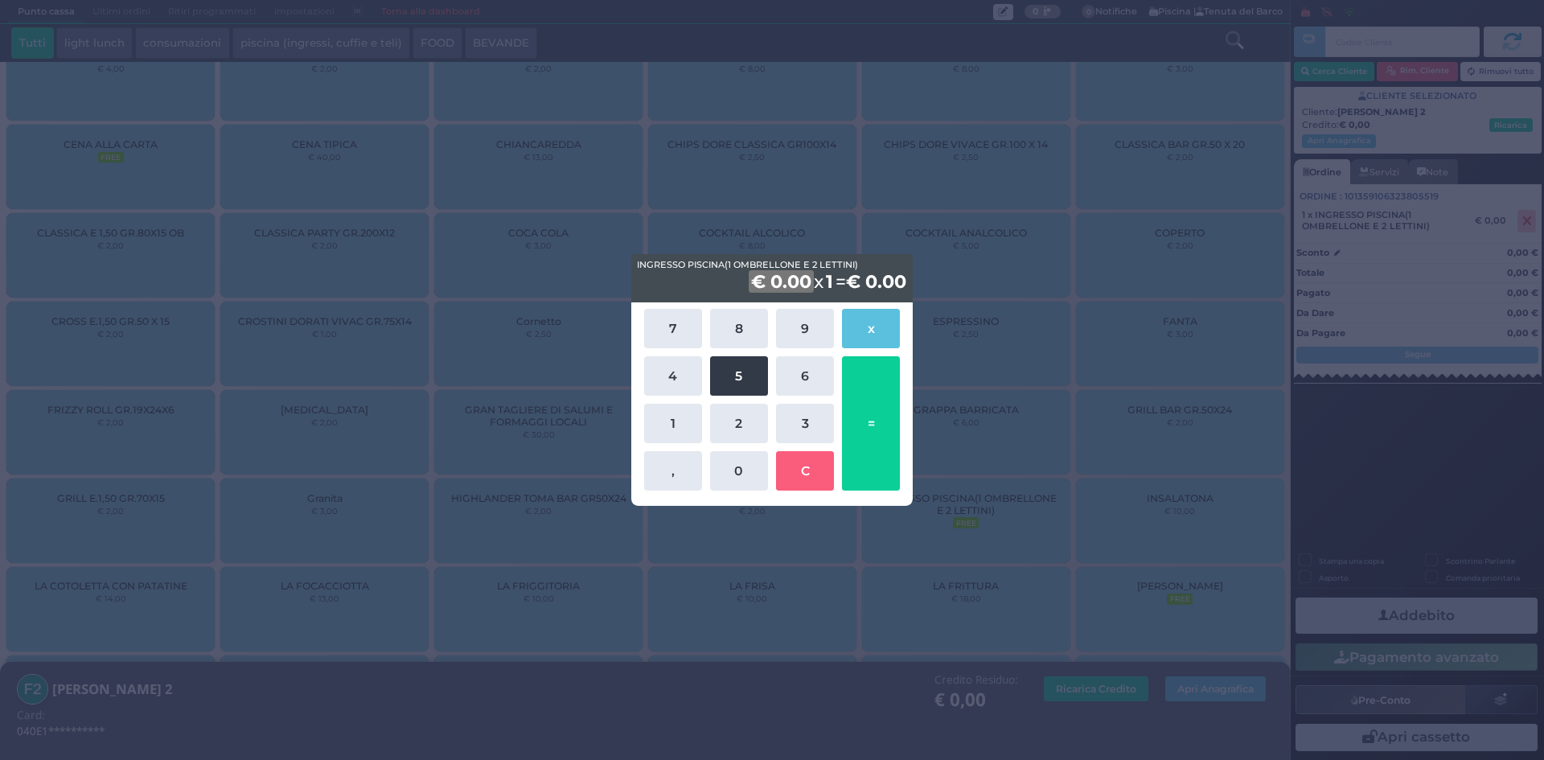
click at [734, 380] on button "5" at bounding box center [739, 375] width 58 height 39
click at [731, 464] on button "0" at bounding box center [739, 470] width 58 height 39
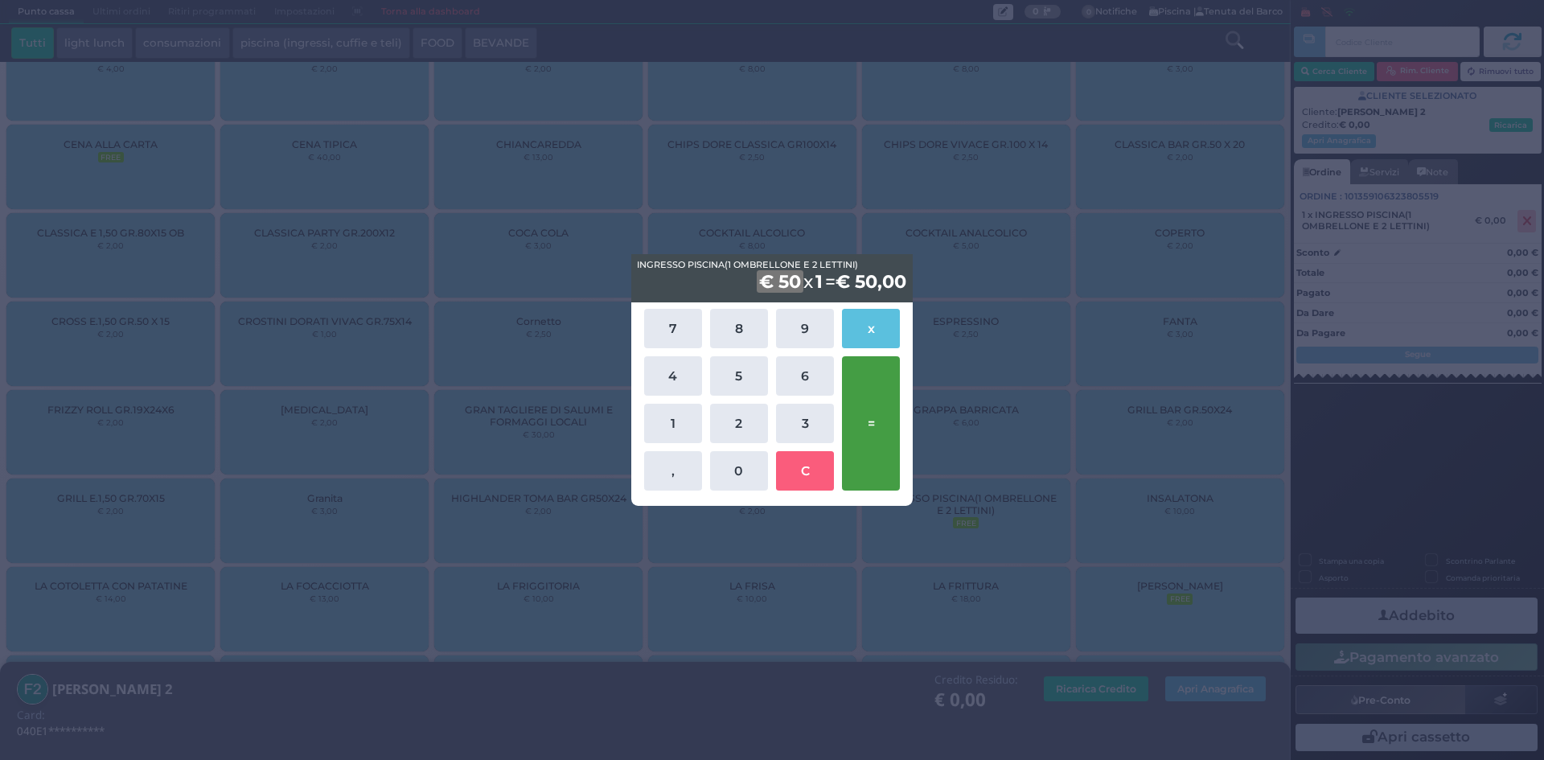
click at [859, 418] on button "=" at bounding box center [871, 423] width 58 height 134
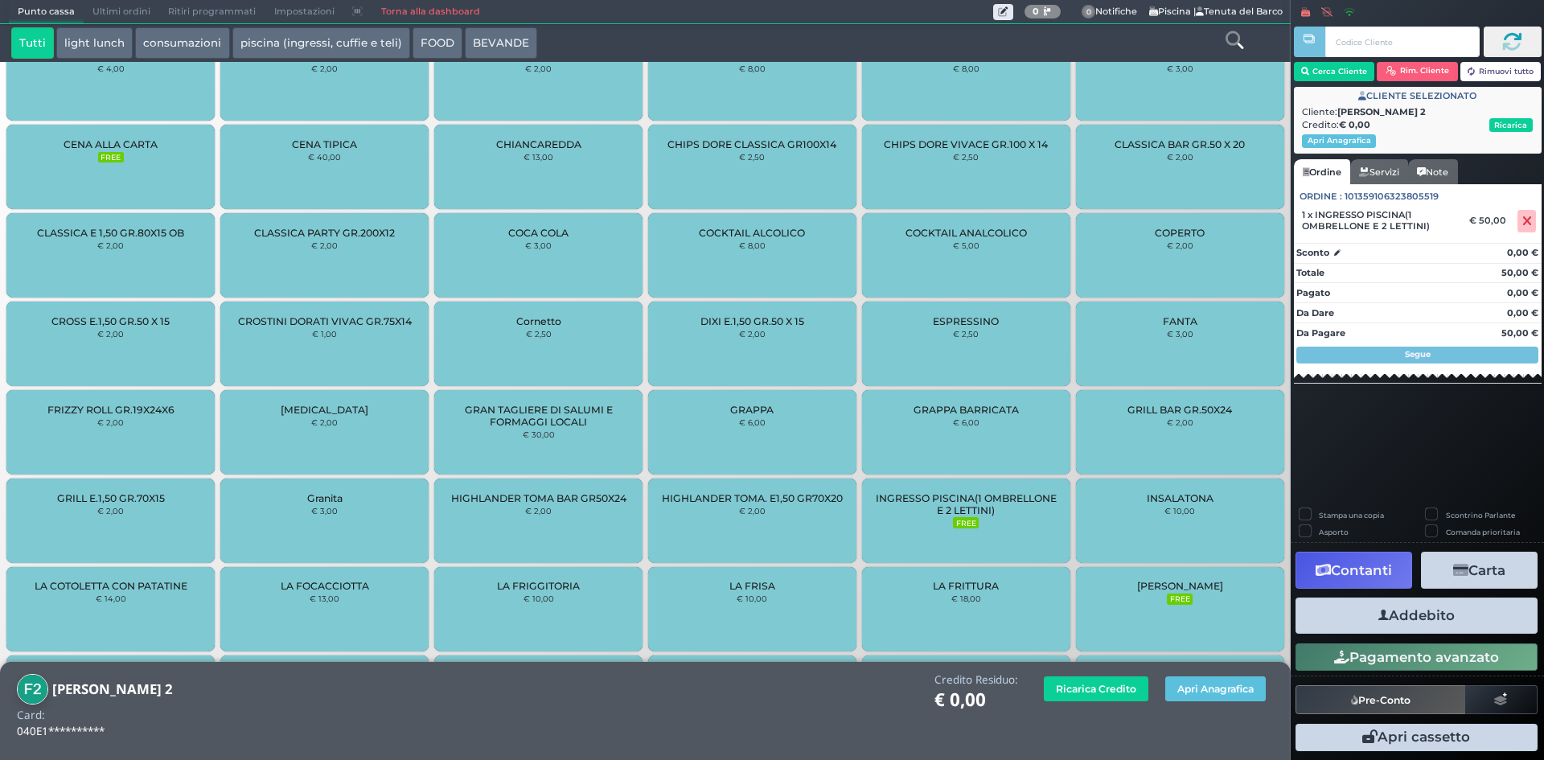
click at [1359, 626] on button "Addebito" at bounding box center [1416, 615] width 242 height 36
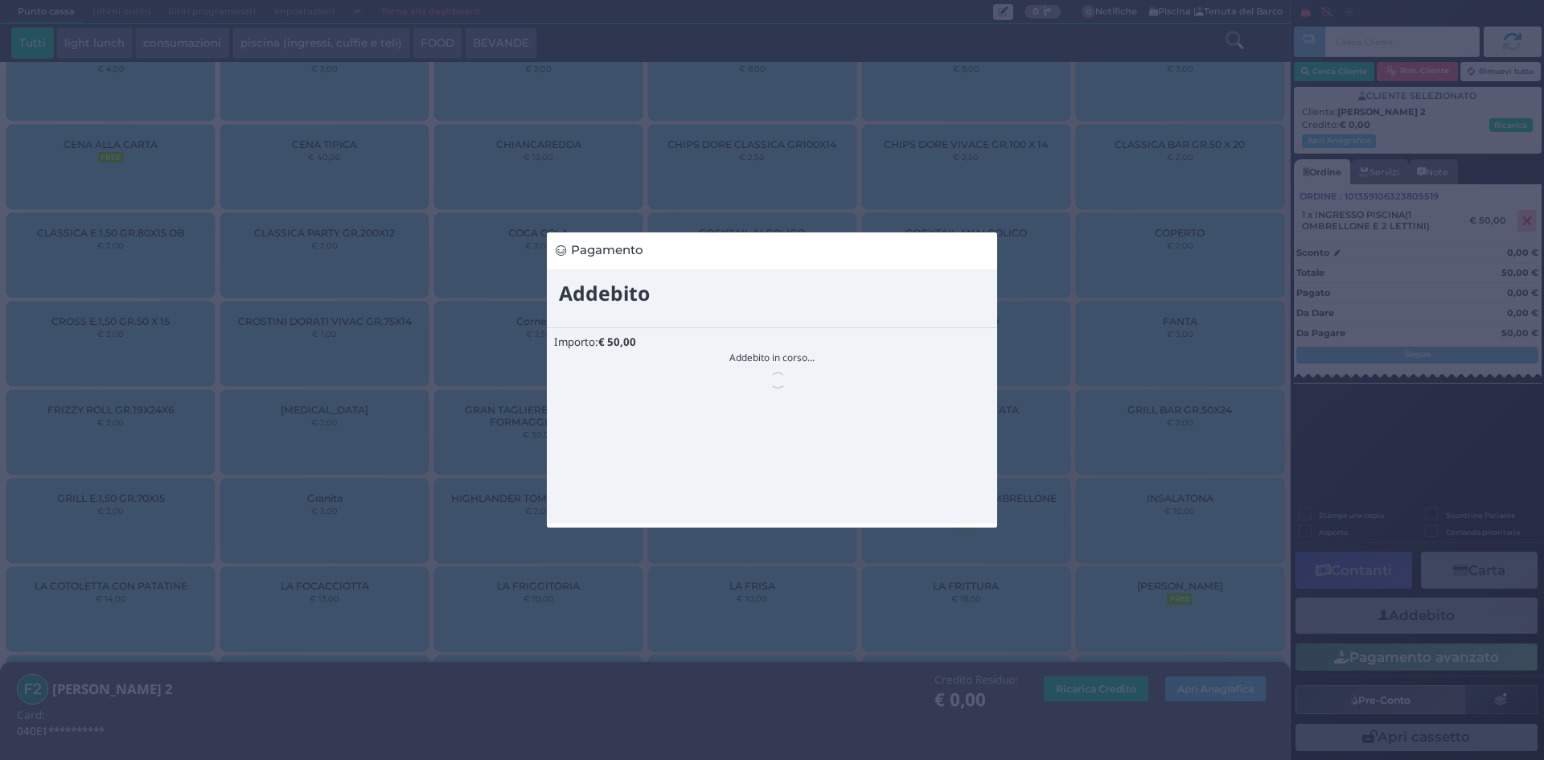
scroll to position [0, 0]
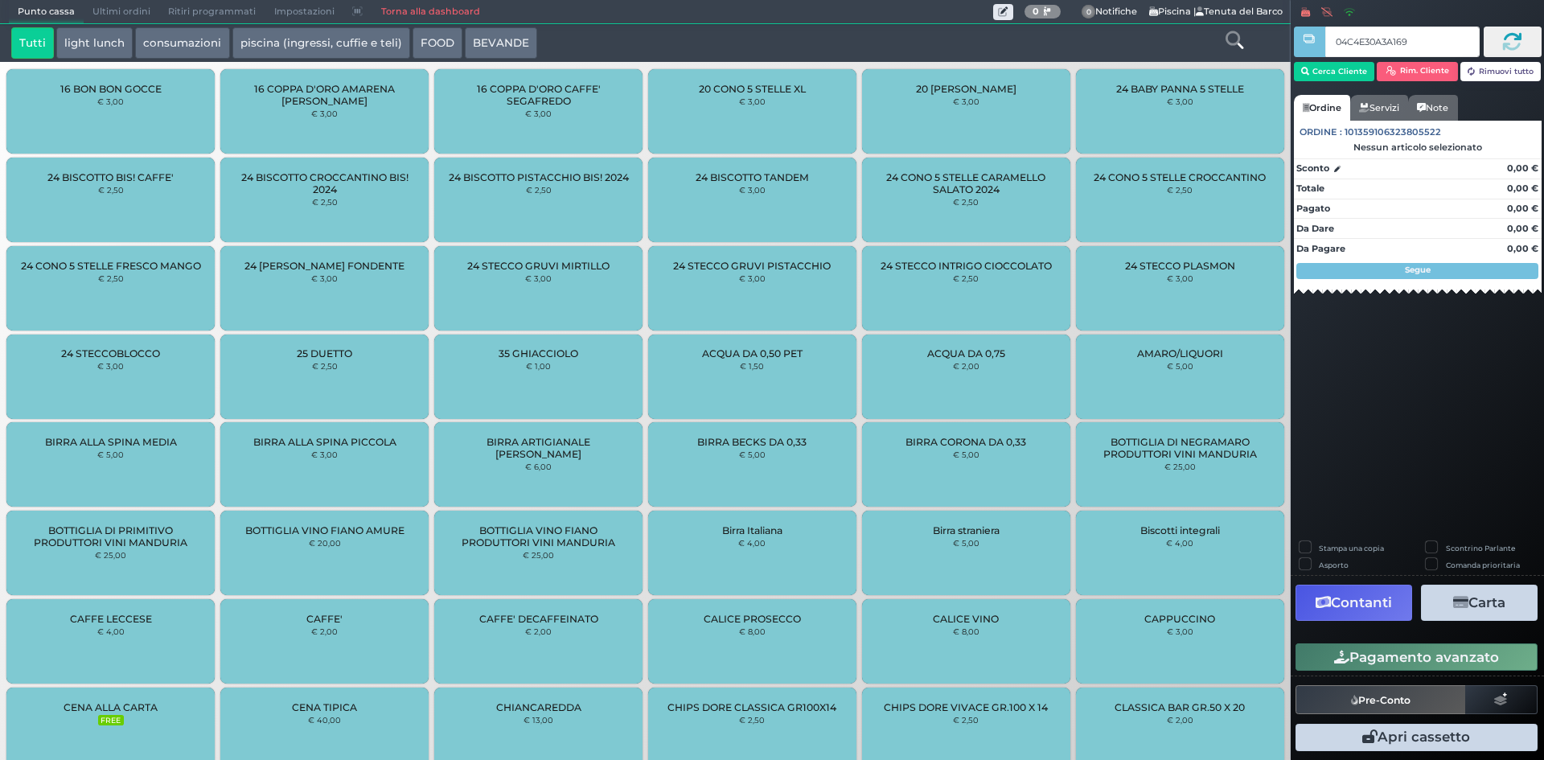
type input "04C4E30A3A1691"
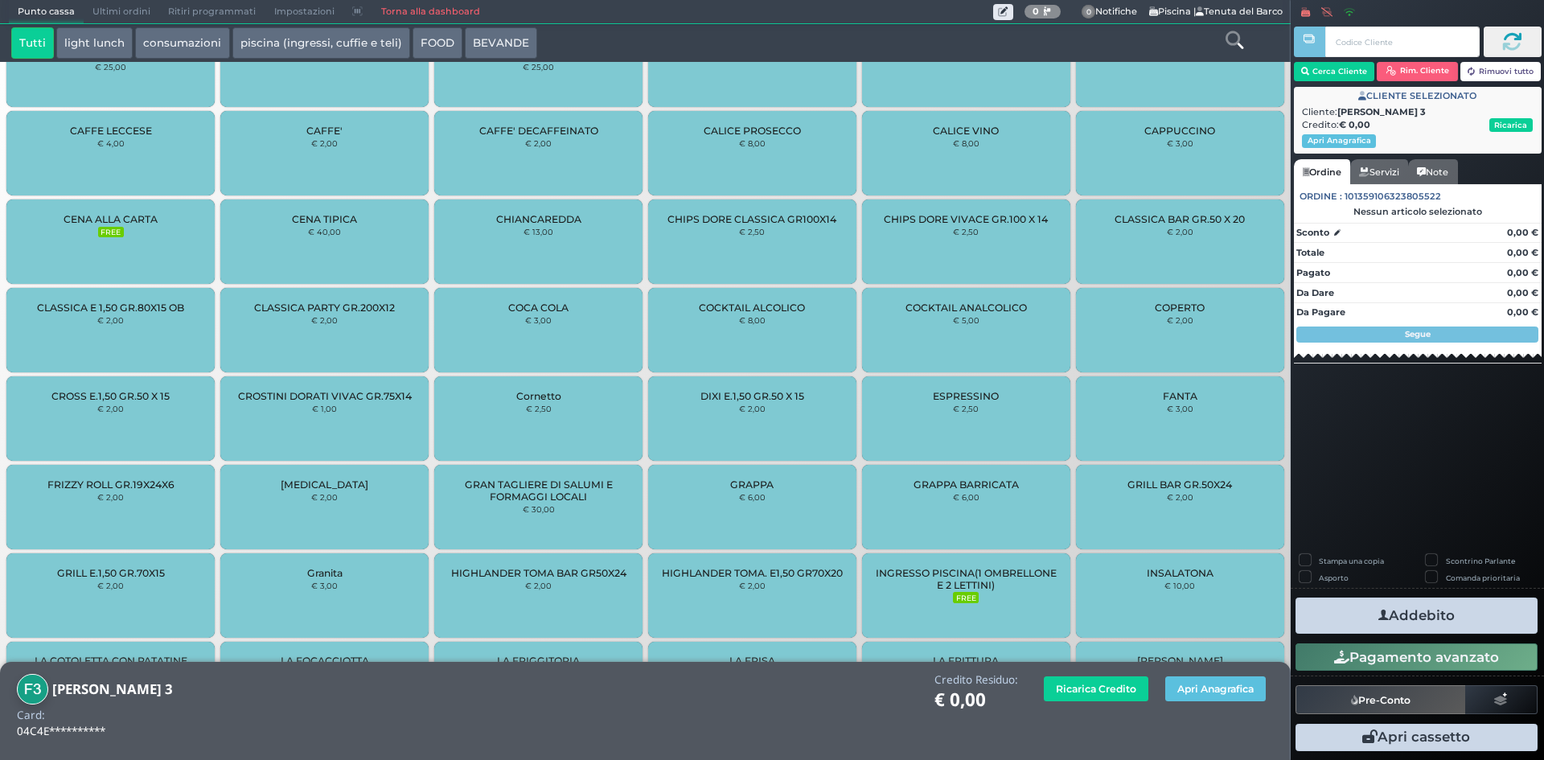
scroll to position [804, 0]
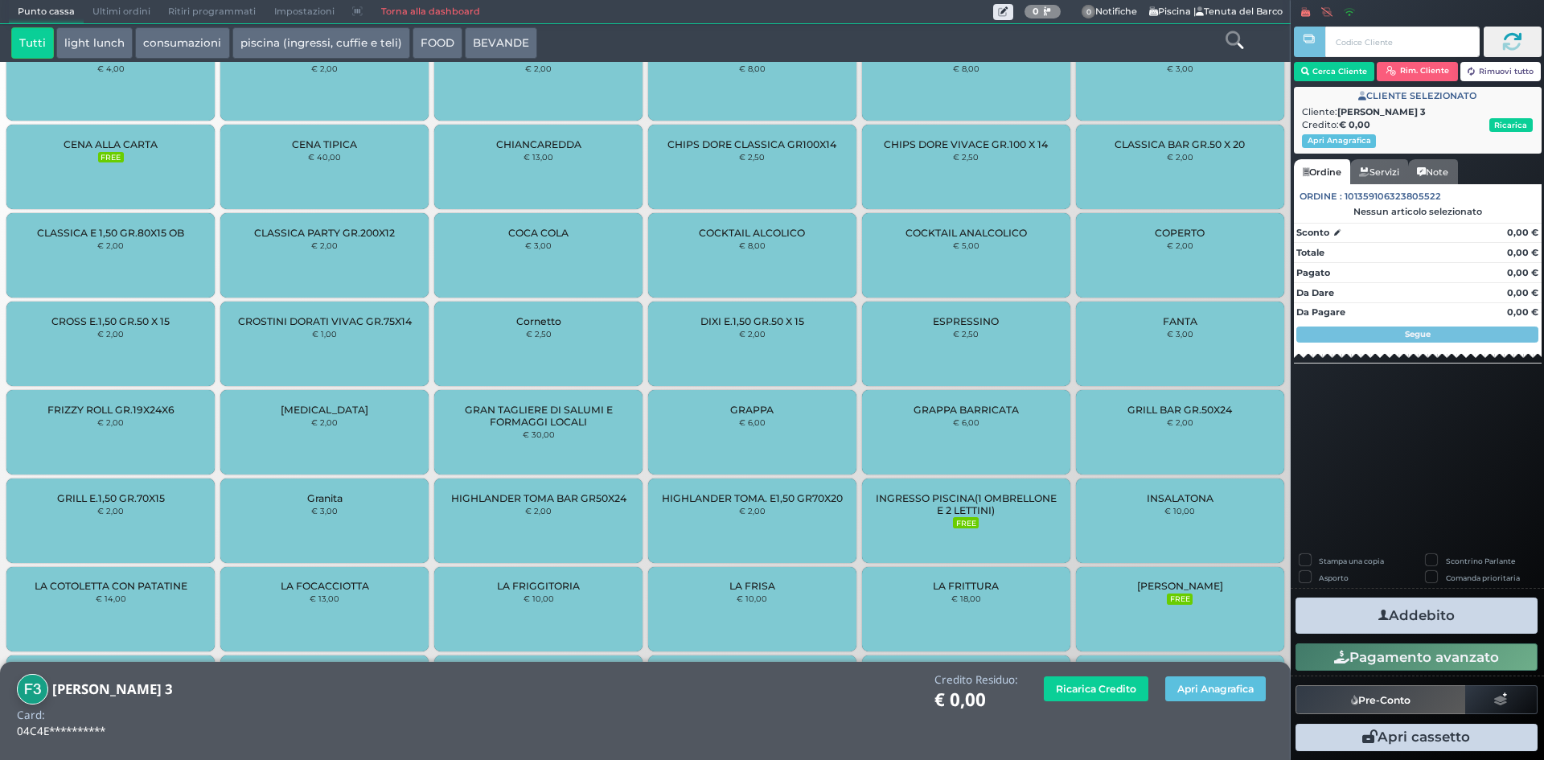
click at [989, 501] on span "INGRESSO PISCINA(1 OMBRELLONE E 2 LETTINI)" at bounding box center [965, 504] width 181 height 24
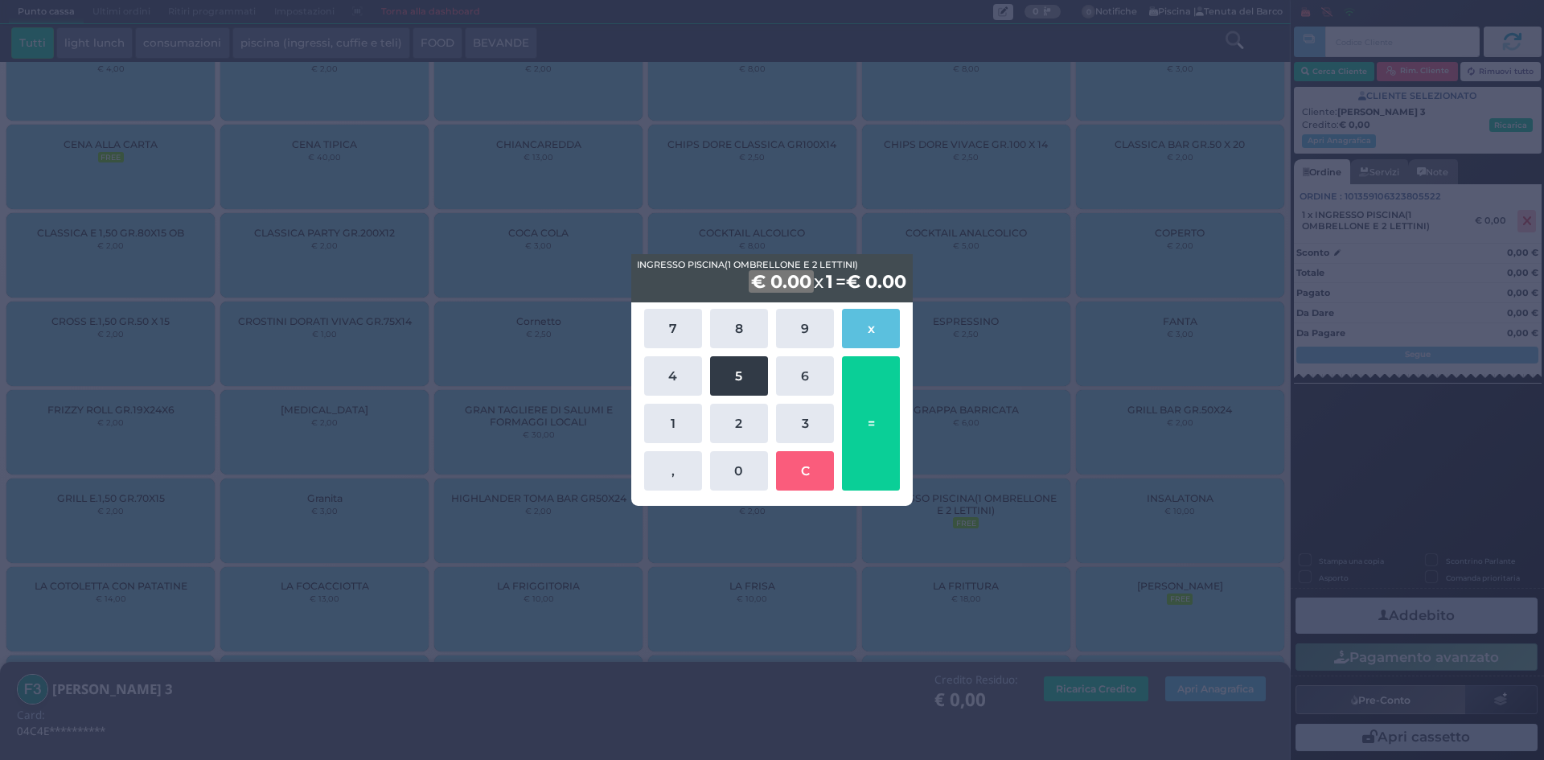
click at [752, 393] on button "5" at bounding box center [739, 375] width 58 height 39
click at [729, 467] on button "0" at bounding box center [739, 470] width 58 height 39
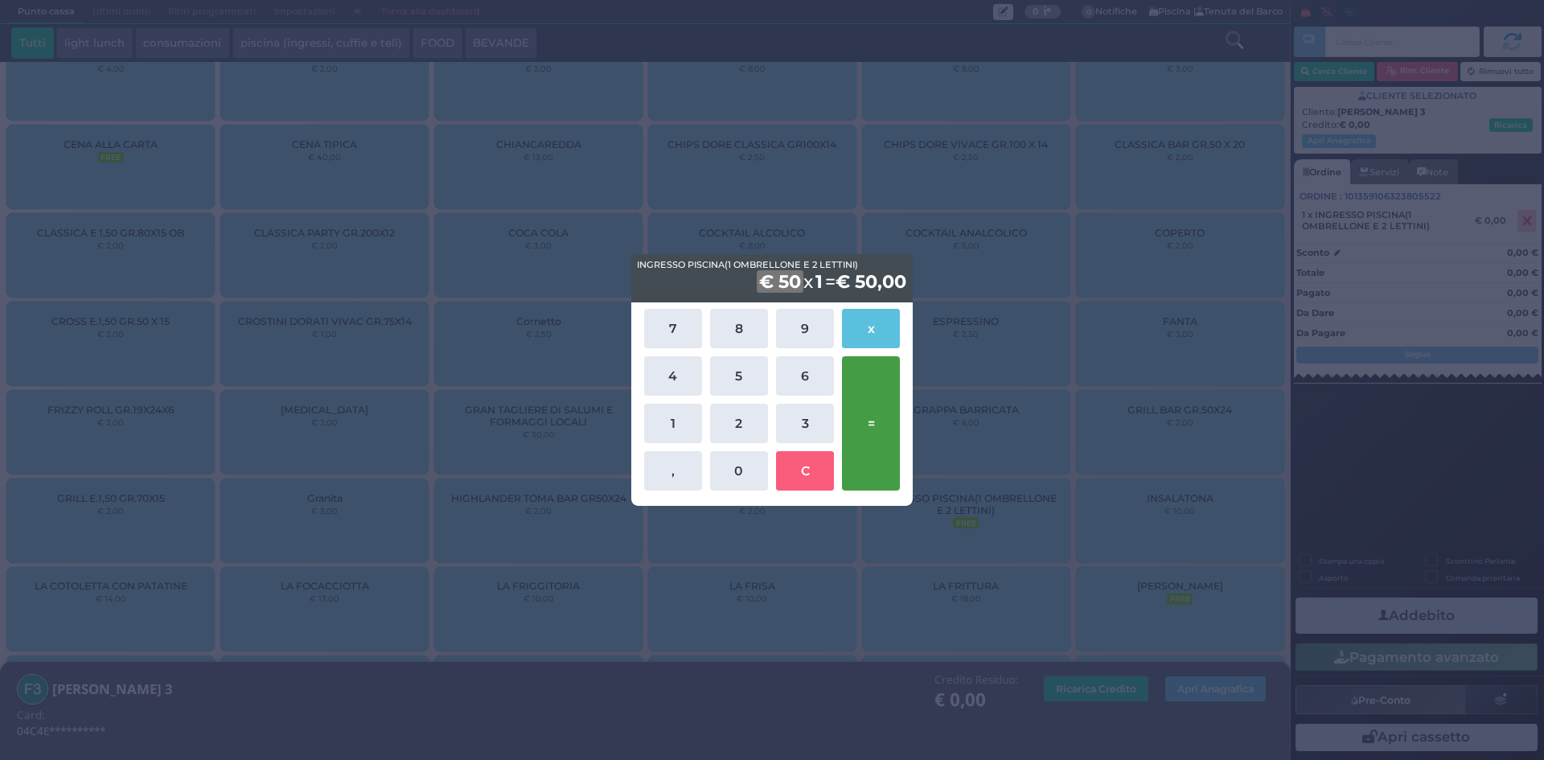
click at [854, 437] on button "=" at bounding box center [871, 423] width 58 height 134
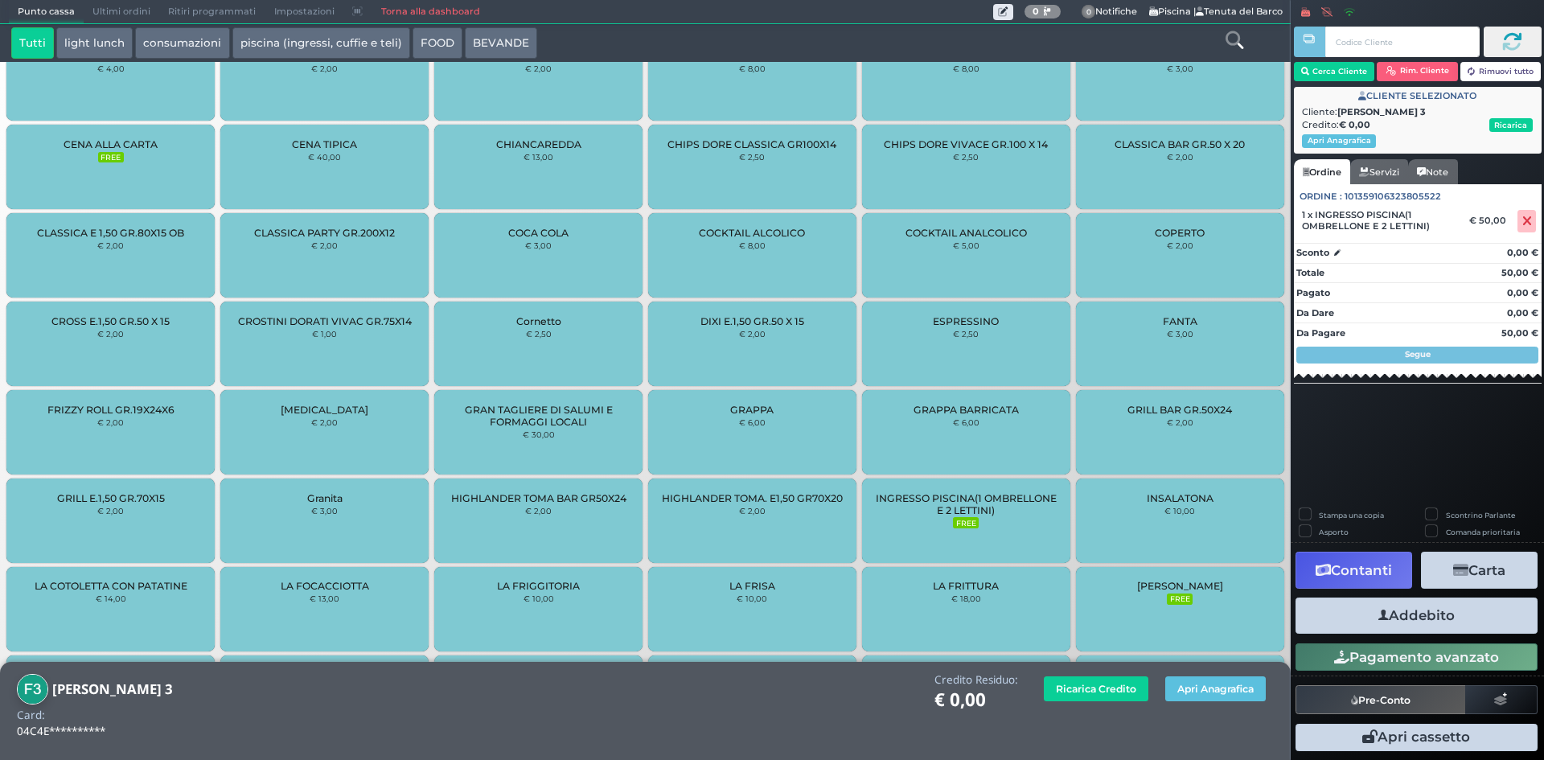
click at [1417, 606] on button "Addebito" at bounding box center [1416, 615] width 242 height 36
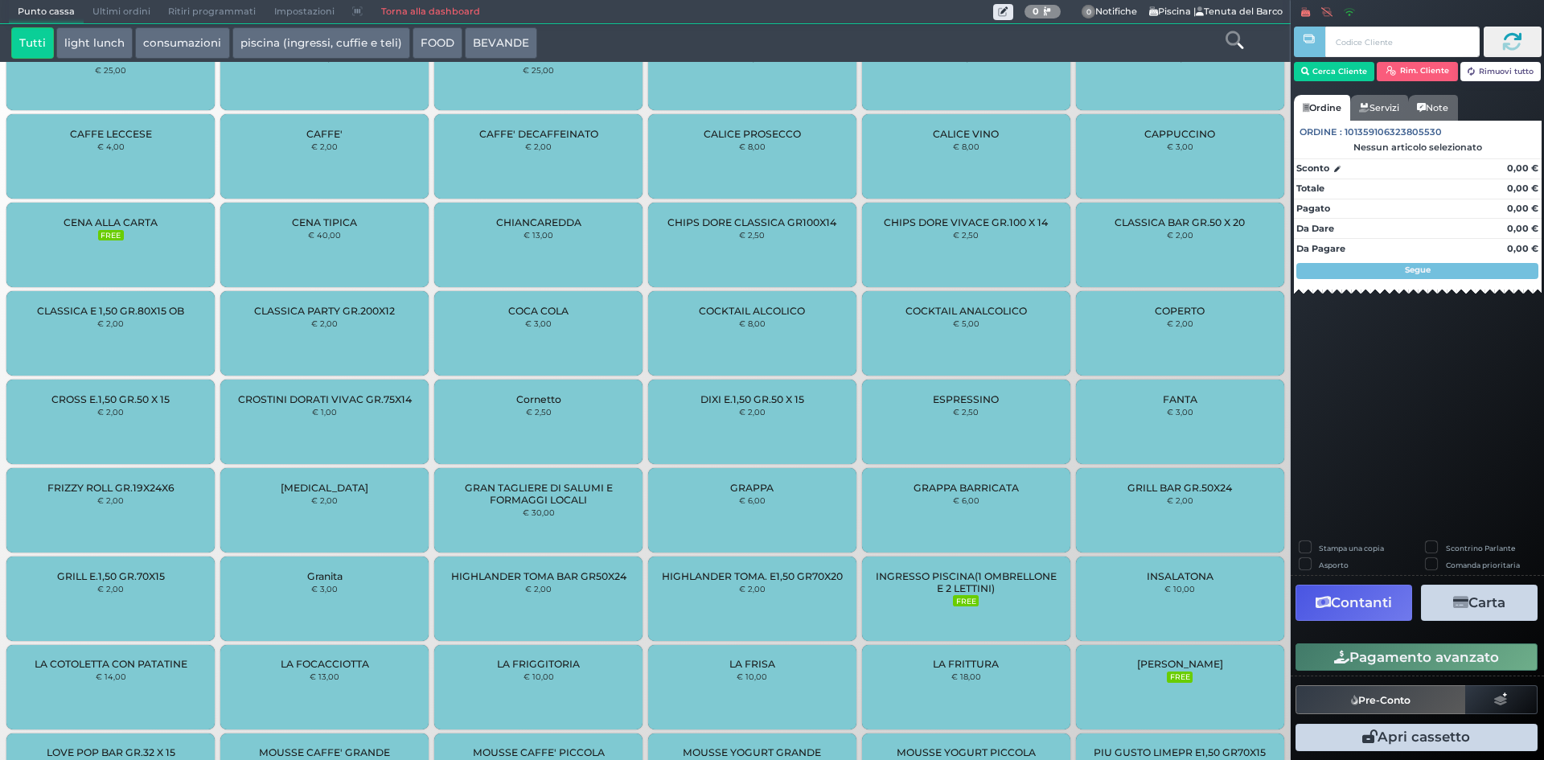
scroll to position [804, 0]
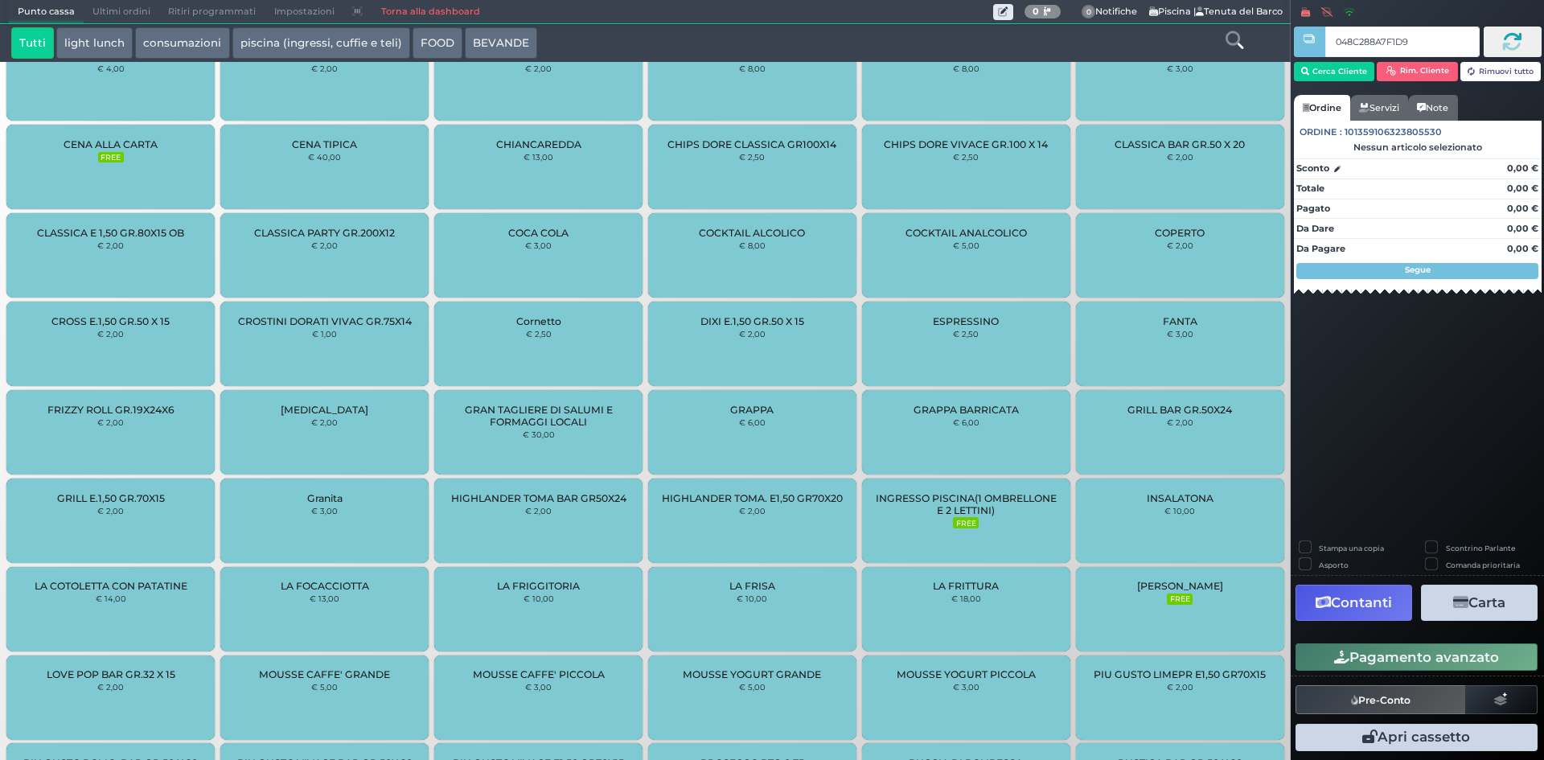
type input "048C288A7F1D90"
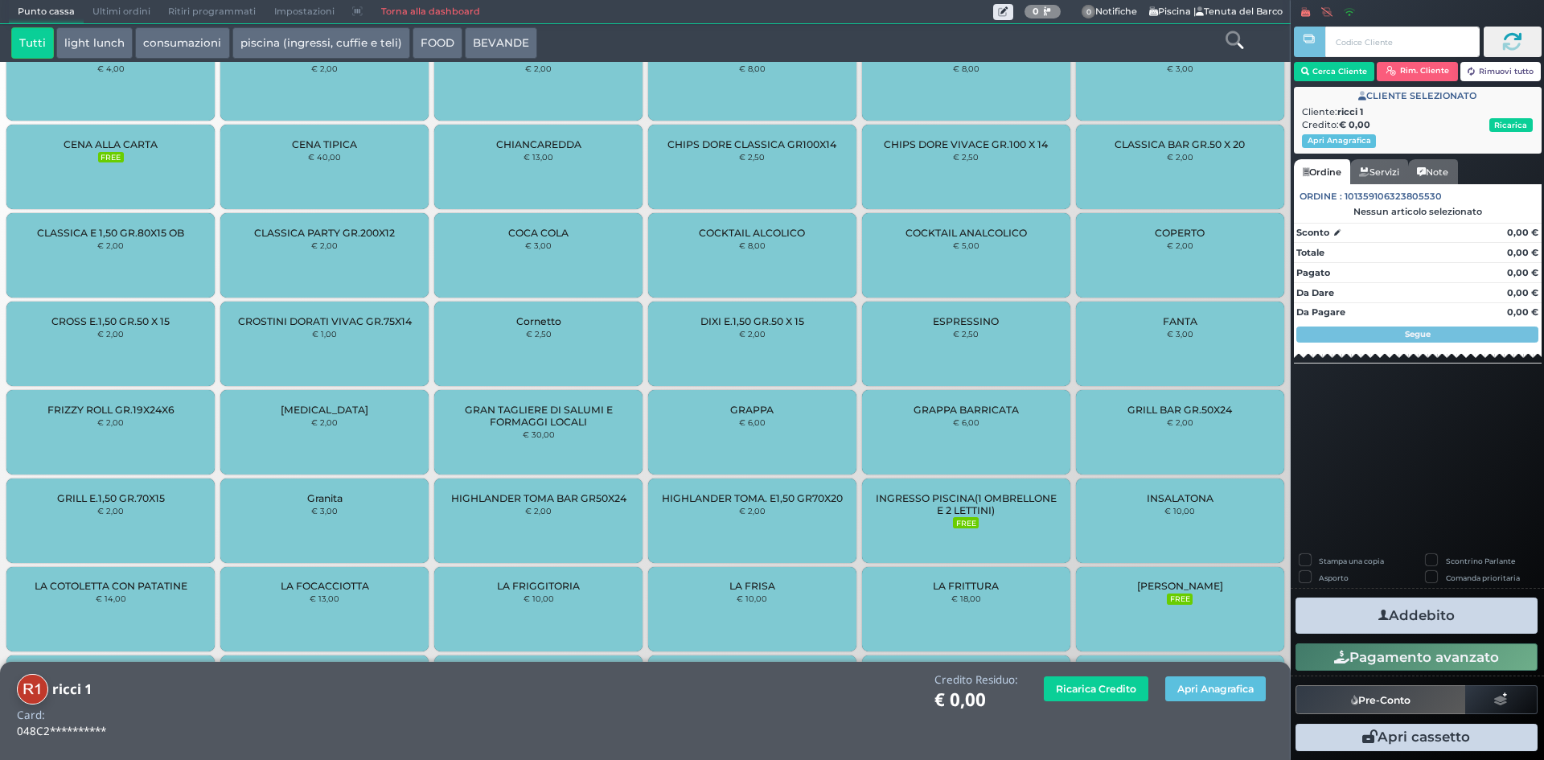
click at [957, 521] on small "FREE" at bounding box center [966, 522] width 26 height 11
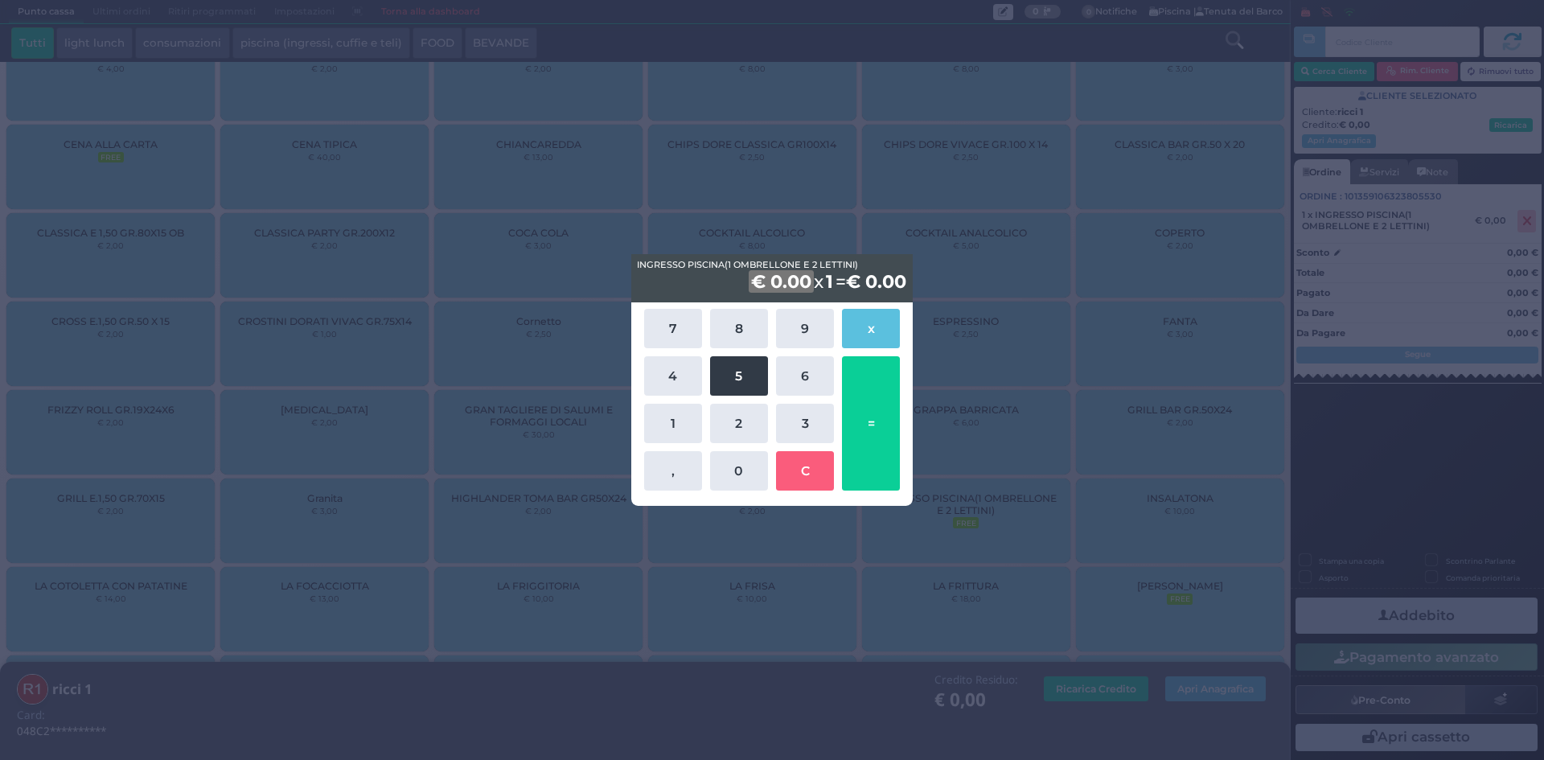
click at [740, 376] on button "5" at bounding box center [739, 375] width 58 height 39
click at [749, 456] on button "0" at bounding box center [739, 470] width 58 height 39
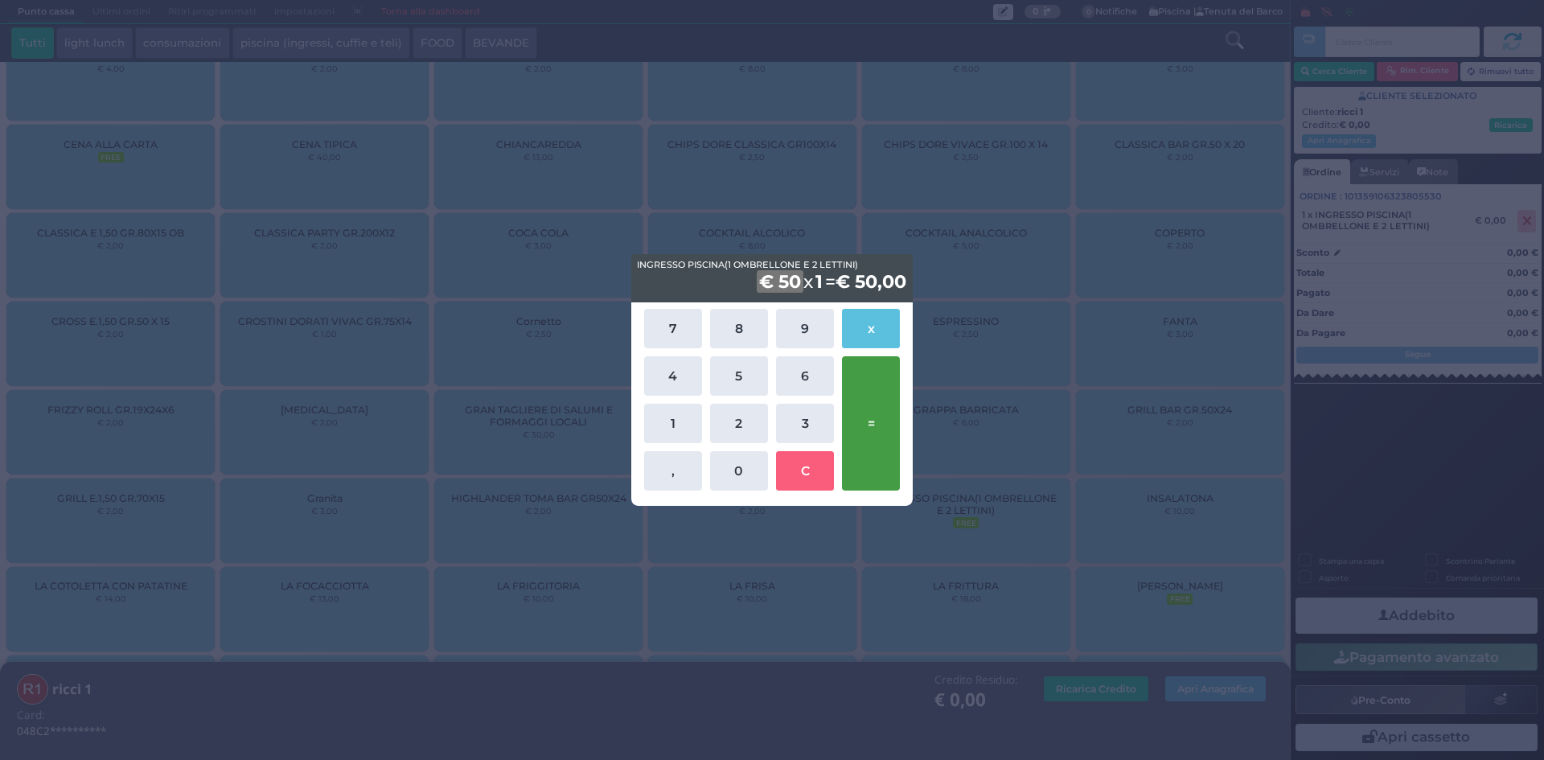
click at [860, 446] on button "=" at bounding box center [871, 423] width 58 height 134
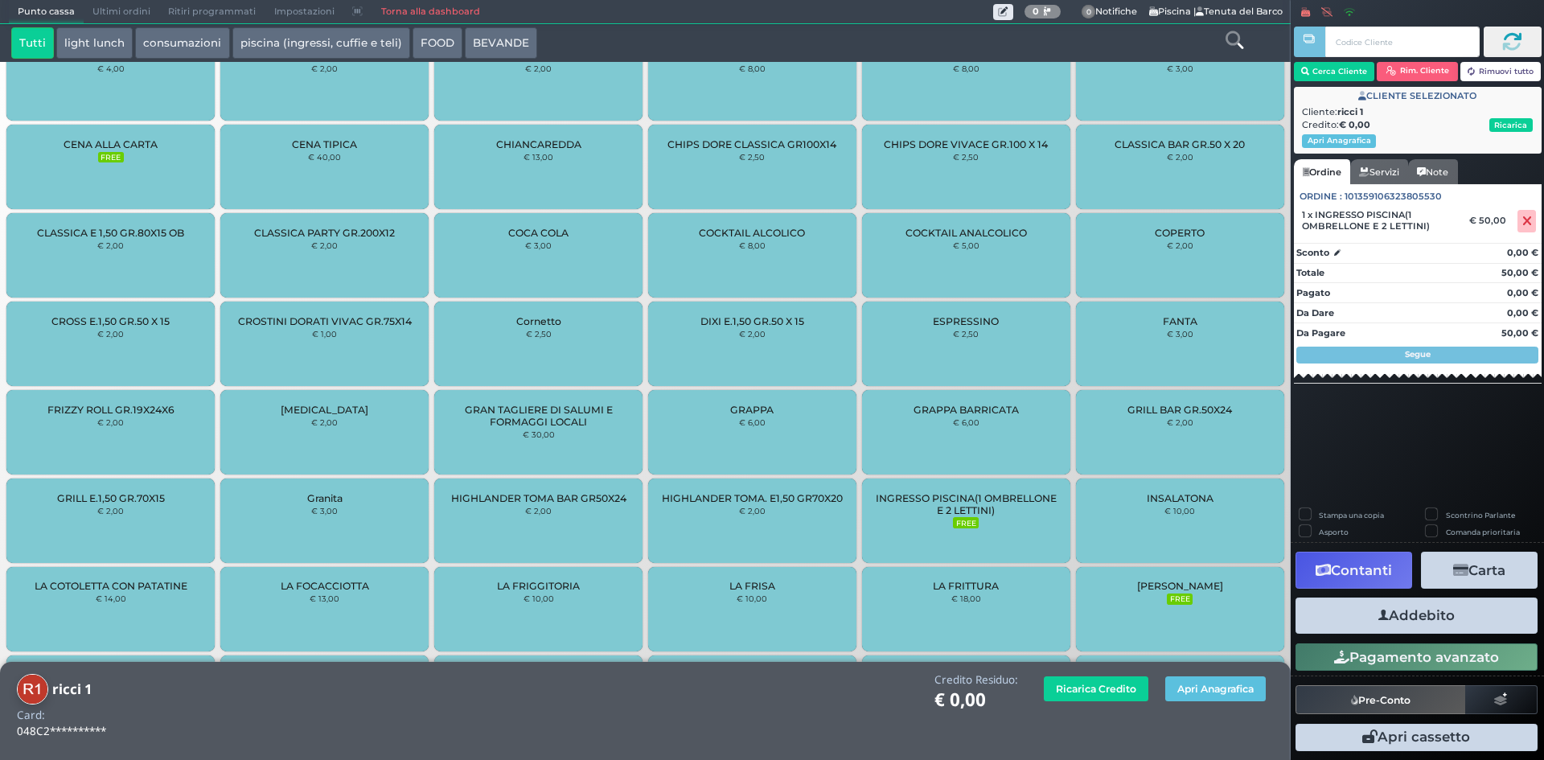
click at [1383, 612] on icon "button" at bounding box center [1383, 615] width 10 height 17
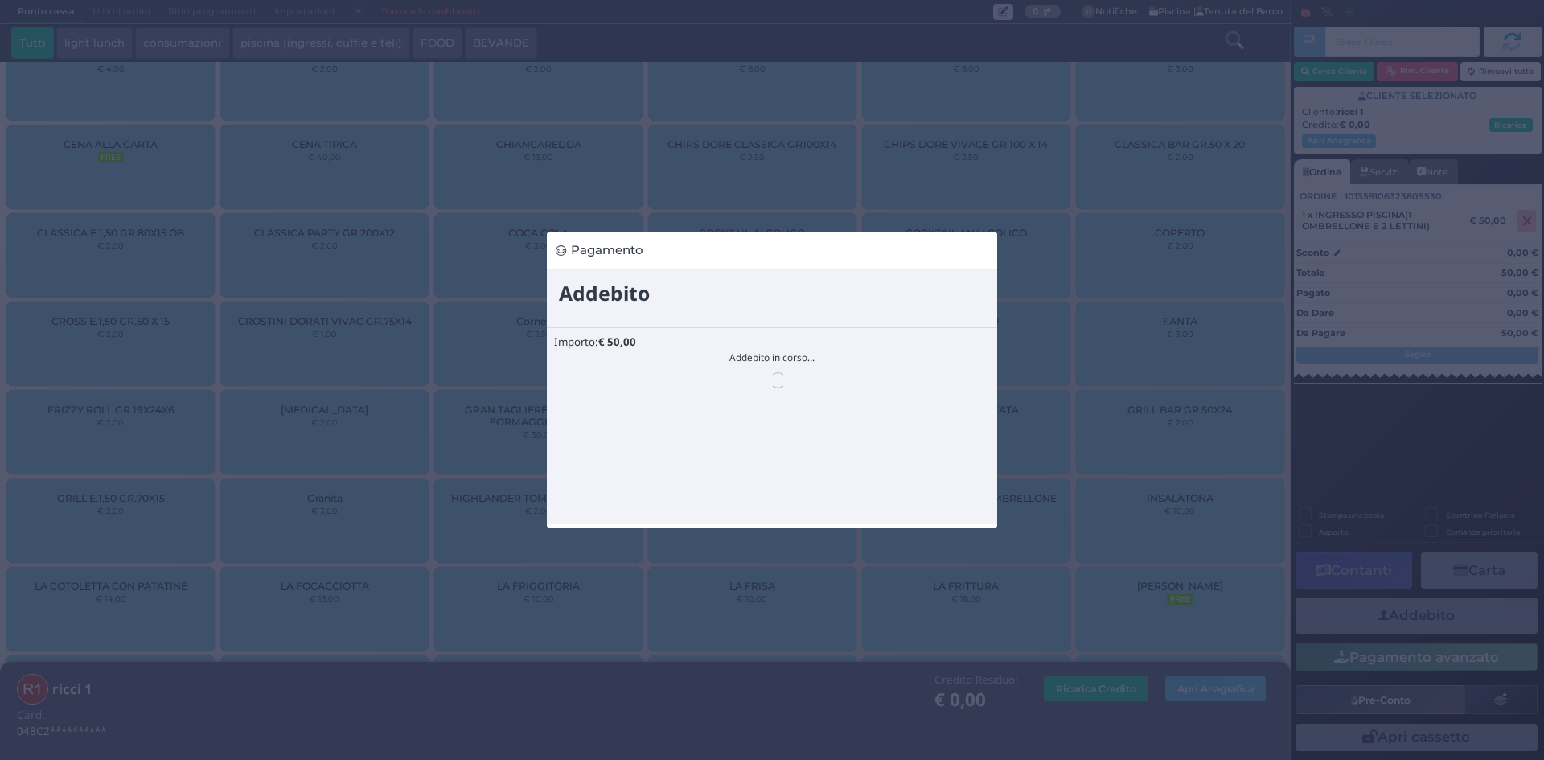
scroll to position [0, 0]
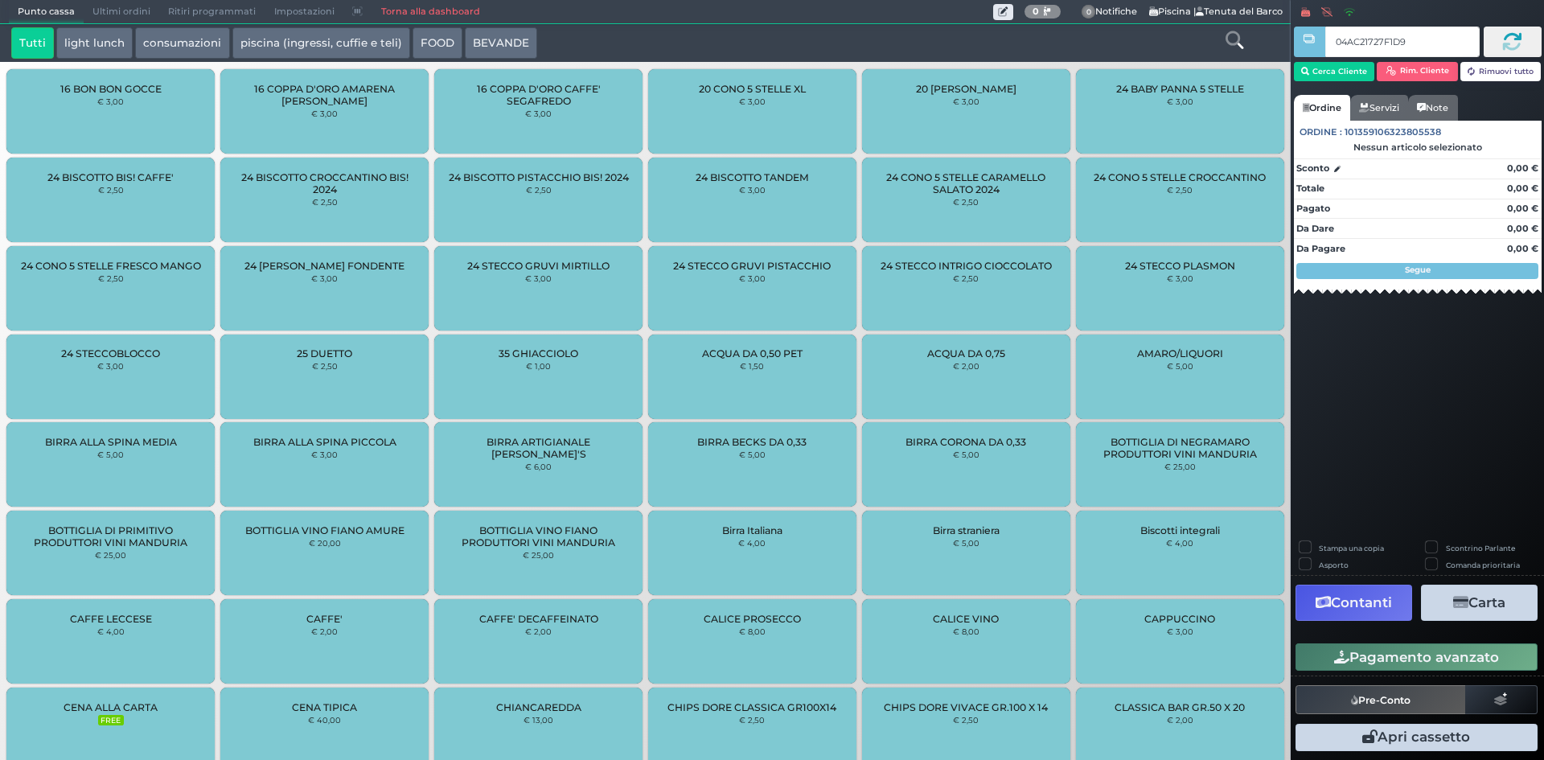
type input "04AC21727F1D94"
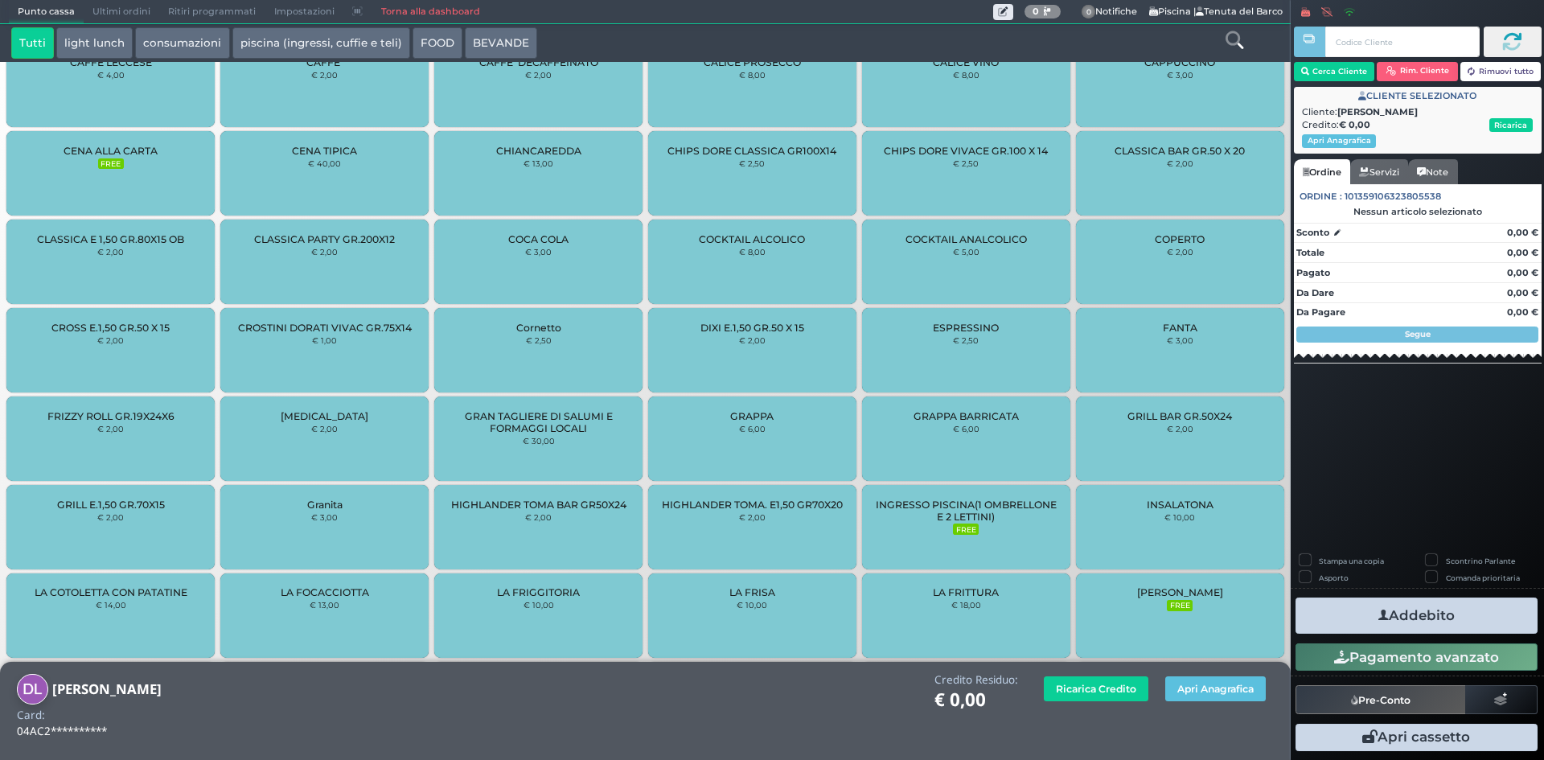
scroll to position [804, 0]
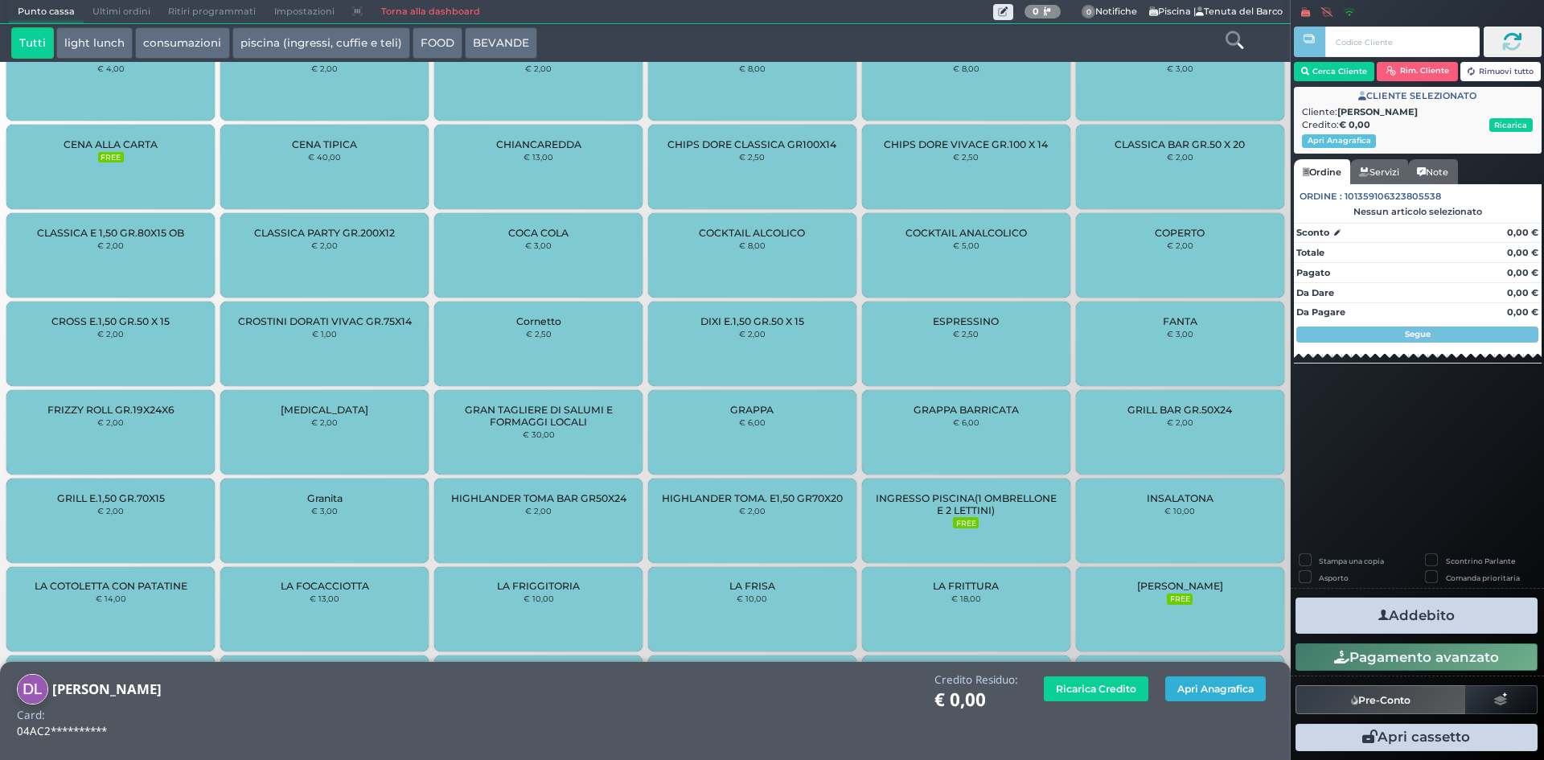
click at [1257, 676] on button "Apri Anagrafica" at bounding box center [1215, 688] width 100 height 25
click at [989, 504] on span "INGRESSO PISCINA(1 OMBRELLONE E 2 LETTINI)" at bounding box center [965, 504] width 181 height 24
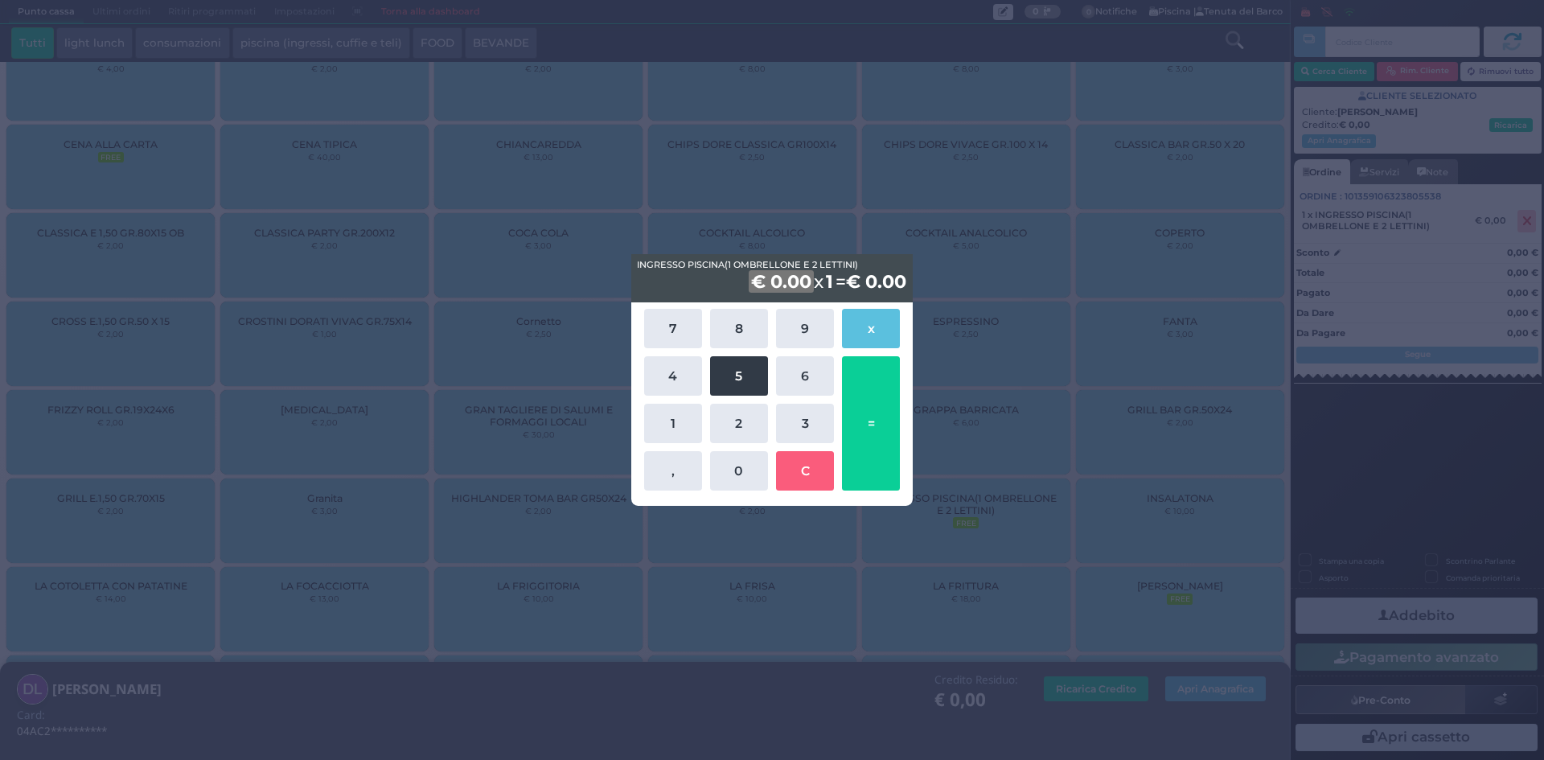
drag, startPoint x: 741, startPoint y: 382, endPoint x: 744, endPoint y: 448, distance: 66.0
click at [740, 381] on button "5" at bounding box center [739, 375] width 58 height 39
click at [746, 458] on button "0" at bounding box center [739, 470] width 58 height 39
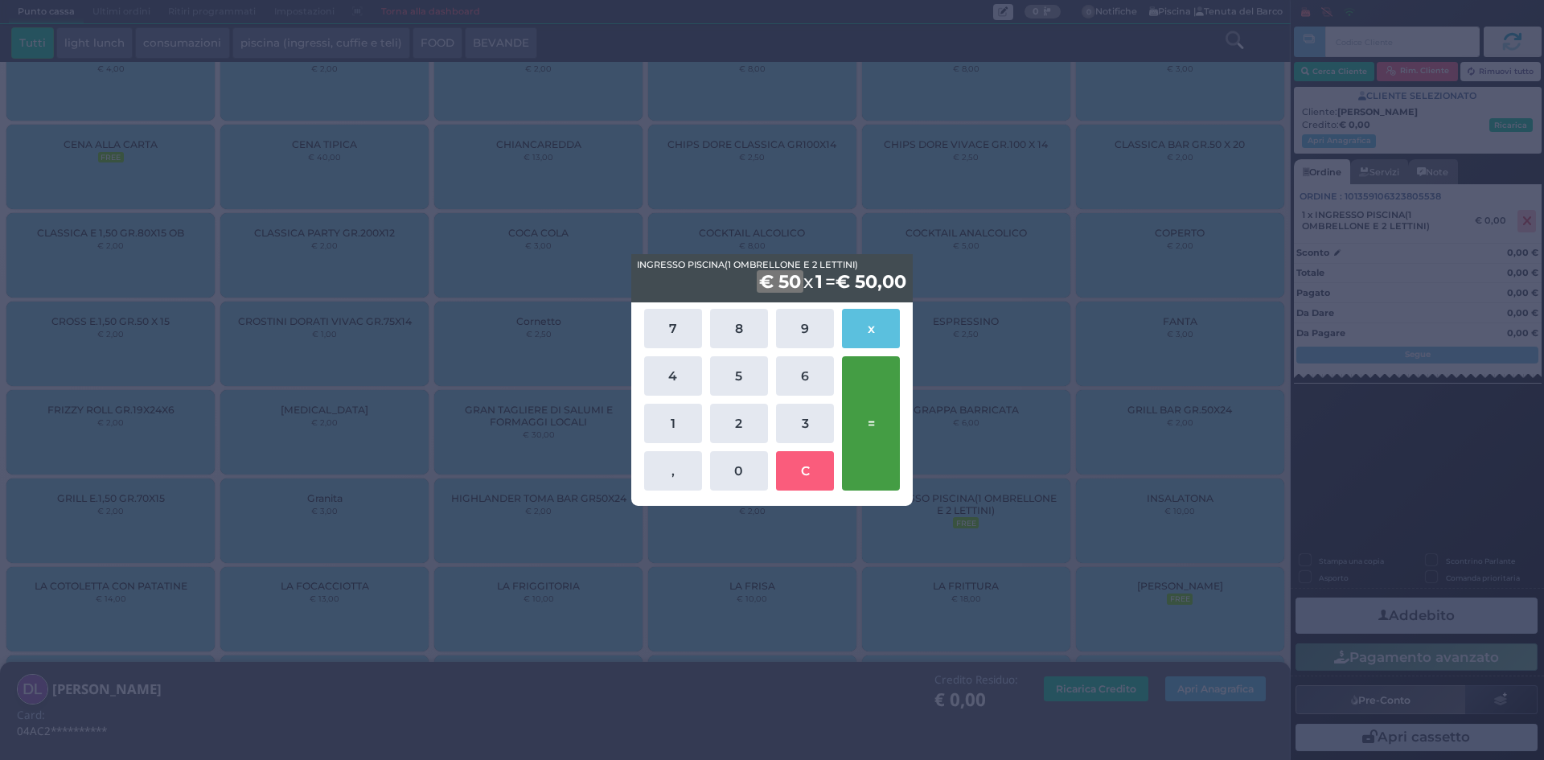
click at [865, 396] on button "=" at bounding box center [871, 423] width 58 height 134
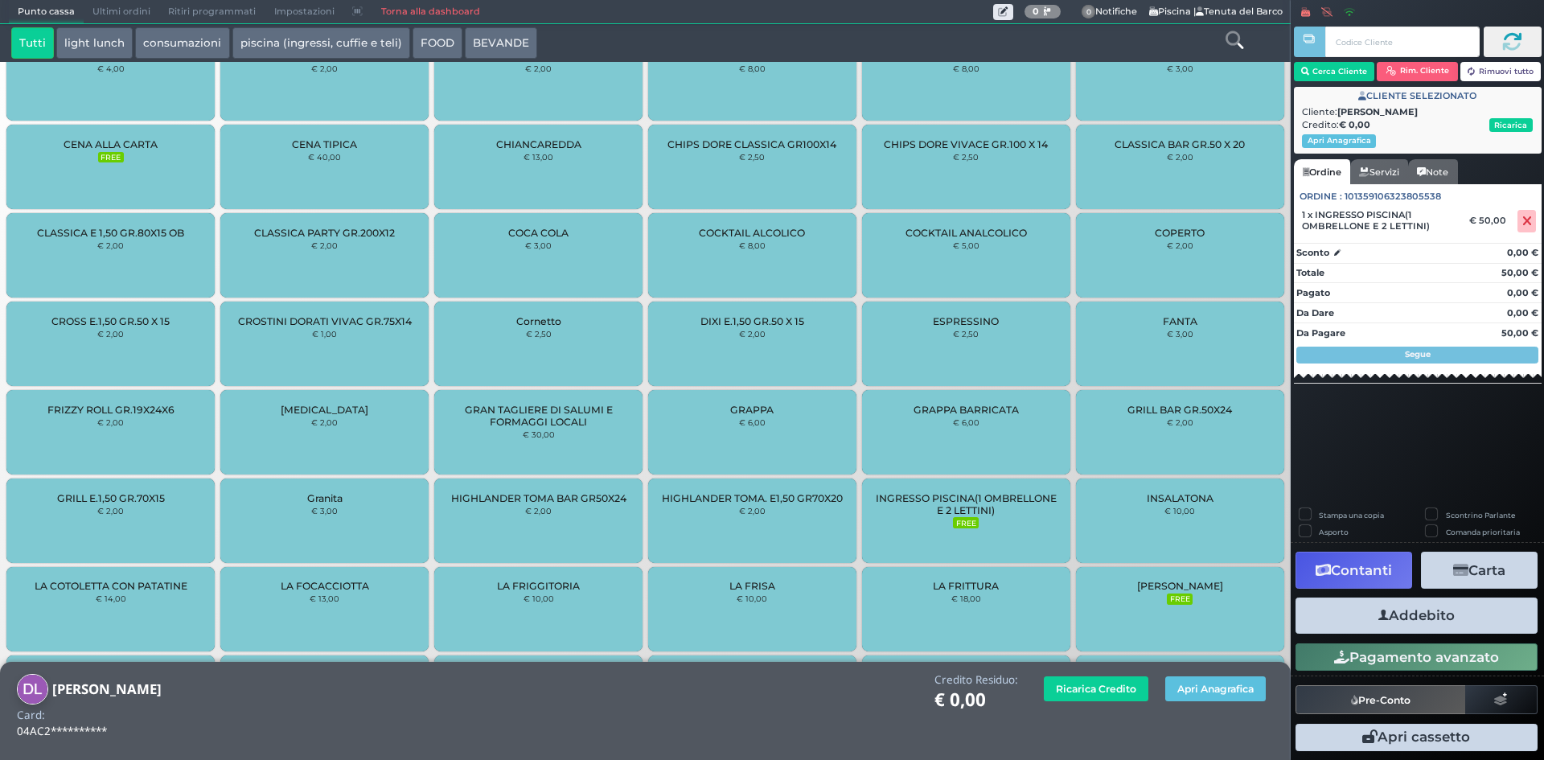
click at [1373, 599] on button "Addebito" at bounding box center [1416, 615] width 242 height 36
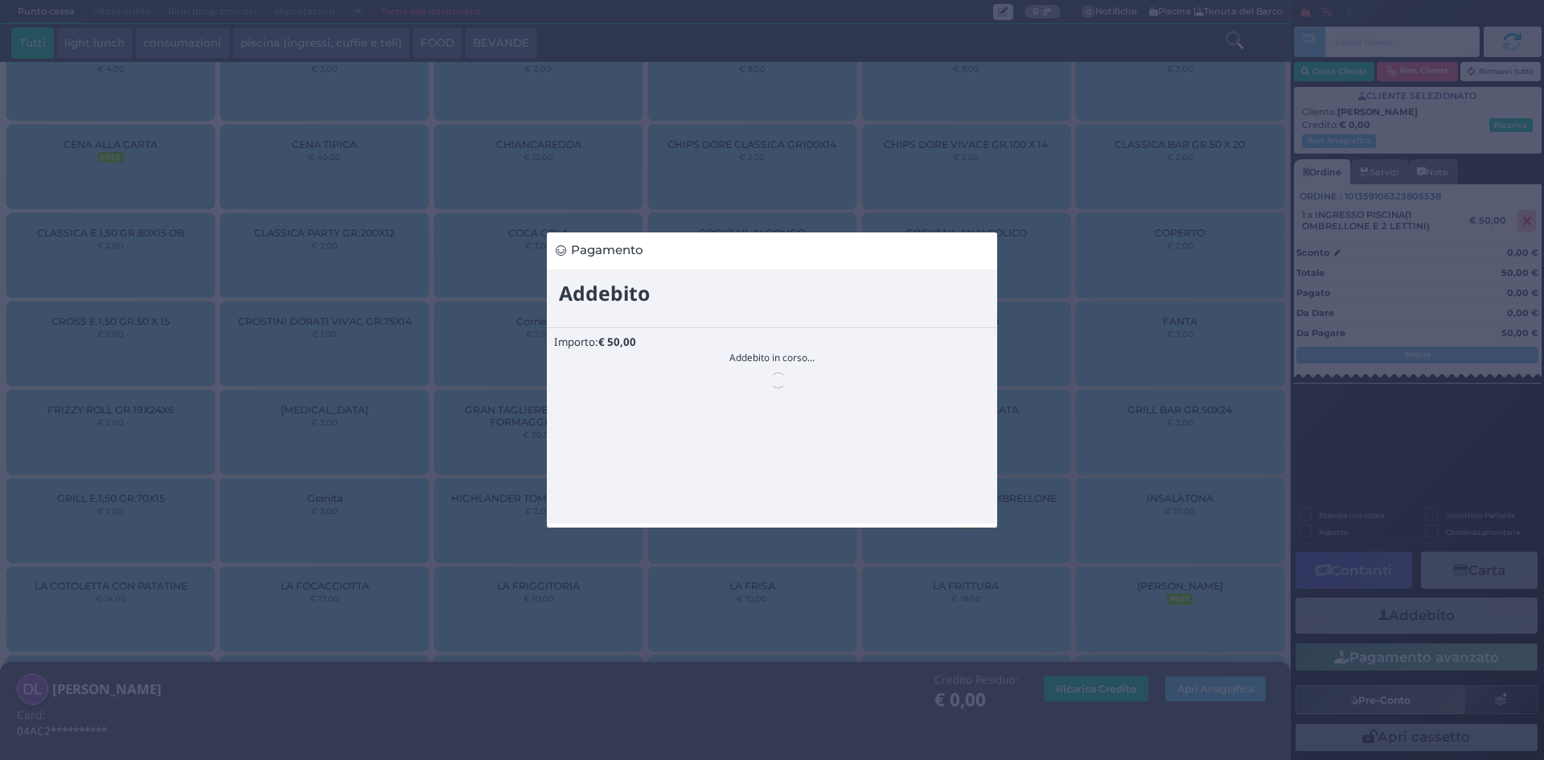
scroll to position [0, 0]
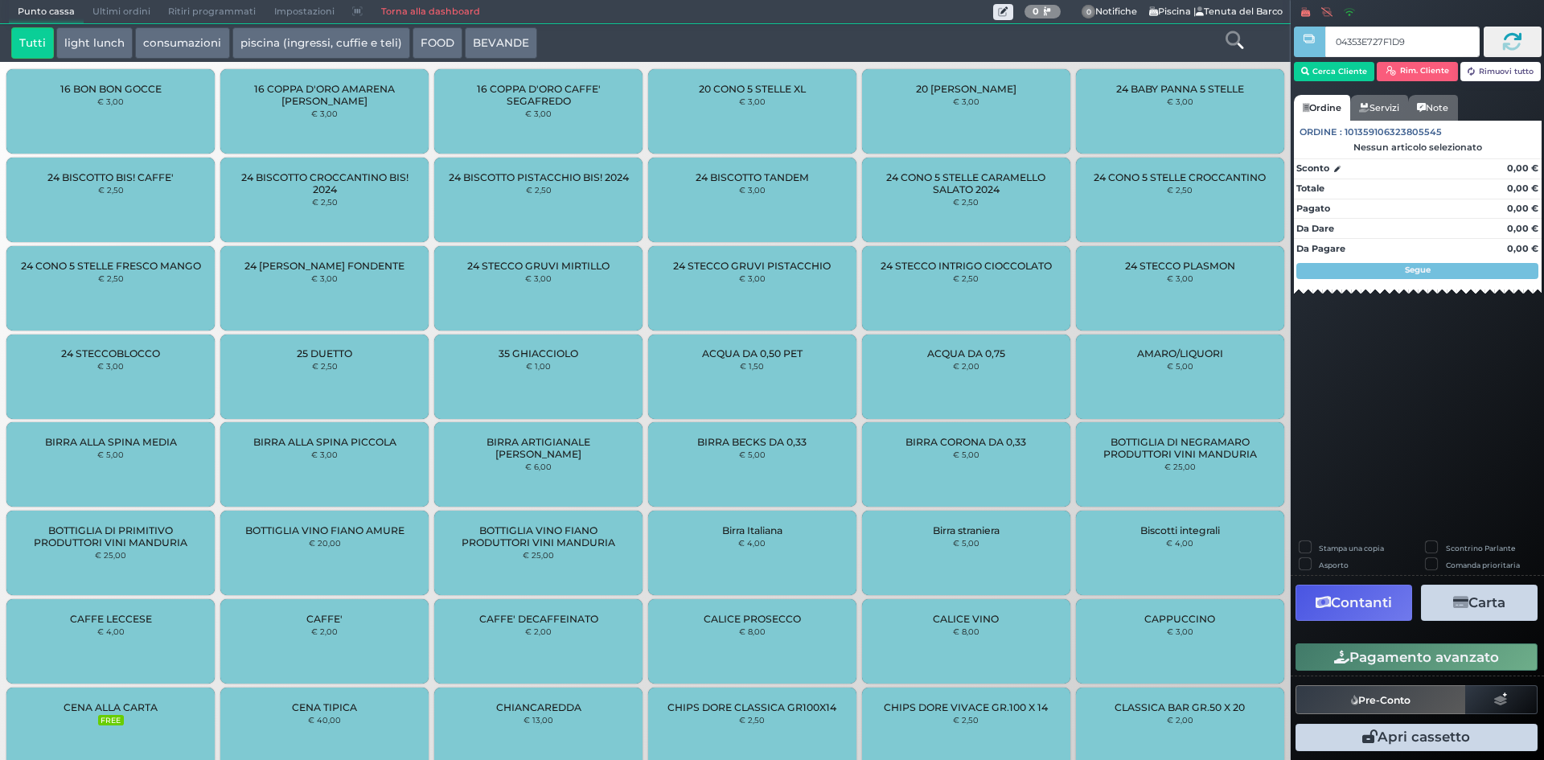
type input "04353E727F1D91"
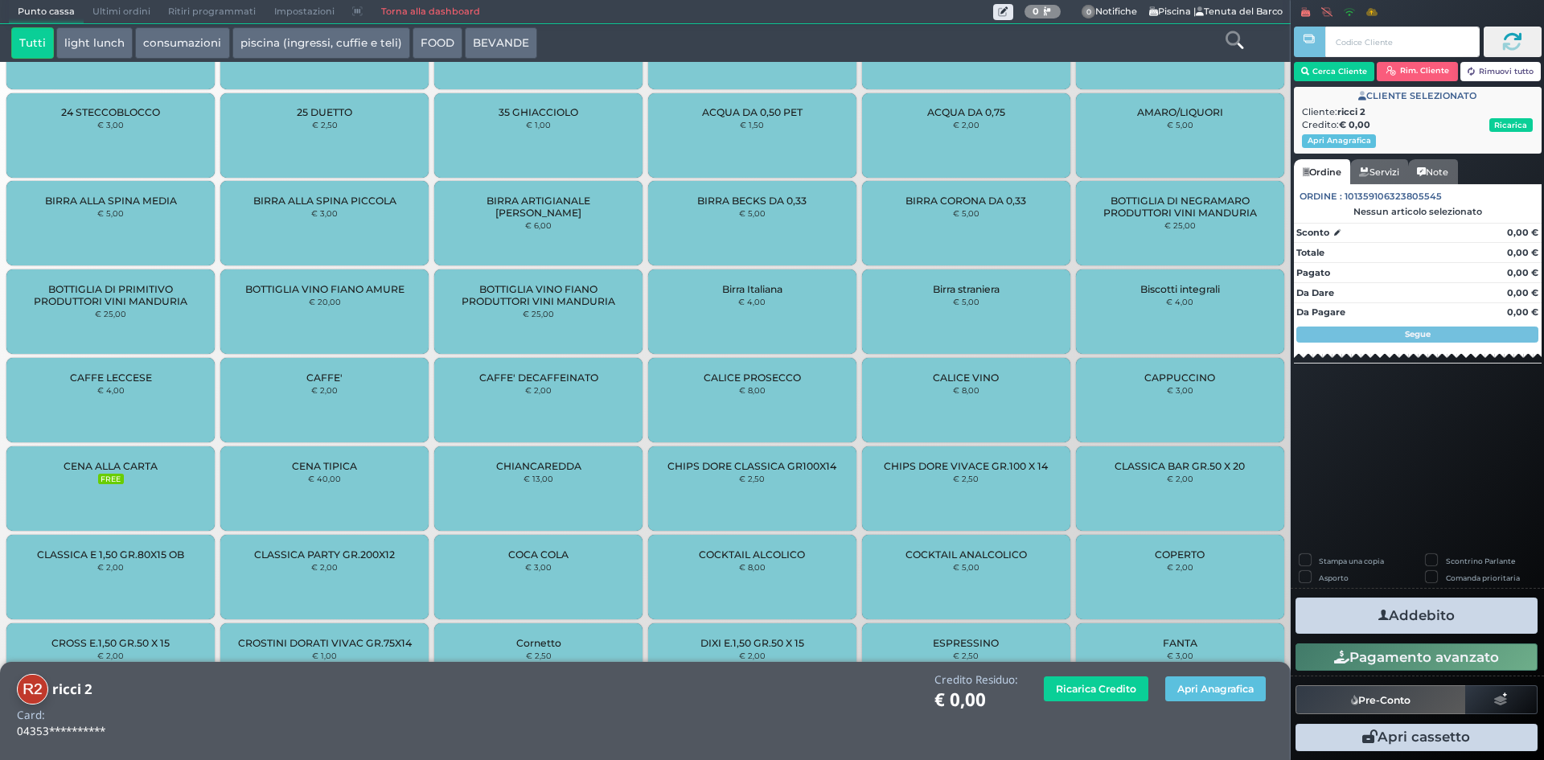
scroll to position [689, 0]
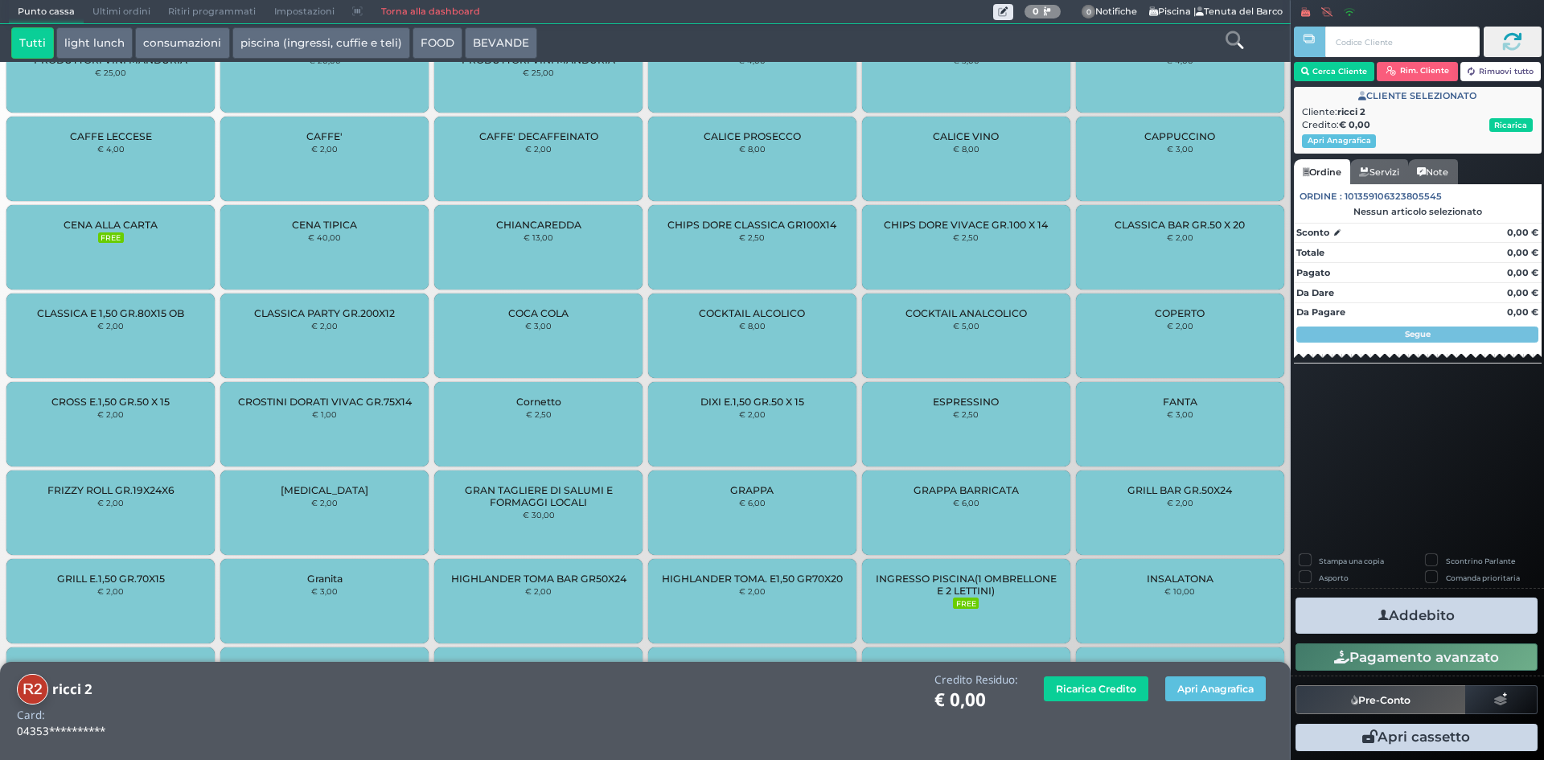
click at [987, 578] on span "INGRESSO PISCINA(1 OMBRELLONE E 2 LETTINI)" at bounding box center [965, 584] width 181 height 24
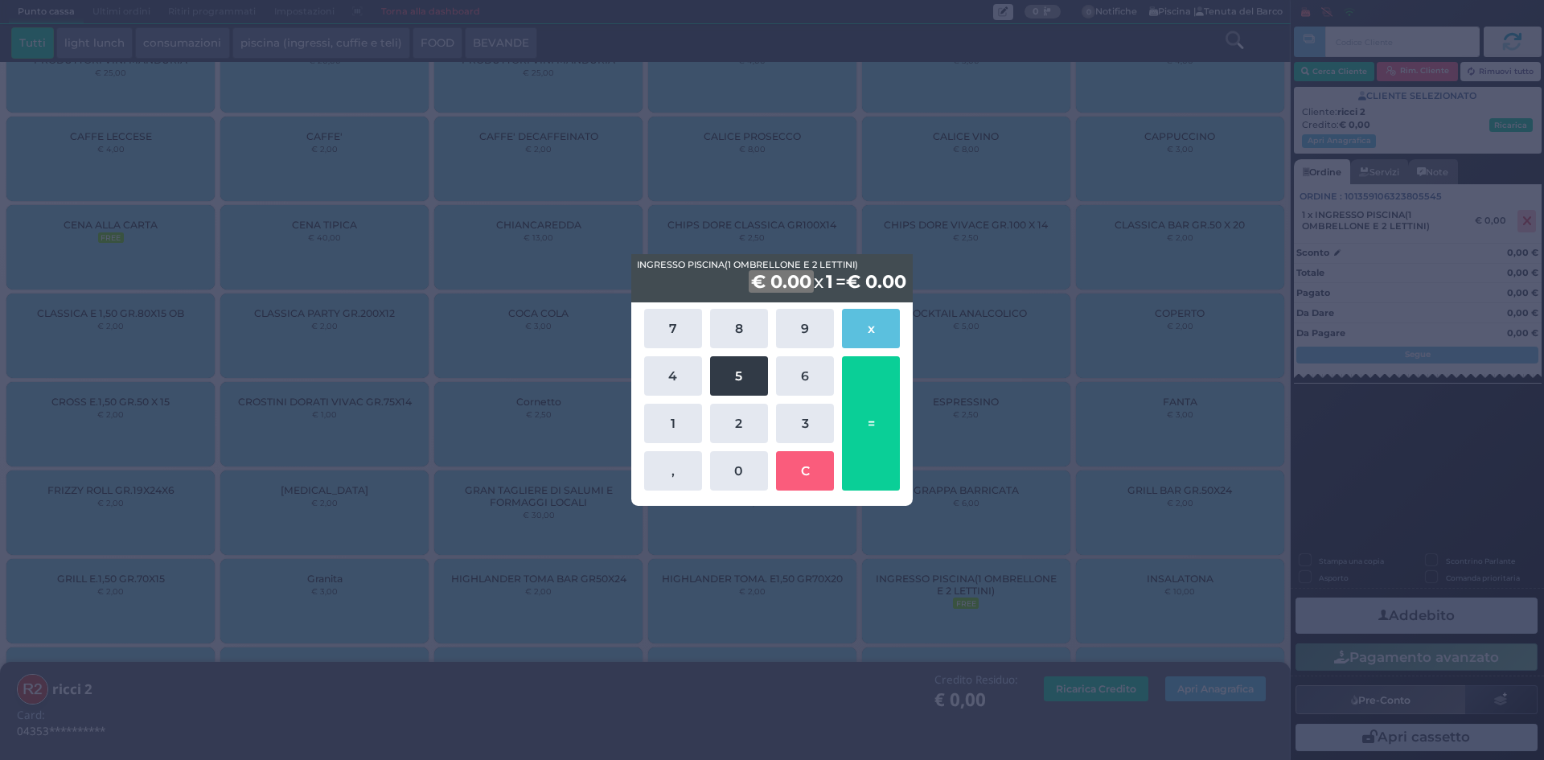
click at [740, 387] on button "5" at bounding box center [739, 375] width 58 height 39
click at [751, 474] on button "0" at bounding box center [739, 470] width 58 height 39
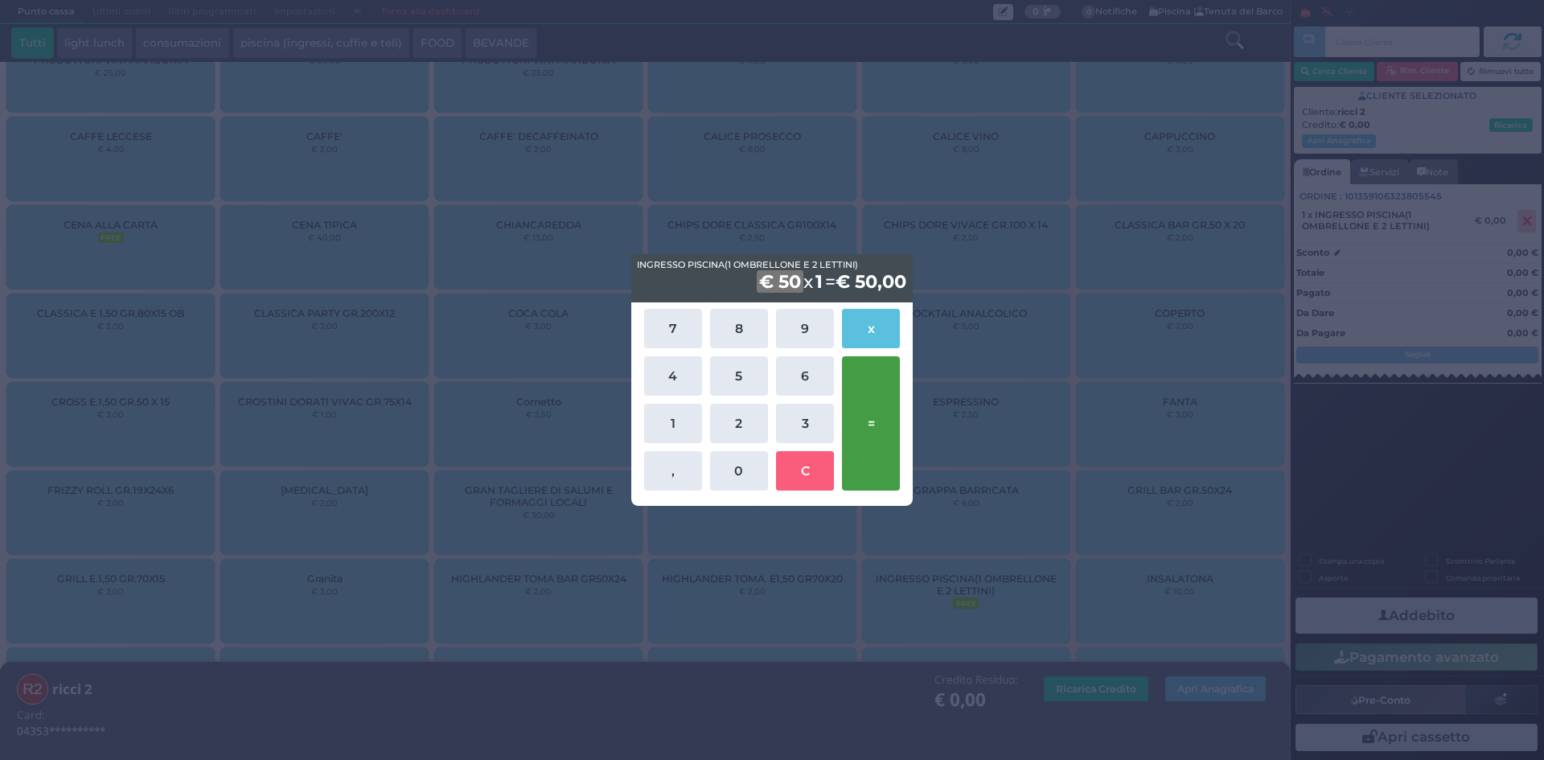
click at [855, 457] on button "=" at bounding box center [871, 423] width 58 height 134
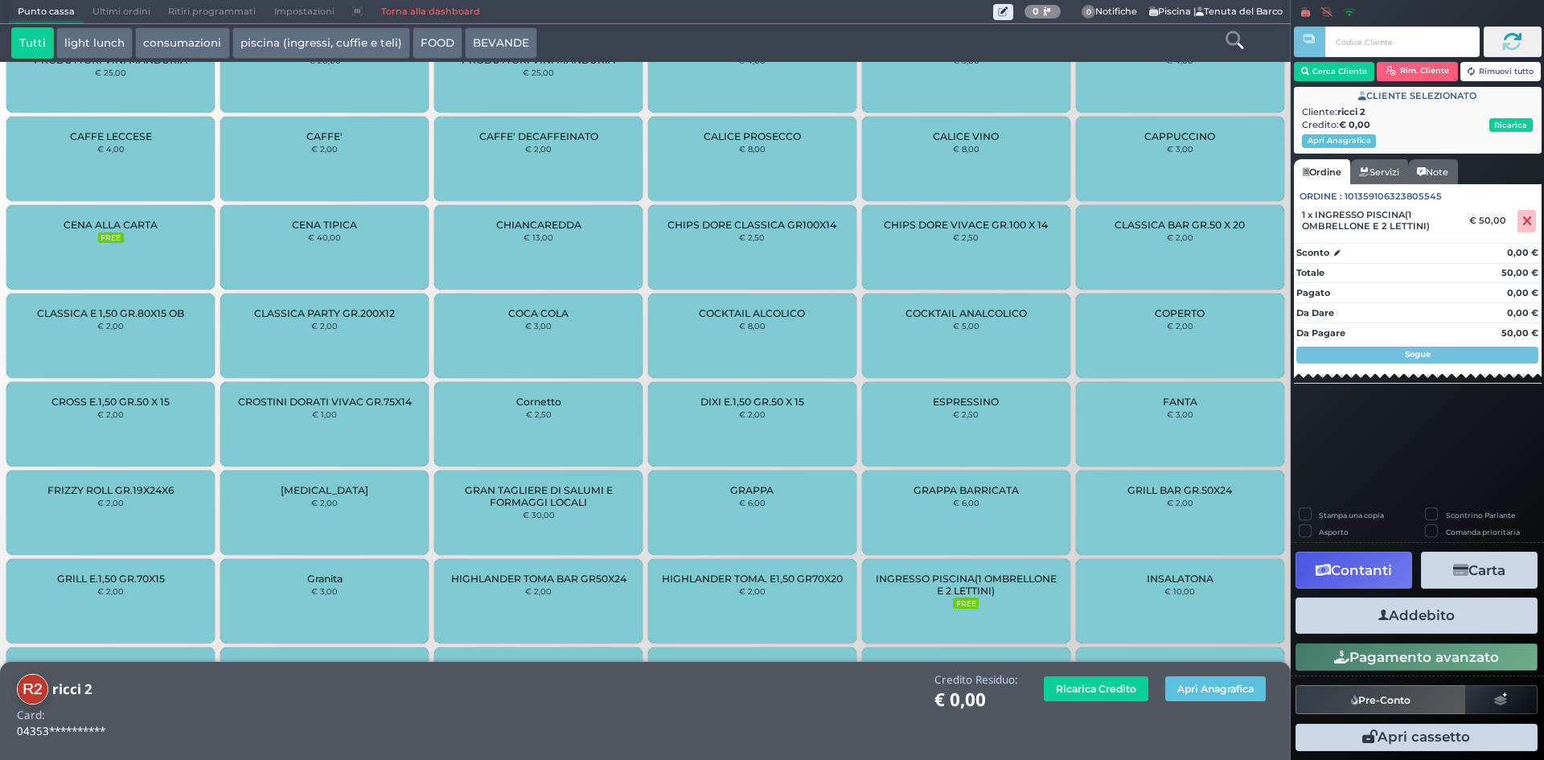
click at [1397, 603] on button "Addebito" at bounding box center [1416, 615] width 242 height 36
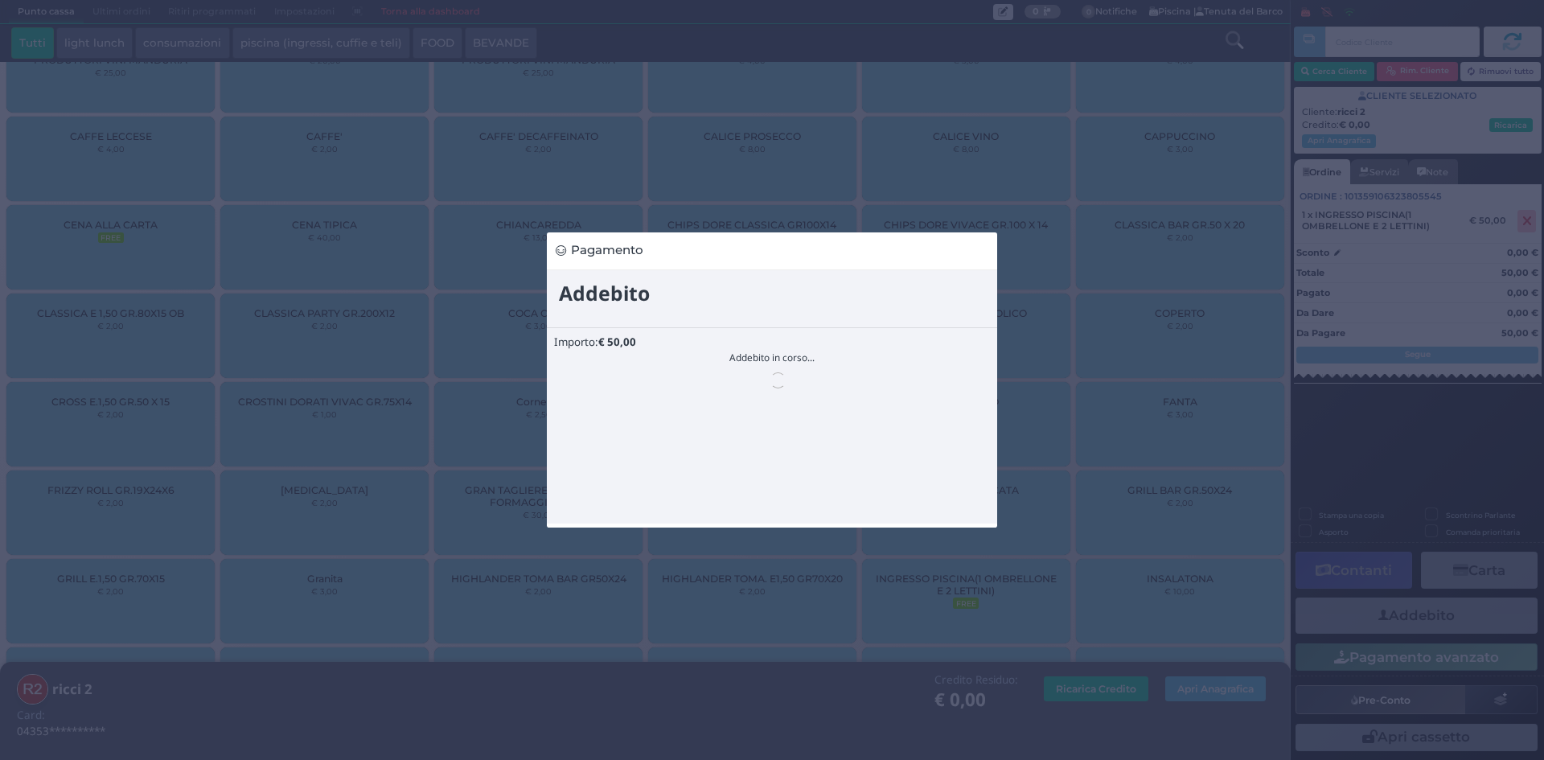
scroll to position [0, 0]
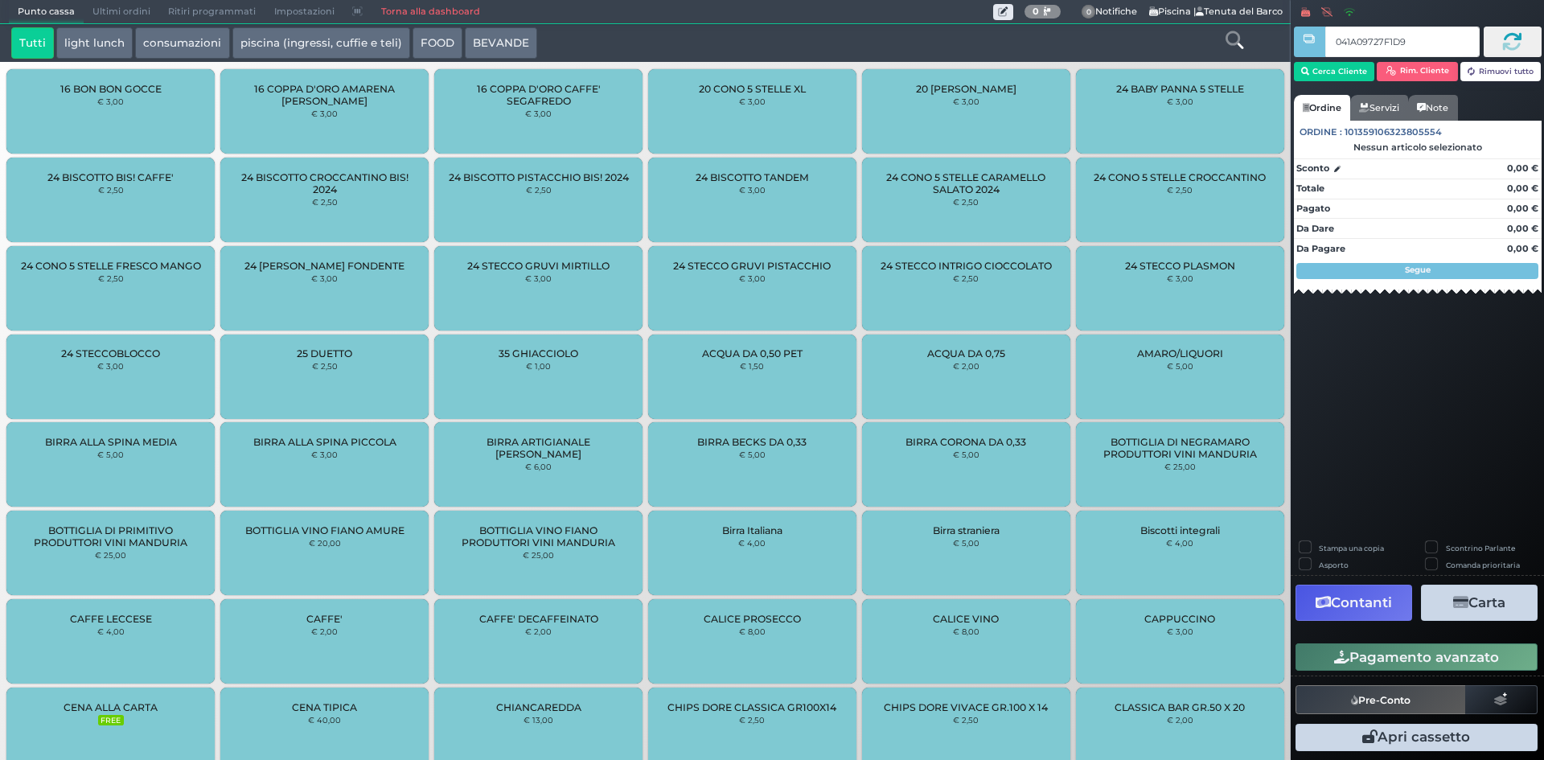
type input "041A09727F1D95"
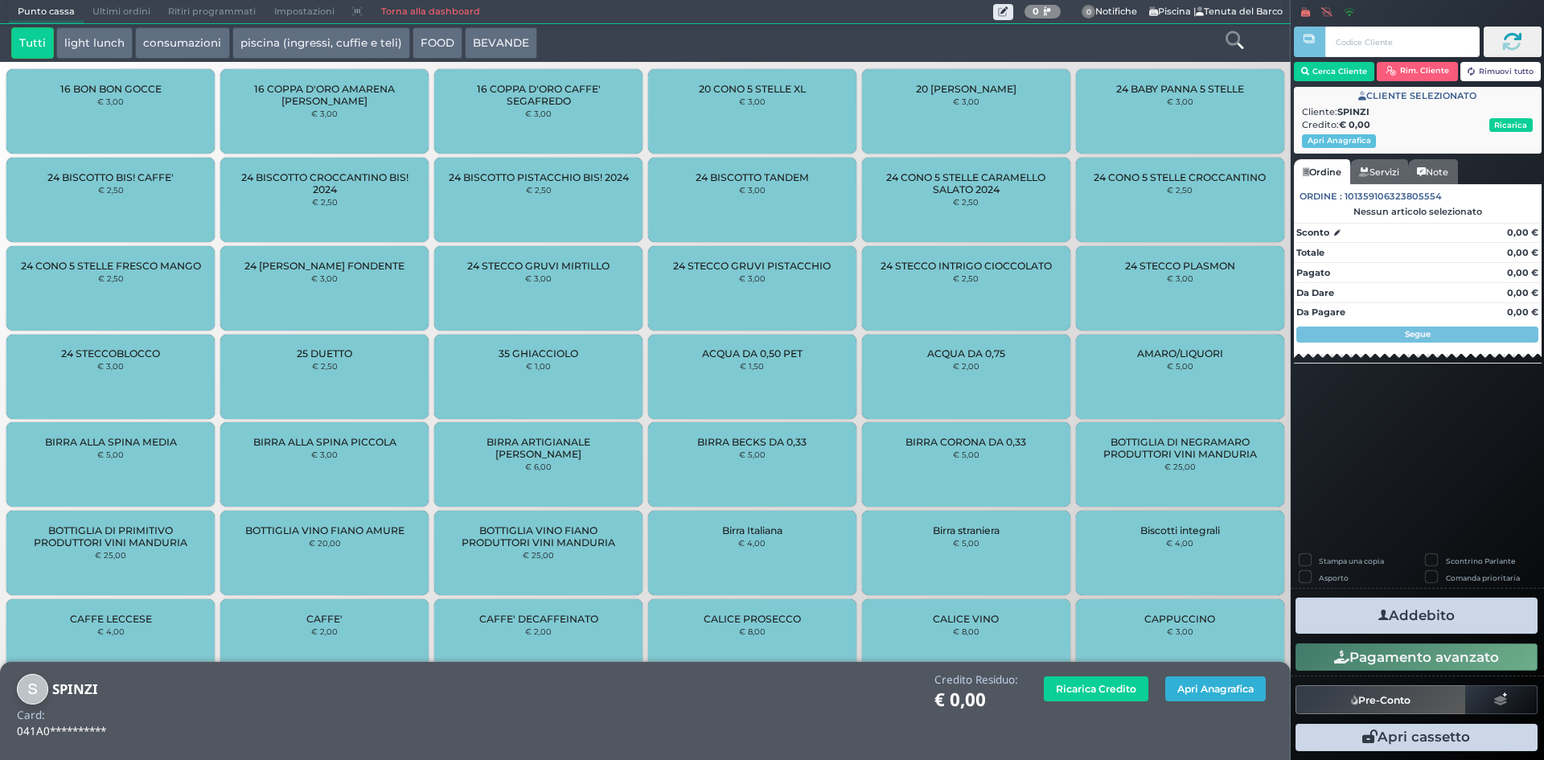
click at [1187, 684] on button "Apri Anagrafica" at bounding box center [1215, 688] width 100 height 25
